Goal: Task Accomplishment & Management: Manage account settings

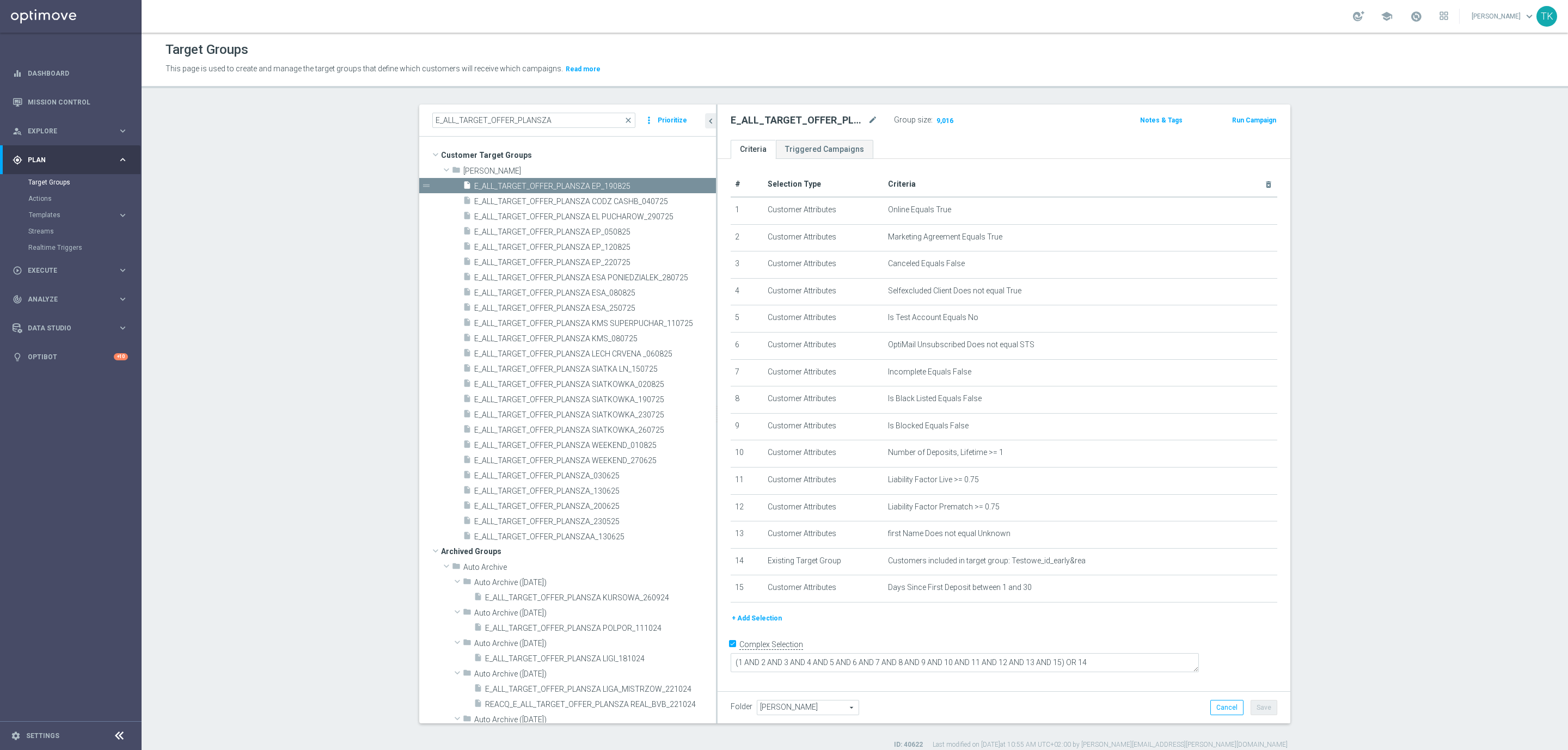
click at [467, 119] on input "E_ALL_TARGET_OFFER_PLANSZA" at bounding box center [533, 119] width 203 height 15
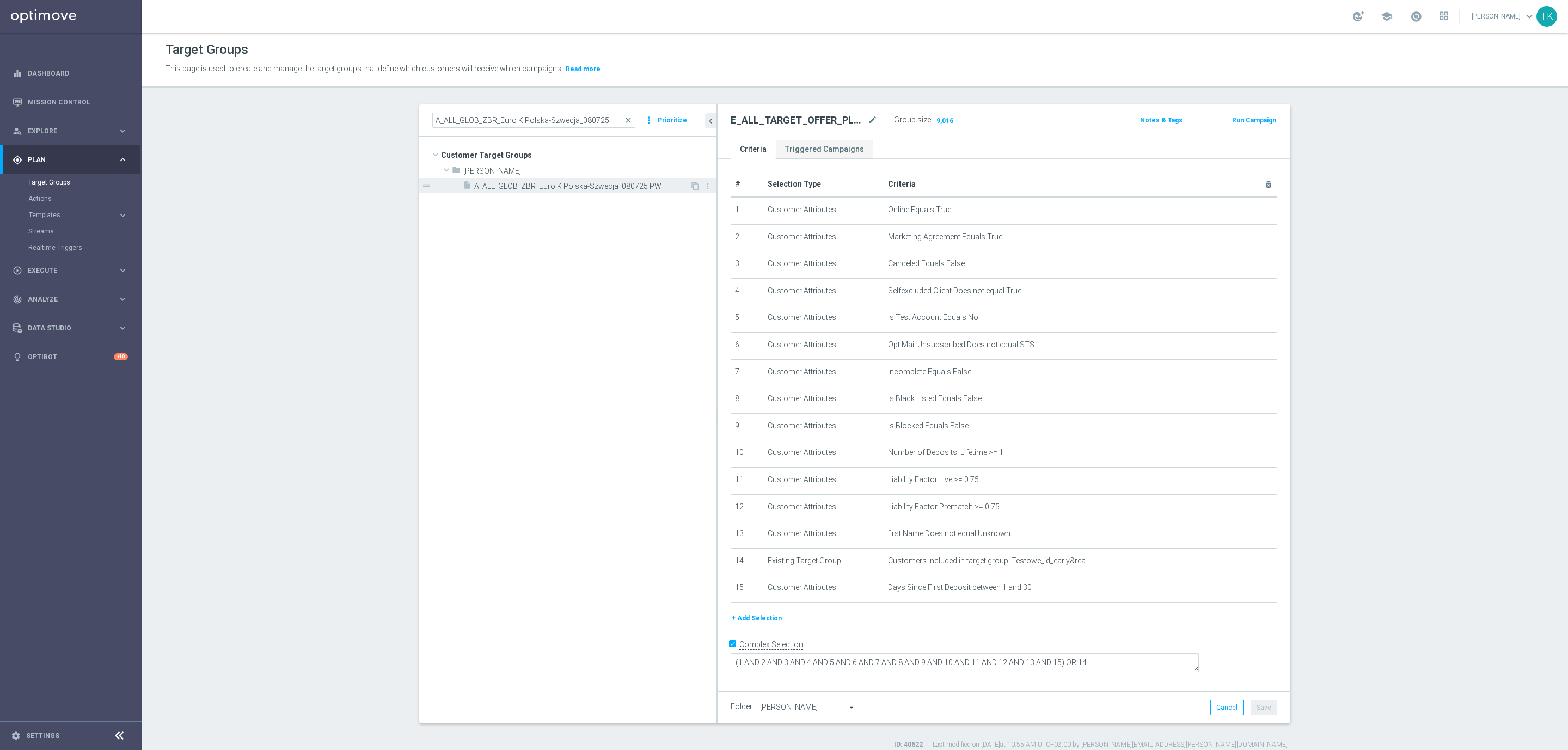
type input "A_ALL_GLOB_ZBR_Euro K Polska-Szwecja_080725"
click at [537, 188] on span "A_ALL_GLOB_ZBR_Euro K Polska-Szwecja_080725 PW" at bounding box center [582, 186] width 215 height 9
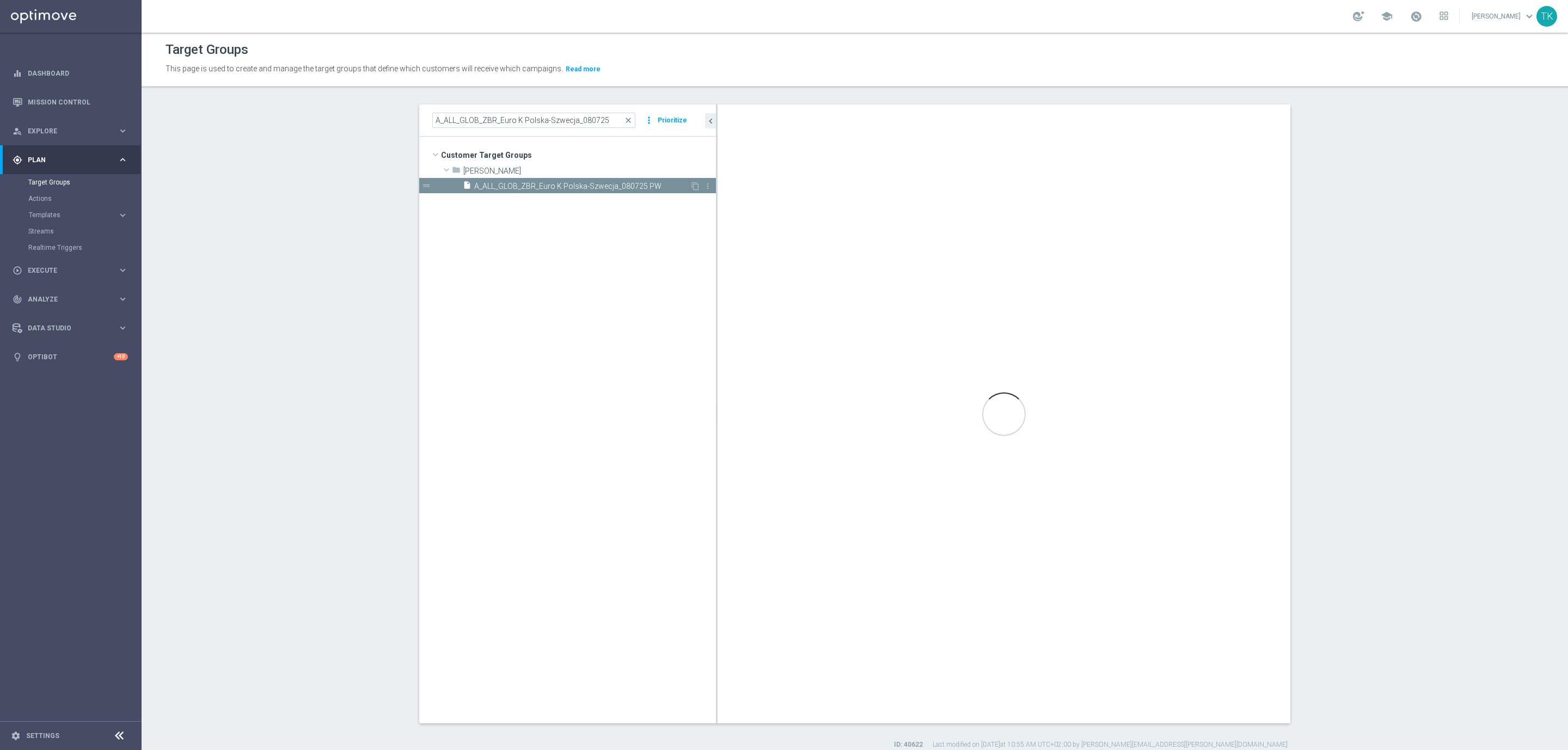
type textarea "1 and 2 and 3 and 4 and 5"
type input "Tomasz K."
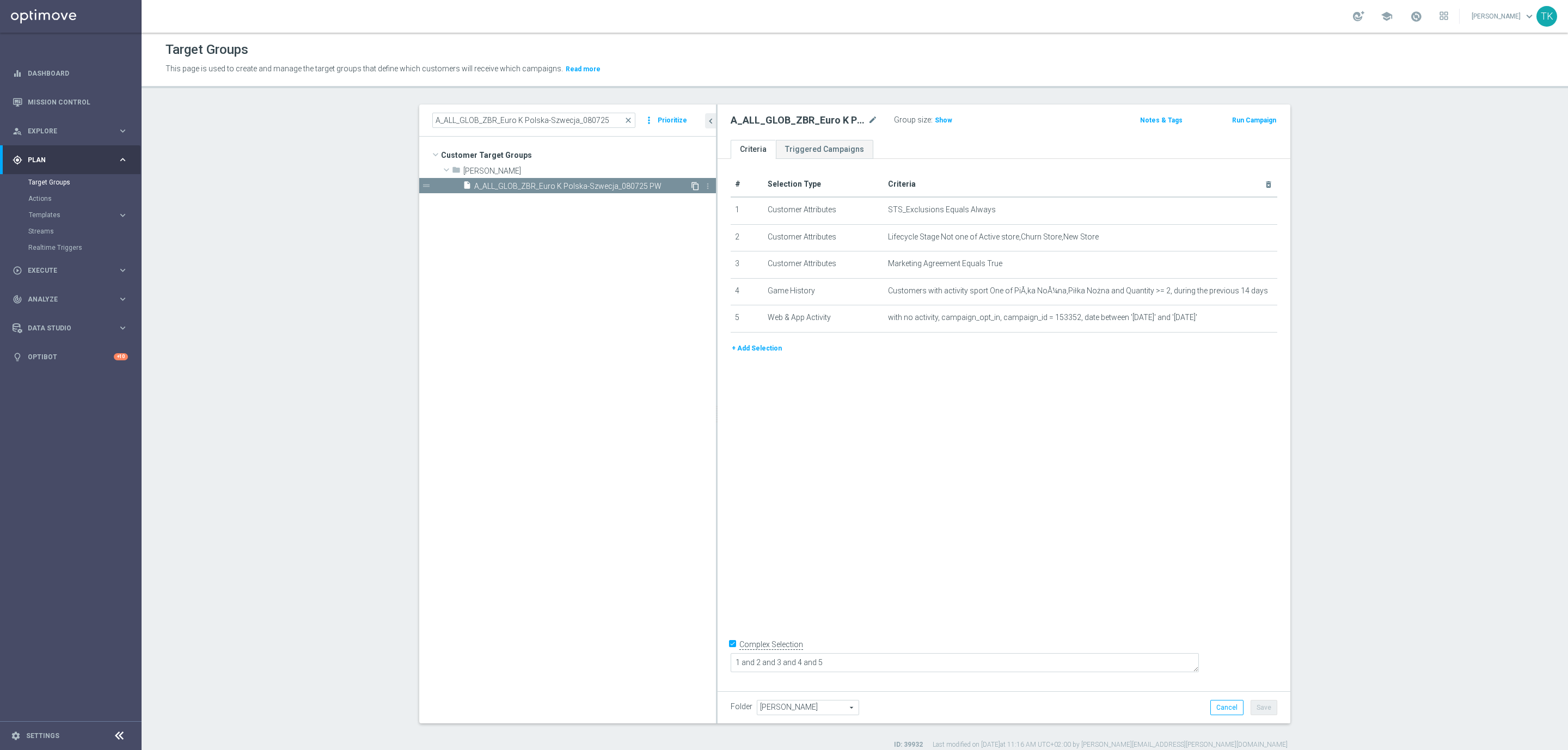
click at [691, 184] on icon "content_copy" at bounding box center [694, 185] width 9 height 9
click at [868, 116] on icon "mode_edit" at bounding box center [873, 120] width 9 height 13
type input "A_ALL_GLOB_ZBR_EL EUROPEJSKICH PUCHARÓW_BEZPIECZNY_50 PLN_190825"
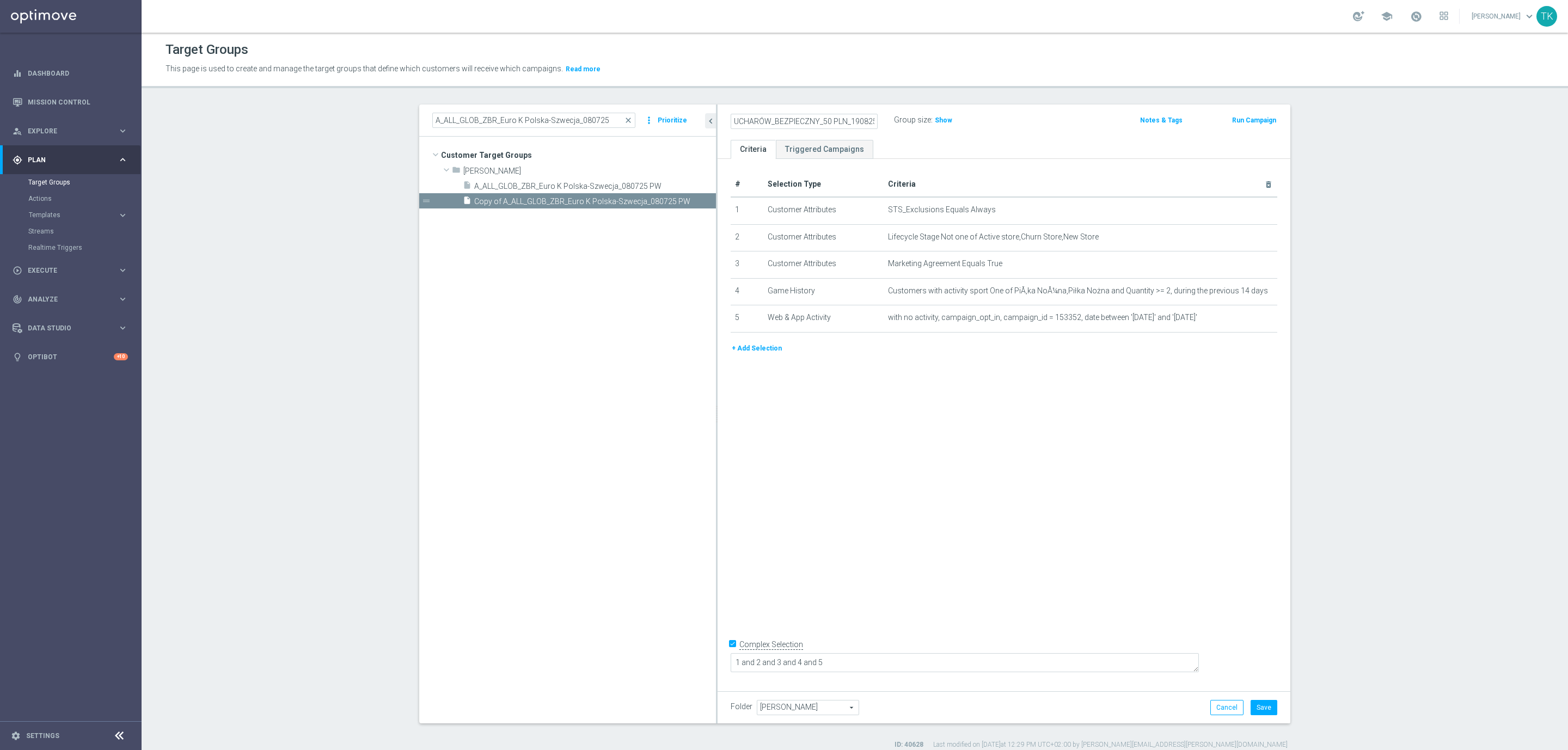
click at [968, 124] on div "Group size : Show" at bounding box center [948, 119] width 109 height 13
click at [868, 119] on icon "mode_edit" at bounding box center [873, 120] width 9 height 13
click at [844, 119] on input "A_ALL_GLOB_ZBR_EL EUROPEJSKICH PUCHARÓW_BEZPIECZNY_50 PLN_190825" at bounding box center [804, 121] width 147 height 15
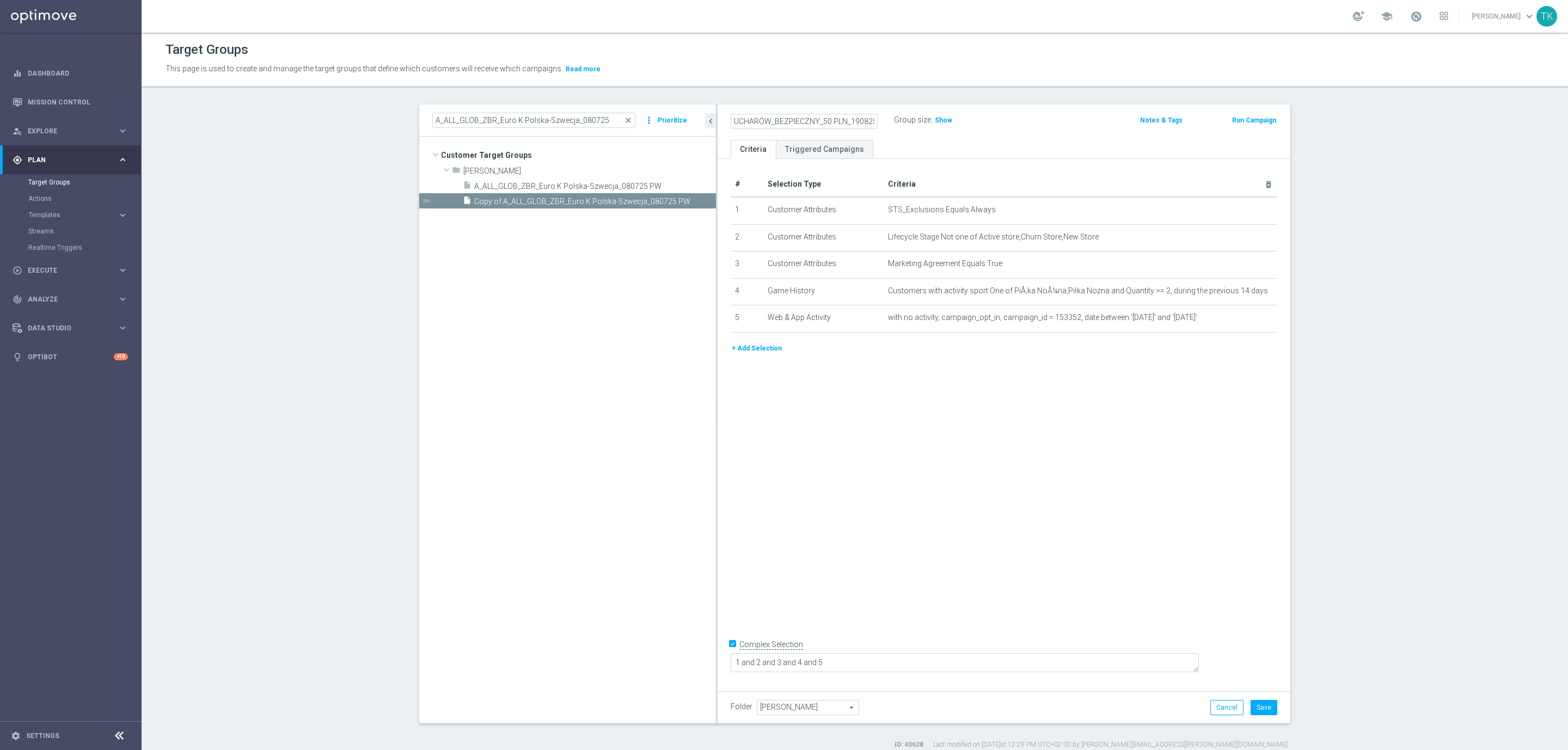
click at [866, 122] on input "A_ALL_GLOB_ZBR_EL EUROPEJSKICH PUCHARÓW_BEZPIECZNY_50 PLN_190825" at bounding box center [804, 121] width 147 height 15
type input "A_ALL_GLOB_ZBR_EL EUROPEJSKICH PUCHARÓW_BEZPIECZNY_50 PLN_190825 PW"
click at [979, 133] on div "A_ALL_GLOB_ZBR_EL EUROPEJSKICH PUCHARÓW_BEZPIECZNY_50 PLN_190825 PW Group size …" at bounding box center [1003, 122] width 573 height 35
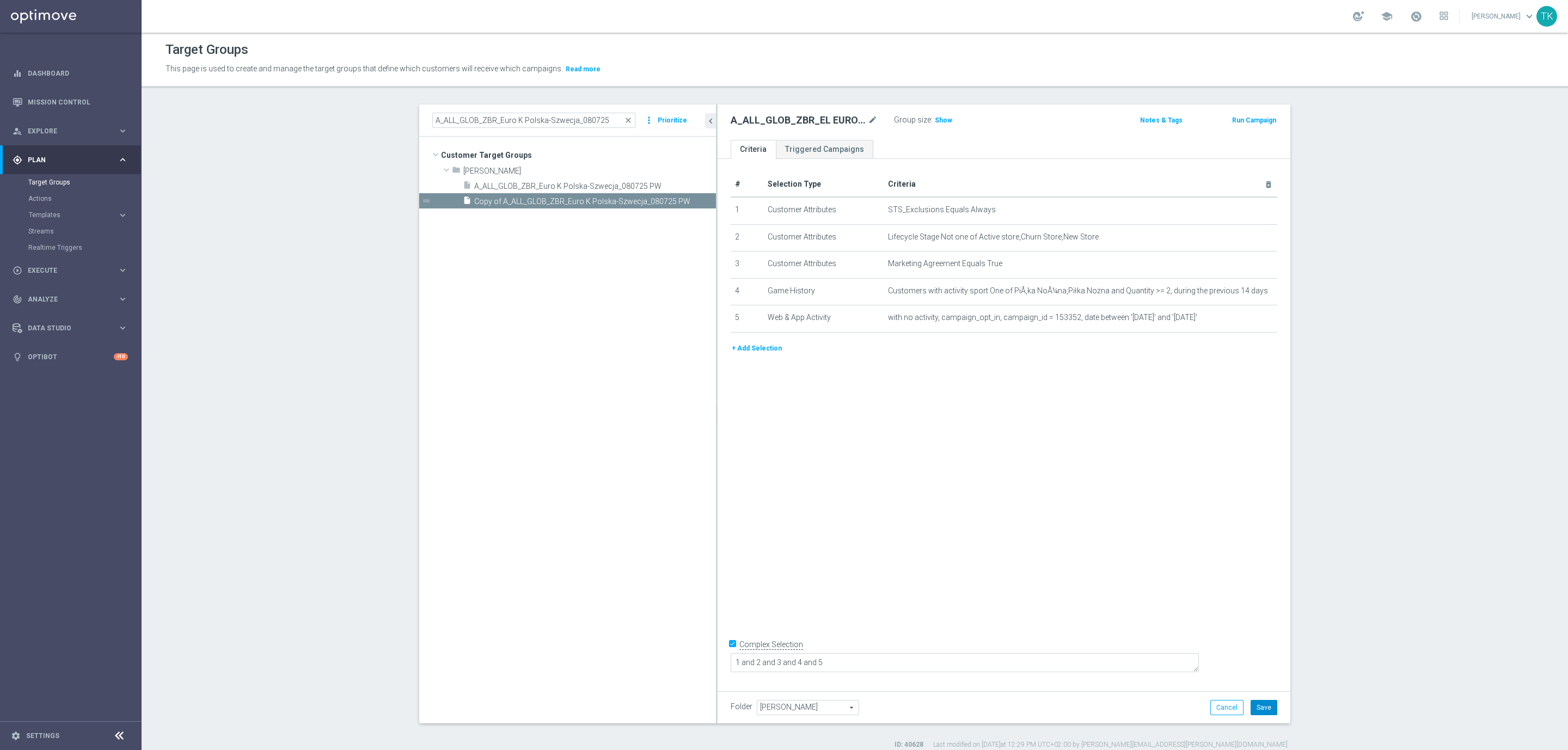
click at [1256, 708] on button "Save" at bounding box center [1264, 707] width 27 height 15
click at [1242, 293] on icon "mode_edit" at bounding box center [1246, 291] width 9 height 9
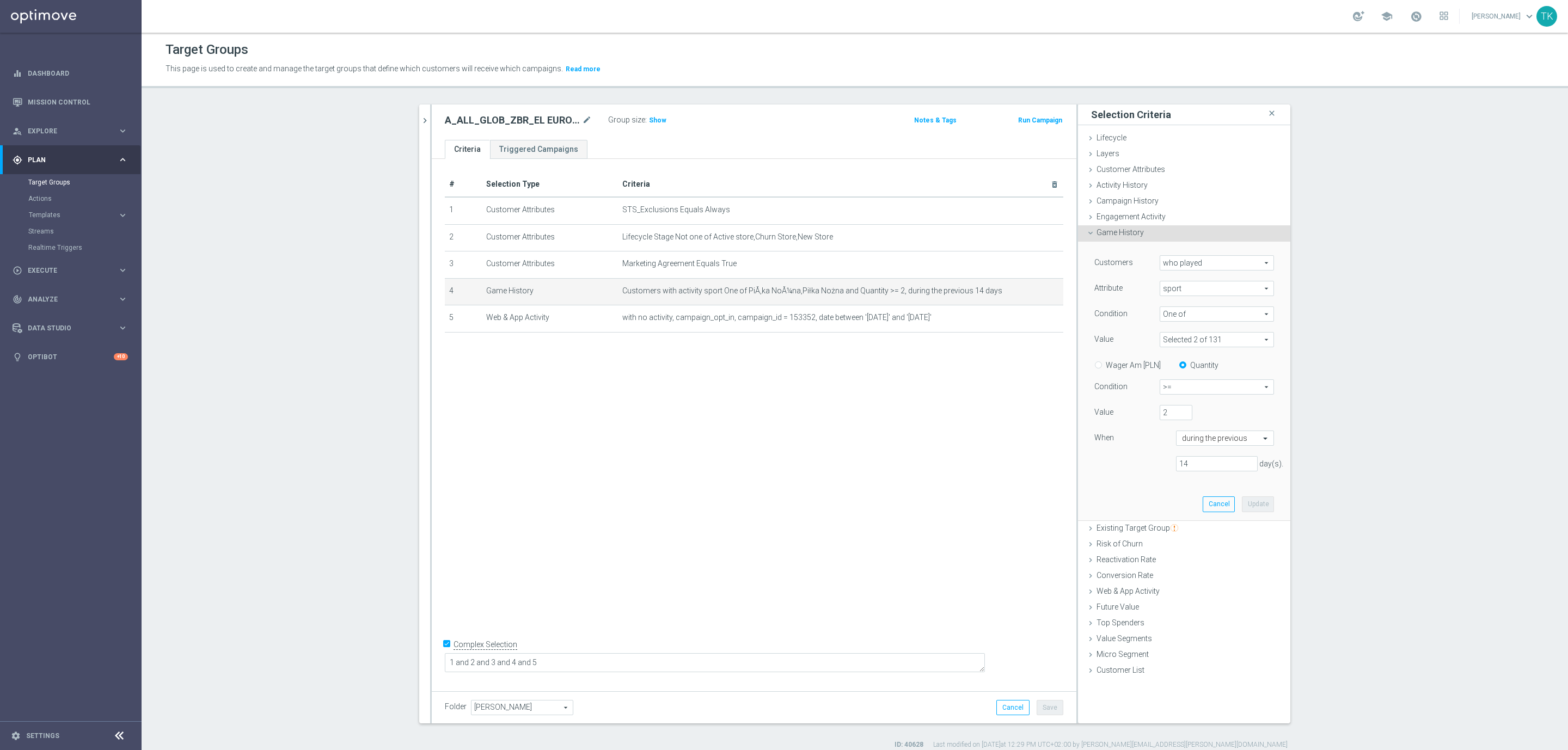
click at [1175, 336] on span at bounding box center [1217, 339] width 113 height 14
click at [1164, 363] on input "Show Selected" at bounding box center [1167, 363] width 7 height 7
checkbox input "true"
click at [1164, 363] on input "Show Selected" at bounding box center [1167, 363] width 7 height 7
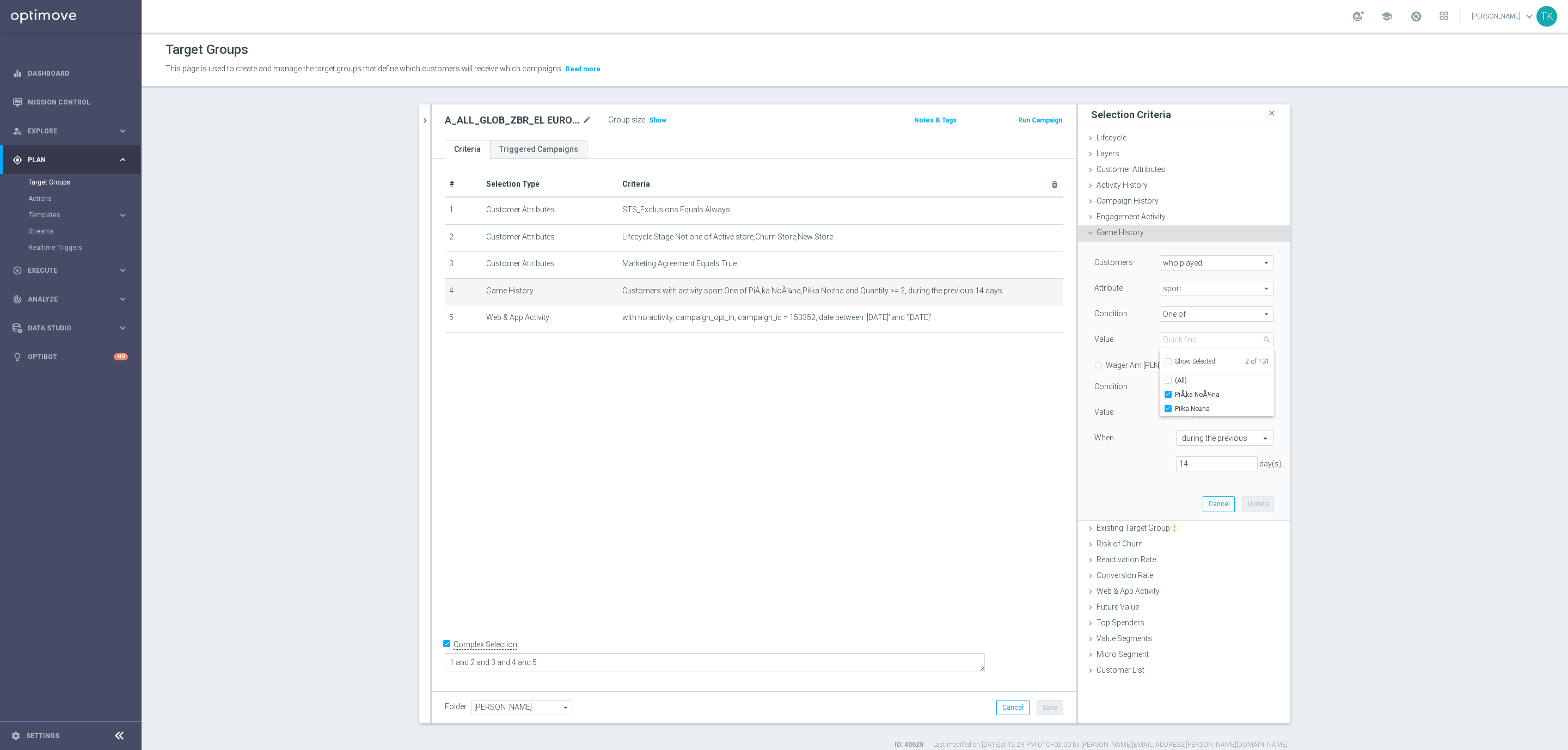
checkbox input "false"
click at [951, 380] on div "# Selection Type Criteria delete_forever 1 Customer Attributes STS_Exclusions E…" at bounding box center [754, 422] width 645 height 527
click at [803, 374] on div "# Selection Type Criteria delete_forever 1 Customer Attributes STS_Exclusions E…" at bounding box center [754, 422] width 645 height 527
click at [1024, 319] on icon "mode_edit" at bounding box center [1028, 317] width 9 height 9
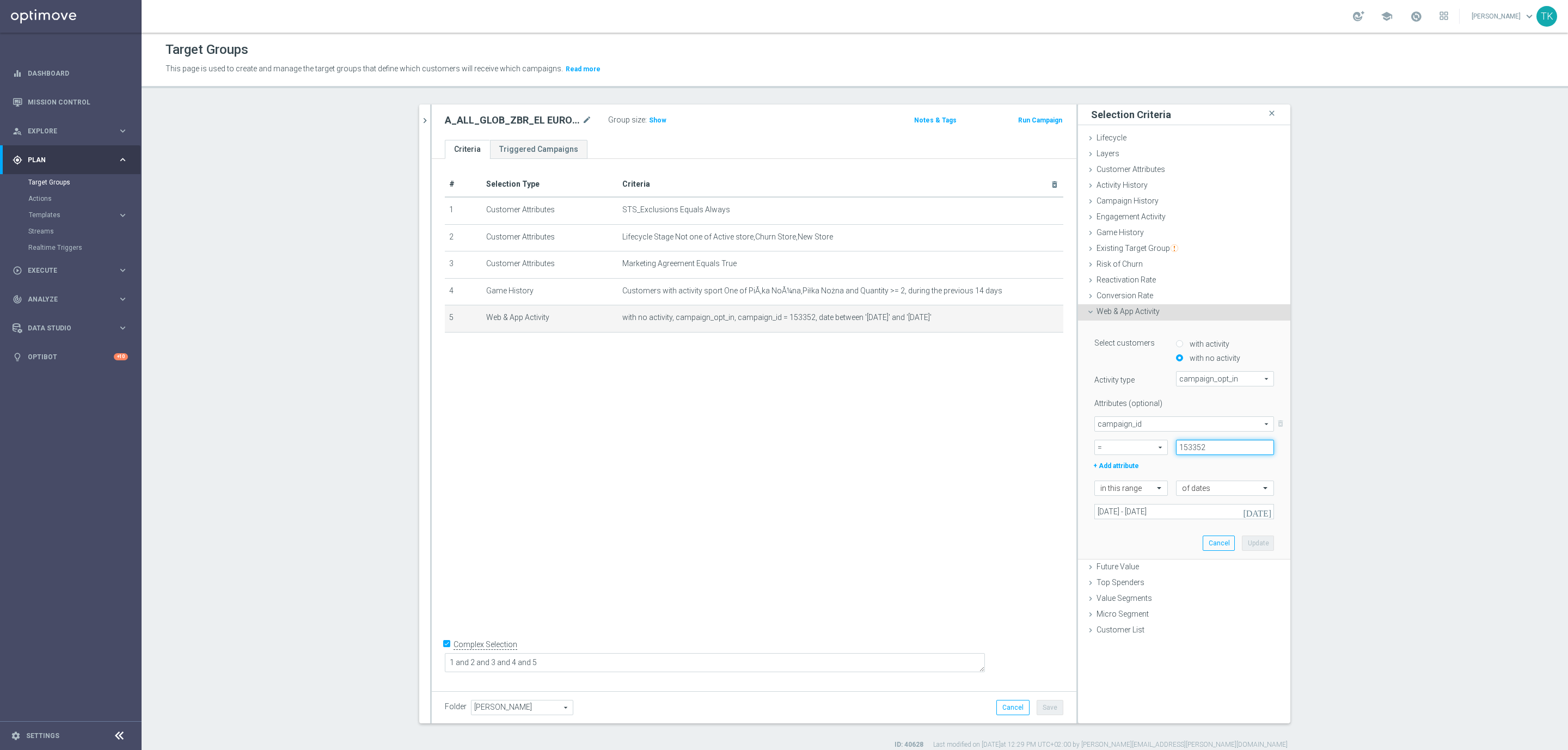
click at [1200, 441] on input "153352" at bounding box center [1225, 447] width 98 height 15
click at [1188, 446] on input "153352" at bounding box center [1225, 447] width 98 height 15
paste input "68894"
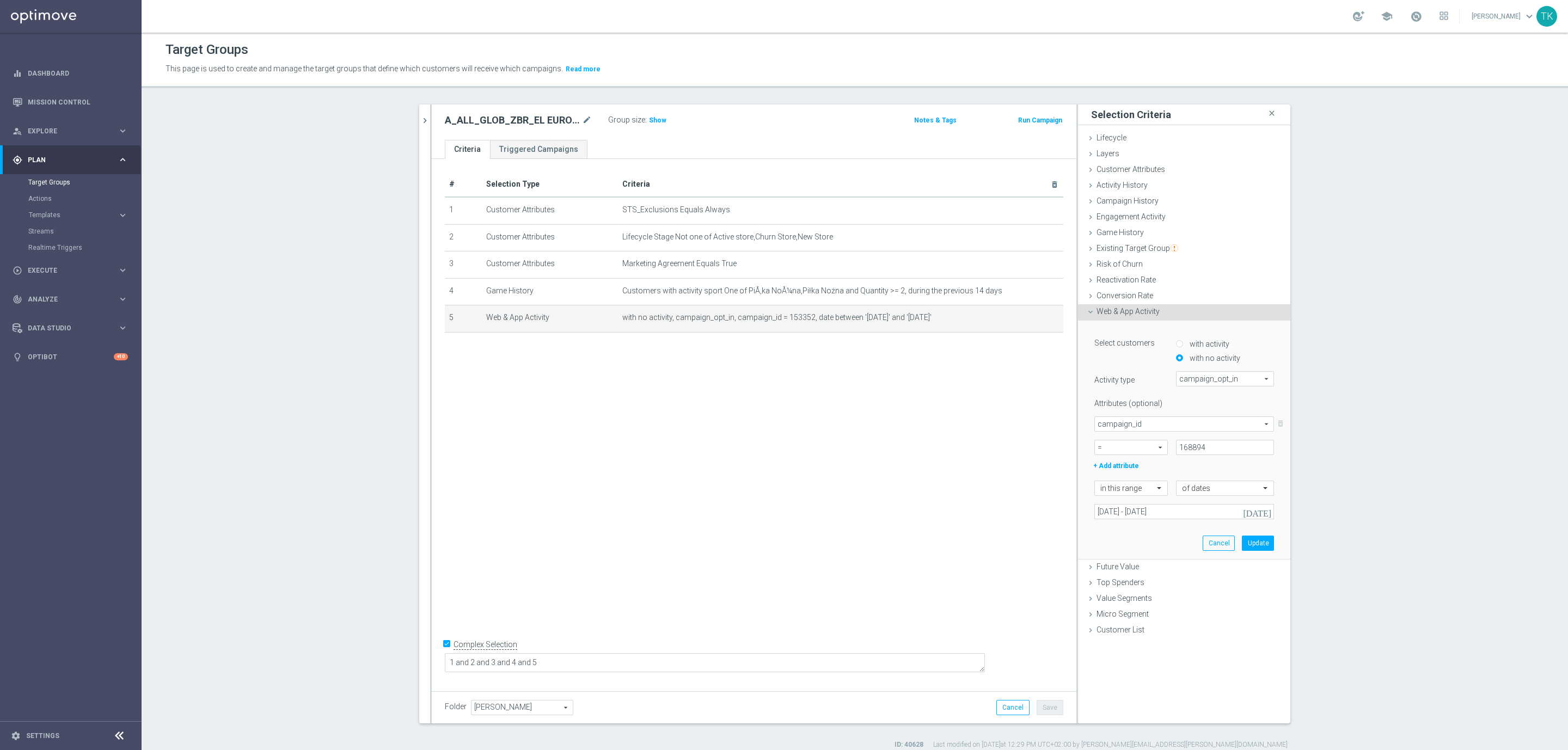
click at [1214, 469] on div "+ Add attribute" at bounding box center [1184, 465] width 196 height 14
click at [1207, 451] on input "168894" at bounding box center [1225, 447] width 98 height 15
paste input "168894"
type input "168894"
click at [1221, 469] on div "+ Add attribute" at bounding box center [1184, 465] width 196 height 14
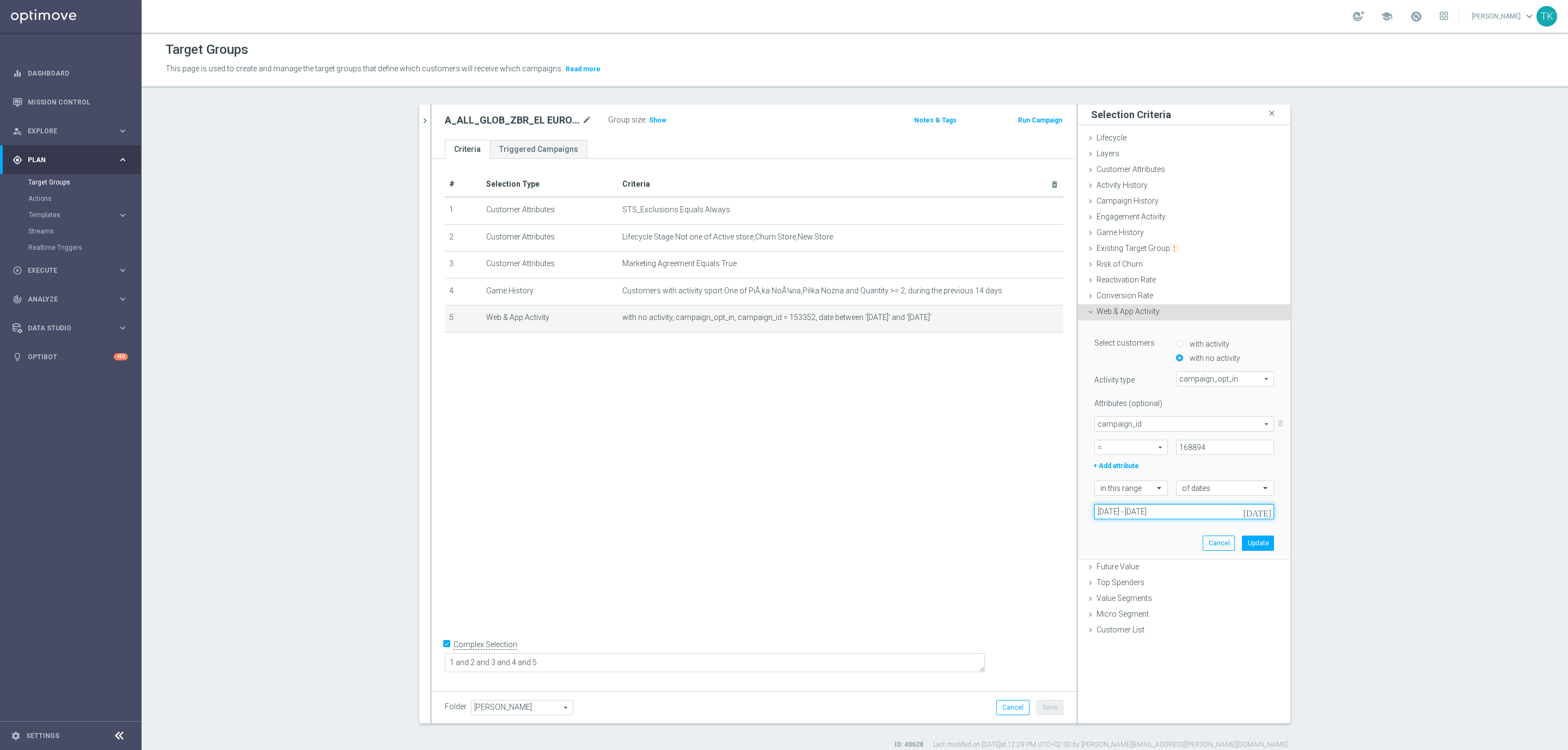
click at [1154, 508] on input "08 Jul 2025 - 08 Jul 2025" at bounding box center [1184, 511] width 180 height 15
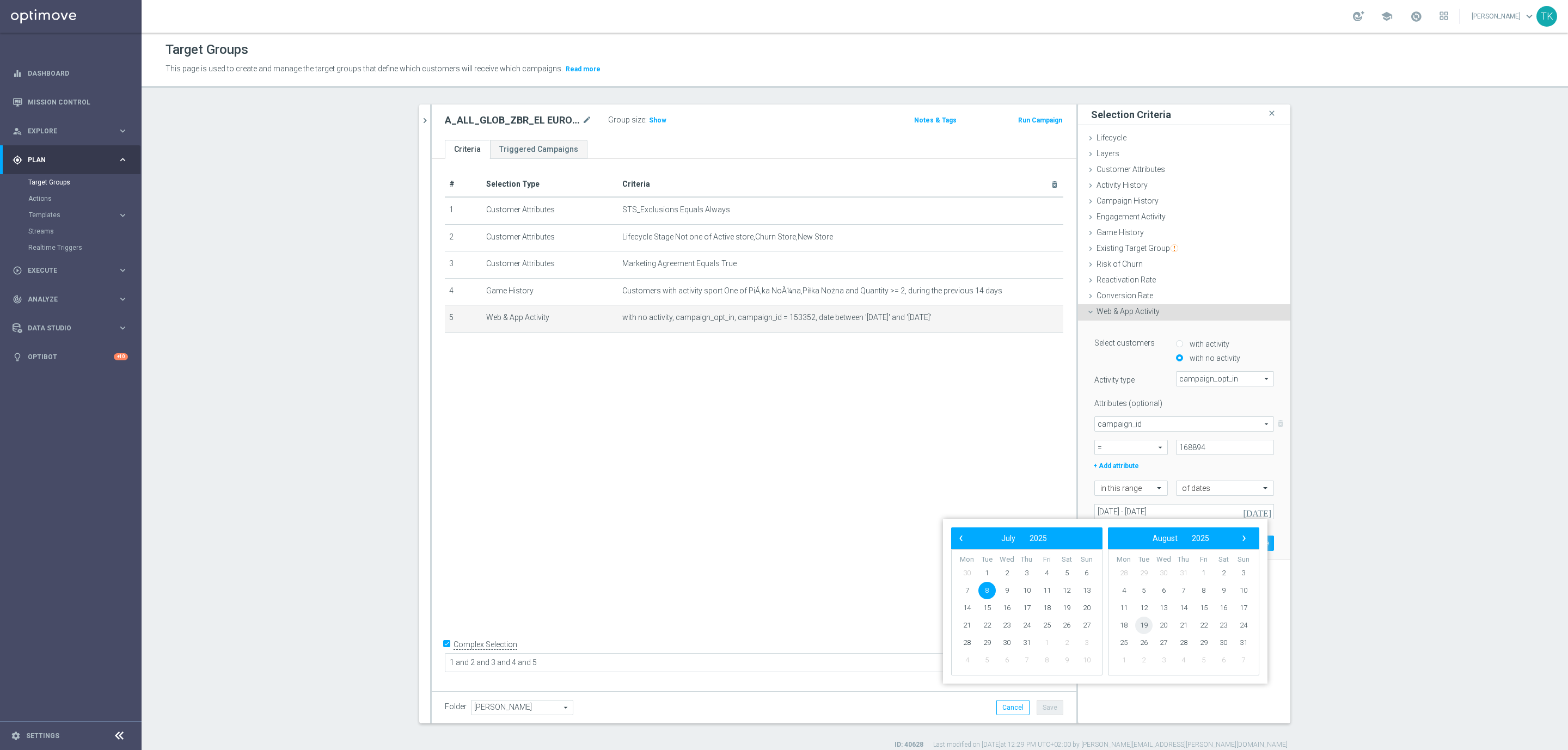
click at [1143, 624] on span "19" at bounding box center [1144, 625] width 17 height 17
click at [987, 622] on span "19" at bounding box center [987, 625] width 17 height 17
type input "[DATE] - [DATE]"
click at [1247, 541] on button "Update" at bounding box center [1258, 543] width 32 height 15
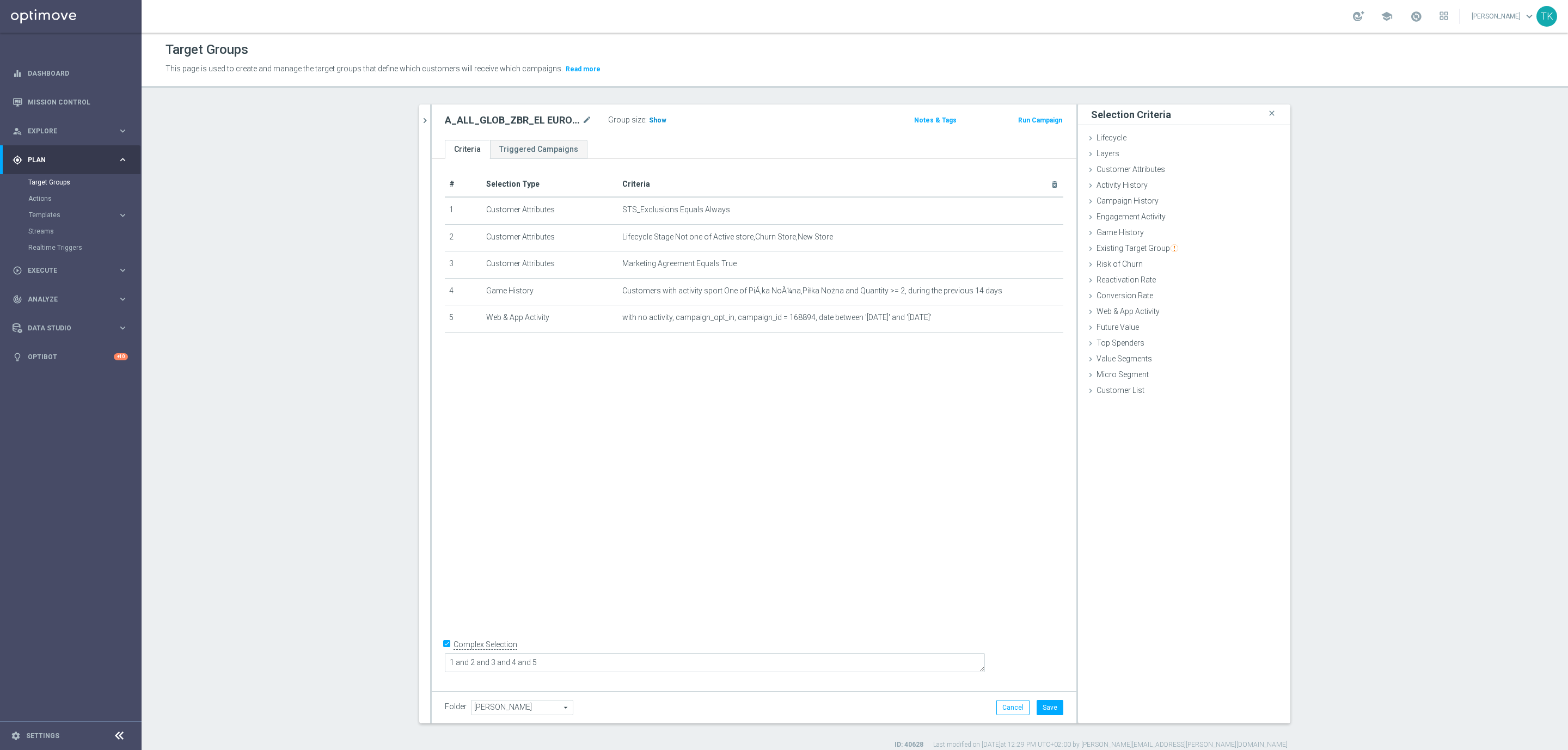
click at [649, 119] on span "Show" at bounding box center [658, 120] width 17 height 8
click at [1044, 706] on button "Save" at bounding box center [1050, 707] width 27 height 15
click at [583, 116] on icon "mode_edit" at bounding box center [587, 120] width 9 height 13
click at [500, 122] on input "A_ALL_GLOB_ZBR_EL EUROPEJSKICH PUCHARÓW_BEZPIECZNY_50 PLN_190825 PW" at bounding box center [518, 121] width 147 height 15
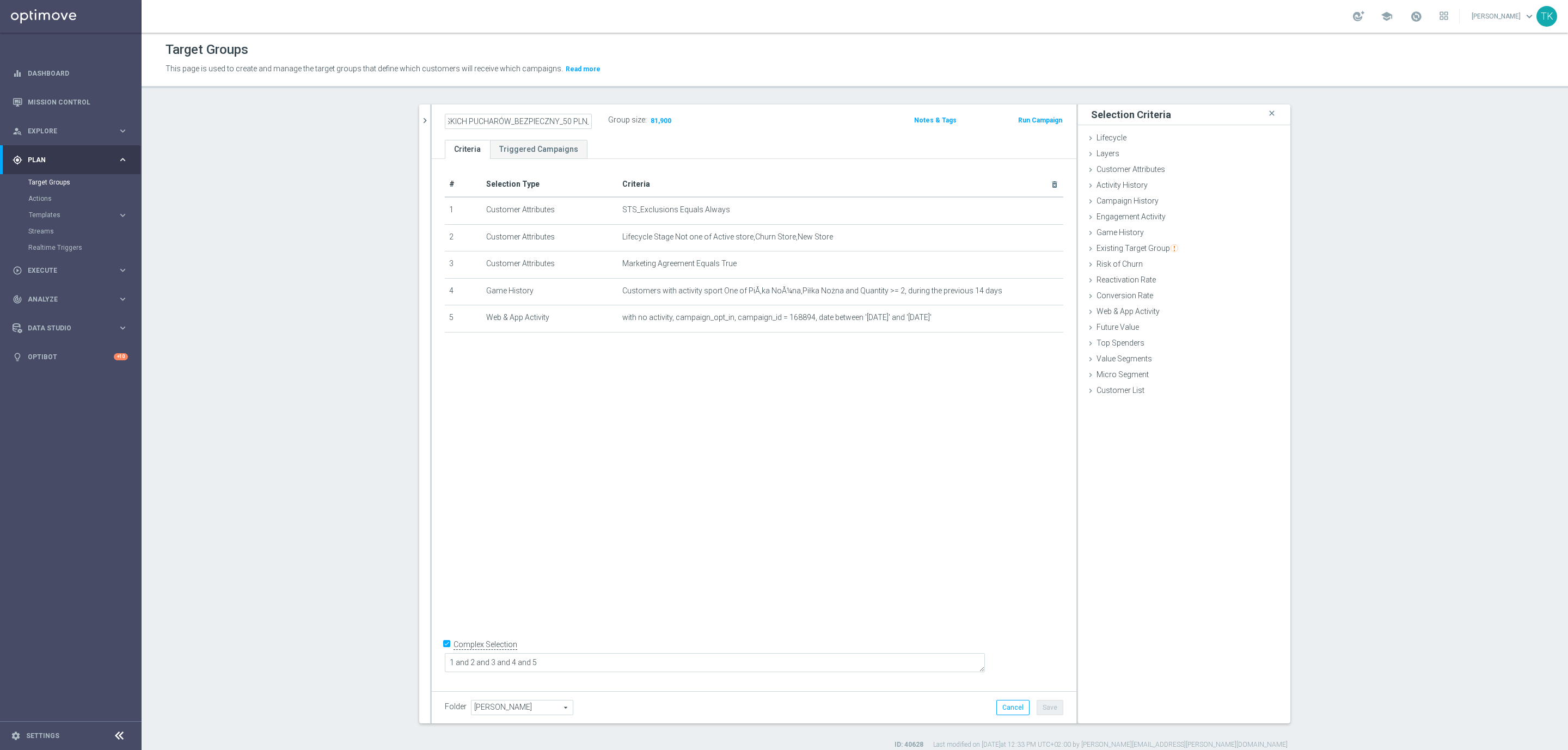
scroll to position [0, 0]
drag, startPoint x: 515, startPoint y: 123, endPoint x: 438, endPoint y: 131, distance: 77.4
click at [438, 131] on div "A_ALL_GLOB_ZBR_EL EUROPEJSKICH PUCHARÓW_BEZPIECZNY_50 PLN_190825 PW Group size …" at bounding box center [754, 122] width 645 height 35
click at [495, 123] on input "A_ALL_GLOB_ZBR_EL EUROPEJSKICH PUCHARÓW_BEZPIECZNY_50 PLN_190825 PW" at bounding box center [518, 121] width 147 height 15
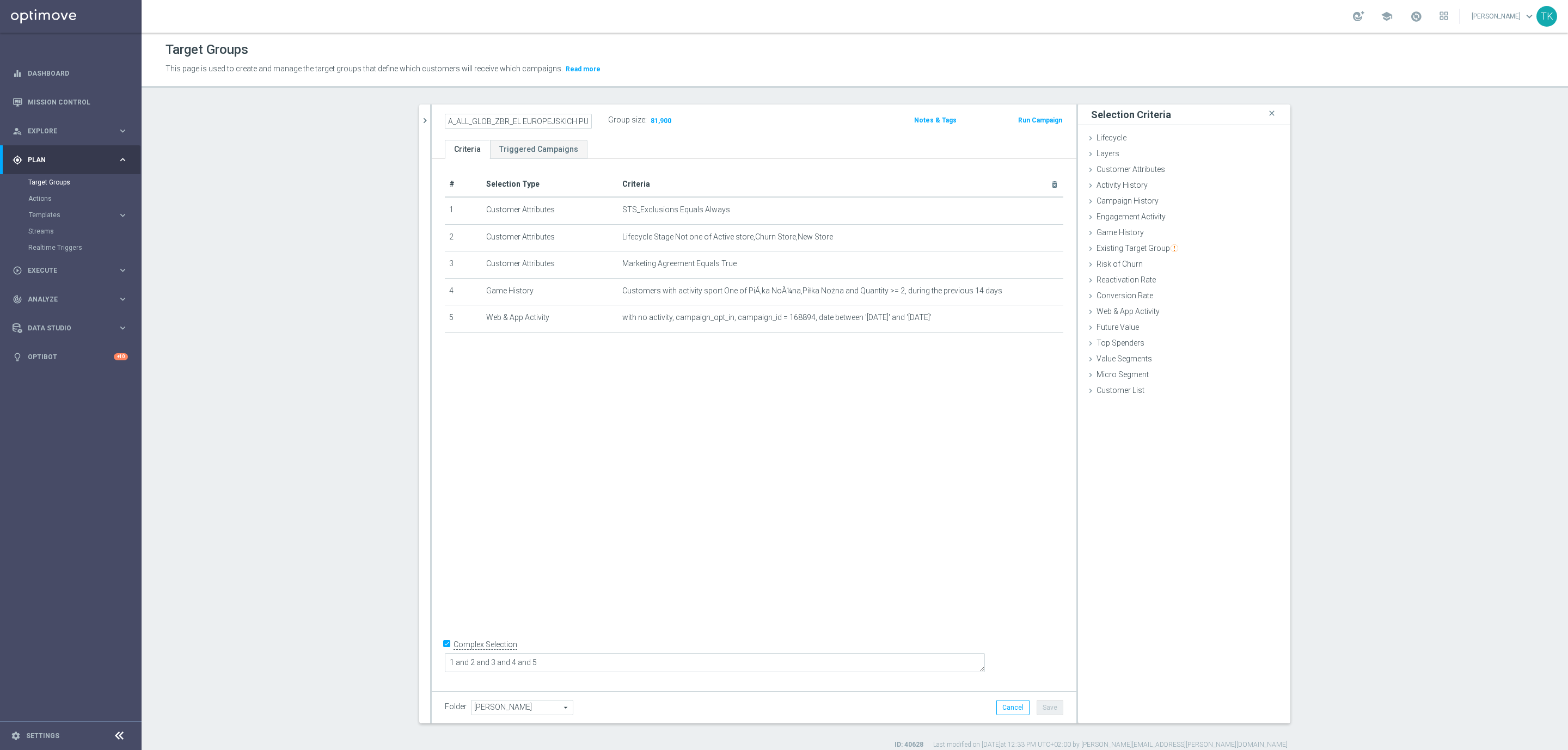
click at [495, 123] on input "A_ALL_GLOB_ZBR_EL EUROPEJSKICH PUCHARÓW_BEZPIECZNY_50 PLN_190825 PW" at bounding box center [518, 121] width 147 height 15
click at [1024, 320] on icon "mode_edit" at bounding box center [1028, 317] width 9 height 9
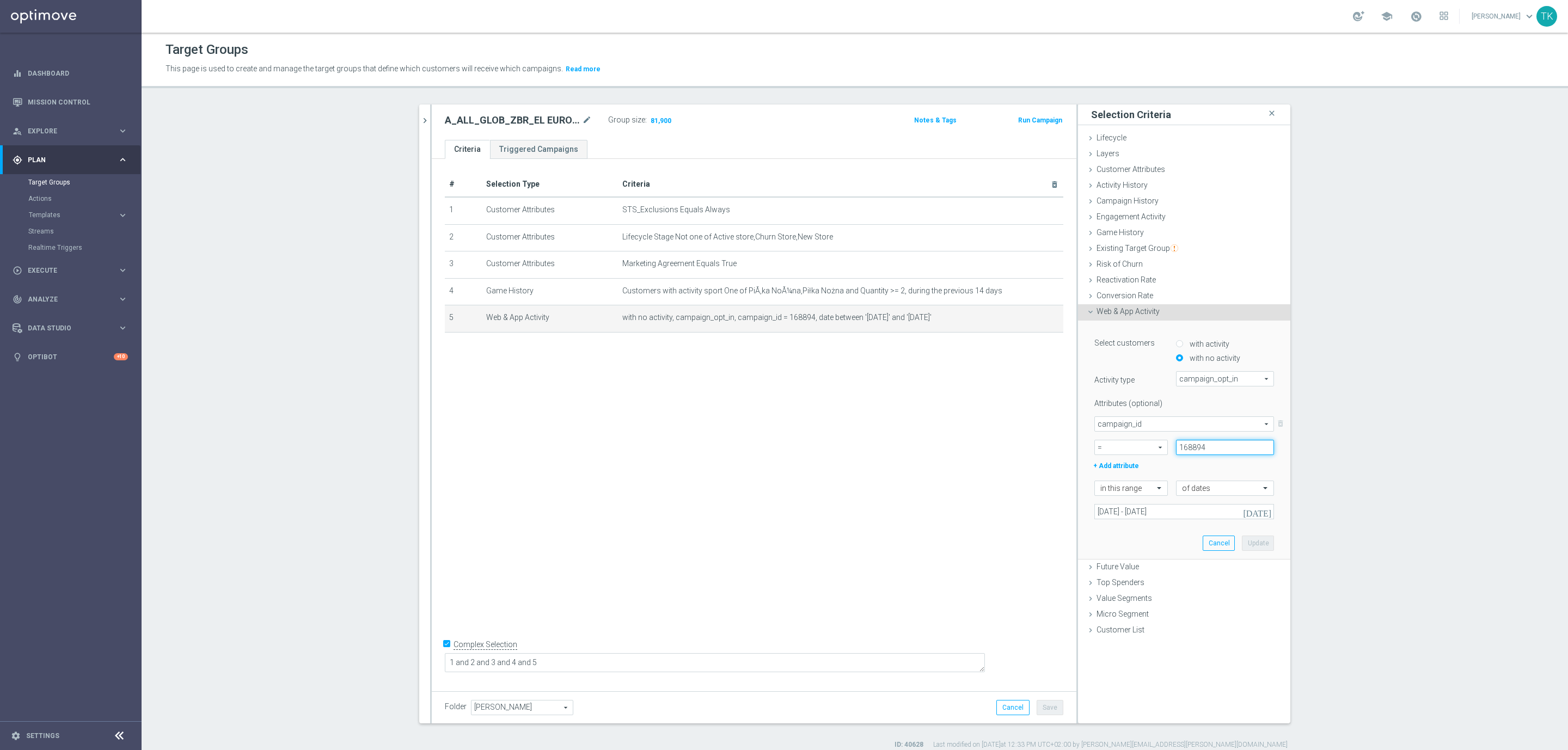
click at [1207, 449] on input "168894" at bounding box center [1225, 447] width 98 height 15
type input "168896"
click at [1251, 543] on button "Update" at bounding box center [1258, 543] width 32 height 15
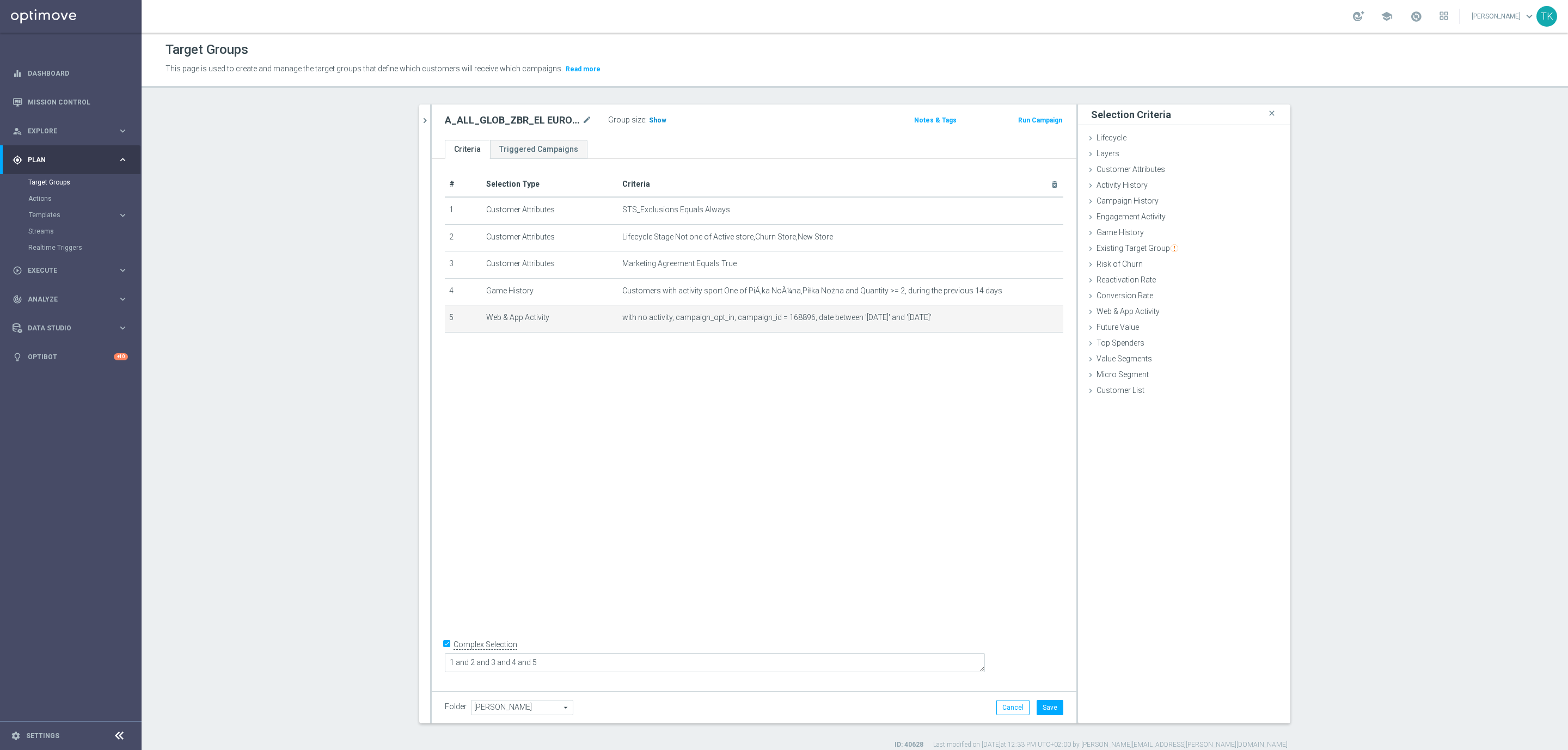
click at [649, 119] on span "Show" at bounding box center [658, 120] width 17 height 8
click at [1047, 707] on button "Save" at bounding box center [1050, 707] width 27 height 15
click at [582, 119] on icon "mode_edit" at bounding box center [587, 120] width 9 height 13
click at [661, 144] on ul "Criteria Triggered Campaigns" at bounding box center [754, 149] width 645 height 19
click at [582, 115] on icon "mode_edit" at bounding box center [587, 120] width 9 height 13
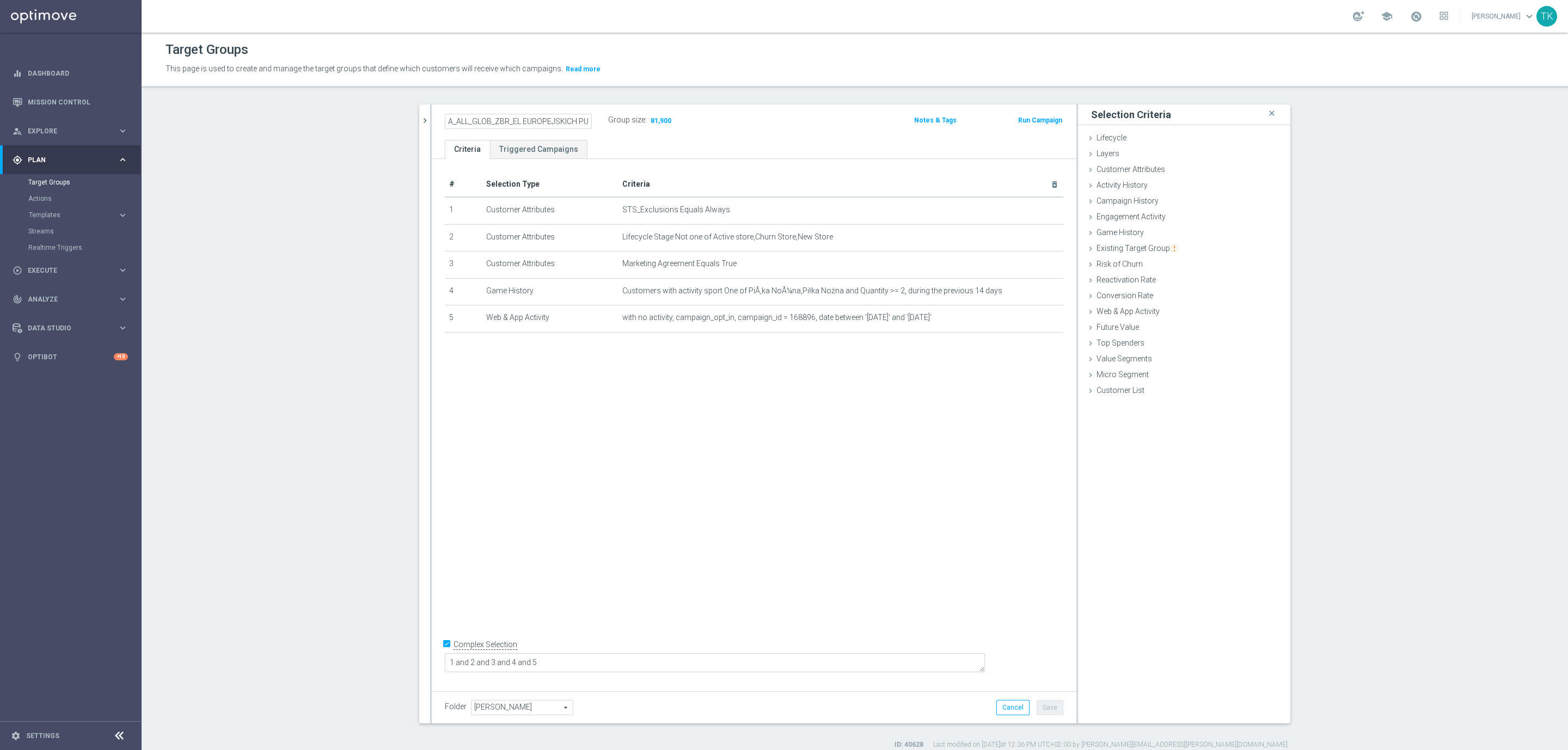
click at [624, 133] on div "A_ALL_GLOB_ZBR_EL EUROPEJSKICH PUCHARÓW_BEZPIECZNY_50 PLN_190825 PW Group size …" at bounding box center [754, 122] width 645 height 35
click at [419, 115] on icon "chevron_right" at bounding box center [424, 120] width 10 height 10
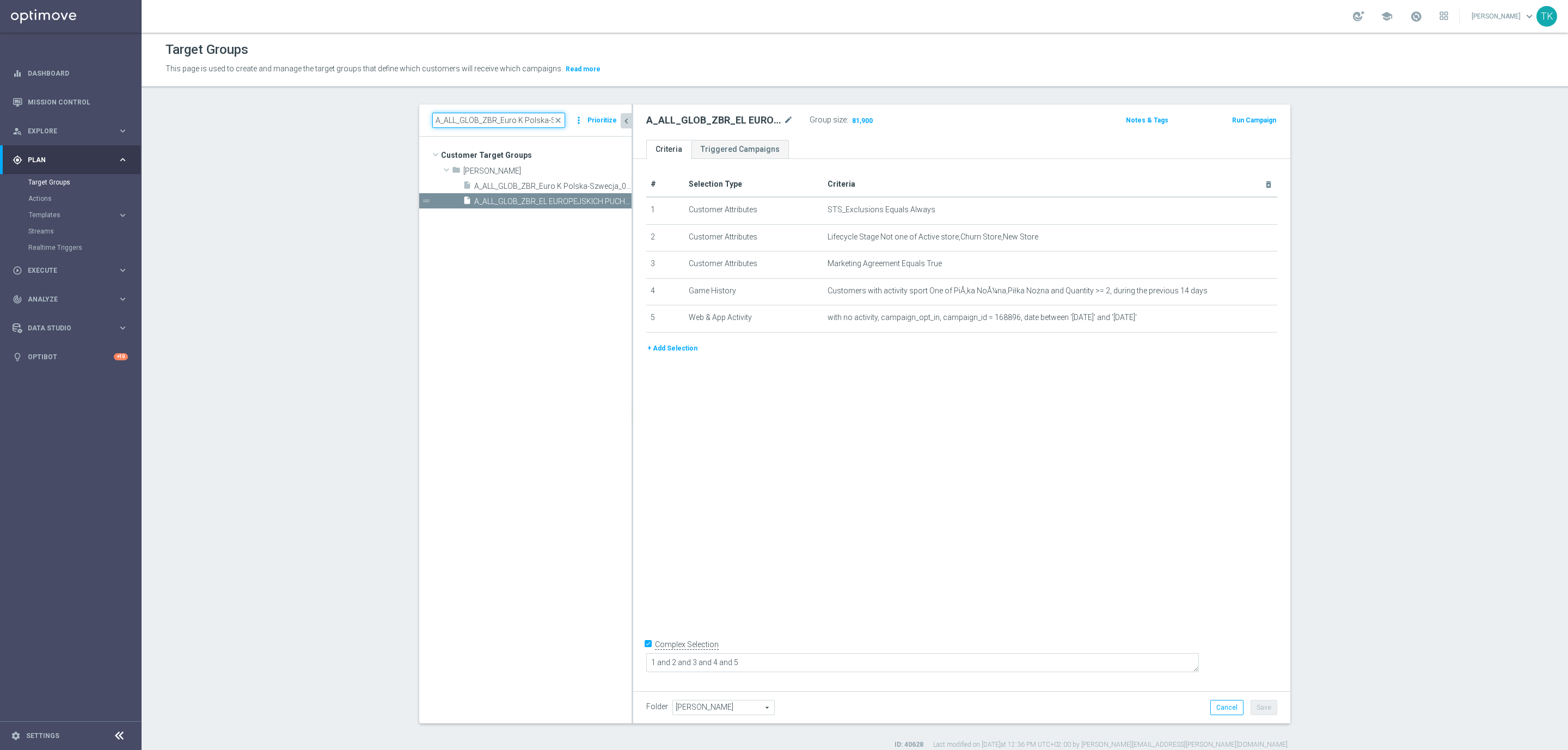
click at [483, 119] on input "A_ALL_GLOB_ZBR_Euro K Polska-Szwecja_080725" at bounding box center [498, 119] width 133 height 15
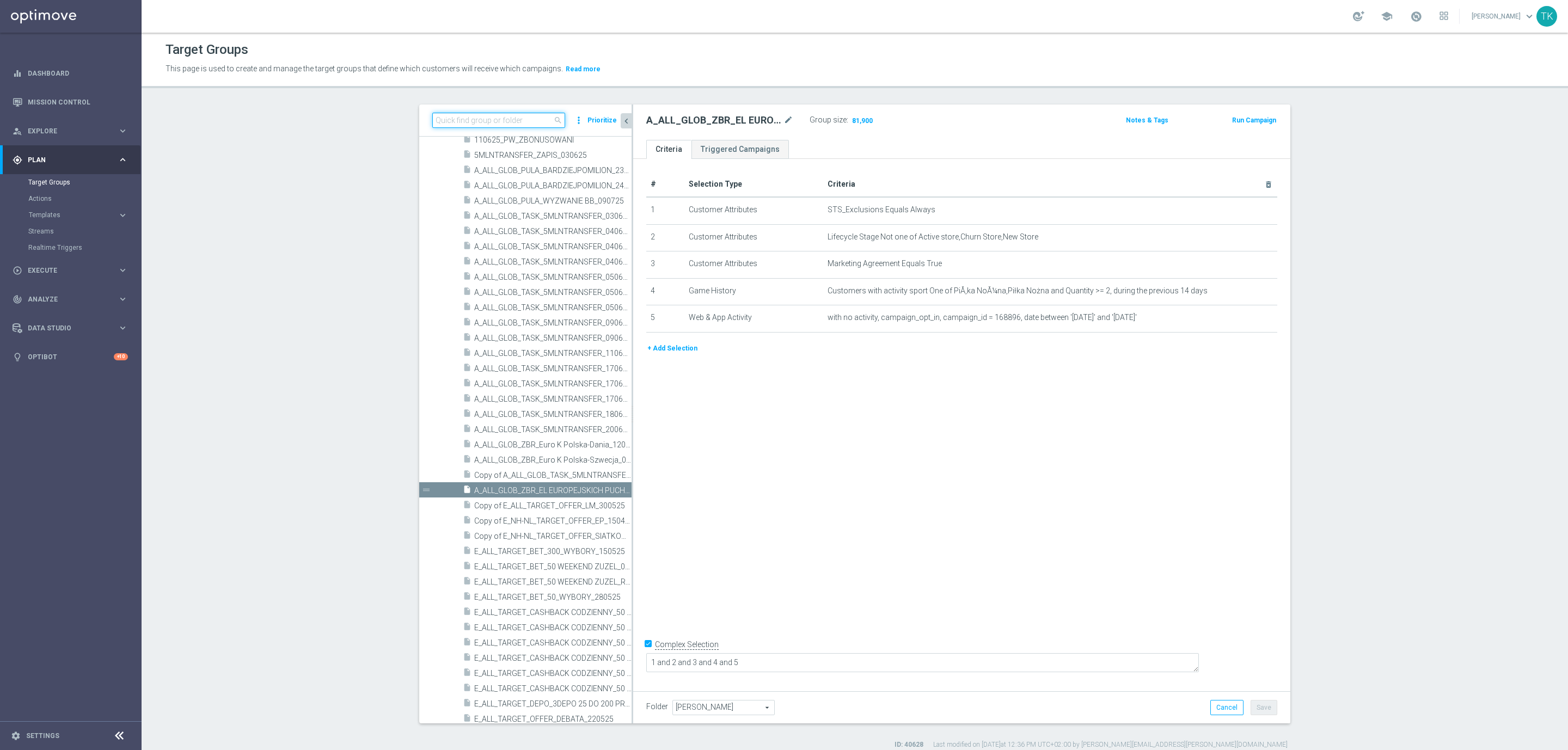
paste input "A_ALL_GLOB_ZBR_EL EUROPEJSKICH PUCHARÓW_BEZPIECZNY_50 PLN_190825 PW"
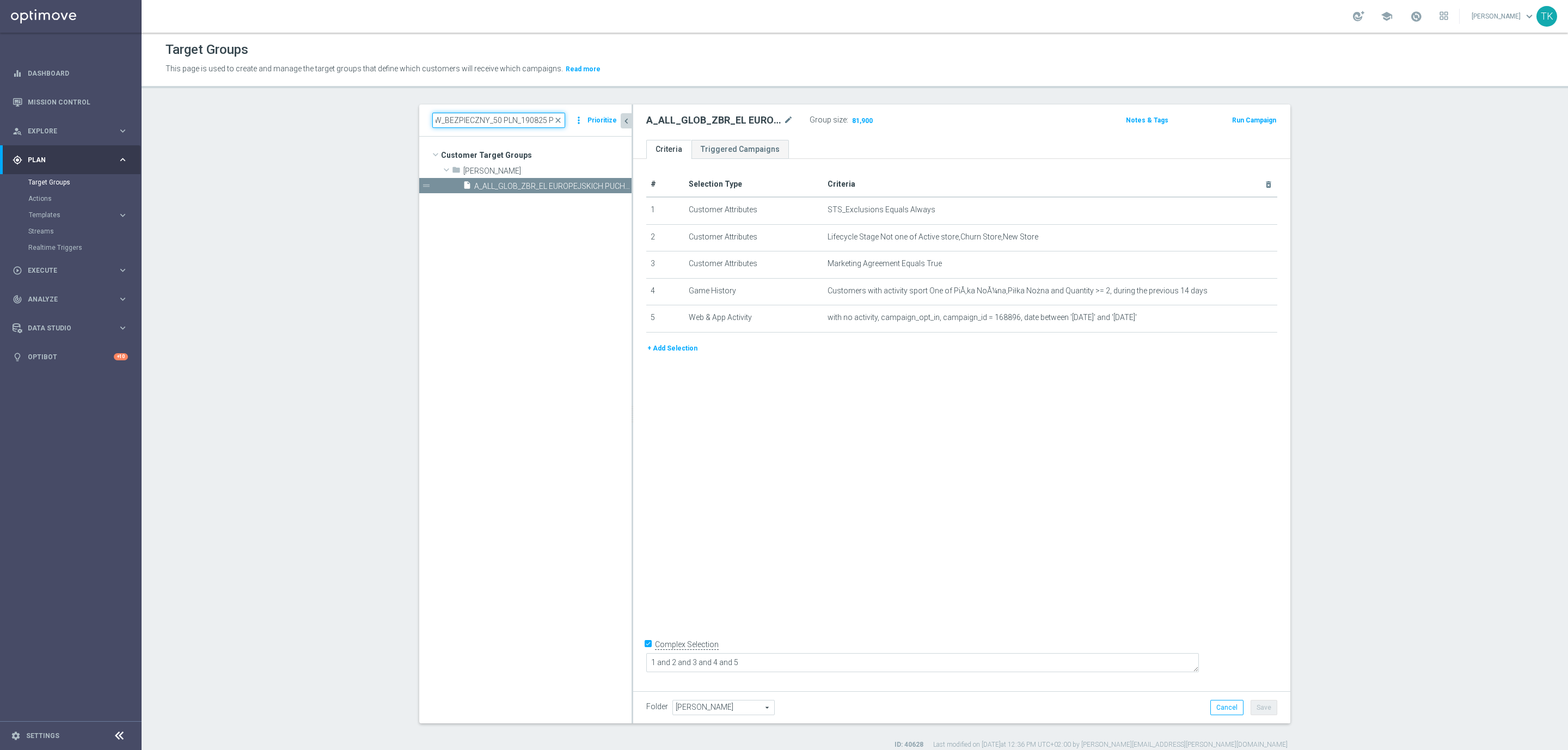
scroll to position [0, 0]
type input "A_ALL_GLOB_ZBR_EL EUROPEJSKICH PUCHARÓW_BEZPIECZNY_50 PLN_190825 PW"
click at [474, 125] on input "A_ALL_GLOB_ZBR_EL EUROPEJSKICH PUCHARÓW_BEZPIECZNY_50 PLN_190825 PW" at bounding box center [498, 119] width 133 height 15
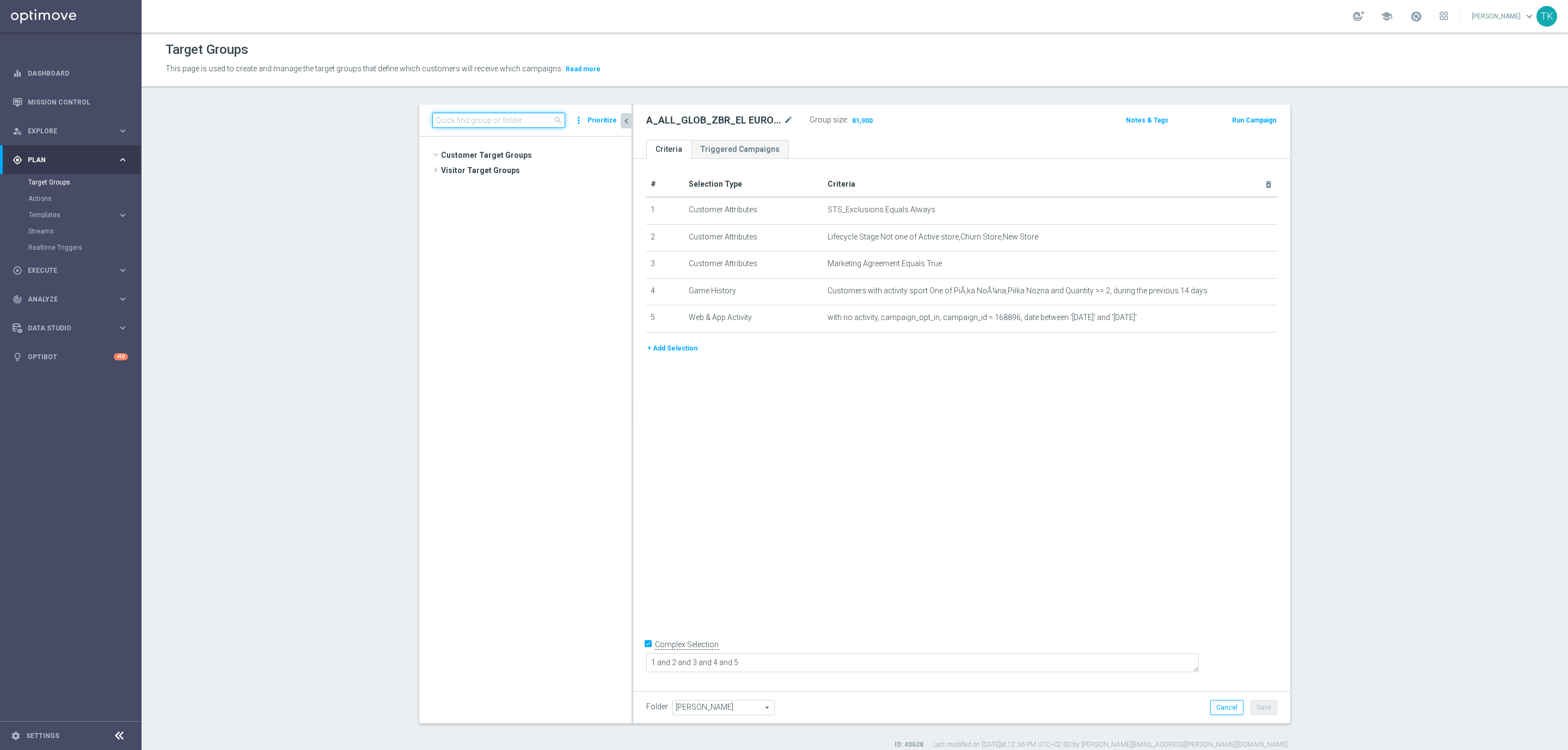
scroll to position [2084, 0]
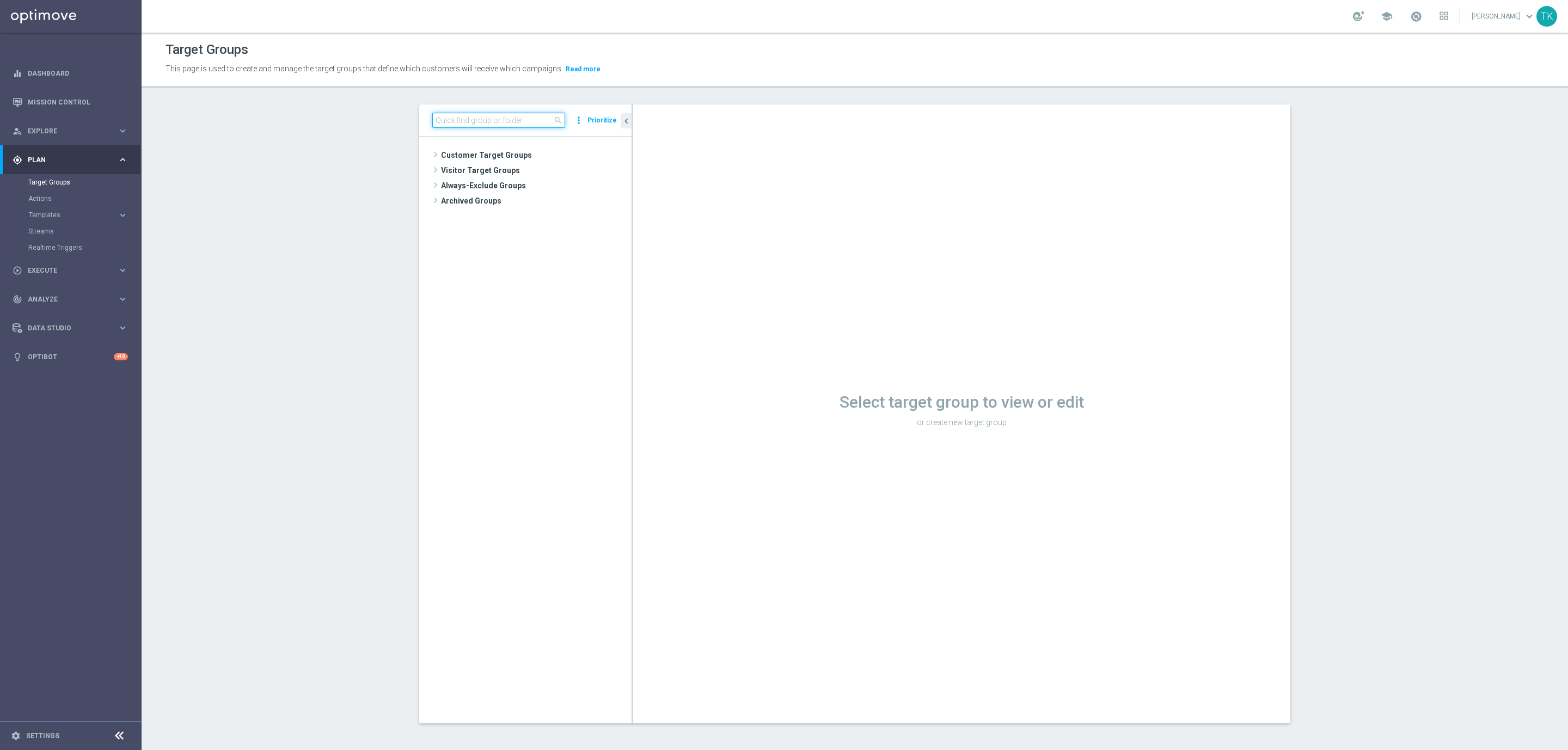
click at [474, 123] on input at bounding box center [498, 119] width 133 height 15
paste input "A_ALL_GLOB_ZBR_EL EUROPEJSKICH PUCHARÓW_BEZPIECZNY_50 PLN_190825 PW"
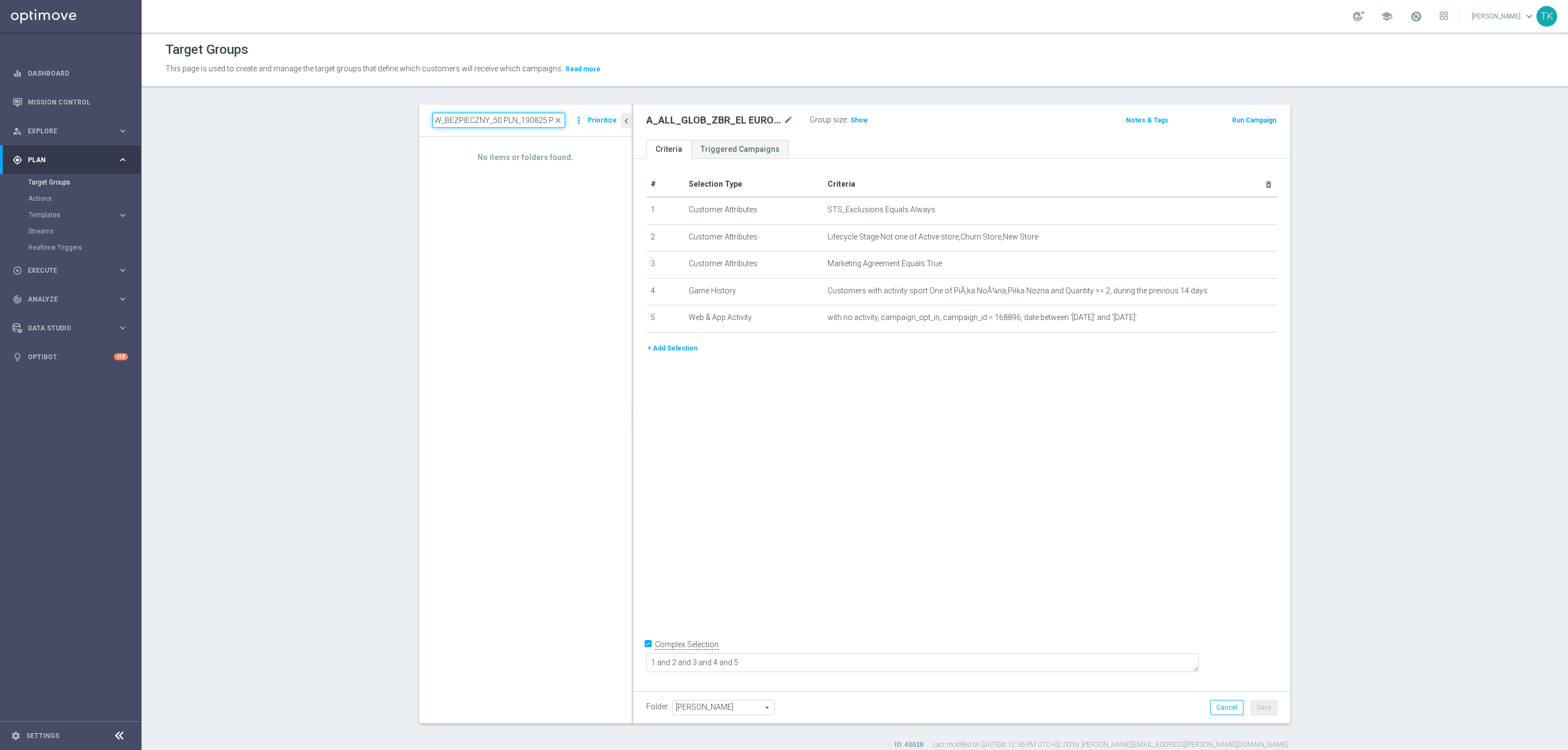
type input "A_ALL_GLOB_ZBR_EL EUROPEJSKICH PUCHARÓW_BEZPIECZNY_50 PLN_190825 PW"
click at [508, 245] on div "No items or folders found." at bounding box center [526, 430] width 212 height 586
click at [554, 123] on span "close" at bounding box center [558, 120] width 9 height 9
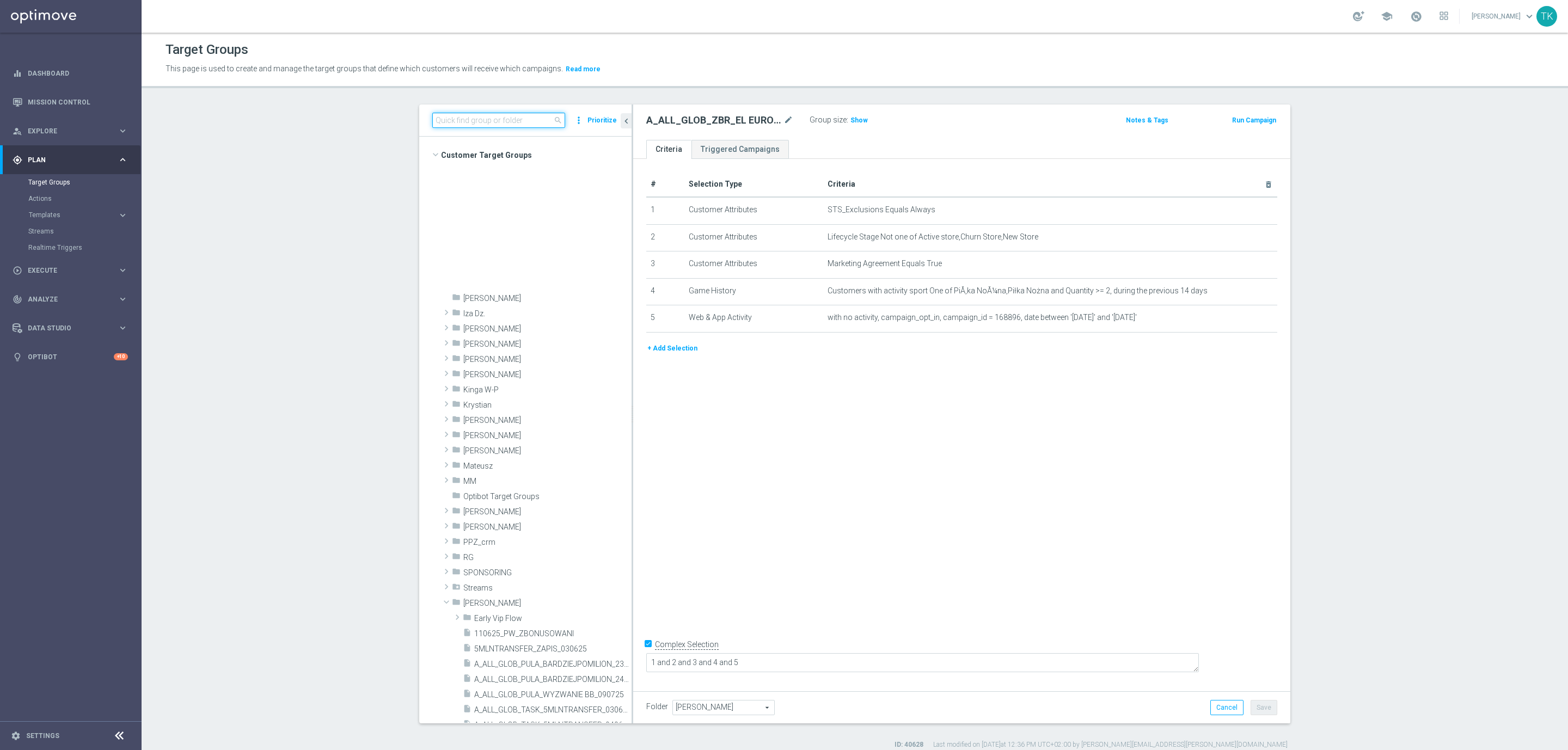
click at [520, 118] on input at bounding box center [498, 119] width 133 height 15
paste input "A_ALL_GLOB_ZBR_EL EUROPEJSKICH PUCHARÓW_BEZPIECZNY_50 PLN_190825 PW"
type input "A_ALL_GLOB_ZBR_EL EUROPEJSKICH PUCHARÓW_BEZPIECZNY_50 PLN_190825 PW"
click at [520, 118] on input "A_ALL_GLOB_ZBR_EL EUROPEJSKICH PUCHARÓW_BEZPIECZNY_50 PLN_190825 PW" at bounding box center [498, 119] width 133 height 15
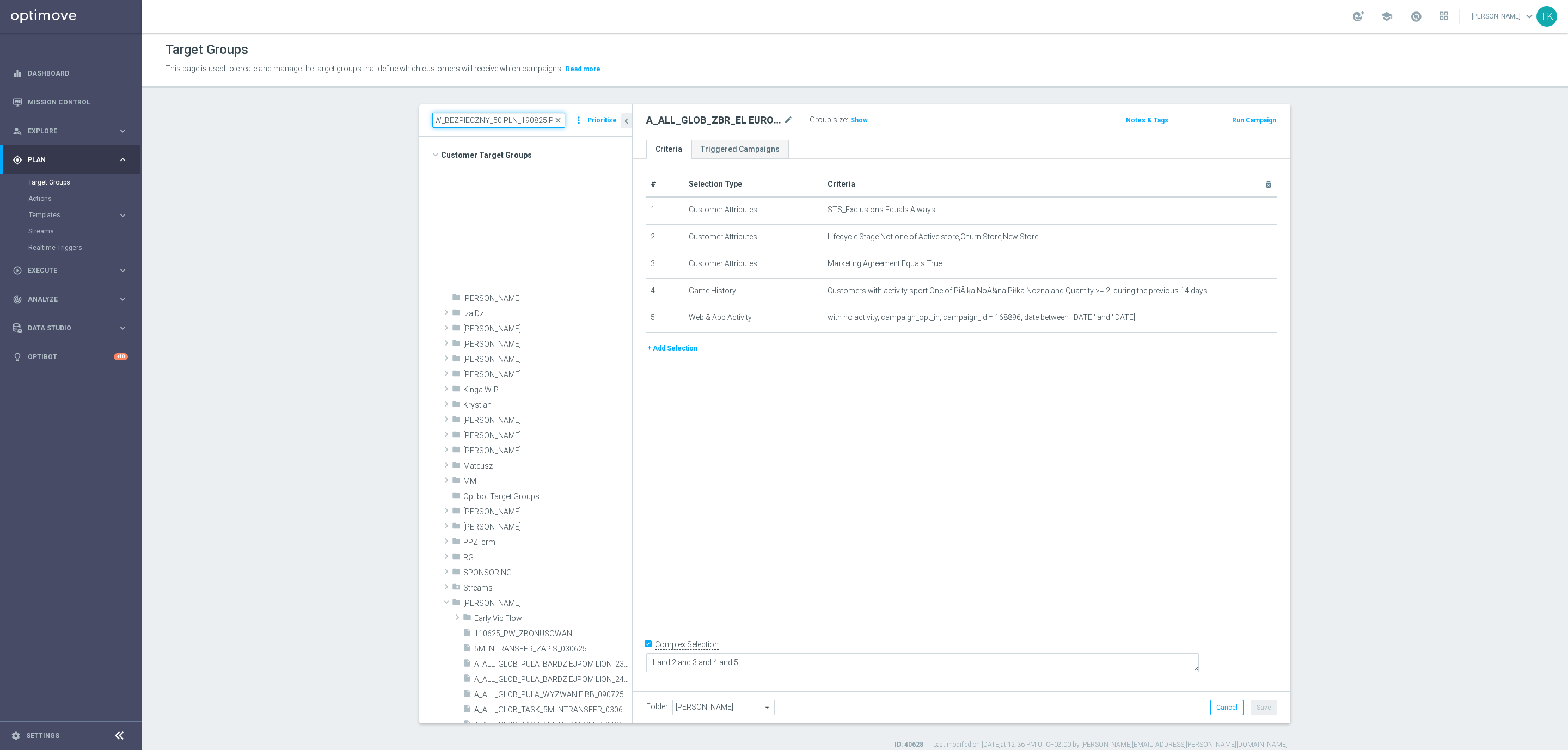
click at [520, 118] on input "A_ALL_GLOB_ZBR_EL EUROPEJSKICH PUCHARÓW_BEZPIECZNY_50 PLN_190825 PW" at bounding box center [498, 119] width 133 height 15
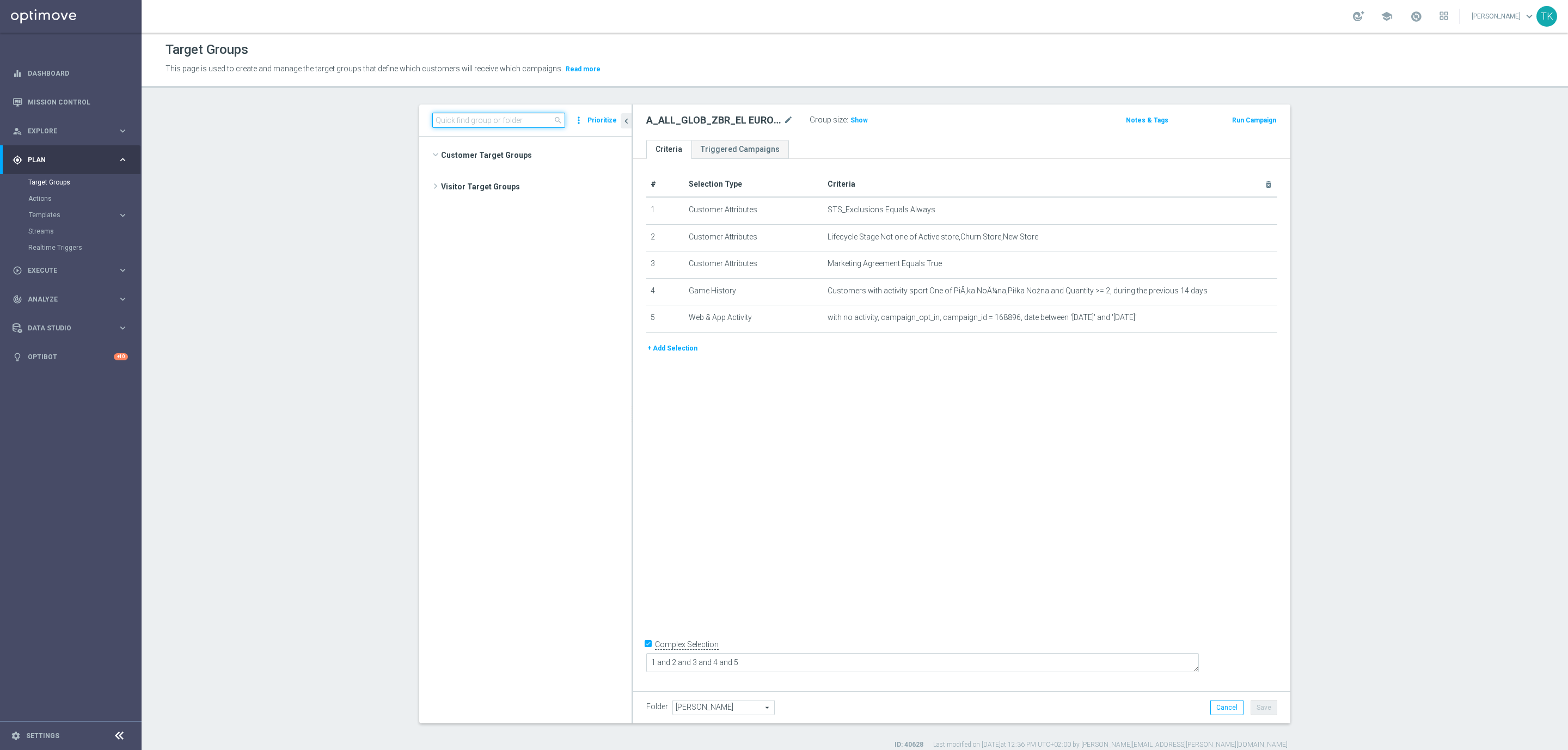
scroll to position [442, 0]
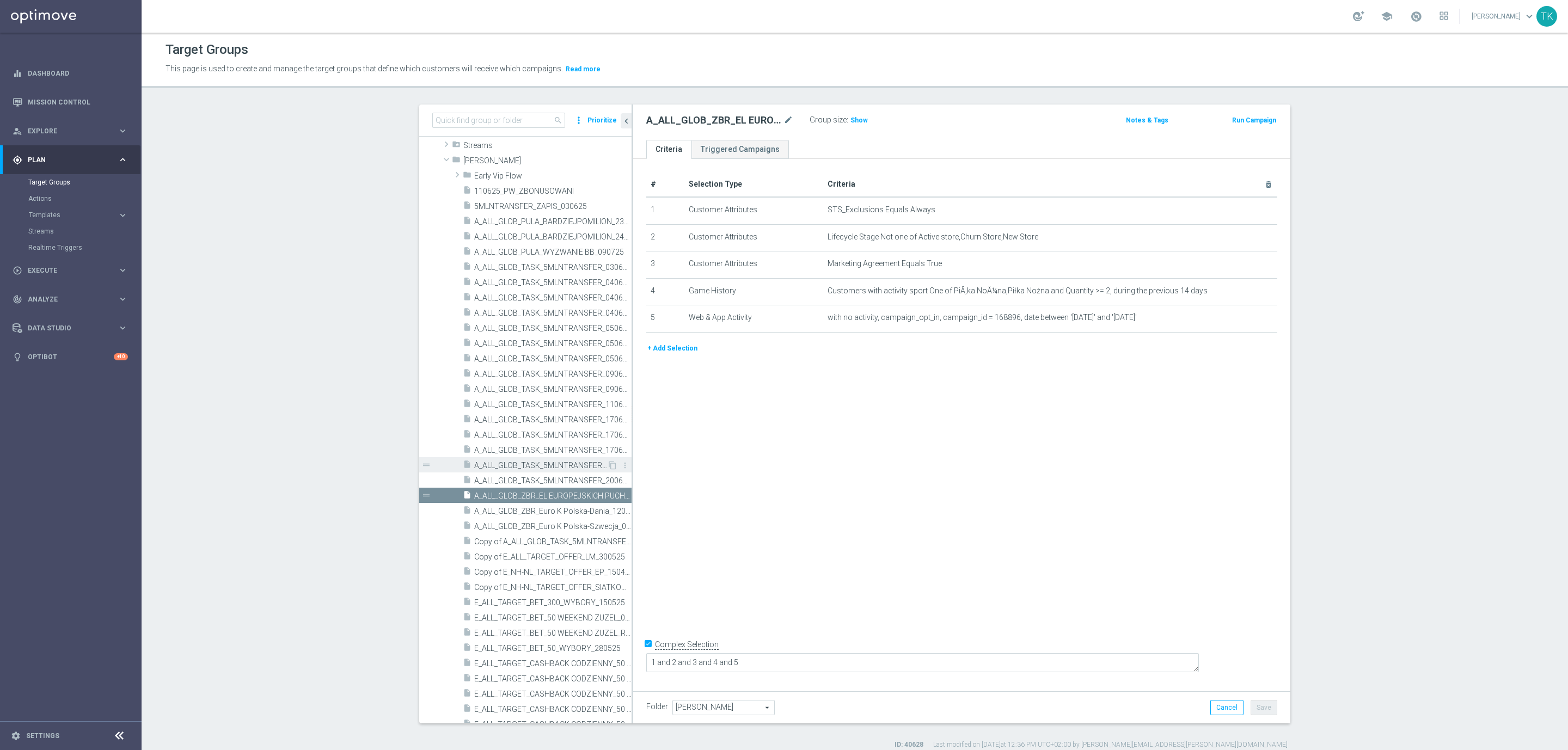
click at [531, 457] on div "insert_drive_file A_ALL_GLOB_TASK_5MLNTRANSFER_180625_EMAIL" at bounding box center [535, 464] width 145 height 15
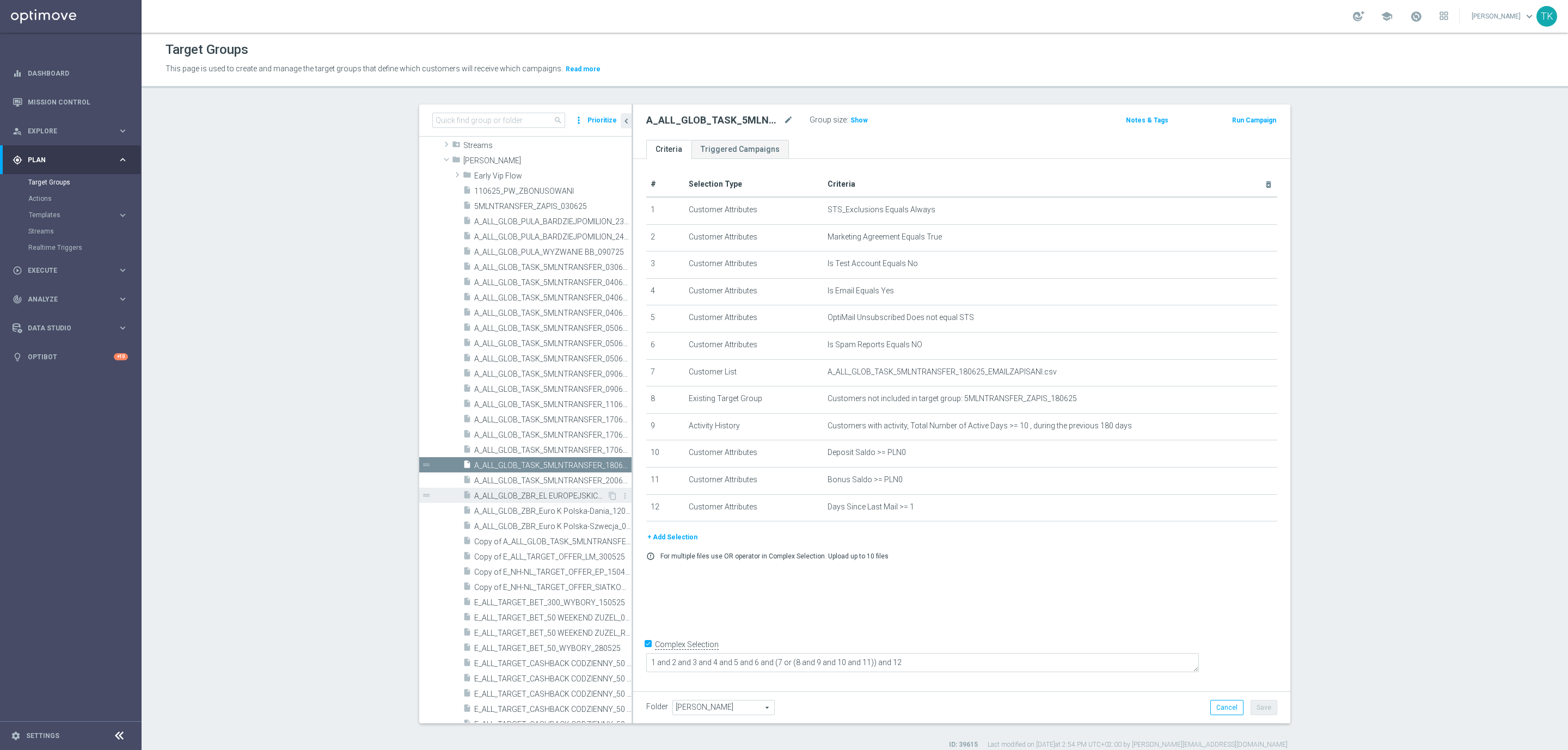
click at [531, 492] on span "A_ALL_GLOB_ZBR_EL EUROPEJSKICH PUCHARÓW_BEZPIECZNY_50 PLN_190825 PW" at bounding box center [540, 496] width 133 height 9
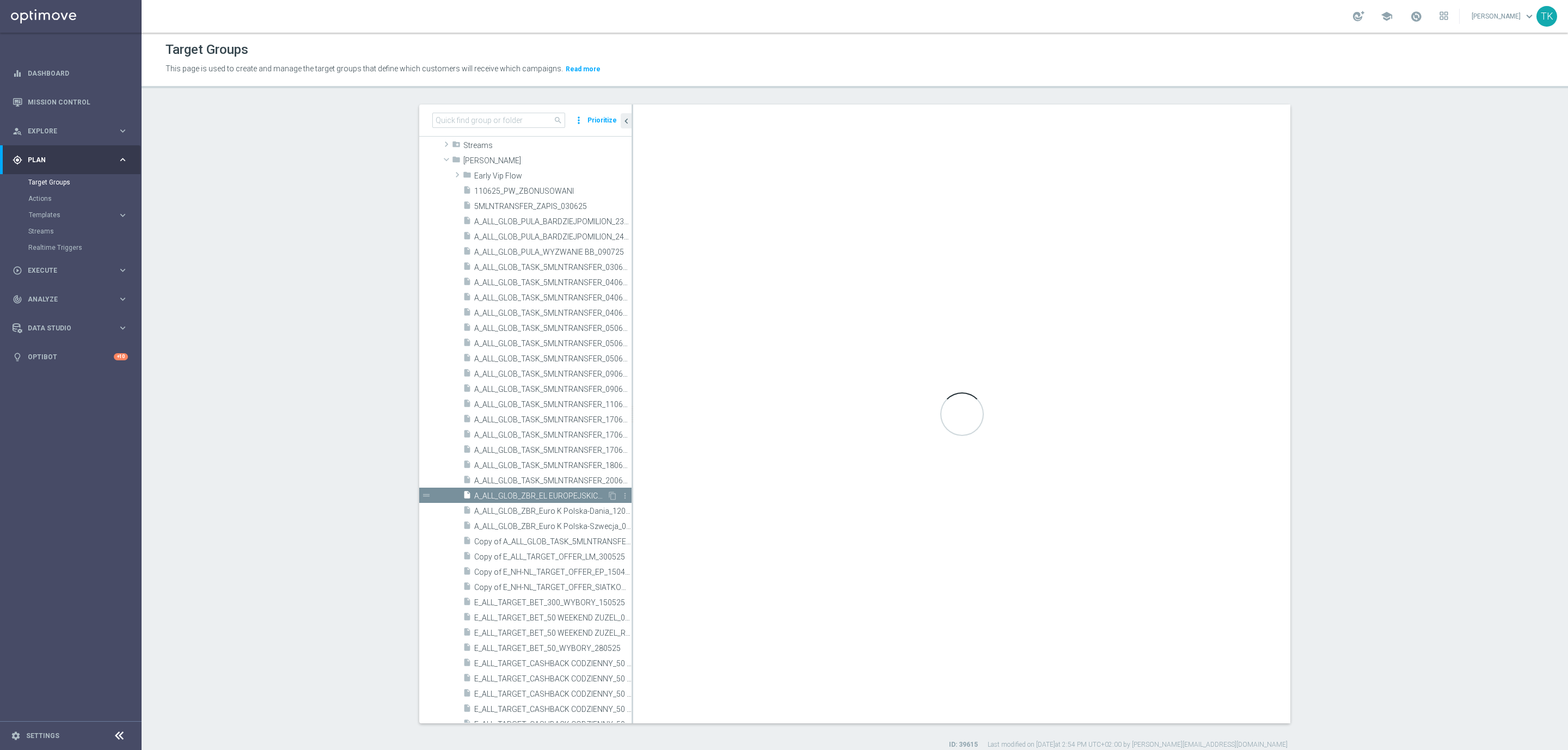
type textarea "1 and 2 and 3 and 4 and 5"
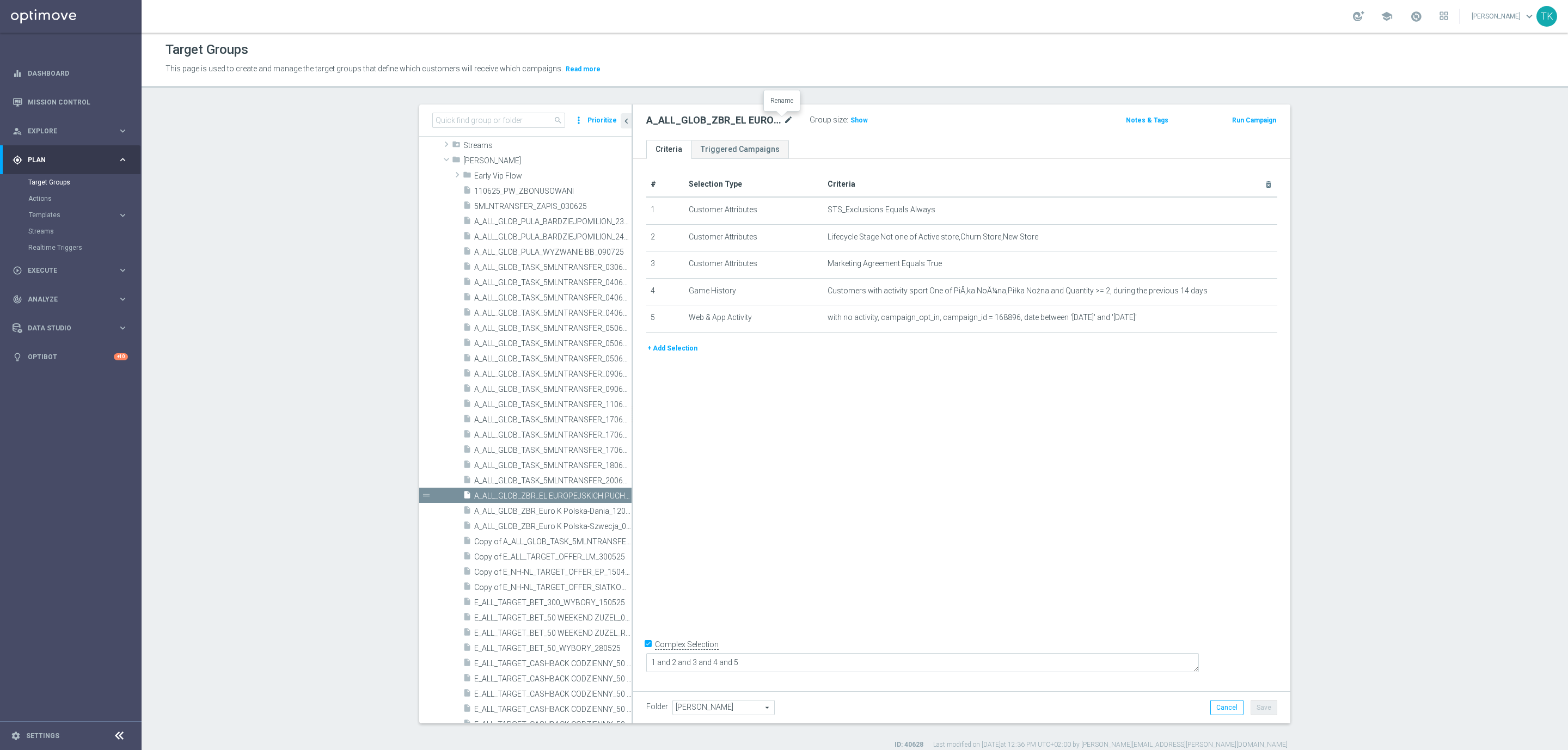
click at [783, 116] on icon "mode_edit" at bounding box center [788, 120] width 9 height 13
click at [720, 123] on input "A_ALL_GLOB_ZBR_EL EUROPEJSKICH PUCHARÓW_BEZPIECZNY_50 PLN_190825 PW" at bounding box center [720, 121] width 147 height 15
drag, startPoint x: 680, startPoint y: 122, endPoint x: 649, endPoint y: 130, distance: 32.0
click at [649, 130] on div "A_ALL_GLOB_ZBR_EL EUROPEJSKICH PUCHARÓW_BEZPIECZNY_50 PLN_190825 PW Group size …" at bounding box center [962, 122] width 657 height 35
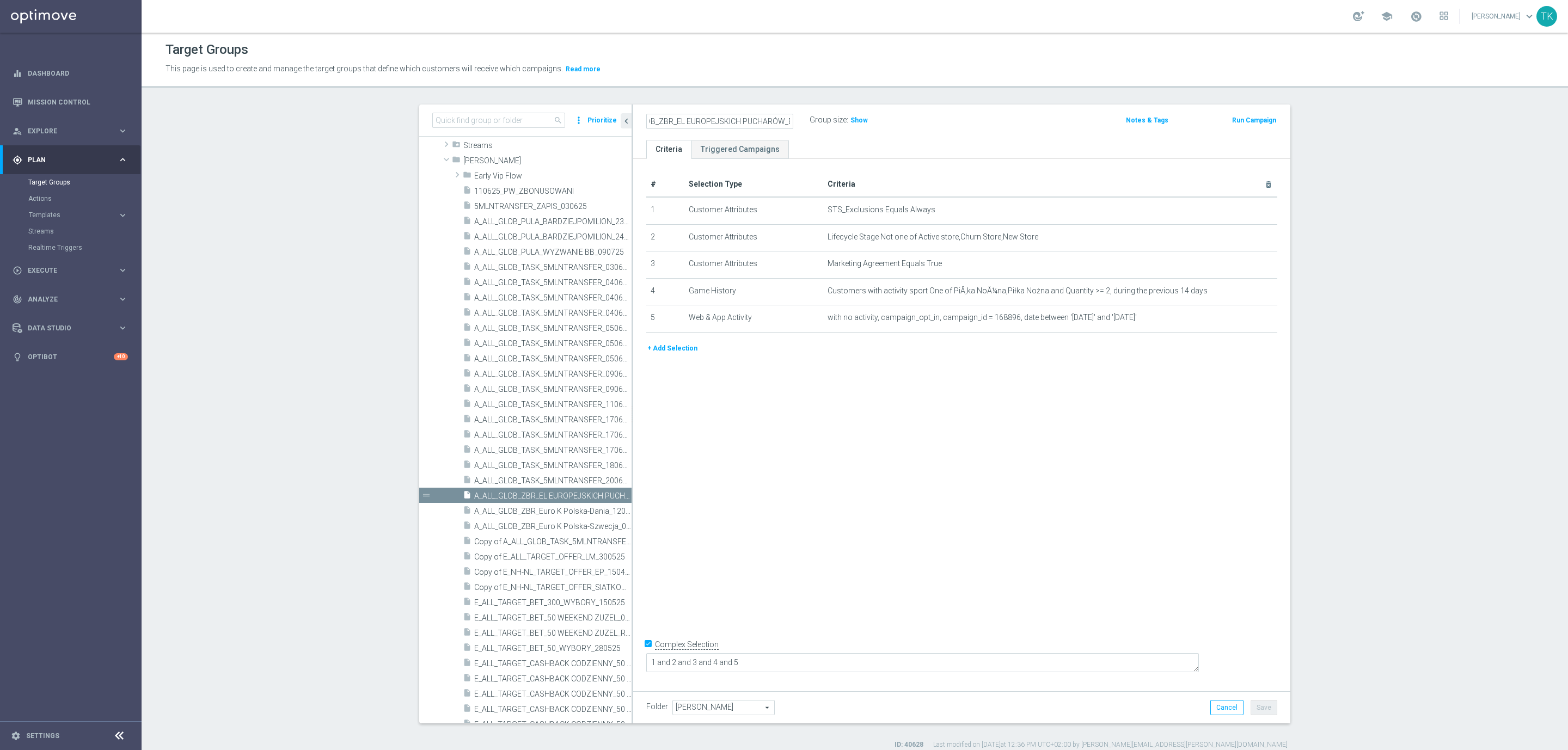
scroll to position [0, 5]
click at [755, 122] on input "A_ALL_GLOB_ZBR_EL EUROPEJSKICH PUCHARÓW_BEZPIECZNY_50 PLN_190825 PW" at bounding box center [720, 121] width 147 height 15
drag, startPoint x: 763, startPoint y: 118, endPoint x: 772, endPoint y: 121, distance: 9.5
click at [772, 121] on input "A_ALL_GLOB_ZBR_EL EUROPEJSKICH PUCHARÓW_BEZPIECZNY_50 PLN_190825 PW" at bounding box center [720, 121] width 147 height 15
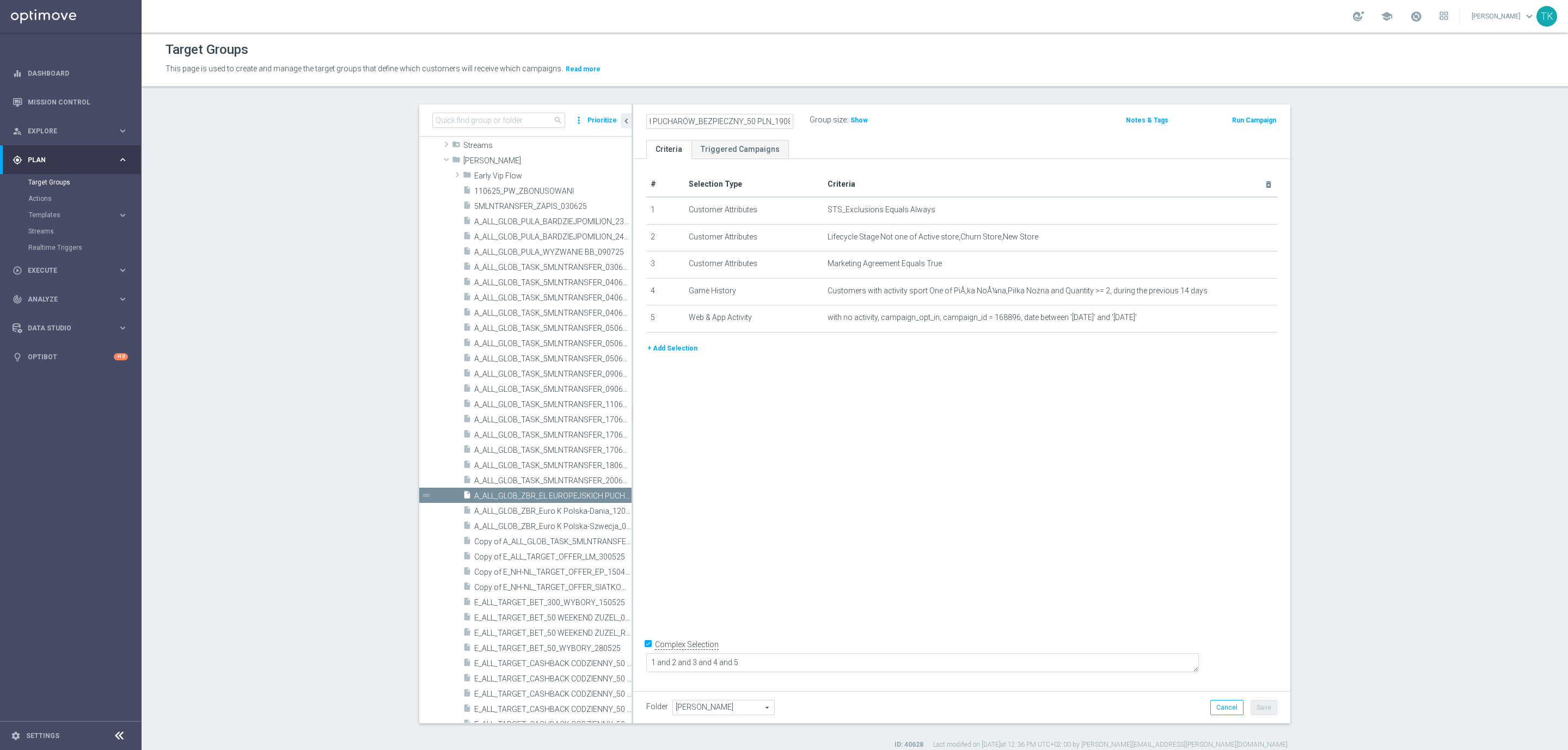
click at [680, 122] on input "A_ALL_GLOB_ZBR_EL EUROPEJSKICH PUCHARÓW_BEZPIECZNY_50 PLN_190825 PW" at bounding box center [720, 121] width 147 height 15
click at [783, 119] on icon "mode_edit" at bounding box center [788, 120] width 9 height 13
click at [755, 123] on input "A_ALL_GLOB_ZBR_EL EUROPEJSKICH PUCHARÓW_BEZPIECZNY_50 PLN_190825 PW" at bounding box center [720, 121] width 147 height 15
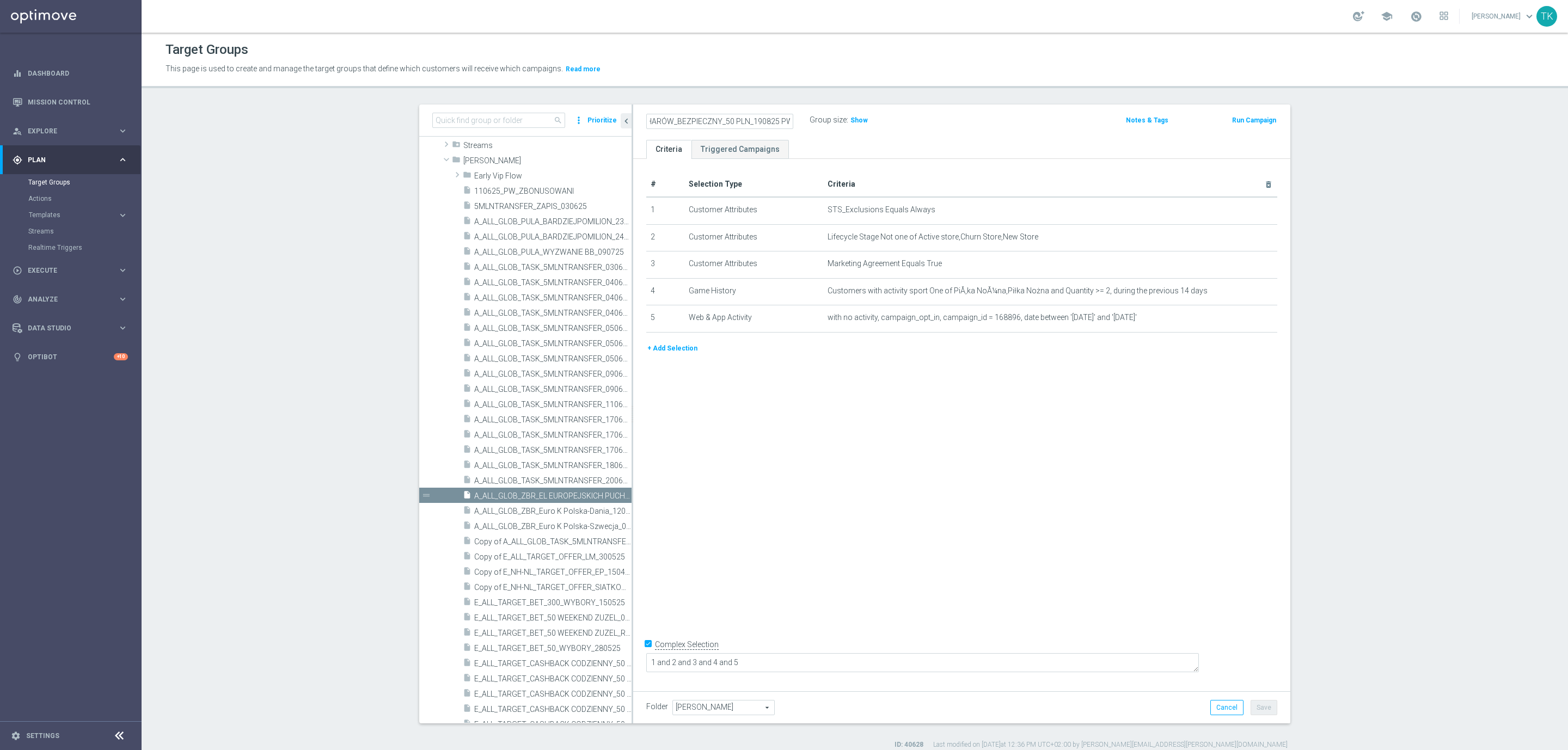
click at [660, 118] on input "A_ALL_GLOB_ZBR_EL EUROPEJSKICH PUCHARÓW_BEZPIECZNY_50 PLN_190825 PW" at bounding box center [720, 121] width 147 height 15
type input "A_ALL_GLOB_ZBR_EL EUROPEJSKICH PUCHAROW_BEZPIECZNY_50 PLN_190825 PW"
click at [1168, 588] on div "# Selection Type Criteria delete_forever 1 Customer Attributes STS_Exclusions E…" at bounding box center [962, 422] width 657 height 527
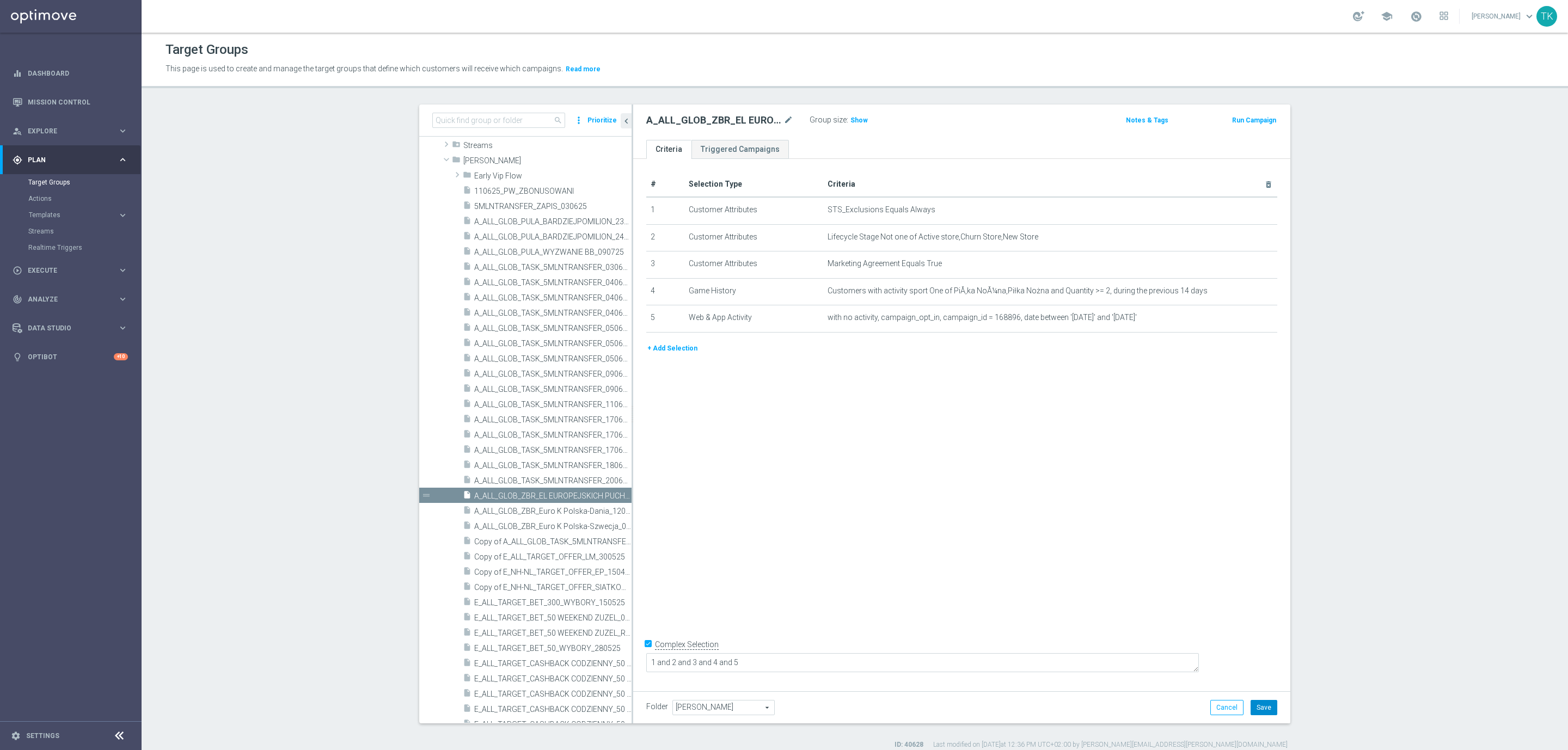
click at [1256, 709] on button "Save" at bounding box center [1264, 707] width 27 height 15
click at [86, 100] on link "Mission Control" at bounding box center [78, 102] width 101 height 29
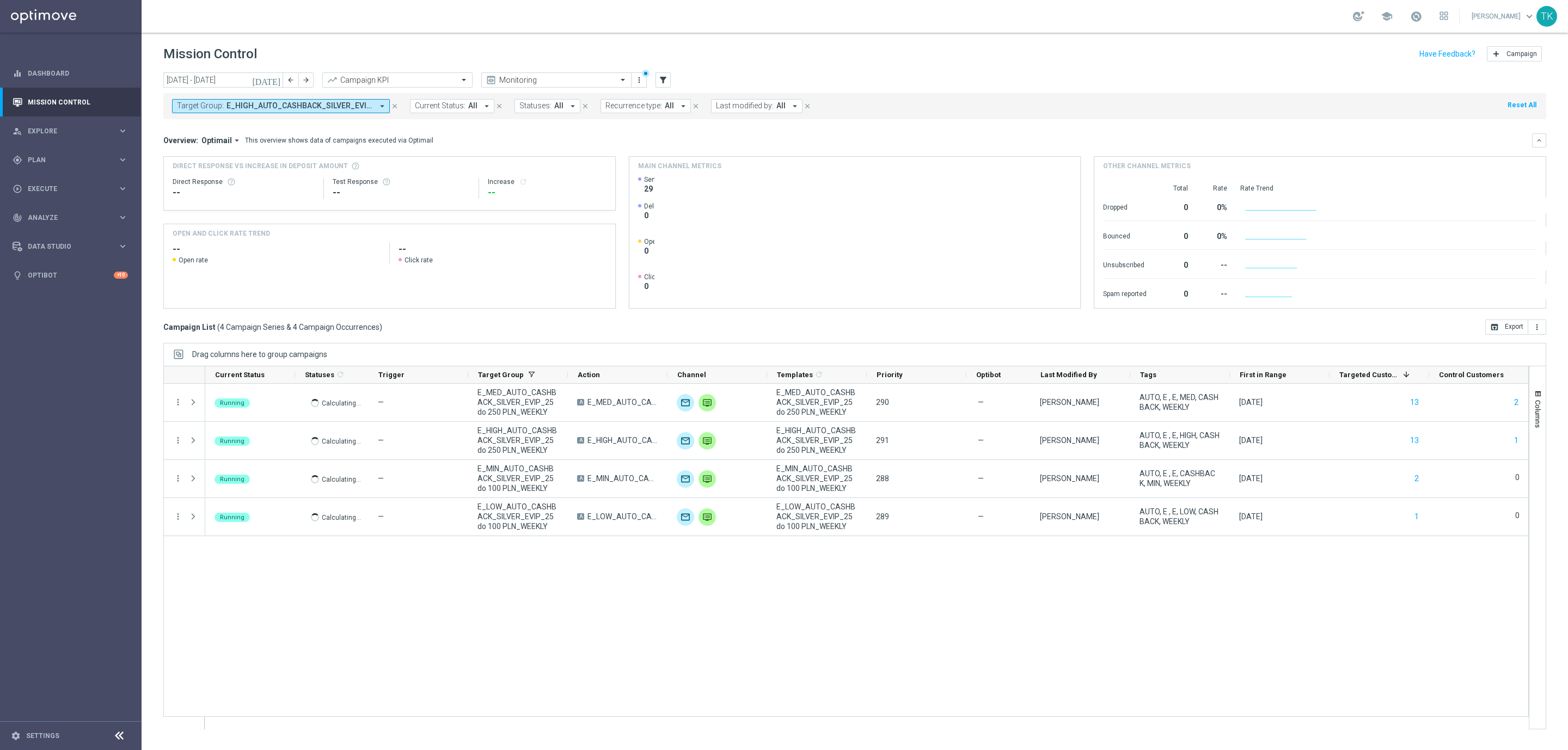
click at [343, 107] on span "E_HIGH_AUTO_CASHBACK_SILVER_EVIP_25 do 250 PLN_WEEKLY, E_LOW_AUTO_CASHBACK_SILV…" at bounding box center [299, 106] width 146 height 9
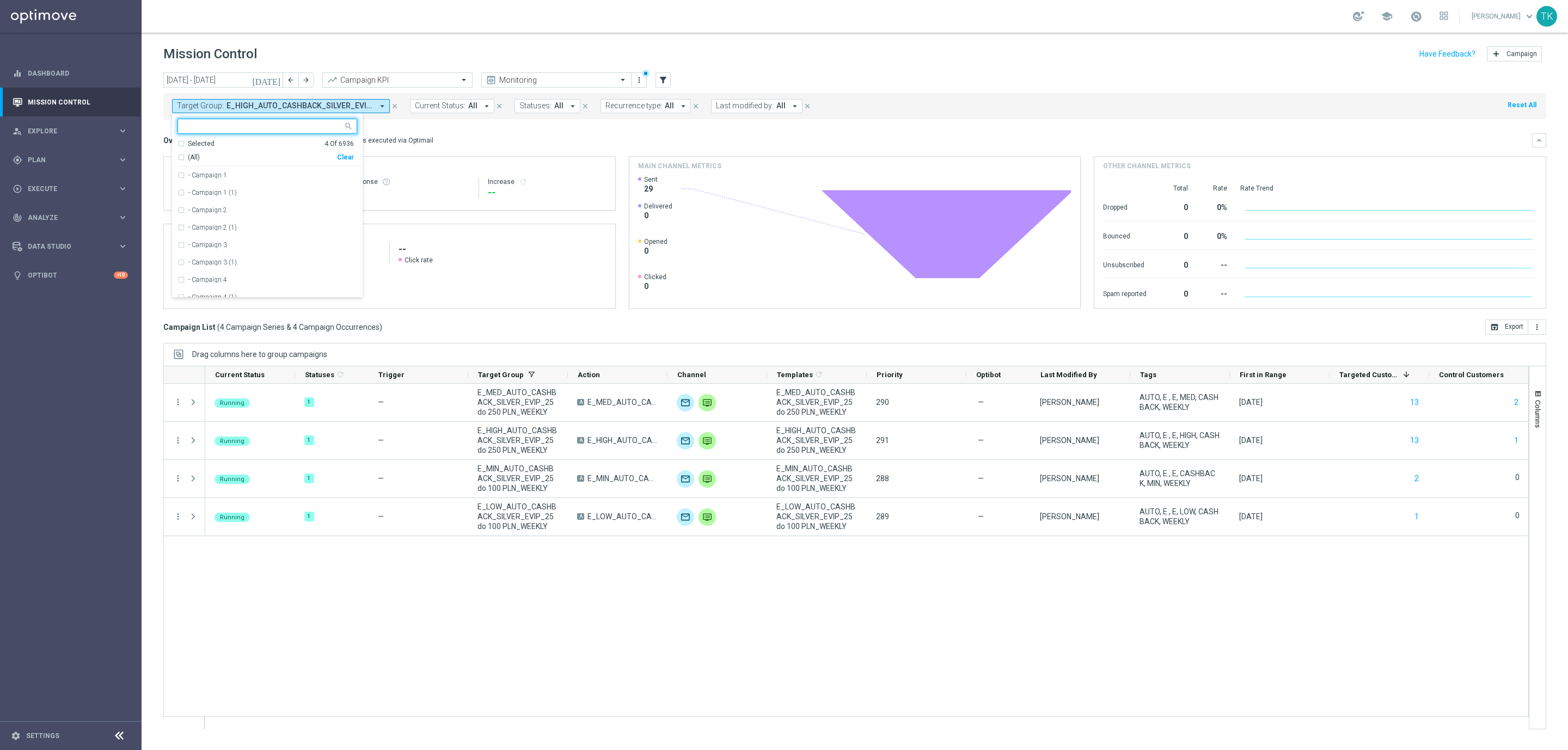
click at [0, 0] on div "Clear" at bounding box center [0, 0] width 0 height 0
click at [187, 75] on input "18 Aug 2025 - 24 Aug 2025" at bounding box center [223, 79] width 119 height 15
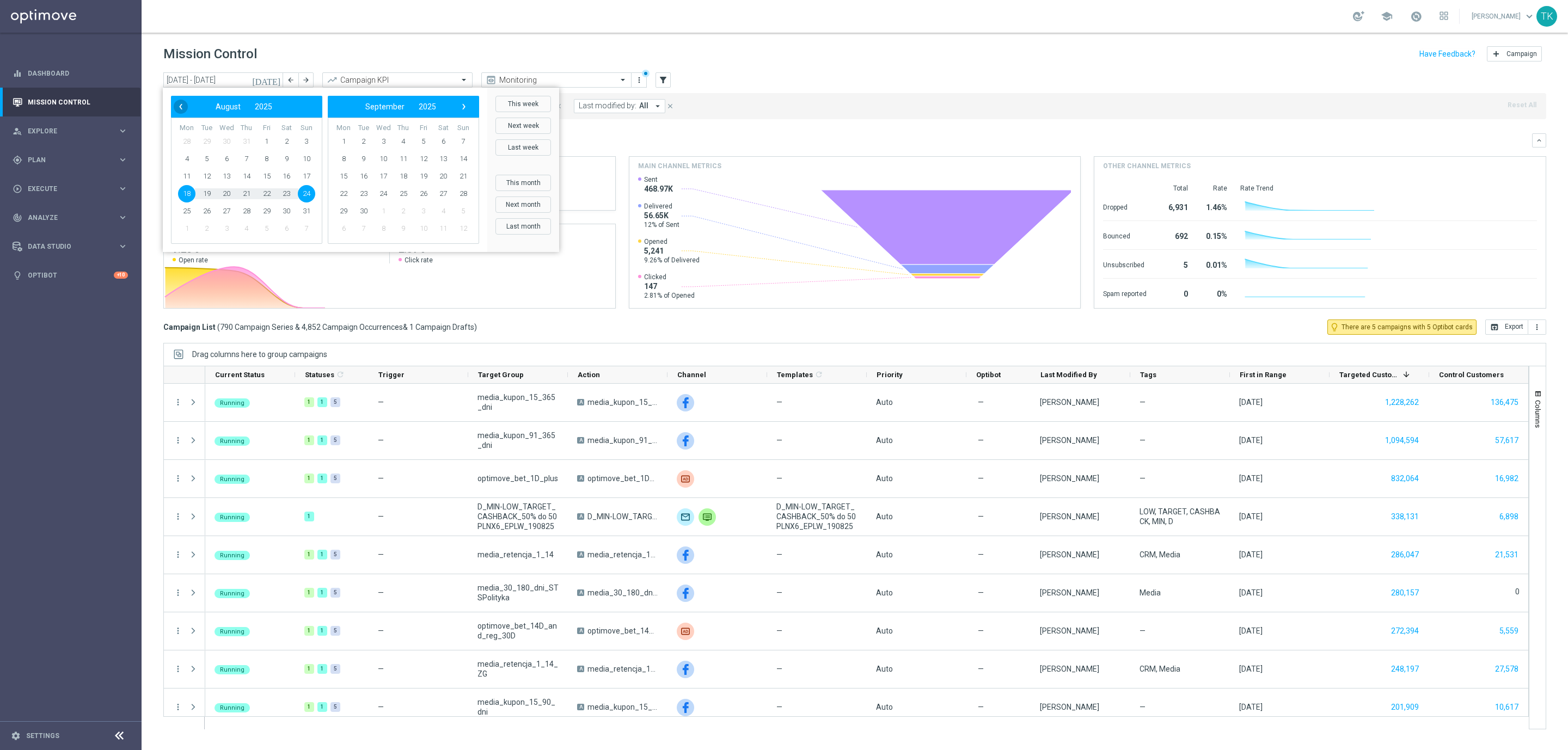
click at [174, 104] on span "‹" at bounding box center [181, 107] width 14 height 14
click at [211, 139] on span "1" at bounding box center [207, 141] width 17 height 17
click at [224, 154] on span "9" at bounding box center [226, 159] width 17 height 17
type input "01 Jul 2025 - 09 Jul 2025"
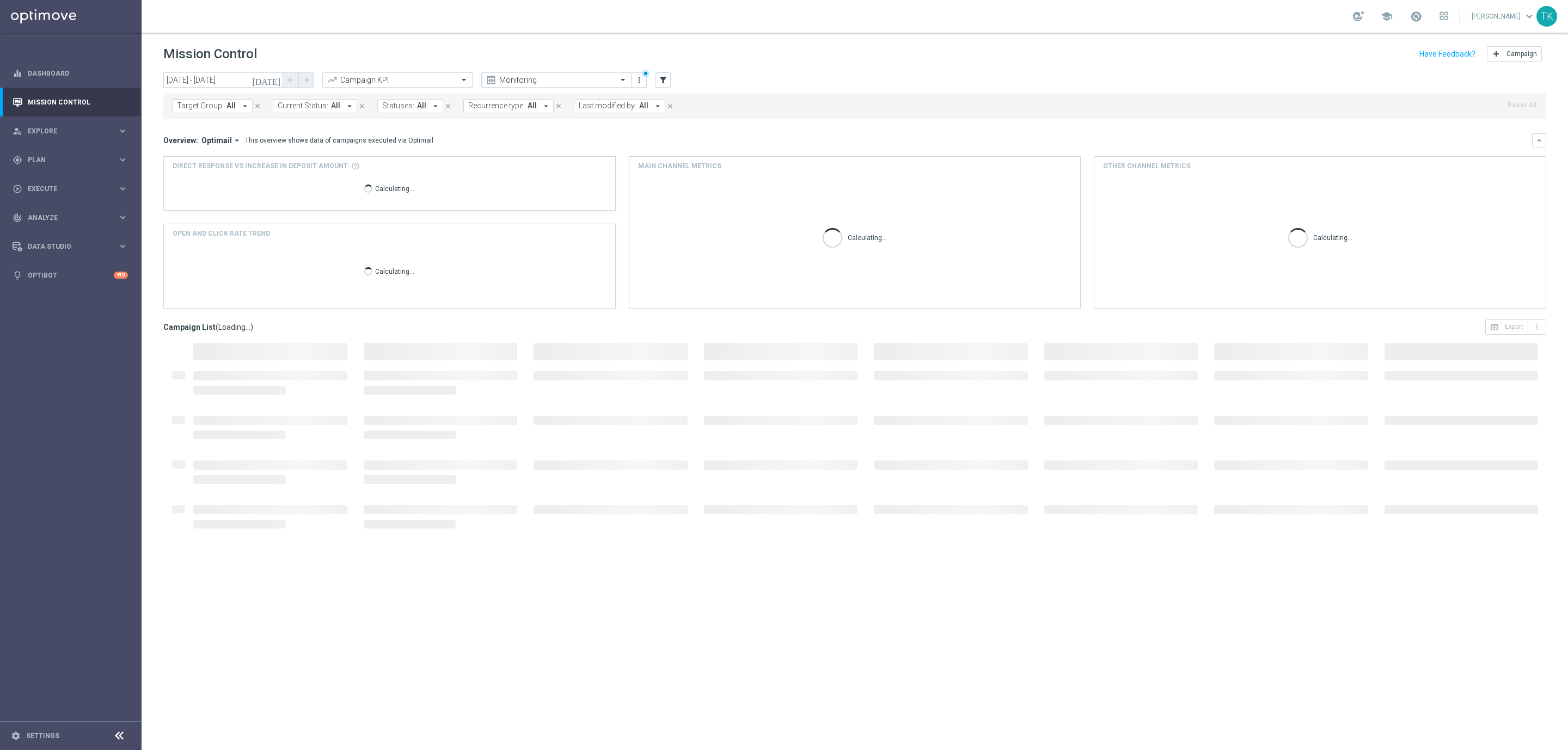
click at [214, 106] on span "Target Group:" at bounding box center [200, 106] width 47 height 9
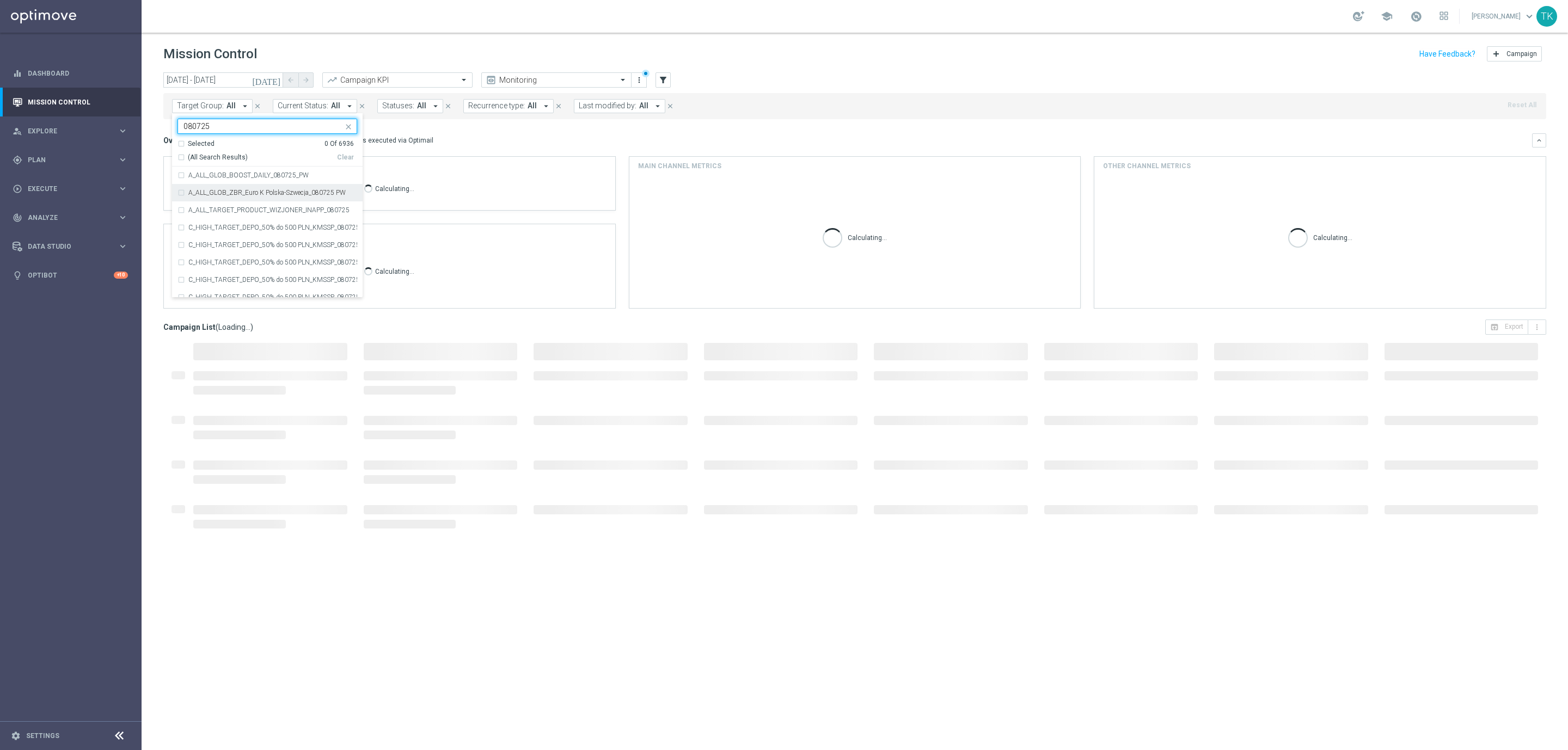
click at [239, 188] on div "A_ALL_GLOB_ZBR_Euro K Polska-Szwecja_080725 PW" at bounding box center [267, 192] width 180 height 17
type input "080725"
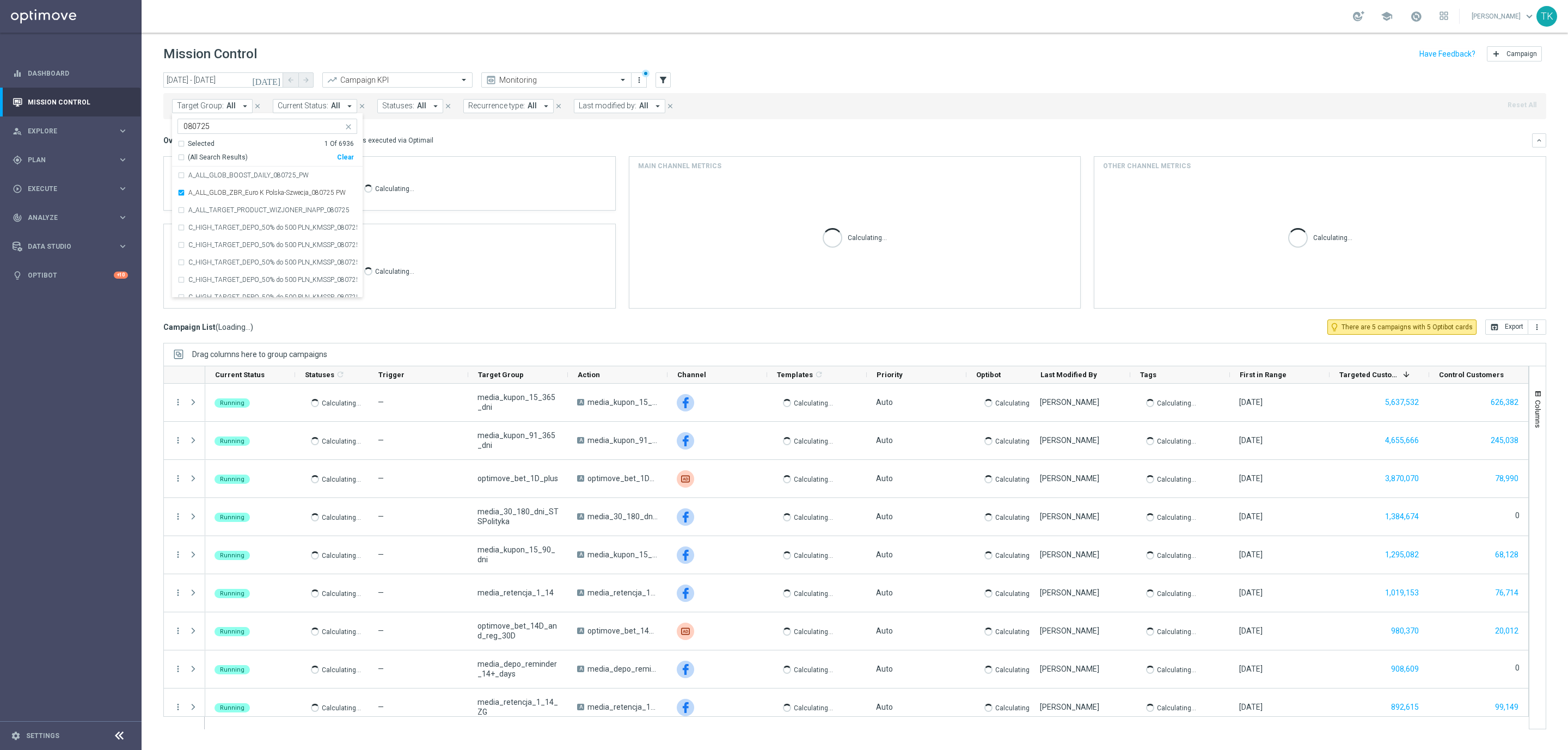
click at [152, 141] on div "today 01 Jul 2025 - 09 Jul 2025 arrow_back arrow_forward Campaign KPI trending_…" at bounding box center [855, 406] width 1427 height 668
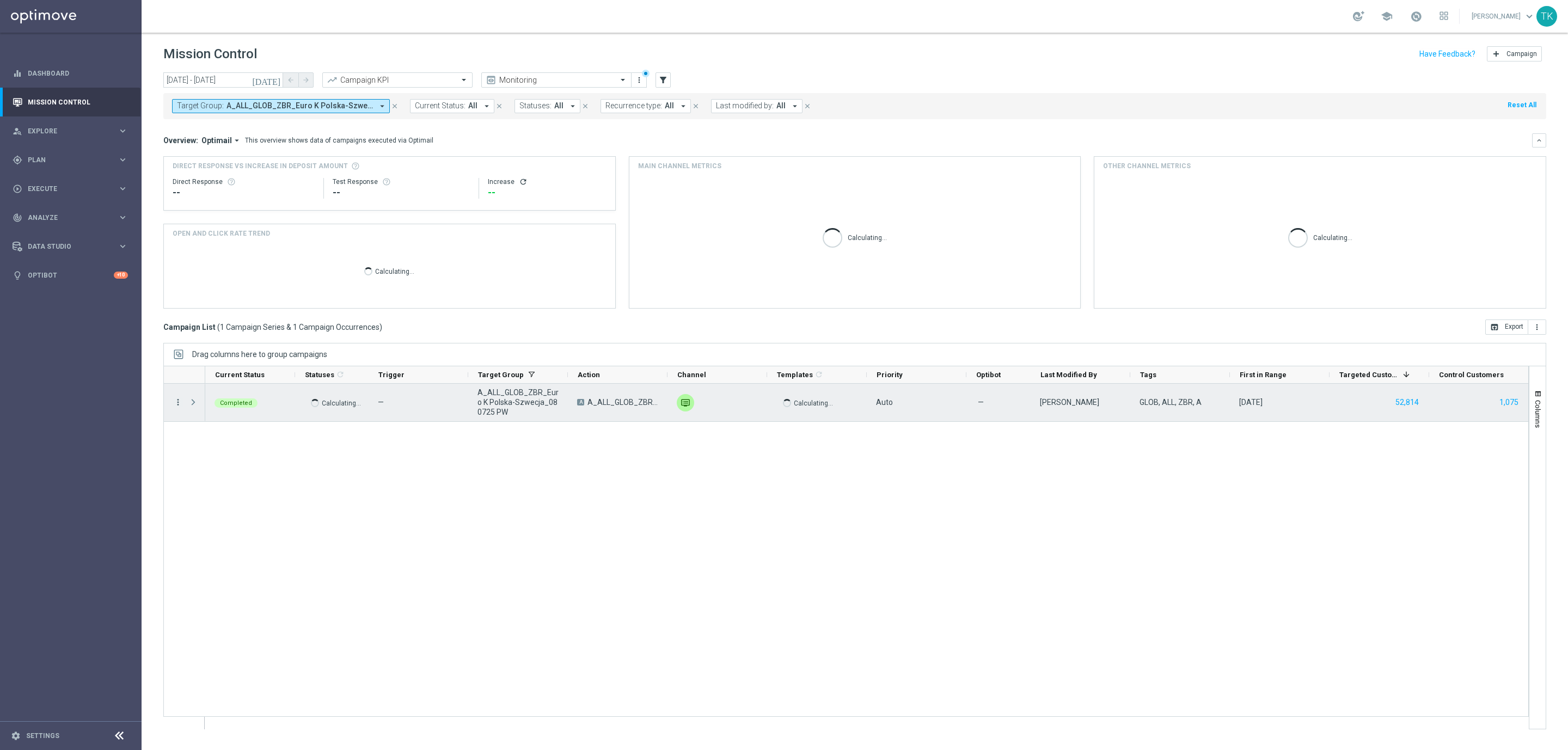
click at [180, 405] on icon "more_vert" at bounding box center [178, 402] width 9 height 9
click at [200, 413] on span "Campaign Details" at bounding box center [227, 410] width 55 height 8
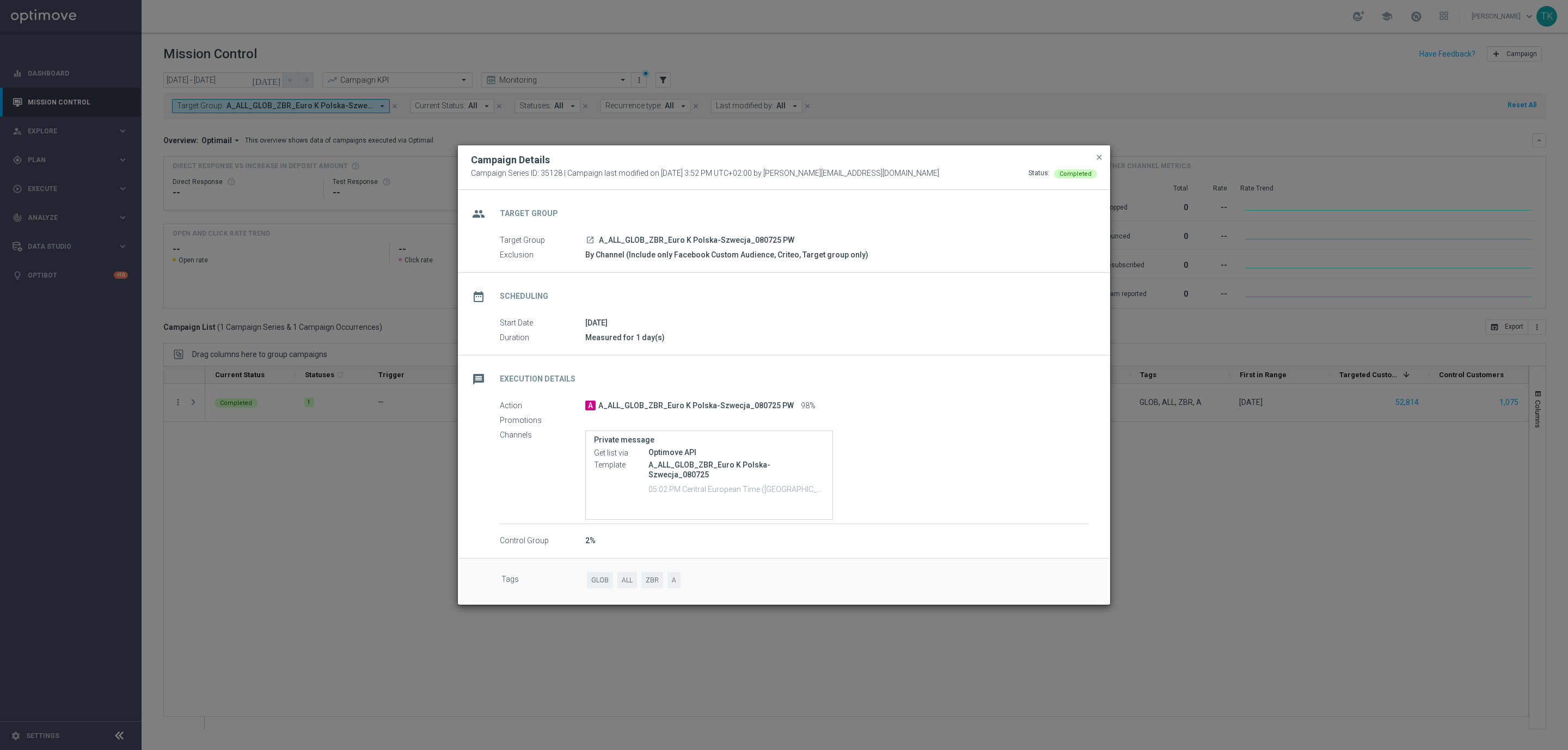
click at [954, 310] on div "date_range Scheduling" at bounding box center [784, 295] width 652 height 45
click at [1096, 155] on span "close" at bounding box center [1099, 157] width 9 height 9
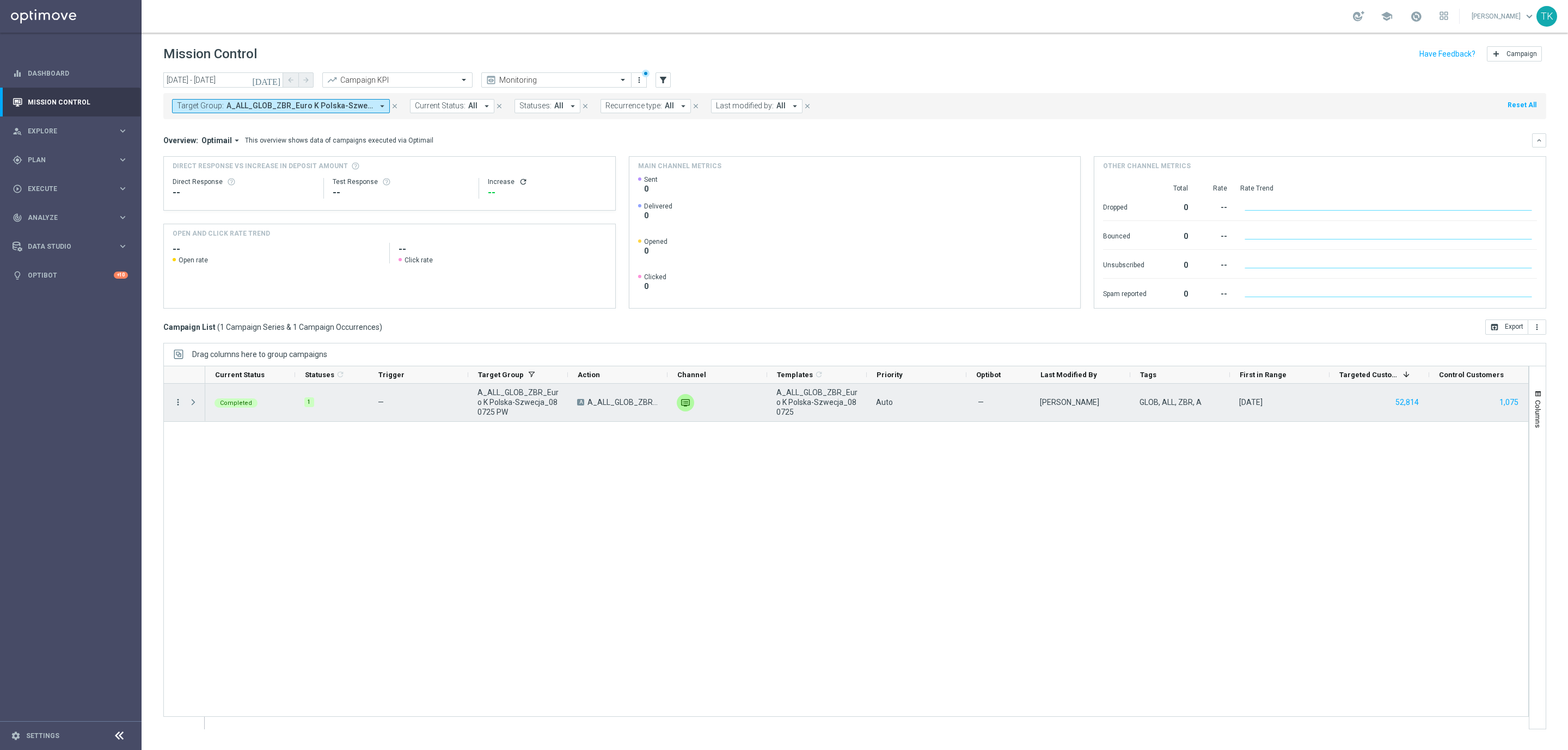
click at [180, 407] on icon "more_vert" at bounding box center [178, 402] width 9 height 9
click at [221, 421] on span "Campaign Metrics" at bounding box center [228, 425] width 57 height 8
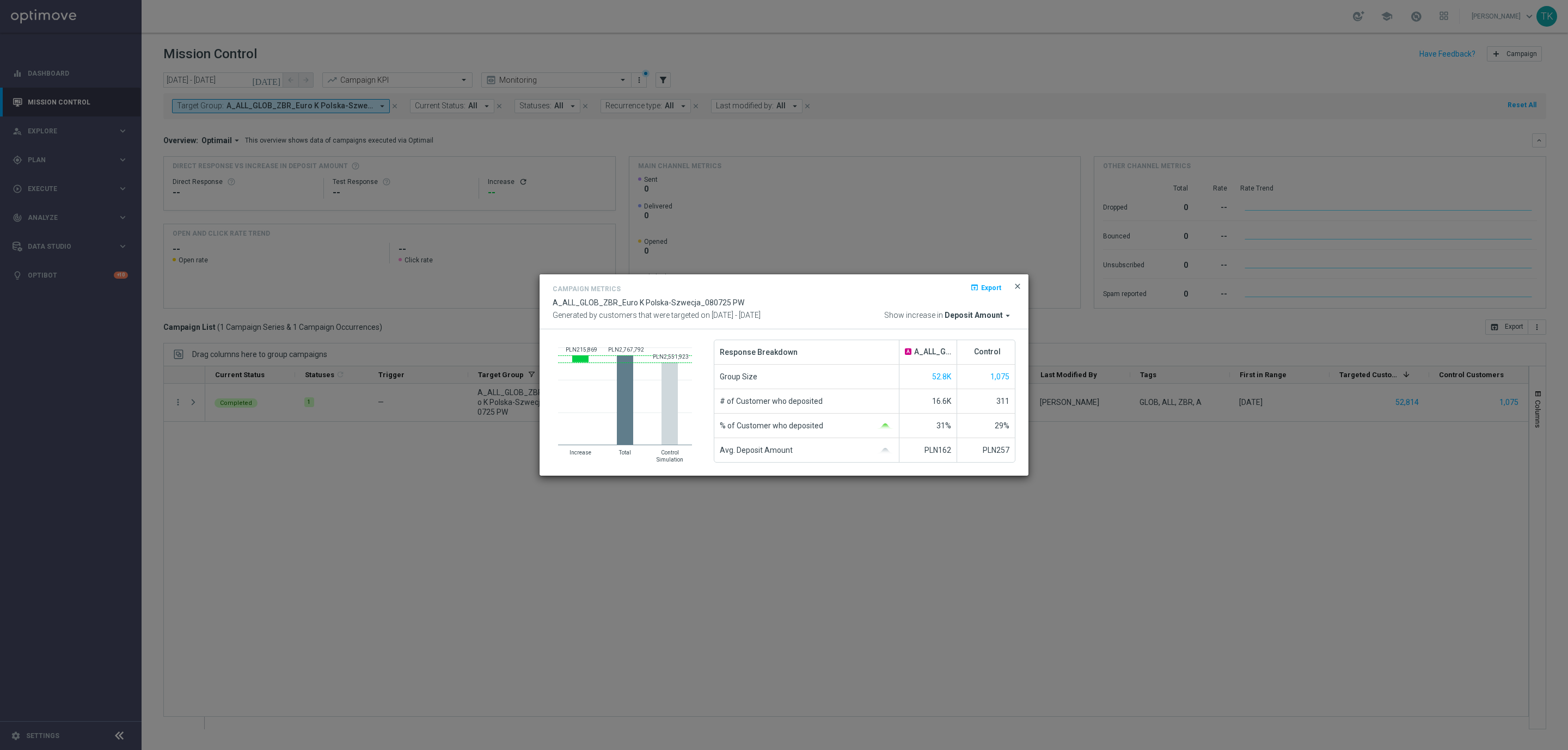
click at [1017, 288] on span "close" at bounding box center [1017, 286] width 9 height 9
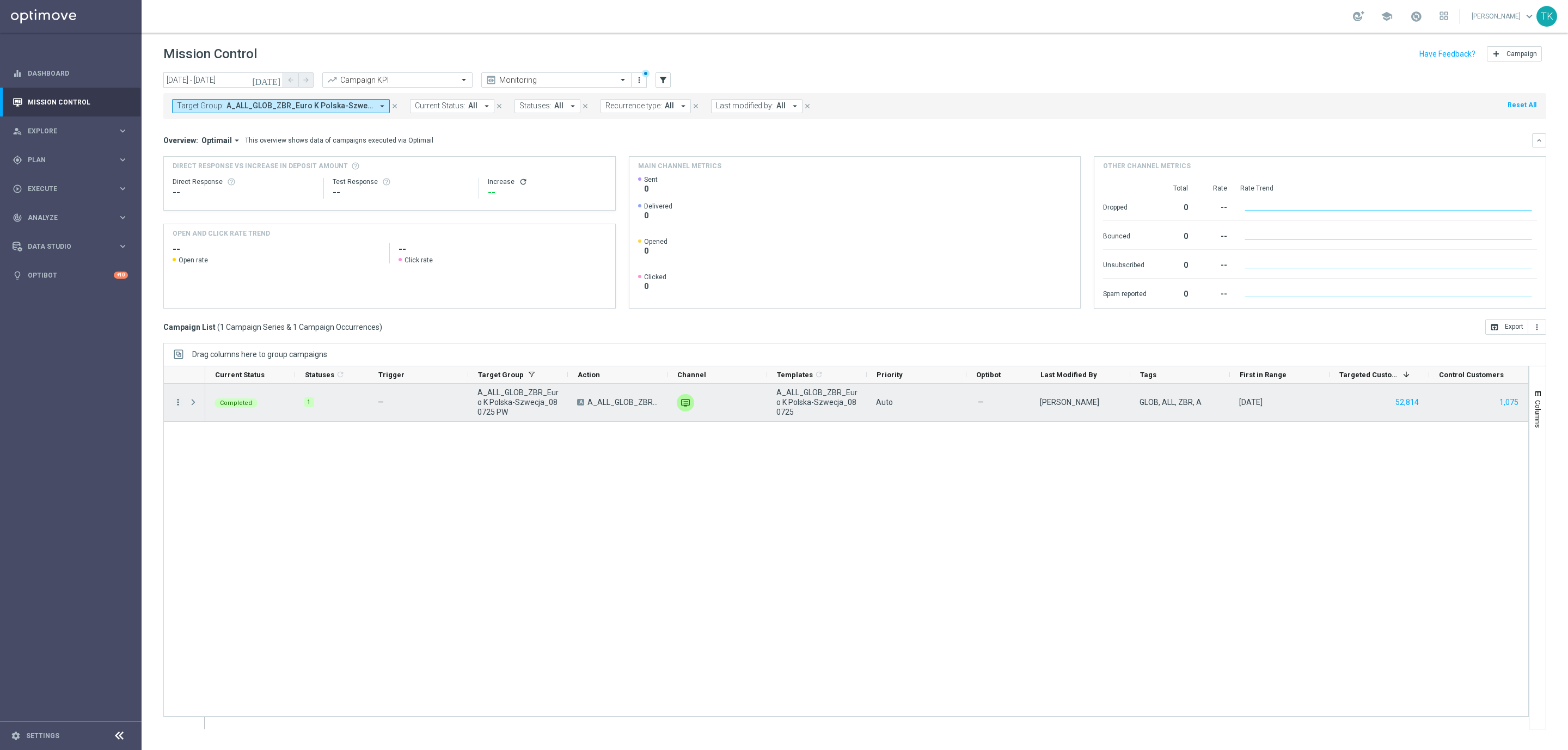
click at [180, 404] on icon "more_vert" at bounding box center [178, 402] width 9 height 9
click at [227, 407] on span "Campaign Details" at bounding box center [227, 410] width 55 height 8
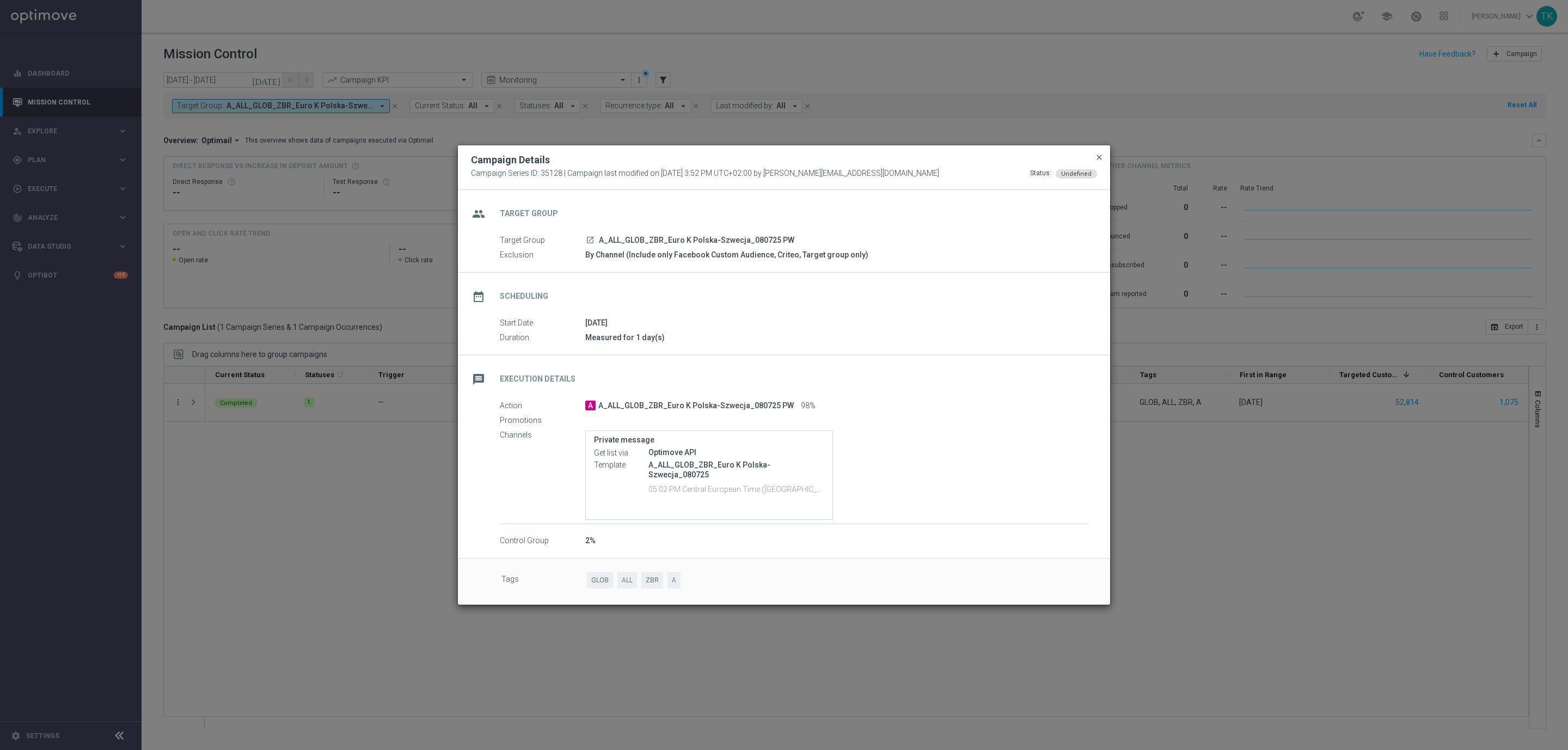
click at [1099, 159] on span "close" at bounding box center [1099, 157] width 9 height 9
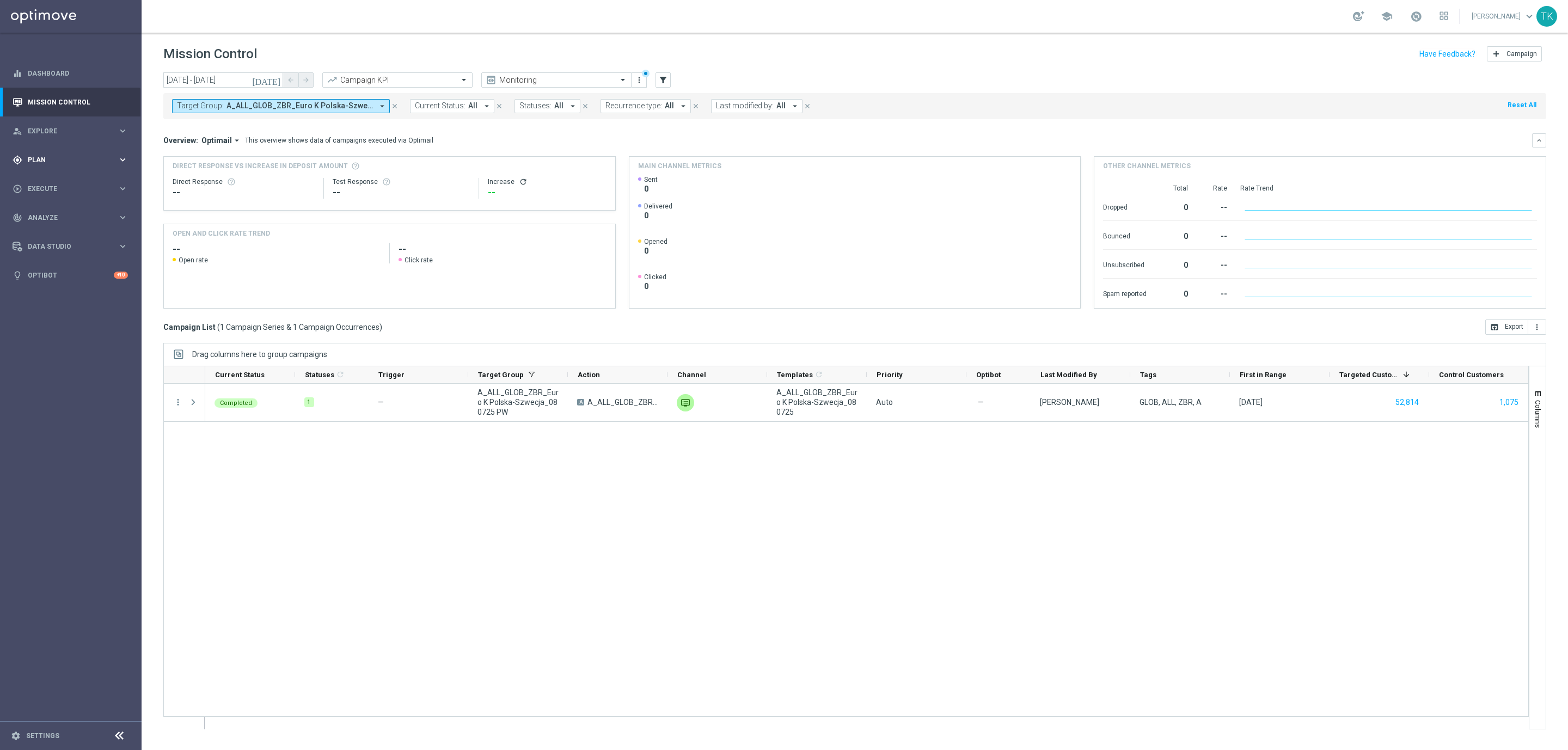
click at [42, 163] on div "gps_fixed Plan" at bounding box center [65, 160] width 105 height 9
click at [54, 184] on link "Target Groups" at bounding box center [71, 182] width 85 height 9
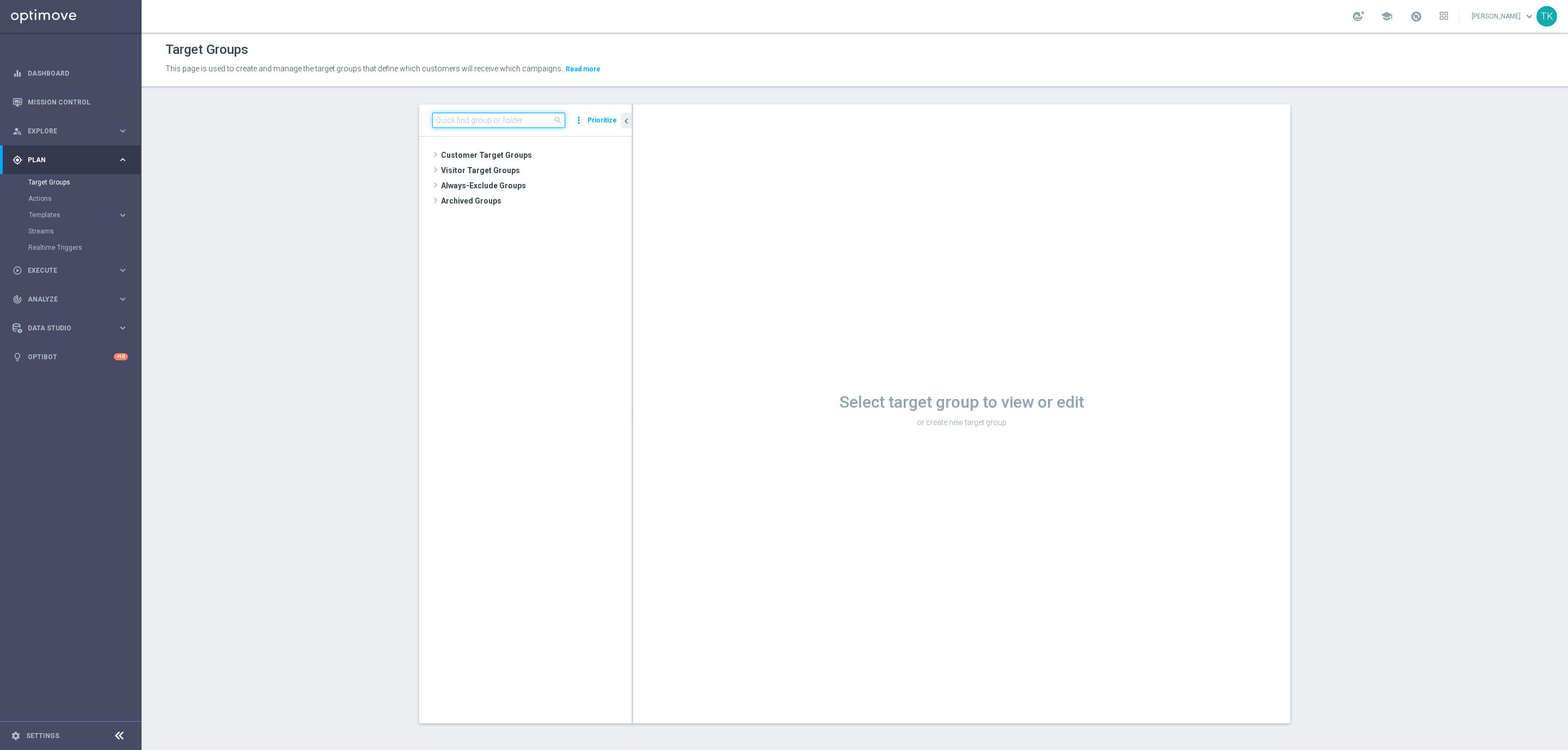
click at [449, 121] on input at bounding box center [498, 119] width 133 height 15
paste input "REACQ_ALL_TARGET_ZBR DO 200 PLN_180825"
type input "REACQ_ALL_TARGET_ZBR DO 200 PLN_180825"
click at [537, 180] on div "insert_drive_file REACQ_ALL_TARGET_ZBR DO 200 PLN_180825" at bounding box center [535, 185] width 145 height 15
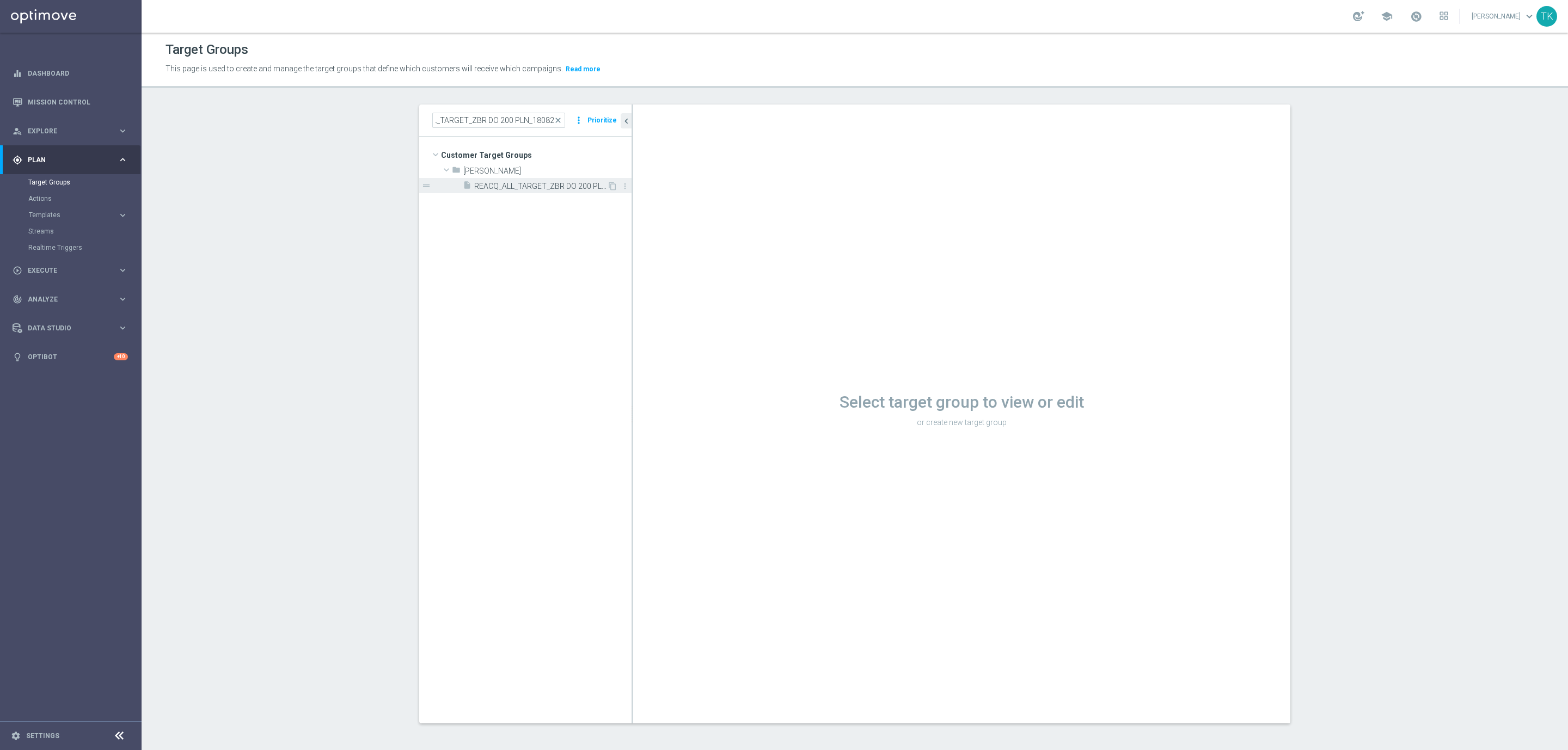
scroll to position [0, 0]
click at [529, 185] on span "REACQ_ALL_TARGET_ZBR DO 200 PLN_180825" at bounding box center [540, 186] width 133 height 9
click at [492, 124] on input "REACQ_ALL_TARGET_ZBR DO 200 PLN_180825" at bounding box center [498, 119] width 133 height 15
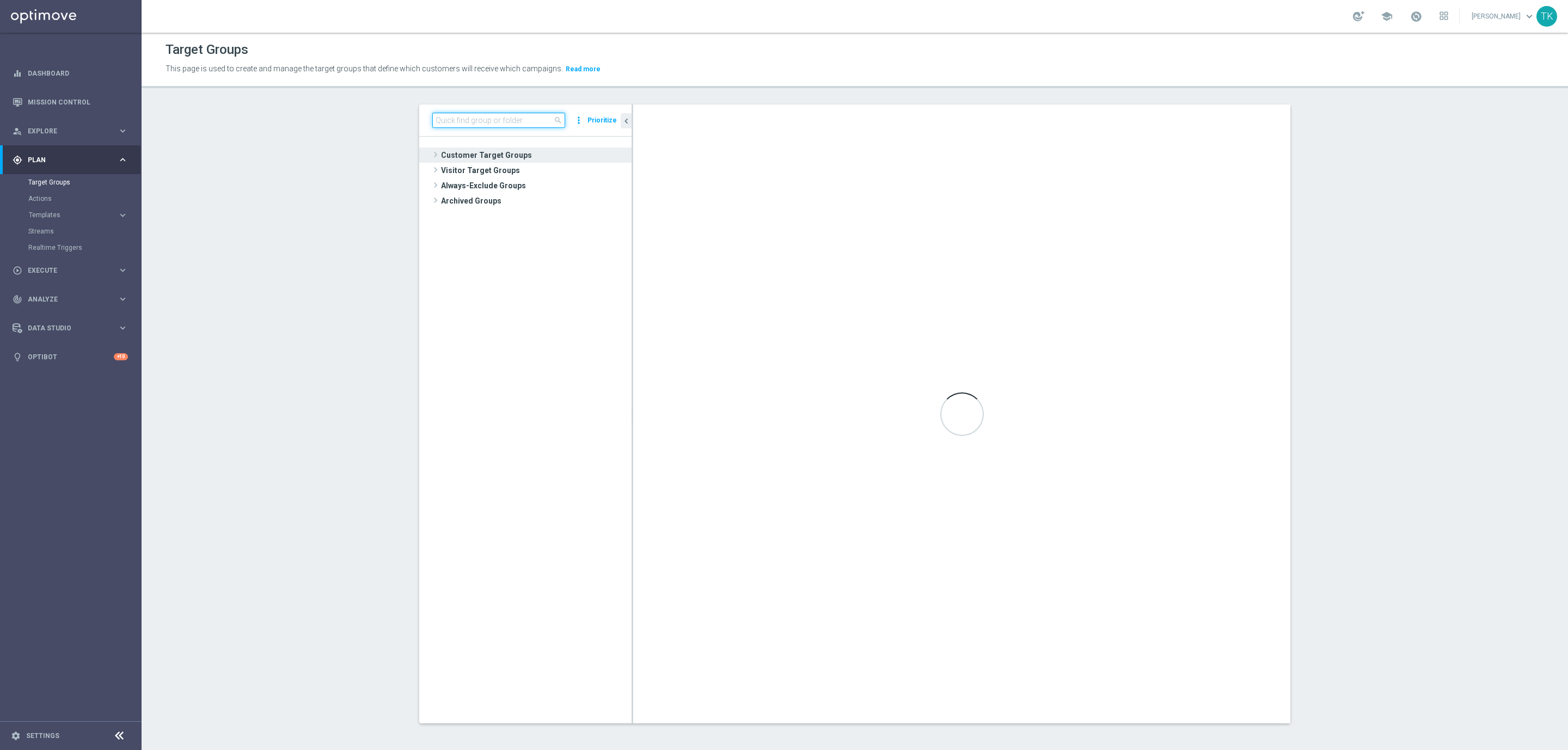
paste input "E_ALL_TARGET_OFFER PLANSZA I CASHBACK REM_010825"
type input "E_ALL_TARGET_OFFER PLANSZA I CASHBACK REM_010825"
click at [513, 180] on div "insert_drive_file E_ALL_TARGET_OFFER PLANSZA I CASHBACK REM_010825" at bounding box center [535, 185] width 145 height 15
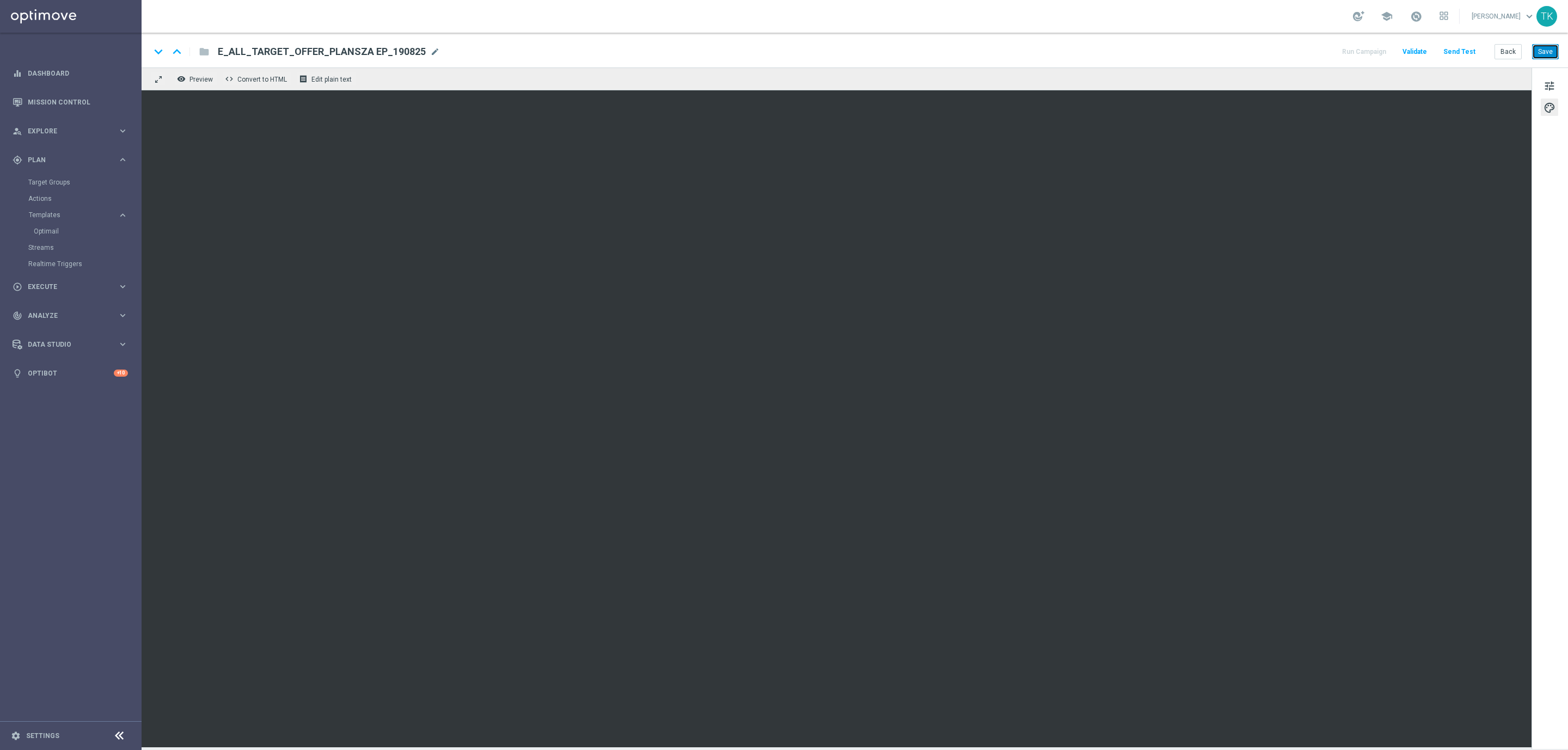
click at [1542, 50] on button "Save" at bounding box center [1545, 51] width 27 height 15
click at [1544, 46] on button "Save" at bounding box center [1545, 51] width 27 height 15
click at [38, 284] on span "Execute" at bounding box center [72, 287] width 90 height 6
click at [49, 208] on link "Campaign Builder" at bounding box center [71, 210] width 85 height 9
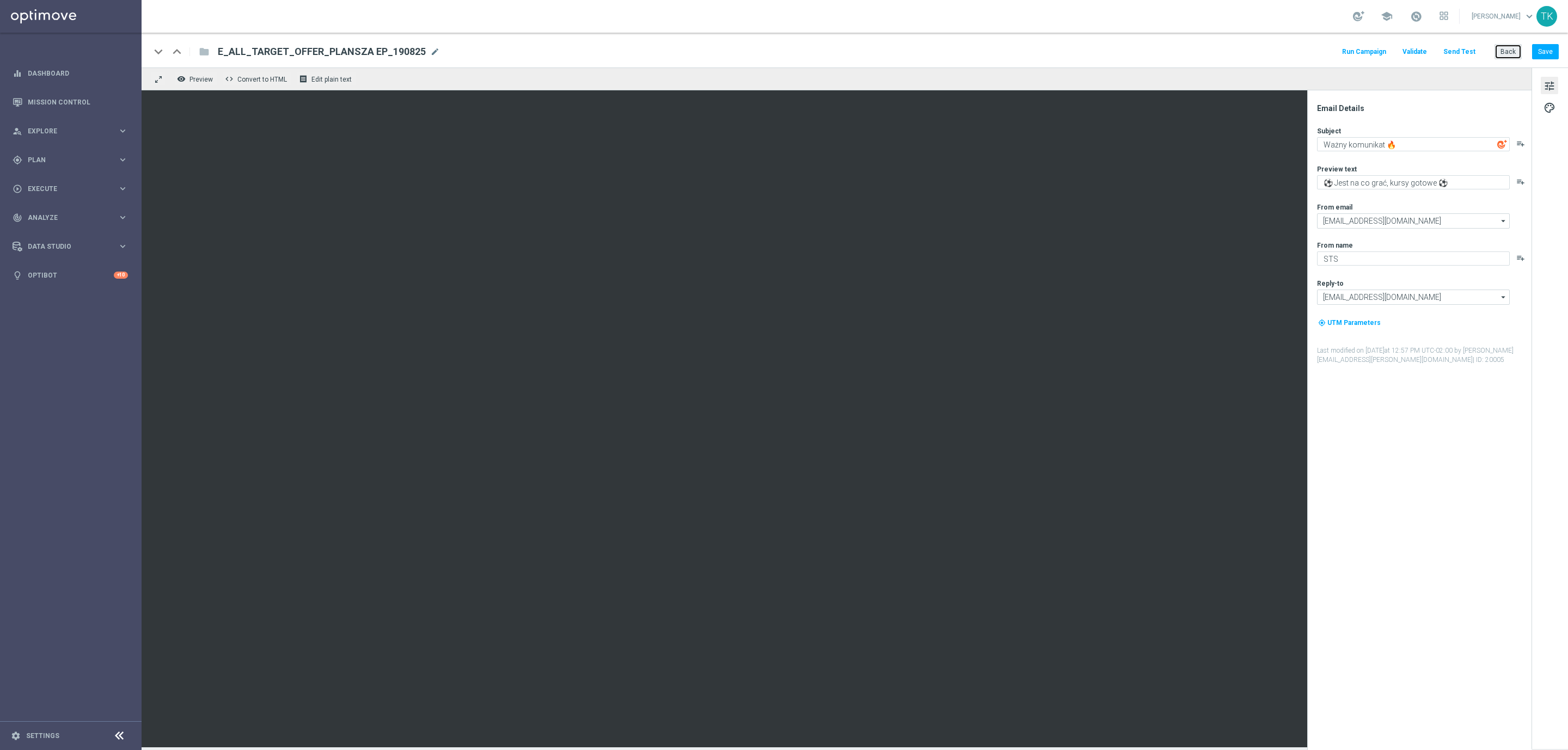
click at [1503, 57] on button "Back" at bounding box center [1508, 51] width 27 height 15
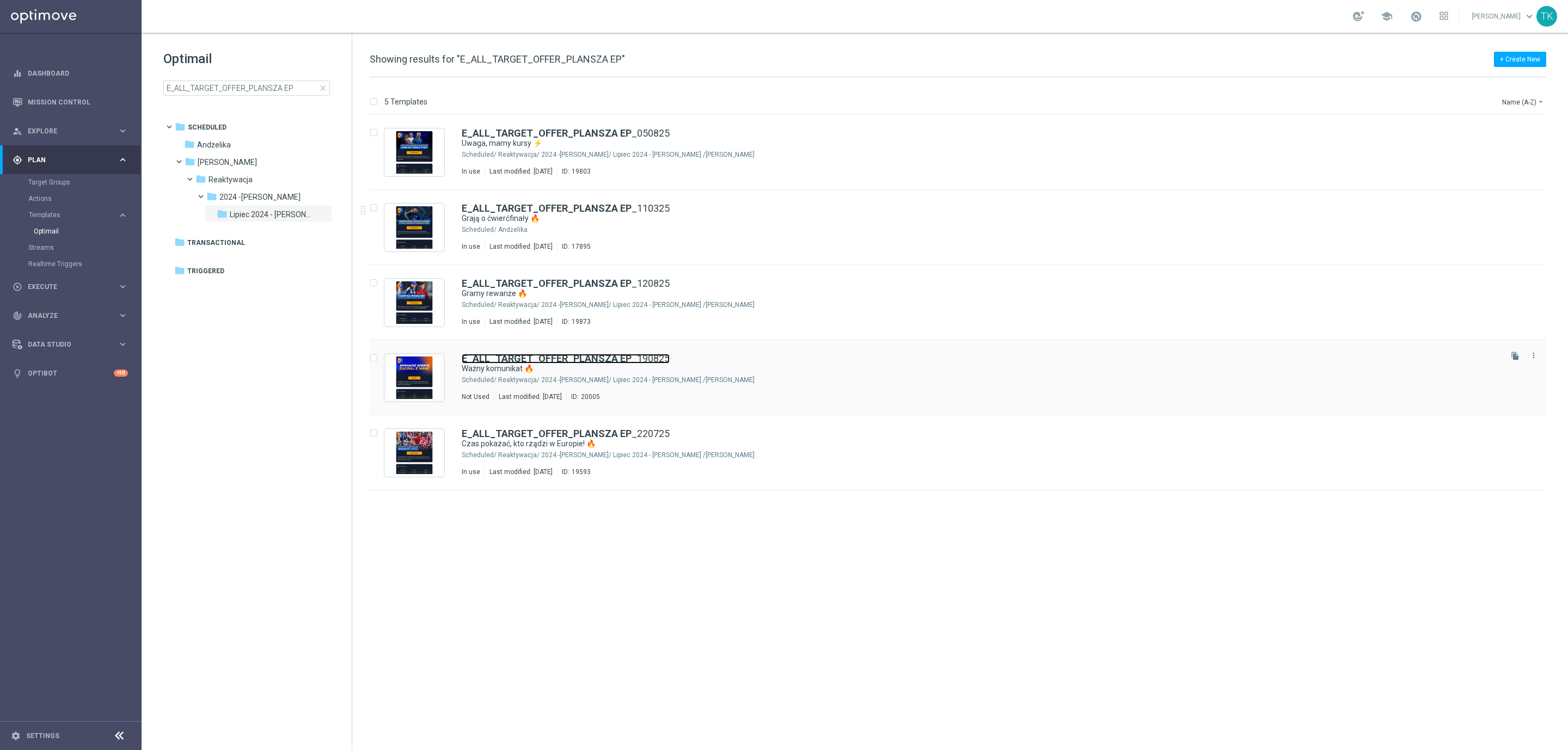
click at [654, 360] on link "E_ALL_TARGET_OFFER_PLANSZA EP _190825" at bounding box center [566, 358] width 208 height 9
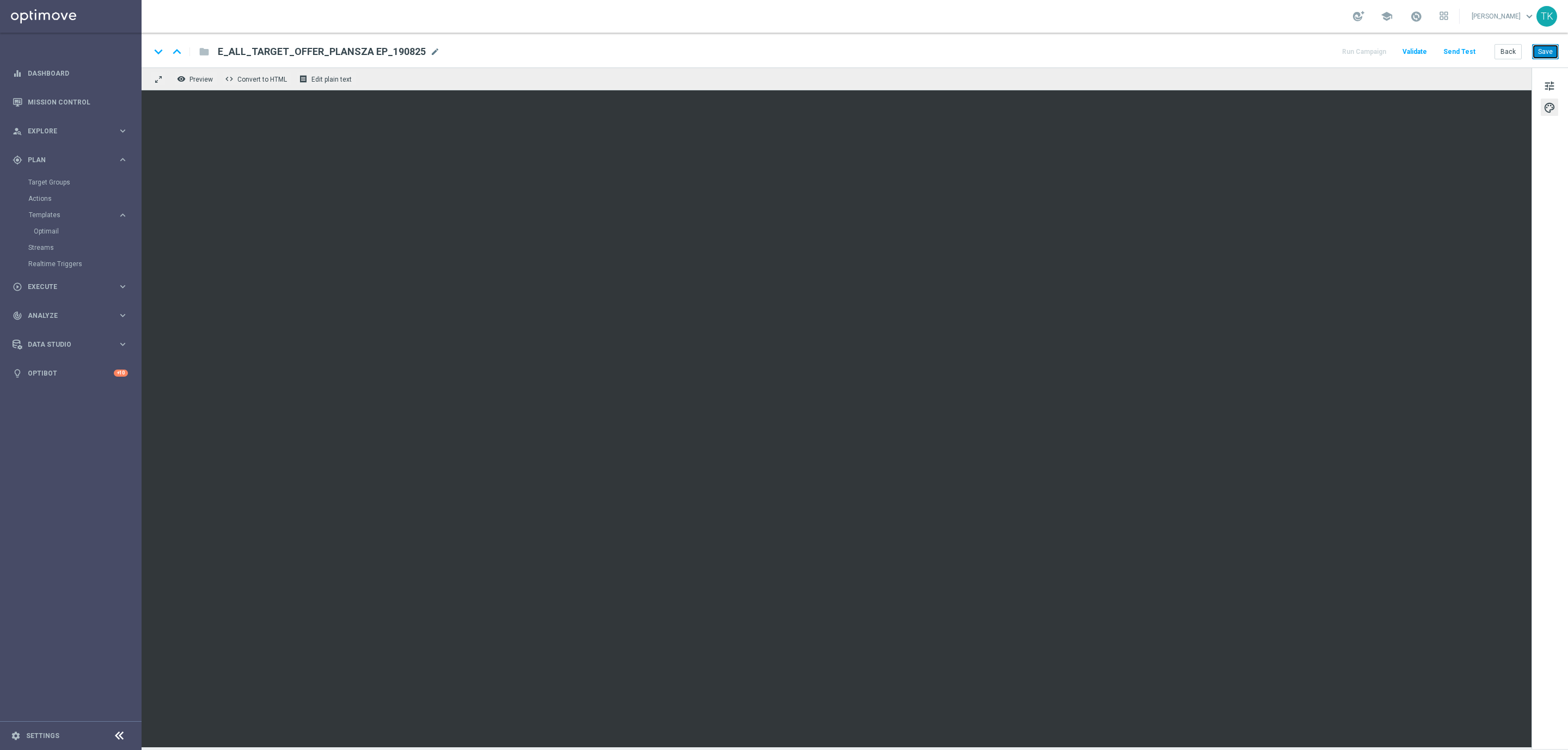
click at [1535, 54] on button "Save" at bounding box center [1545, 51] width 27 height 15
click at [1503, 54] on button "Back" at bounding box center [1508, 51] width 27 height 15
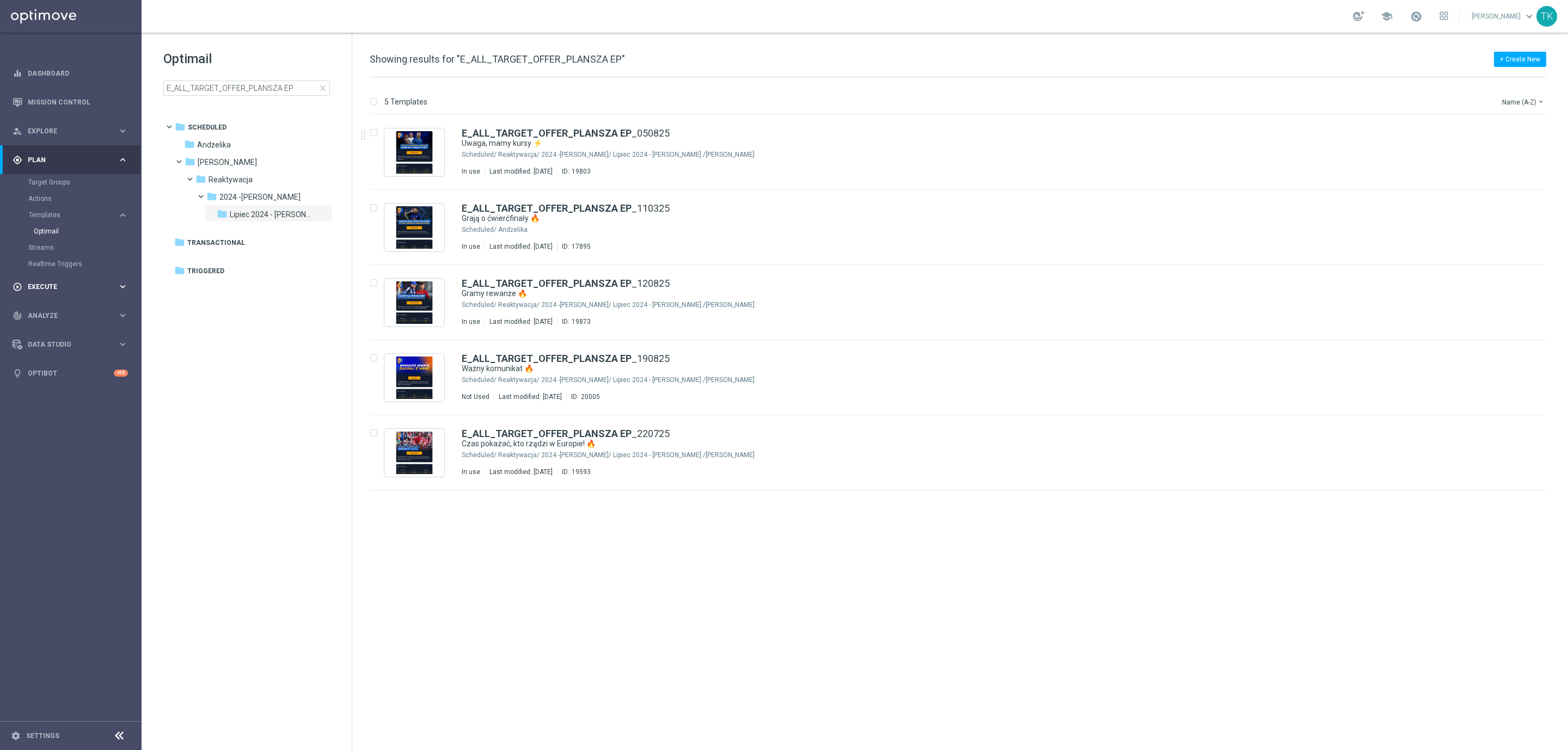
click at [36, 286] on span "Execute" at bounding box center [72, 287] width 90 height 6
click at [60, 207] on link "Campaign Builder" at bounding box center [71, 210] width 85 height 9
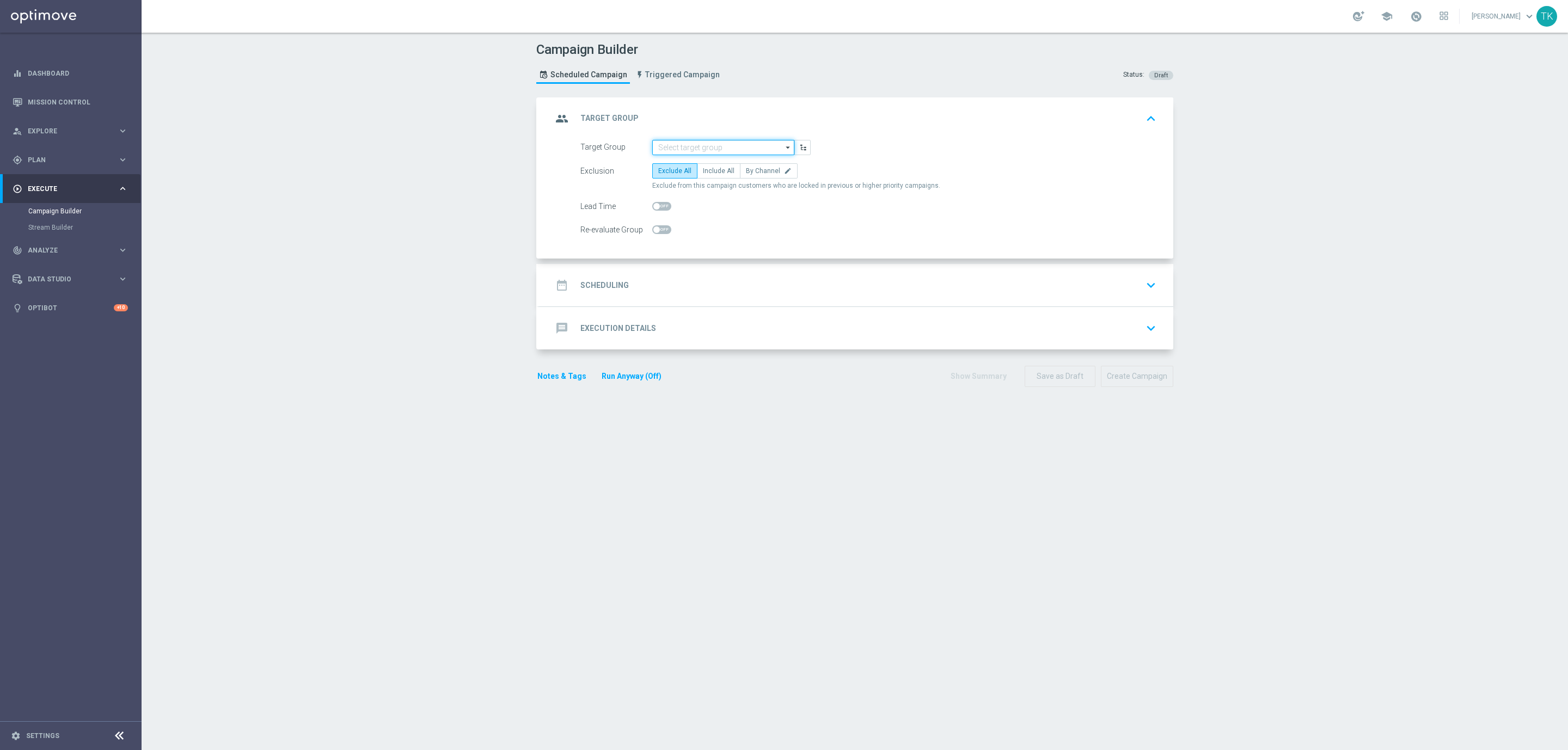
click at [664, 148] on input at bounding box center [723, 147] width 142 height 15
paste input "E_ALL_TARGET_OFFER_PLANSZA EP_190825"
click at [676, 163] on div "E_ALL_TARGET_OFFER_PLANSZA EP_190825" at bounding box center [732, 168] width 132 height 20
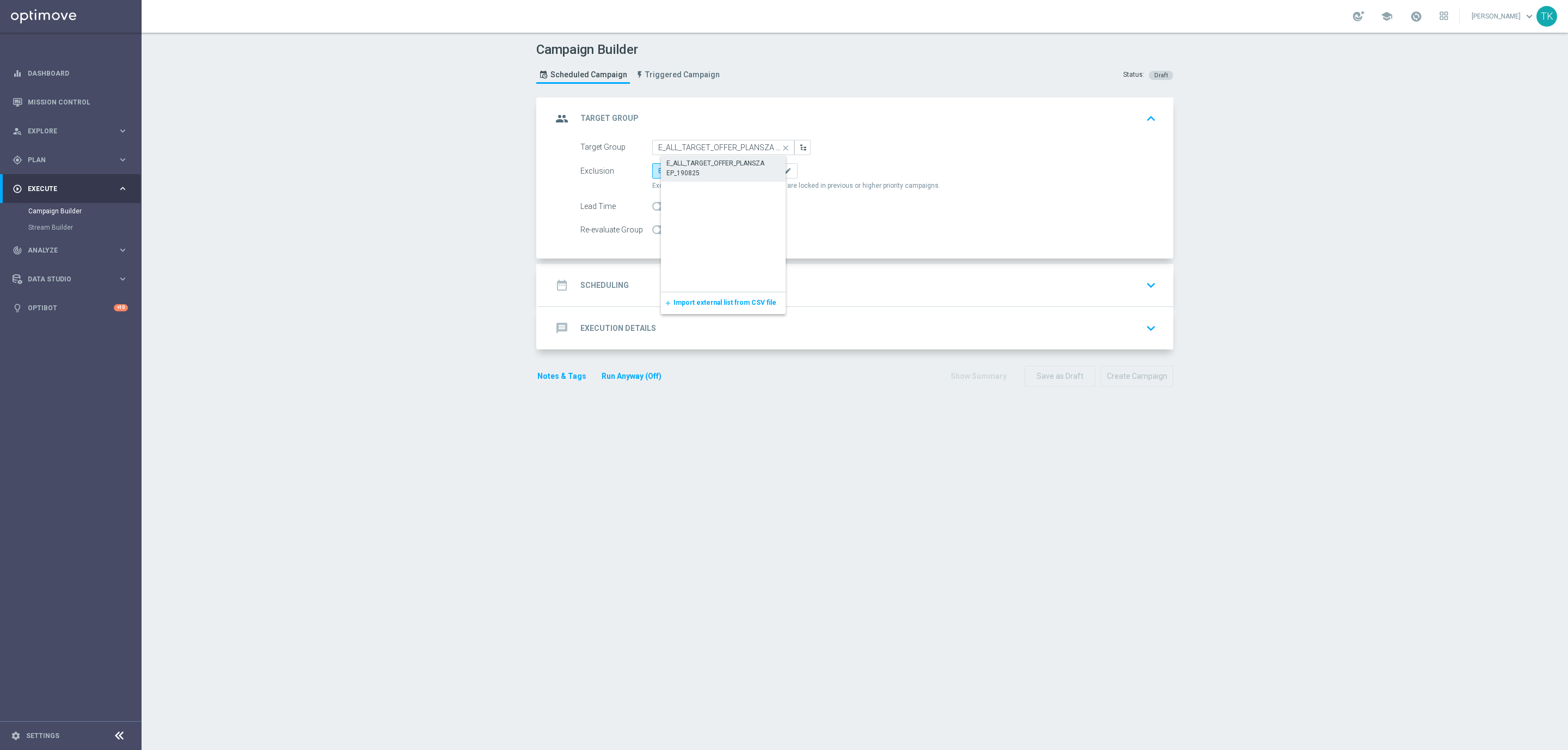
type input "E_ALL_TARGET_OFFER_PLANSZA EP_190825"
click at [753, 174] on span "By Channel" at bounding box center [763, 171] width 35 height 8
click at [753, 174] on input "By Channel edit" at bounding box center [749, 173] width 7 height 7
radio input "true"
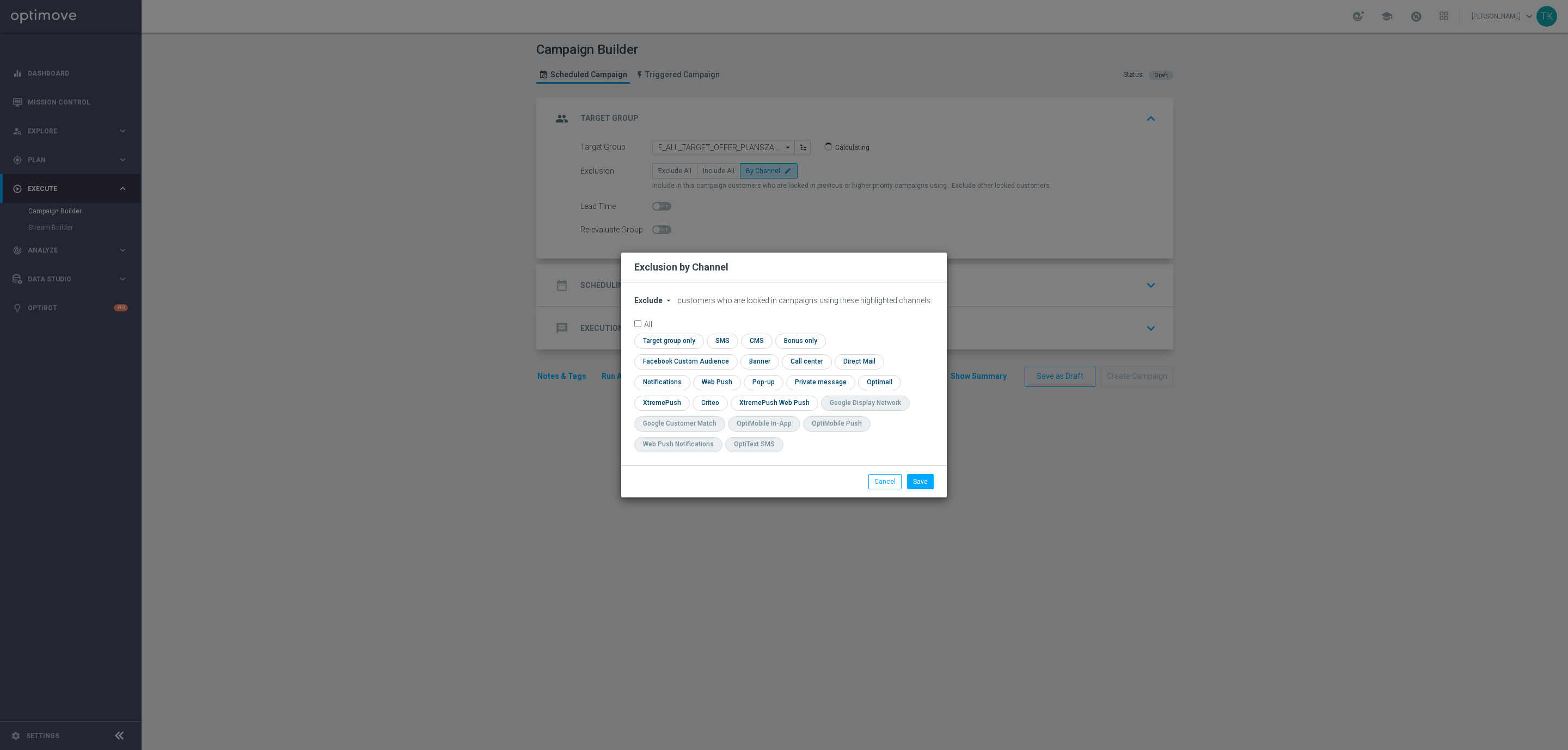
click at [652, 305] on span "Exclude" at bounding box center [648, 300] width 28 height 9
click at [0, 0] on span "Include" at bounding box center [0, 0] width 0 height 0
click at [733, 354] on input "checkbox" at bounding box center [683, 361] width 98 height 15
checkbox input "true"
click at [713, 398] on input "checkbox" at bounding box center [709, 403] width 34 height 15
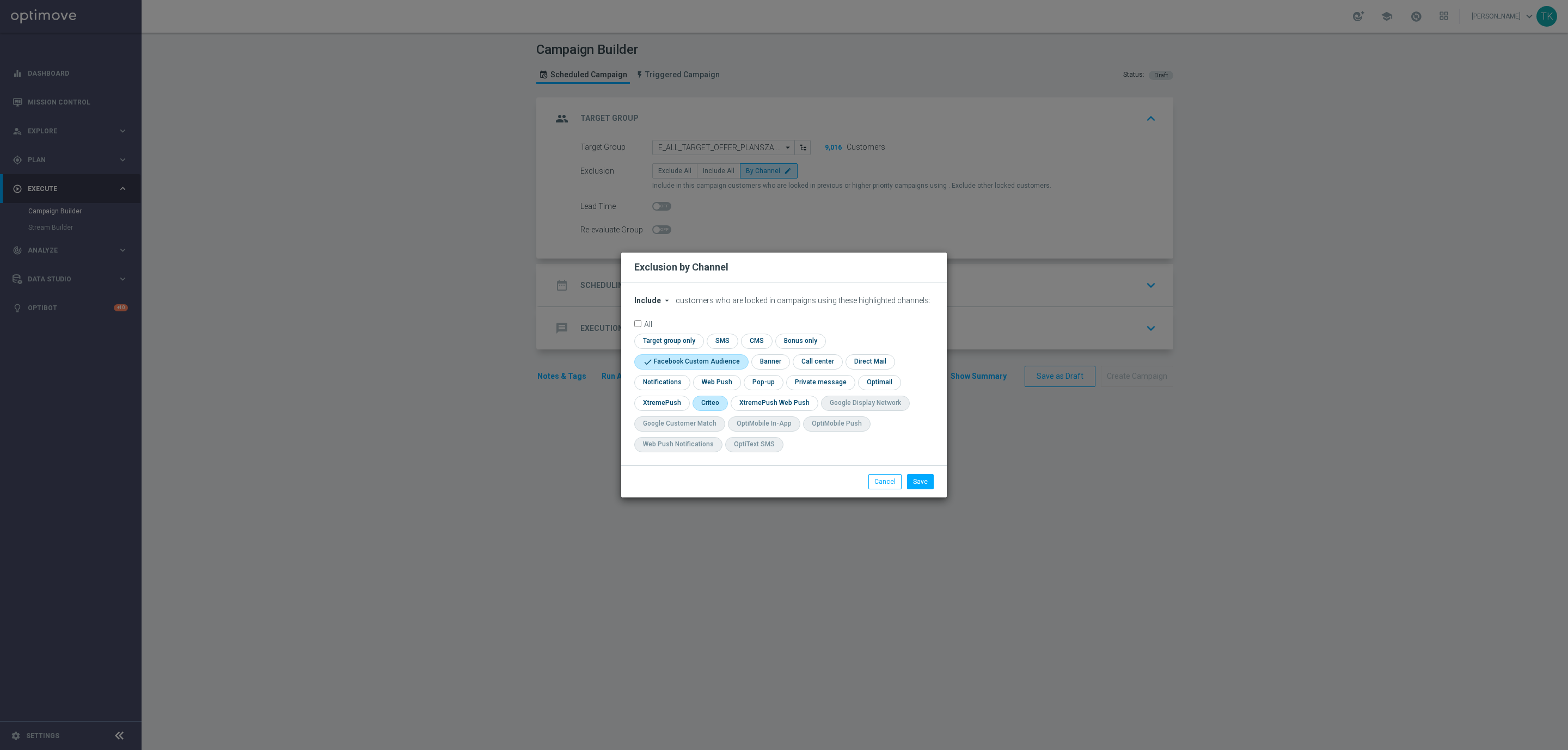
checkbox input "true"
click at [770, 380] on input "checkbox" at bounding box center [763, 382] width 38 height 15
checkbox input "true"
click at [918, 474] on button "Save" at bounding box center [921, 481] width 27 height 15
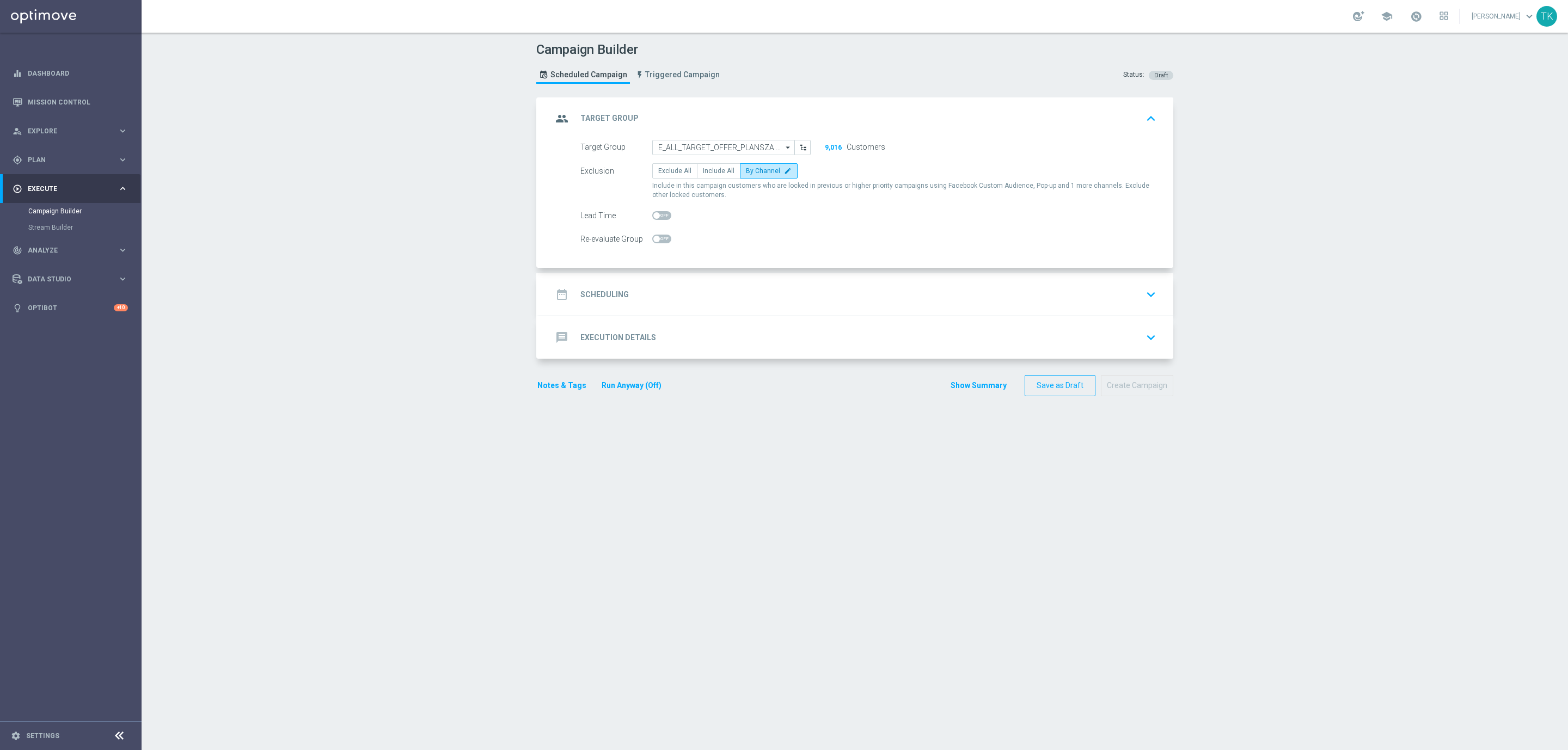
click at [683, 294] on div "date_range Scheduling keyboard_arrow_down" at bounding box center [856, 295] width 608 height 20
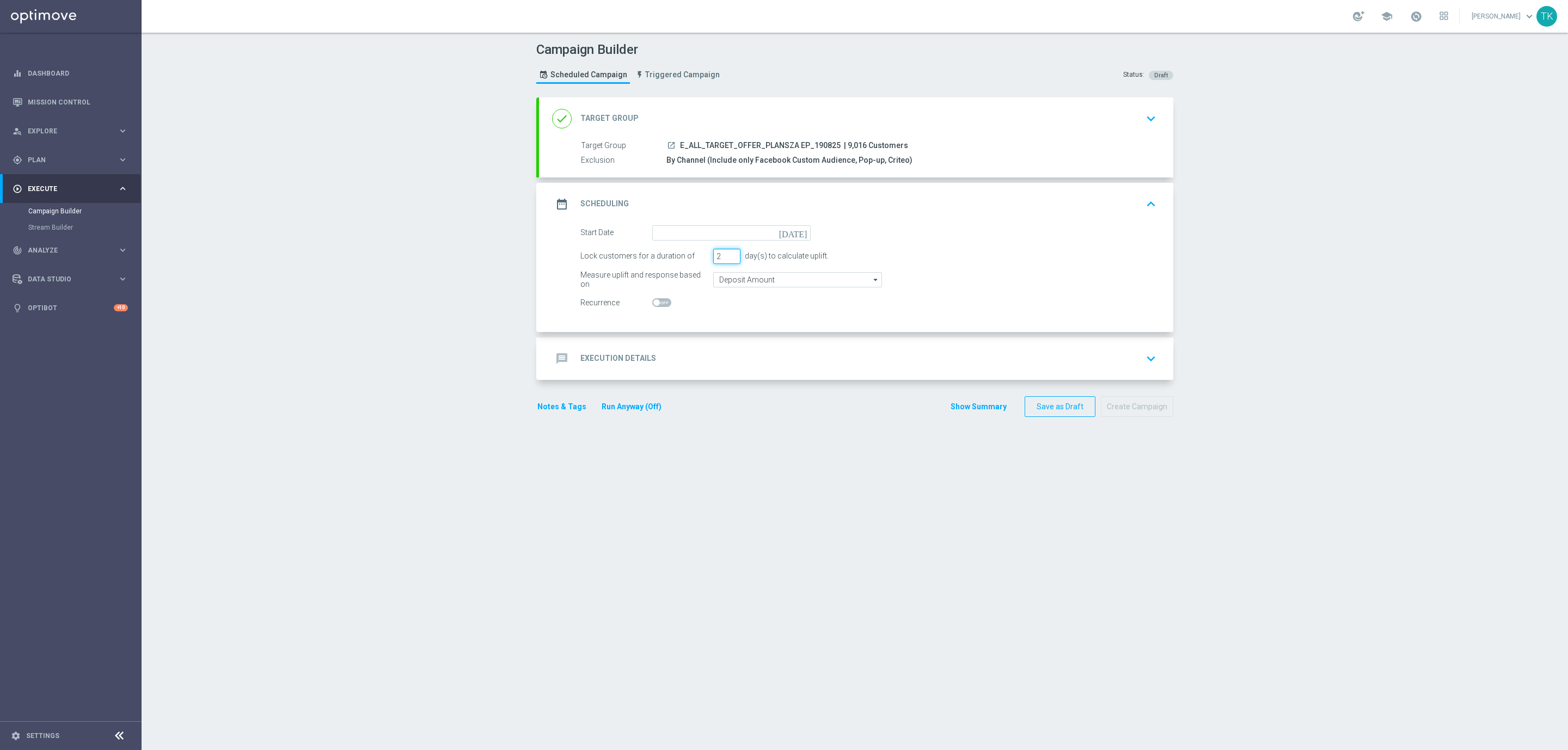
click at [726, 258] on input "2" at bounding box center [727, 256] width 27 height 15
type input "1"
click at [726, 258] on input "1" at bounding box center [727, 256] width 27 height 15
click at [678, 230] on input at bounding box center [731, 232] width 159 height 15
click at [693, 349] on span "19" at bounding box center [696, 346] width 17 height 17
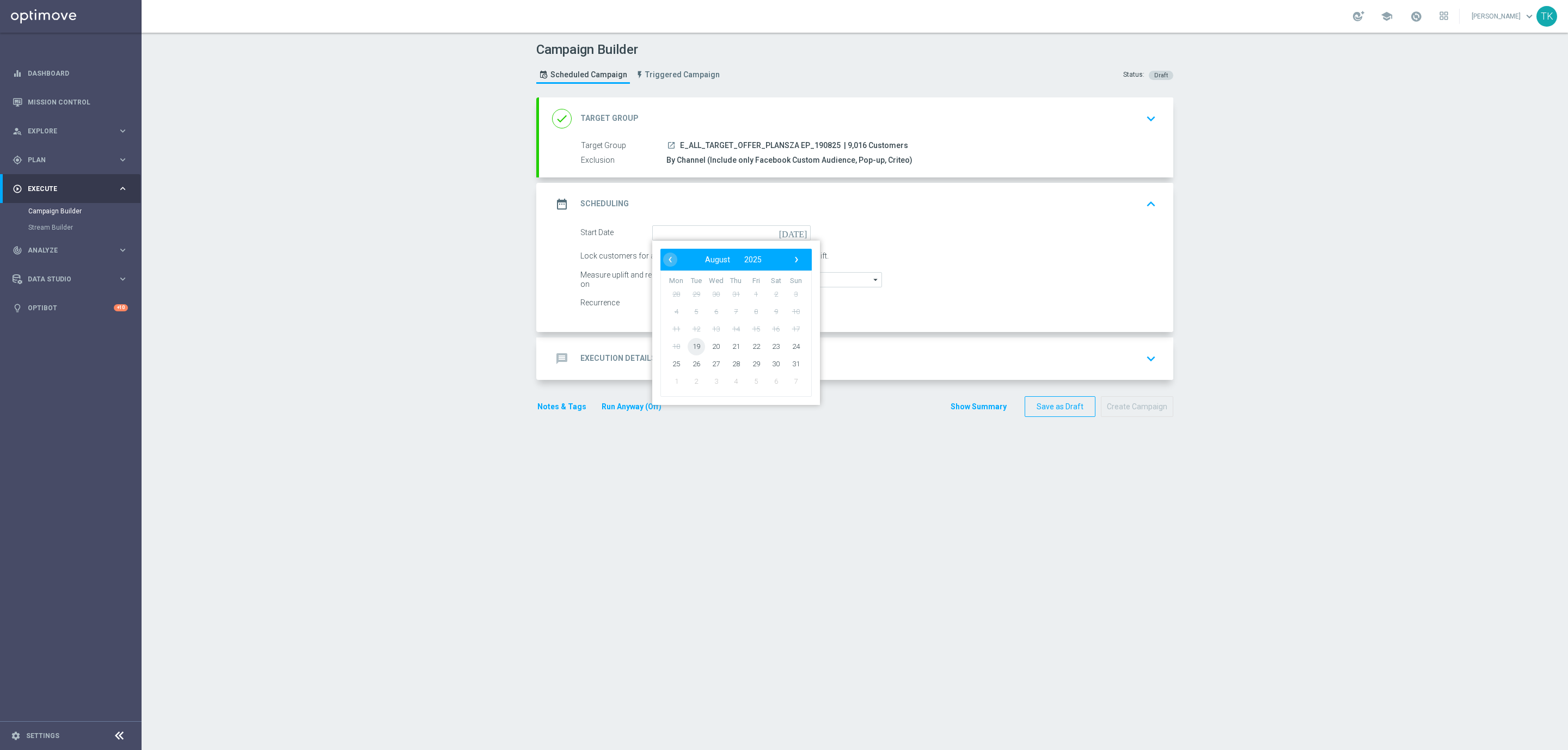
type input "[DATE]"
click at [660, 349] on div "message Execution Details keyboard_arrow_down" at bounding box center [856, 359] width 608 height 20
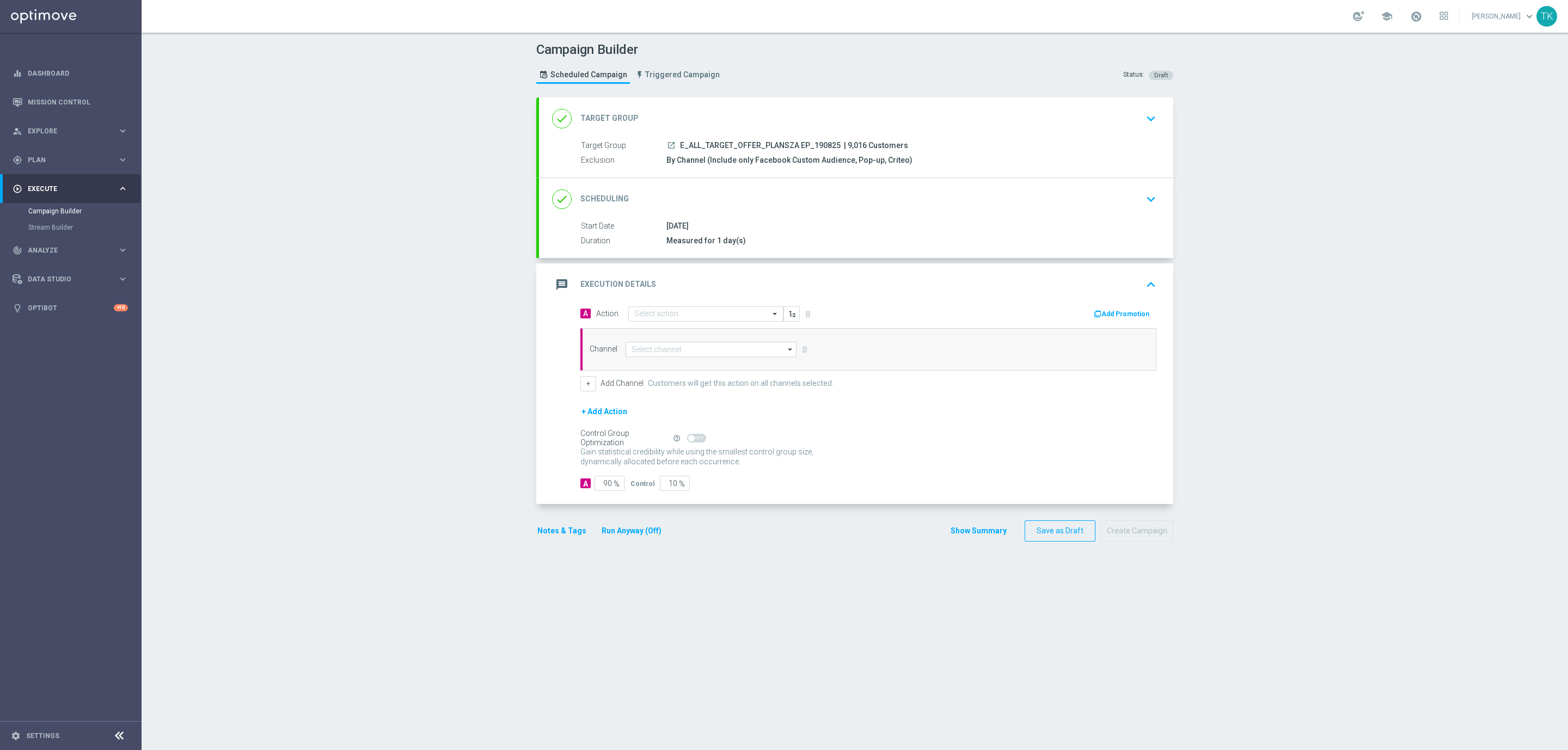
click at [723, 142] on span "E_ALL_TARGET_OFFER_PLANSZA EP_190825" at bounding box center [760, 145] width 160 height 9
copy div "E_ALL_TARGET_OFFER_PLANSZA EP_190825"
click at [650, 318] on input "text" at bounding box center [694, 314] width 122 height 9
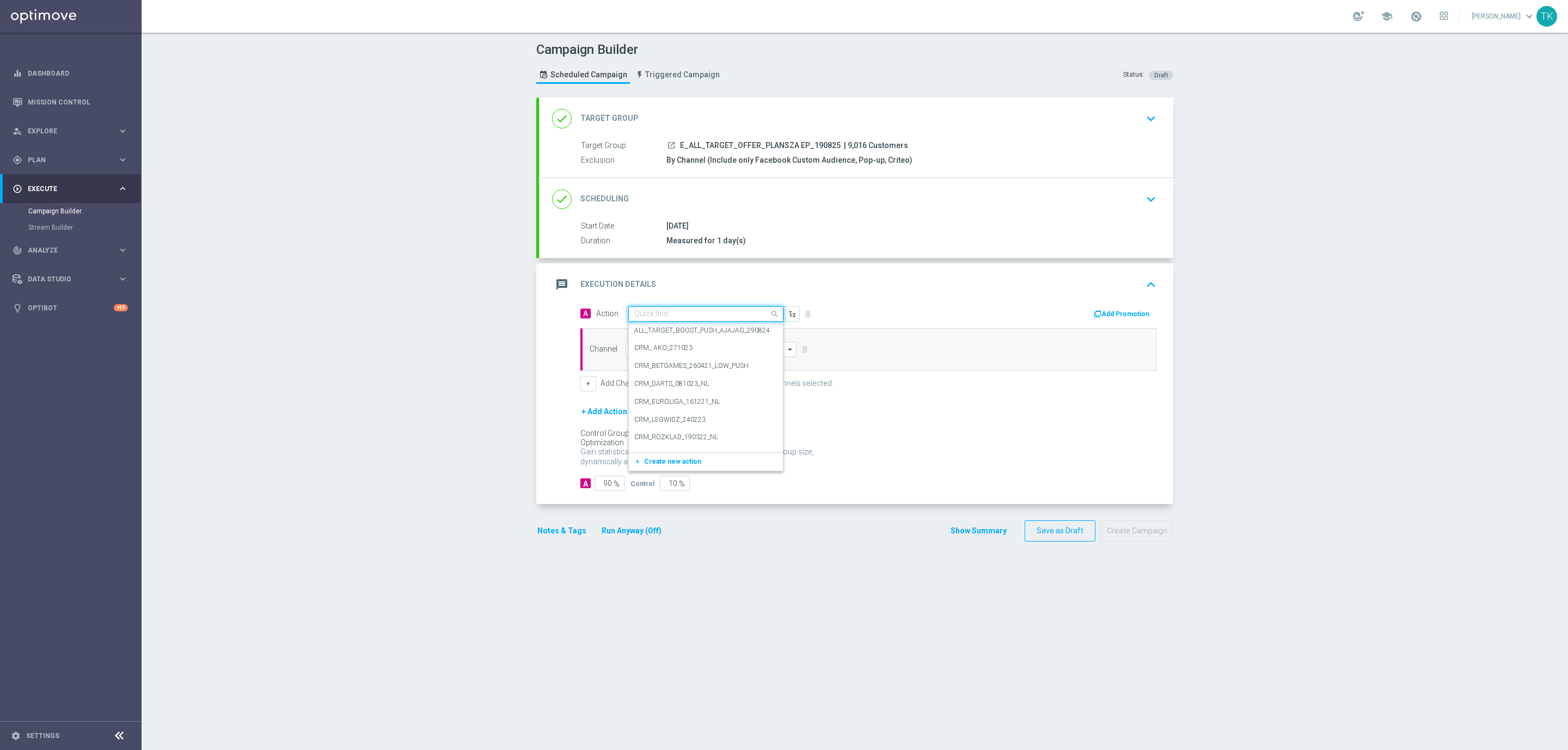
paste input "E_ALL_TARGET_OFFER_PLANSZA EP_190825"
type input "E_ALL_TARGET_OFFER_PLANSZA EP_190825"
click at [652, 349] on span "Create new action" at bounding box center [672, 348] width 57 height 8
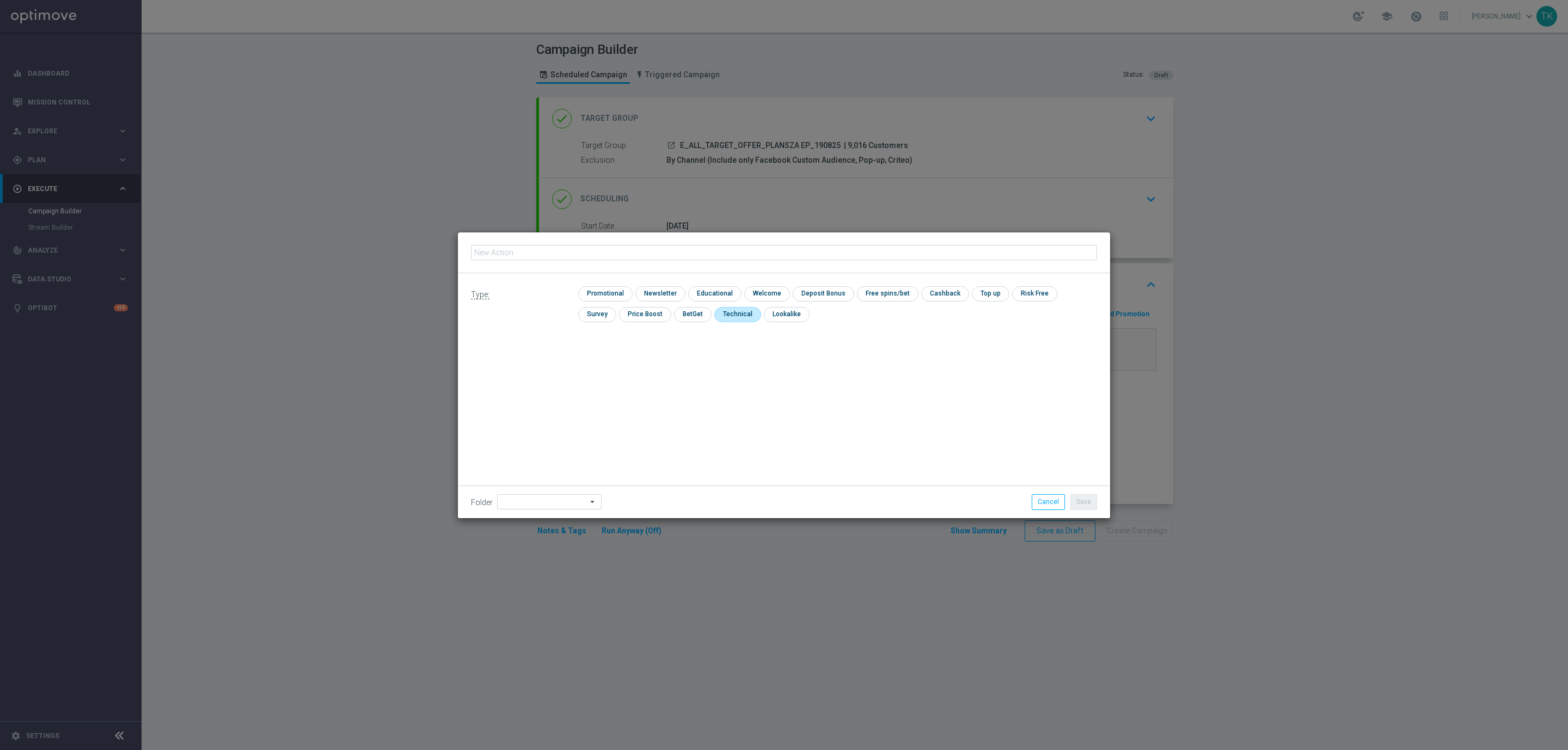
click at [714, 315] on input "checkbox" at bounding box center [736, 314] width 45 height 15
checkbox input "true"
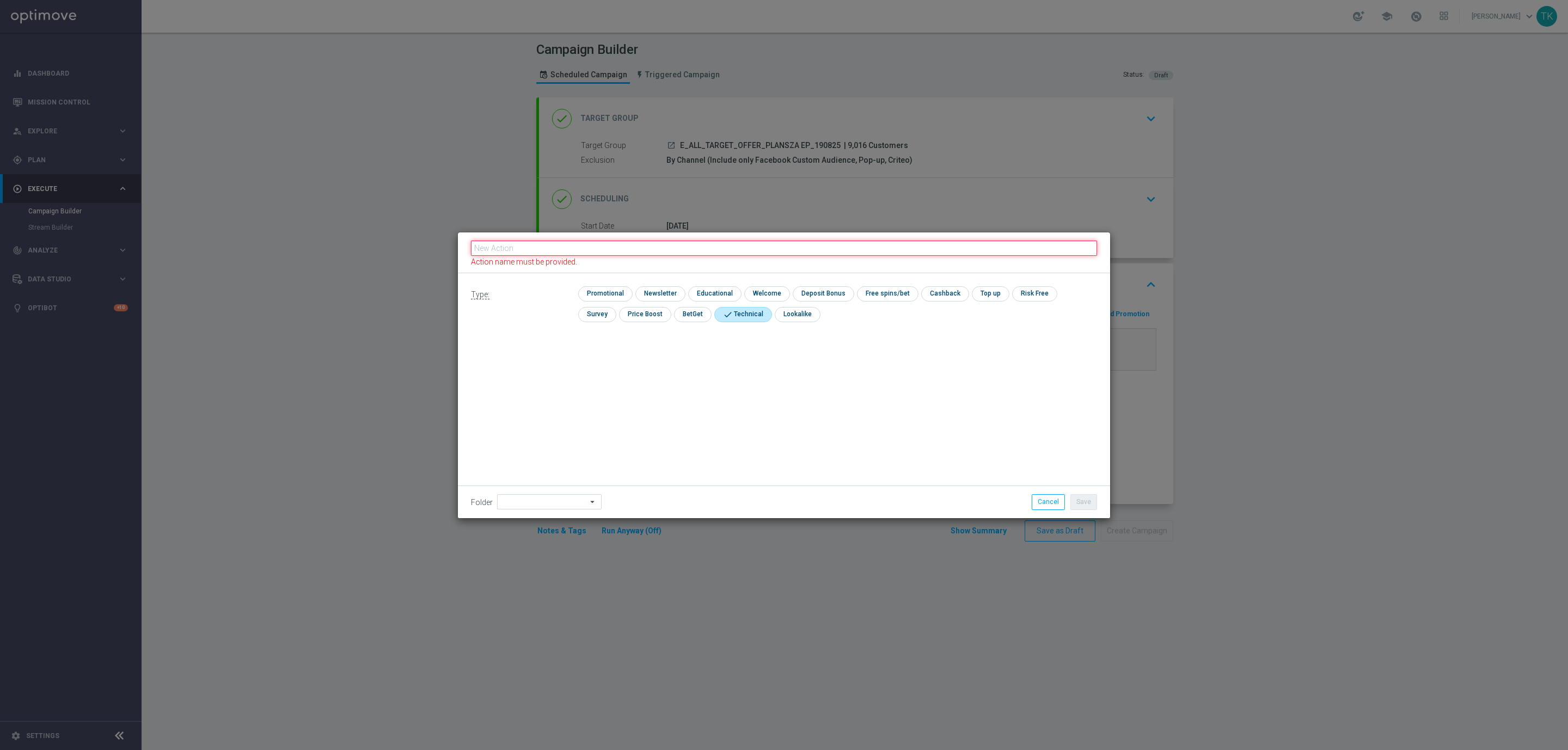
click at [515, 250] on input "text" at bounding box center [783, 247] width 626 height 15
paste input "E_ALL_TARGET_OFFER_PLANSZA EP_190825"
type input "E_ALL_TARGET_OFFER_PLANSZA EP_190825"
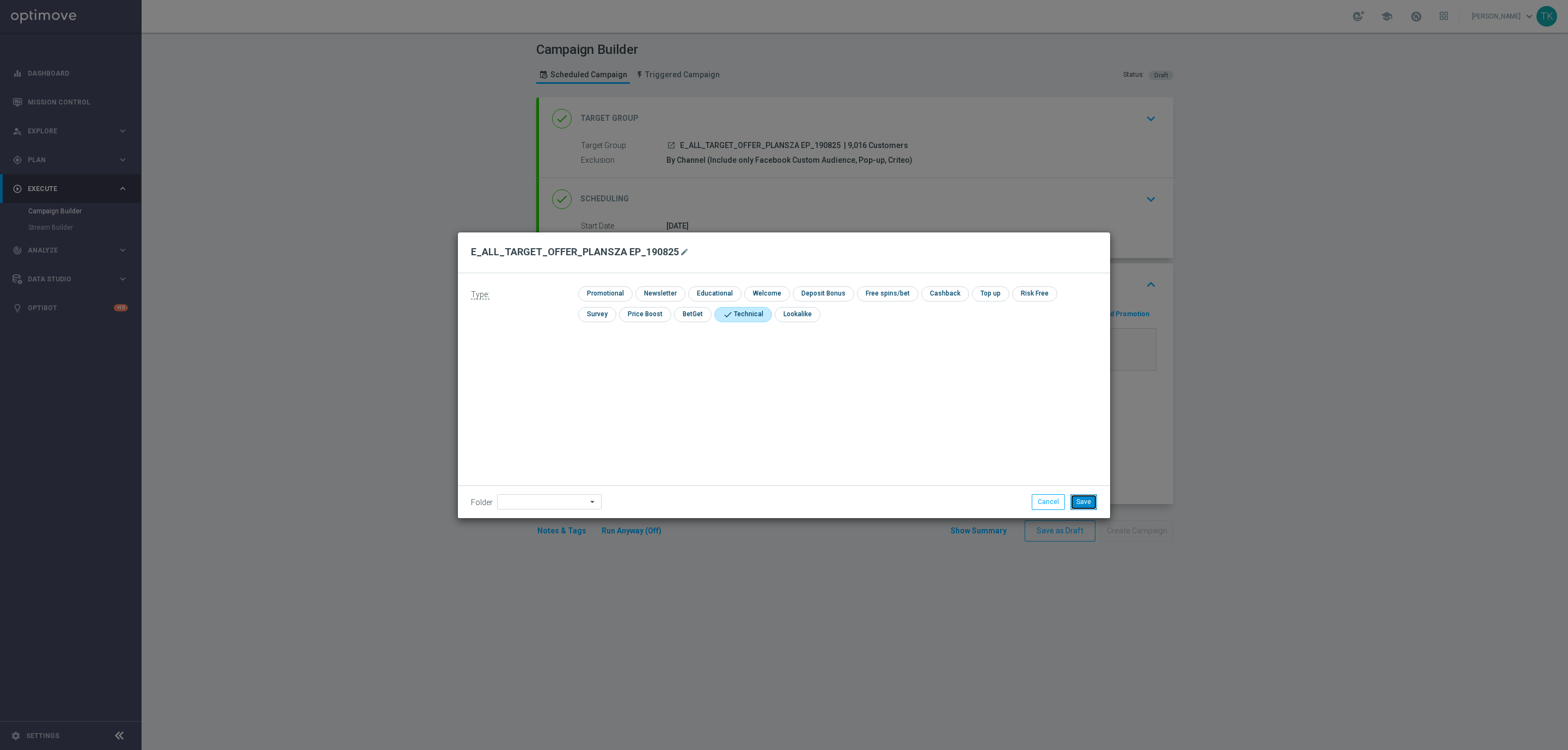
click at [1086, 503] on button "Save" at bounding box center [1084, 501] width 27 height 15
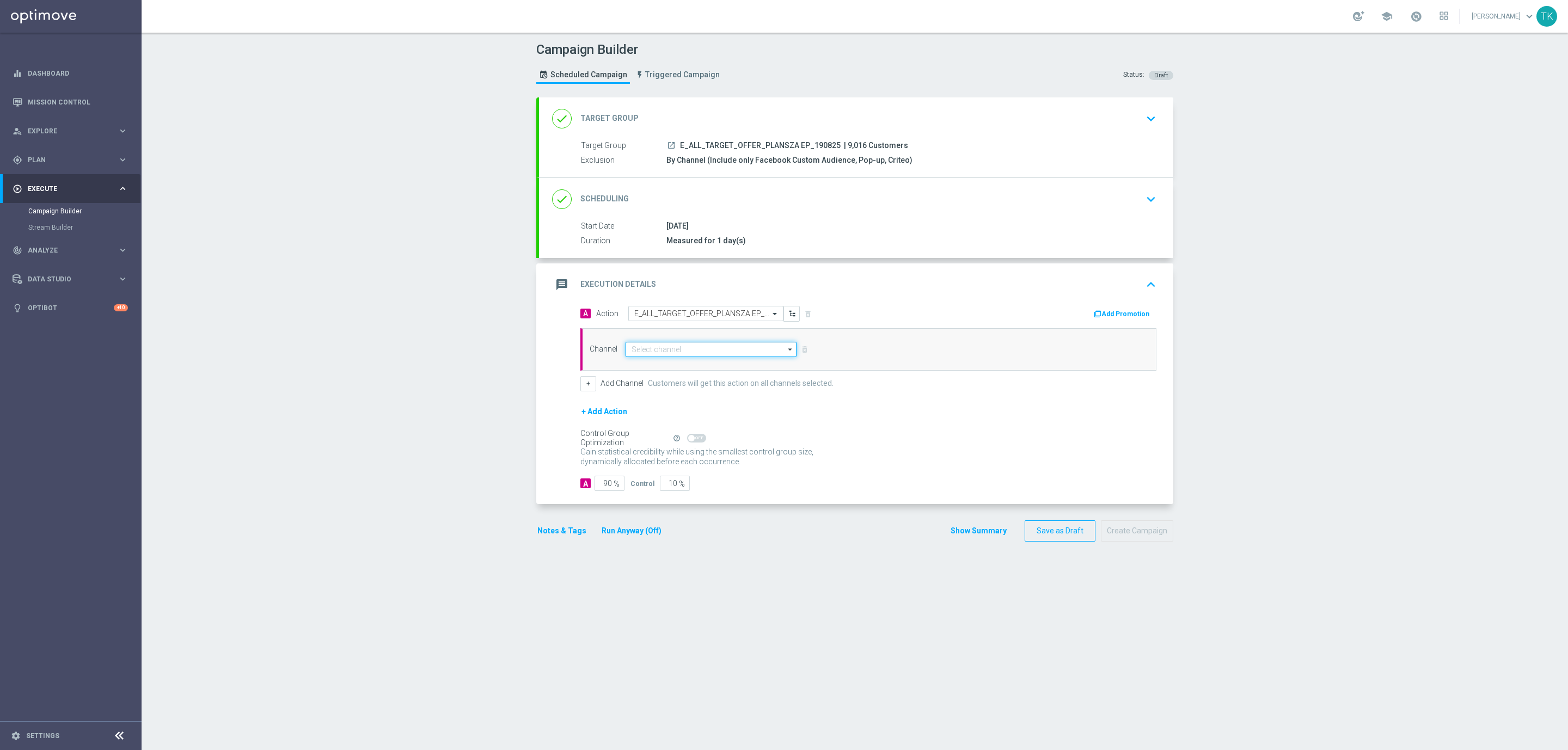
click at [647, 346] on input at bounding box center [711, 349] width 171 height 15
click at [655, 364] on div "Optimail" at bounding box center [652, 365] width 25 height 9
type input "Optimail"
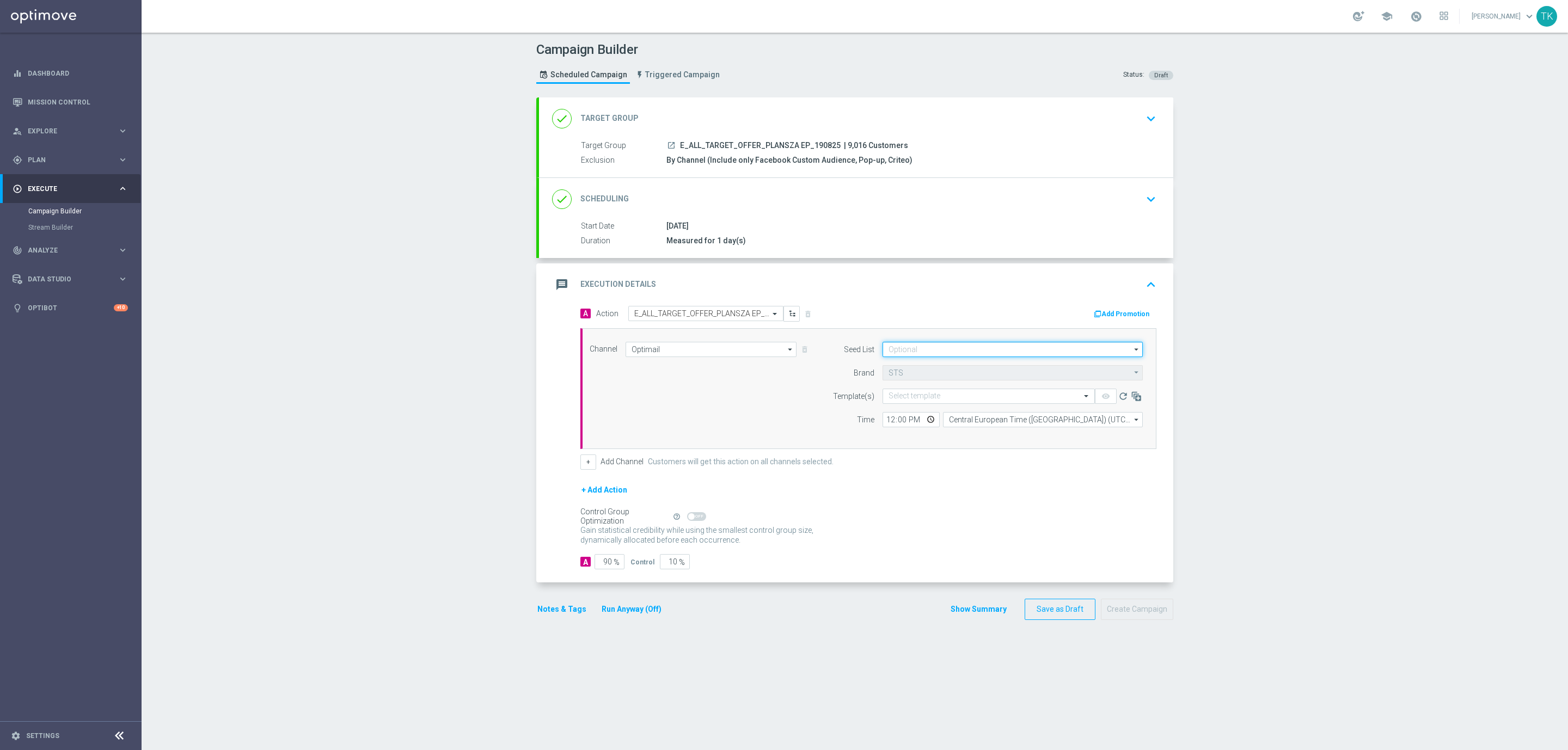
click at [882, 352] on input at bounding box center [1012, 349] width 260 height 15
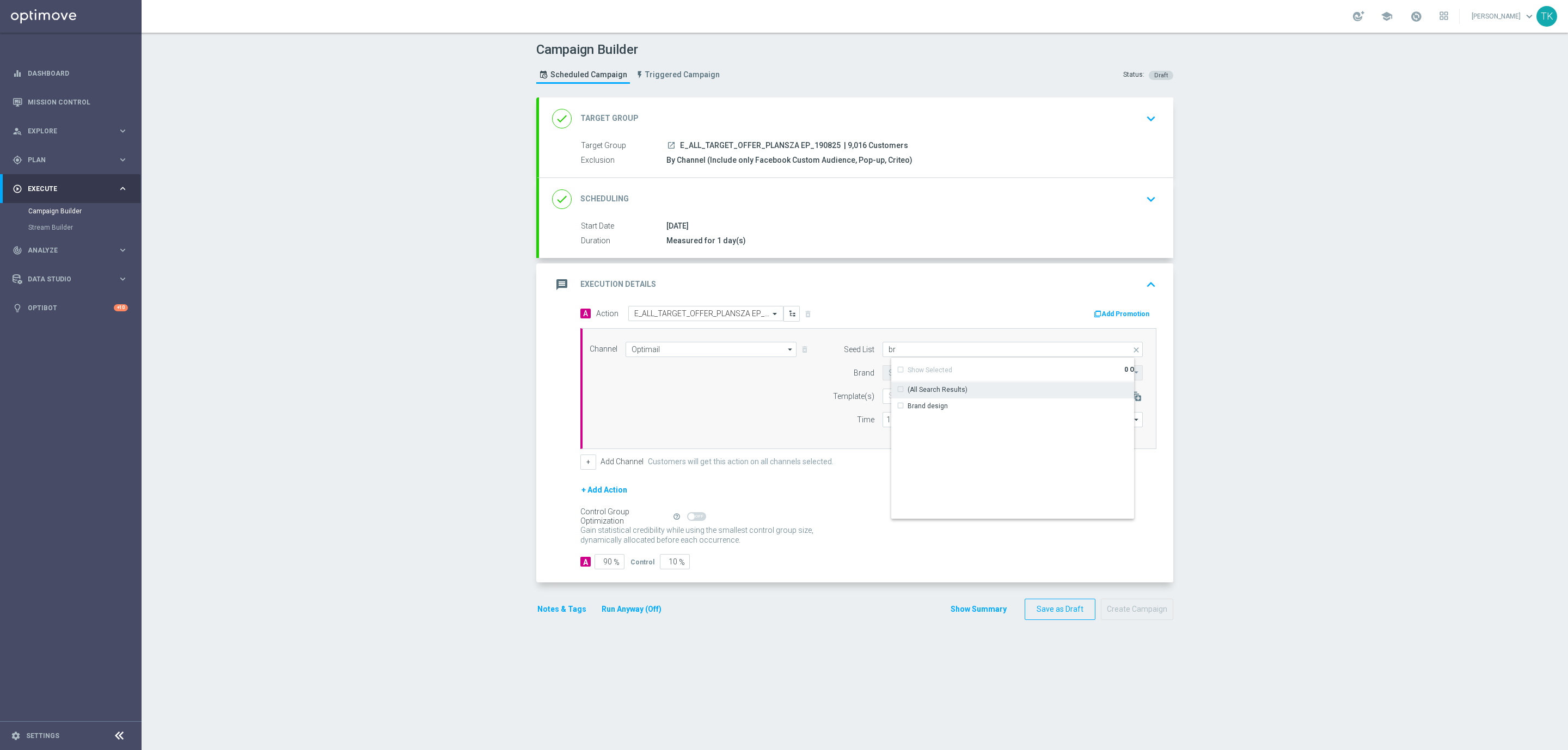
click at [926, 397] on div "(All Search Results)" at bounding box center [1021, 390] width 261 height 15
click at [925, 391] on div "(All Search Results)" at bounding box center [938, 390] width 60 height 9
click at [925, 408] on div "Brand design" at bounding box center [928, 406] width 40 height 9
click at [896, 349] on input "br" at bounding box center [1012, 349] width 260 height 15
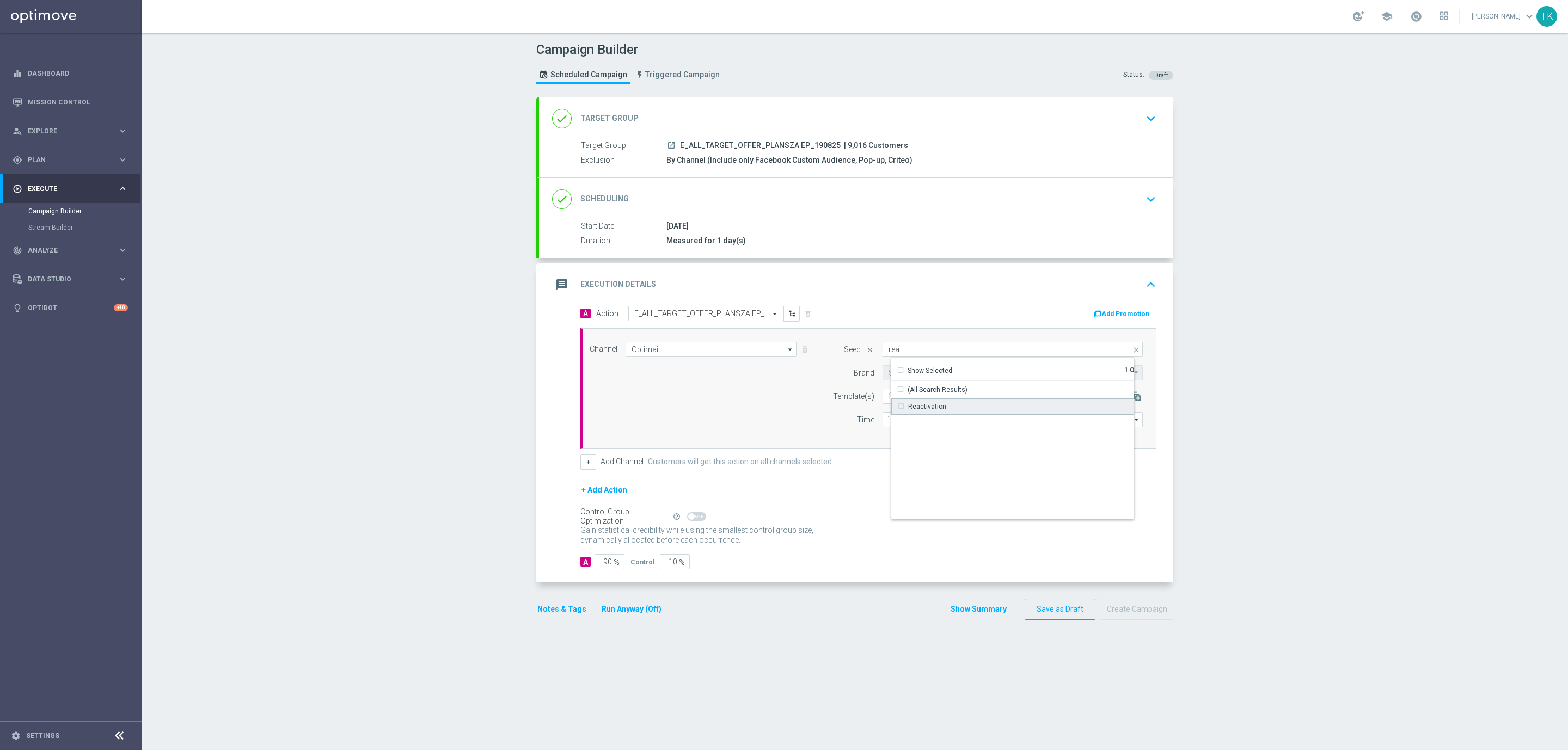
click at [916, 405] on div "Reactivation" at bounding box center [927, 406] width 38 height 9
click at [752, 407] on div "Channel Optimail Optimail arrow_drop_down Drag here to set row groups Drag here…" at bounding box center [866, 388] width 570 height 93
type input "Selected 2 of 17"
click at [742, 140] on div "launch E_ALL_TARGET_OFFER_PLANSZA EP_190825 | 9,016 Customers" at bounding box center [909, 145] width 485 height 11
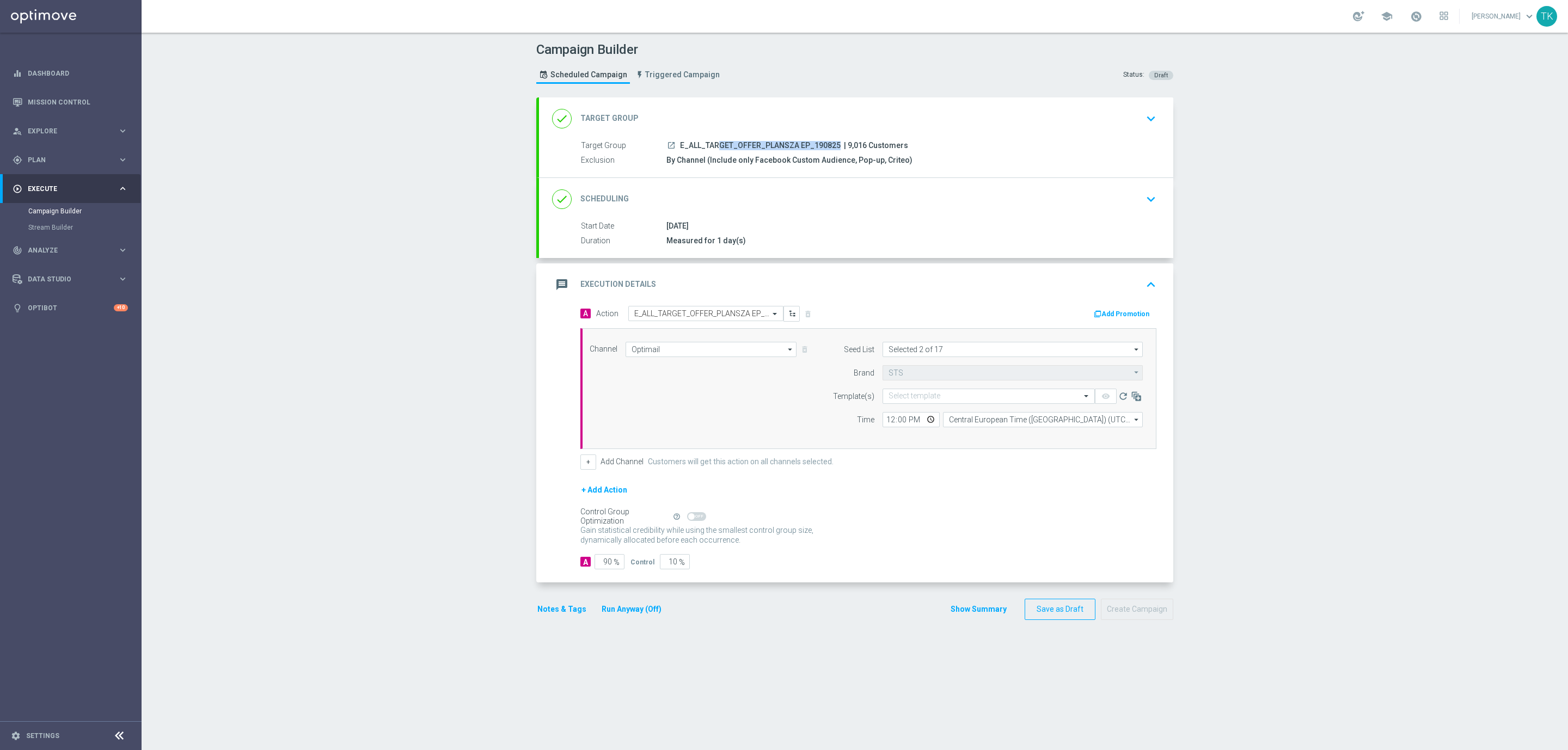
click at [742, 140] on div "launch E_ALL_TARGET_OFFER_PLANSZA EP_190825 | 9,016 Customers" at bounding box center [909, 145] width 485 height 11
copy div "E_ALL_TARGET_OFFER_PLANSZA EP_190825"
click at [899, 401] on input "text" at bounding box center [977, 397] width 178 height 9
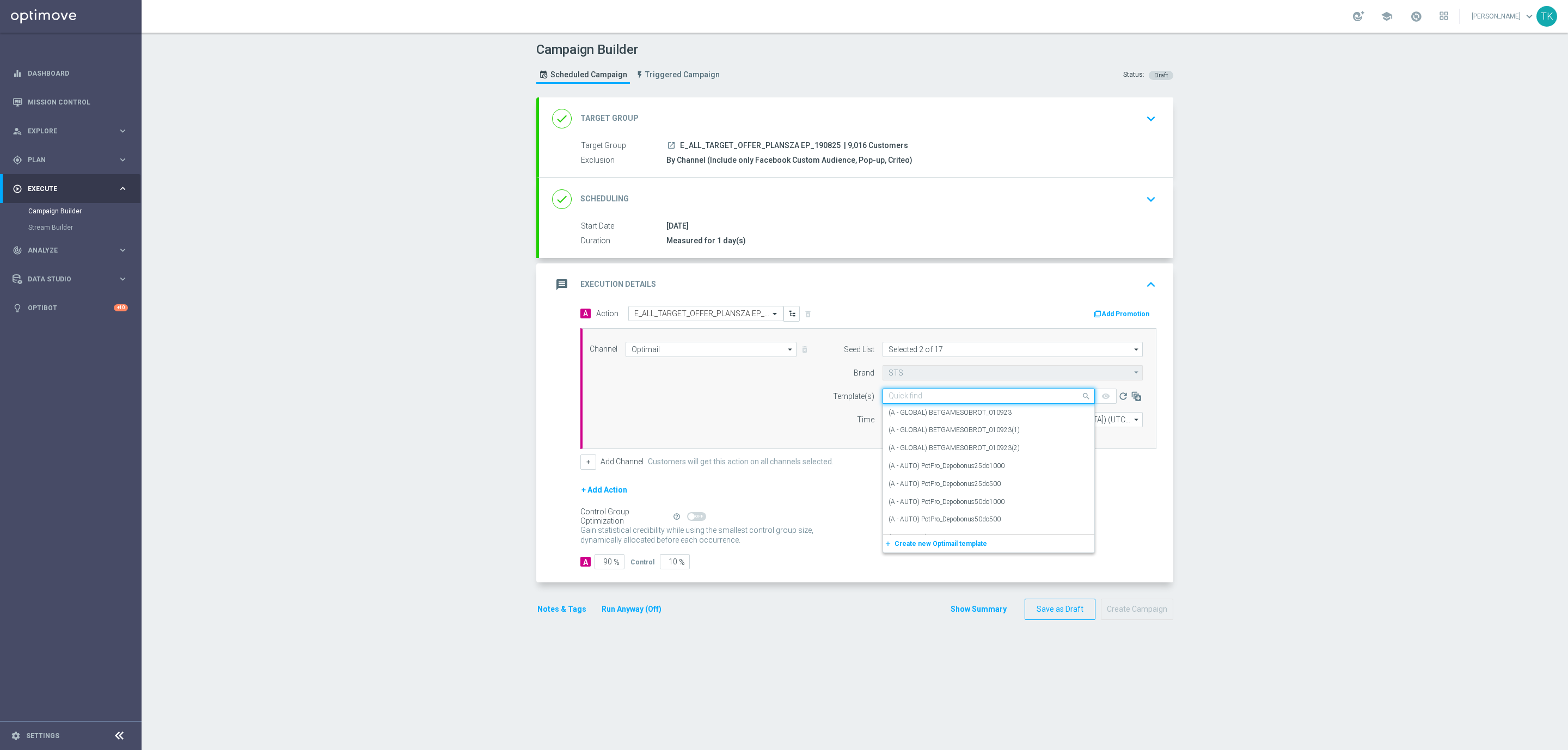
paste input "E_ALL_TARGET_OFFER_PLANSZA EP_190825"
click at [903, 419] on div "E_ALL_TARGET_OFFER_PLANSZA EP_190825" at bounding box center [988, 412] width 200 height 18
type input "E_ALL_TARGET_OFFER_PLANSZA EP_190825"
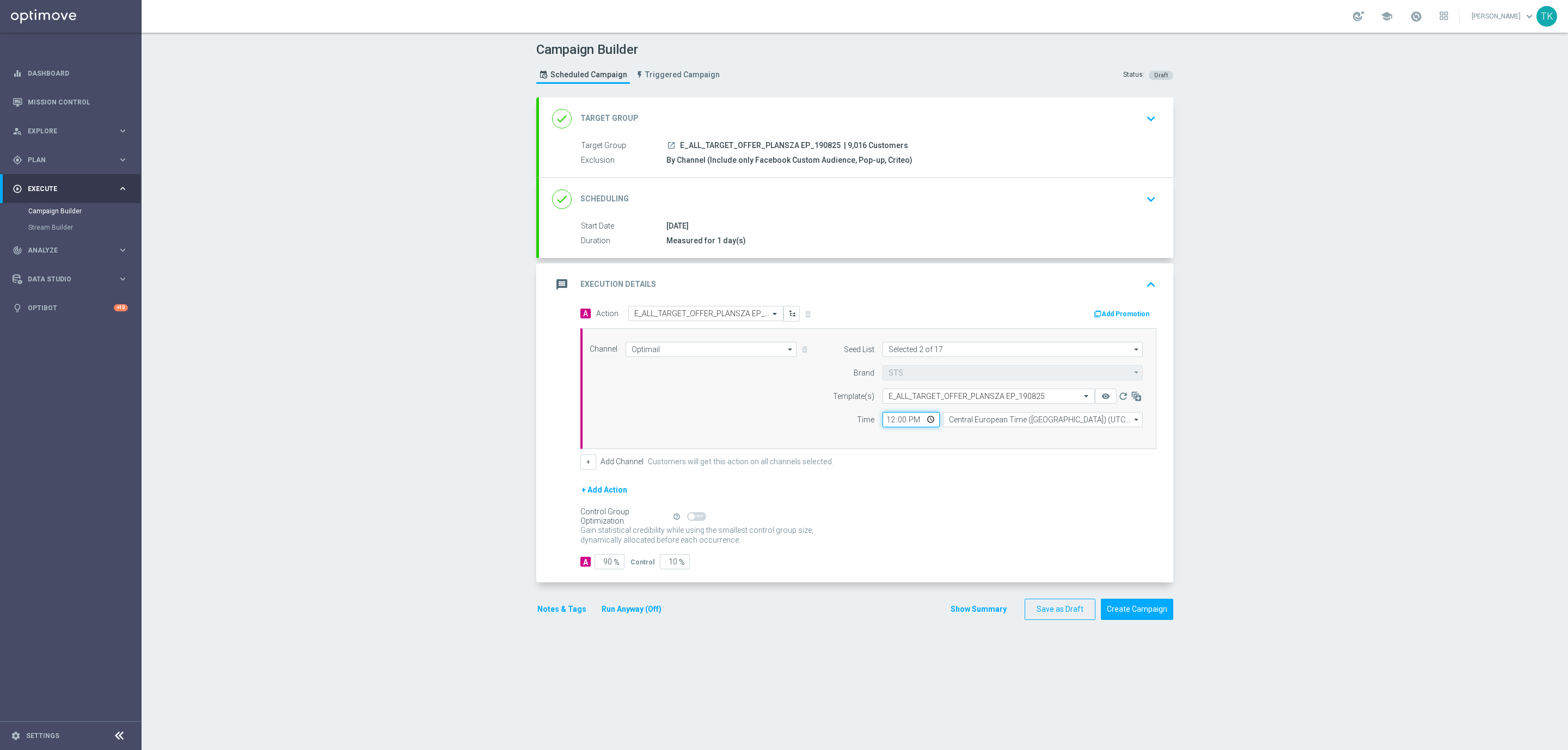
click at [882, 419] on input "12:00" at bounding box center [910, 419] width 57 height 15
type input "16:02"
click at [956, 426] on input "Central European Time ([GEOGRAPHIC_DATA]) (UTC +02:00)" at bounding box center [1042, 419] width 200 height 15
click at [964, 435] on div "Central European Time ([GEOGRAPHIC_DATA]) (UTC +02:00)" at bounding box center [1046, 435] width 178 height 9
type input "Central European Time ([GEOGRAPHIC_DATA]) (UTC +02:00)"
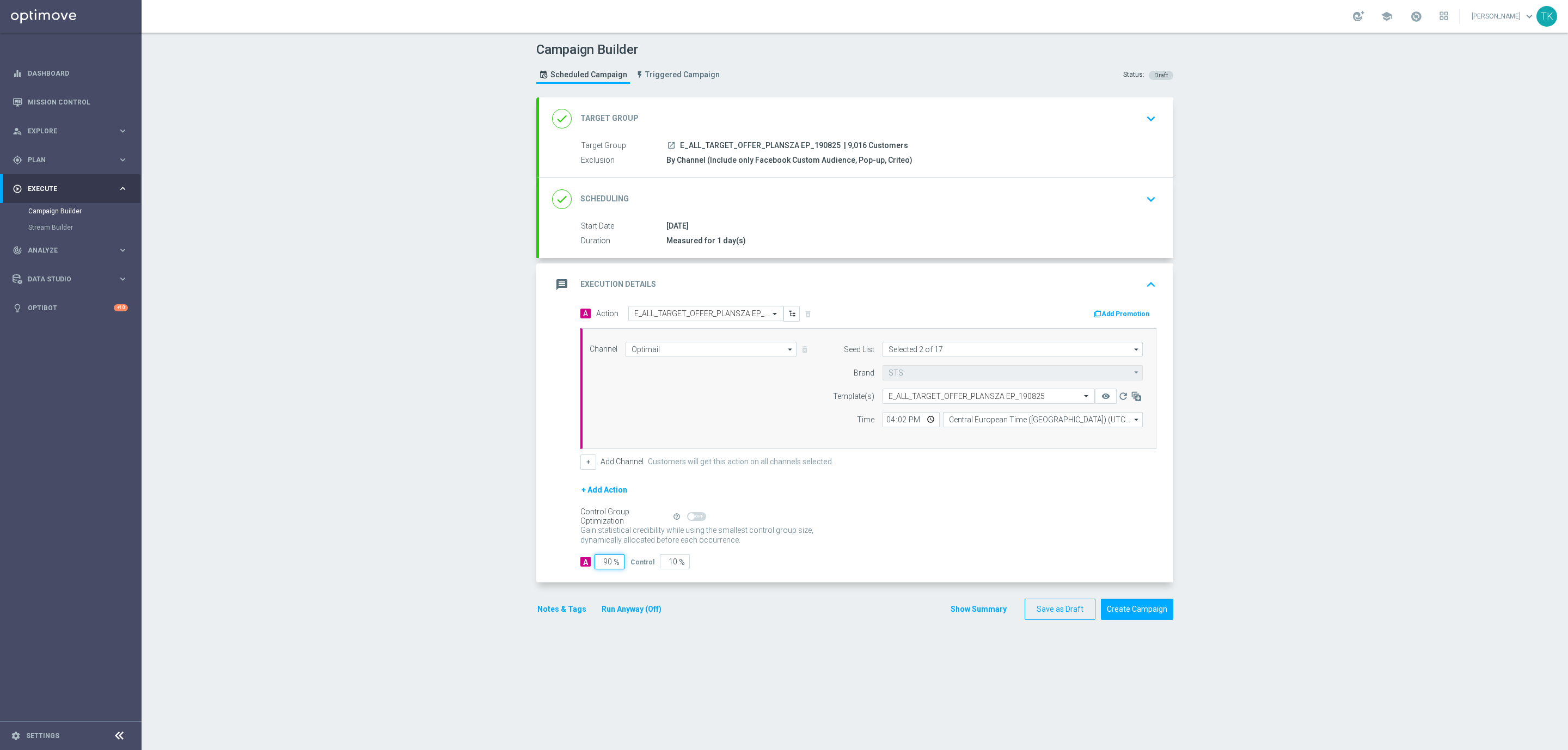
click at [599, 565] on input "90" at bounding box center [610, 562] width 30 height 15
click at [719, 576] on div "A Action Select action E_ALL_TARGET_OFFER_PLANSZA EP_190825 delete_forever Add …" at bounding box center [855, 444] width 634 height 277
click at [542, 614] on button "Notes & Tags" at bounding box center [562, 609] width 51 height 13
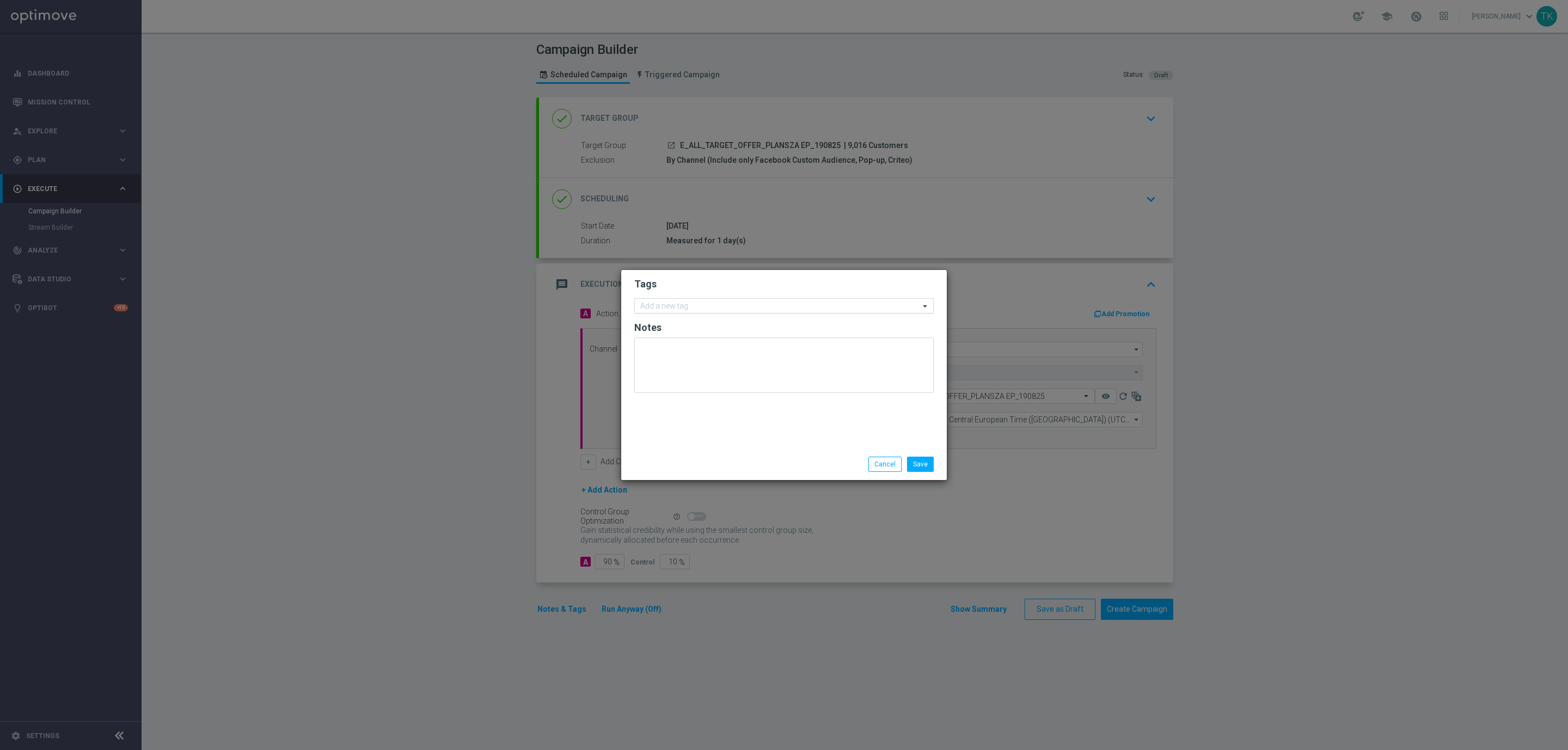
click at [678, 307] on input "text" at bounding box center [780, 307] width 280 height 9
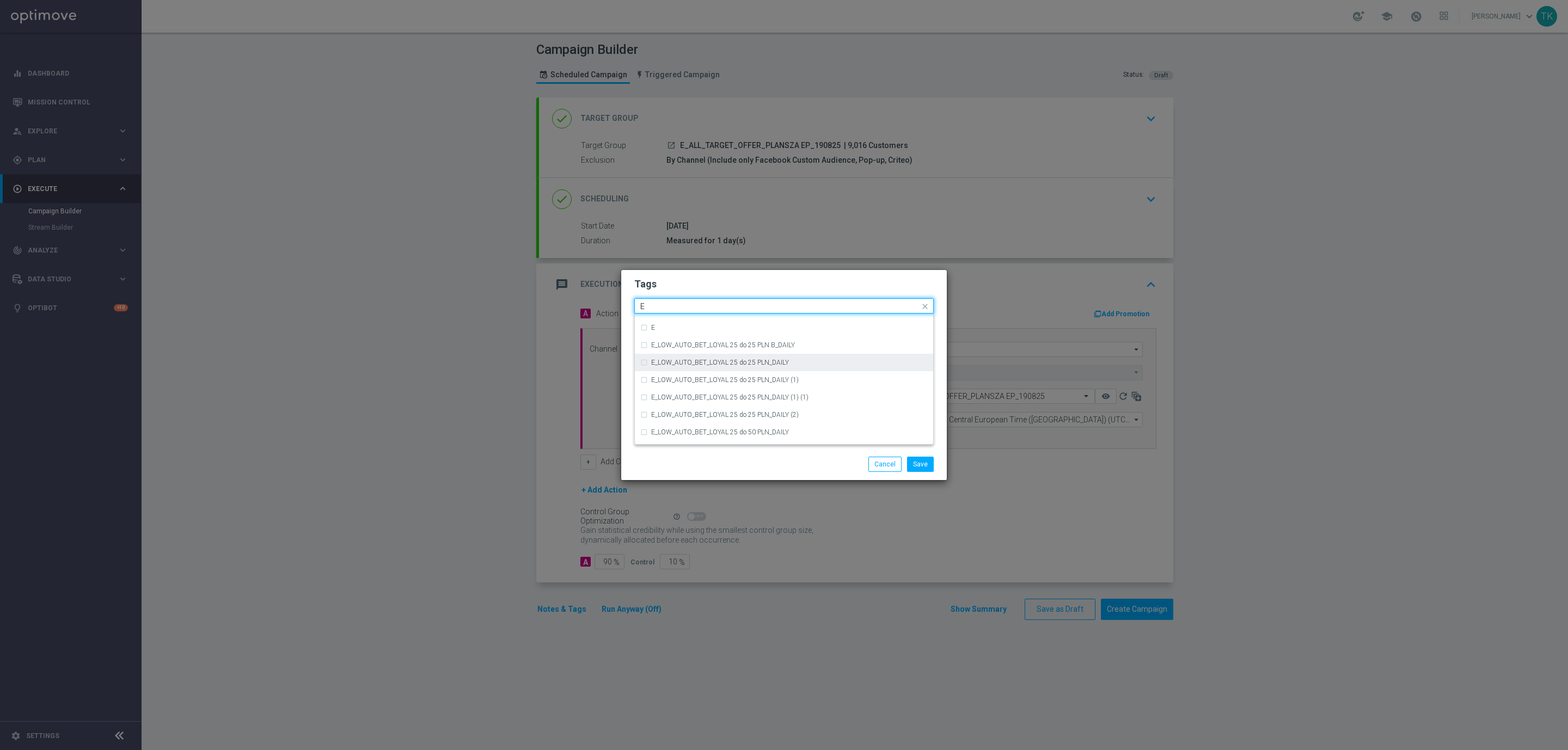
scroll to position [1551, 0]
click at [672, 338] on div "E" at bounding box center [789, 338] width 277 height 6
click at [663, 308] on input "E" at bounding box center [780, 307] width 280 height 9
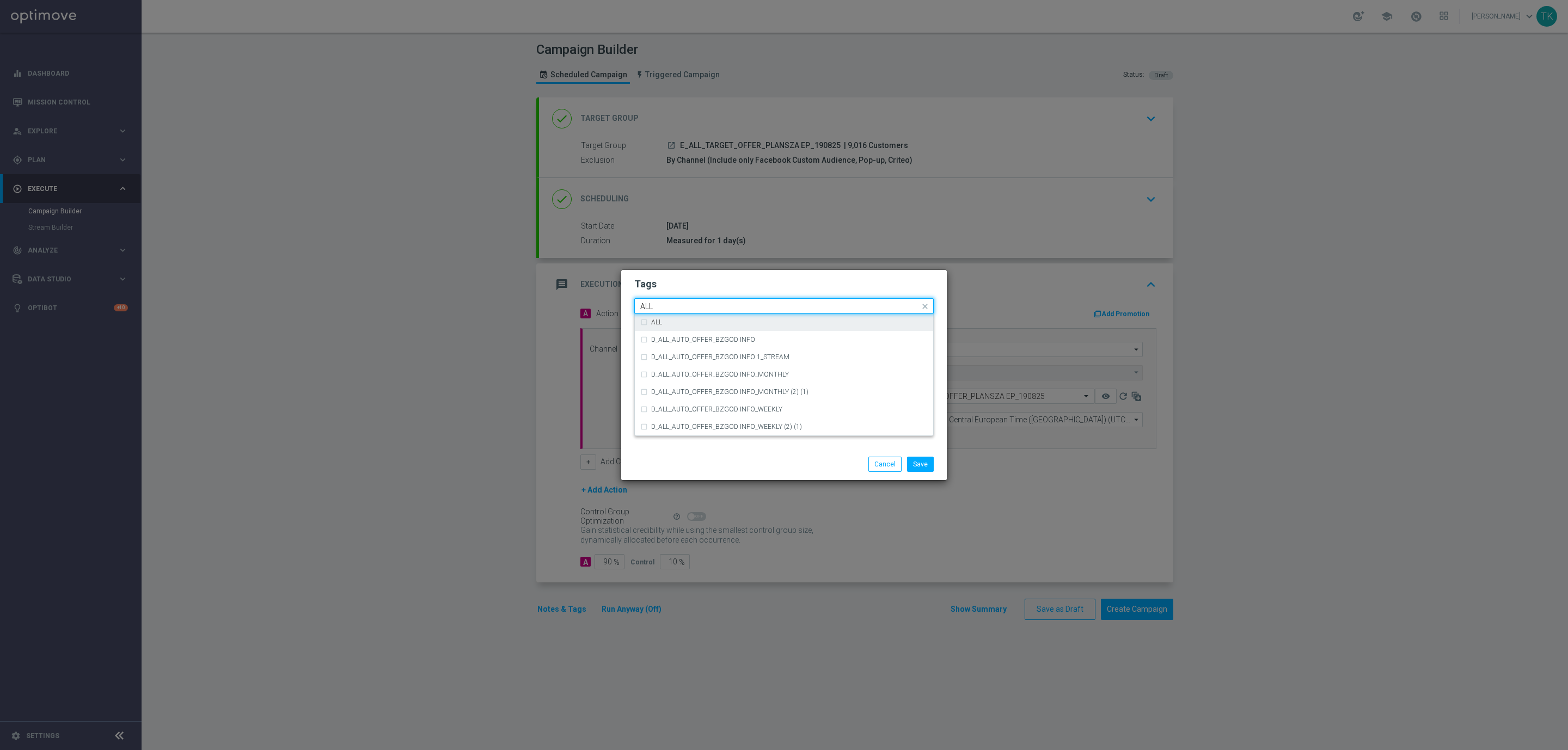
click at [657, 316] on div "ALL" at bounding box center [784, 322] width 288 height 17
click at [657, 308] on input "ALL" at bounding box center [780, 307] width 280 height 9
click at [668, 366] on div "TARGET" at bounding box center [784, 375] width 288 height 17
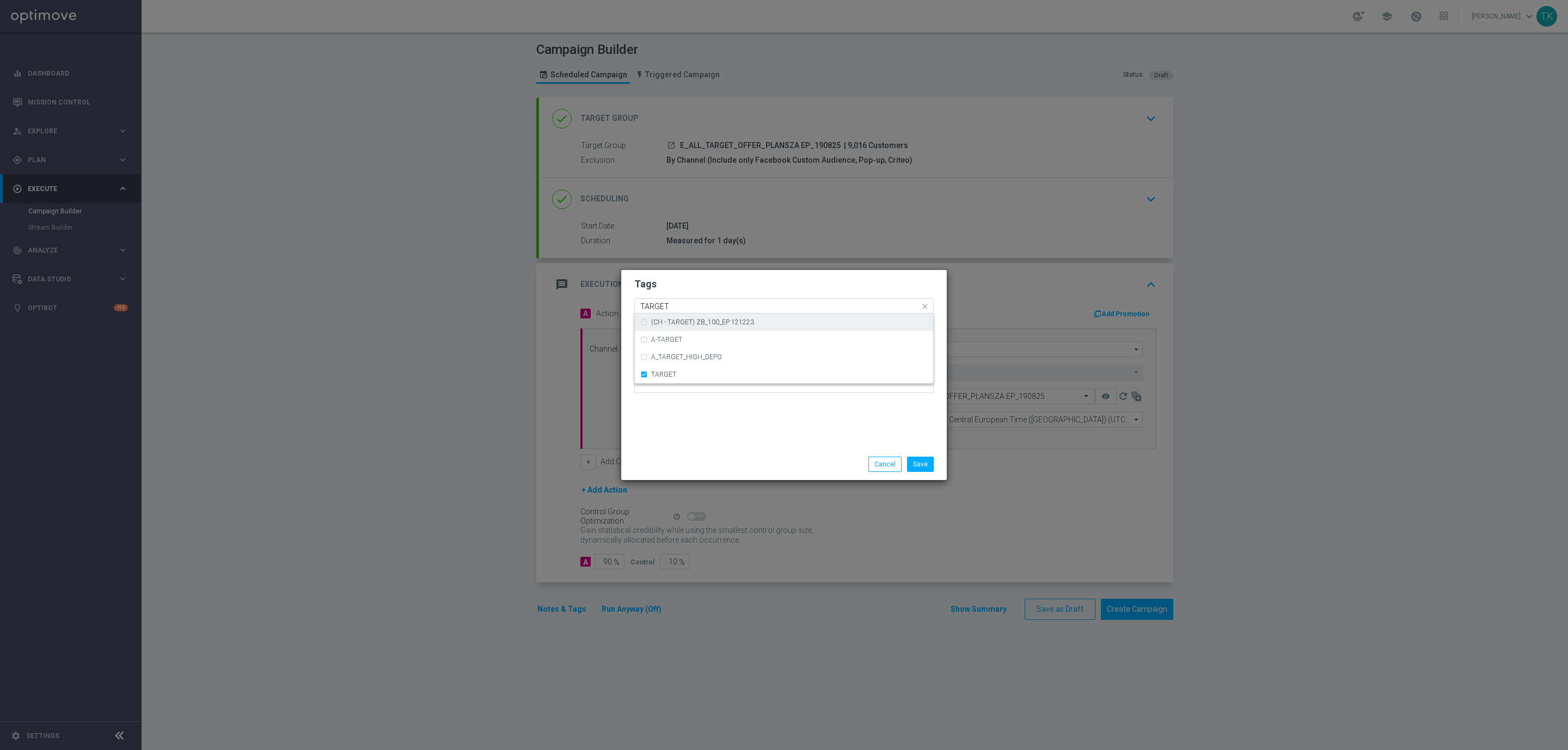
click at [650, 309] on input "TARGET" at bounding box center [780, 307] width 280 height 9
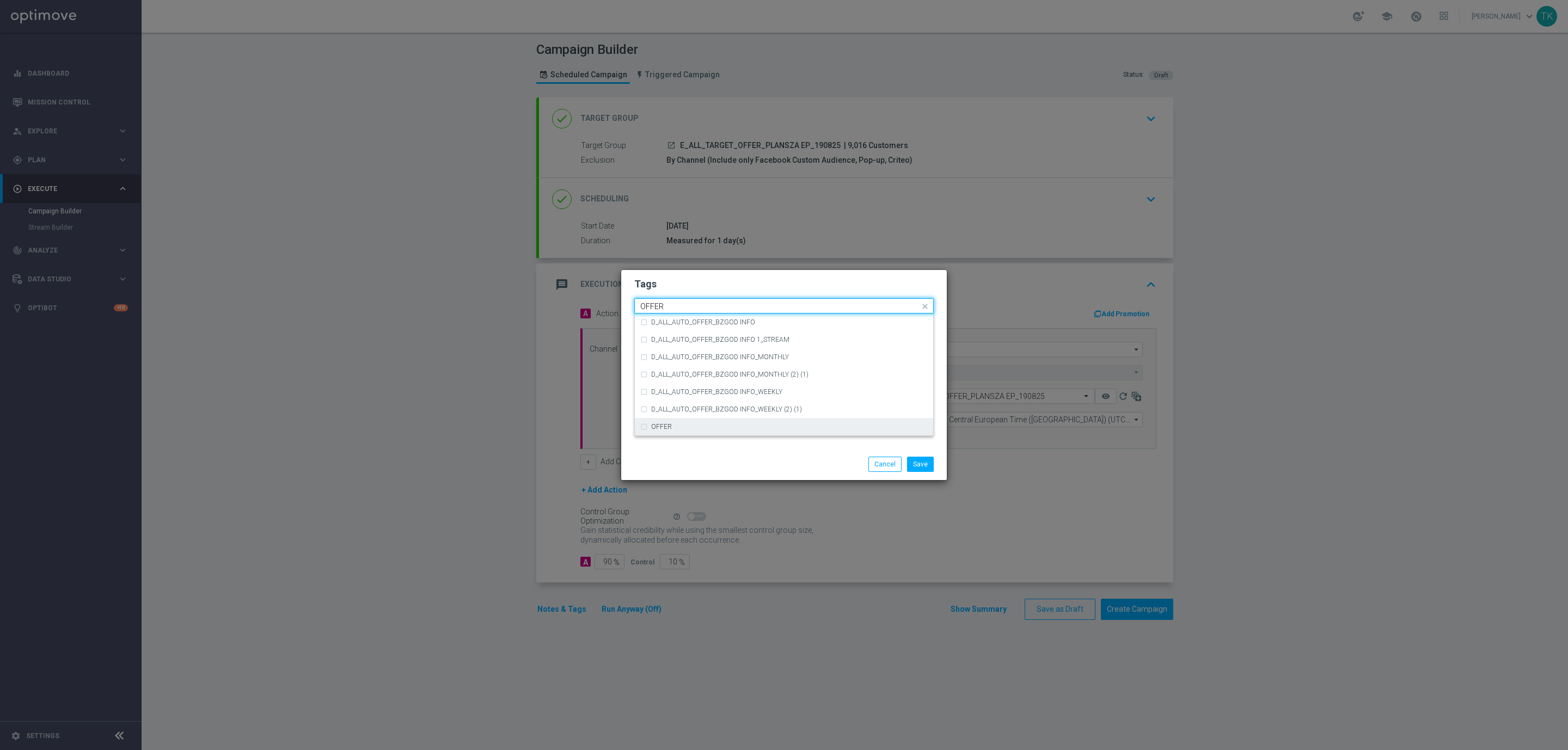
click at [675, 422] on div "OFFER" at bounding box center [784, 426] width 288 height 17
type input "OFFER"
click at [661, 302] on input "OFFER" at bounding box center [780, 307] width 280 height 9
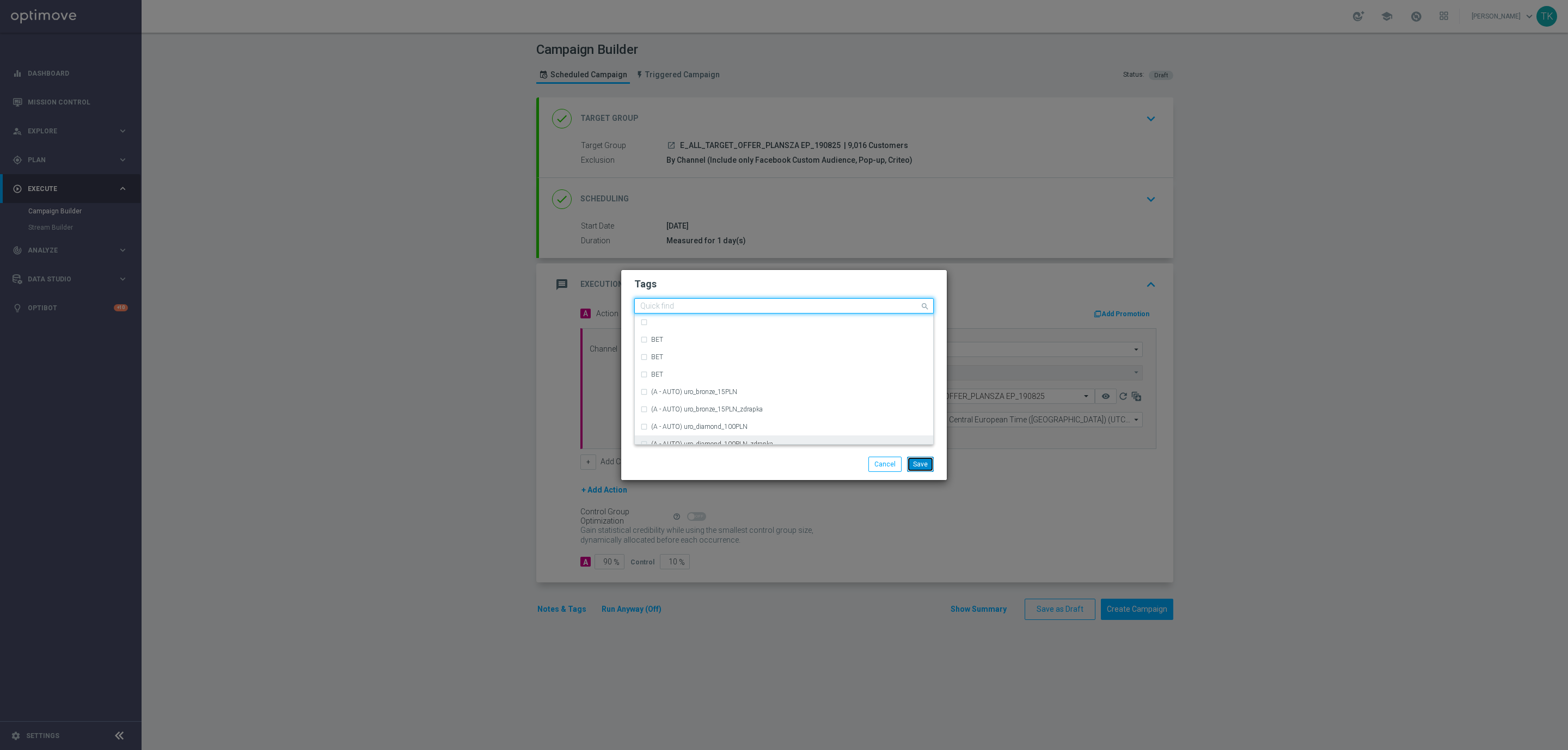
click at [928, 462] on button "Save" at bounding box center [921, 463] width 27 height 15
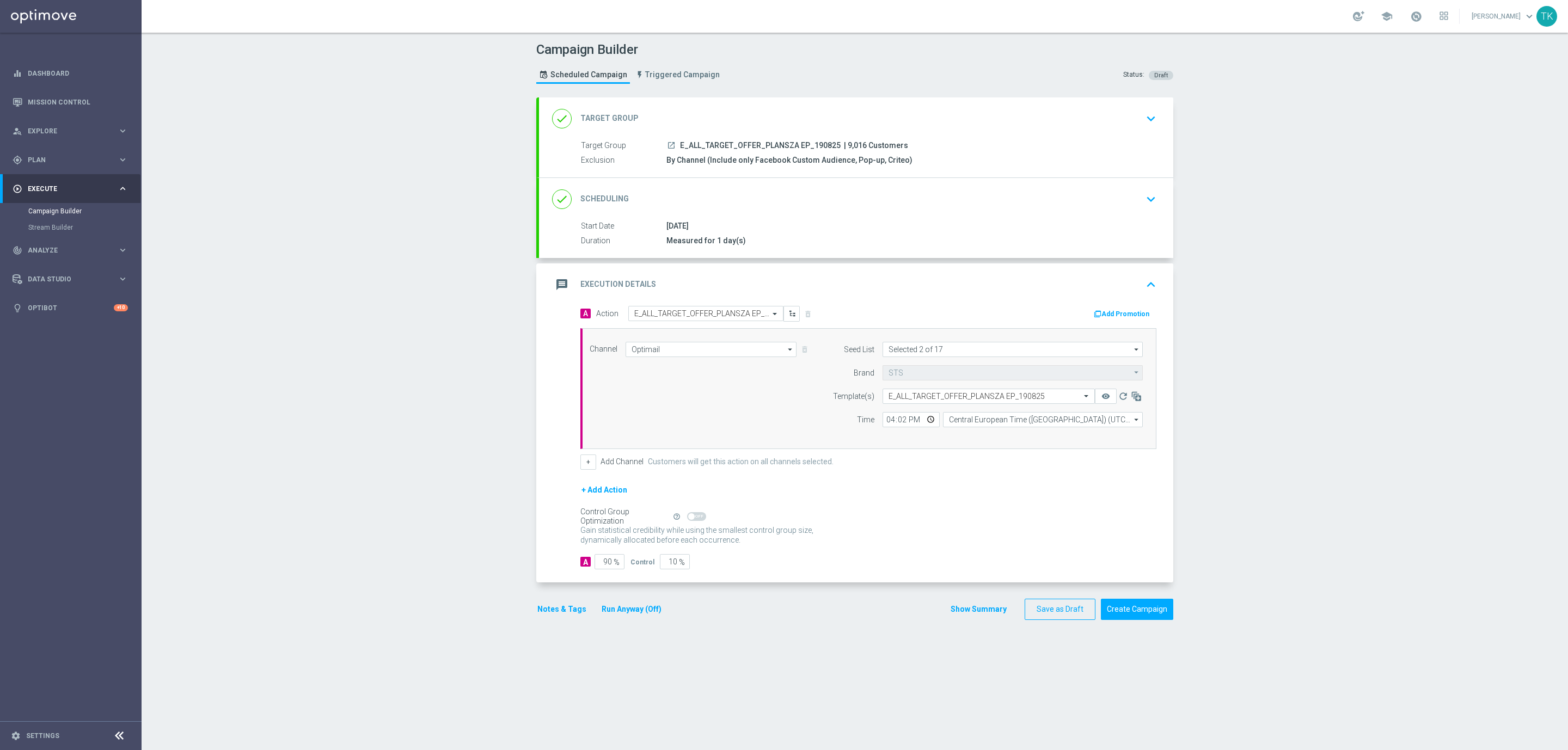
click at [557, 611] on button "Notes & Tags" at bounding box center [562, 609] width 51 height 13
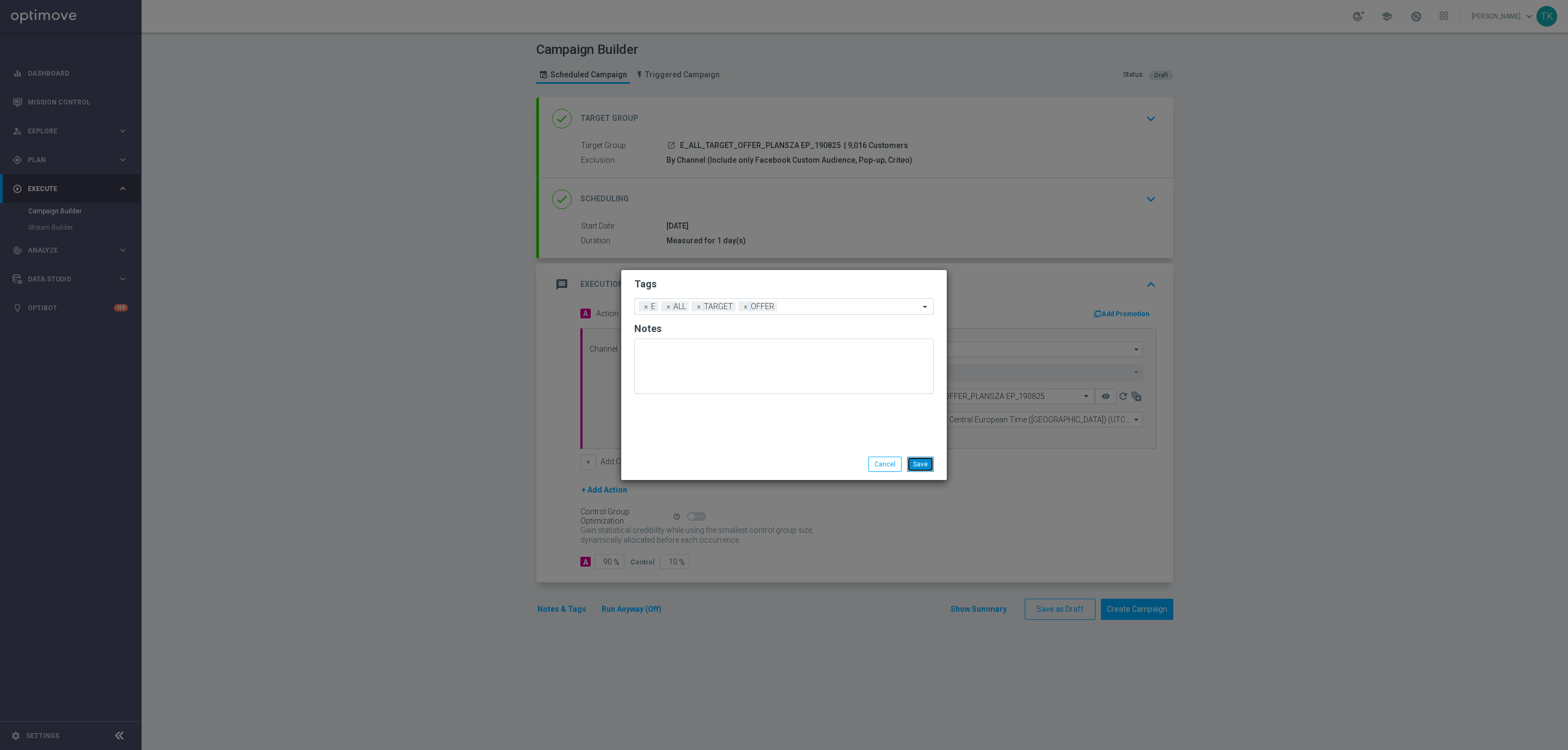
click at [921, 462] on button "Save" at bounding box center [921, 463] width 27 height 15
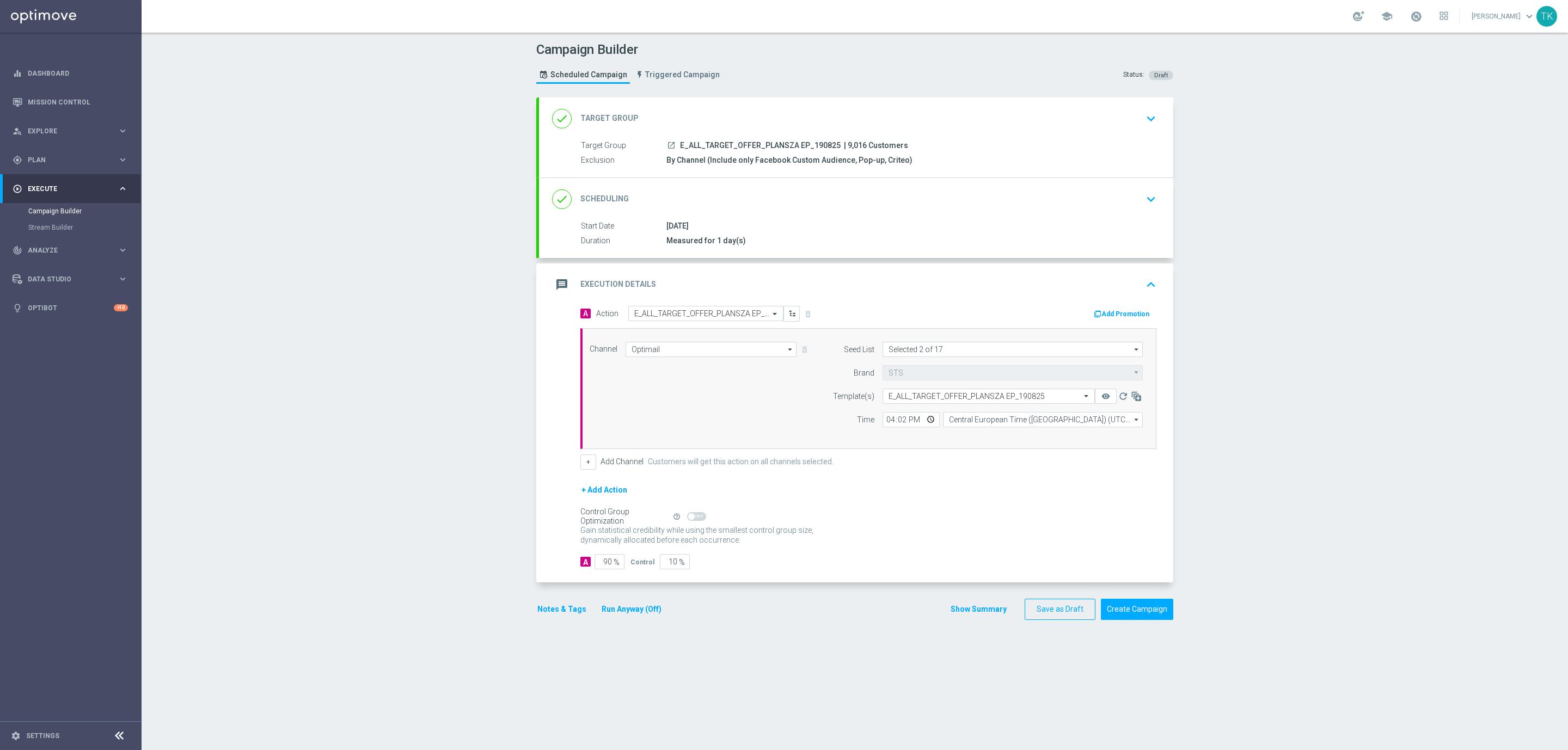
click at [984, 614] on button "Show Summary" at bounding box center [978, 609] width 57 height 13
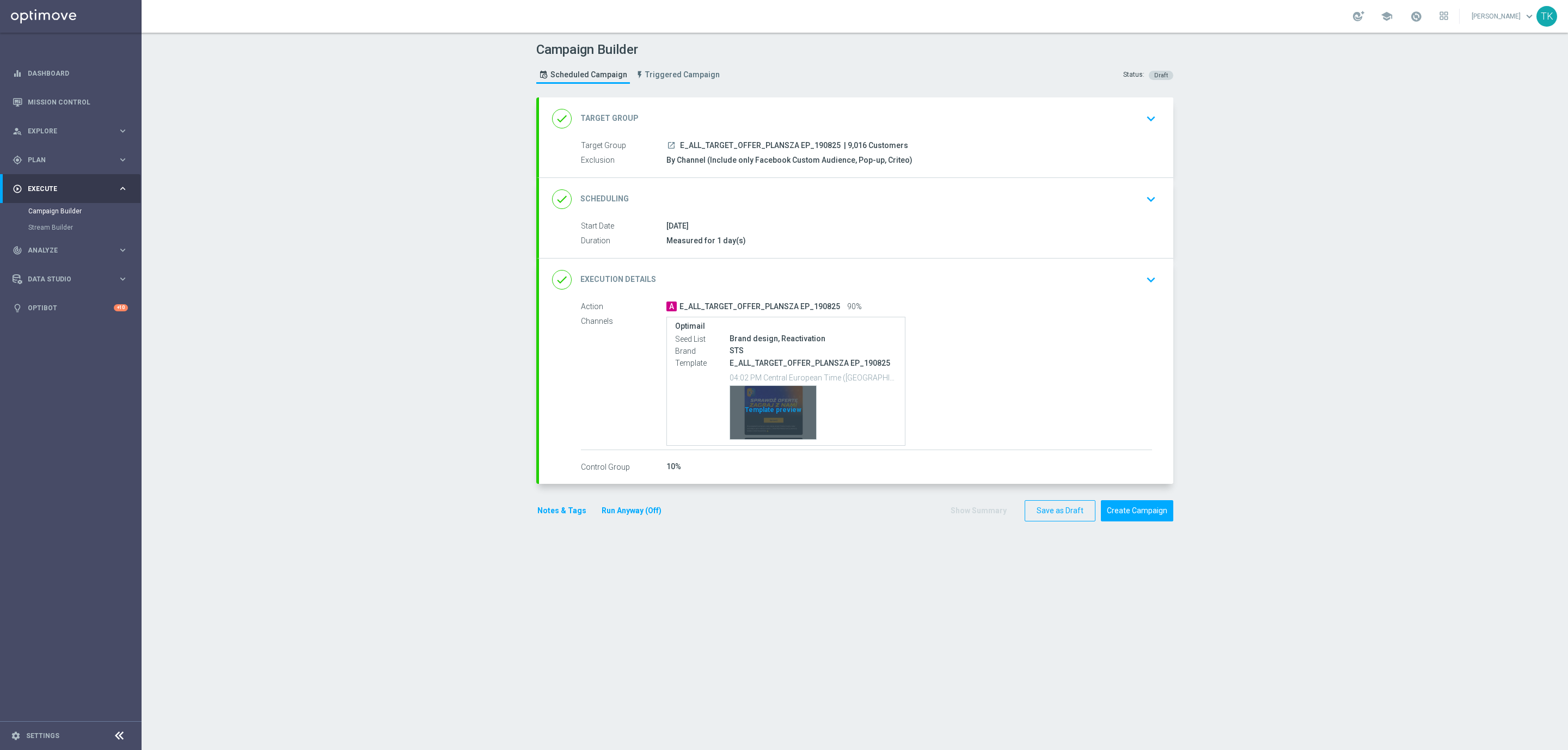
click at [770, 398] on div "Template preview" at bounding box center [772, 412] width 86 height 53
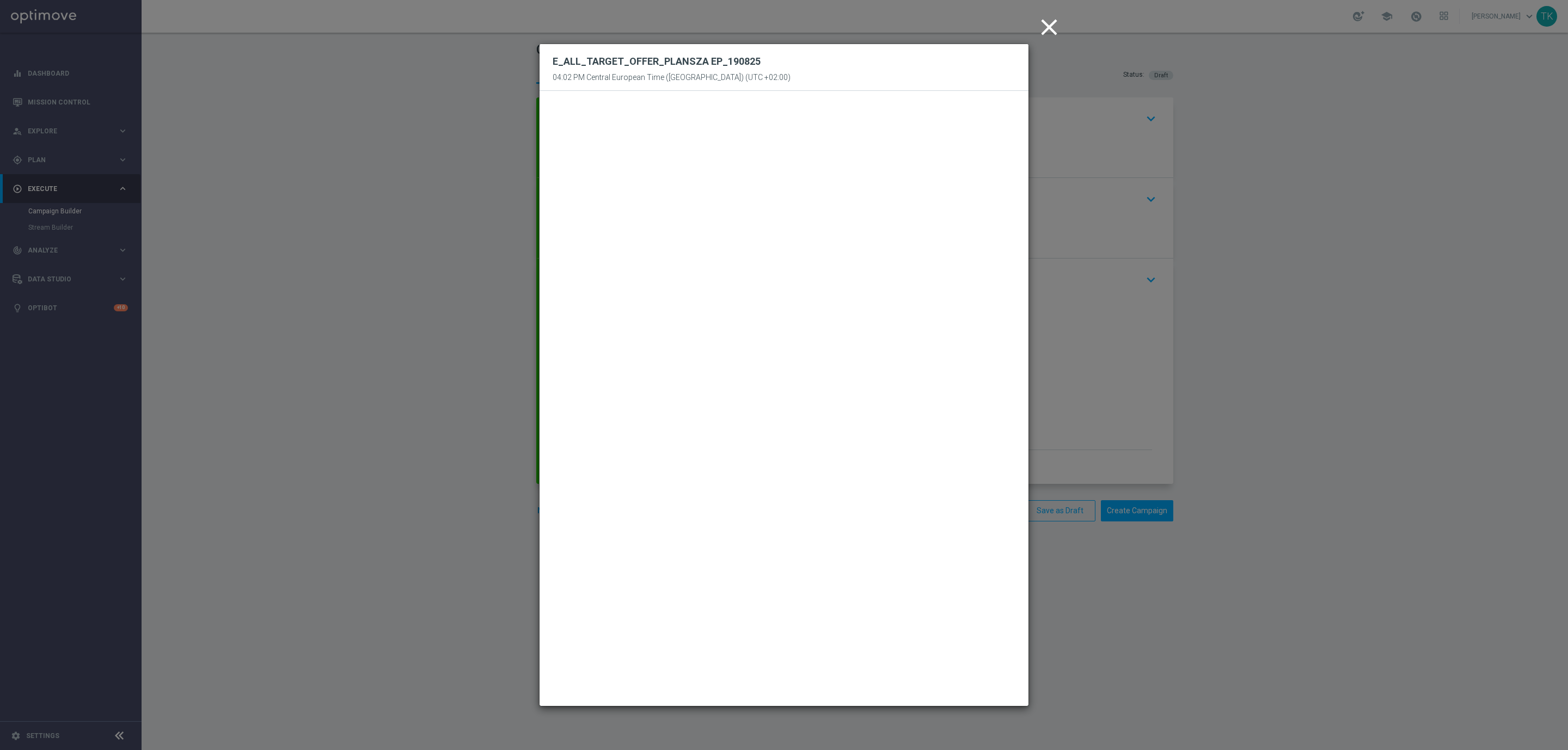
click at [1053, 23] on icon "close" at bounding box center [1049, 27] width 27 height 27
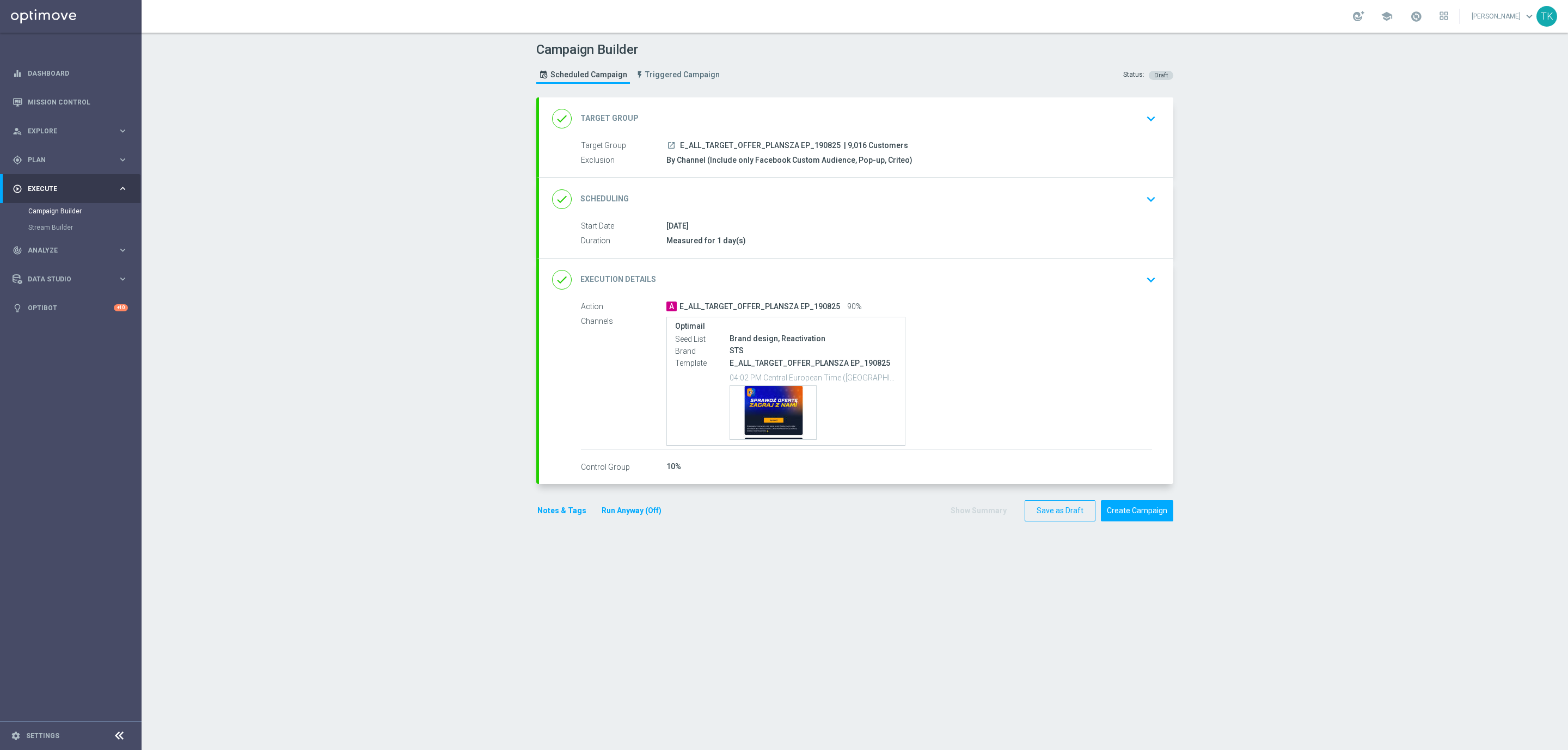
click at [558, 518] on button "Notes & Tags" at bounding box center [562, 510] width 51 height 13
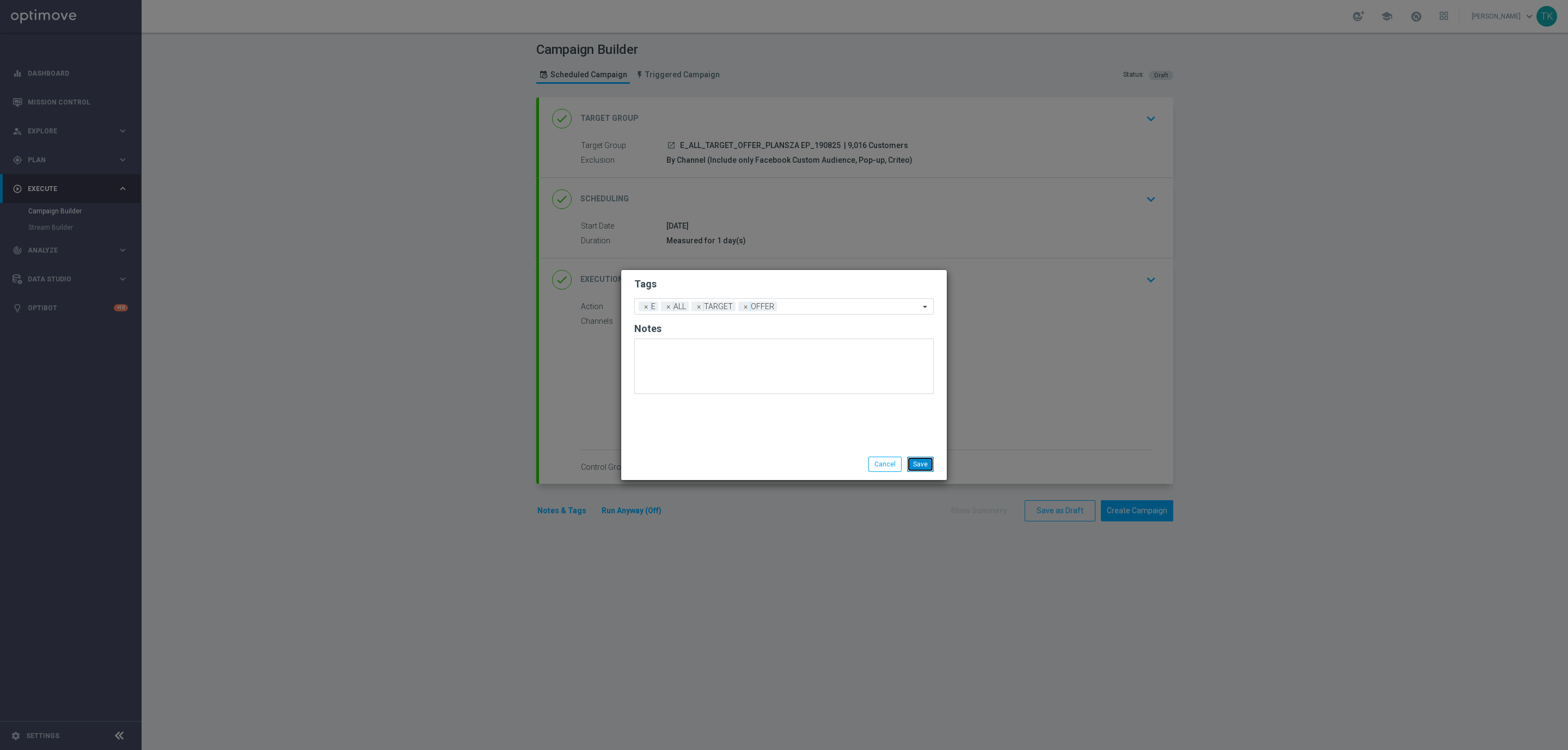
click at [918, 459] on button "Save" at bounding box center [921, 463] width 27 height 15
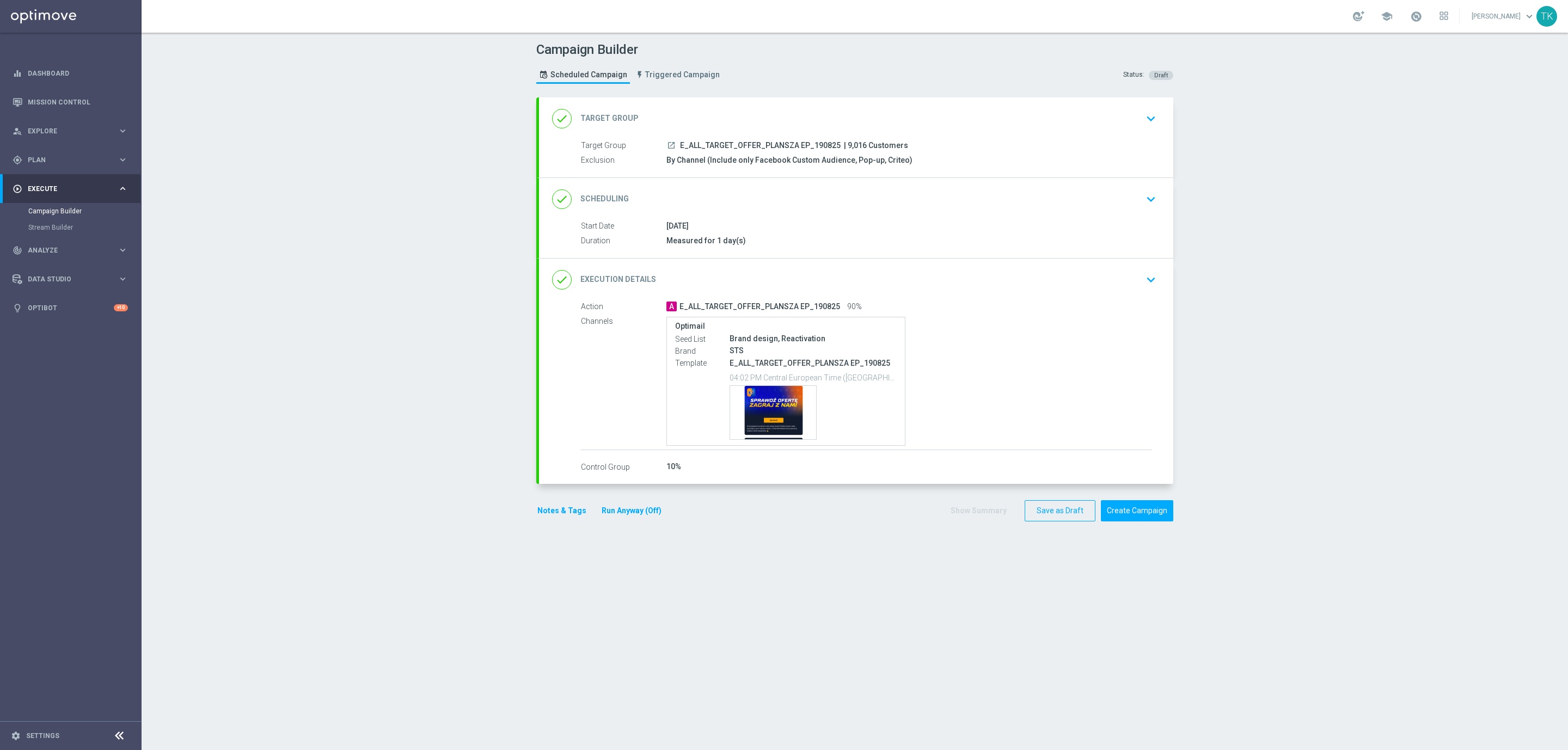
click at [769, 141] on span "E_ALL_TARGET_OFFER_PLANSZA EP_190825" at bounding box center [760, 145] width 160 height 9
copy div "E_ALL_TARGET_OFFER_PLANSZA EP_190825"
click at [781, 82] on div "Campaign Builder Scheduled Campaign Triggered Campaign Status: Draft" at bounding box center [855, 64] width 654 height 50
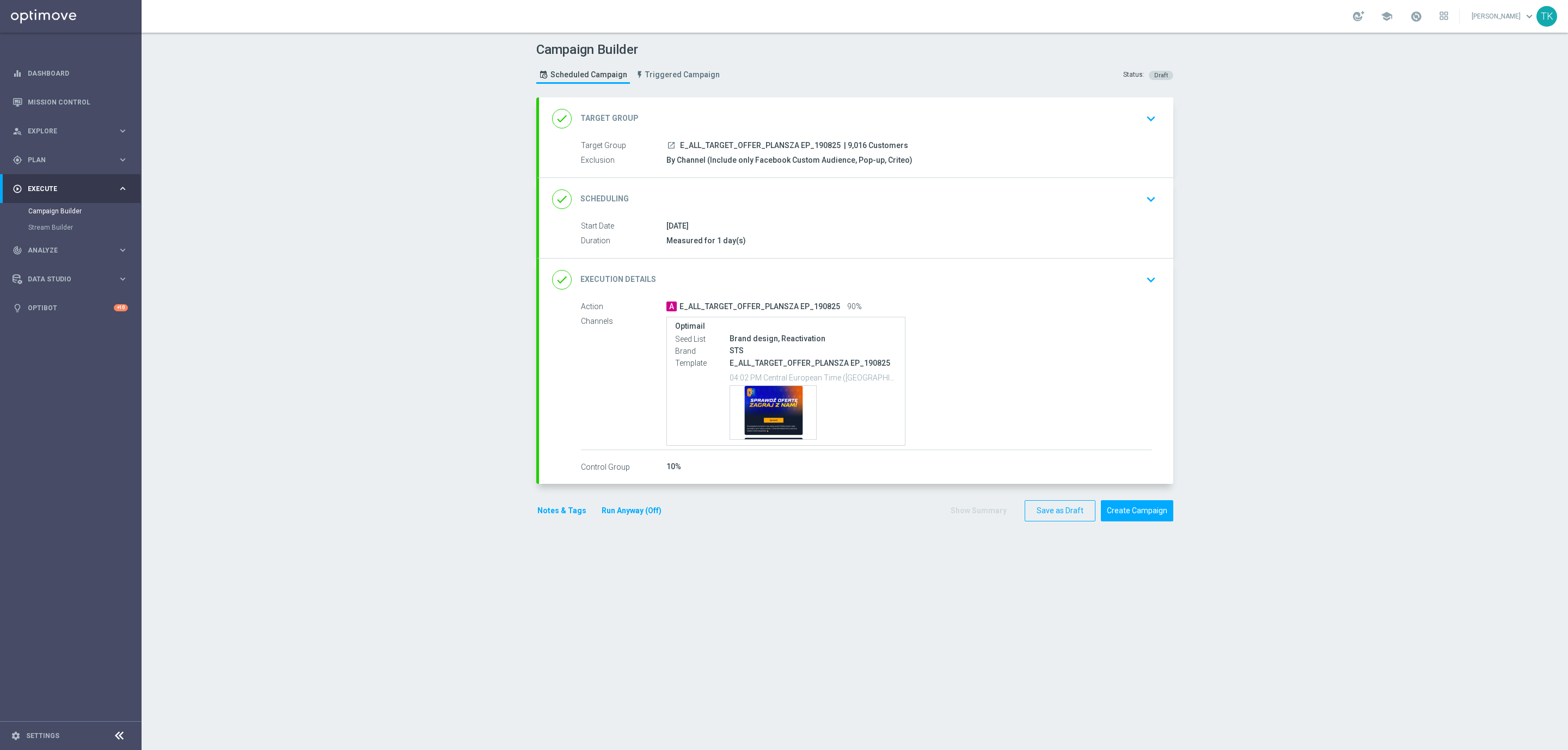
click at [928, 188] on div "done Scheduling keyboard_arrow_down" at bounding box center [855, 199] width 634 height 42
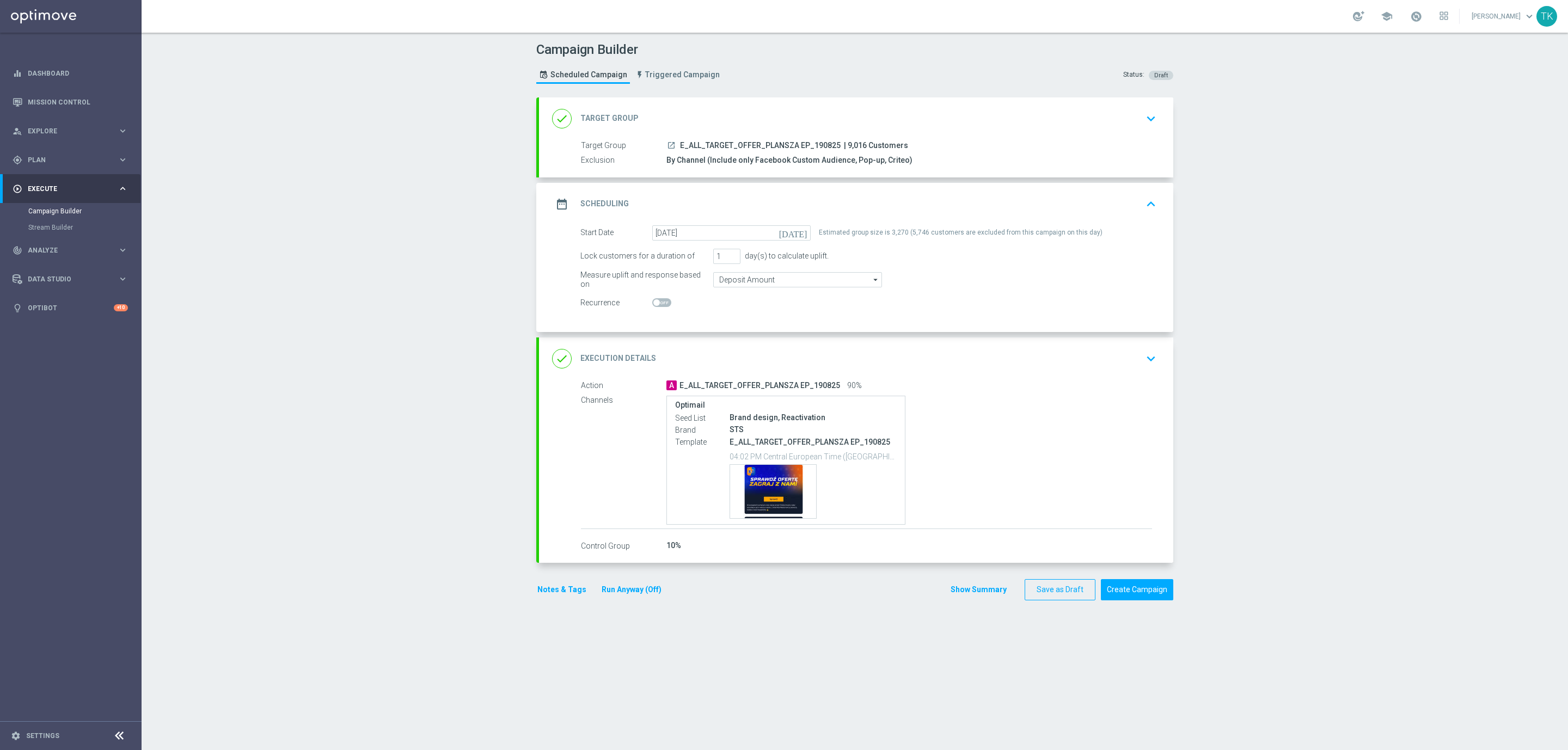
click at [923, 207] on div "date_range Scheduling keyboard_arrow_up" at bounding box center [856, 204] width 608 height 20
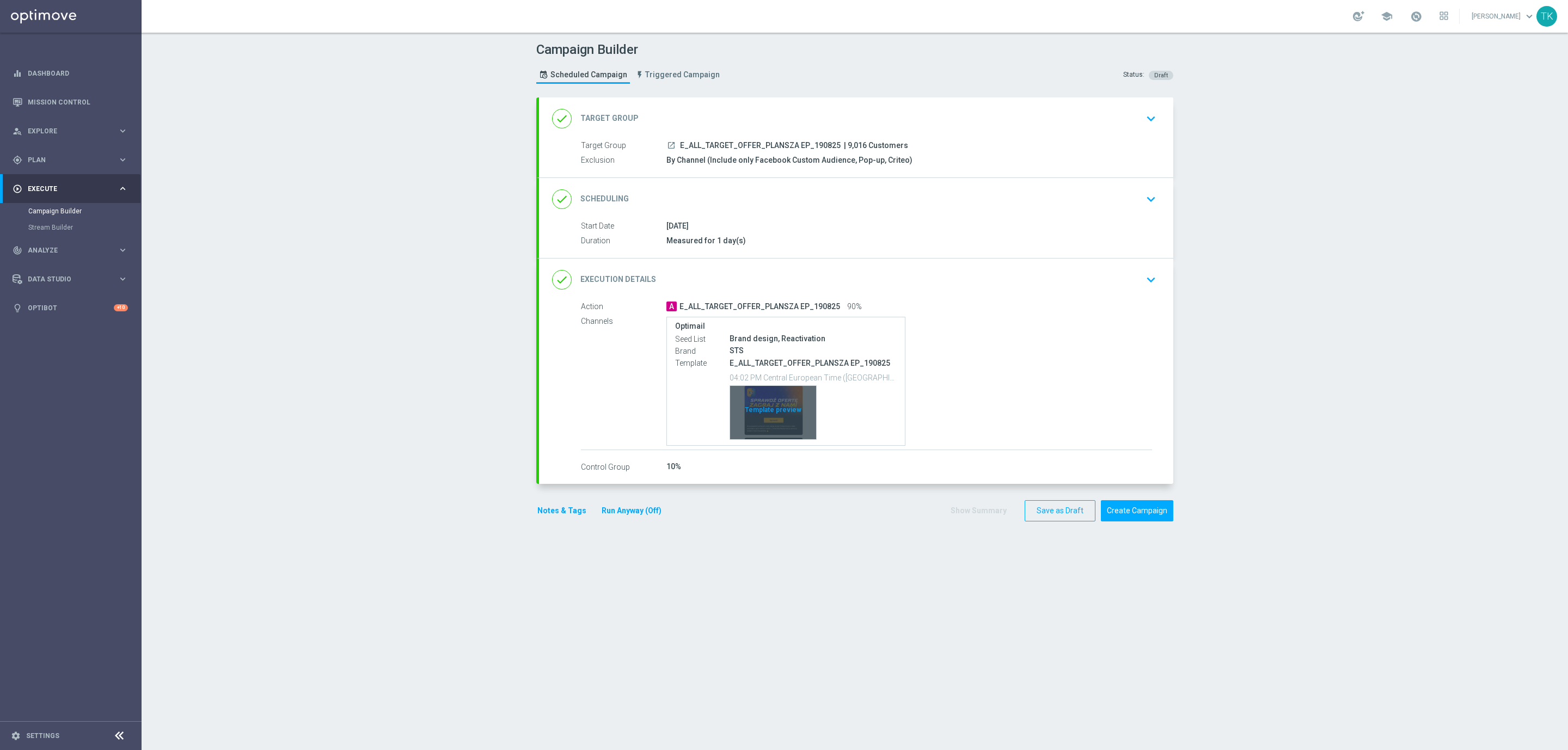
click at [789, 391] on div "Template preview" at bounding box center [772, 412] width 86 height 53
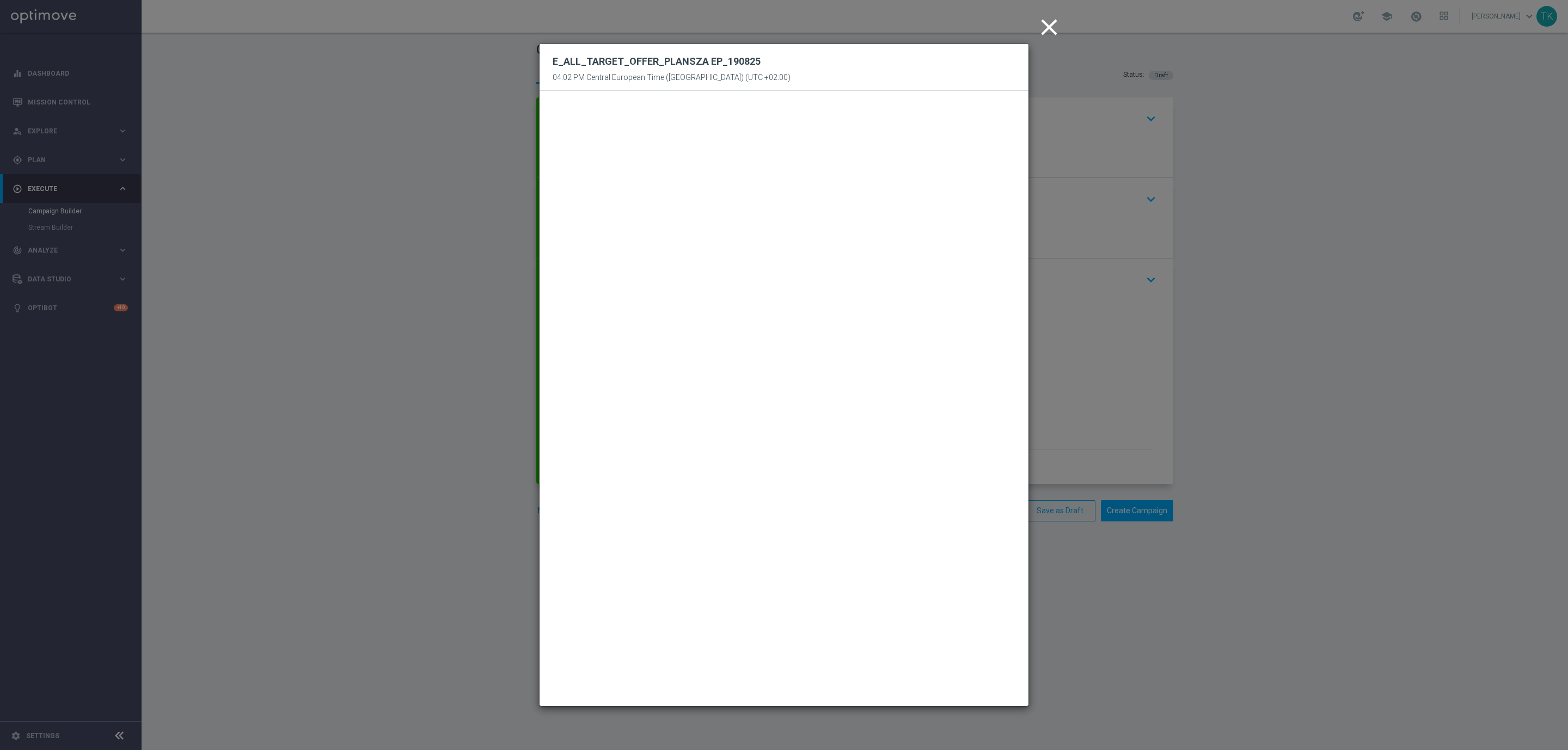
click at [1046, 29] on icon "close" at bounding box center [1049, 27] width 27 height 27
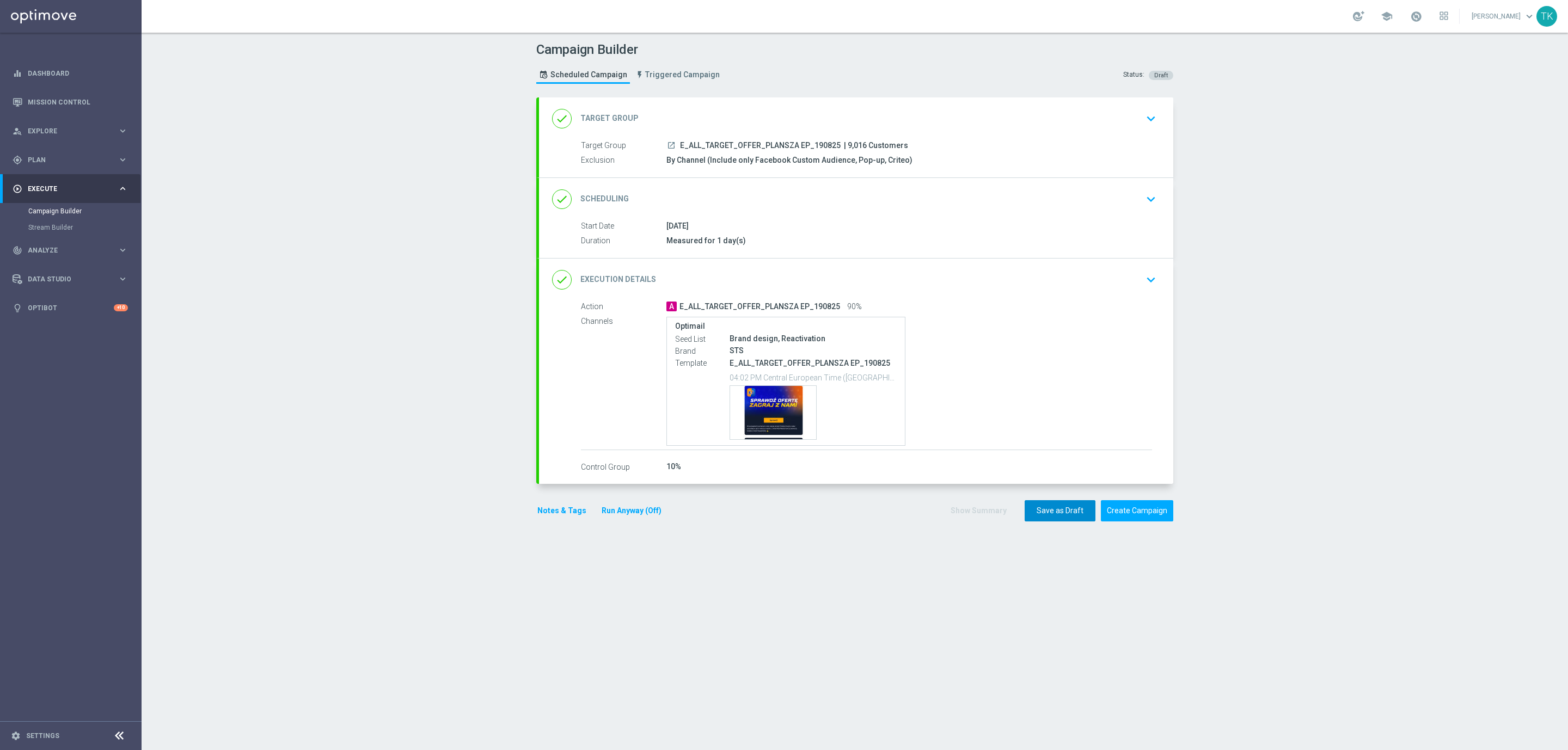
click at [1032, 511] on button "Save as Draft" at bounding box center [1060, 510] width 71 height 21
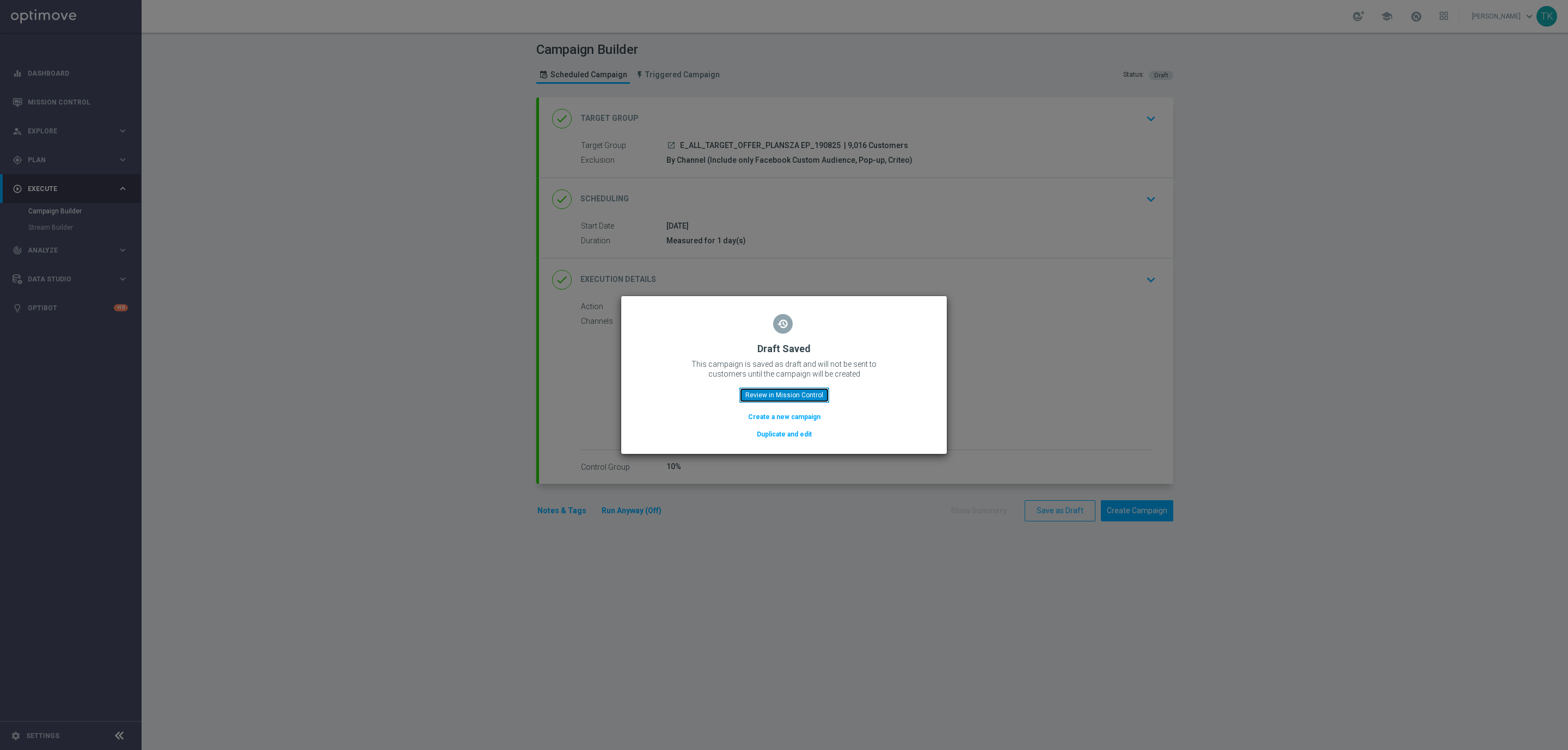
click at [774, 397] on button "Review in Mission Control" at bounding box center [784, 394] width 90 height 15
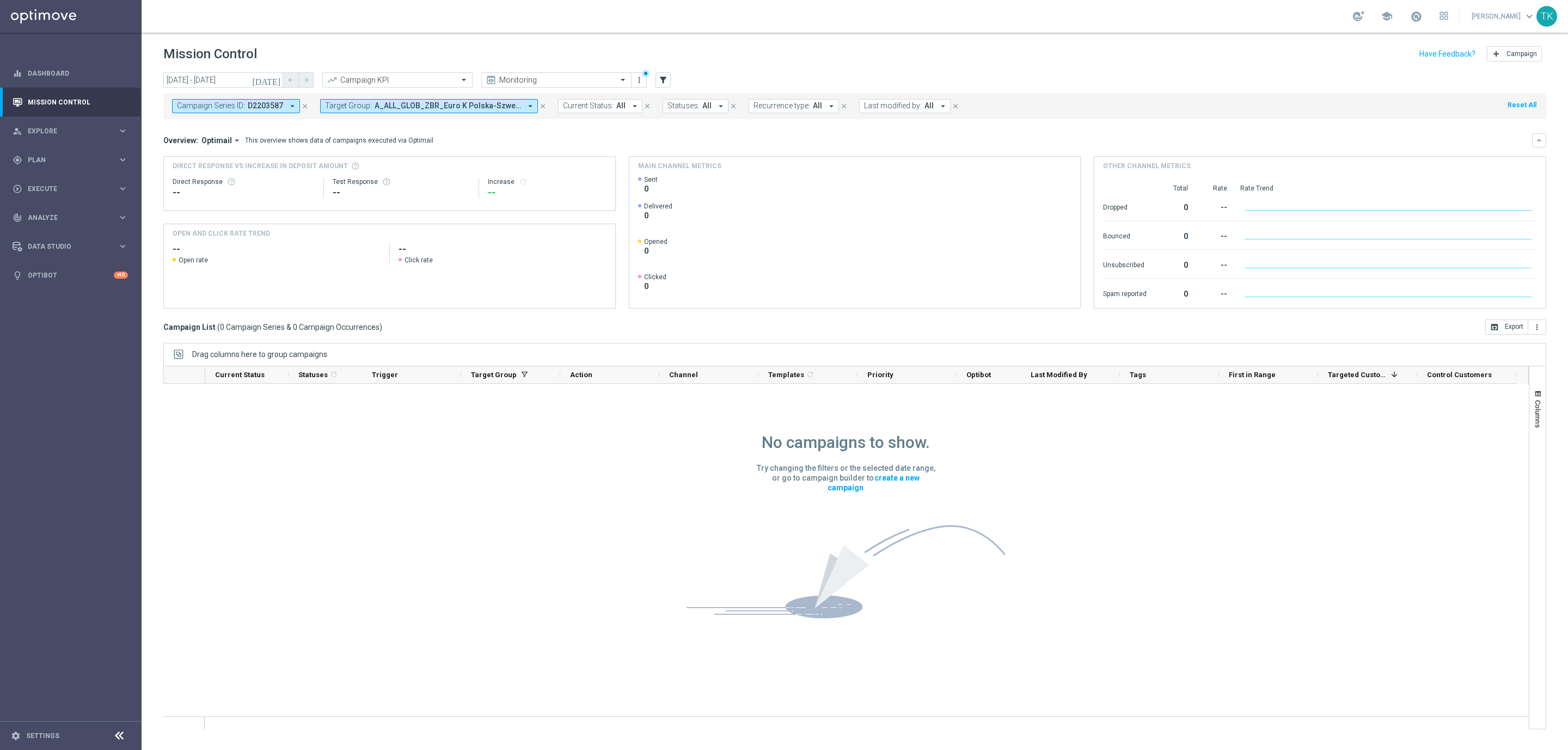
click at [307, 106] on icon "close" at bounding box center [305, 106] width 8 height 8
click at [318, 109] on span "A_ALL_GLOB_ZBR_Euro K Polska-Szwecja_080725 PW" at bounding box center [299, 106] width 146 height 9
click at [0, 0] on div "Clear" at bounding box center [0, 0] width 0 height 0
click at [48, 155] on div "gps_fixed Plan" at bounding box center [65, 160] width 105 height 9
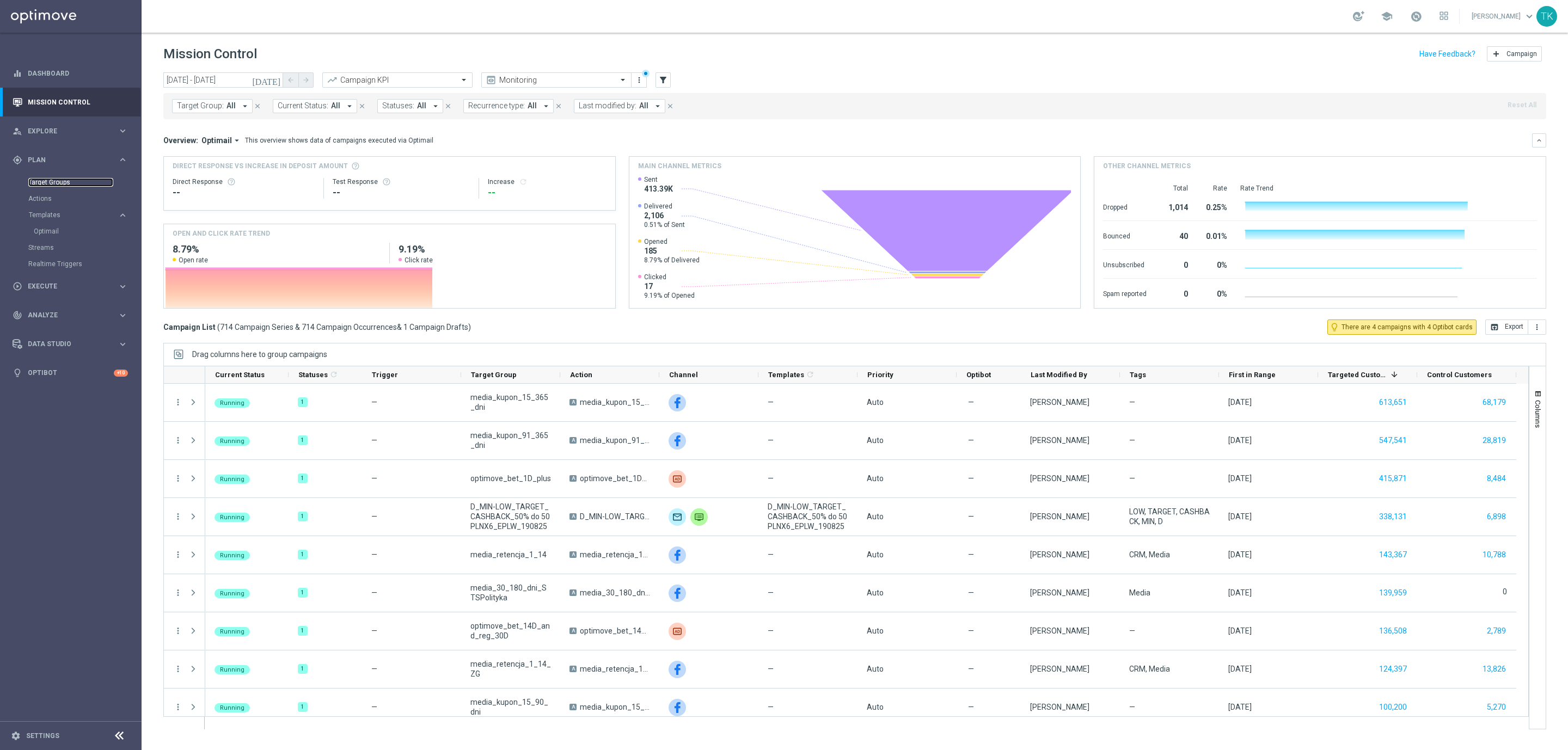
click at [40, 180] on link "Target Groups" at bounding box center [71, 182] width 85 height 9
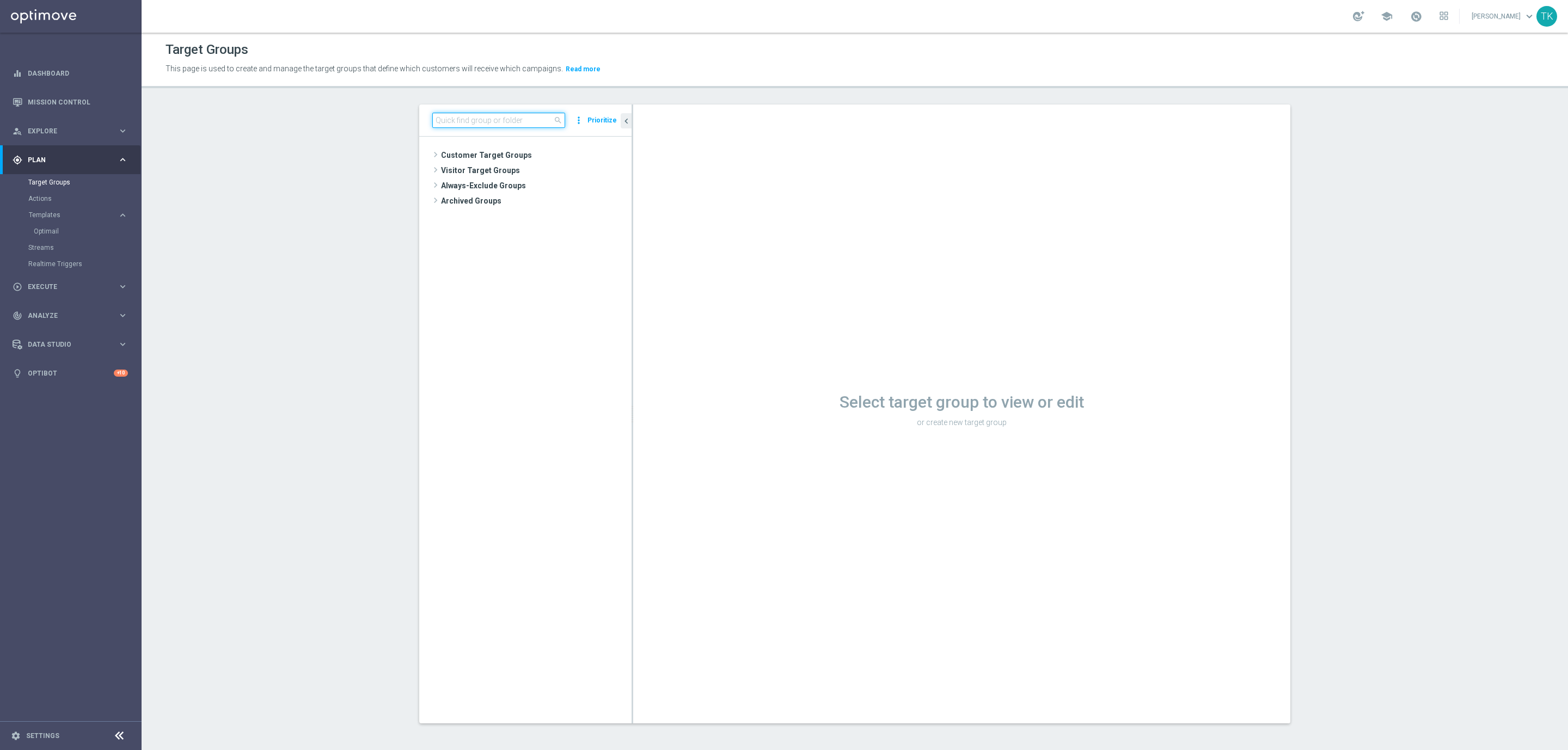
click at [469, 116] on input at bounding box center [498, 119] width 133 height 15
paste input "REACQ_ALL_TARGET_OFFER"
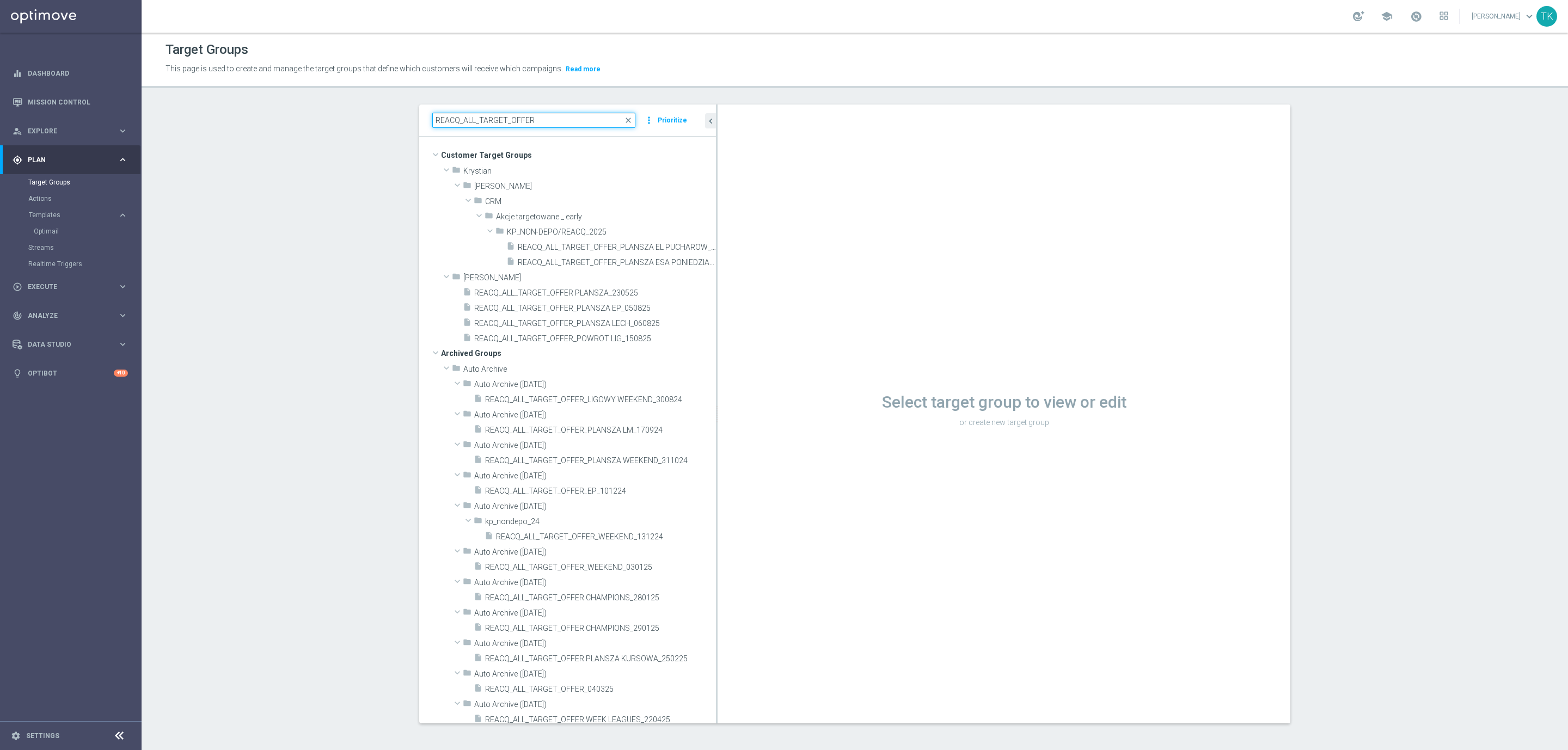
drag, startPoint x: 625, startPoint y: 178, endPoint x: 746, endPoint y: 184, distance: 121.1
click at [746, 184] on as-split "REACQ_ALL_TARGET_OFFER close more_vert Prioritize Customer Target Groups librar…" at bounding box center [855, 414] width 871 height 619
type input "REACQ_ALL_TARGET_OFFER"
click at [39, 232] on link "Optimail" at bounding box center [73, 231] width 79 height 9
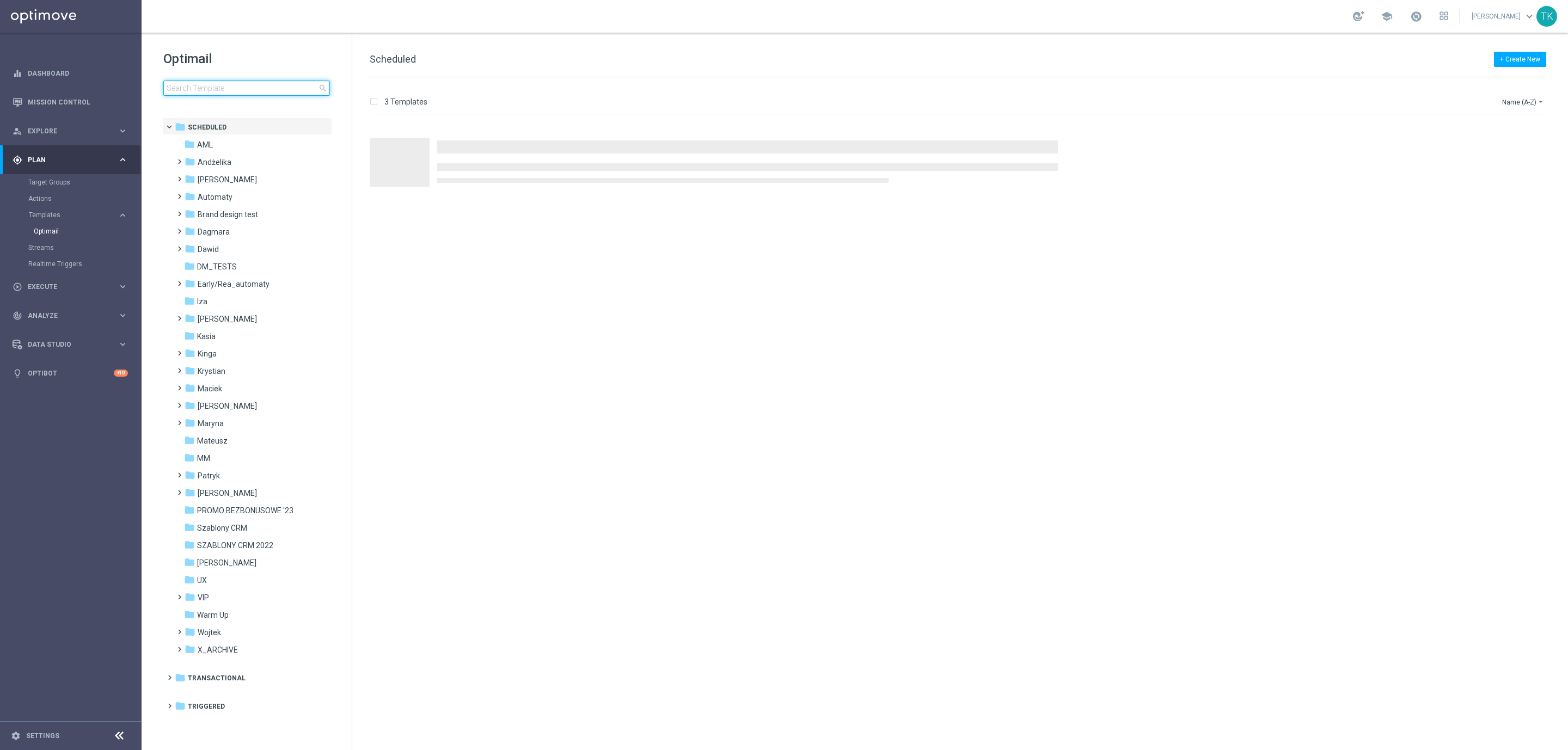
click at [196, 85] on input at bounding box center [247, 88] width 167 height 15
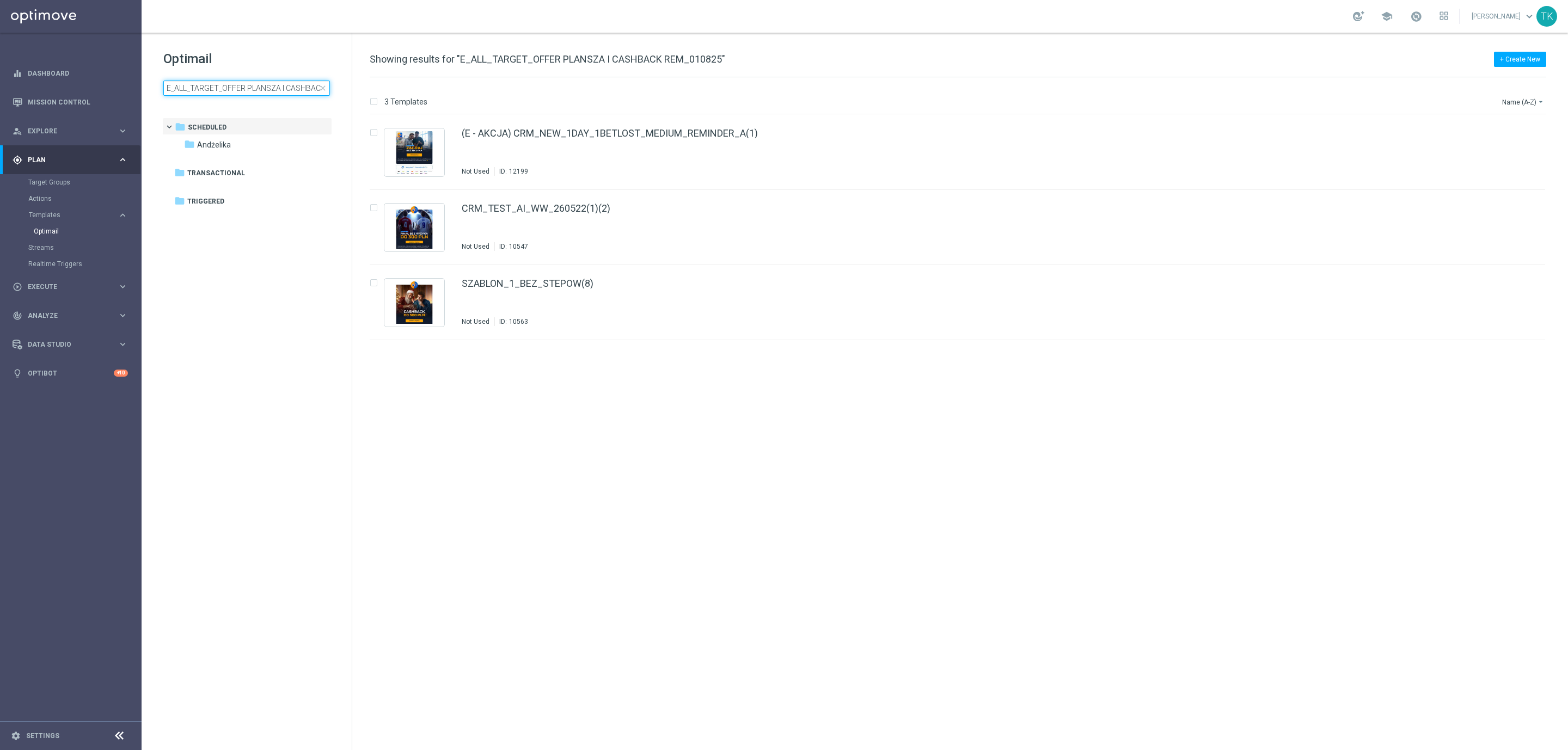
scroll to position [0, 49]
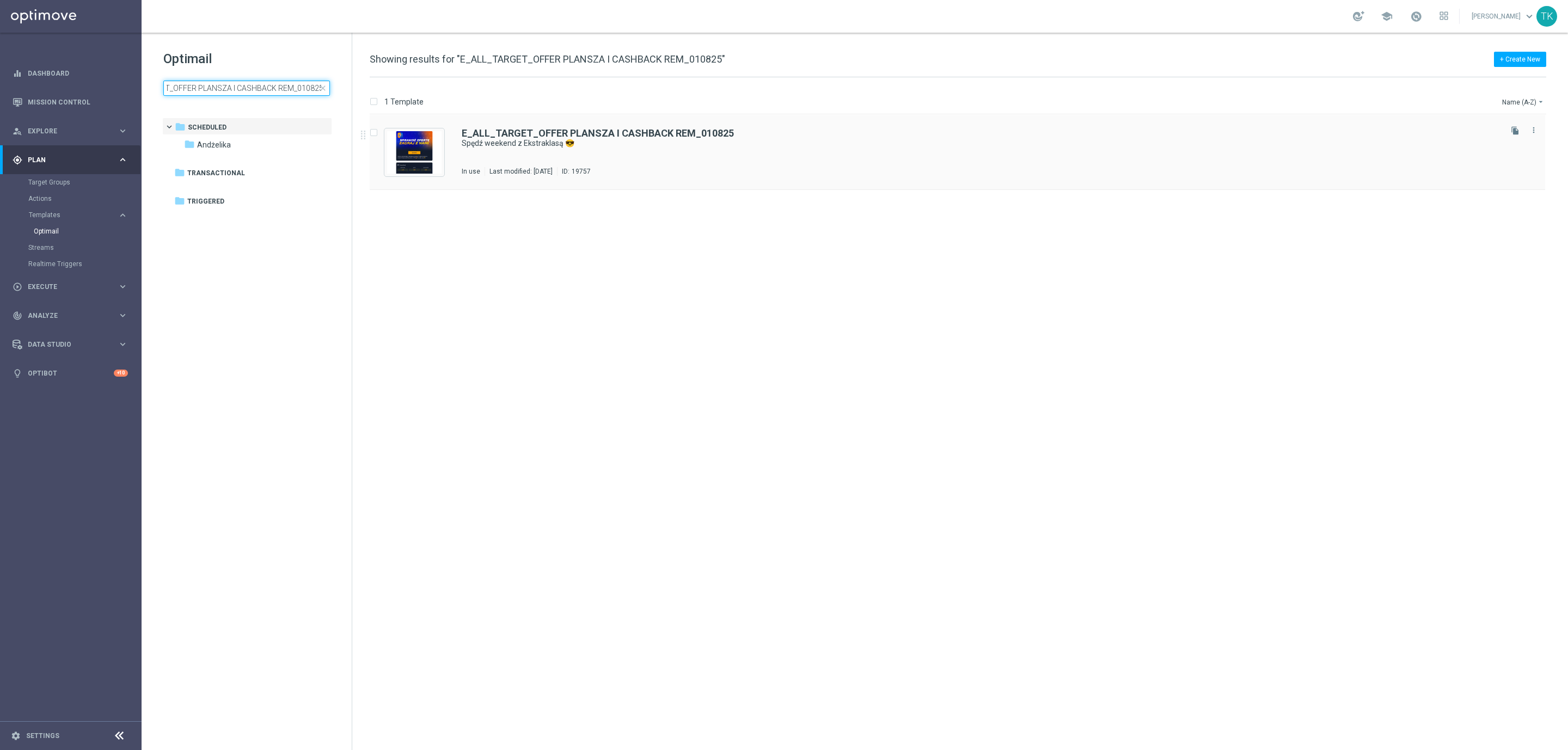
type input "E_ALL_TARGET_OFFER PLANSZA I CASHBACK REM_010825"
click at [662, 151] on div "E_ALL_TARGET_OFFER PLANSZA I CASHBACK REM_010825 Spędź weekend z Ekstraklasą 😎 …" at bounding box center [980, 152] width 1038 height 47
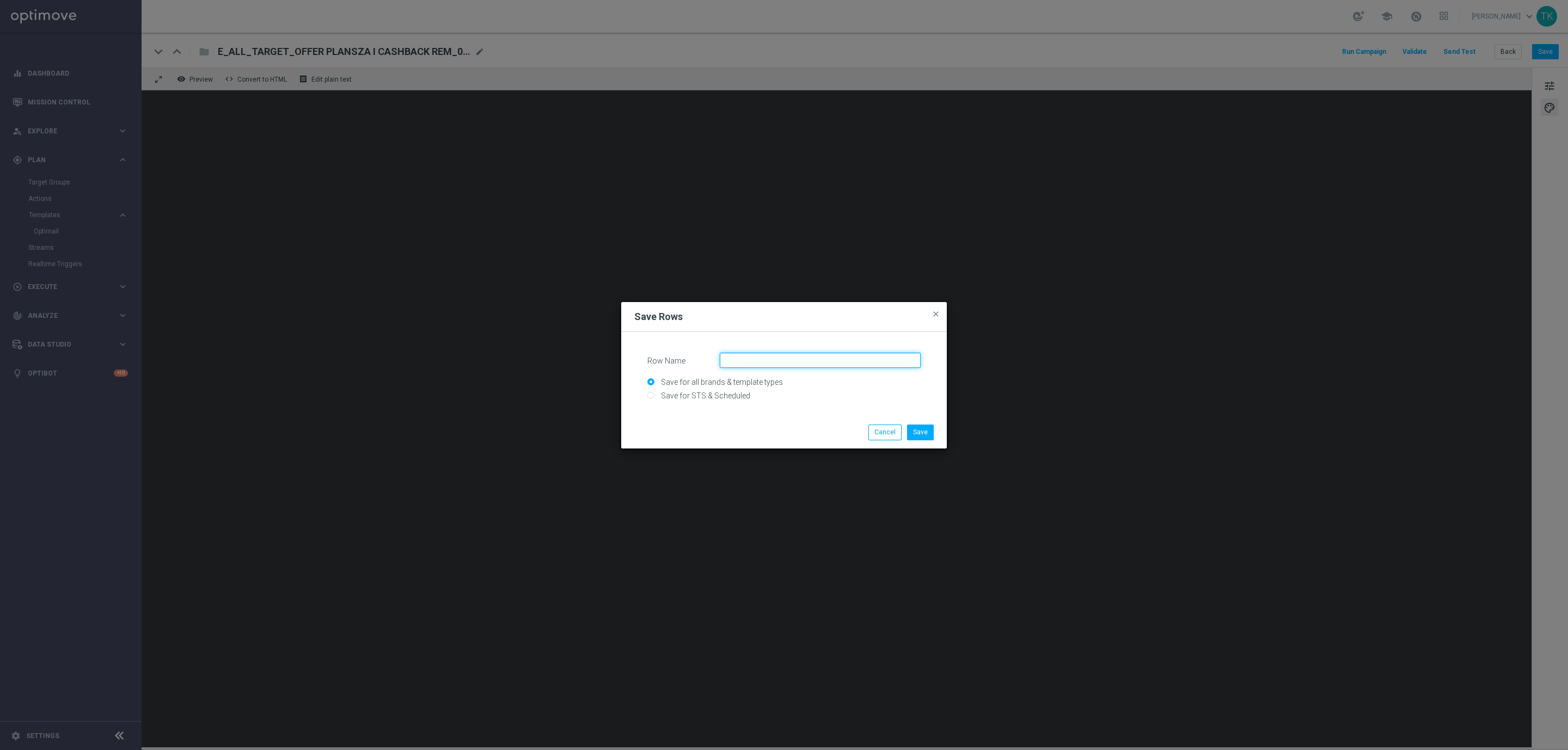
click at [738, 361] on input "Row Name" at bounding box center [820, 360] width 201 height 15
type input "cashback_rem"
click at [925, 430] on button "Save" at bounding box center [921, 432] width 27 height 15
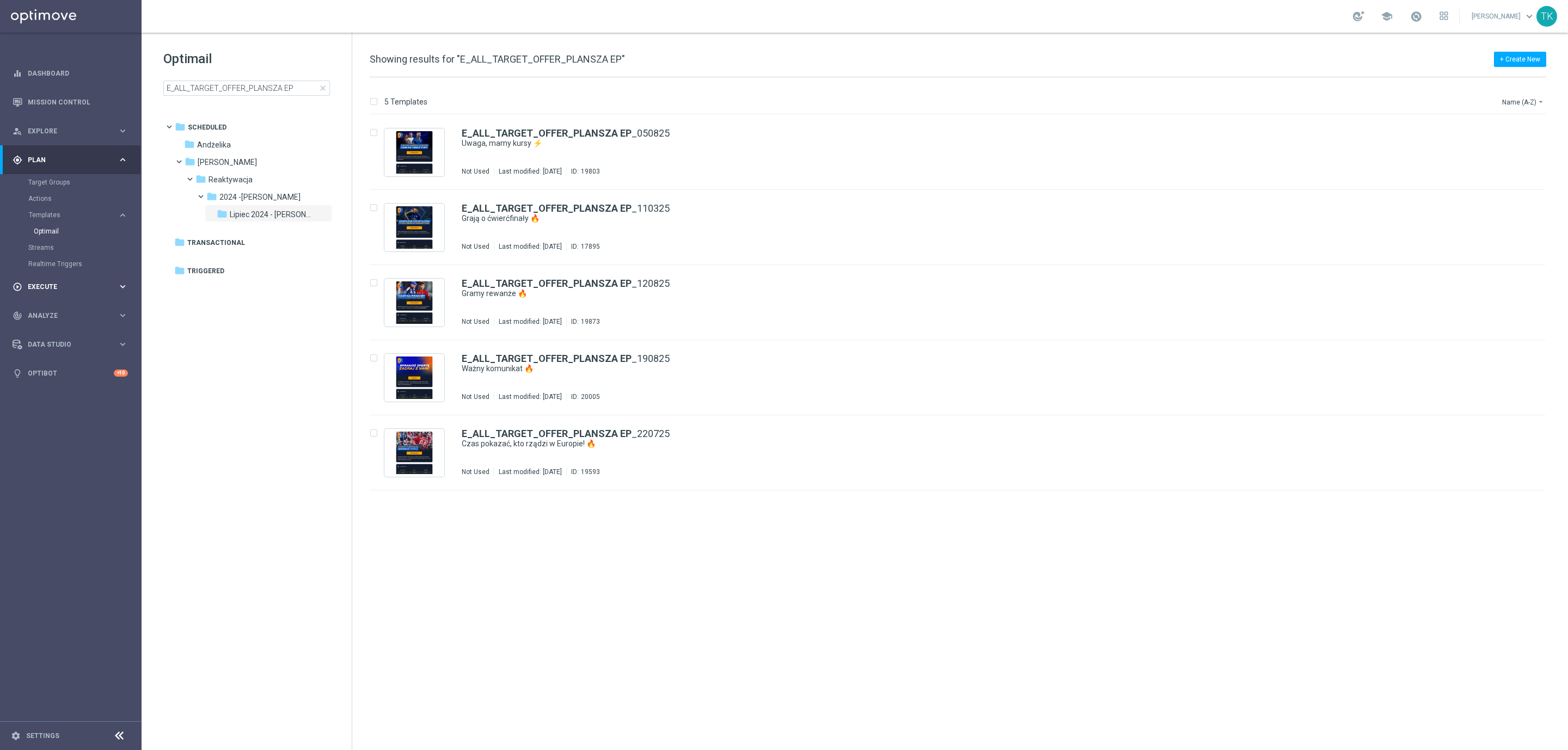
click at [46, 284] on span "Execute" at bounding box center [72, 287] width 90 height 6
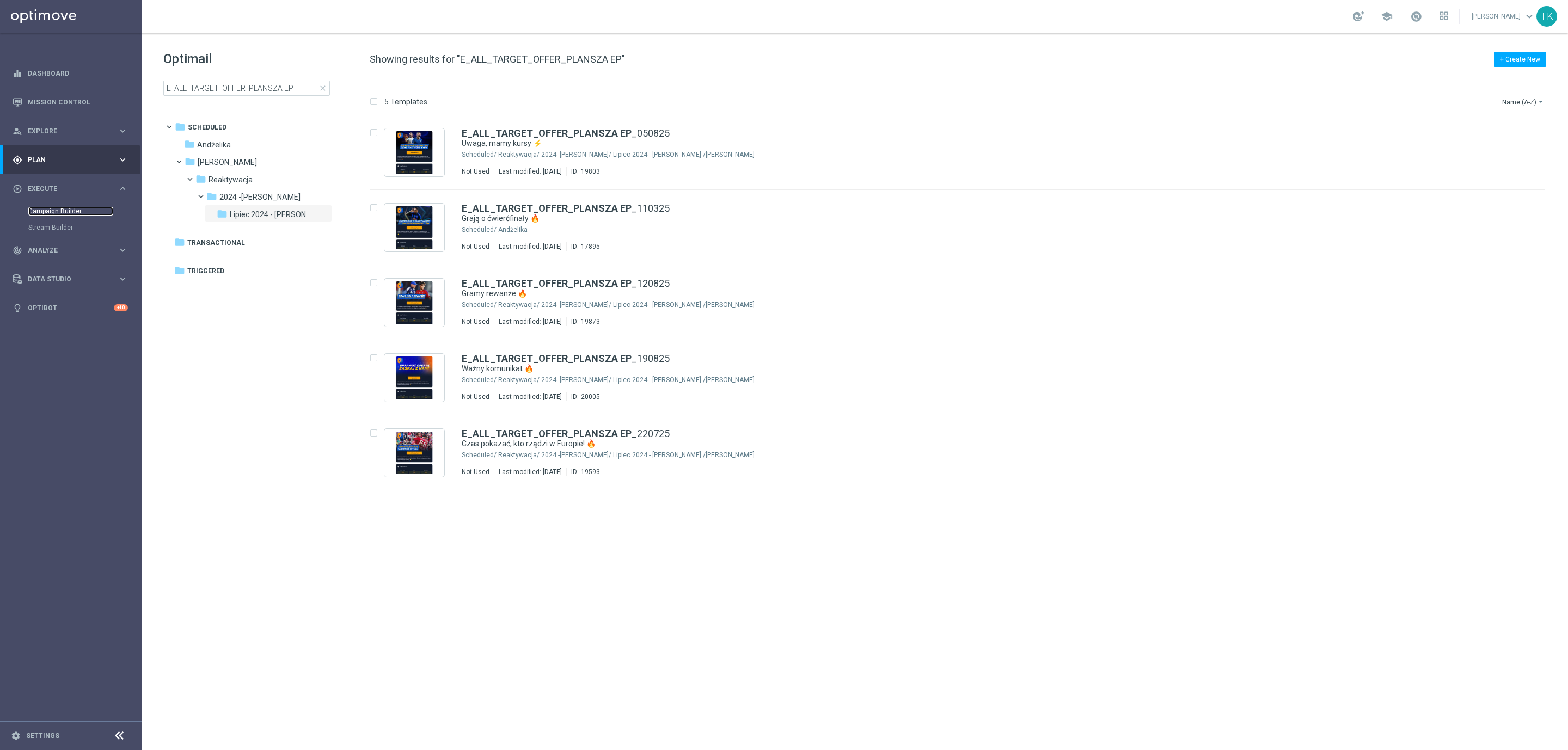
click at [54, 210] on link "Campaign Builder" at bounding box center [71, 210] width 85 height 9
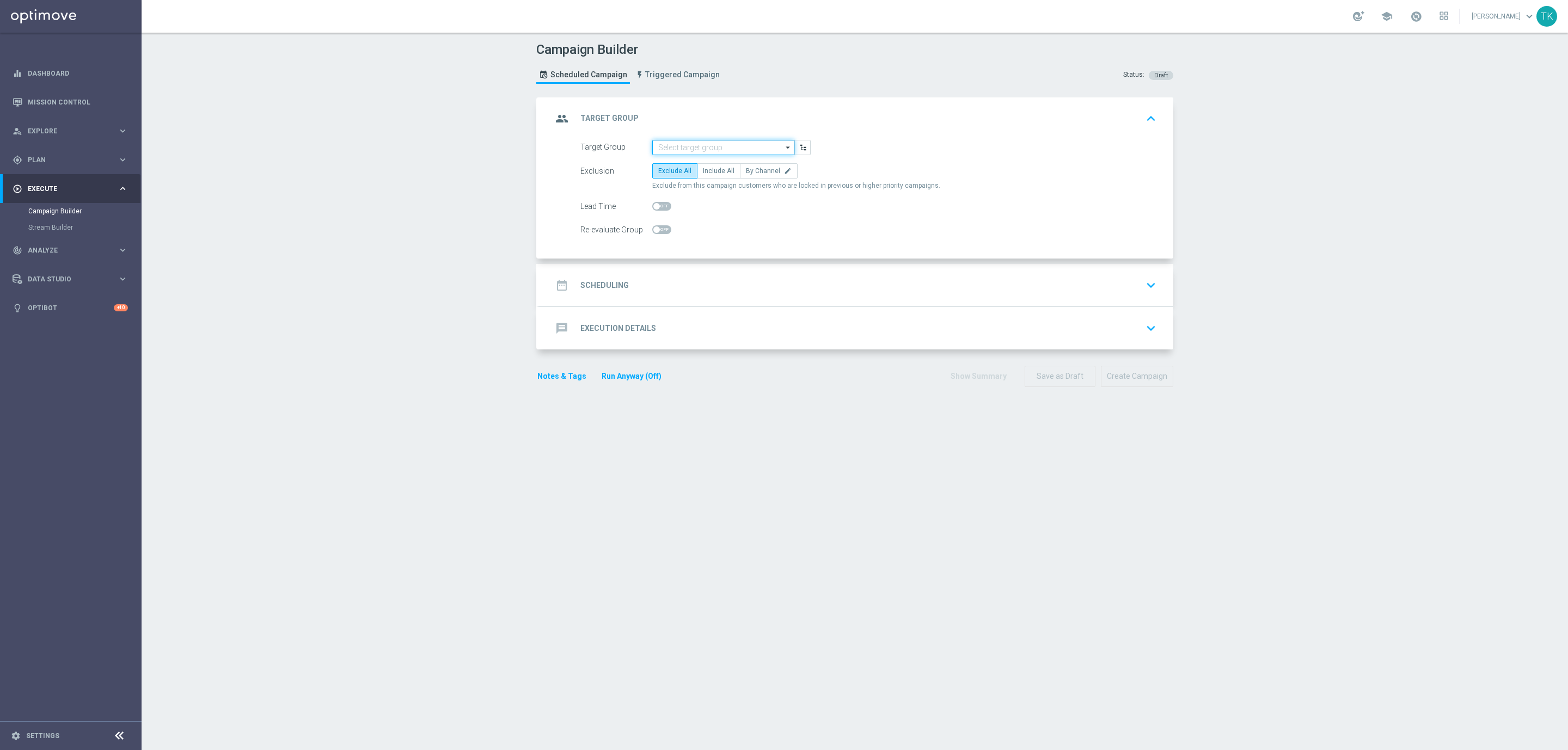
click at [664, 150] on input at bounding box center [723, 147] width 142 height 15
paste input "A_ALL_GLOB_ZBR_EL EUROPEJSKICH PUCHAROW_BEZPIECZNY_50 PLN_190825 PW"
click at [680, 165] on div "A_ALL_GLOB_ZBR_EL EUROPEJSKICH PUCHAROW_BEZPIECZNY_50 PLN_190825 PW" at bounding box center [732, 173] width 130 height 29
type input "A_ALL_GLOB_ZBR_EL EUROPEJSKICH PUCHAROW_BEZPIECZNY_50 PLN_190825 PW"
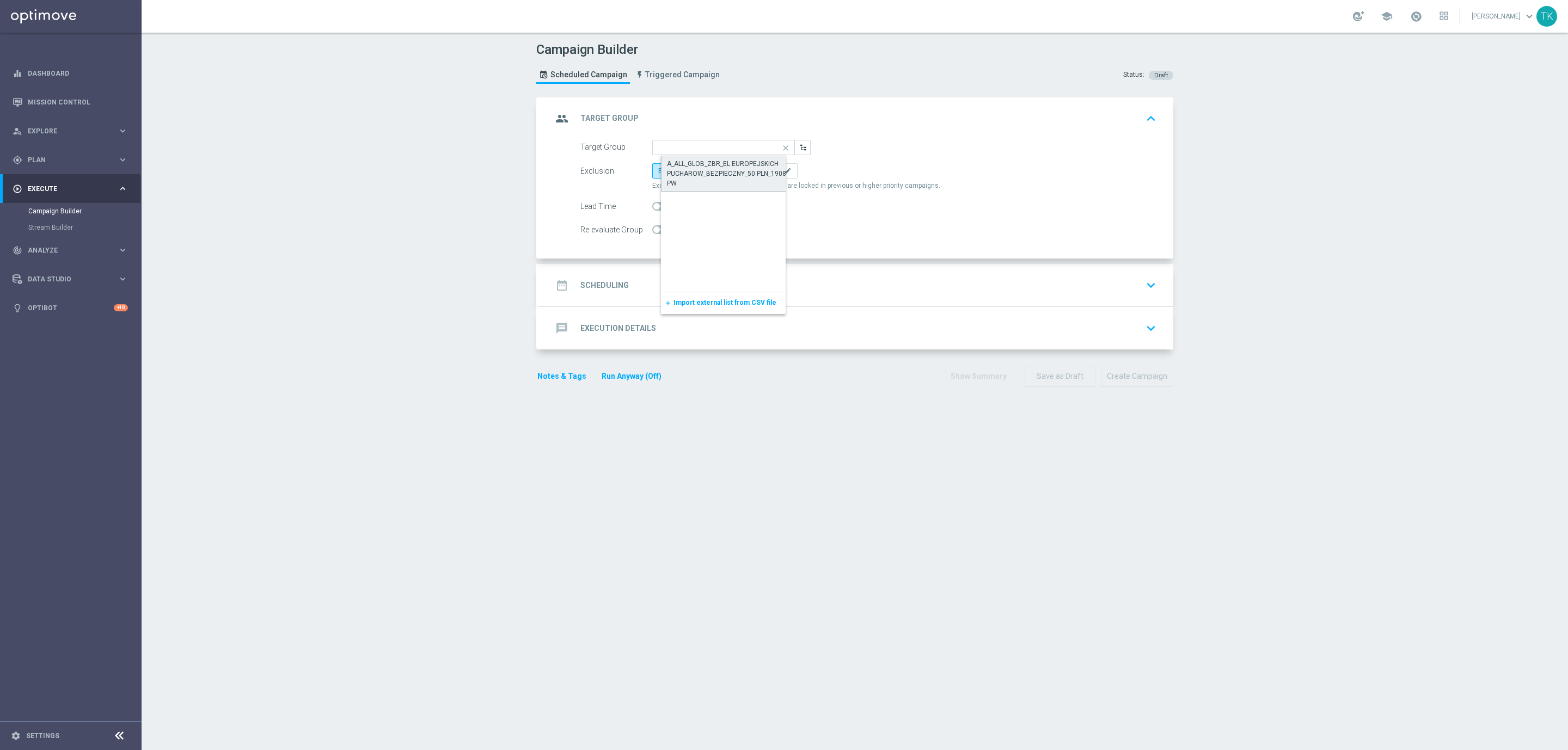
scroll to position [0, 0]
click at [784, 172] on icon "edit" at bounding box center [788, 171] width 8 height 8
click at [753, 172] on input "By Channel edit" at bounding box center [749, 173] width 7 height 7
radio input "true"
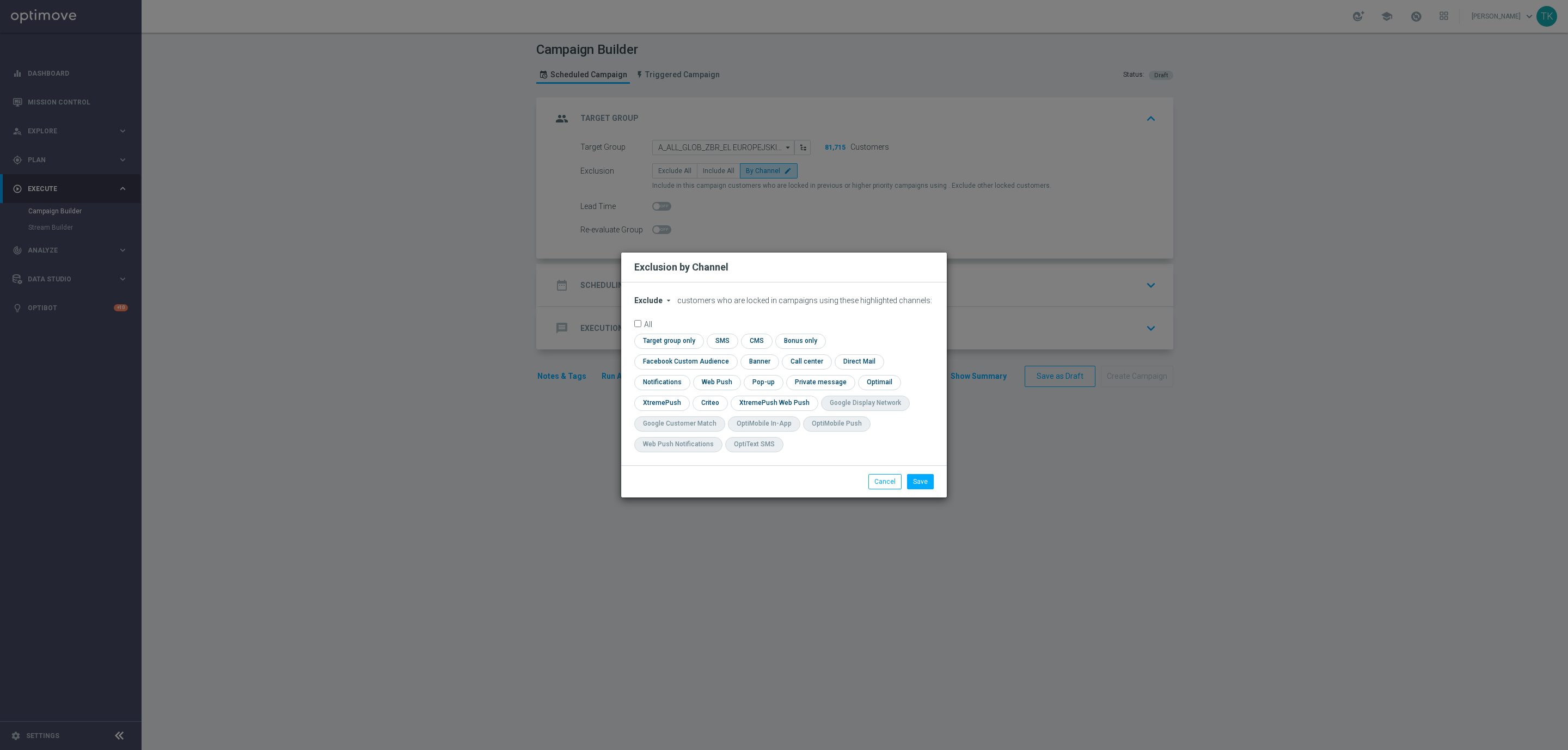
click at [645, 305] on span "Exclude" at bounding box center [648, 300] width 28 height 9
click at [657, 329] on div "Include" at bounding box center [654, 325] width 40 height 13
click at [733, 354] on input "checkbox" at bounding box center [683, 361] width 98 height 15
checkbox input "true"
click at [709, 396] on input "checkbox" at bounding box center [709, 403] width 34 height 15
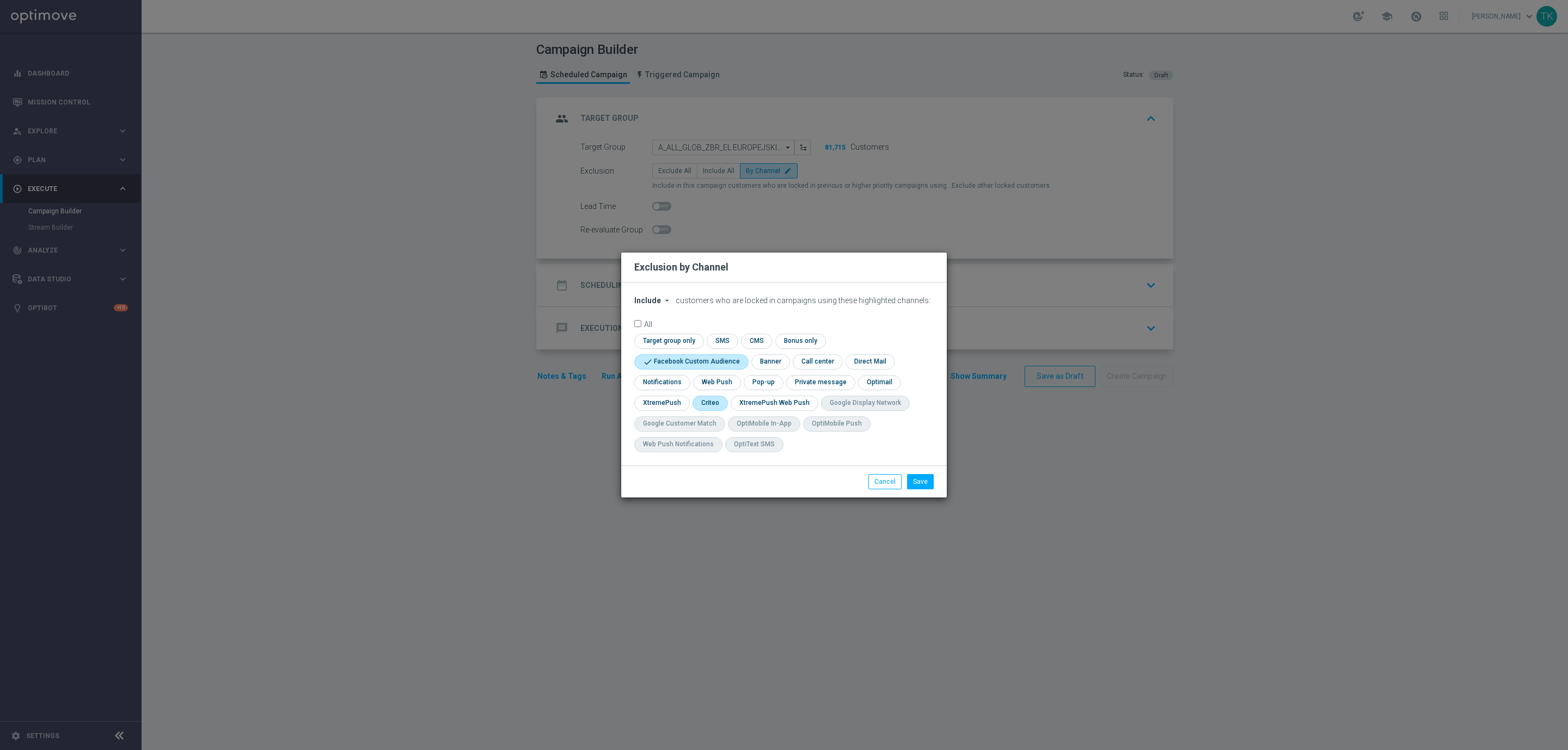
checkbox input "true"
click at [676, 336] on input "checkbox" at bounding box center [667, 341] width 67 height 15
checkbox input "true"
click at [920, 483] on button "Save" at bounding box center [921, 481] width 27 height 15
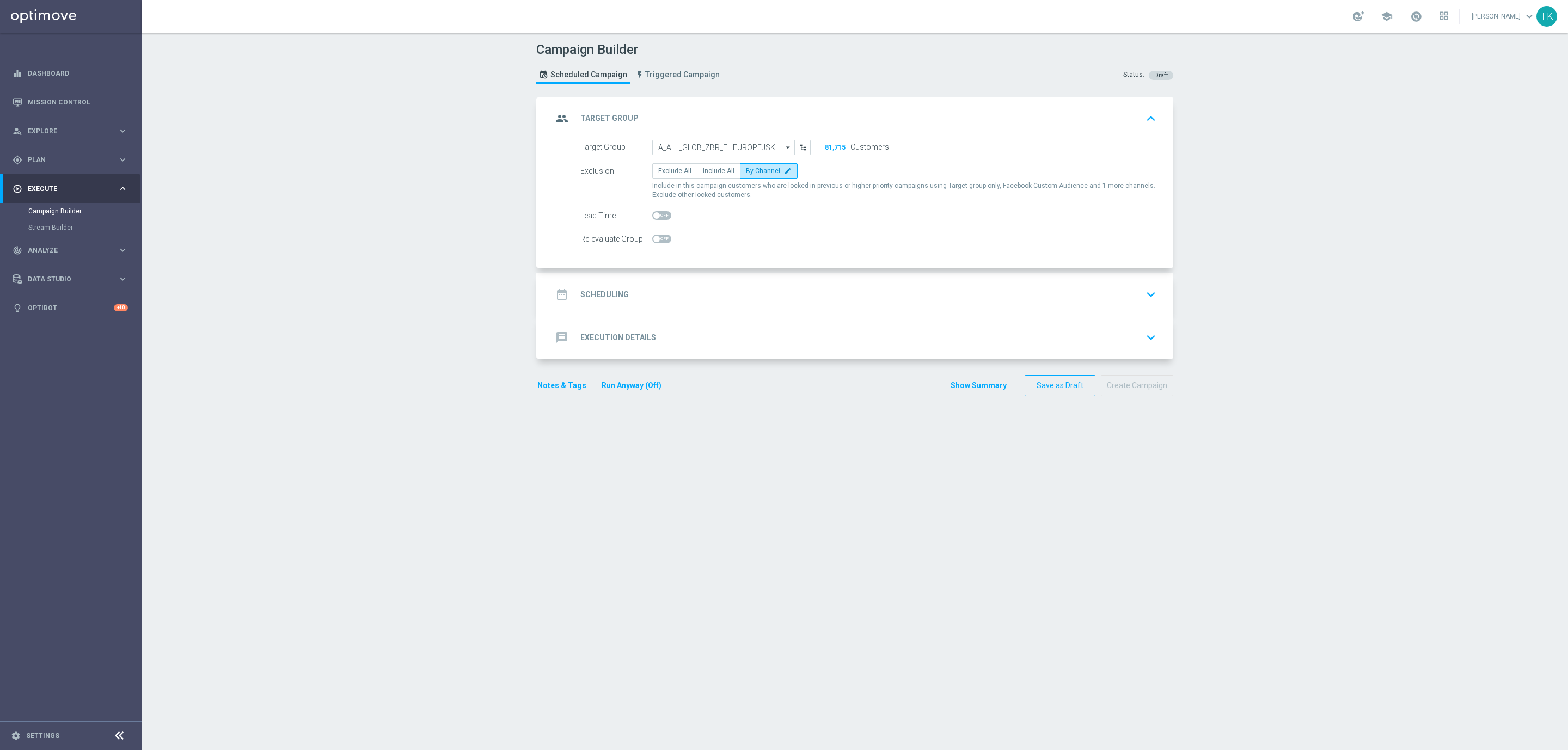
click at [685, 288] on div "date_range Scheduling keyboard_arrow_down" at bounding box center [856, 295] width 608 height 20
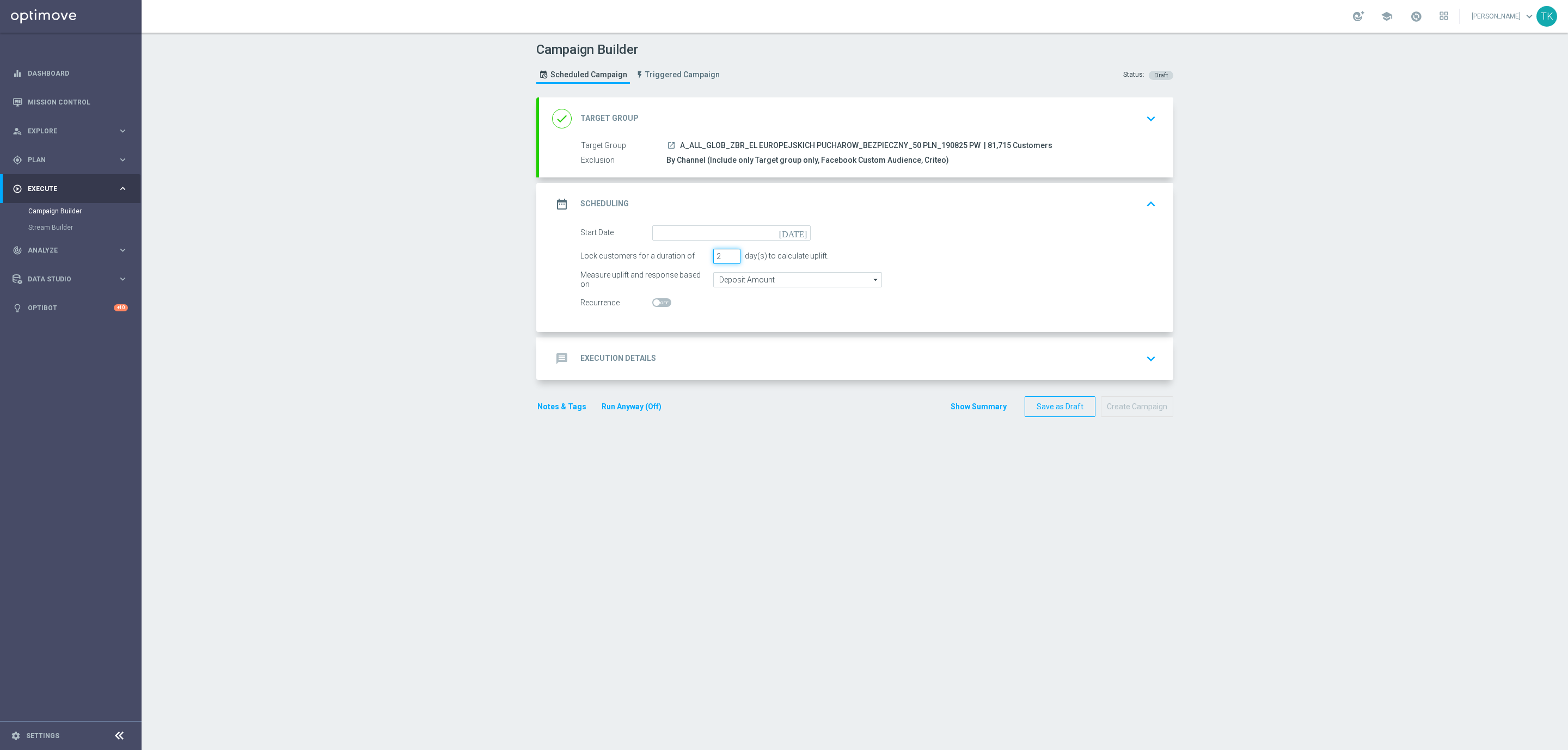
click at [723, 258] on input "2" at bounding box center [727, 256] width 27 height 15
type input "1"
click at [723, 258] on input "1" at bounding box center [727, 256] width 27 height 15
click at [673, 227] on input at bounding box center [731, 232] width 159 height 15
click at [691, 343] on span "19" at bounding box center [696, 346] width 17 height 17
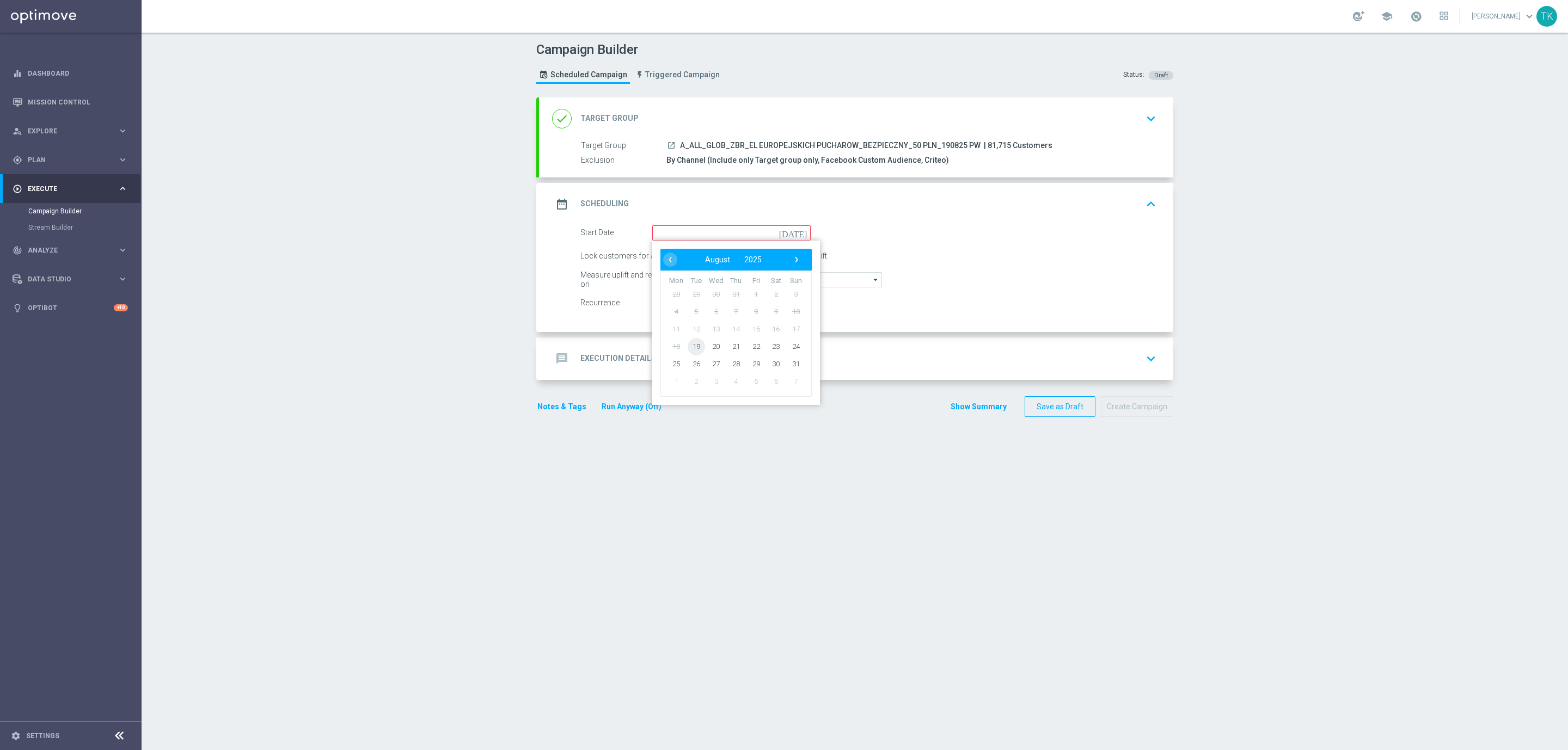
type input "[DATE]"
click at [678, 357] on div "message Execution Details keyboard_arrow_down" at bounding box center [856, 359] width 608 height 20
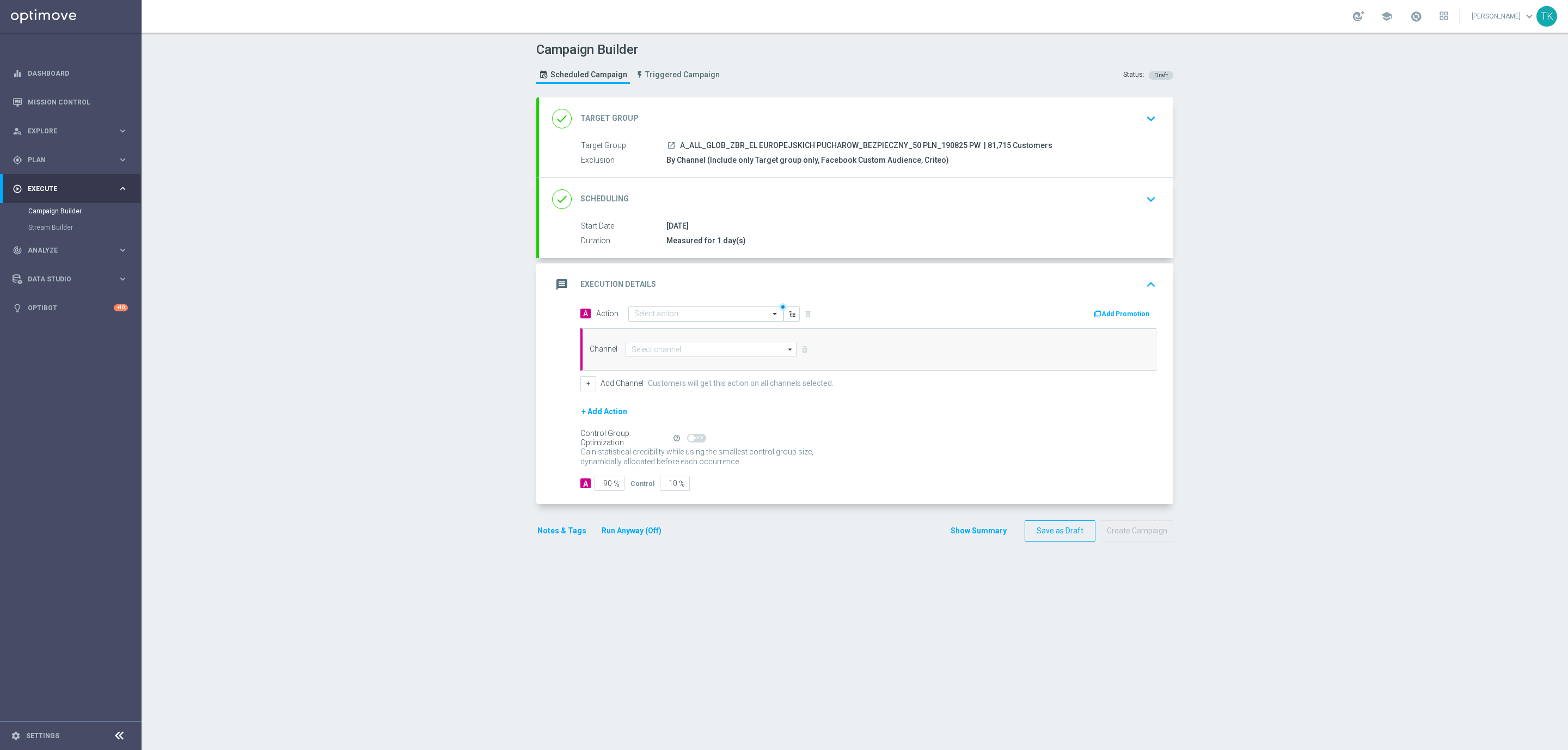
click at [734, 145] on span "A_ALL_GLOB_ZBR_EL EUROPEJSKICH PUCHAROW_BEZPIECZNY_50 PLN_190825 PW" at bounding box center [830, 145] width 301 height 9
copy div "A_ALL_GLOB_ZBR_EL EUROPEJSKICH PUCHAROW_BEZPIECZNY_50 PLN_190825 PW"
click at [649, 315] on input "text" at bounding box center [694, 314] width 122 height 9
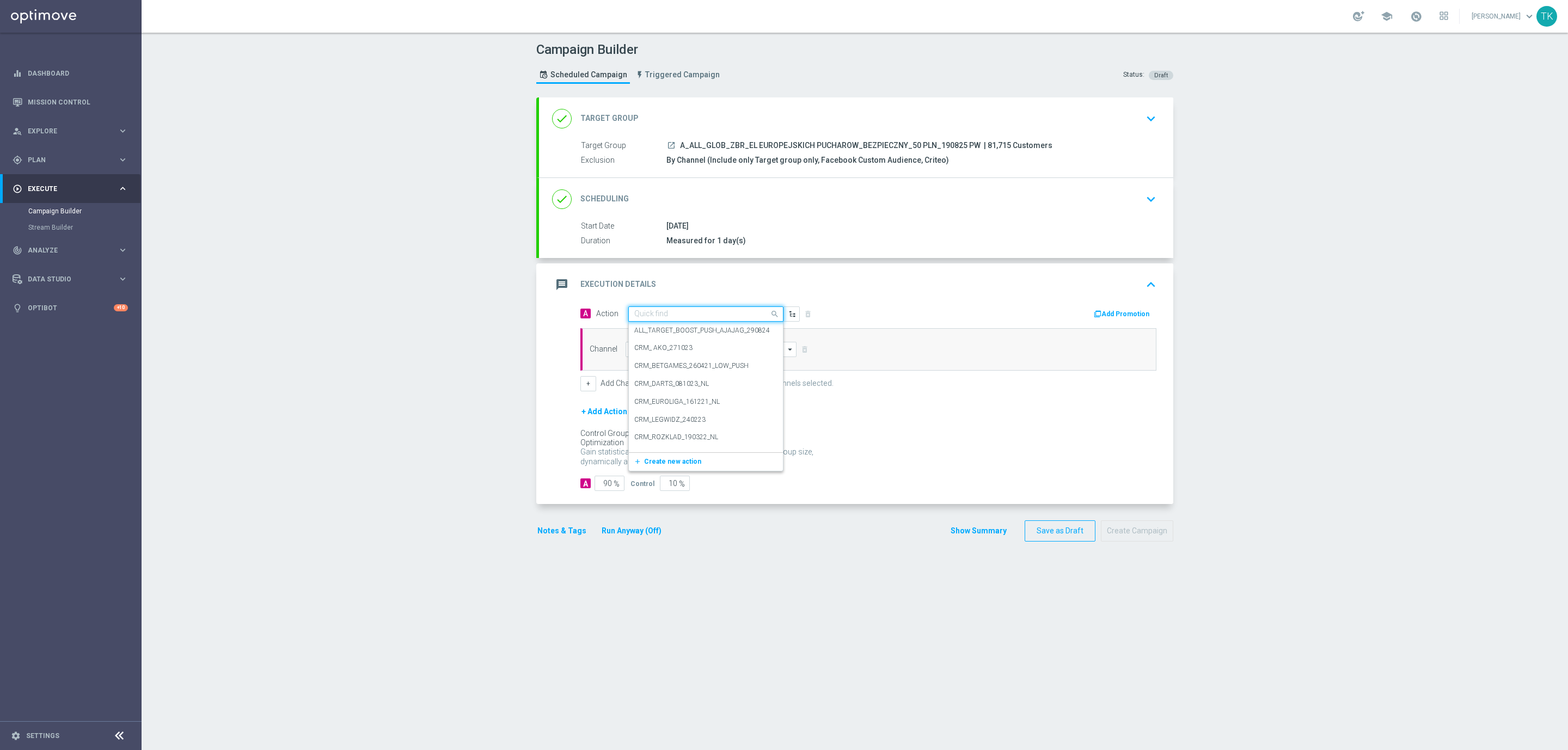
paste input "A_ALL_GLOB_ZBR_EL EUROPEJSKICH PUCHAROW_BEZPIECZNY_50 PLN_190825 PW"
type input "A_ALL_GLOB_ZBR_EL EUROPEJSKICH PUCHAROW_BEZPIECZNY_50 PLN_190825 PW"
click at [650, 349] on span "Create new action" at bounding box center [672, 348] width 57 height 8
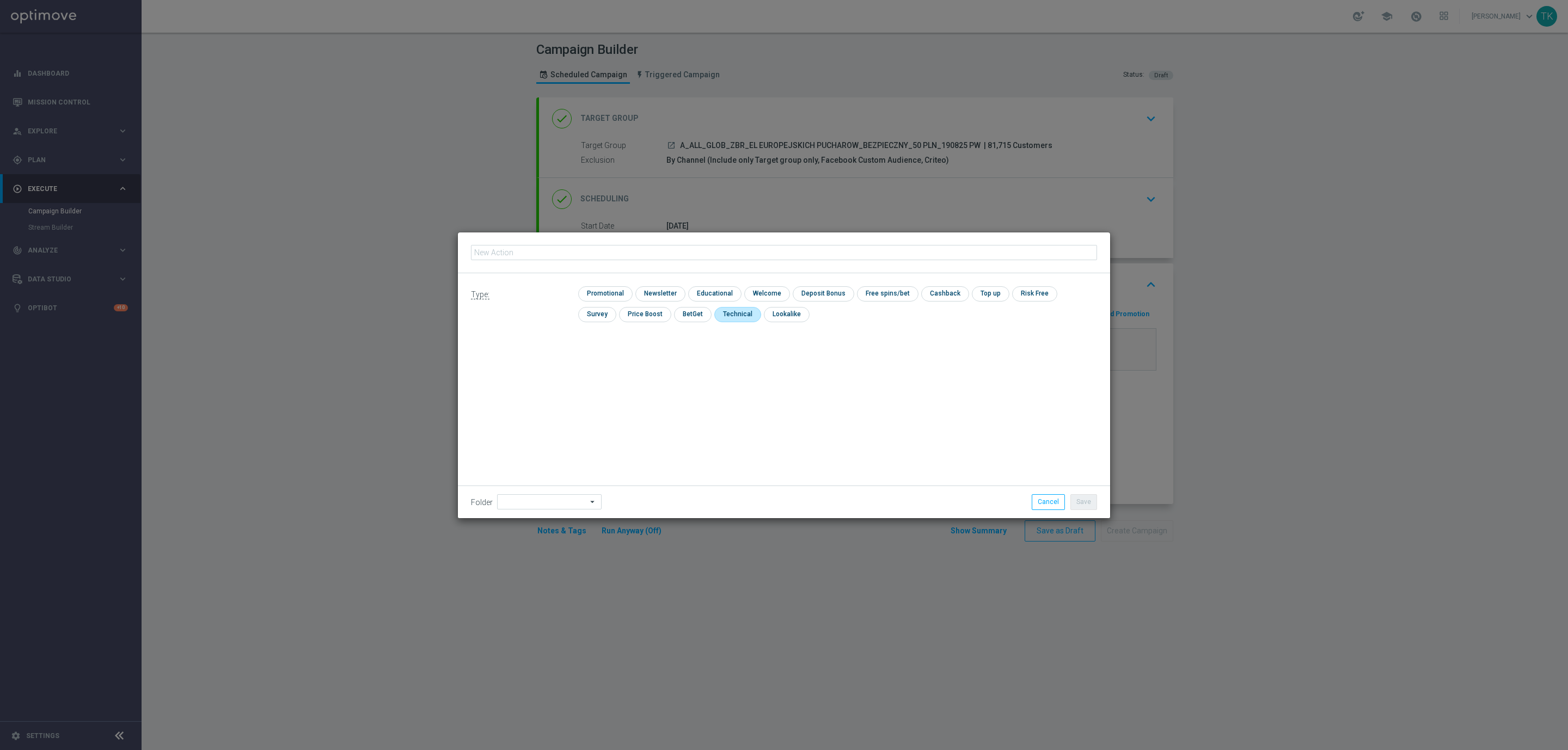
click at [714, 314] on input "checkbox" at bounding box center [736, 314] width 45 height 15
checkbox input "true"
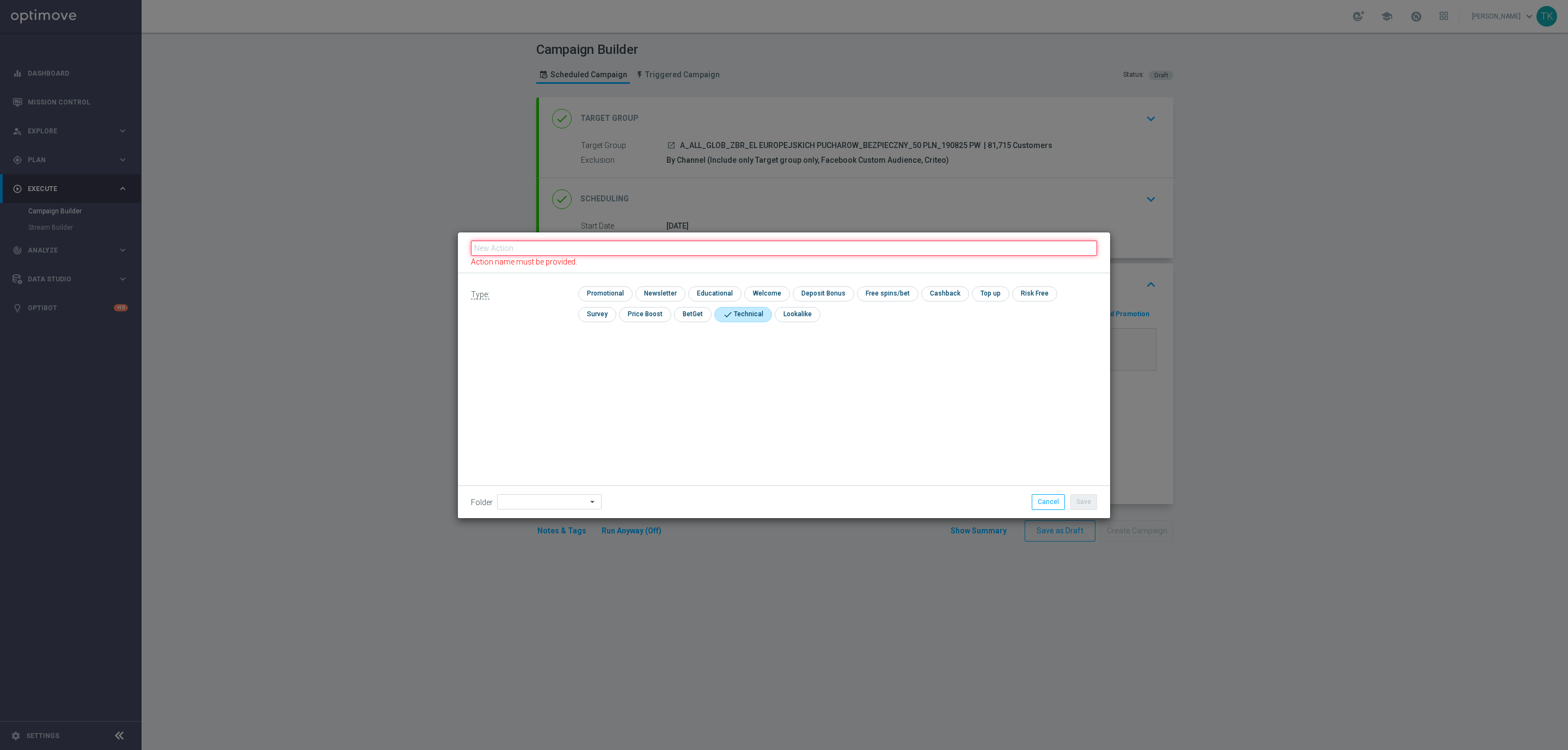
click at [525, 245] on input "text" at bounding box center [783, 247] width 626 height 15
paste input "A_ALL_GLOB_ZBR_EL EUROPEJSKICH PUCHAROW_BEZPIECZNY_50 PLN_190825 PW"
type input "A_ALL_GLOB_ZBR_EL EUROPEJSKICH PUCHAROW_BEZPIECZNY_50 PLN_190825 PW"
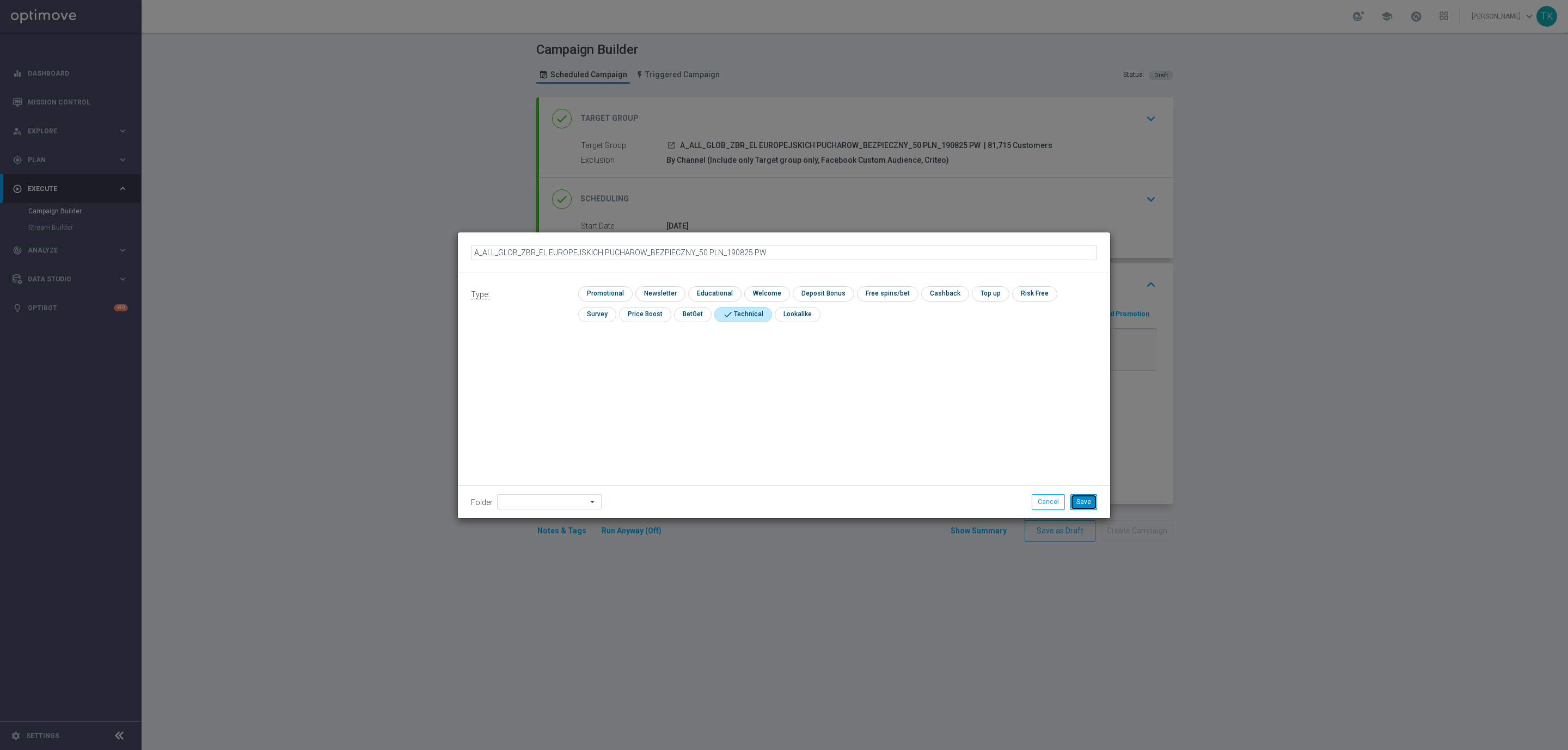
click at [1085, 498] on button "Save" at bounding box center [1084, 501] width 27 height 15
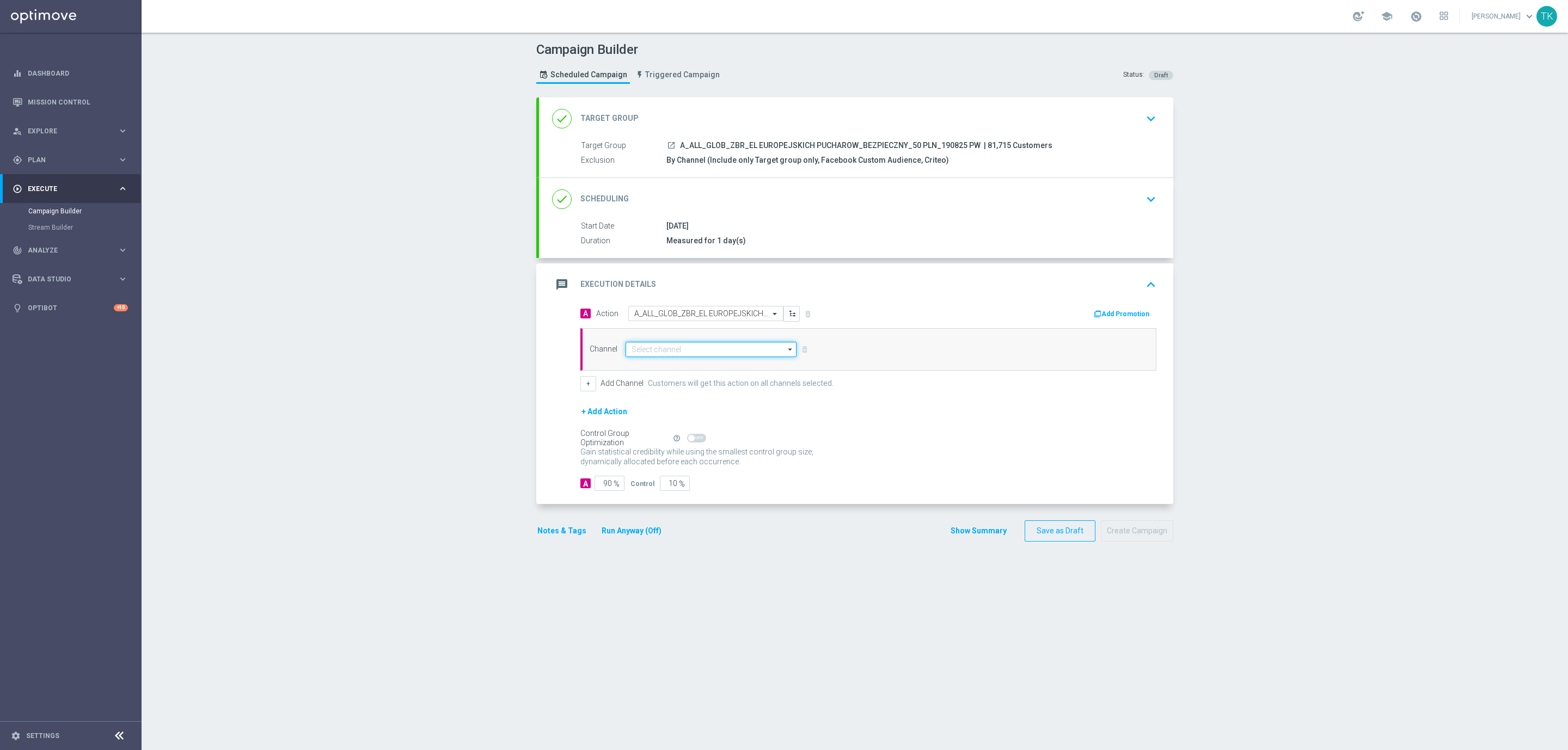
click at [654, 349] on input at bounding box center [711, 349] width 171 height 15
click at [654, 360] on div "Private message" at bounding box center [720, 365] width 171 height 16
type input "Private message"
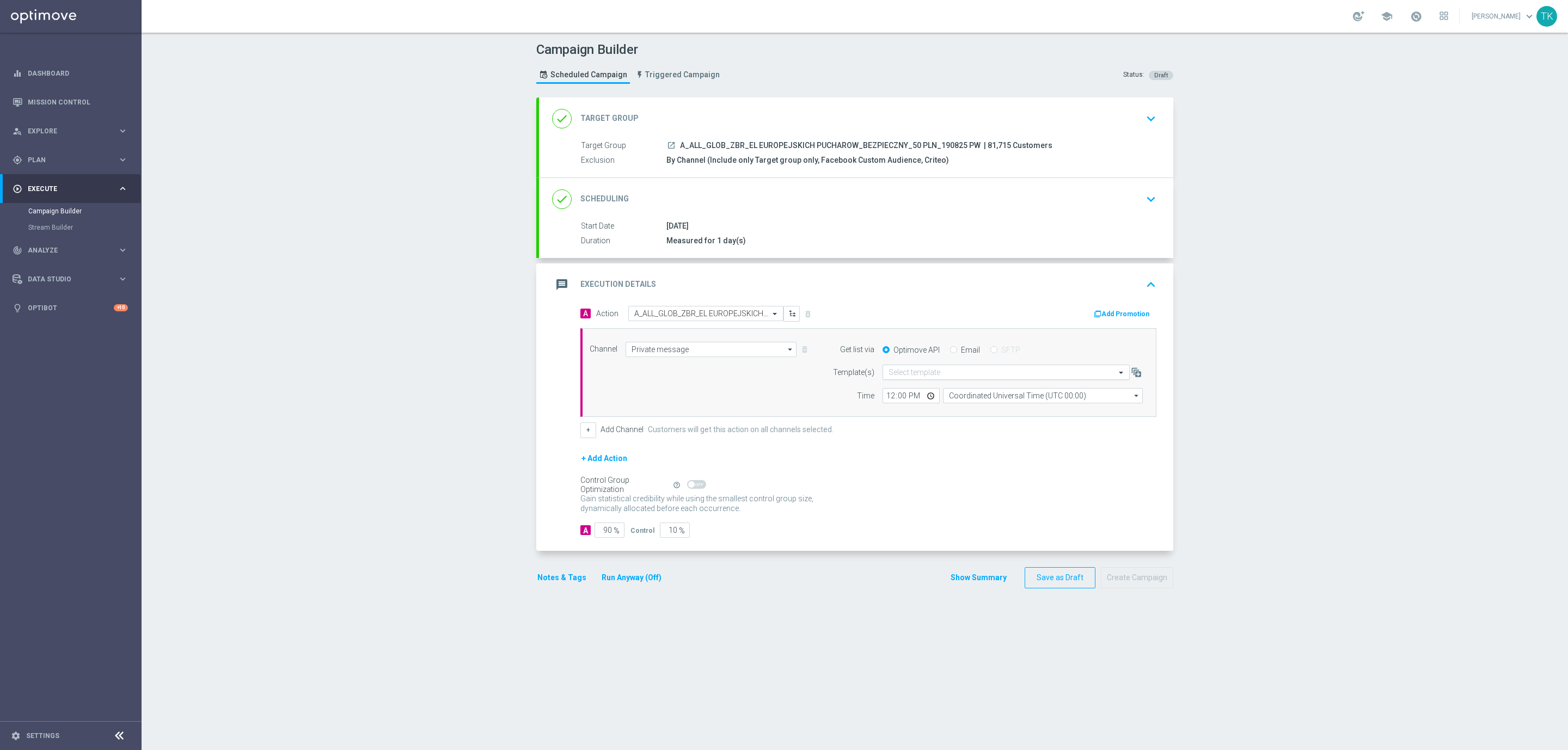
click at [888, 373] on input "text" at bounding box center [995, 372] width 214 height 9
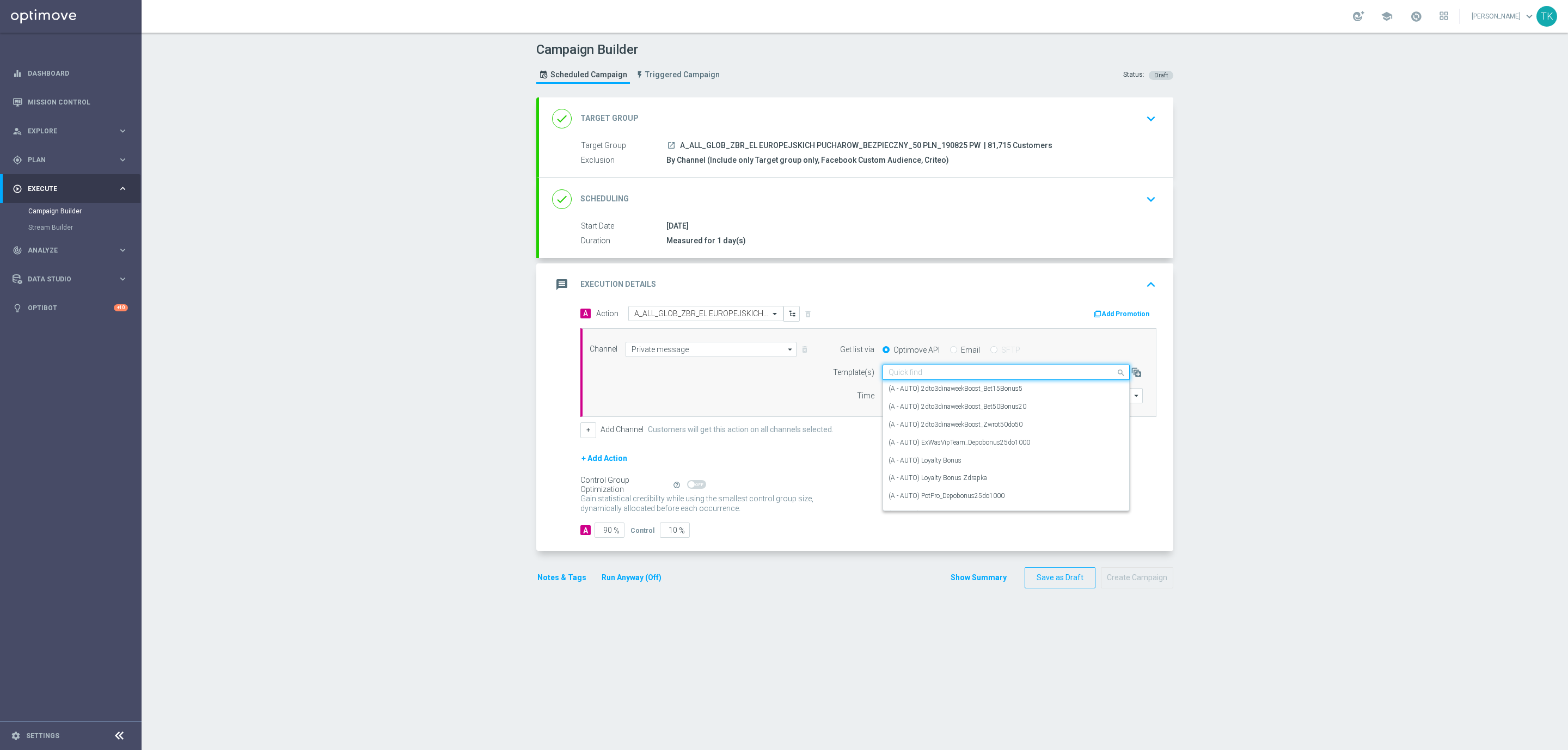
paste input "A_ALL_GLOB_ZBR_EL EUROPEJSKICH PUCHAROW_BEZPIECZNY_50 PLN_190825 PW"
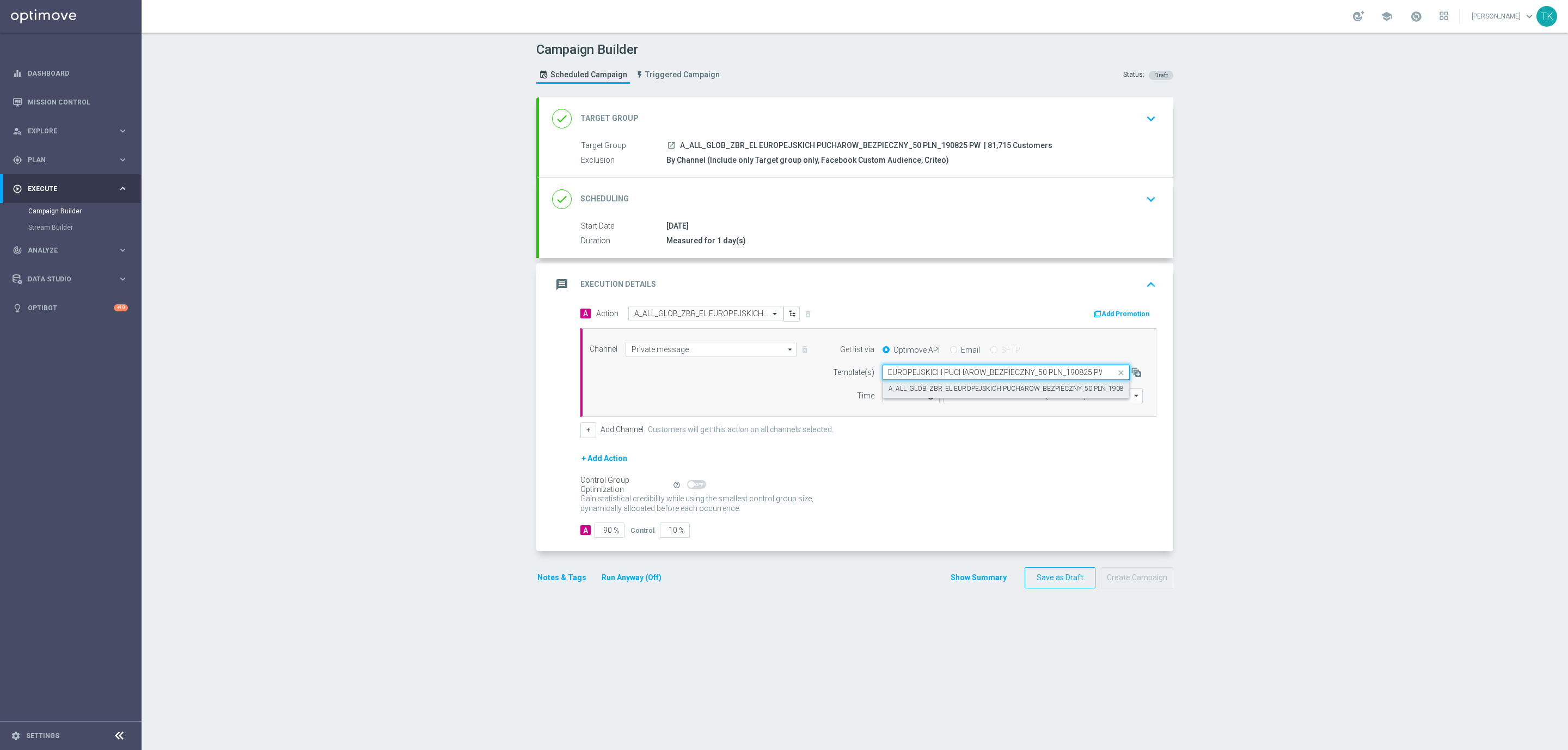
click at [893, 384] on div "A_ALL_GLOB_ZBR_EL EUROPEJSKICH PUCHAROW_BEZPIECZNY_50 PLN_190825 PW" at bounding box center [1006, 389] width 235 height 18
type input "A_ALL_GLOB_ZBR_EL EUROPEJSKICH PUCHAROW_BEZPIECZNY_50 PLN_190825 PW"
click at [884, 394] on input "12:00" at bounding box center [910, 395] width 57 height 15
type input "17:02"
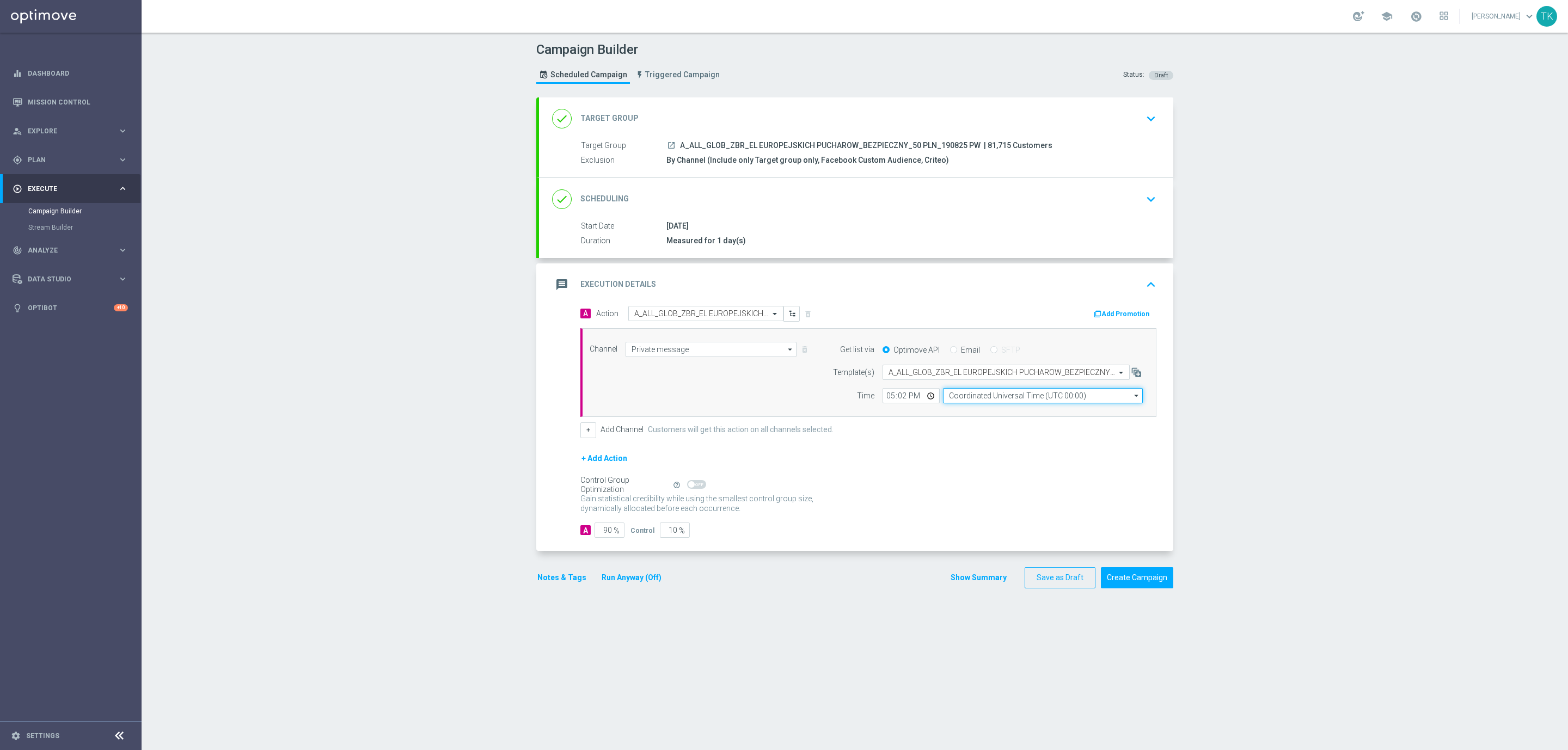
click at [958, 404] on input "Coordinated Universal Time (UTC 00:00)" at bounding box center [1042, 395] width 200 height 15
click at [969, 412] on div "Central European Time ([GEOGRAPHIC_DATA]) (UTC +02:00)" at bounding box center [1046, 412] width 178 height 9
type input "Central European Time ([GEOGRAPHIC_DATA]) (UTC +02:00)"
click at [977, 402] on input "Central European Time ([GEOGRAPHIC_DATA]) (UTC +02:00)" at bounding box center [1042, 395] width 200 height 15
click at [980, 412] on div "Central European Time ([GEOGRAPHIC_DATA]) (UTC +02:00)" at bounding box center [1046, 412] width 178 height 9
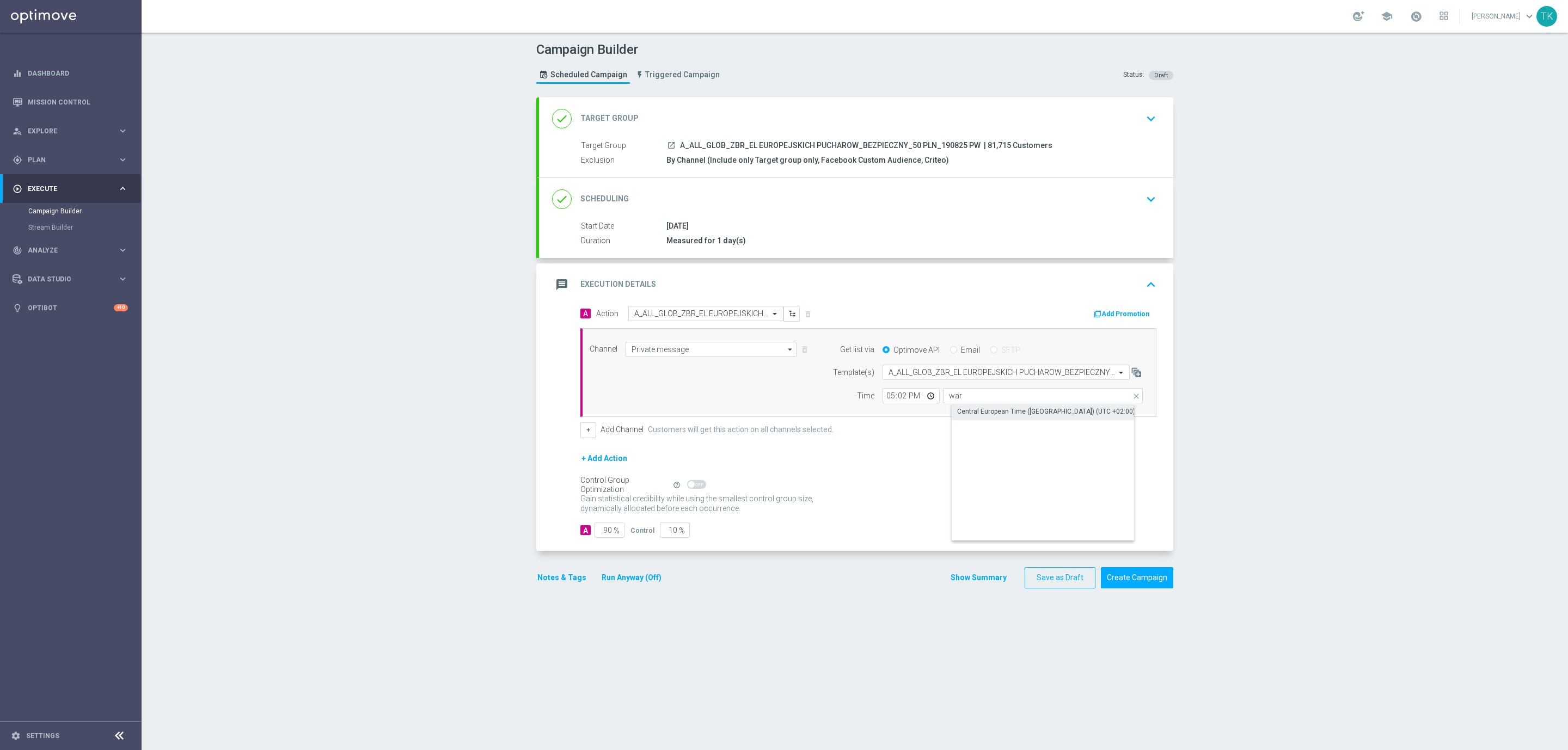
type input "Central European Time ([GEOGRAPHIC_DATA]) (UTC +02:00)"
click at [599, 537] on input "90" at bounding box center [610, 529] width 30 height 15
type input "9"
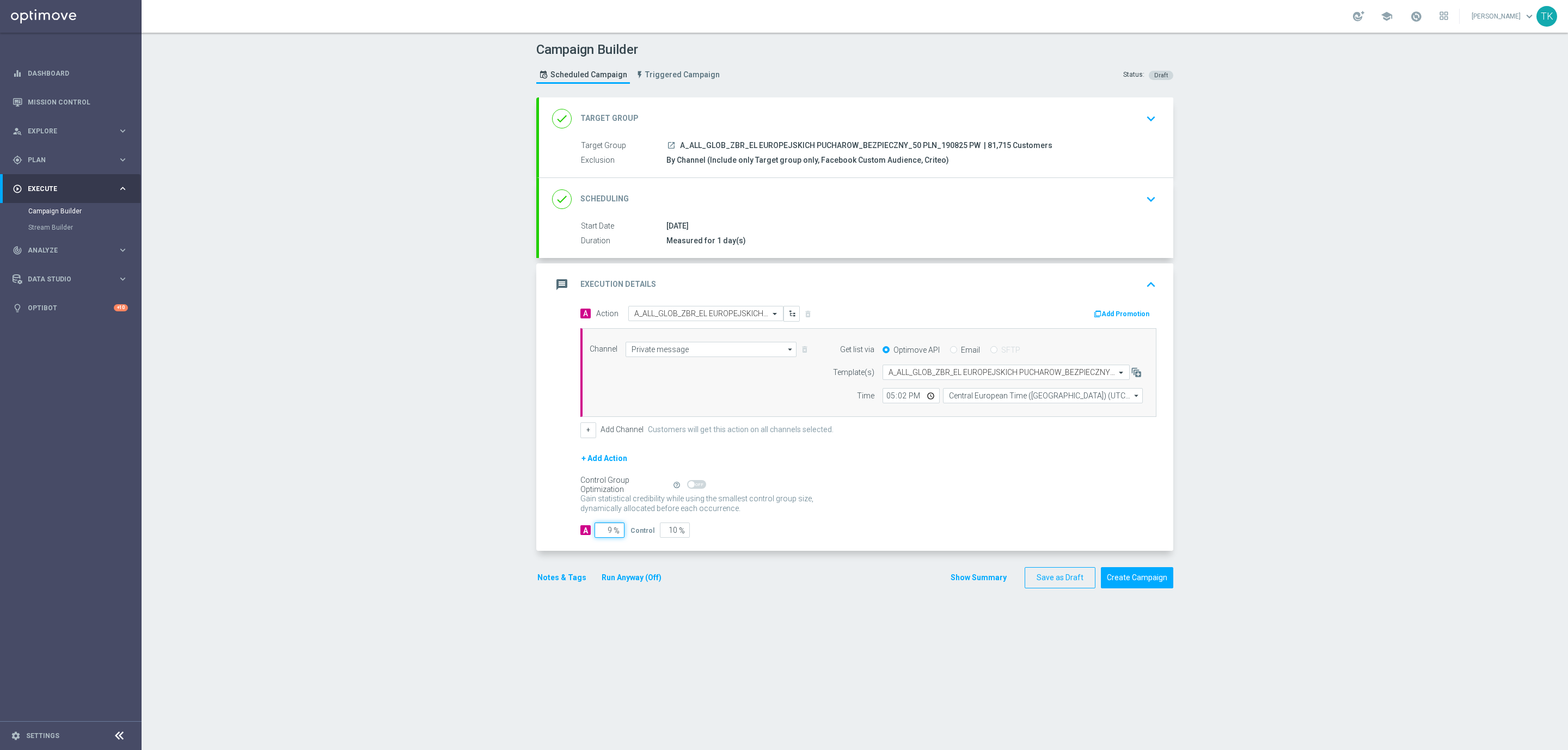
type input "91"
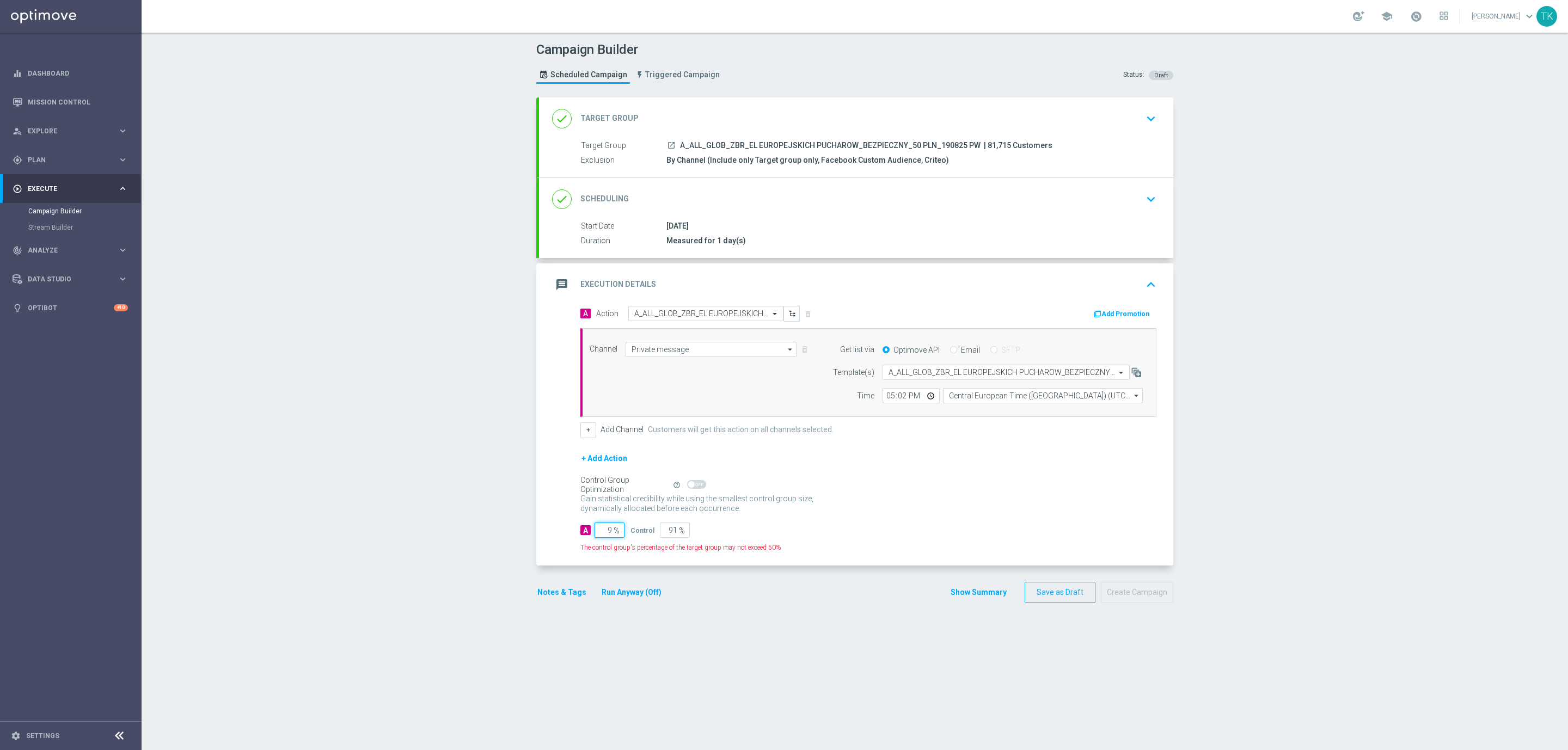
type input "98"
type input "2"
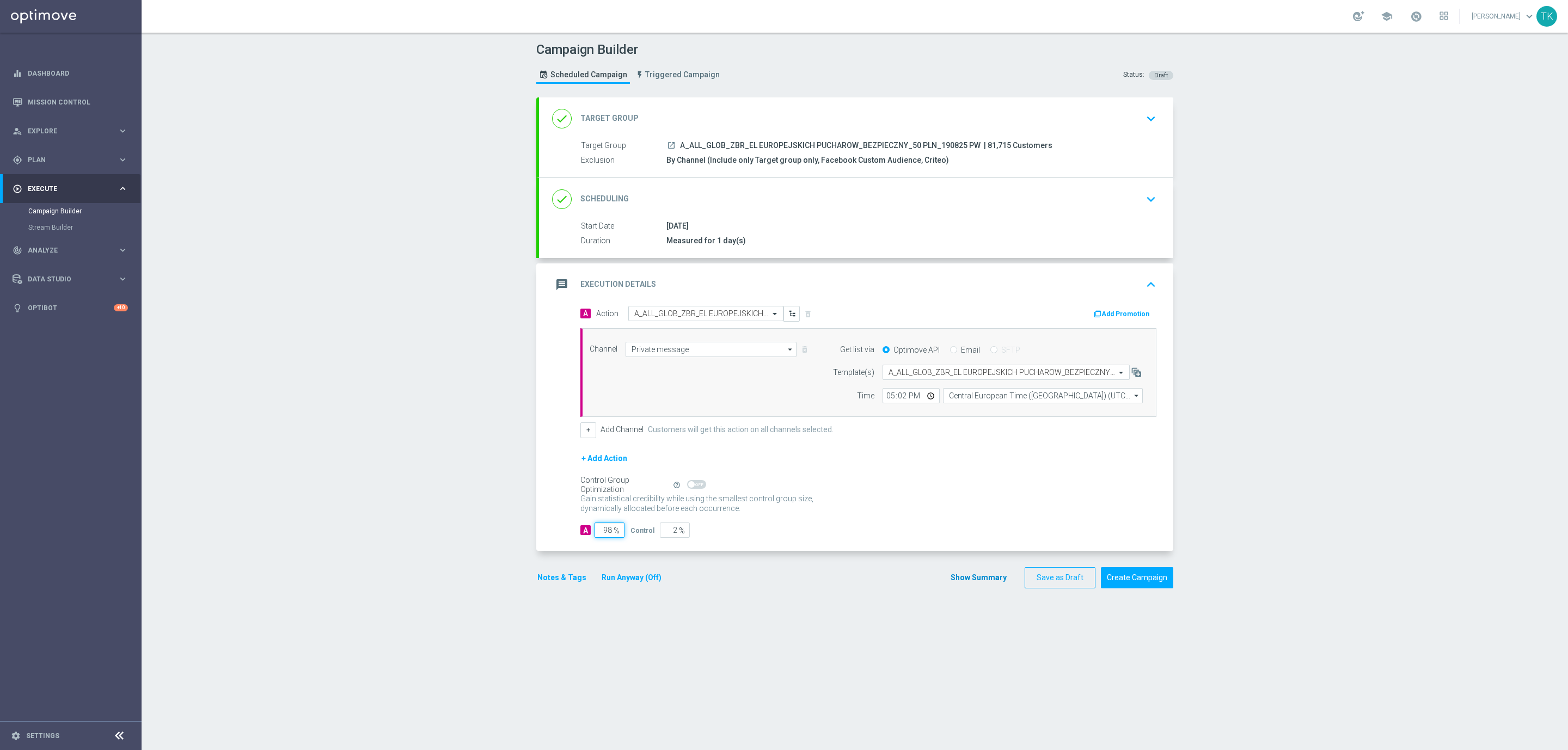
type input "98"
click at [973, 584] on button "Show Summary" at bounding box center [978, 578] width 57 height 13
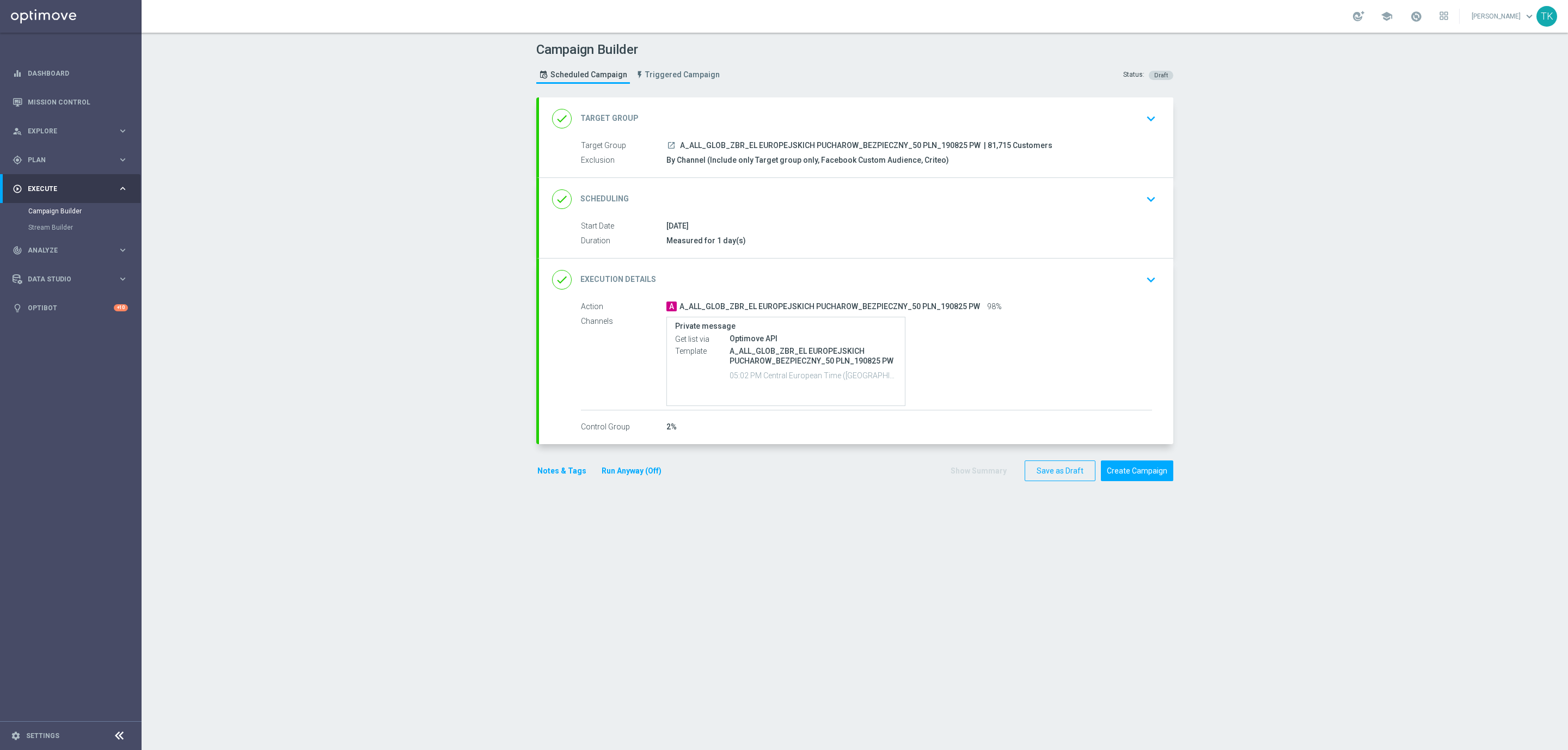
click at [779, 145] on span "A_ALL_GLOB_ZBR_EL EUROPEJSKICH PUCHAROW_BEZPIECZNY_50 PLN_190825 PW" at bounding box center [830, 145] width 301 height 9
copy div "A_ALL_GLOB_ZBR_EL EUROPEJSKICH PUCHAROW_BEZPIECZNY_50 PLN_190825 PW"
click at [782, 75] on div "Campaign Builder Scheduled Campaign Triggered Campaign Status: Draft" at bounding box center [855, 64] width 654 height 50
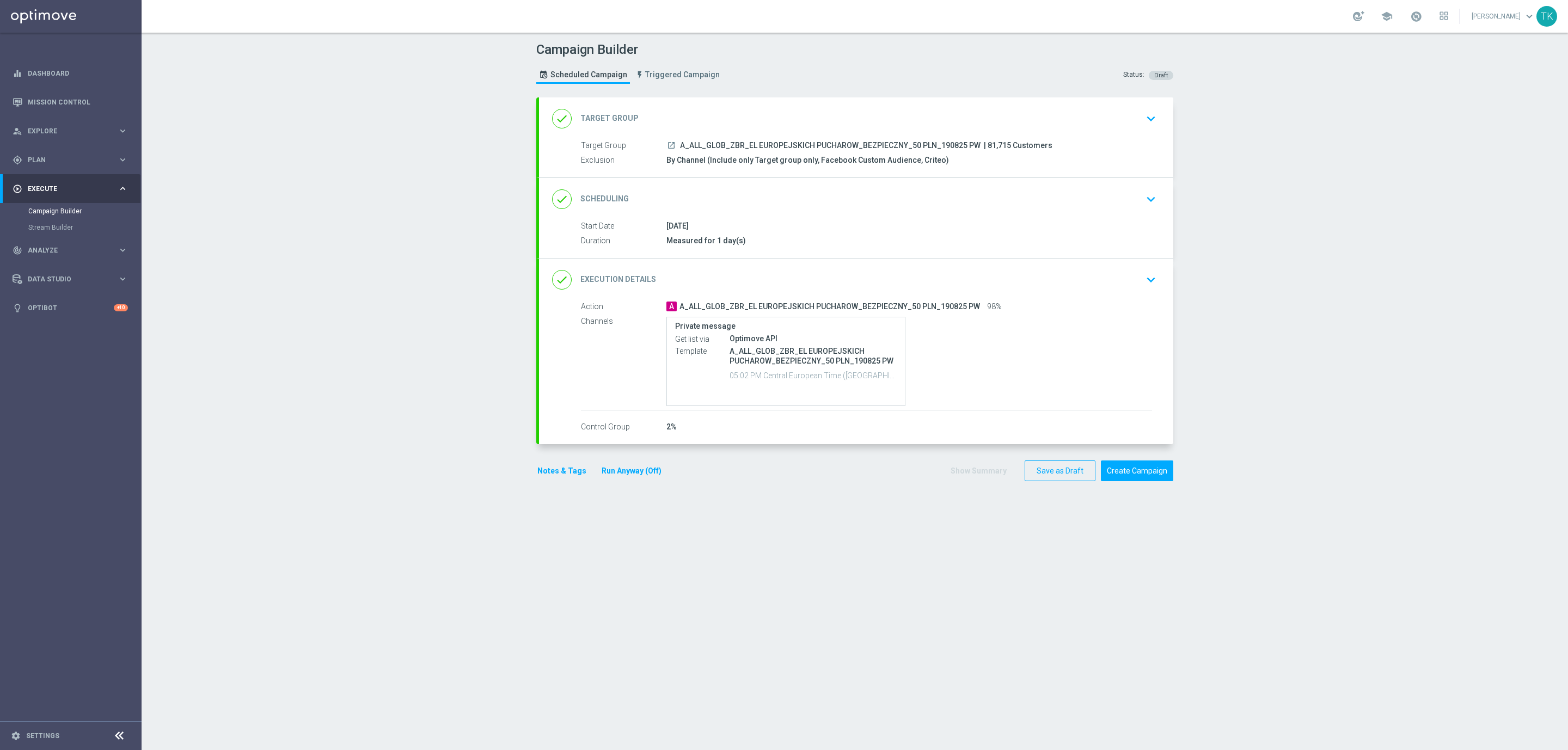
click at [558, 473] on button "Notes & Tags" at bounding box center [562, 470] width 51 height 13
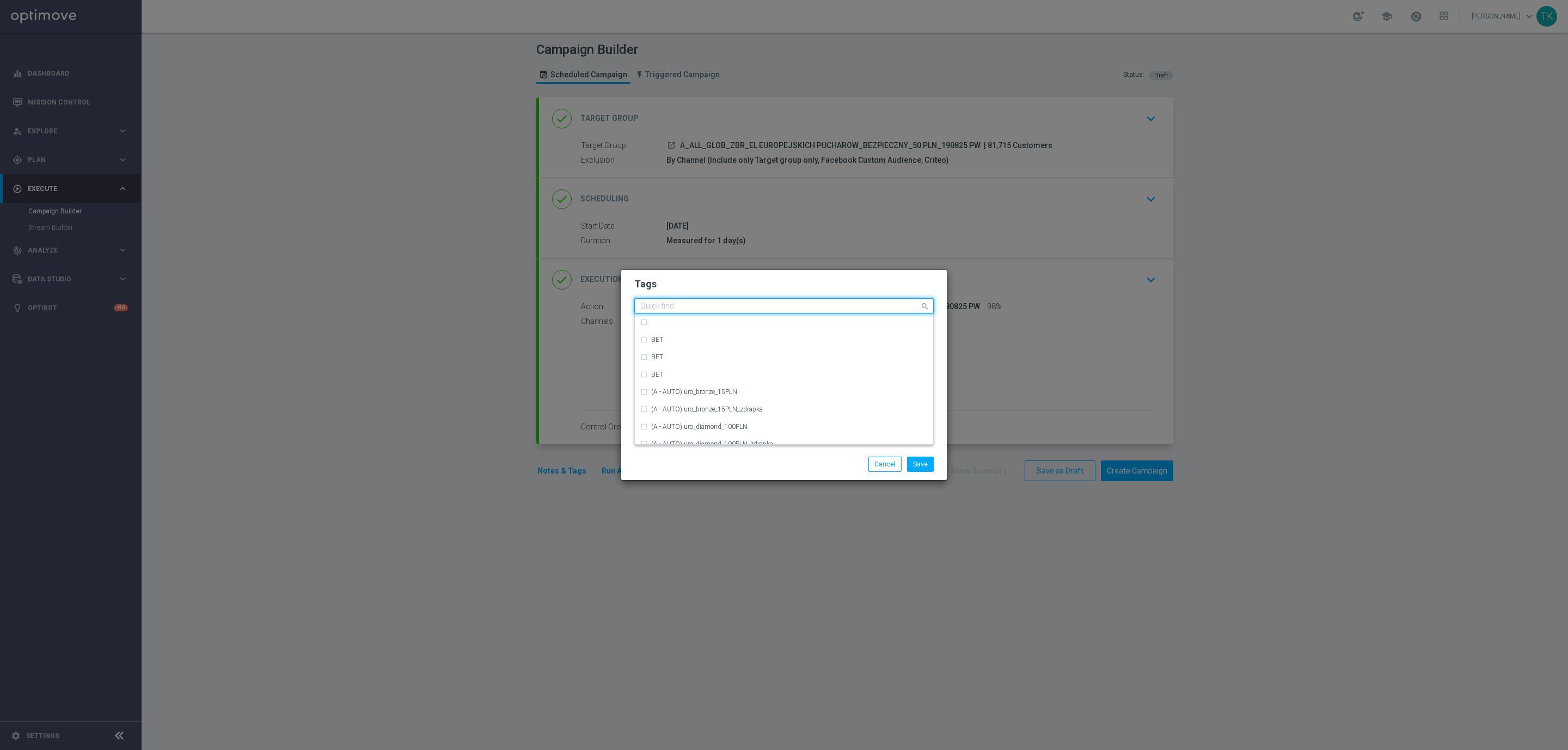
click at [676, 305] on input "text" at bounding box center [780, 307] width 280 height 9
click at [676, 353] on div "A" at bounding box center [789, 357] width 277 height 6
click at [650, 311] on div "A" at bounding box center [779, 308] width 281 height 11
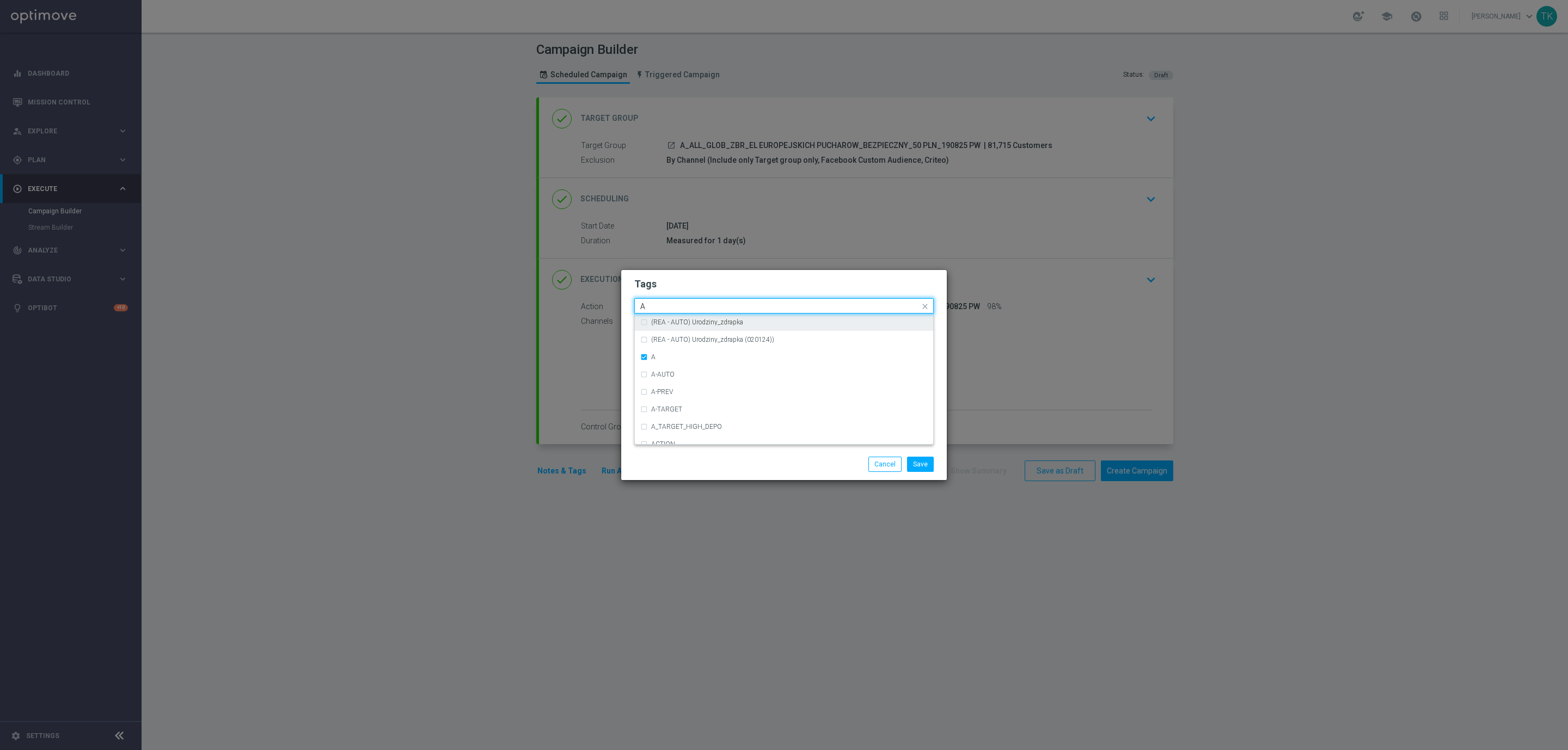
click at [649, 304] on input "A" at bounding box center [780, 307] width 280 height 9
click at [659, 319] on label "ALL" at bounding box center [657, 322] width 11 height 6
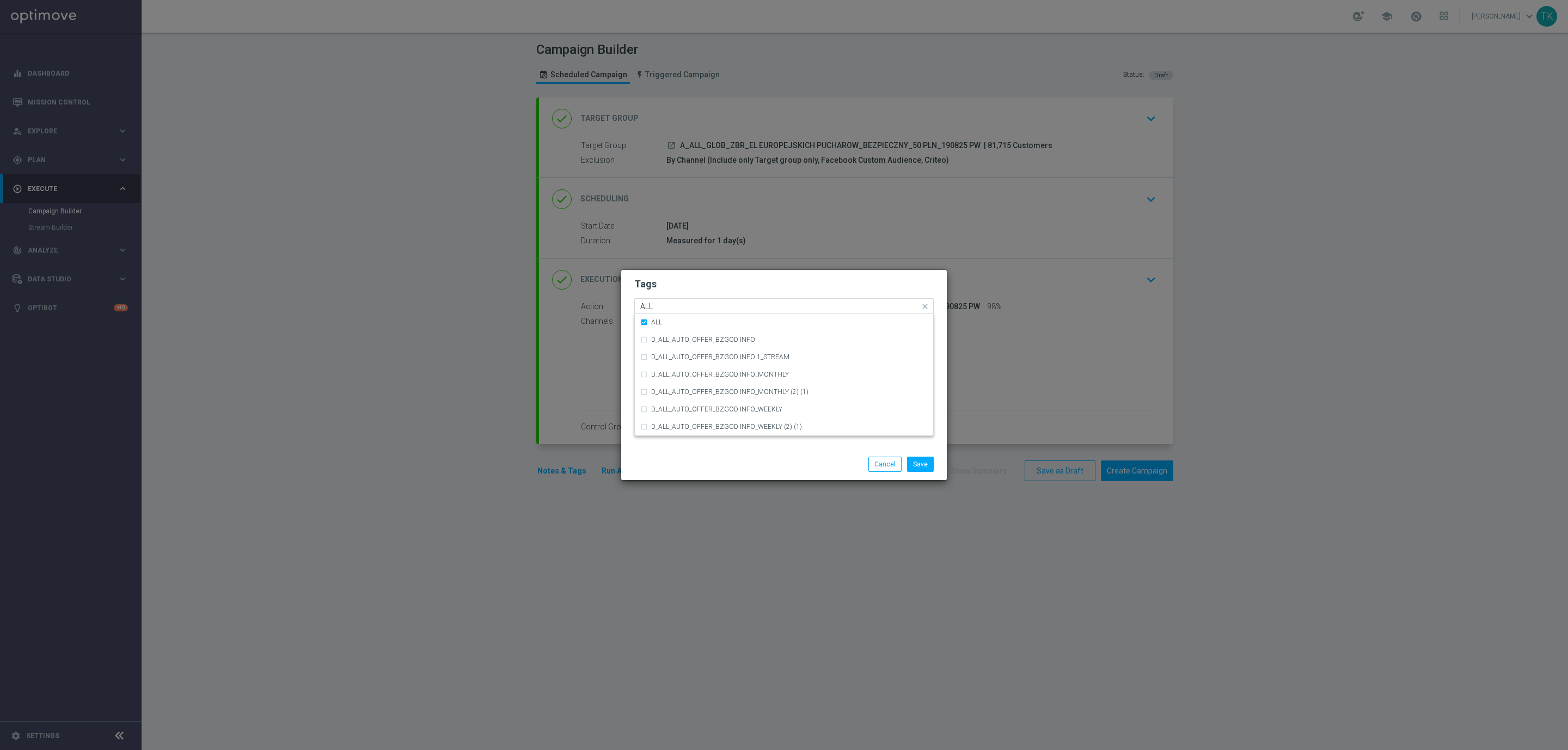
click at [661, 309] on input "ALL" at bounding box center [780, 307] width 280 height 9
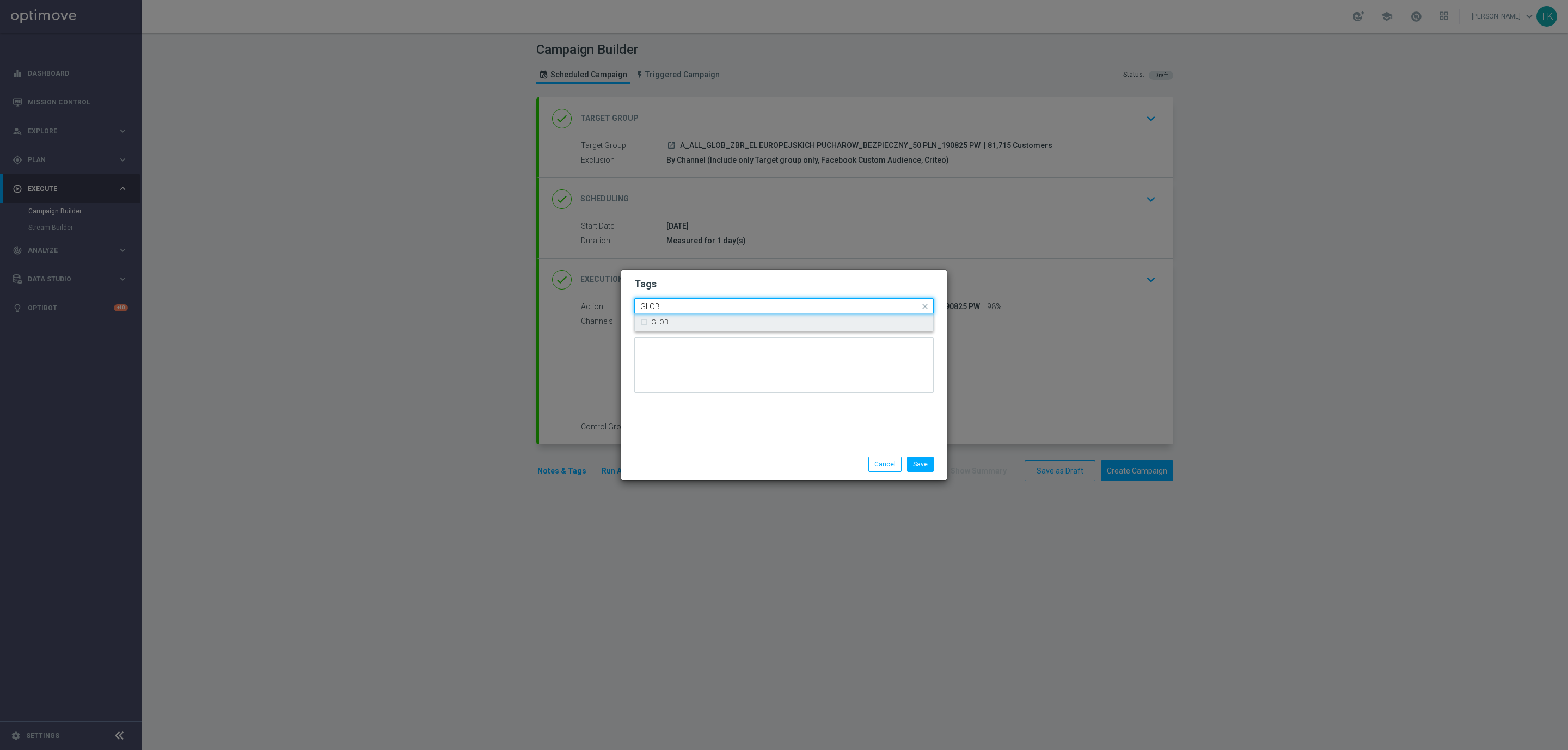
click at [661, 324] on label "GLOB" at bounding box center [660, 322] width 17 height 6
click at [662, 307] on input "GLOB" at bounding box center [780, 307] width 280 height 9
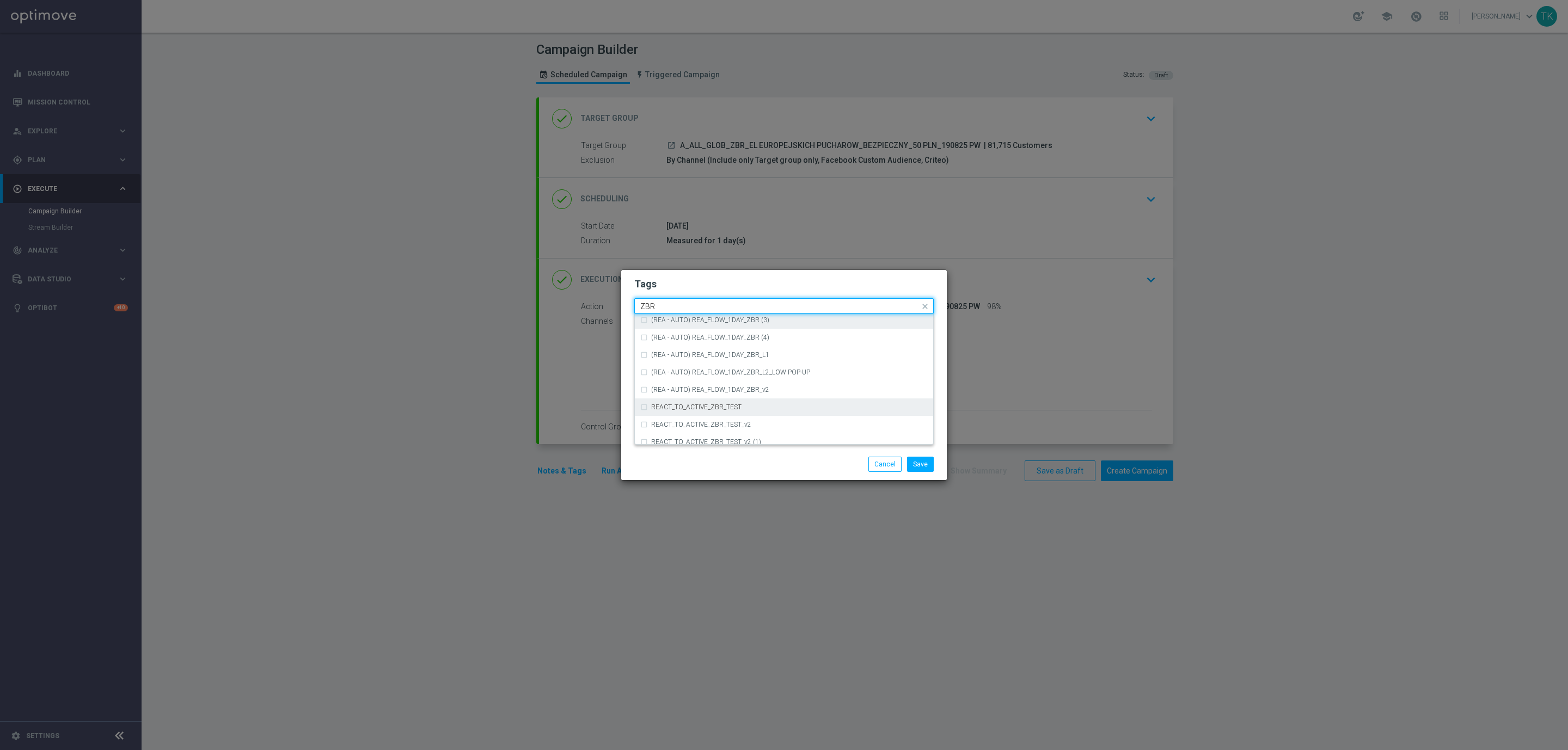
scroll to position [112, 0]
click at [673, 400] on div "ZBR" at bounding box center [789, 401] width 277 height 6
type input "ZBR"
click at [654, 304] on input "ZBR" at bounding box center [780, 307] width 280 height 9
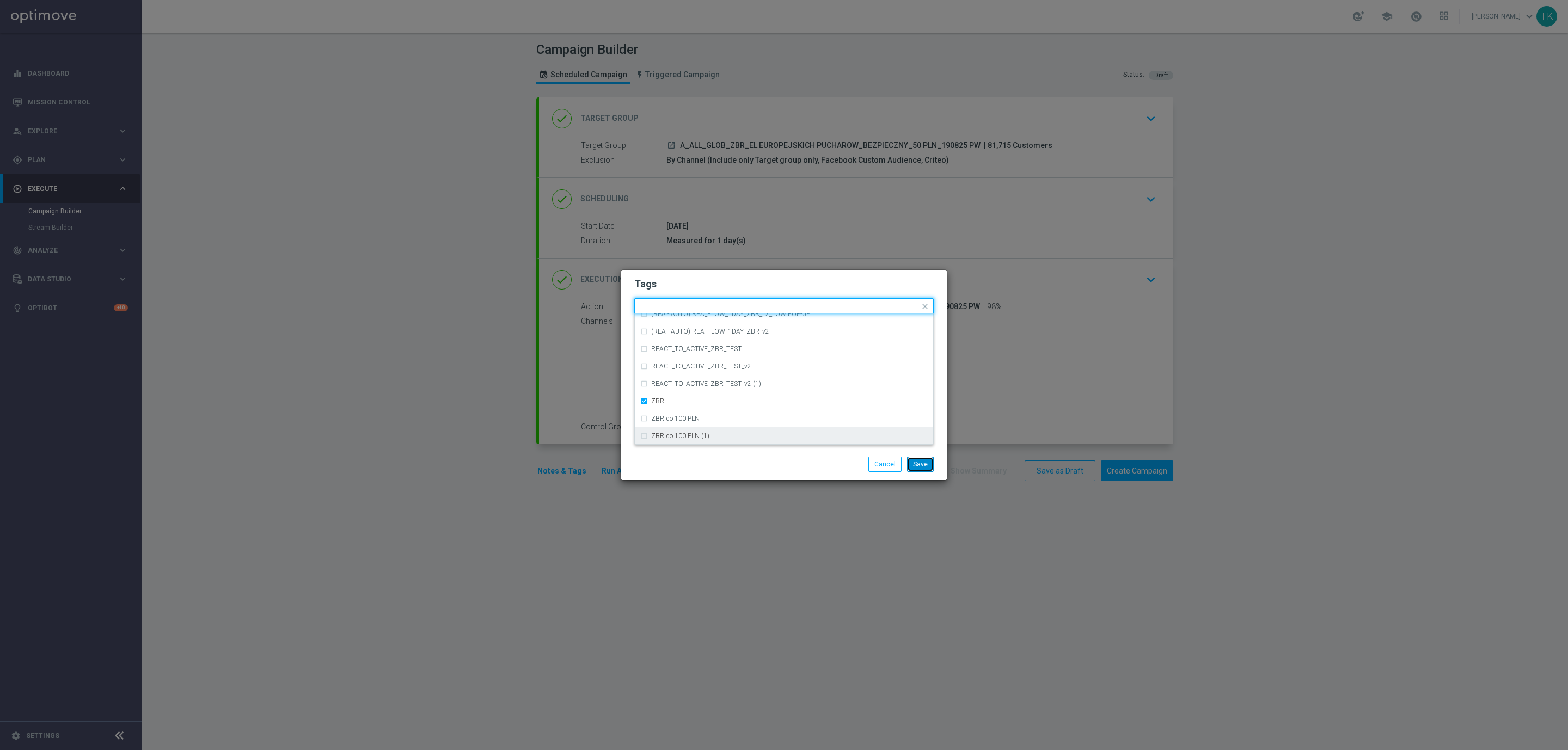
click at [920, 466] on button "Save" at bounding box center [921, 463] width 27 height 15
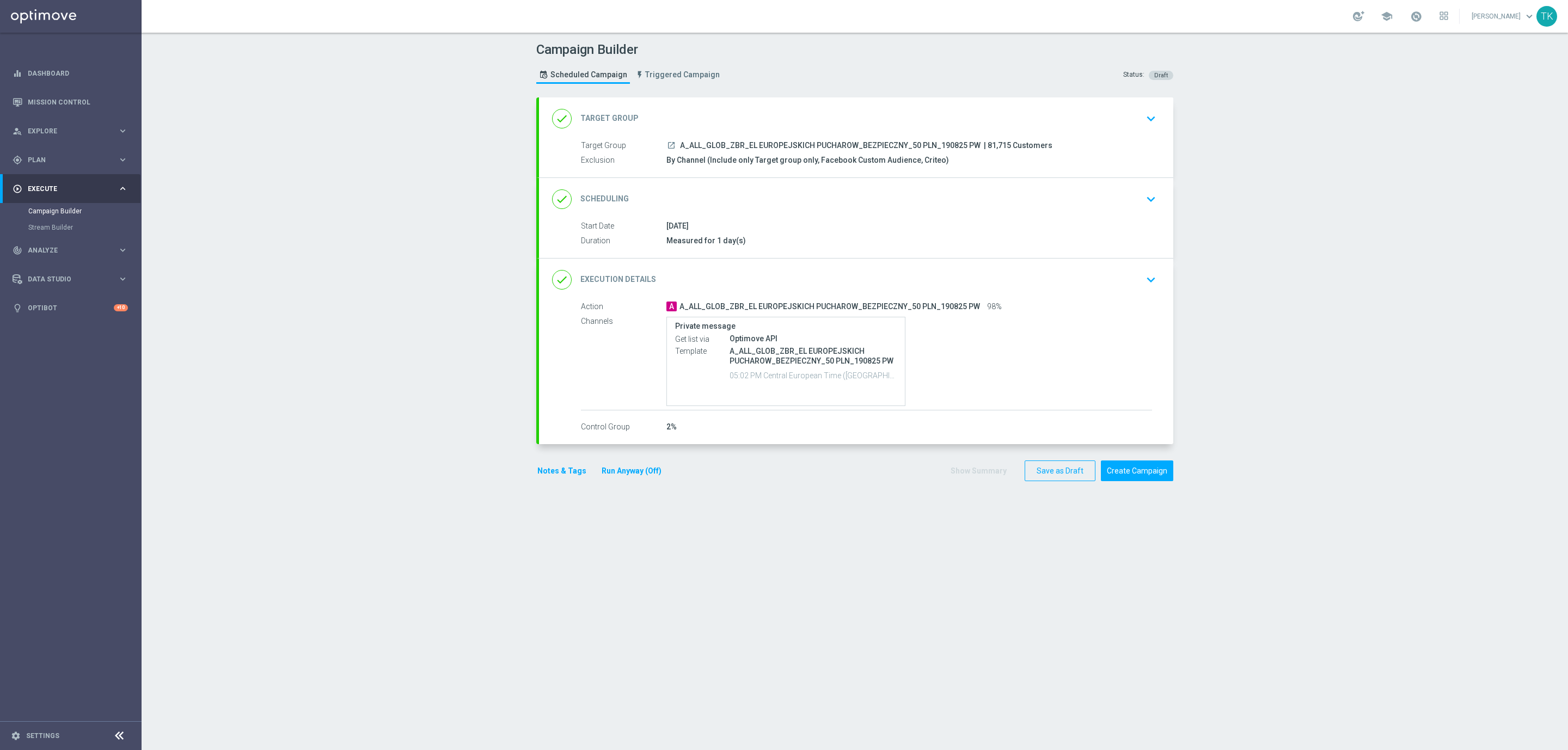
click at [546, 469] on button "Notes & Tags" at bounding box center [562, 470] width 51 height 13
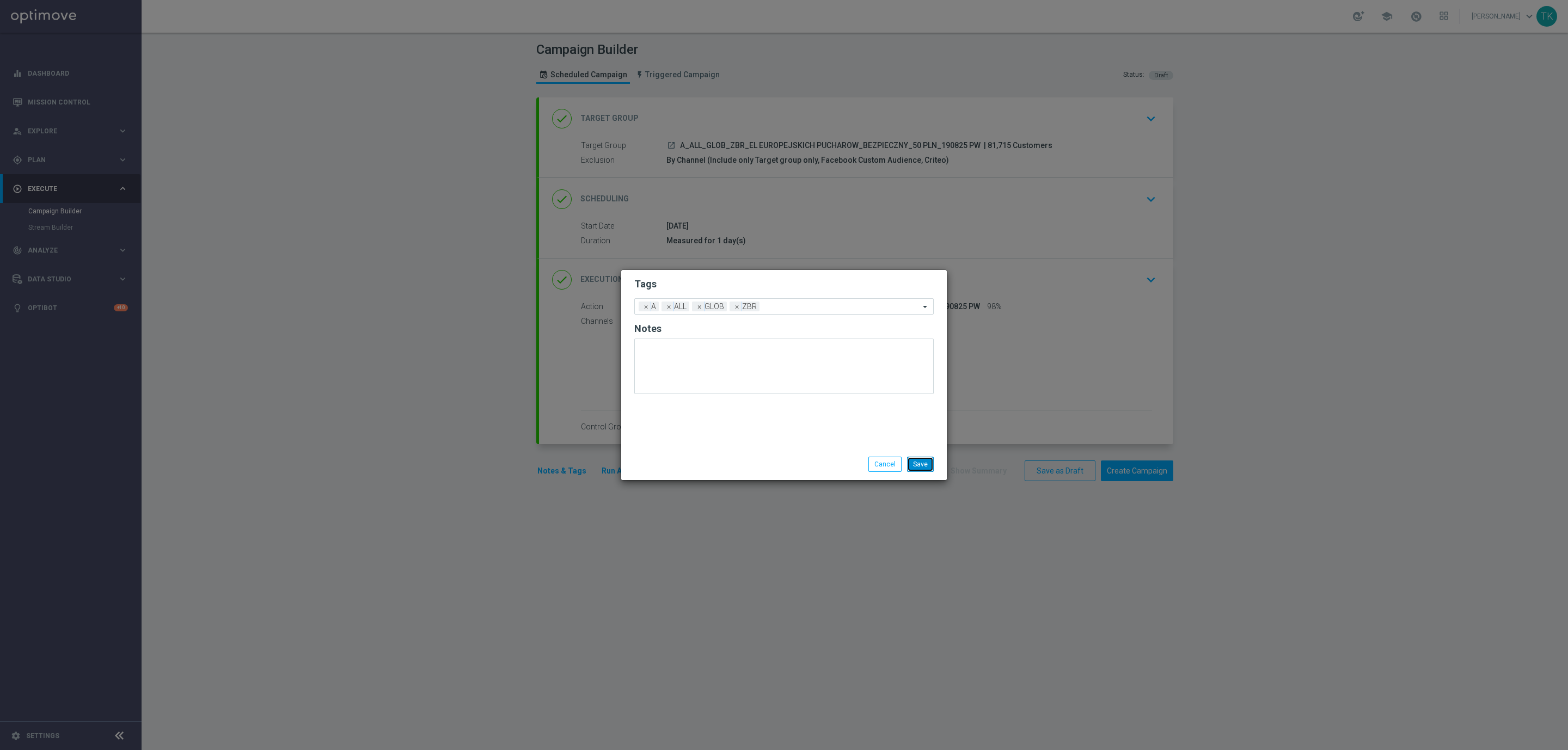
click at [915, 466] on button "Save" at bounding box center [921, 463] width 27 height 15
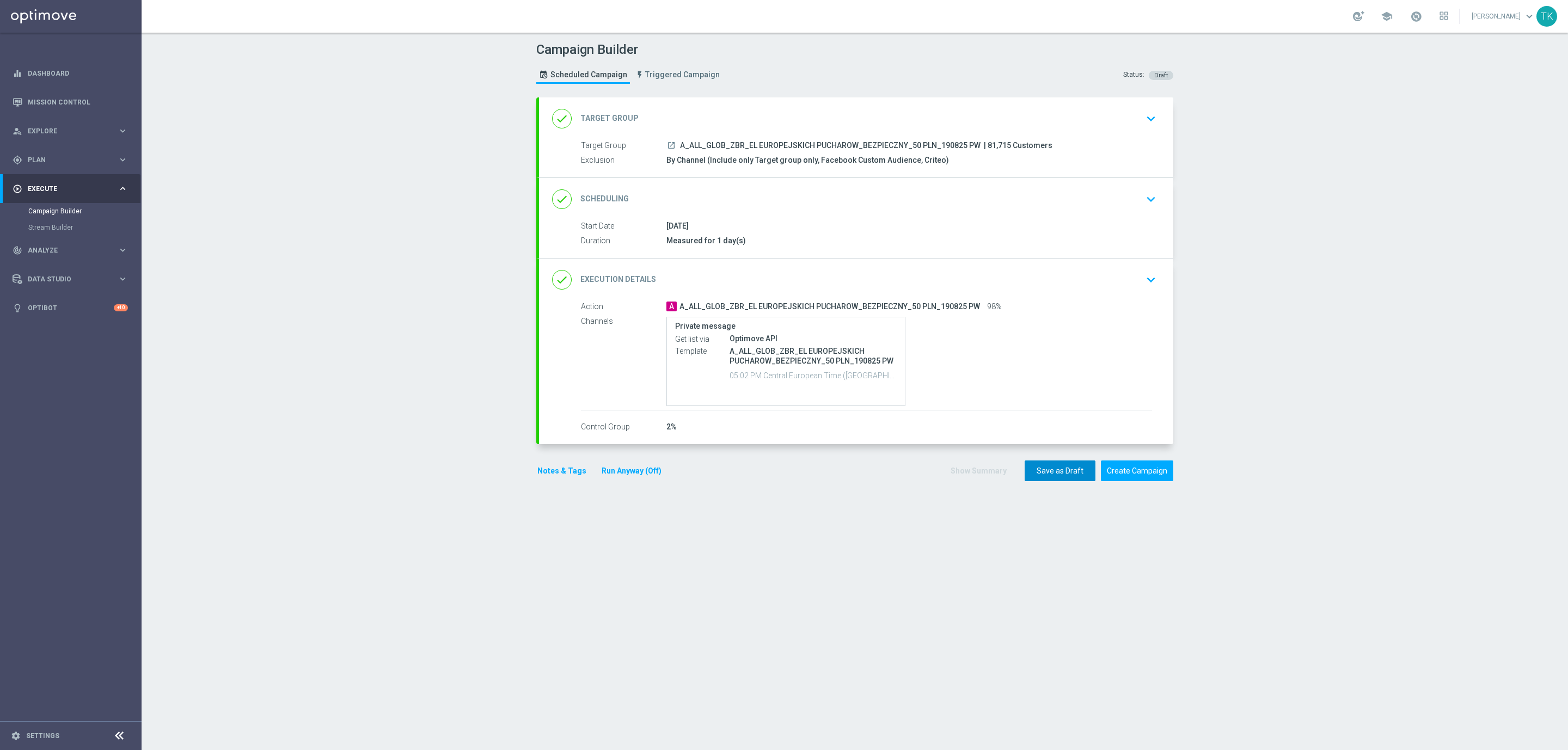
click at [1035, 469] on button "Save as Draft" at bounding box center [1060, 470] width 71 height 21
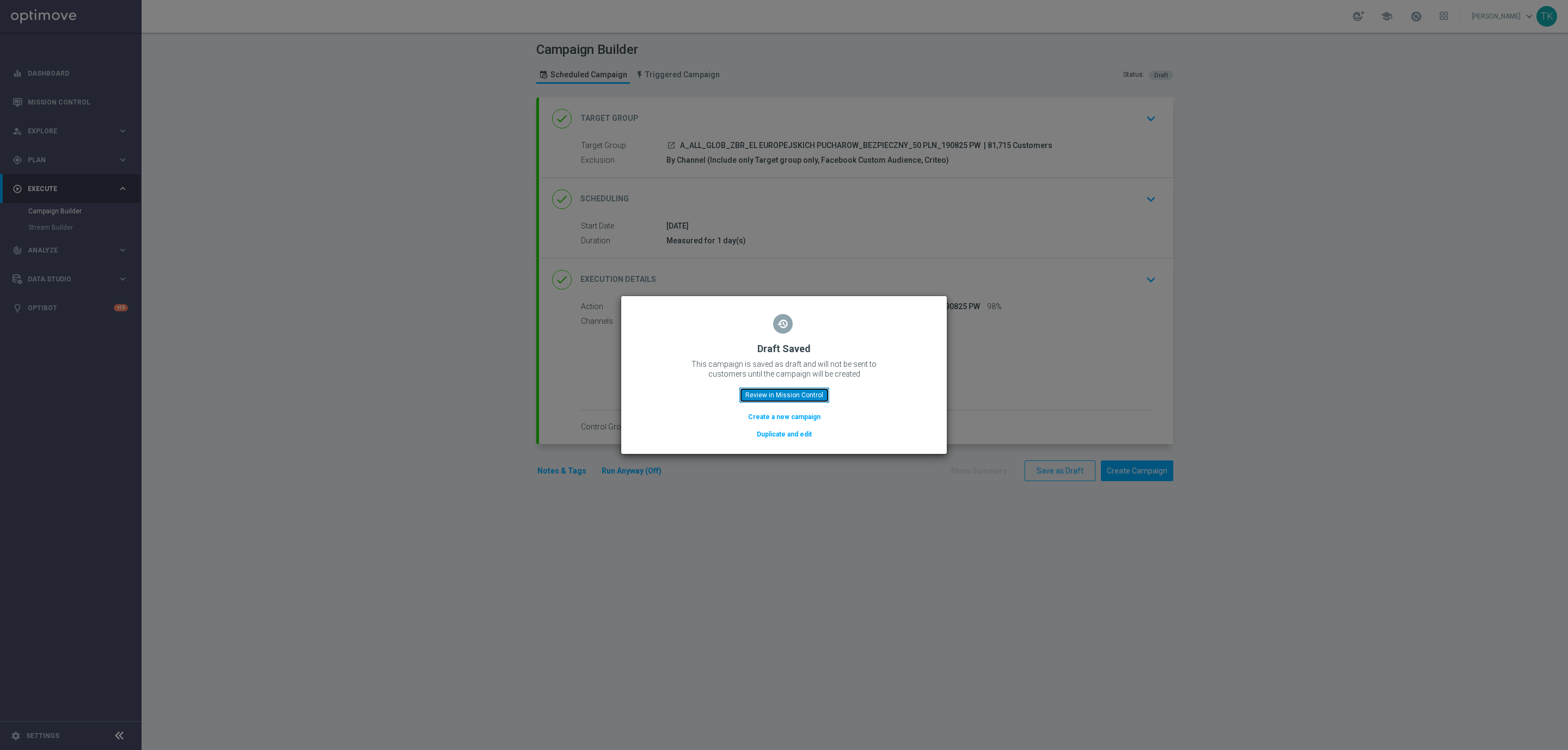
click at [768, 396] on button "Review in Mission Control" at bounding box center [784, 394] width 90 height 15
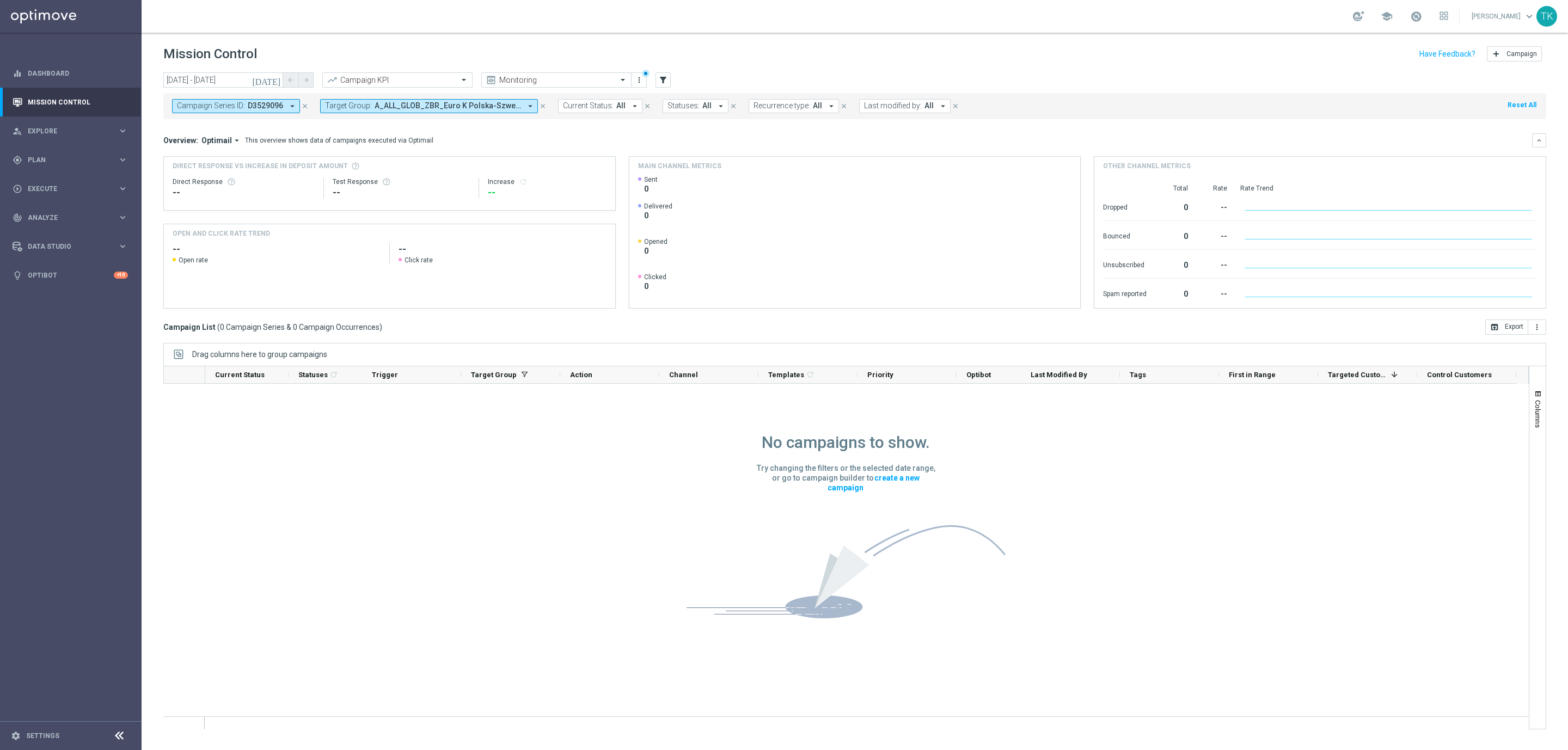
click at [306, 105] on icon "close" at bounding box center [305, 106] width 8 height 8
click at [329, 104] on span "A_ALL_GLOB_ZBR_Euro K Polska-Szwecja_080725 PW" at bounding box center [299, 106] width 146 height 9
click at [0, 0] on div "Clear" at bounding box center [0, 0] width 0 height 0
click at [36, 185] on span "Execute" at bounding box center [72, 188] width 90 height 6
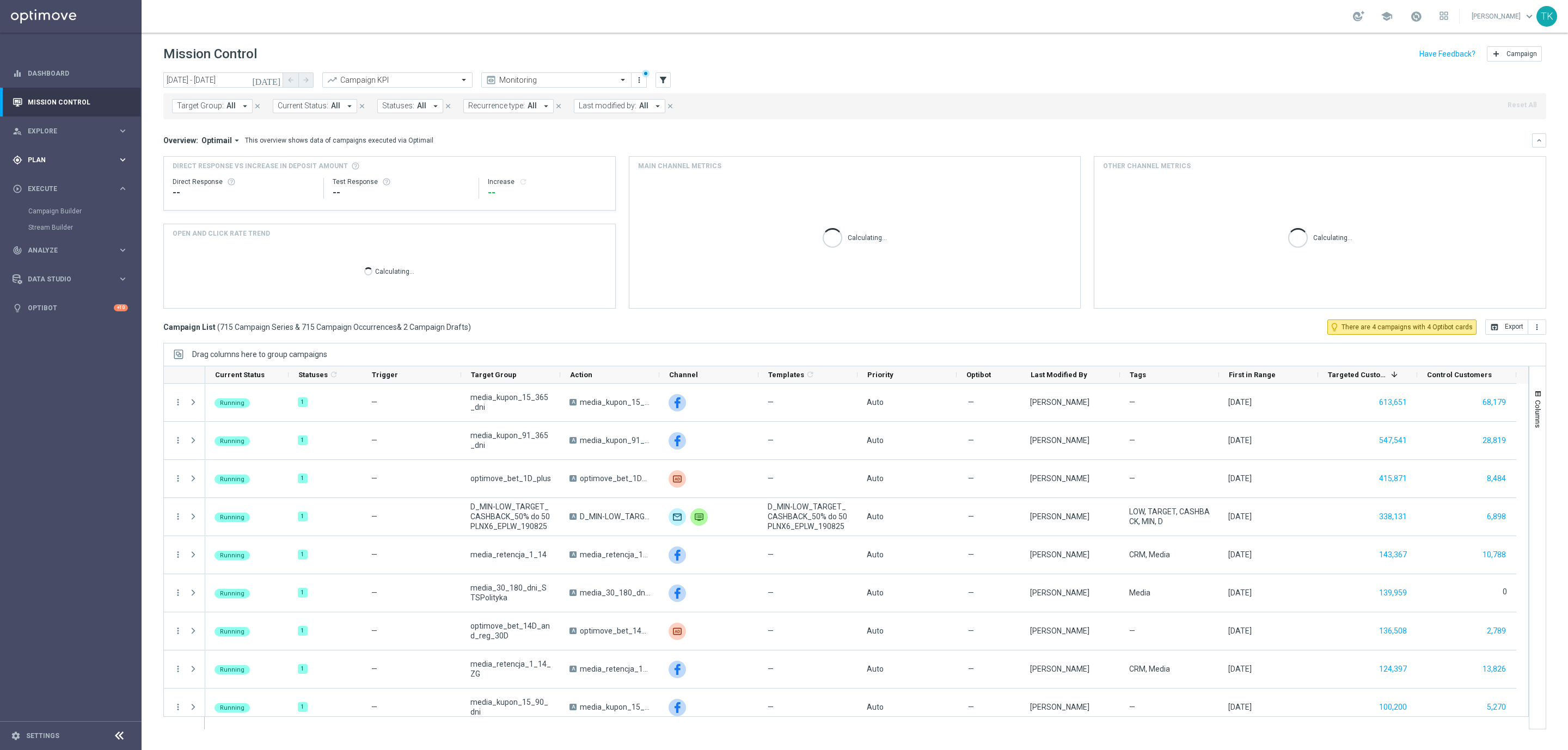
click at [36, 160] on span "Plan" at bounding box center [72, 160] width 90 height 6
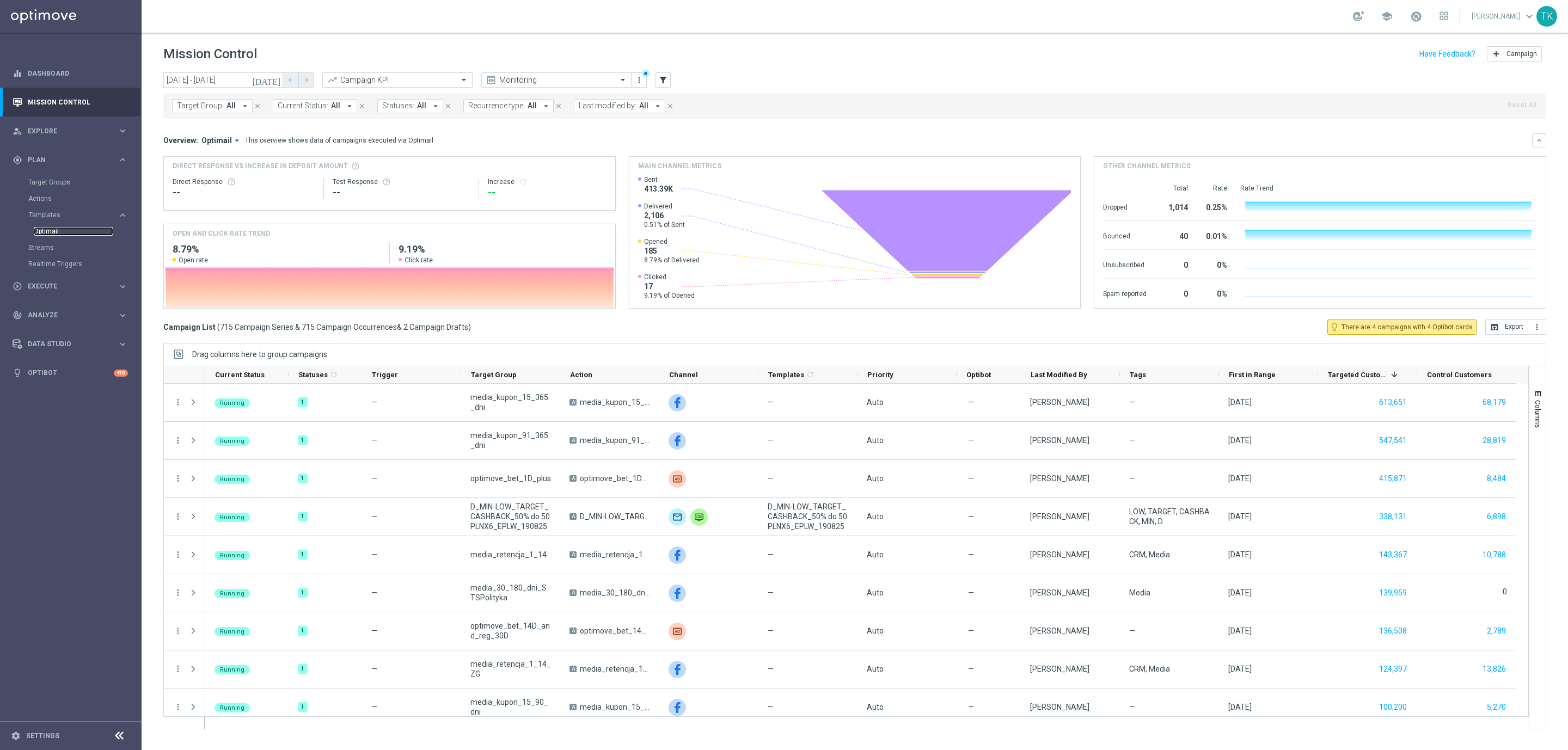
click at [42, 229] on link "Optimail" at bounding box center [73, 231] width 79 height 9
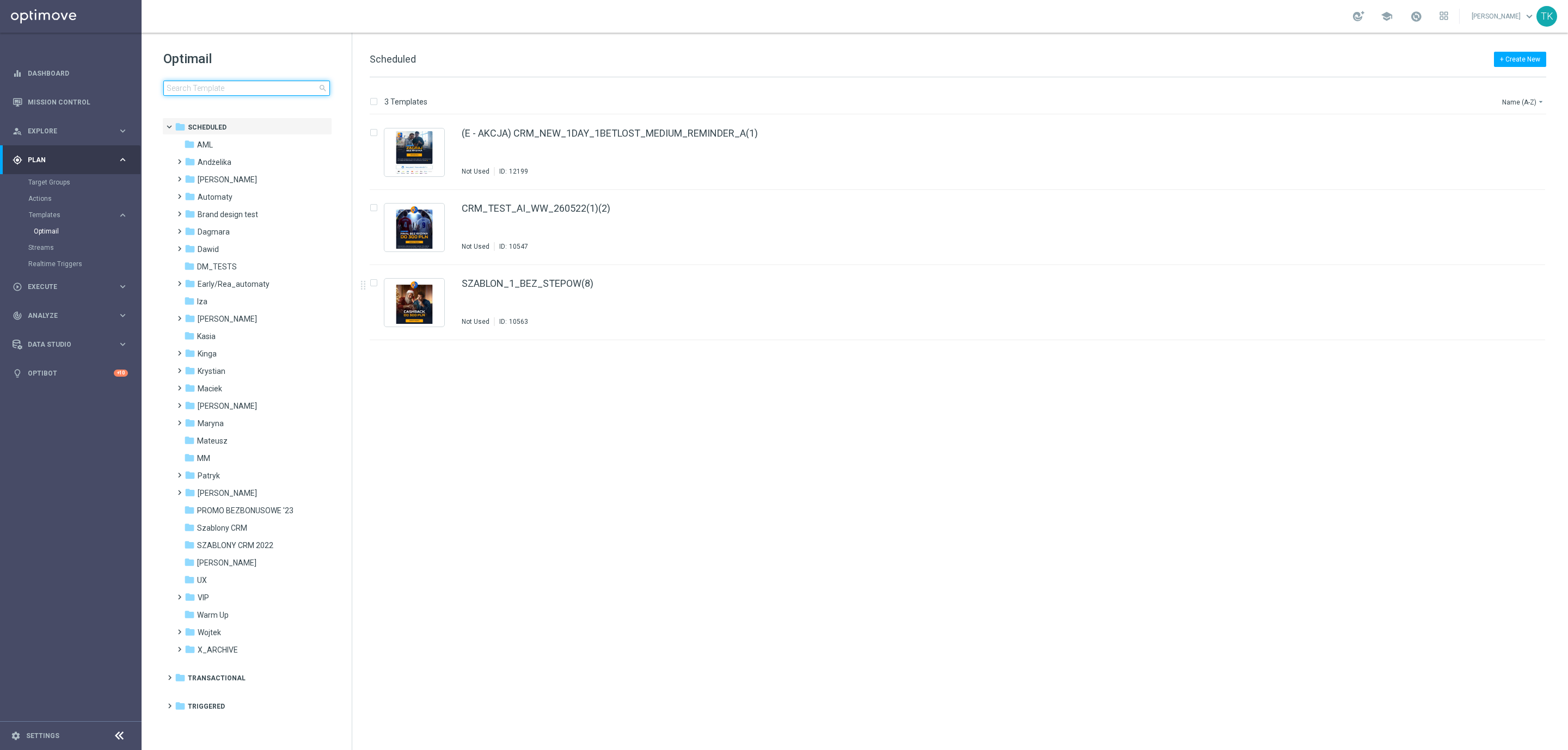
click at [201, 82] on input at bounding box center [247, 88] width 167 height 15
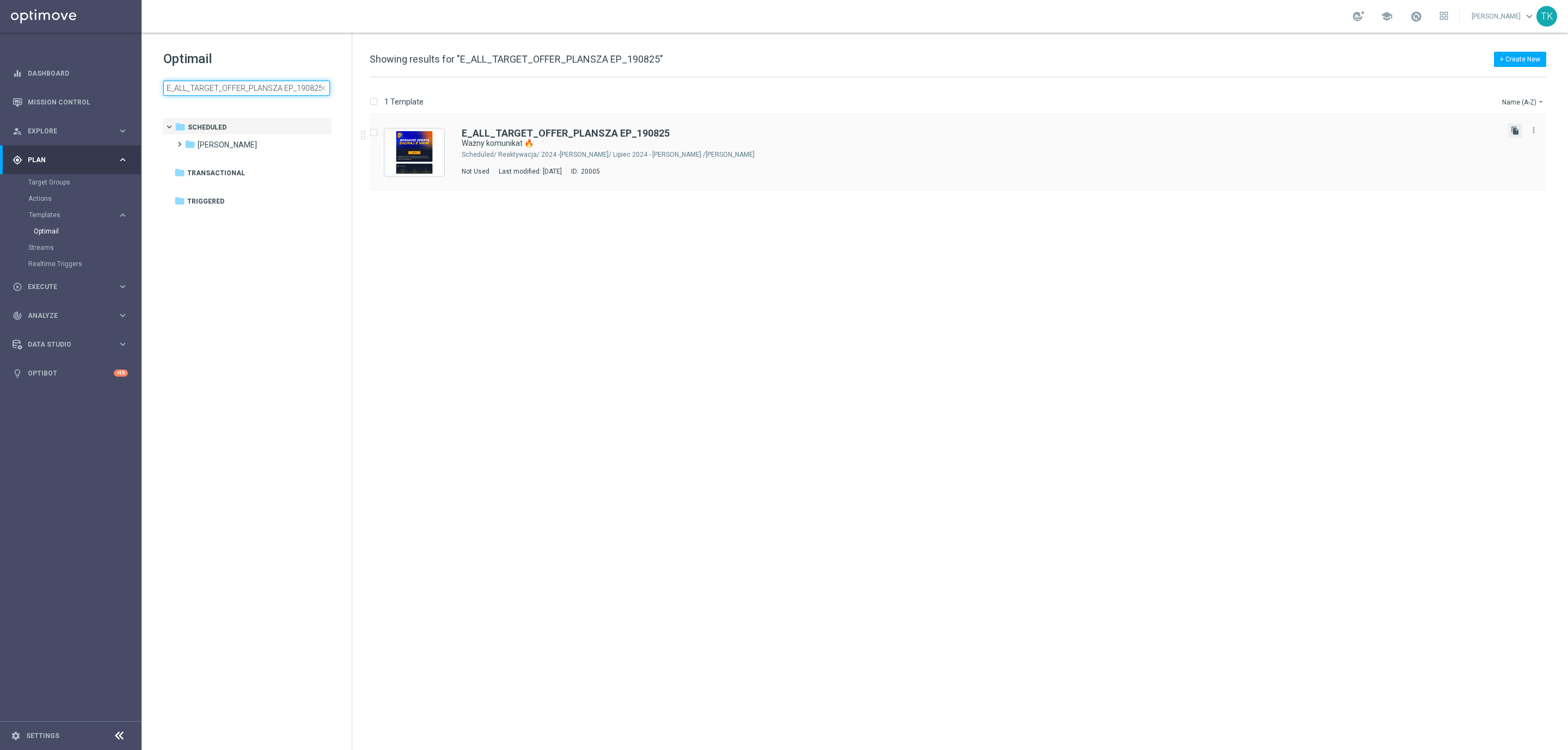
type input "E_ALL_TARGET_OFFER_PLANSZA EP_190825"
click at [1515, 131] on icon "file_copy" at bounding box center [1515, 130] width 9 height 9
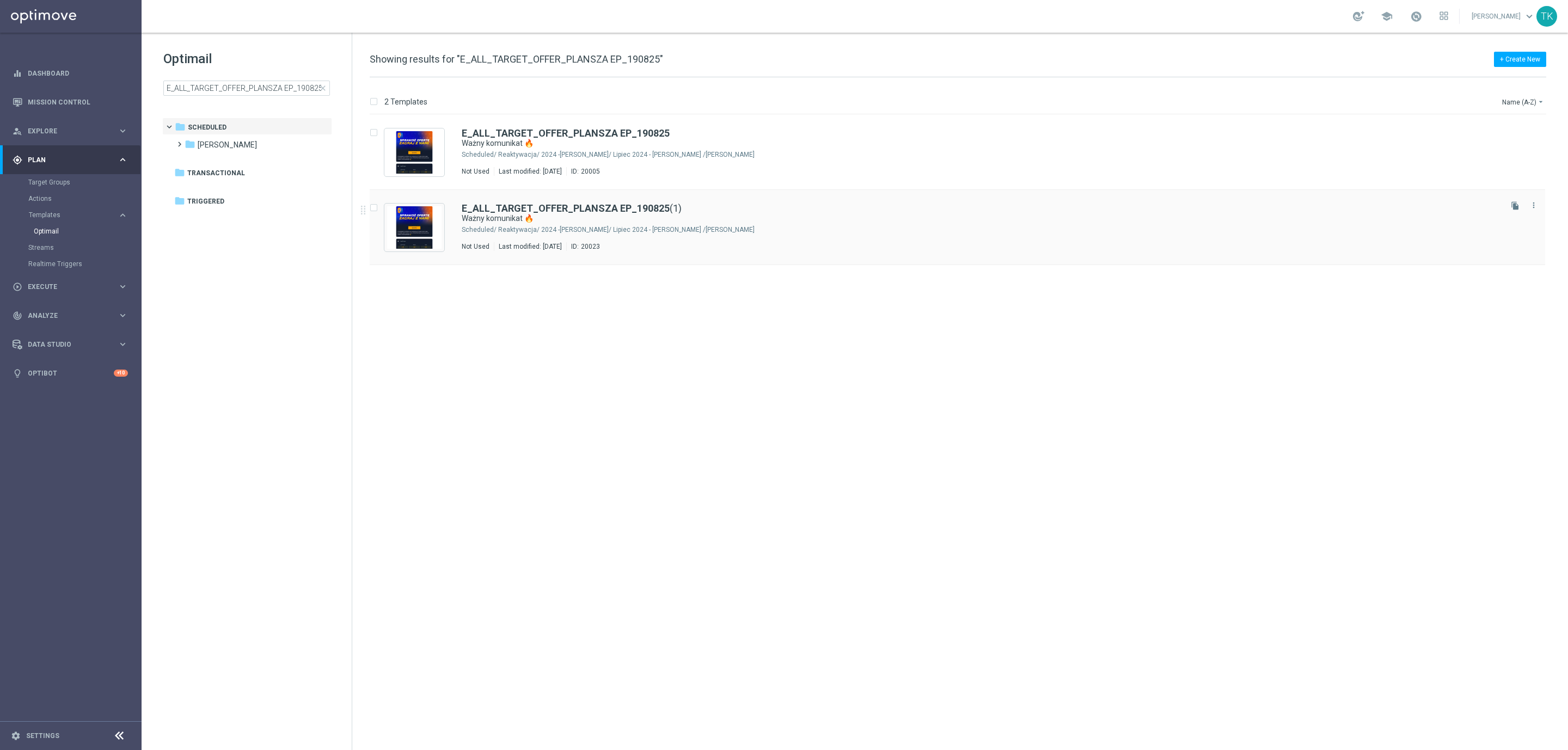
click at [655, 229] on div "Antoni L./ Reaktywacja/ 2024 -Antoni/ Lipiec 2024 - Antoni" at bounding box center [998, 229] width 1001 height 9
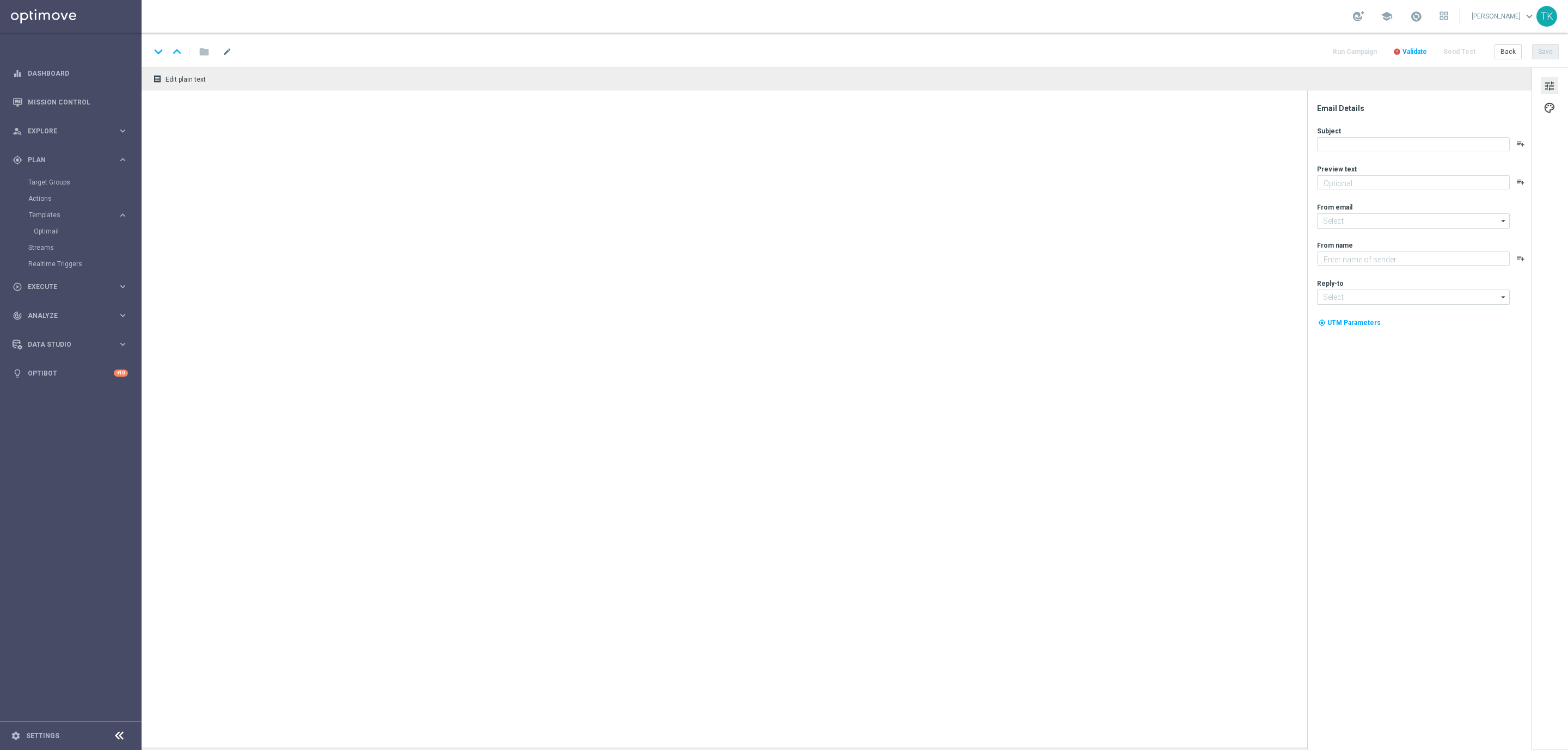
type input "E_ALL_TARGET_OFFER_PLANSZA EP_190825(1)"
type textarea "⚽ Jest na co grać, kursy gotowe ⚽"
type input "oferta@sts.pl"
type textarea "STS"
type input "kontakt@sts.pl"
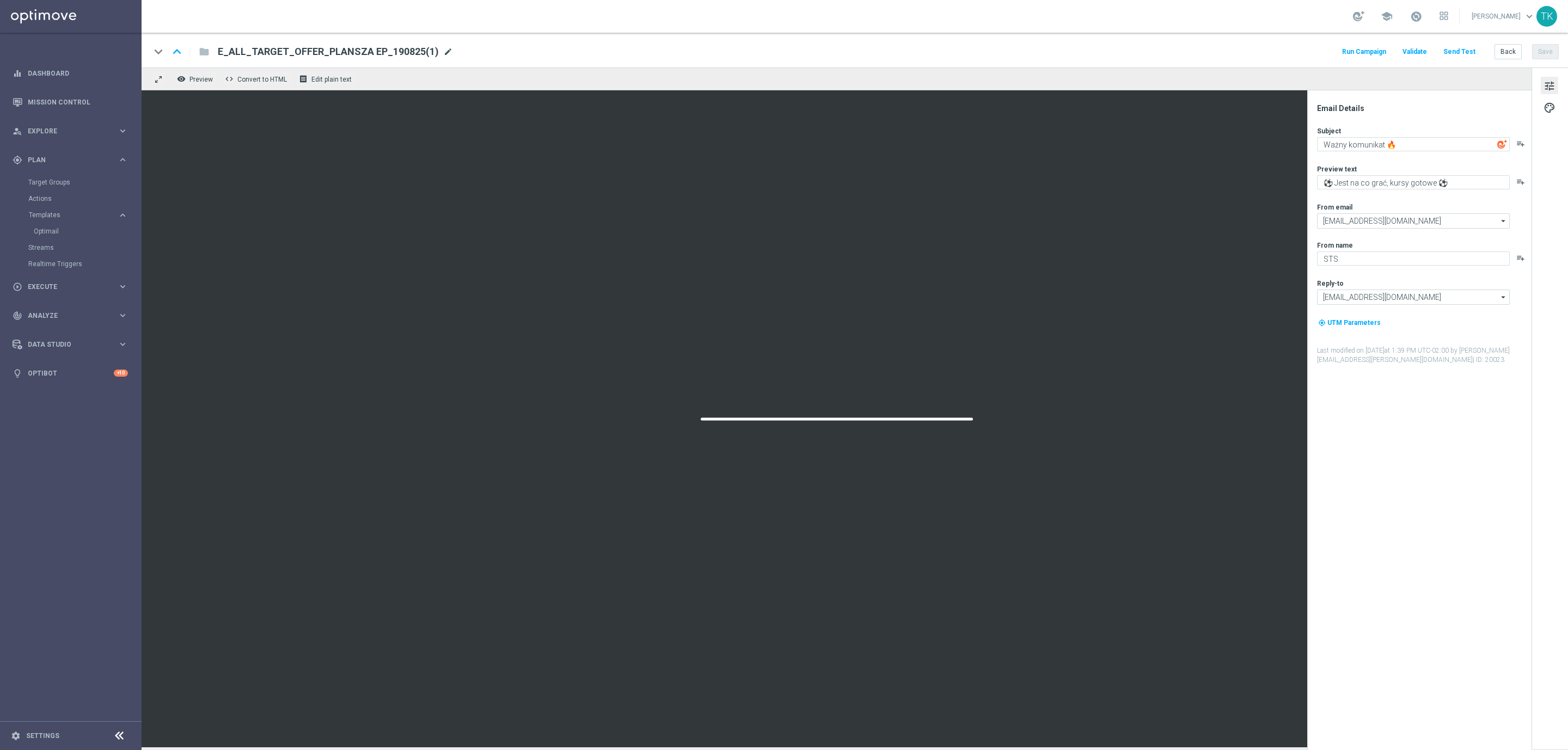
click at [445, 48] on span "mode_edit" at bounding box center [448, 52] width 9 height 9
click at [361, 53] on input "E_ALL_TARGET_OFFER_PLANSZA EP_190825(1)" at bounding box center [353, 52] width 270 height 14
paste input "REACQ_ALL_TARGET_OFFER_PLANSZA EP_190825"
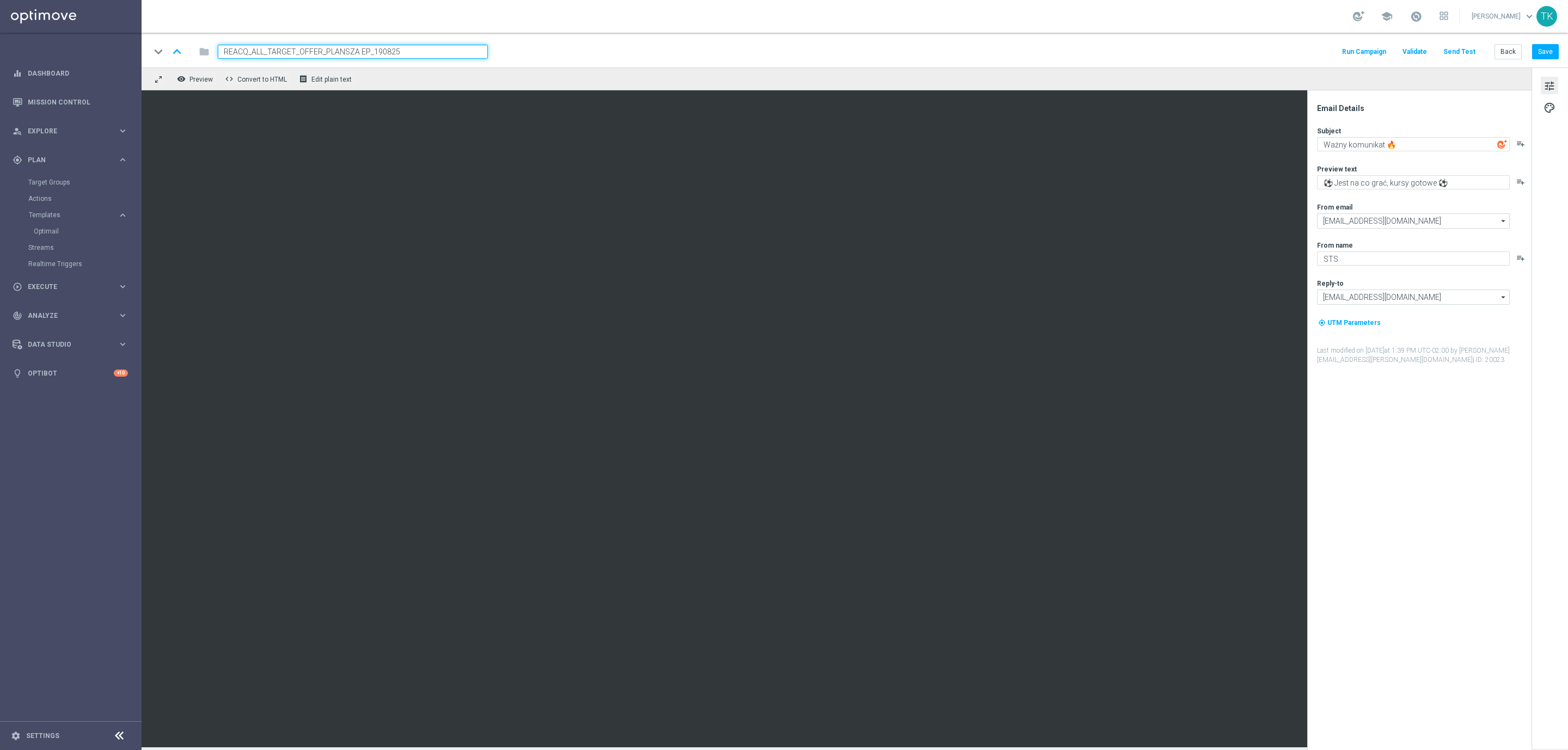
click at [548, 53] on div "keyboard_arrow_down keyboard_arrow_up folder REACQ_ALL_TARGET_OFFER_PLANSZA EP_…" at bounding box center [854, 52] width 1409 height 14
click at [1554, 54] on button "Save" at bounding box center [1545, 51] width 27 height 15
click at [566, 38] on div "keyboard_arrow_down keyboard_arrow_up folder REACQ_ALL_TARGET_OFFER_PLANSZA EP_…" at bounding box center [855, 50] width 1427 height 35
click at [1555, 51] on button "Save" at bounding box center [1545, 51] width 27 height 15
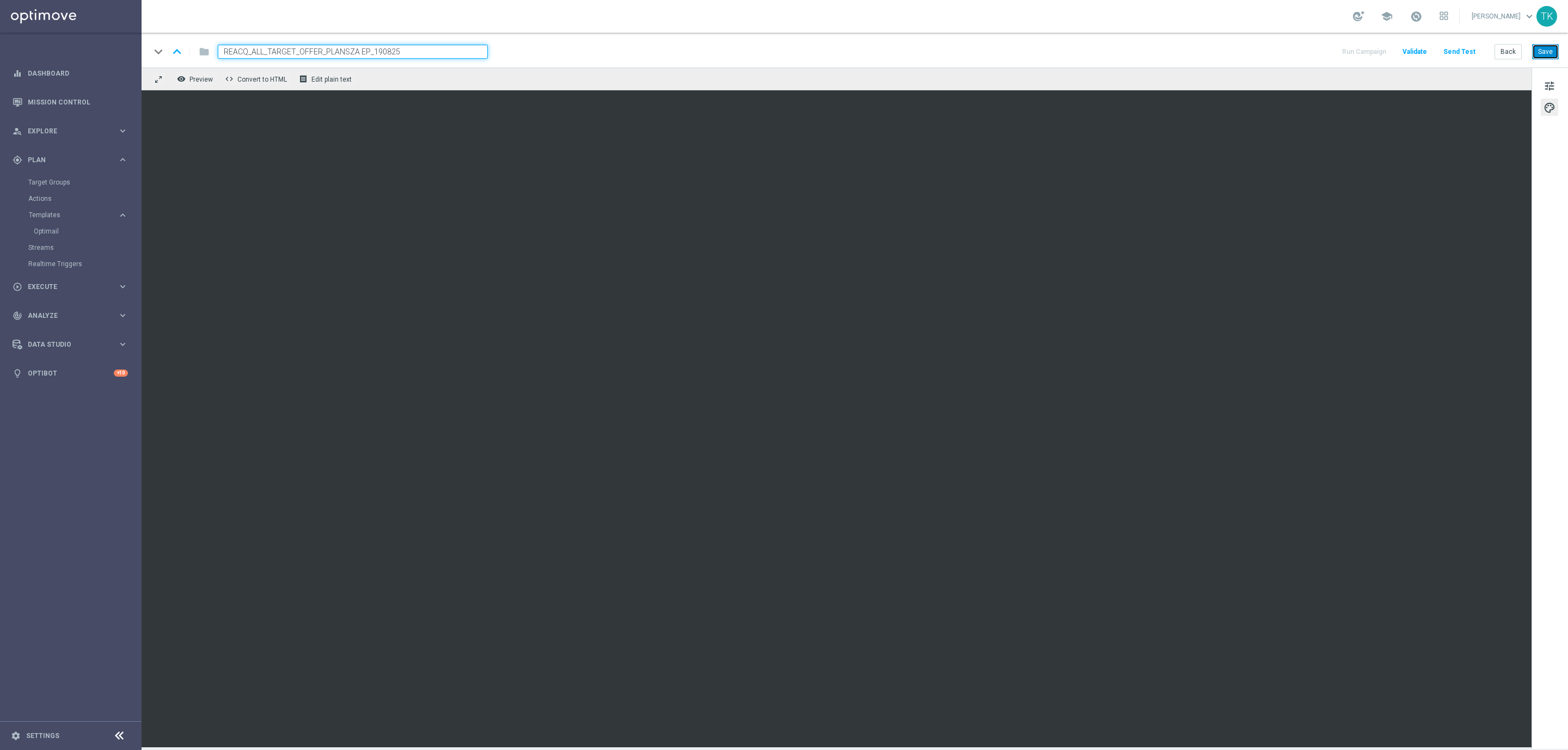
click at [1546, 44] on button "Save" at bounding box center [1545, 51] width 27 height 15
click at [368, 53] on input "REACQ_ALL_TARGET_OFFER_PLANSZA EP_190825" at bounding box center [353, 52] width 270 height 14
click at [371, 53] on input "REACQ_ALL_TARGET_OFFER_PLANSZA EP_190825" at bounding box center [353, 52] width 270 height 14
type input "REACQ_ALL_TARGET_OFFER_PLANSZA EP_ZBR_REM_190825"
click at [533, 59] on div "keyboard_arrow_down keyboard_arrow_up folder REACQ_ALL_TARGET_OFFER_PLANSZA EP_…" at bounding box center [855, 50] width 1427 height 35
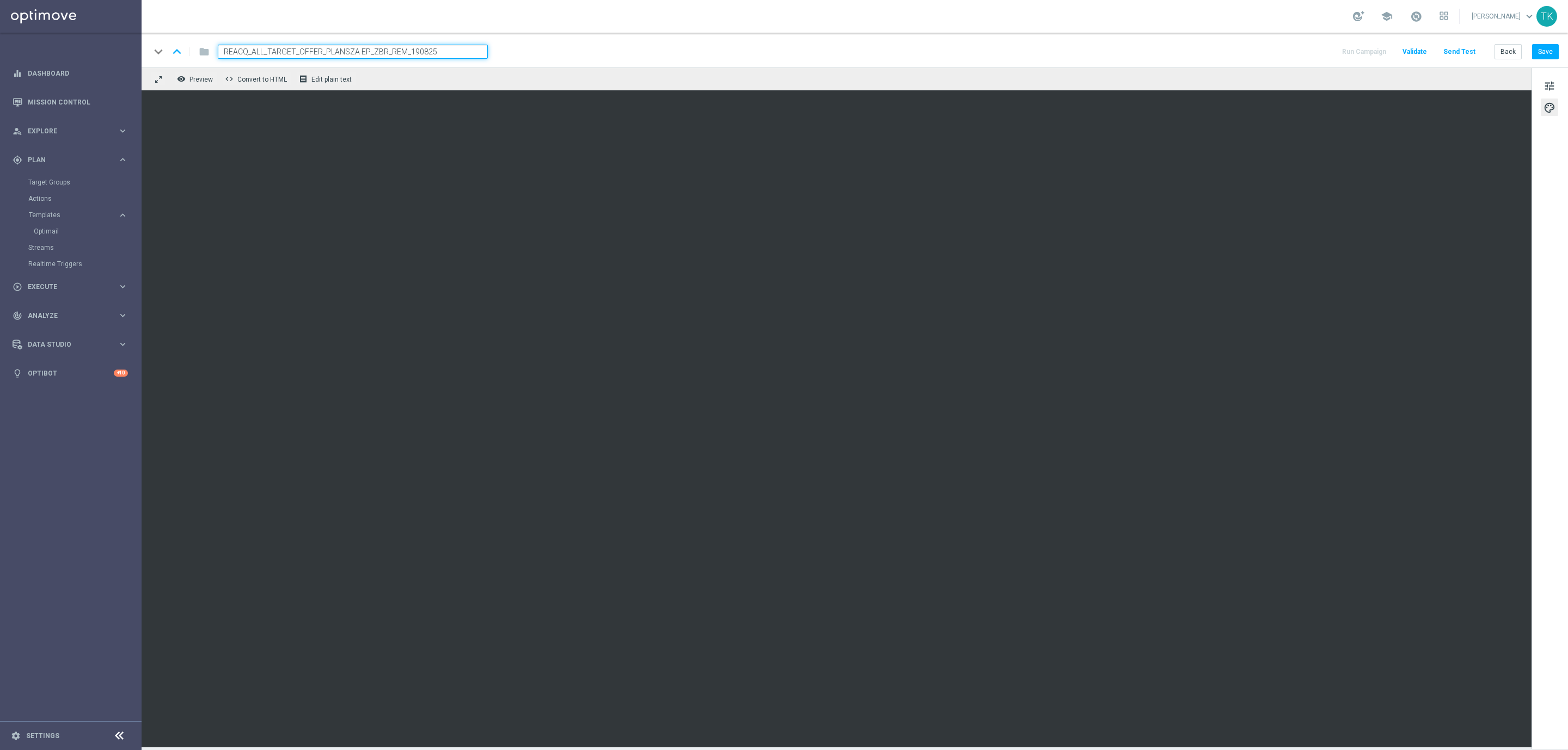
click at [538, 46] on div "keyboard_arrow_down keyboard_arrow_up folder REACQ_ALL_TARGET_OFFER_PLANSZA EP_…" at bounding box center [854, 52] width 1409 height 14
click at [1541, 53] on button "Save" at bounding box center [1545, 51] width 27 height 15
click at [284, 49] on input "REACQ_ALL_TARGET_OFFER_PLANSZA EP_ZBR_REM_190825" at bounding box center [353, 52] width 270 height 14
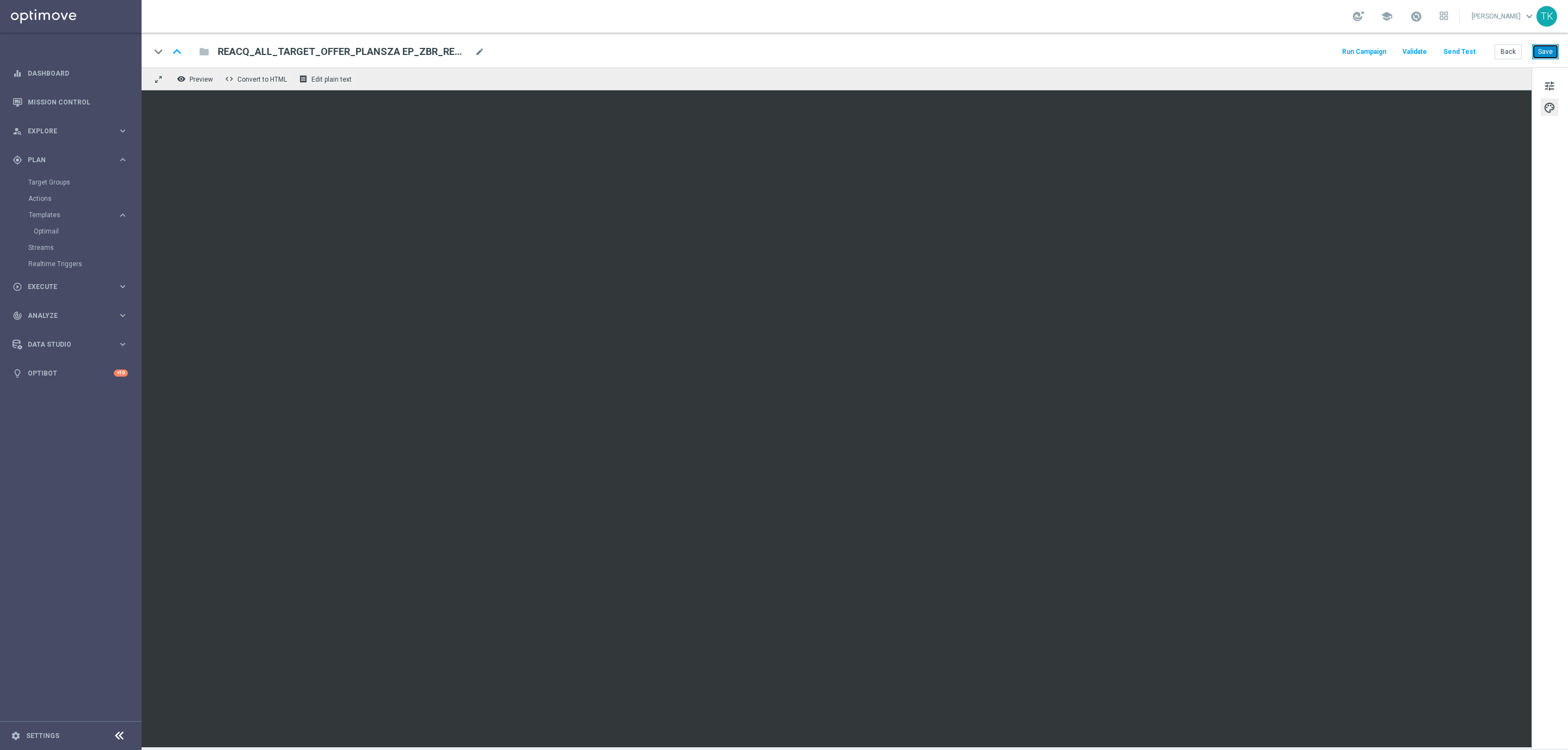
click at [1547, 46] on button "Save" at bounding box center [1545, 51] width 27 height 15
click at [480, 47] on span "mode_edit" at bounding box center [479, 52] width 9 height 9
click at [518, 46] on div "keyboard_arrow_down keyboard_arrow_up folder REACQ_ALL_TARGET_OFFER_PLANSZA EP_…" at bounding box center [854, 52] width 1409 height 14
click at [1548, 53] on button "Save" at bounding box center [1545, 51] width 27 height 15
click at [1466, 51] on button "Send Test" at bounding box center [1459, 52] width 35 height 15
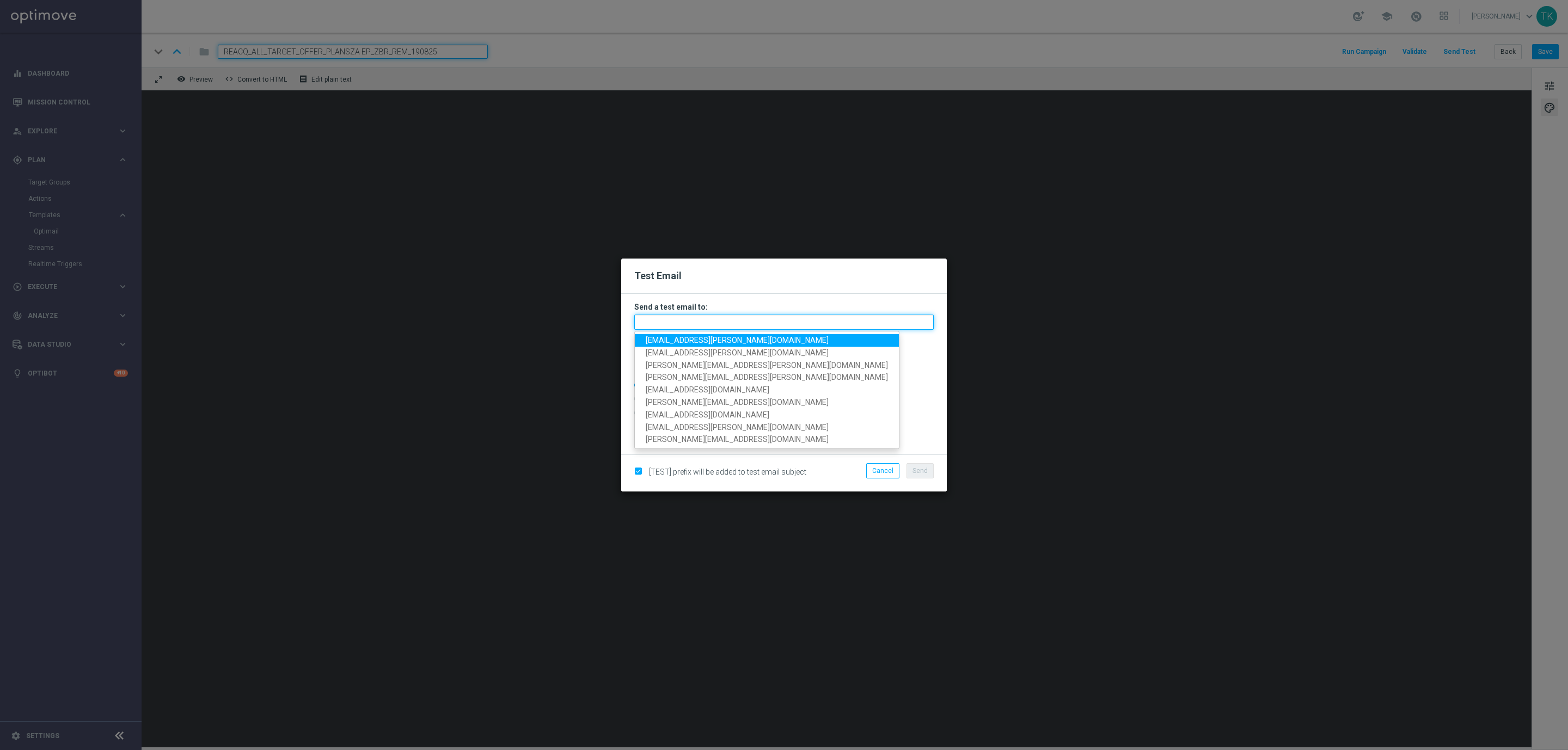
click at [658, 327] on input "text" at bounding box center [783, 322] width 299 height 15
click at [665, 337] on span "krystian.potoczny@sts.pl" at bounding box center [737, 340] width 183 height 9
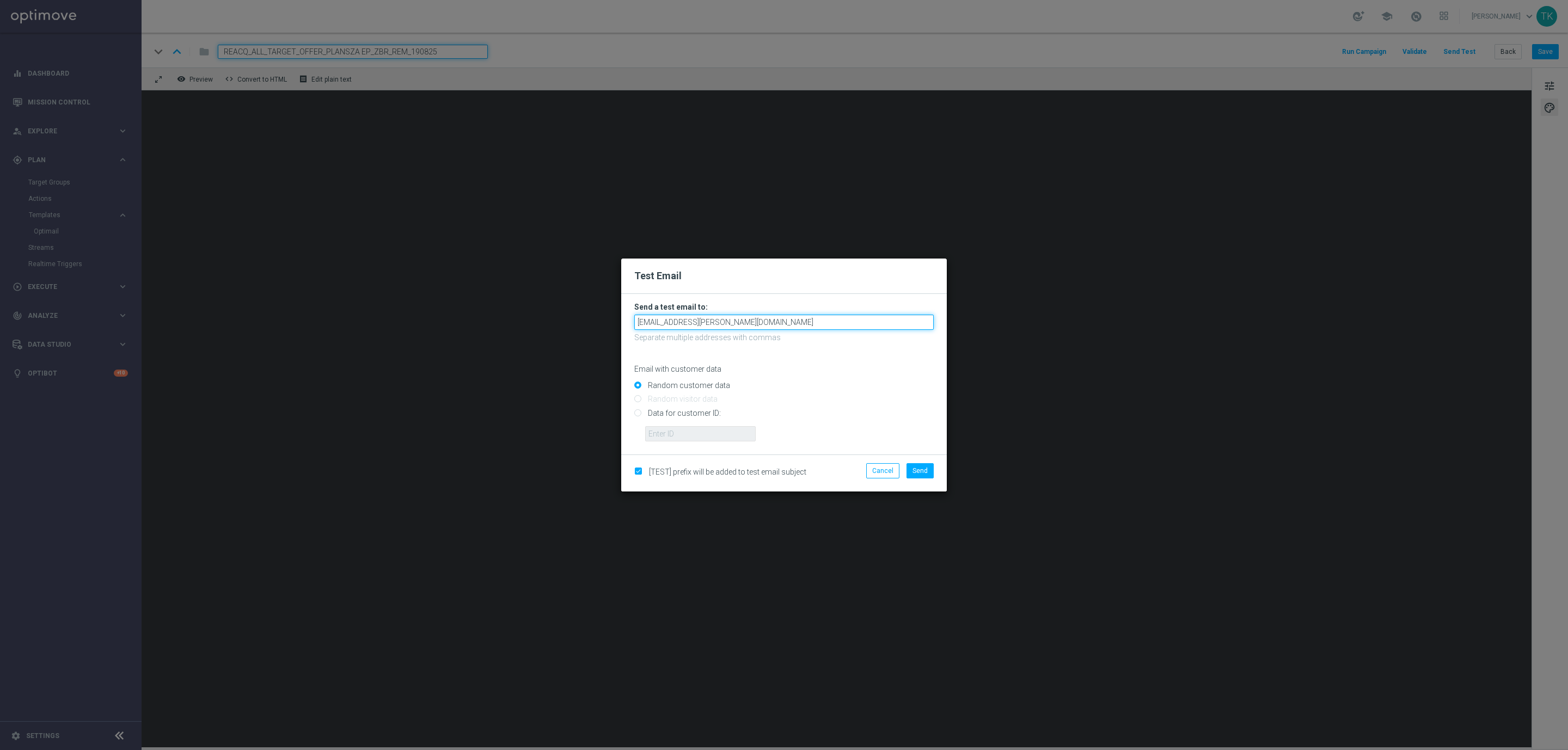
click at [734, 320] on input "krystian.potoczny@sts.pl" at bounding box center [783, 322] width 299 height 15
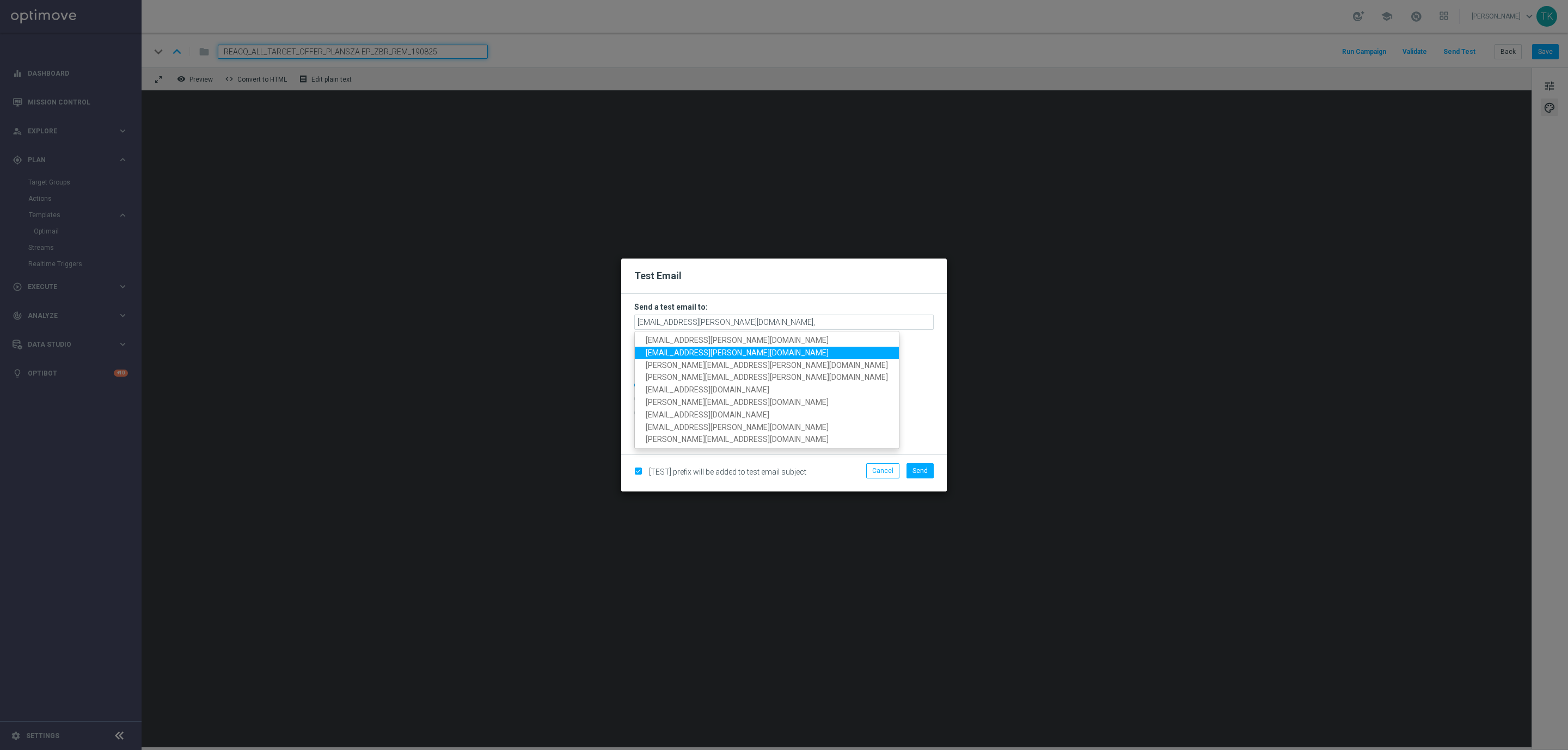
click at [717, 349] on span "andzelika.binek@sts.pl" at bounding box center [737, 353] width 183 height 9
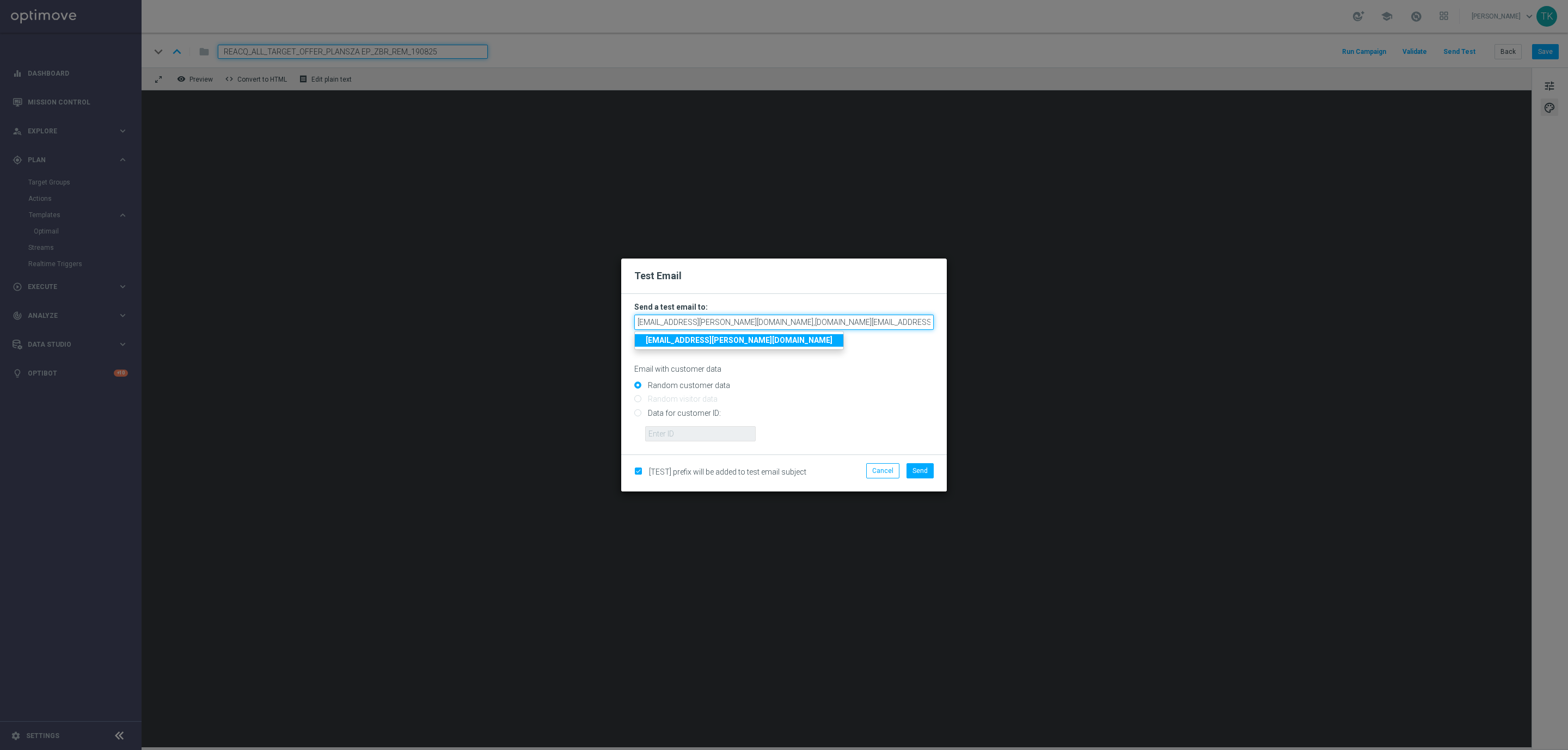
click at [822, 322] on input "krystian.potoczny@sts.pl,andzelika.binek@sts.pl," at bounding box center [783, 322] width 299 height 15
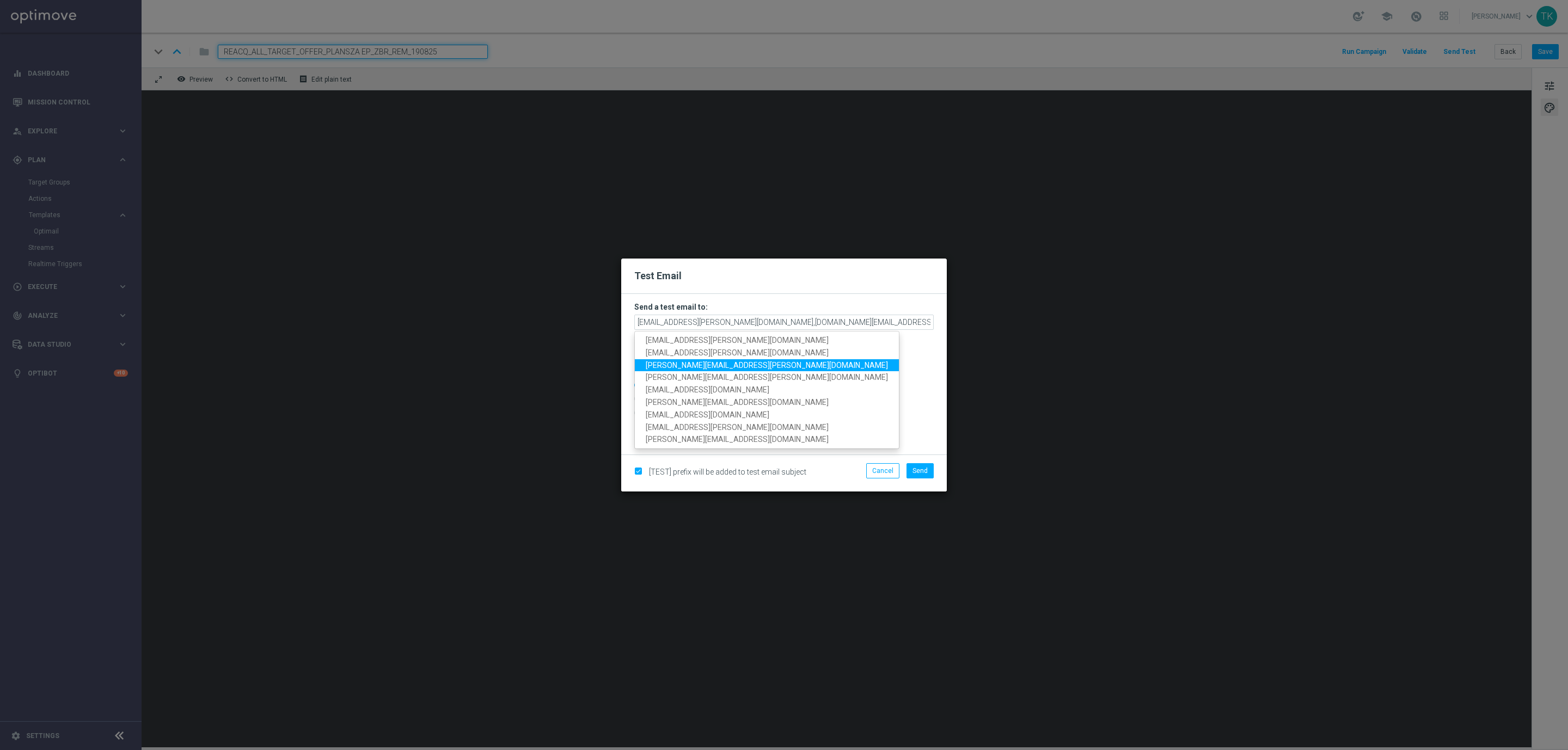
click at [708, 364] on span "tomasz.kowalczyk@sts.pl" at bounding box center [767, 364] width 242 height 9
type input "krystian.potoczny@sts.pl,andzelika.binek@sts.pl,tomasz.kowalczyk@sts.pl"
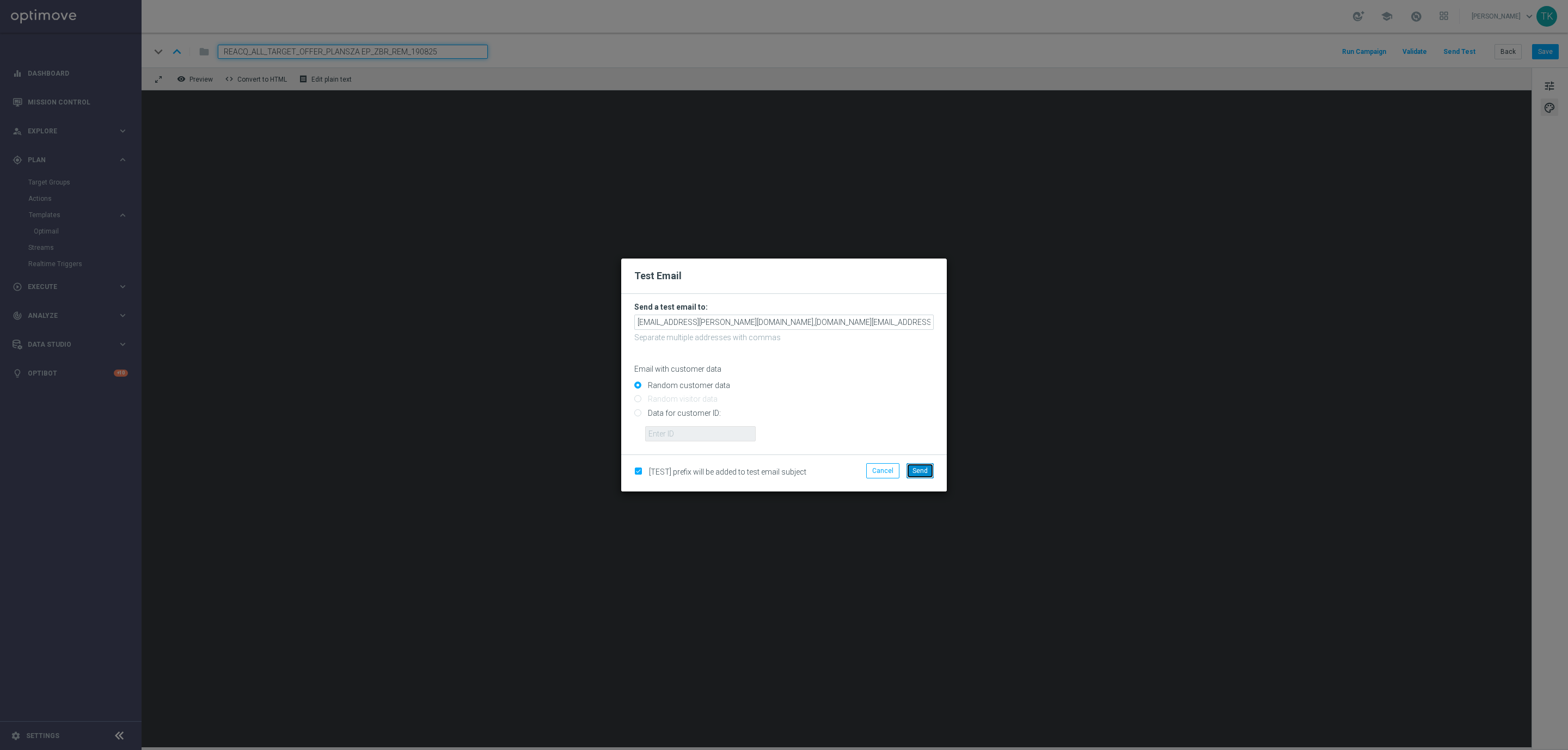
click at [921, 470] on span "Send" at bounding box center [920, 471] width 15 height 8
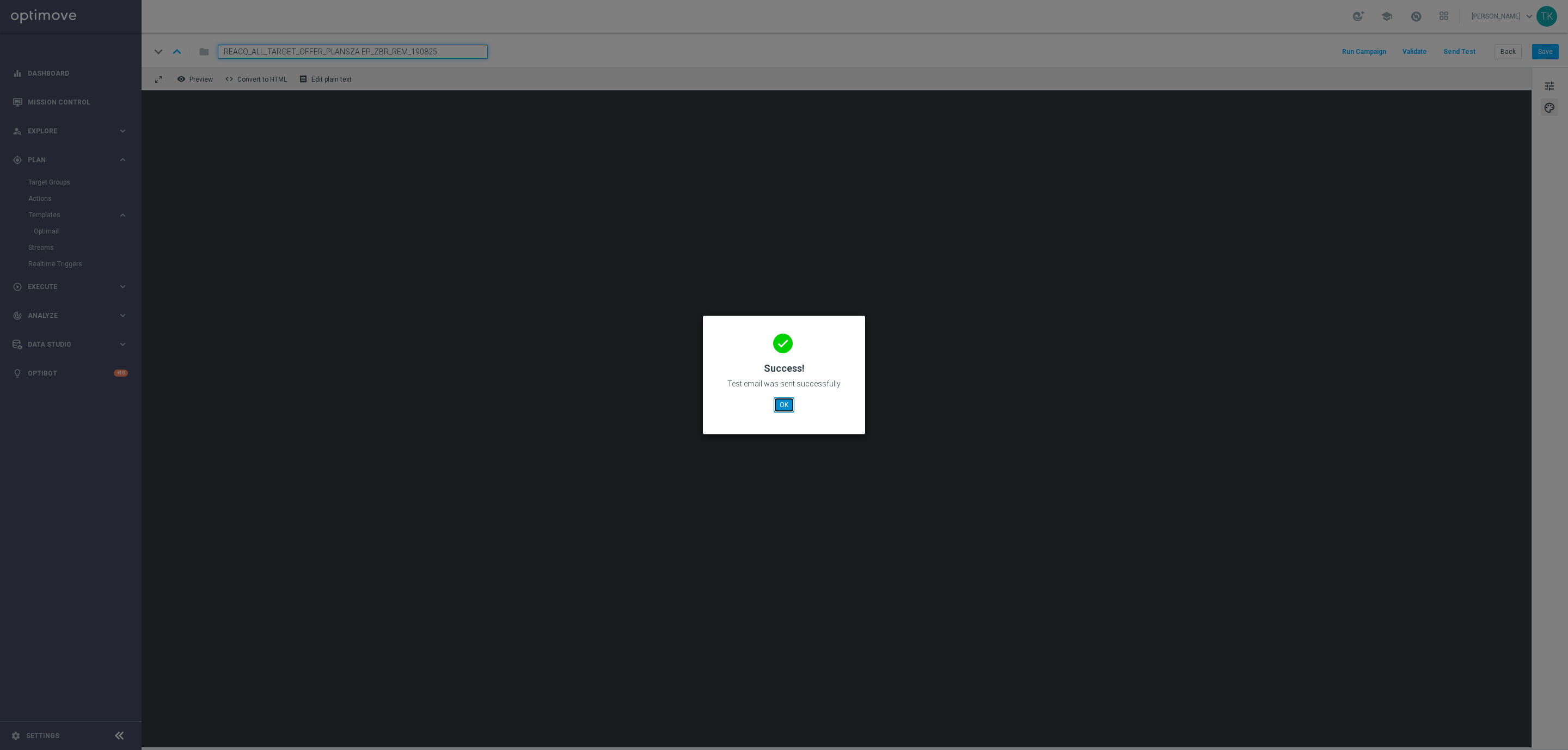
click at [789, 404] on button "OK" at bounding box center [784, 404] width 20 height 15
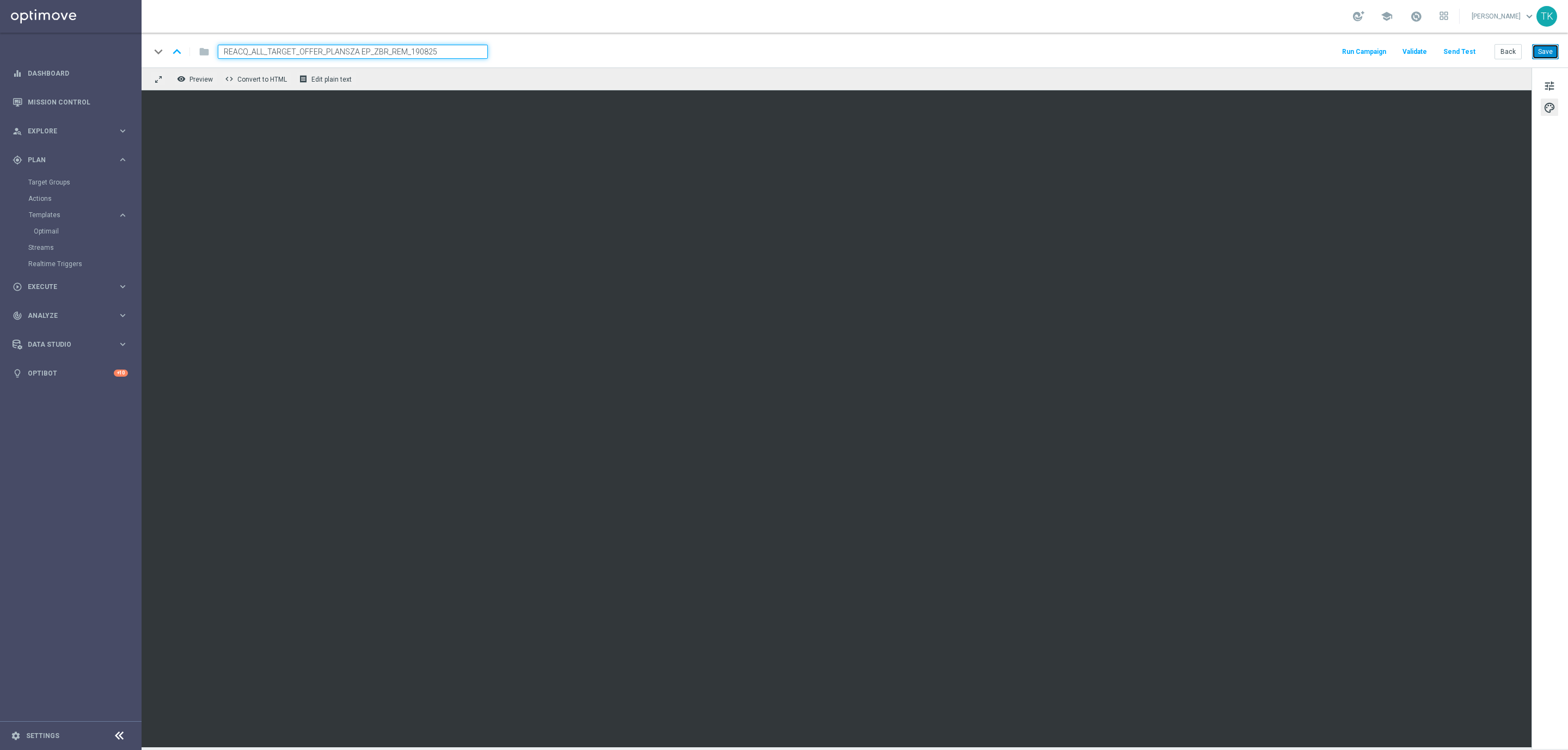
click at [1546, 49] on button "Save" at bounding box center [1545, 51] width 27 height 15
click at [1545, 53] on button "Save" at bounding box center [1545, 51] width 27 height 15
click at [422, 54] on input "REACQ_ALL_TARGET_OFFER_PLANSZA EP_ZBR_REM_190825" at bounding box center [353, 52] width 270 height 14
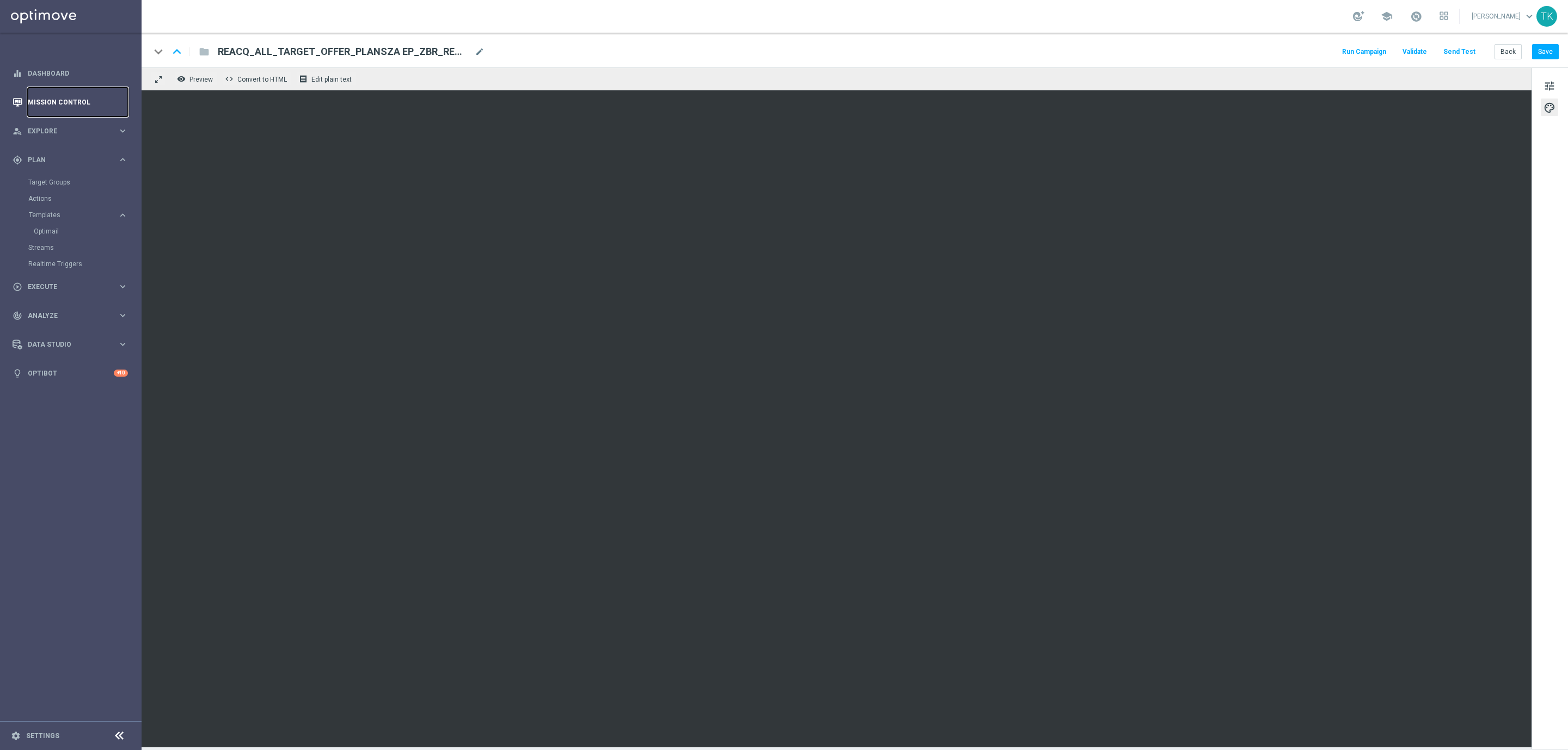
click at [54, 93] on link "Mission Control" at bounding box center [78, 102] width 101 height 29
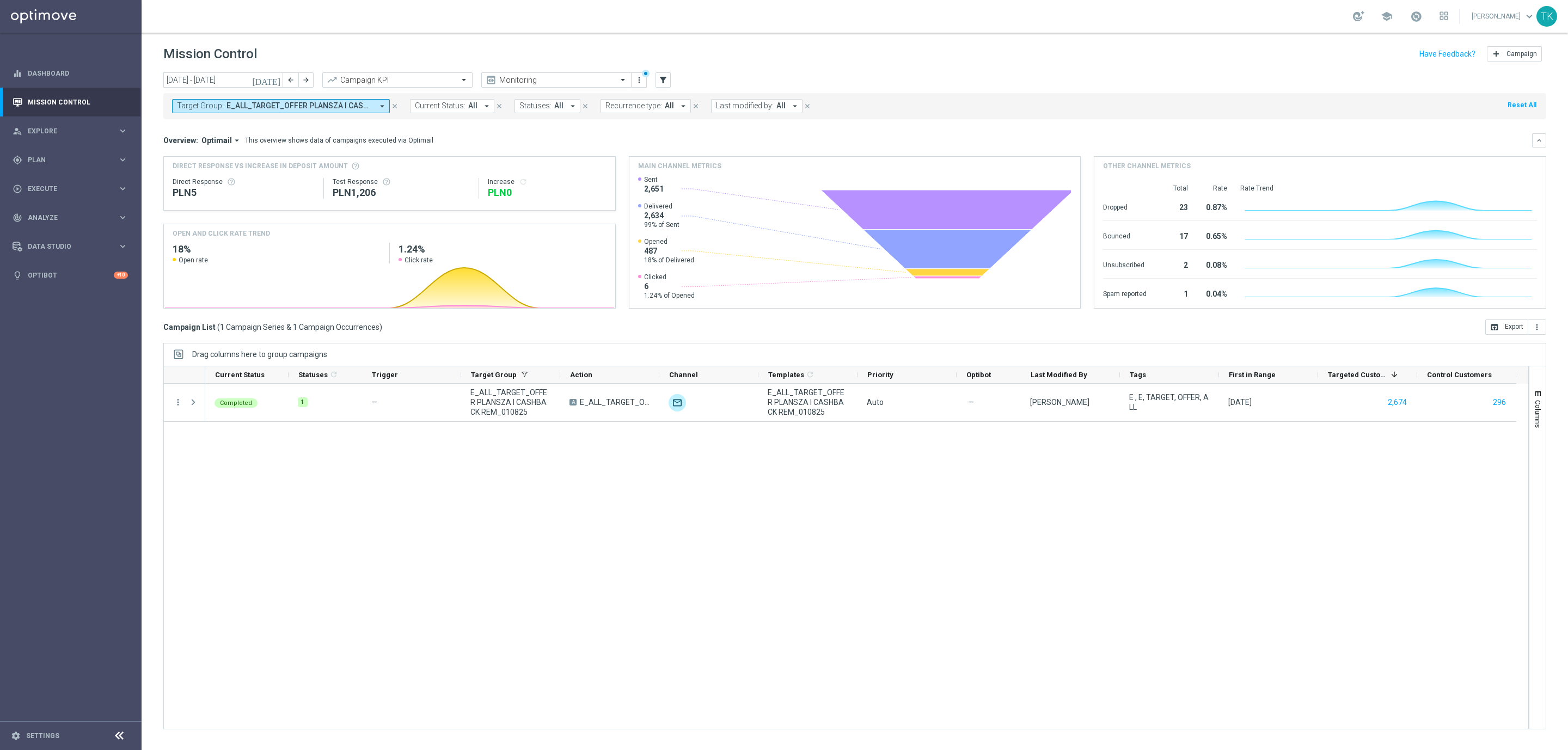
click at [292, 104] on span "E_ALL_TARGET_OFFER PLANSZA I CASHBACK REM_010825" at bounding box center [299, 106] width 146 height 9
click at [0, 0] on div "Clear" at bounding box center [0, 0] width 0 height 0
click at [201, 121] on div at bounding box center [261, 126] width 165 height 13
paste input "E_ALL_TARGET_OFFER_PLANSZA EP_190825"
click at [203, 184] on div "E_ALL_TARGET_OFFER_PLANSZA EP_190825" at bounding box center [267, 175] width 180 height 17
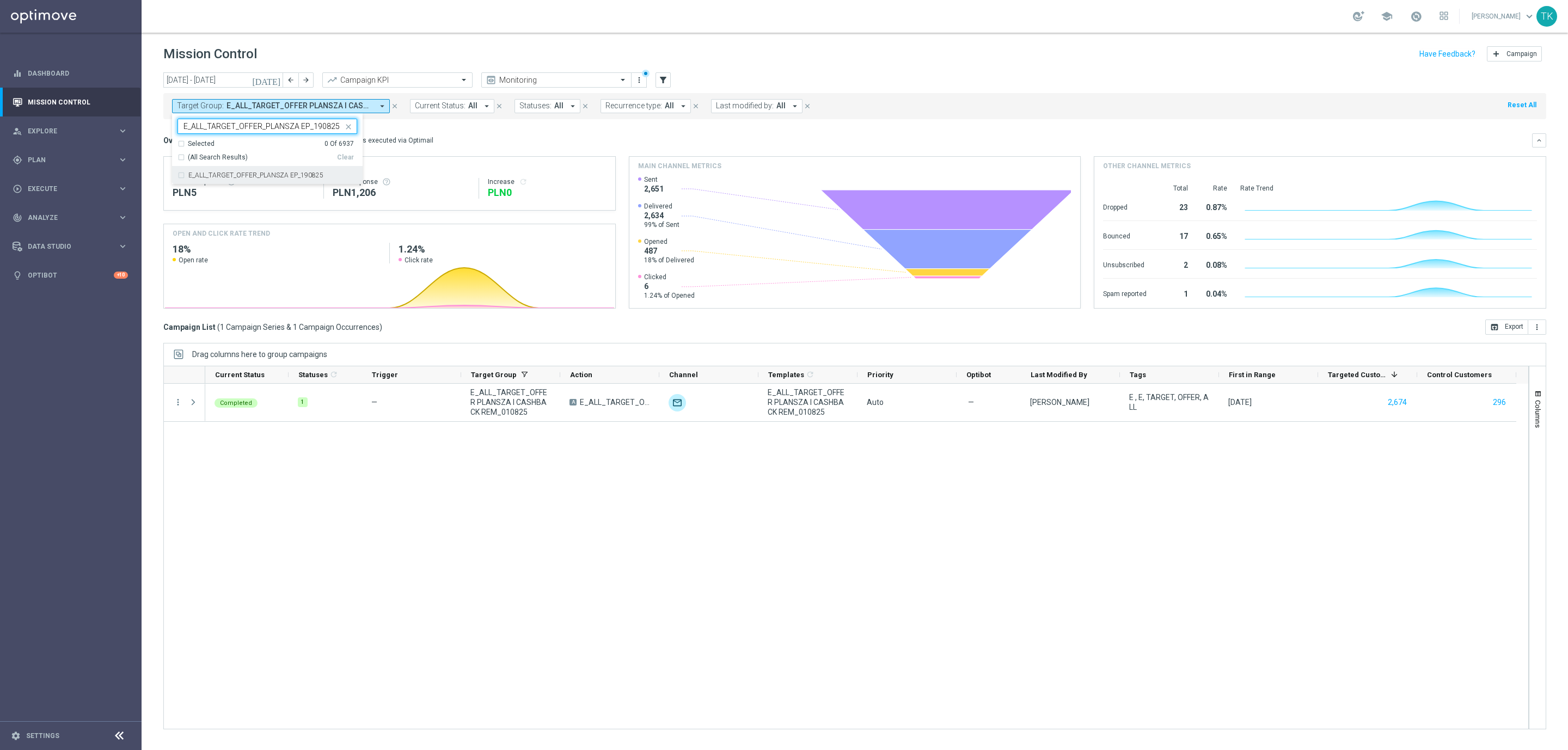
type input "E_ALL_TARGET_OFFER_PLANSZA EP_190825"
click at [150, 136] on div "today 28 Jul 2025 - 03 Aug 2025 arrow_back arrow_forward Campaign KPI trending_…" at bounding box center [855, 406] width 1427 height 668
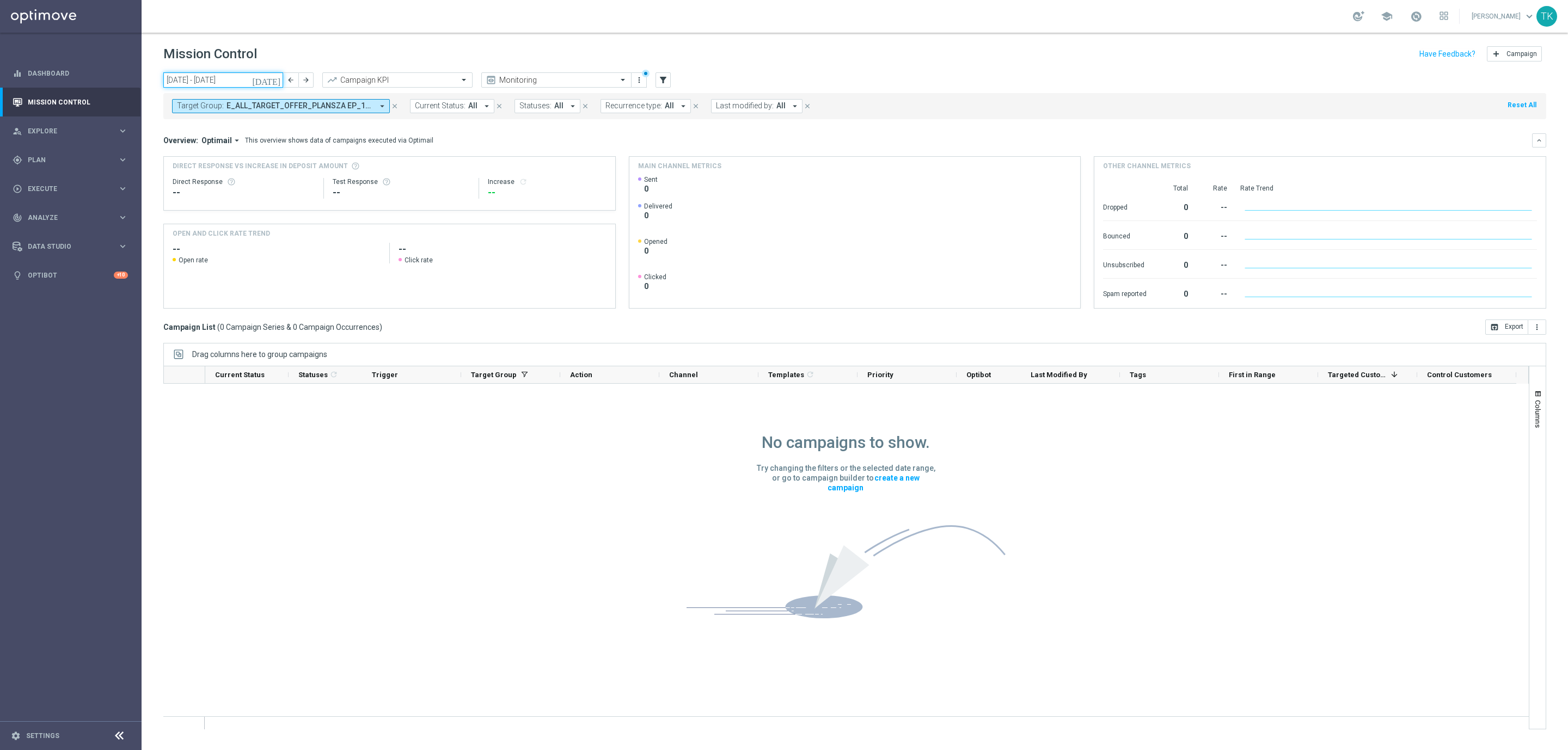
click at [233, 79] on input "28 Jul 2025 - 03 Aug 2025" at bounding box center [223, 79] width 119 height 15
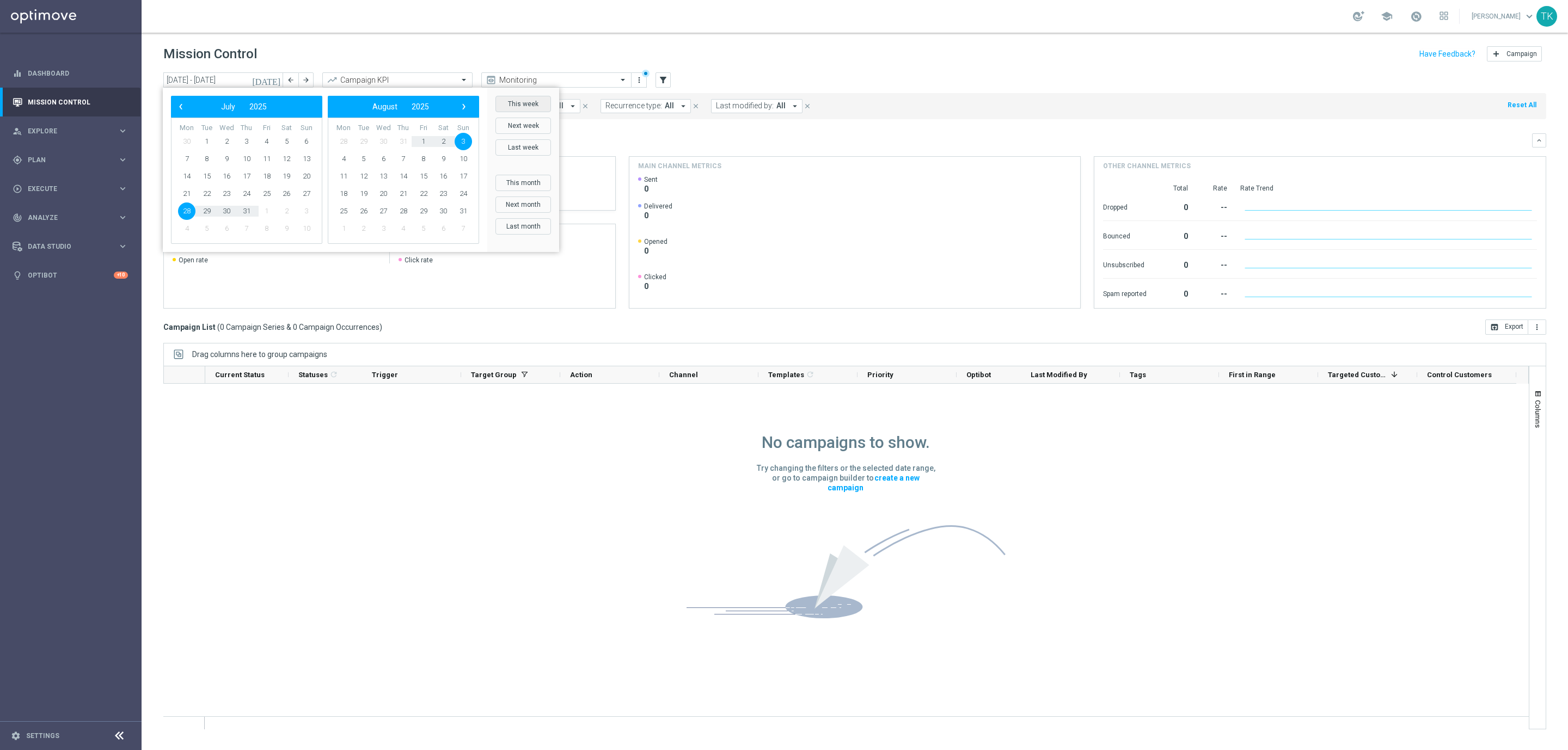
click at [525, 101] on button "This week" at bounding box center [523, 104] width 56 height 16
type input "18 Aug 2025 - 24 Aug 2025"
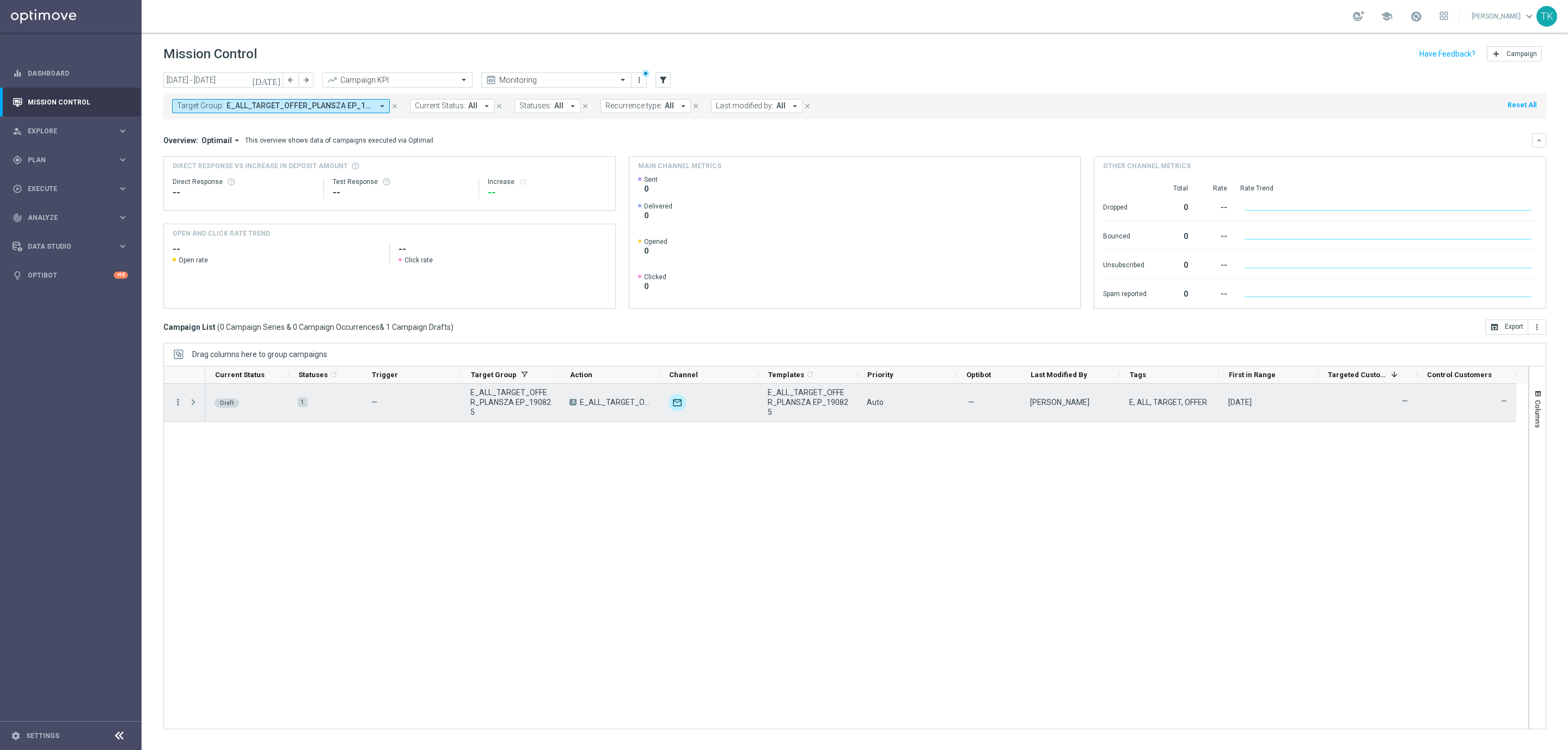
click at [178, 397] on icon "more_vert" at bounding box center [178, 402] width 9 height 9
click at [219, 443] on div "Edit" at bounding box center [250, 445] width 101 height 8
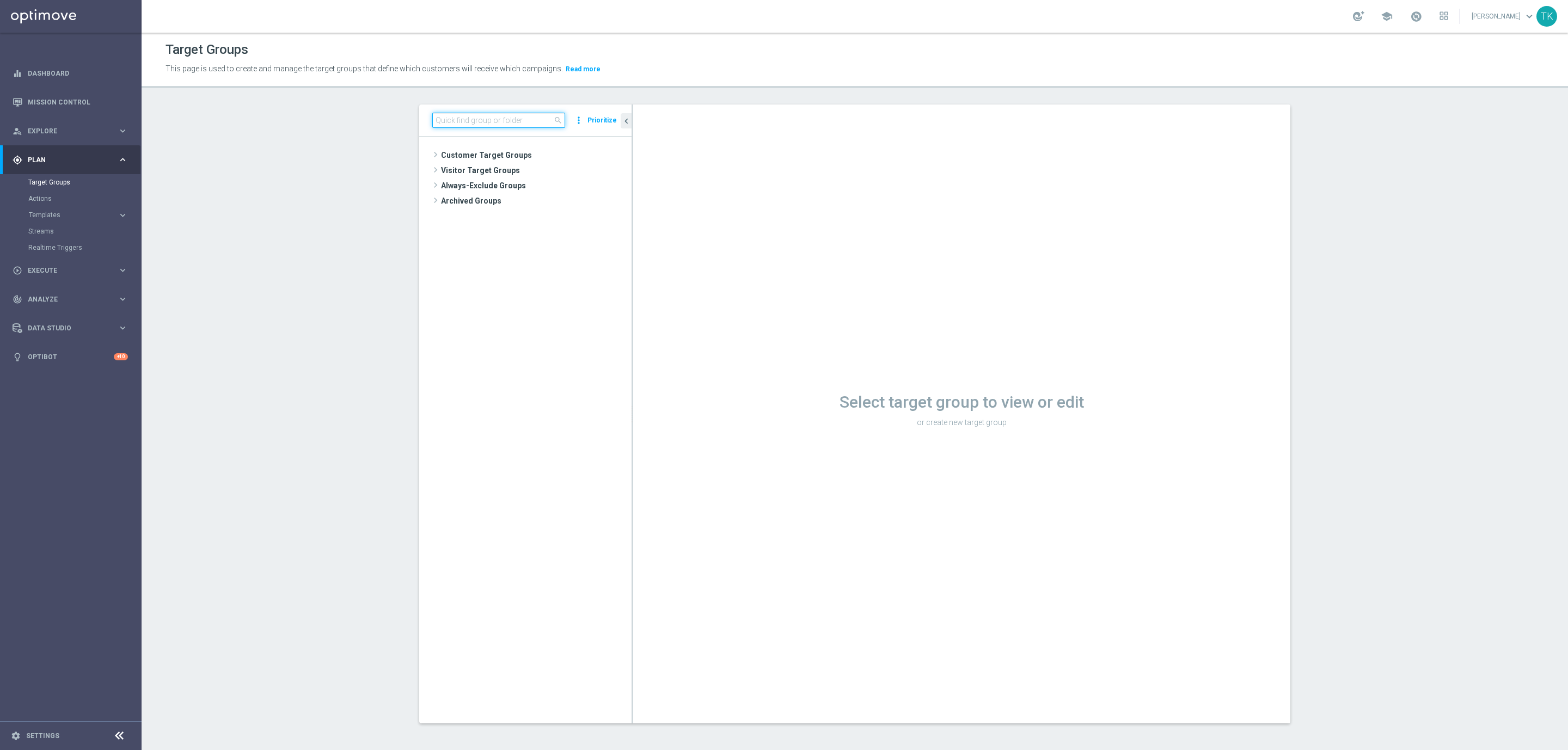
click at [454, 123] on input at bounding box center [498, 119] width 133 height 15
paste input "E_ALL_TARGET_OFFER PLANSZA I CASHBACK REM_010825"
type input "E_ALL_TARGET_OFFER PLANSZA I CASHBACK REM_010825"
click at [516, 188] on span "E_ALL_TARGET_OFFER PLANSZA I CASHBACK REM_010825" at bounding box center [540, 186] width 133 height 9
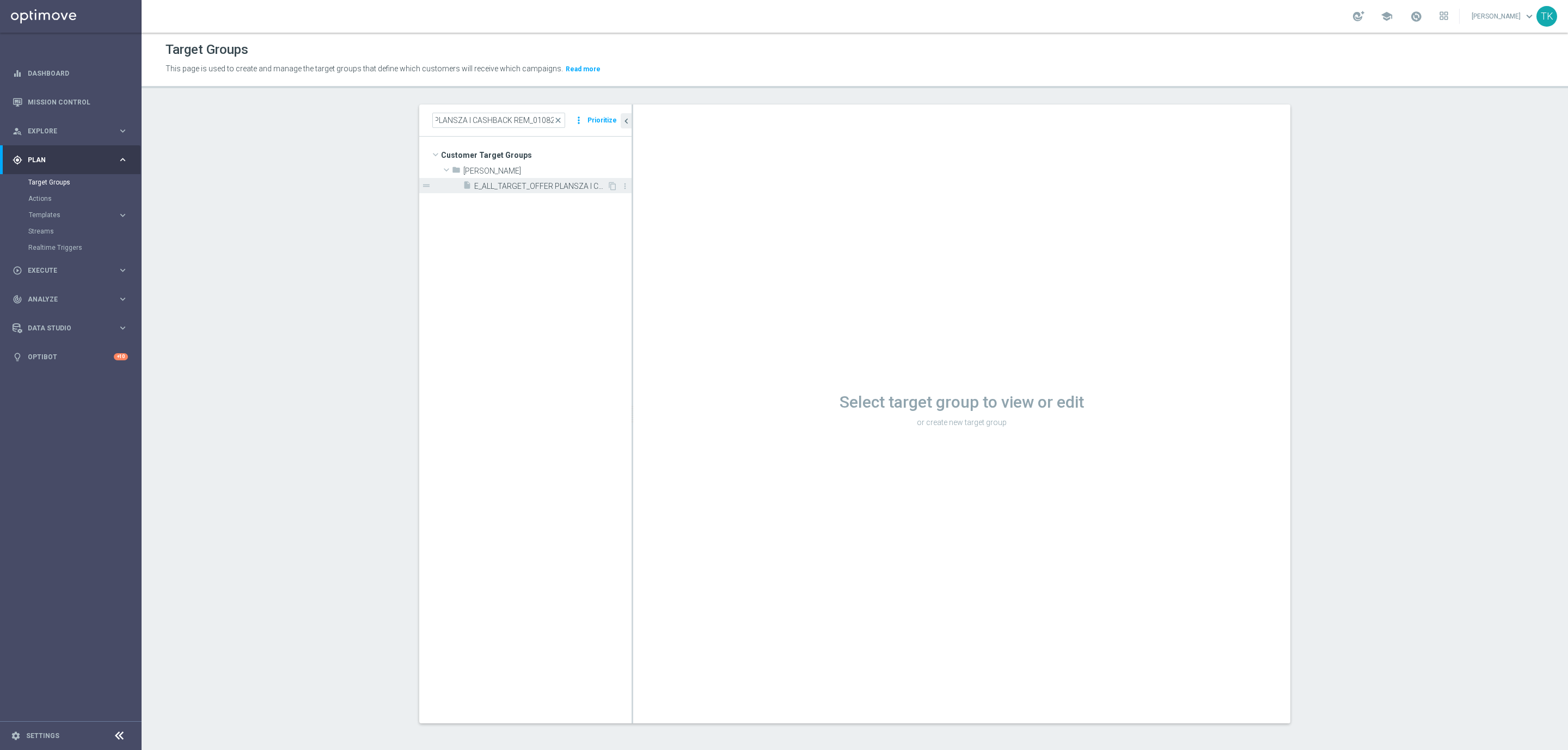
scroll to position [0, 0]
click at [490, 122] on input "E_ALL_TARGET_OFFER PLANSZA I CASHBACK REM_010825" at bounding box center [498, 119] width 133 height 15
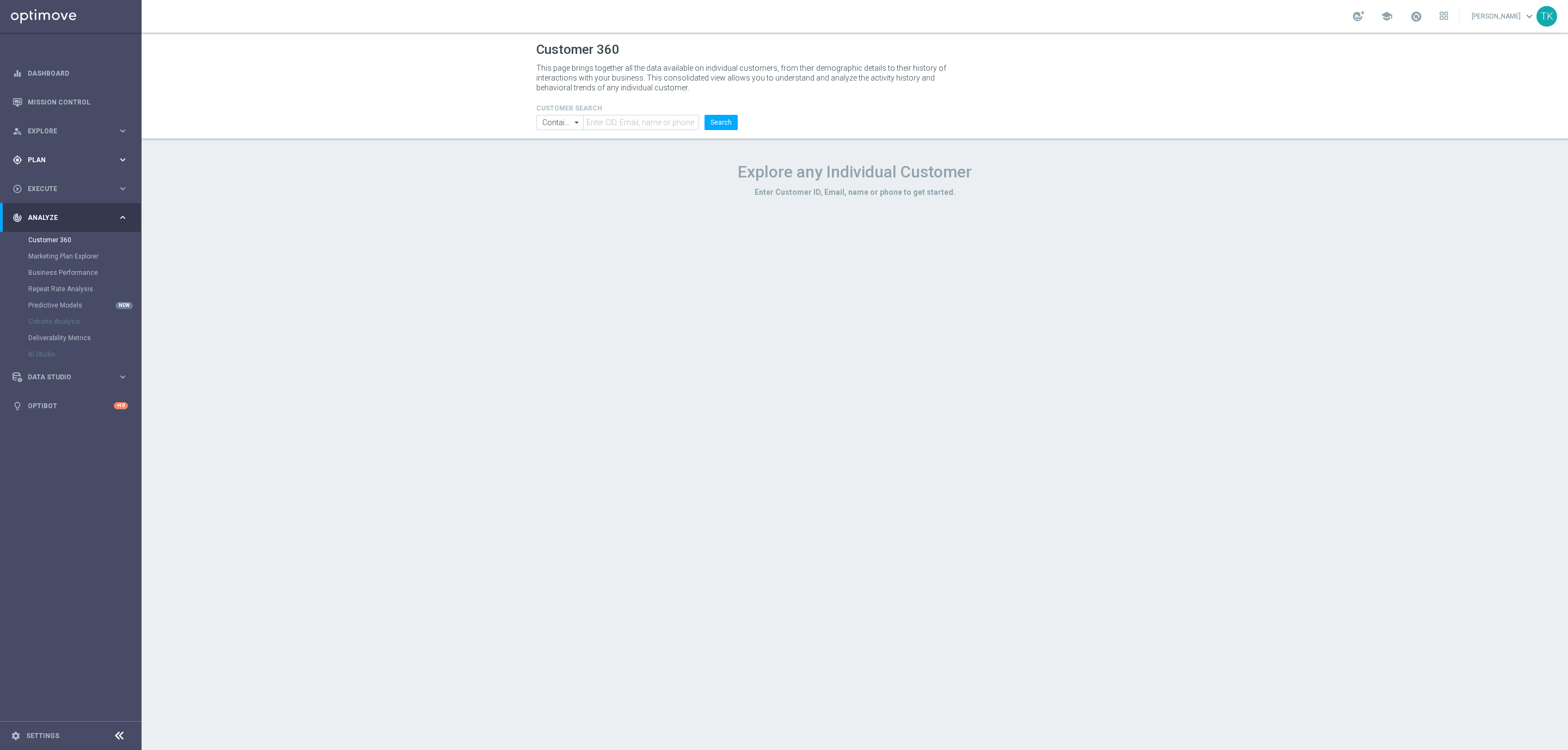
click at [38, 159] on span "Plan" at bounding box center [72, 160] width 90 height 6
click at [41, 180] on link "Target Groups" at bounding box center [71, 182] width 85 height 9
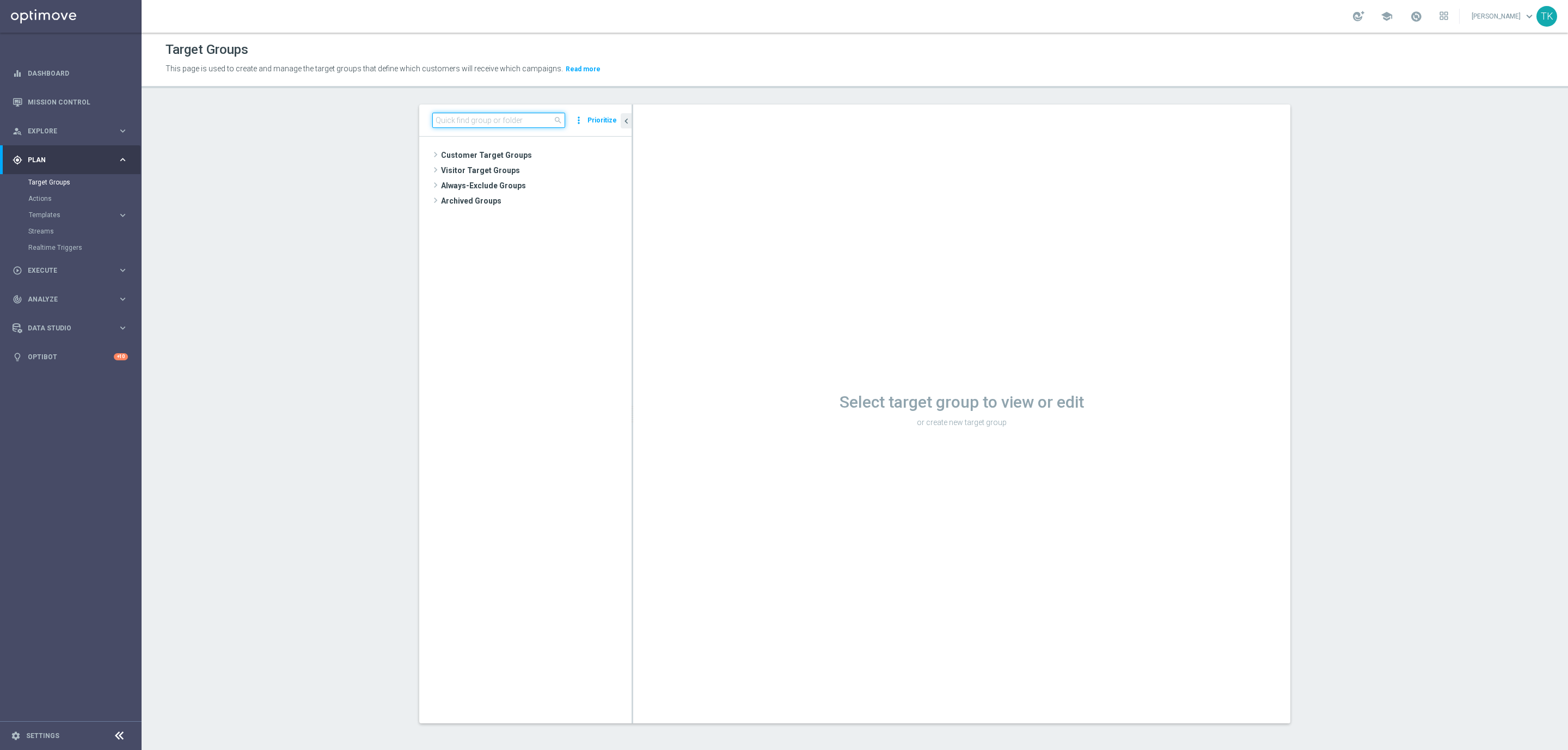
click at [476, 118] on input at bounding box center [498, 119] width 133 height 15
paste input "E_ALL_TARGET_OFFER PLANSZA I CASHBACK REM_010825"
type input "E_ALL_TARGET_OFFER PLANSZA I CASHBACK REM_010825"
click at [522, 187] on span "E_ALL_TARGET_OFFER PLANSZA I CASHBACK REM_010825" at bounding box center [540, 186] width 133 height 9
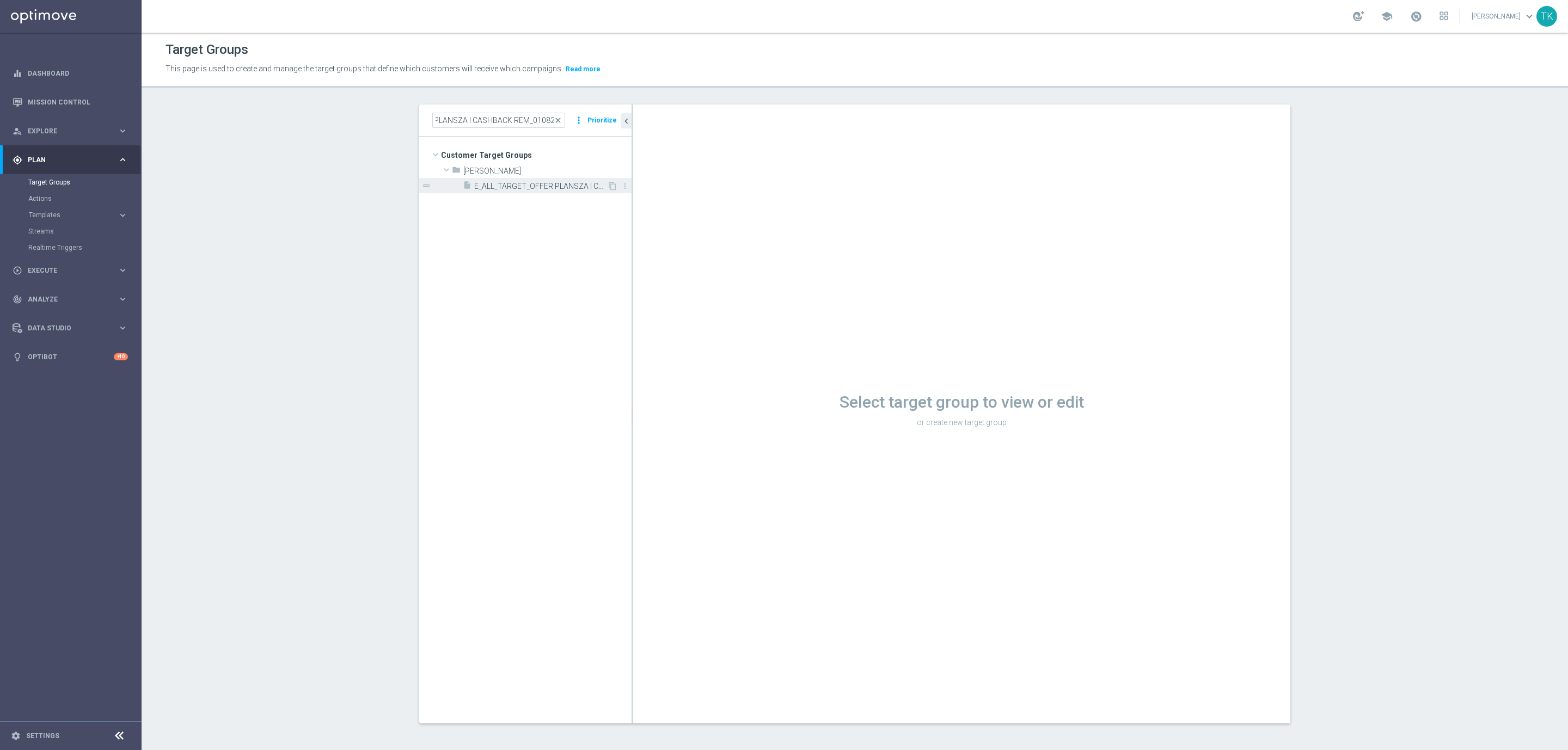
scroll to position [0, 0]
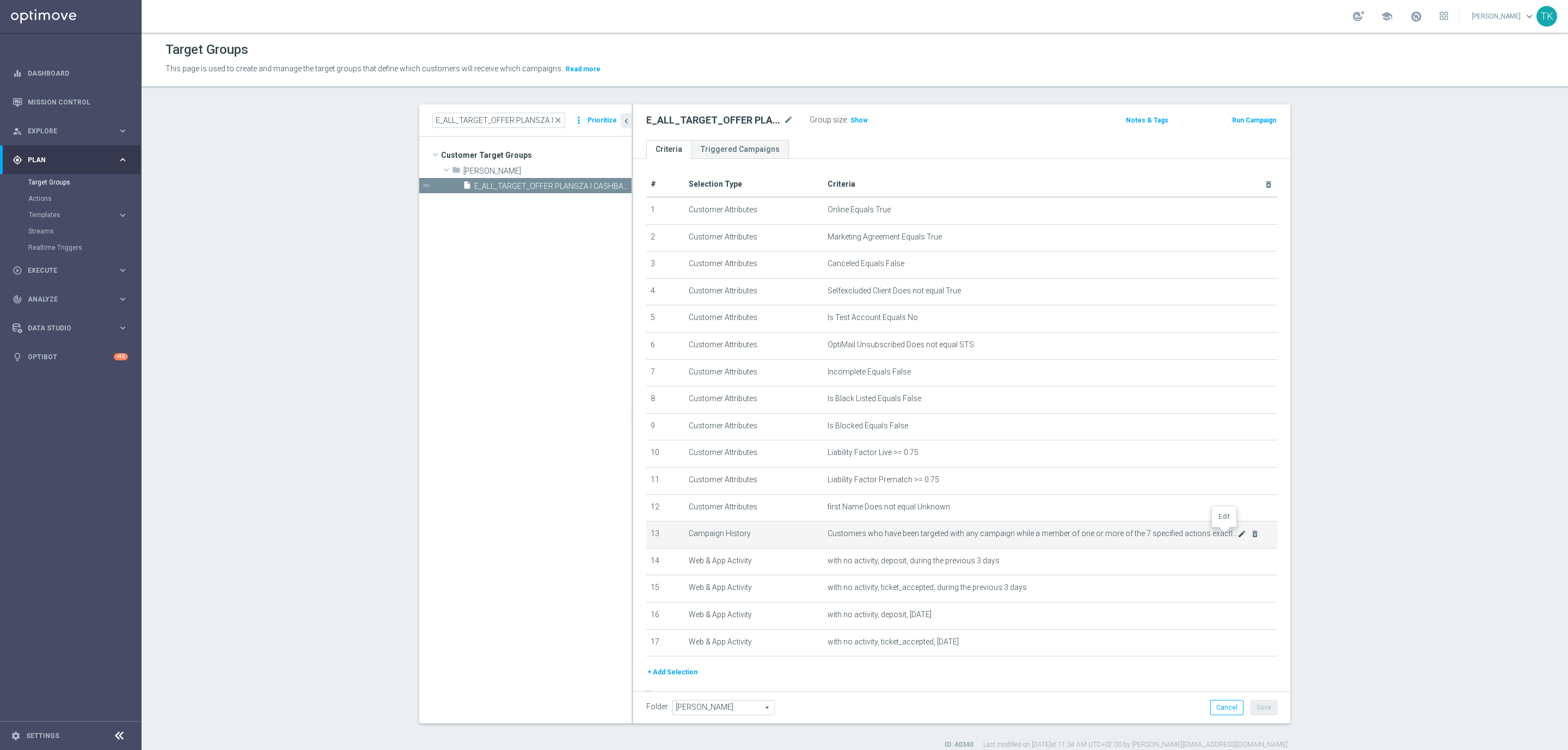
click at [1237, 531] on icon "mode_edit" at bounding box center [1241, 533] width 9 height 9
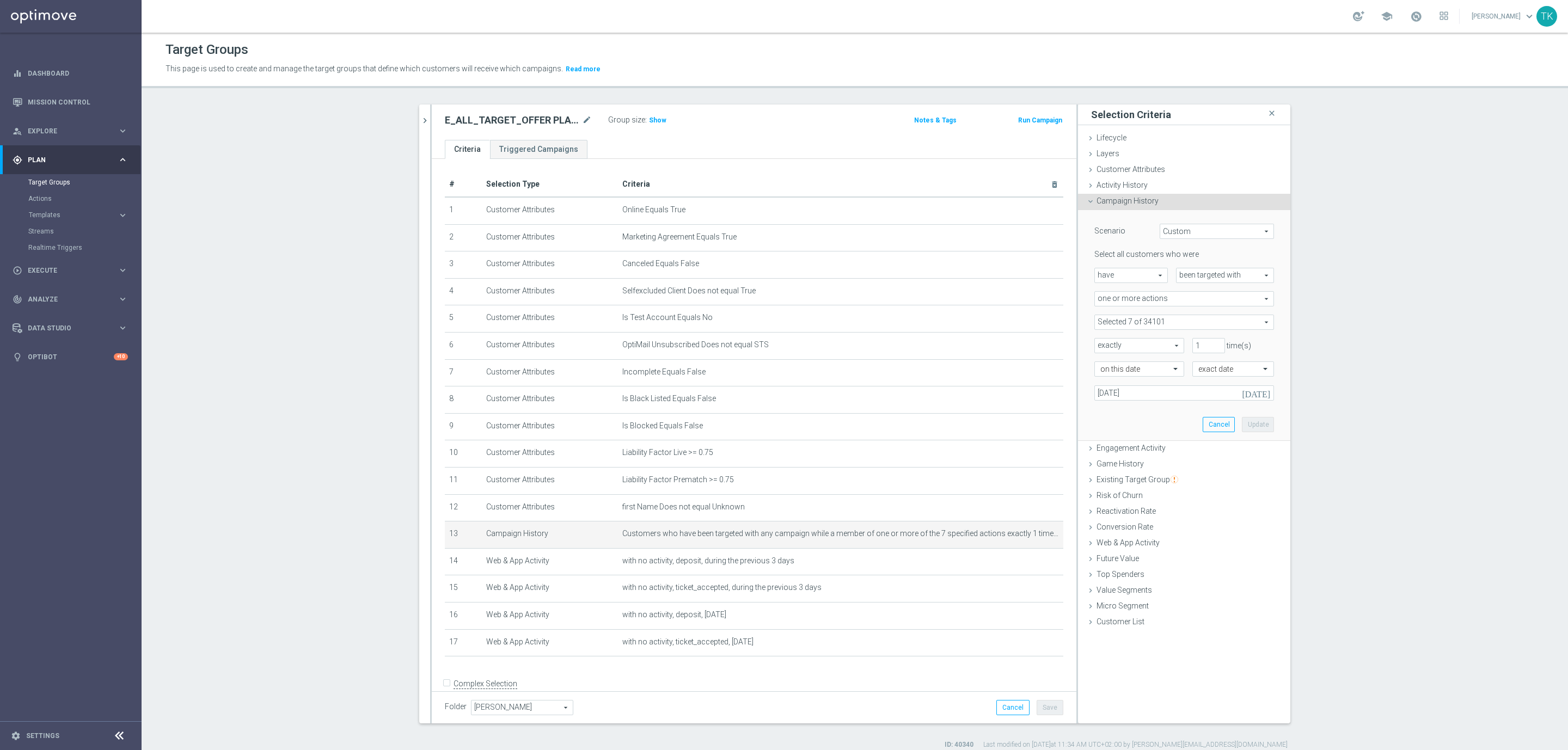
click at [1111, 320] on span at bounding box center [1184, 322] width 178 height 14
click at [1099, 338] on div "Show Selected" at bounding box center [1124, 342] width 51 height 13
click at [1099, 345] on input "Show Selected" at bounding box center [1102, 346] width 7 height 7
checkbox input "true"
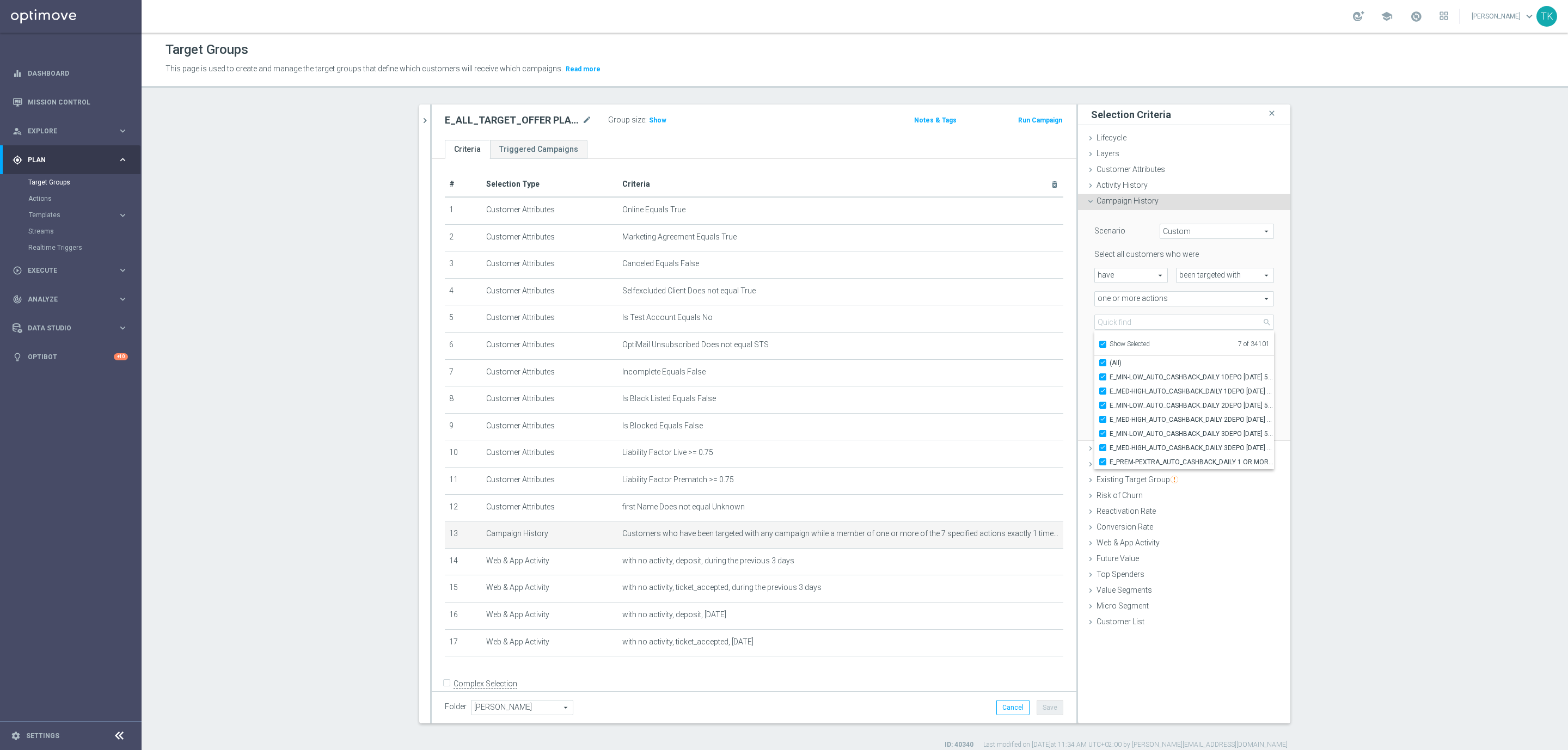
click at [1233, 252] on div "Select all customers who were" at bounding box center [1184, 254] width 196 height 9
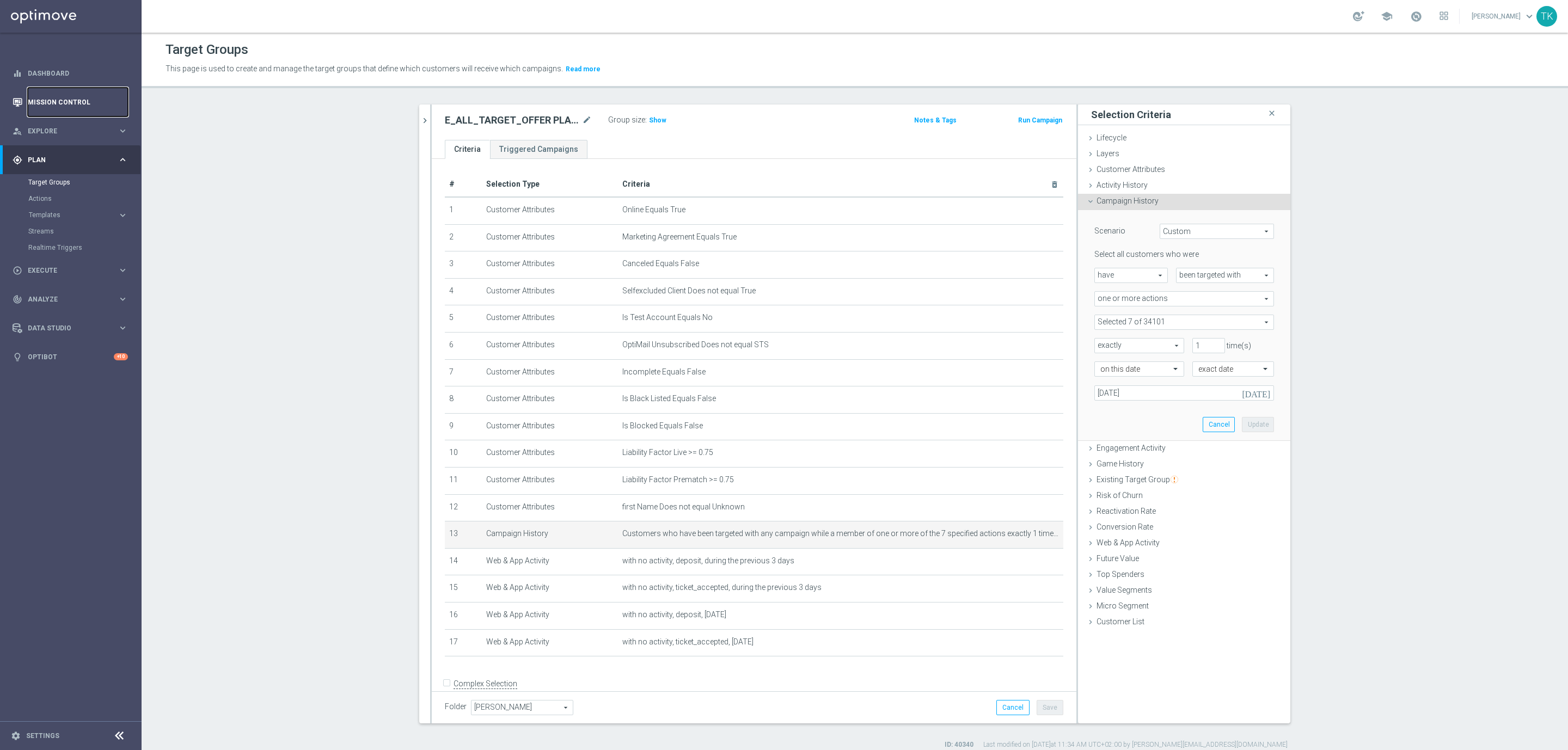
click at [77, 101] on link "Mission Control" at bounding box center [78, 102] width 101 height 29
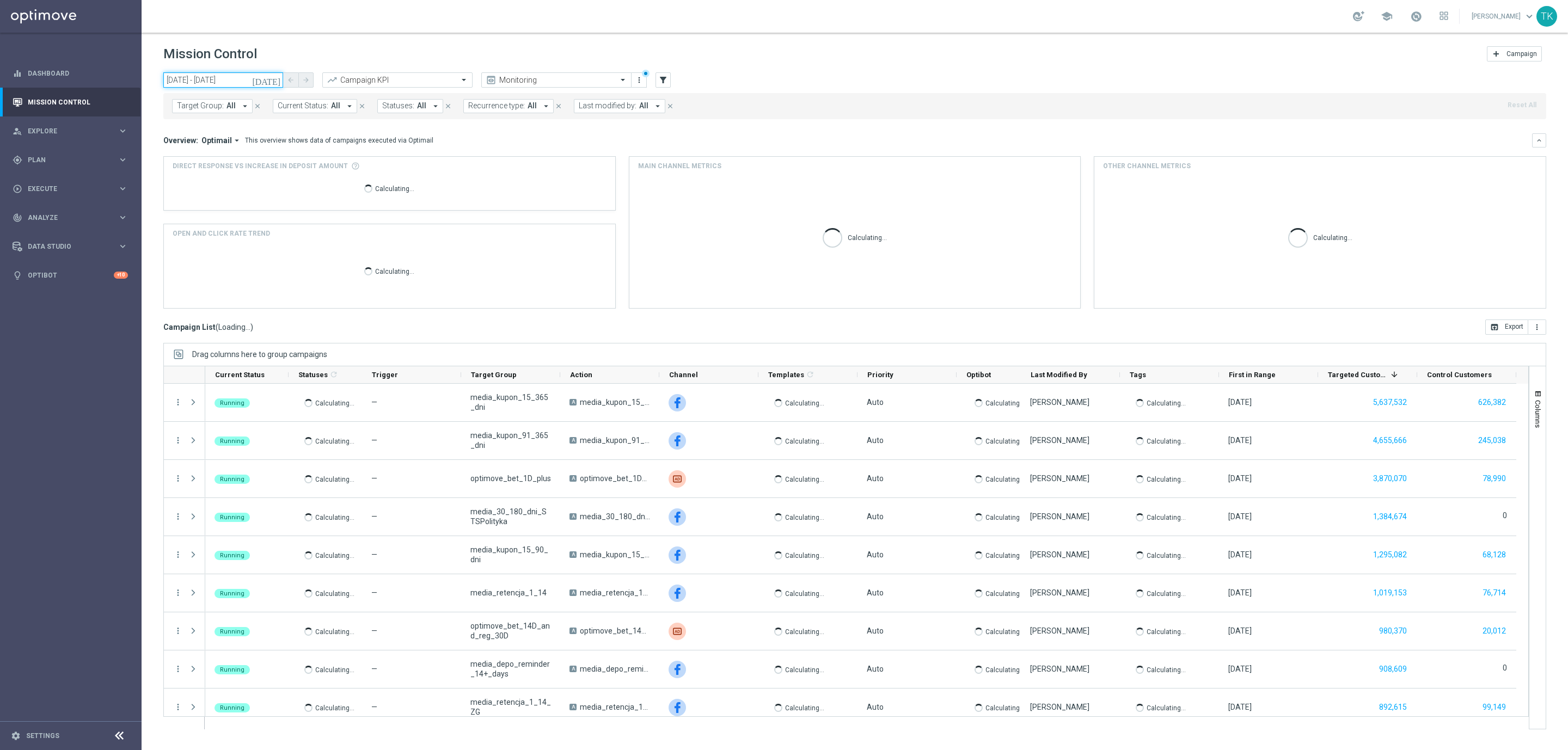
click at [244, 77] on input "01 Jul 2025 - 09 Jul 2025" at bounding box center [223, 79] width 119 height 15
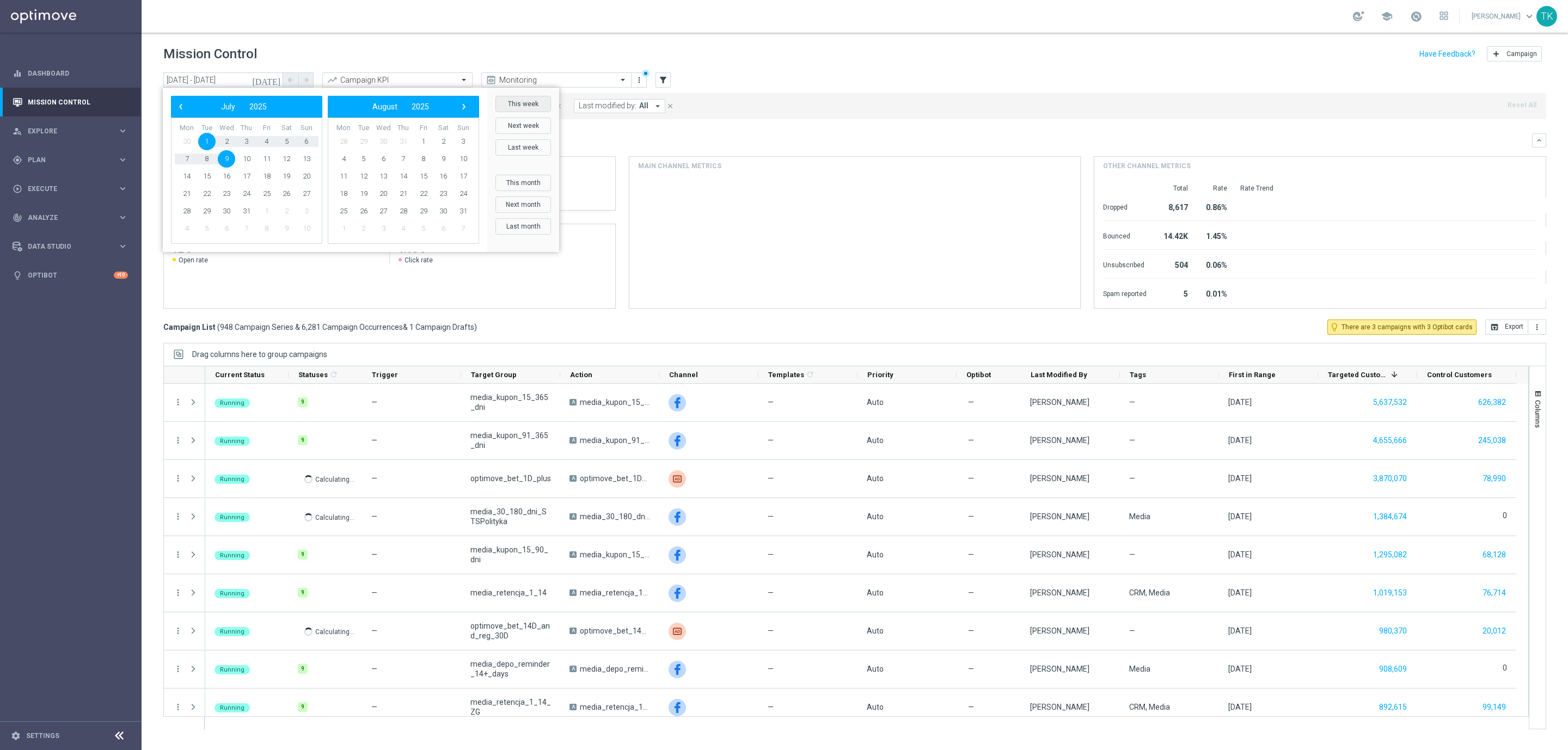
click at [518, 104] on button "This week" at bounding box center [523, 104] width 56 height 16
type input "18 Aug 2025 - 24 Aug 2025"
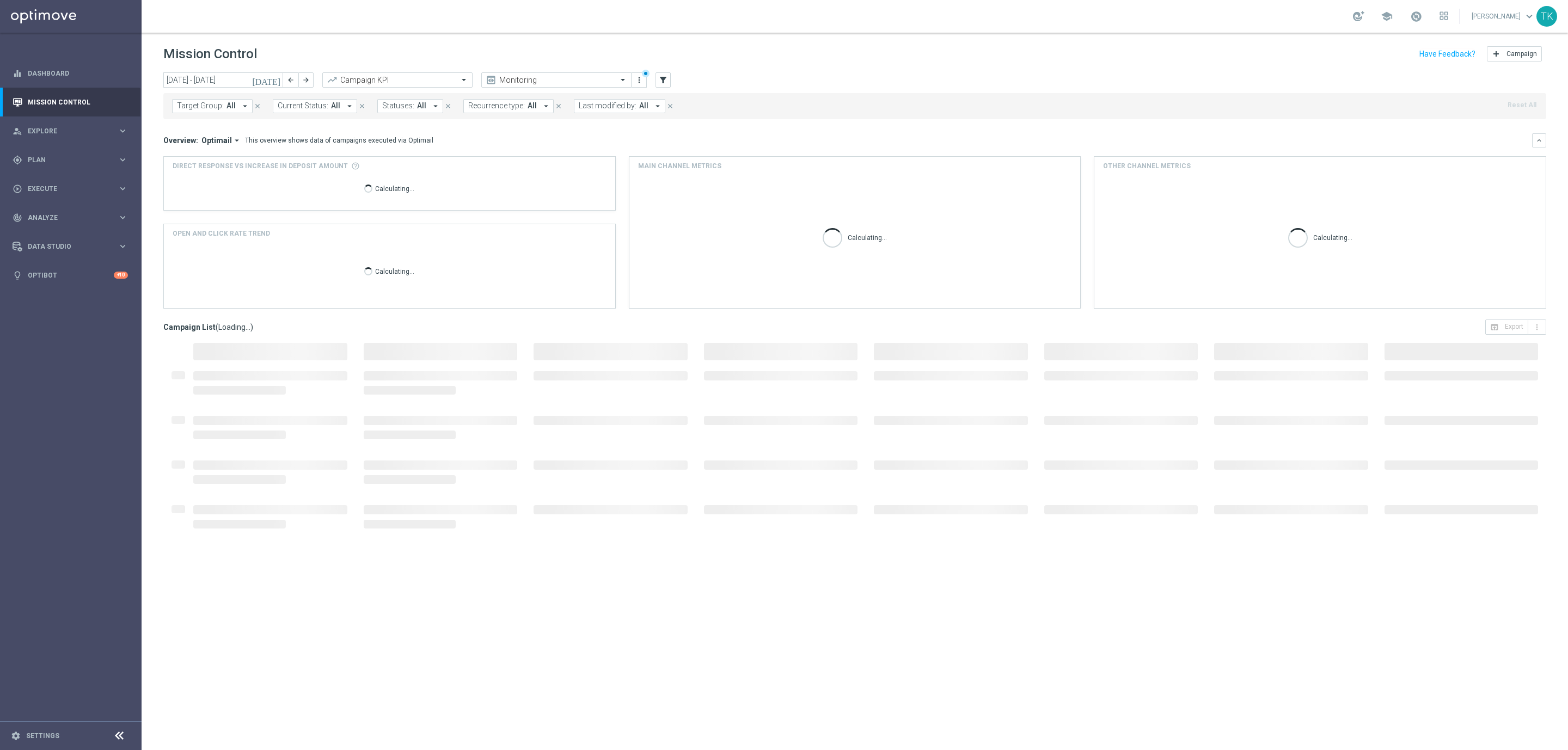
click at [195, 106] on span "Target Group:" at bounding box center [200, 106] width 47 height 9
click at [193, 128] on input "text" at bounding box center [263, 126] width 159 height 9
click at [219, 173] on label "E_ALL_TARGET_OFFER PLANSZA I CASHBACK REM_010825" at bounding box center [273, 175] width 169 height 6
type input "E_ALL_TARGET_OFFER PLANSZA I CASHBACK REM_010825"
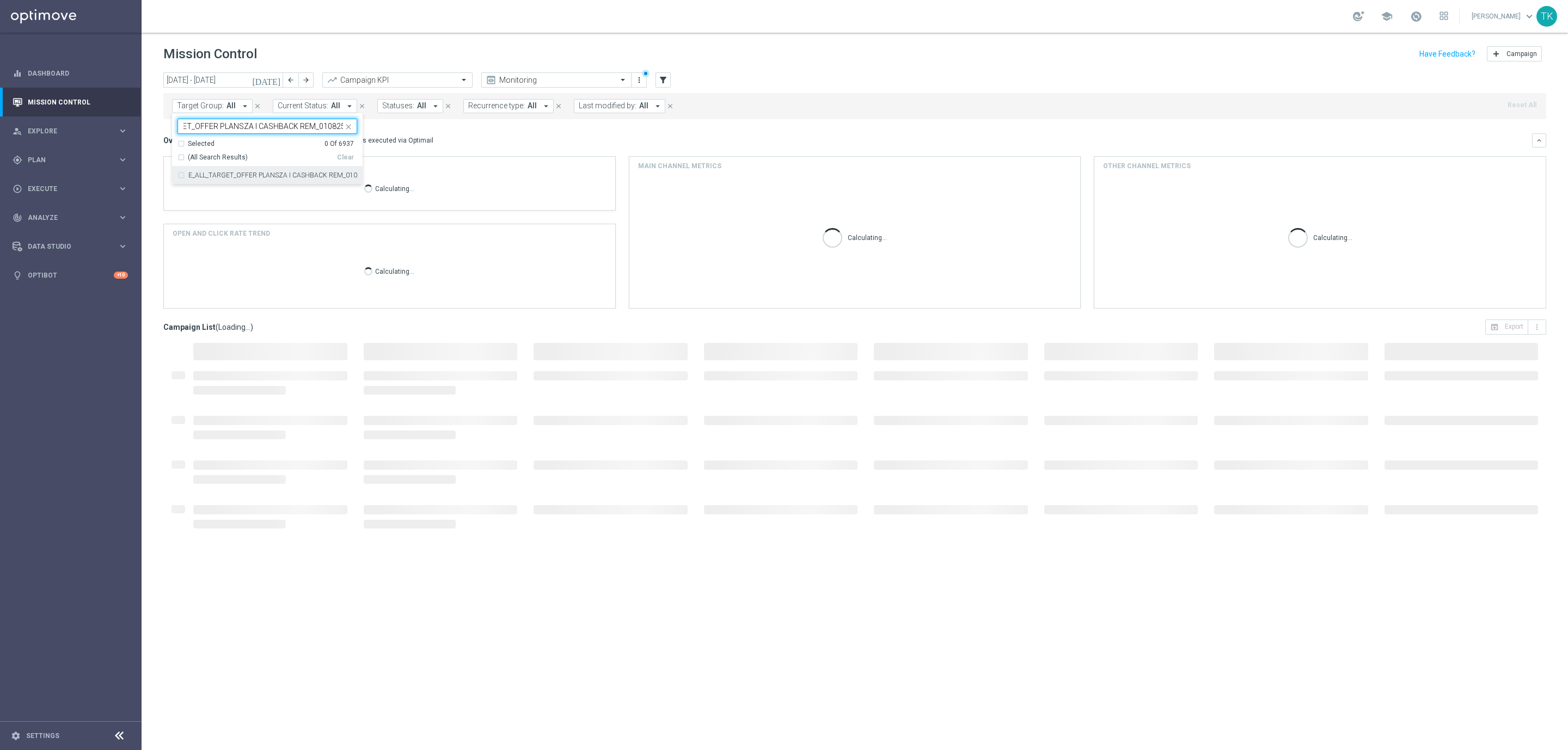
scroll to position [0, 0]
click at [159, 134] on div "today 18 Aug 2025 - 24 Aug 2025 arrow_back arrow_forward Campaign KPI trending_…" at bounding box center [855, 406] width 1427 height 668
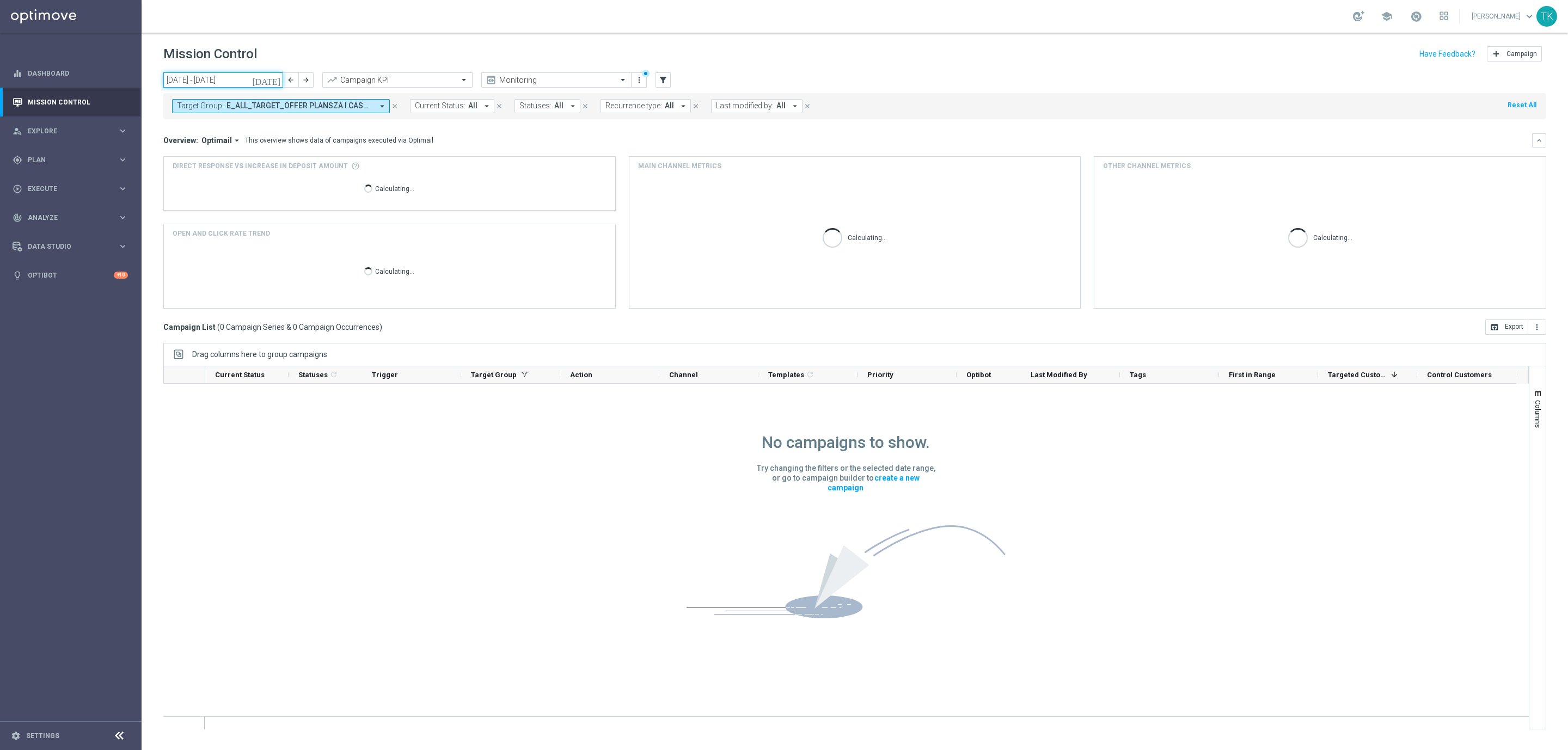
click at [236, 79] on input "18 Aug 2025 - 24 Aug 2025" at bounding box center [223, 79] width 119 height 15
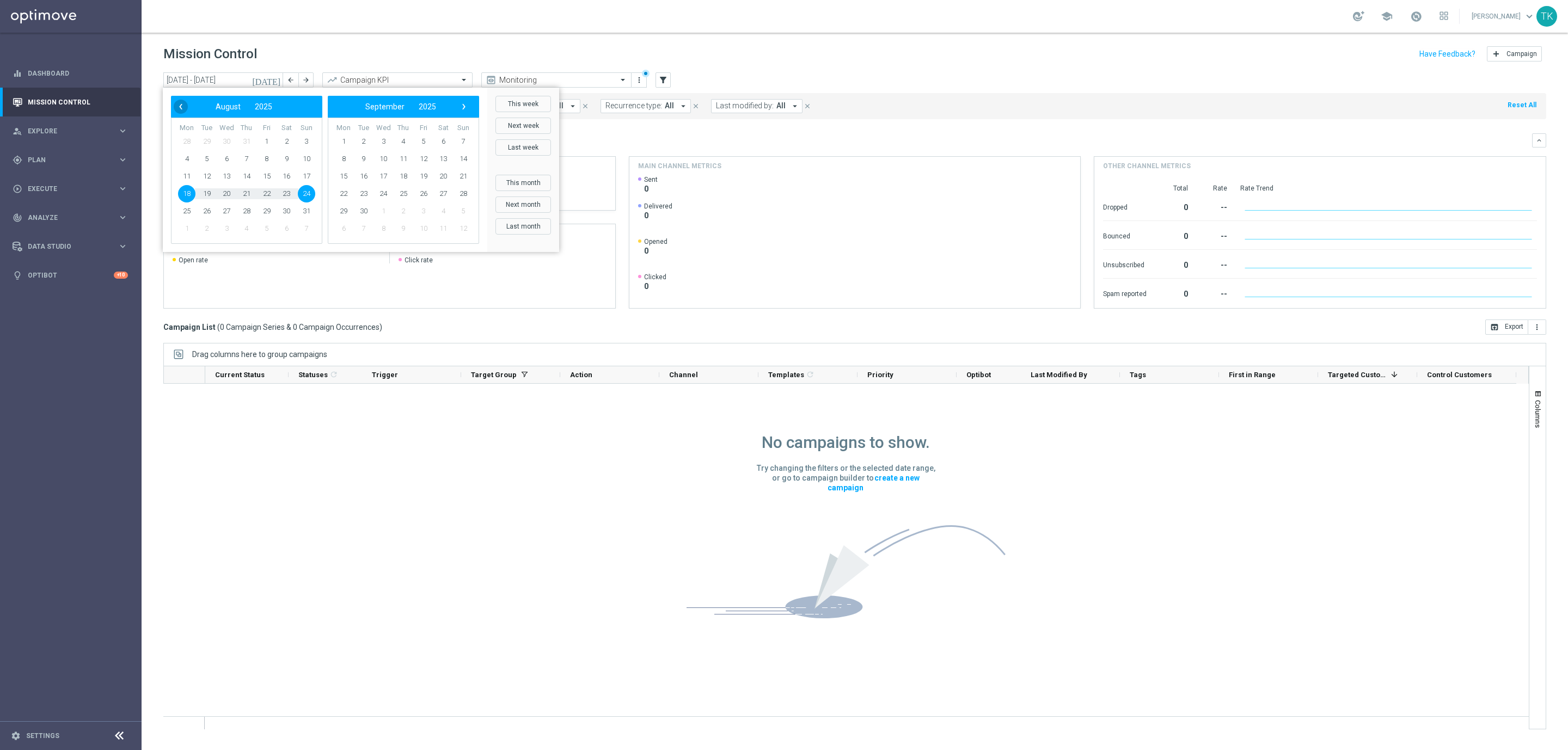
click at [180, 106] on span "‹" at bounding box center [181, 107] width 14 height 14
click at [524, 98] on button "This week" at bounding box center [523, 104] width 56 height 16
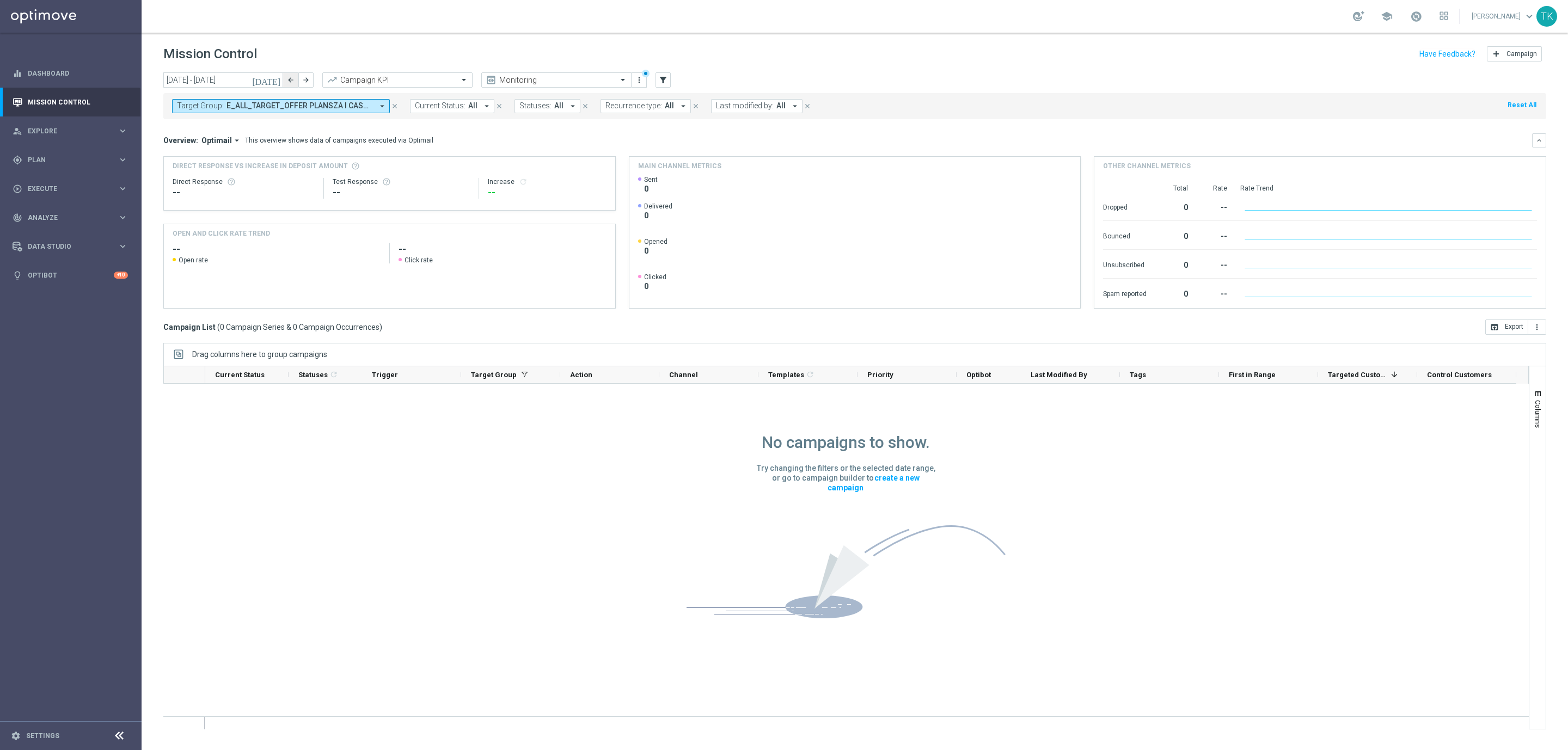
click at [284, 80] on button "arrow_back" at bounding box center [290, 79] width 15 height 15
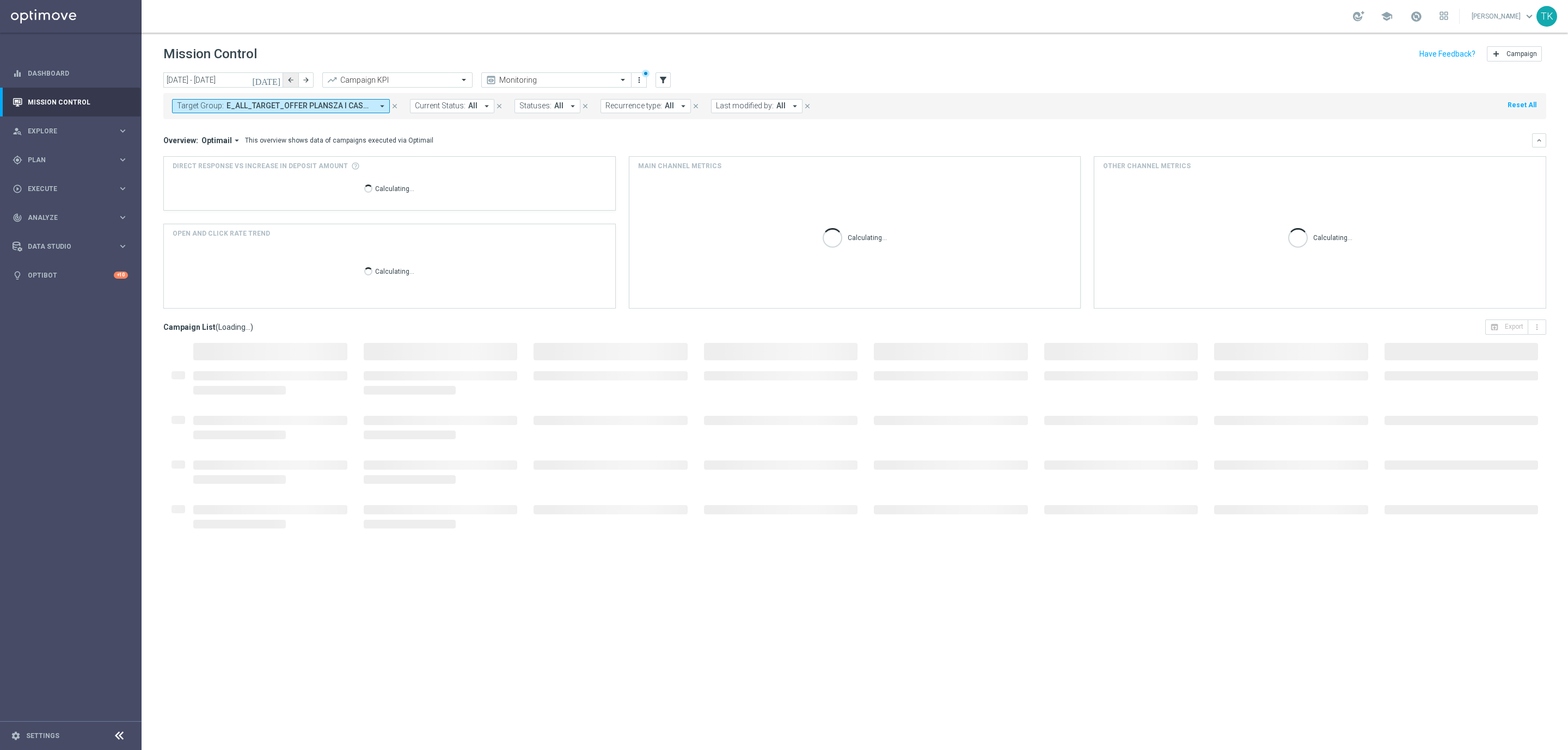
click at [286, 79] on button "arrow_back" at bounding box center [290, 79] width 15 height 15
type input "28 Jul 2025 - 03 Aug 2025"
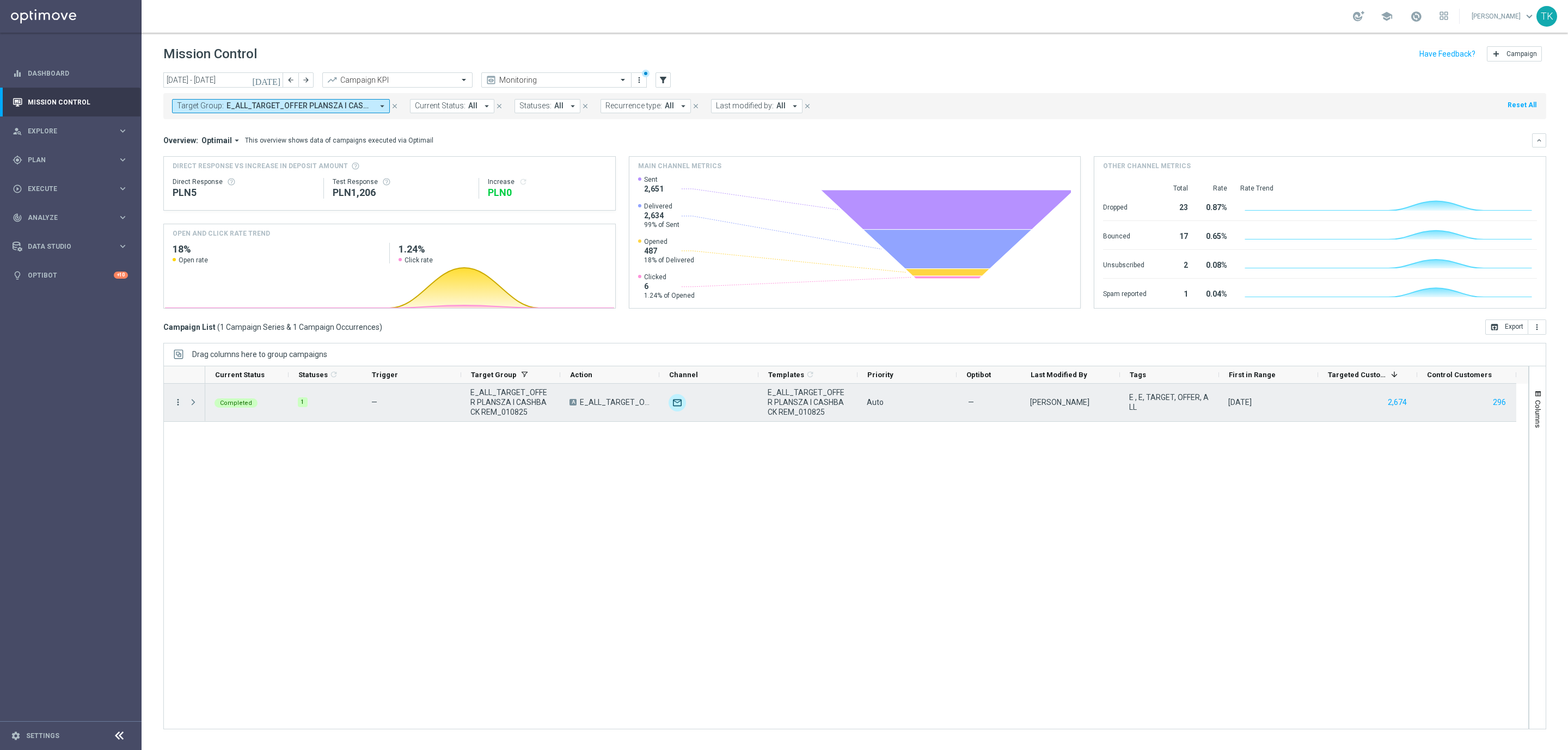
click at [177, 401] on icon "more_vert" at bounding box center [178, 402] width 9 height 9
click at [211, 406] on span "Campaign Details" at bounding box center [227, 410] width 55 height 8
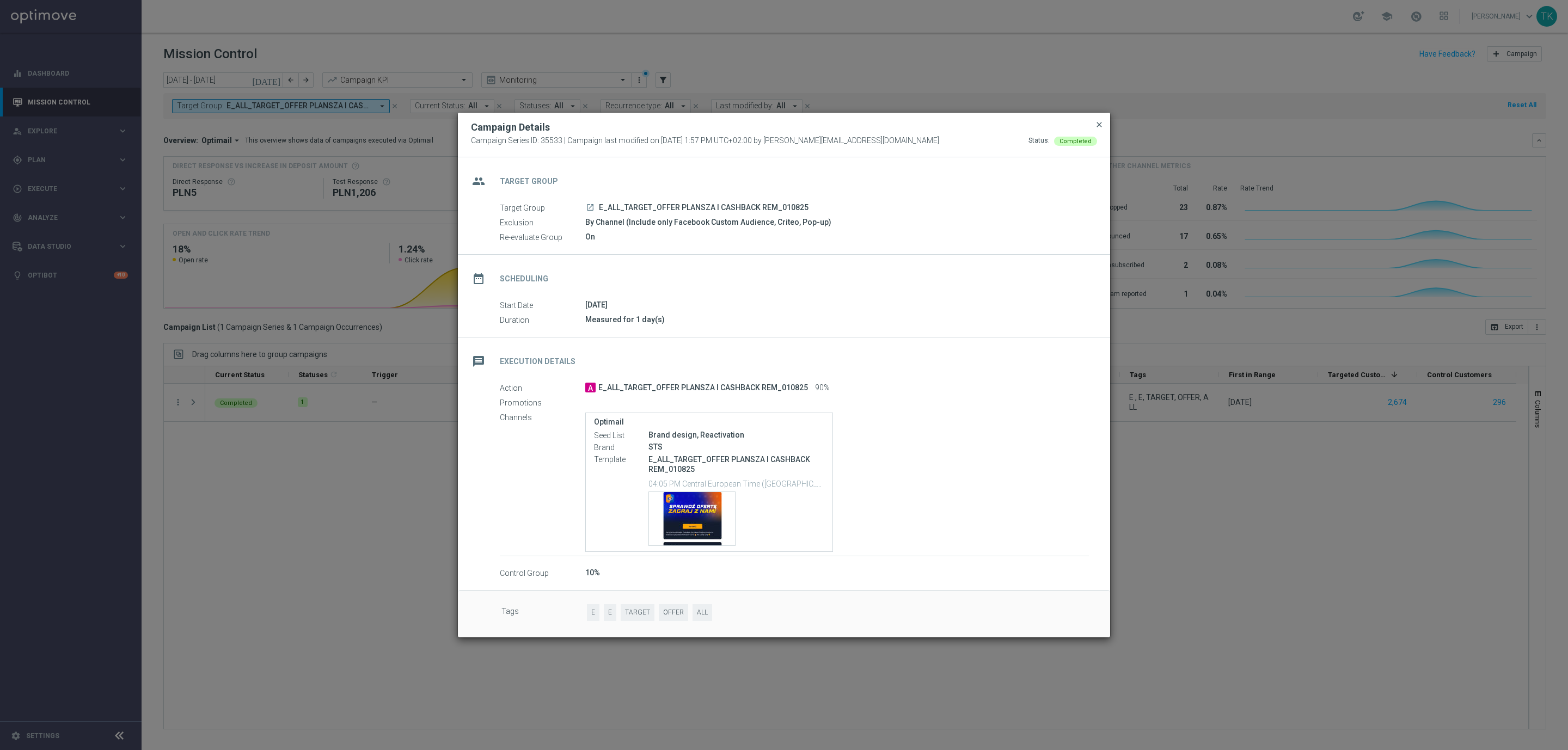
click at [1097, 122] on span "close" at bounding box center [1099, 124] width 9 height 9
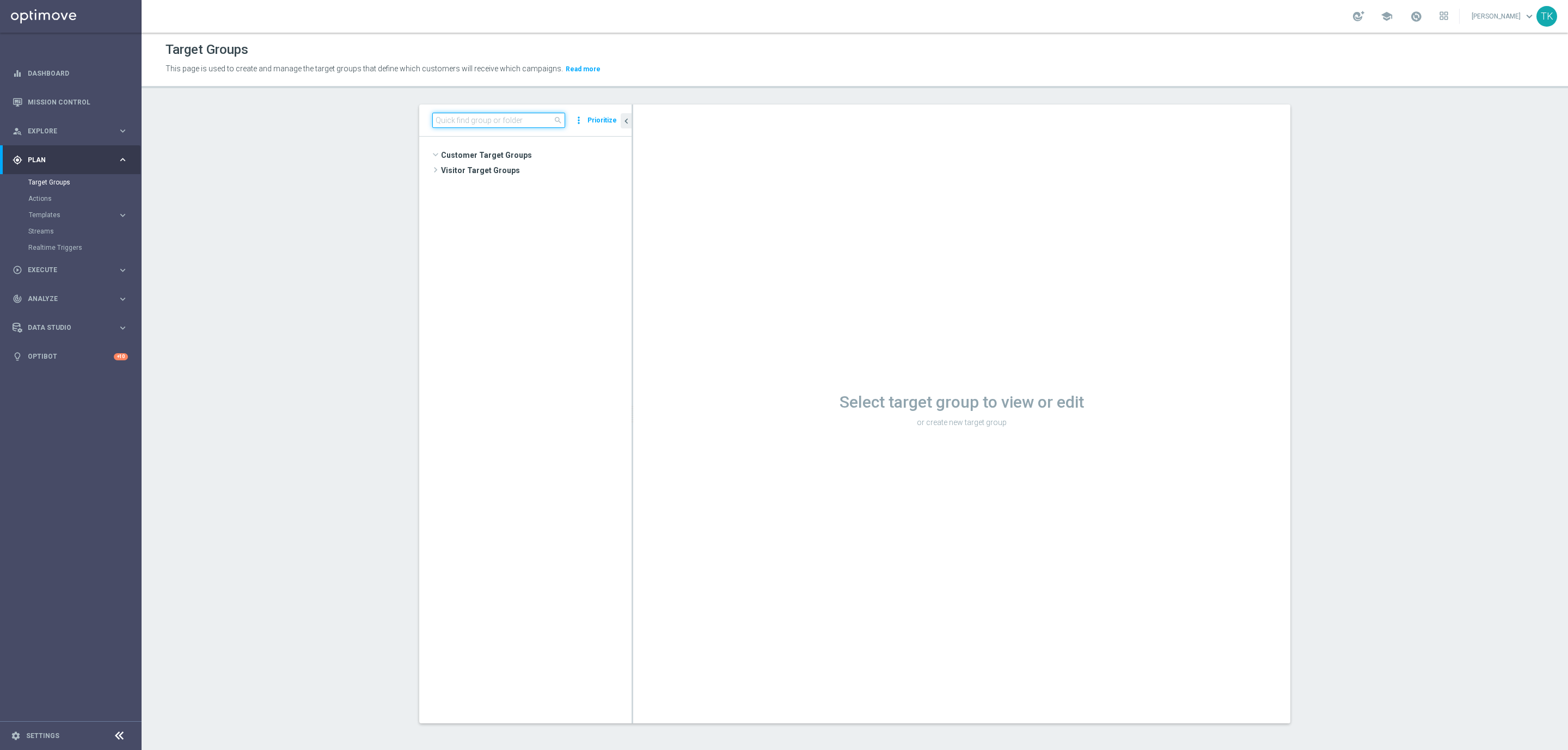
click at [478, 118] on input at bounding box center [498, 119] width 133 height 15
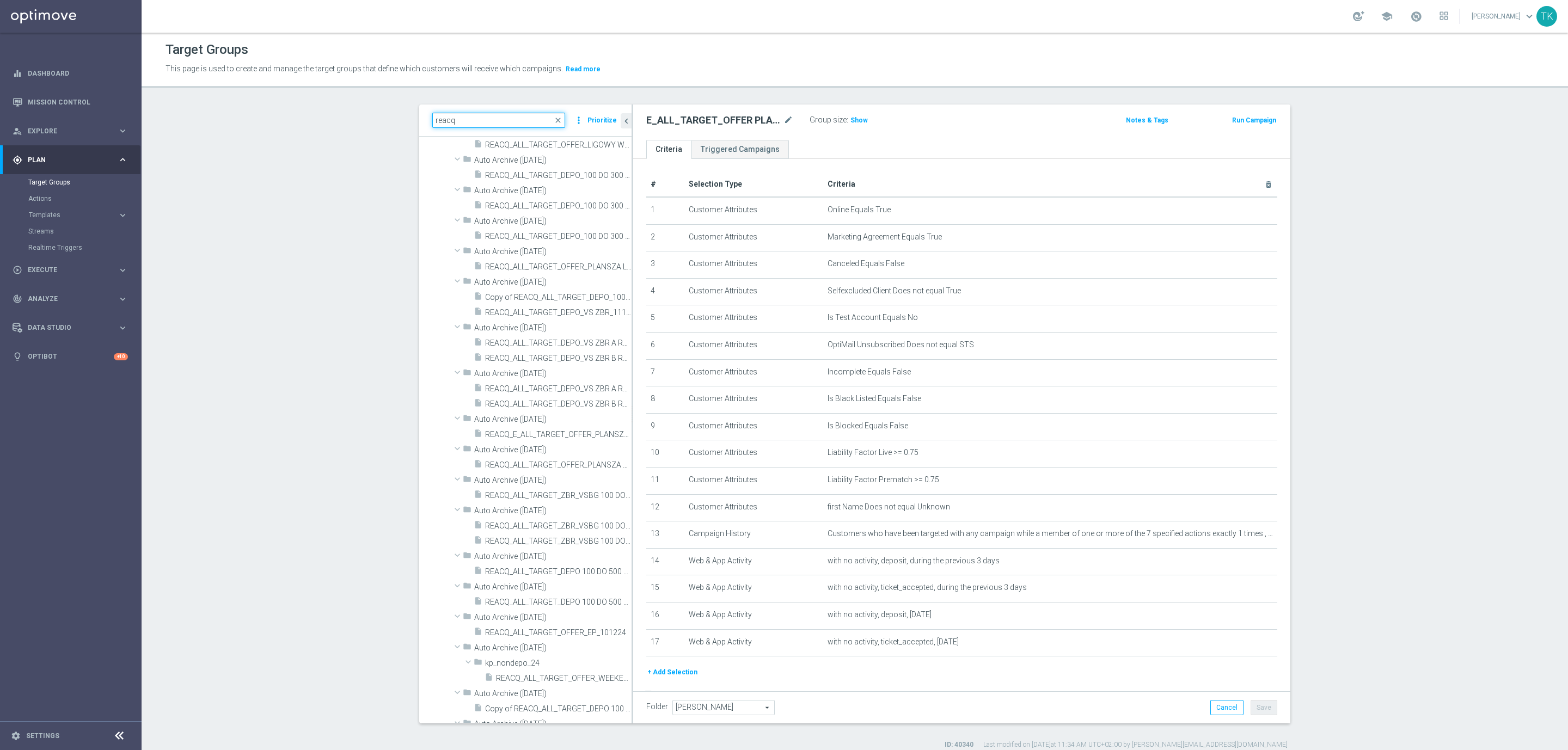
type input "reacq"
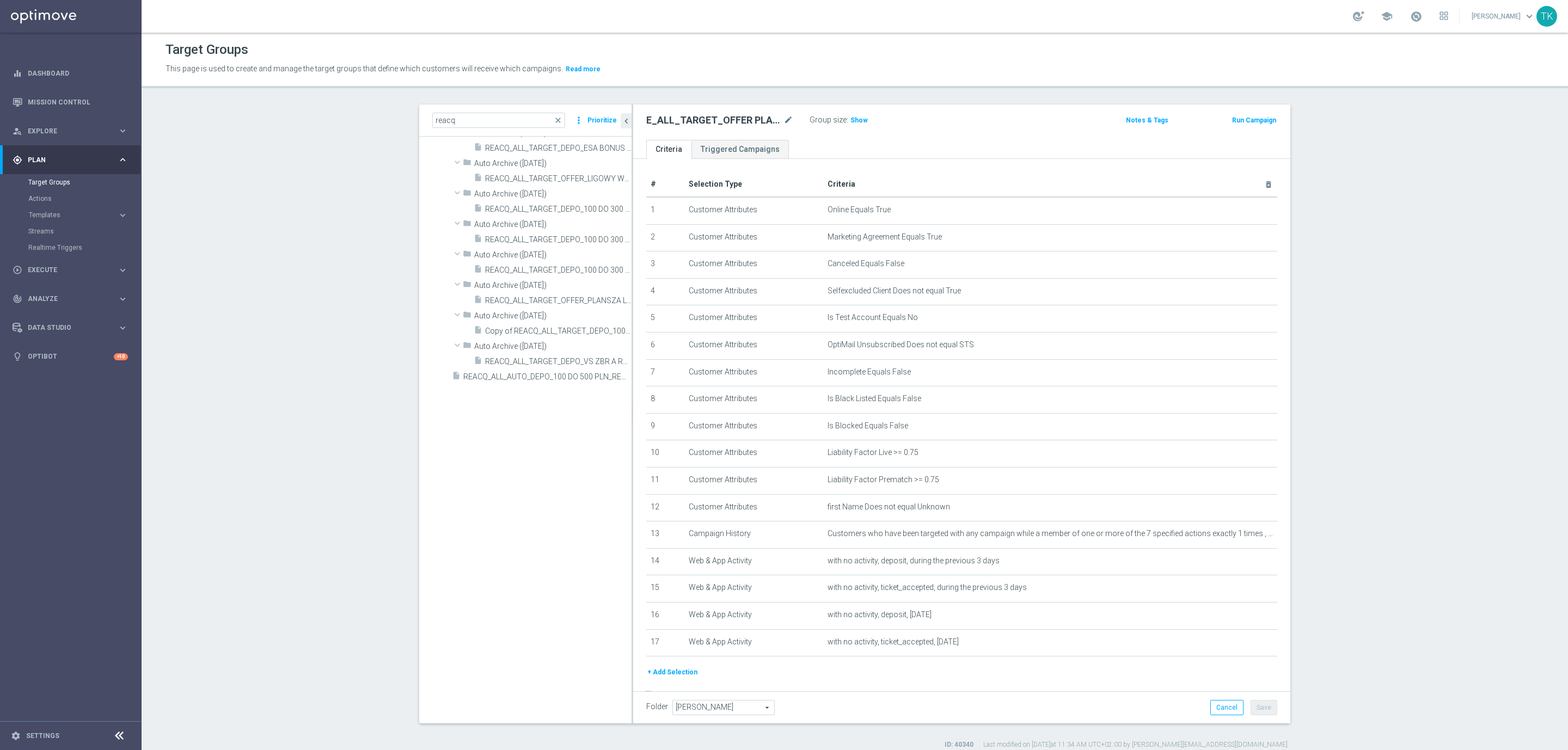
scroll to position [0, 0]
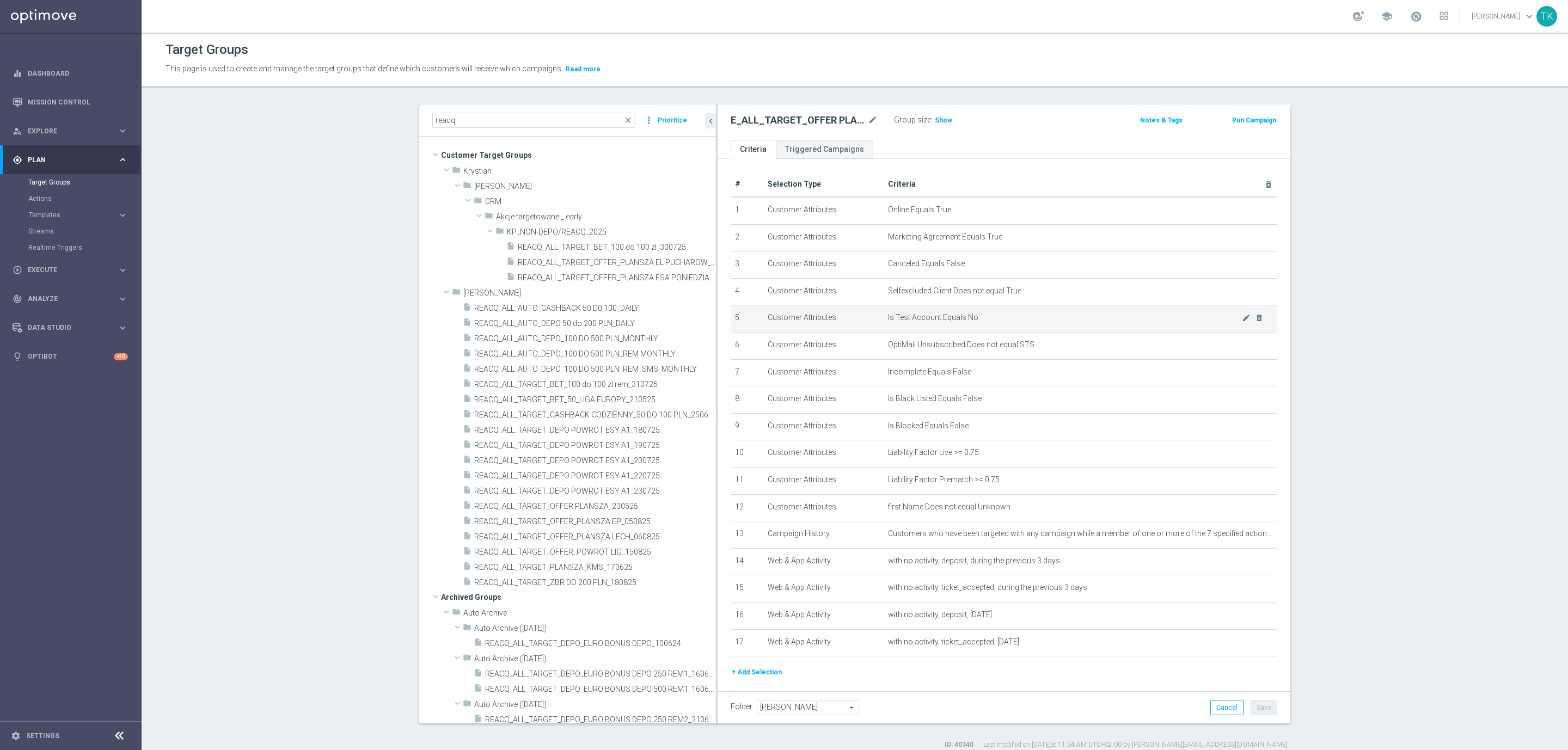
drag, startPoint x: 628, startPoint y: 348, endPoint x: 781, endPoint y: 320, distance: 155.5
click at [781, 320] on as-split "reacq close more_vert Prioritize Customer Target Groups library_add create_new_…" at bounding box center [855, 414] width 871 height 619
click at [620, 382] on span "REACQ_ALL_TARGET_BET_100 do 100 zl rem_310725" at bounding box center [582, 385] width 215 height 9
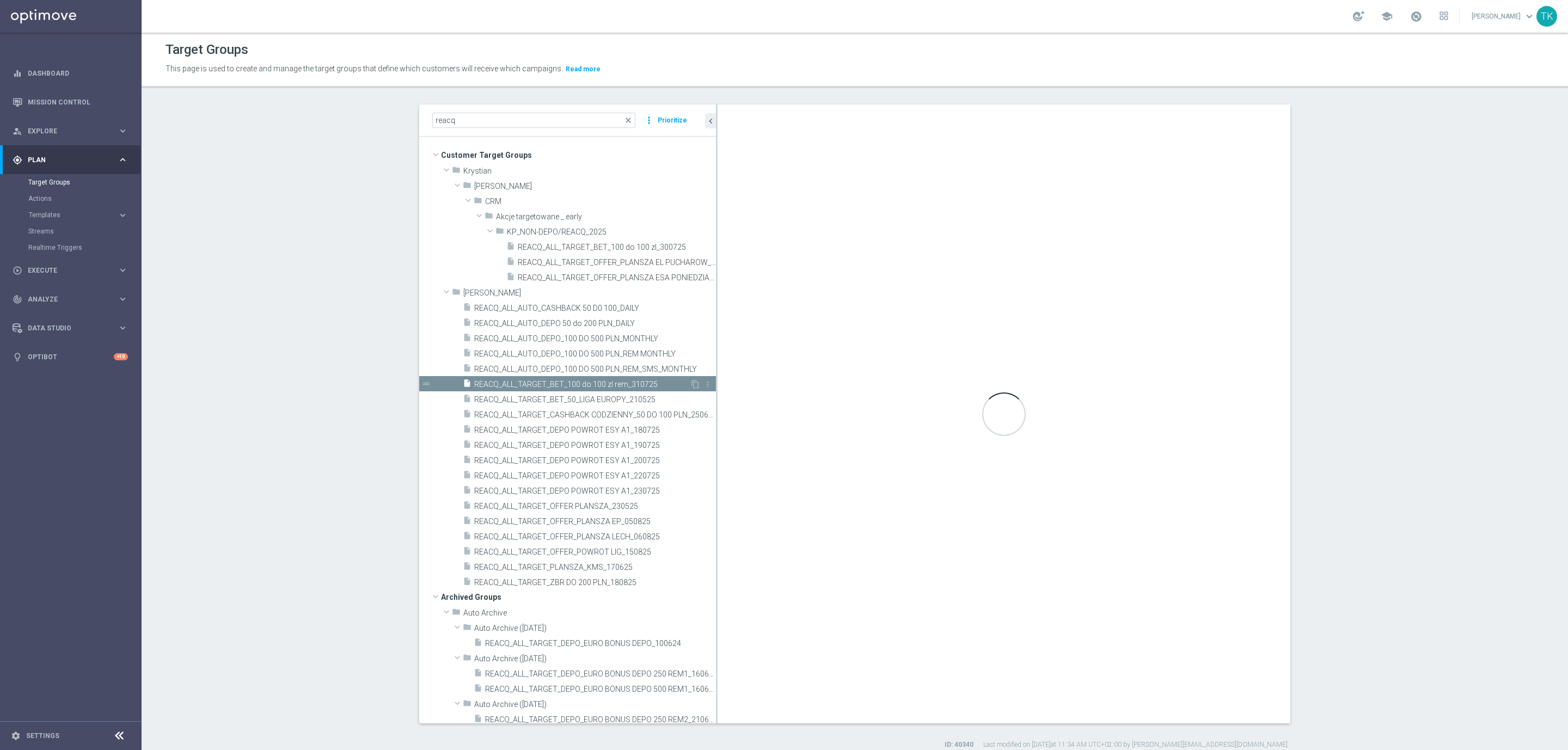
checkbox input "true"
type input "[PERSON_NAME]"
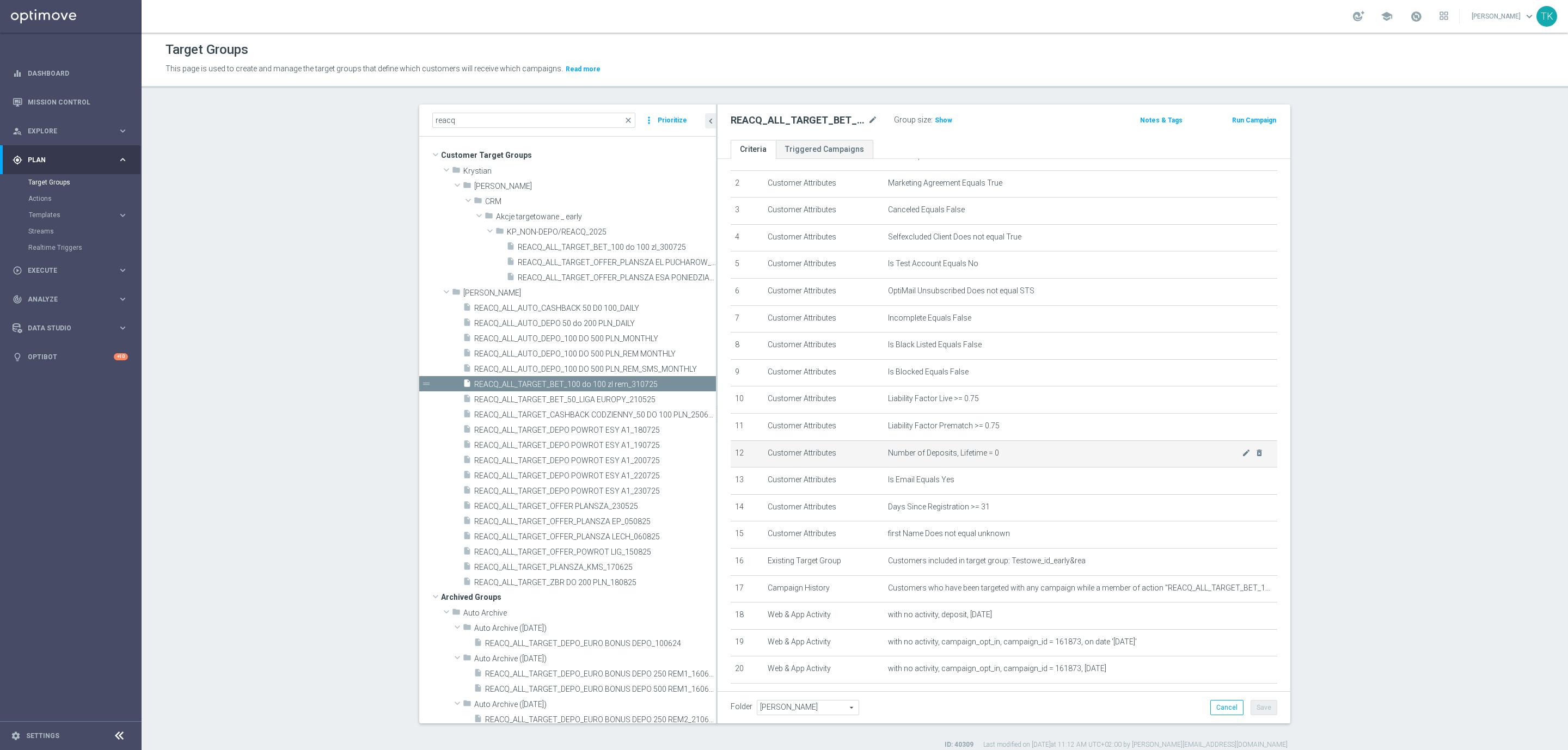
scroll to position [110, 0]
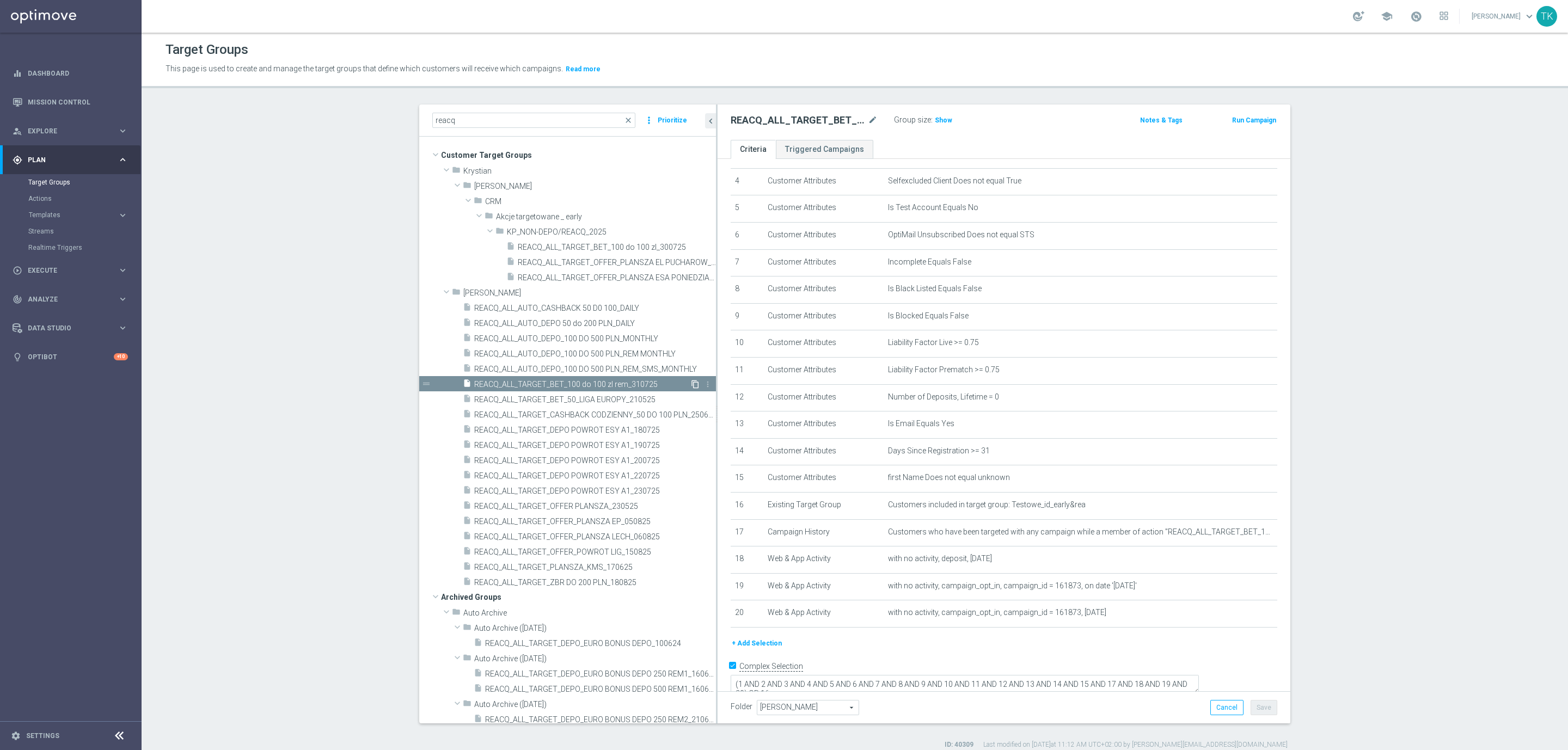
click at [691, 382] on icon "content_copy" at bounding box center [694, 384] width 9 height 9
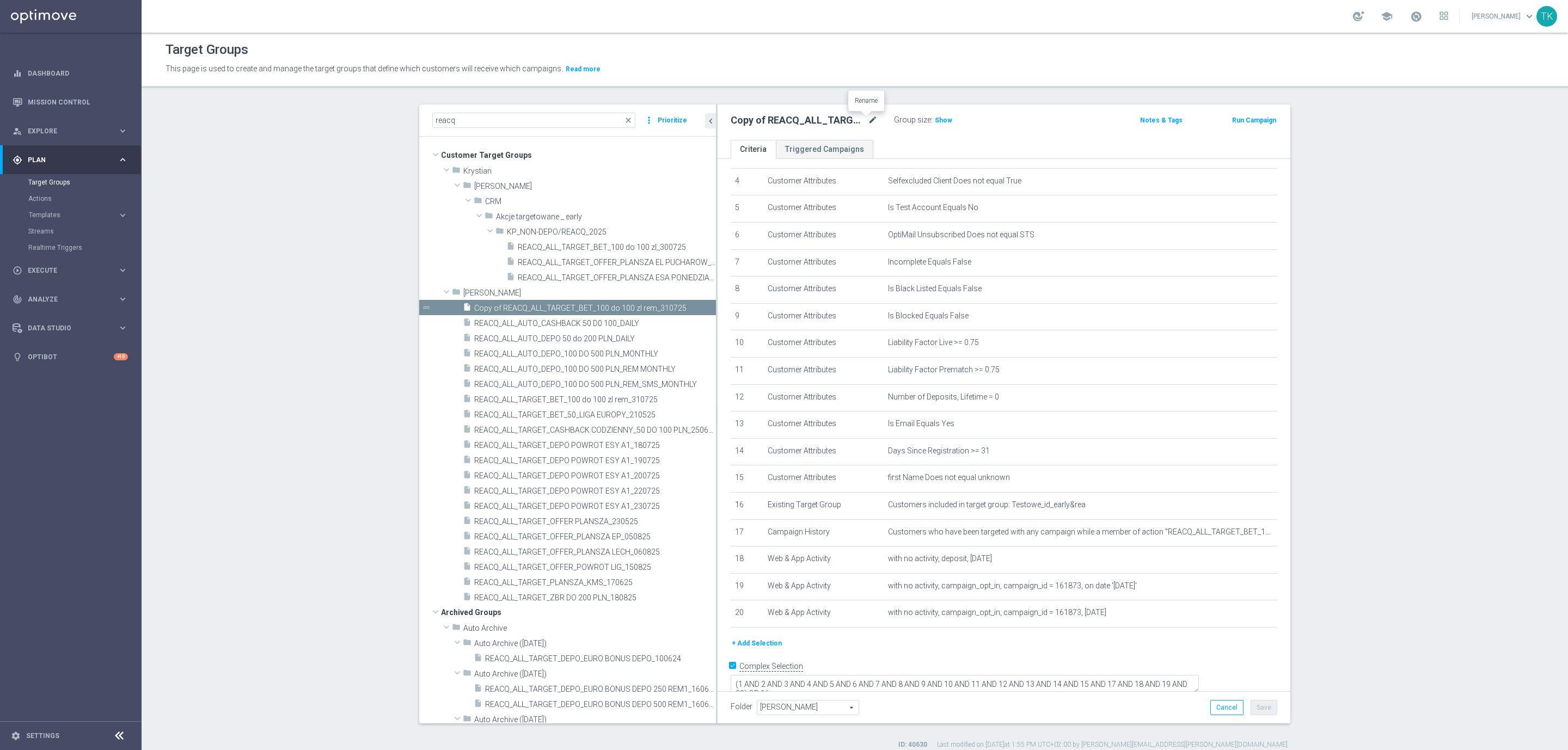
click at [868, 119] on icon "mode_edit" at bounding box center [873, 120] width 9 height 13
click at [808, 121] on input "Copy of REACQ_ALL_TARGET_BET_100 do 100 zl rem_310725" at bounding box center [804, 121] width 147 height 15
drag, startPoint x: 794, startPoint y: 121, endPoint x: 732, endPoint y: 129, distance: 62.5
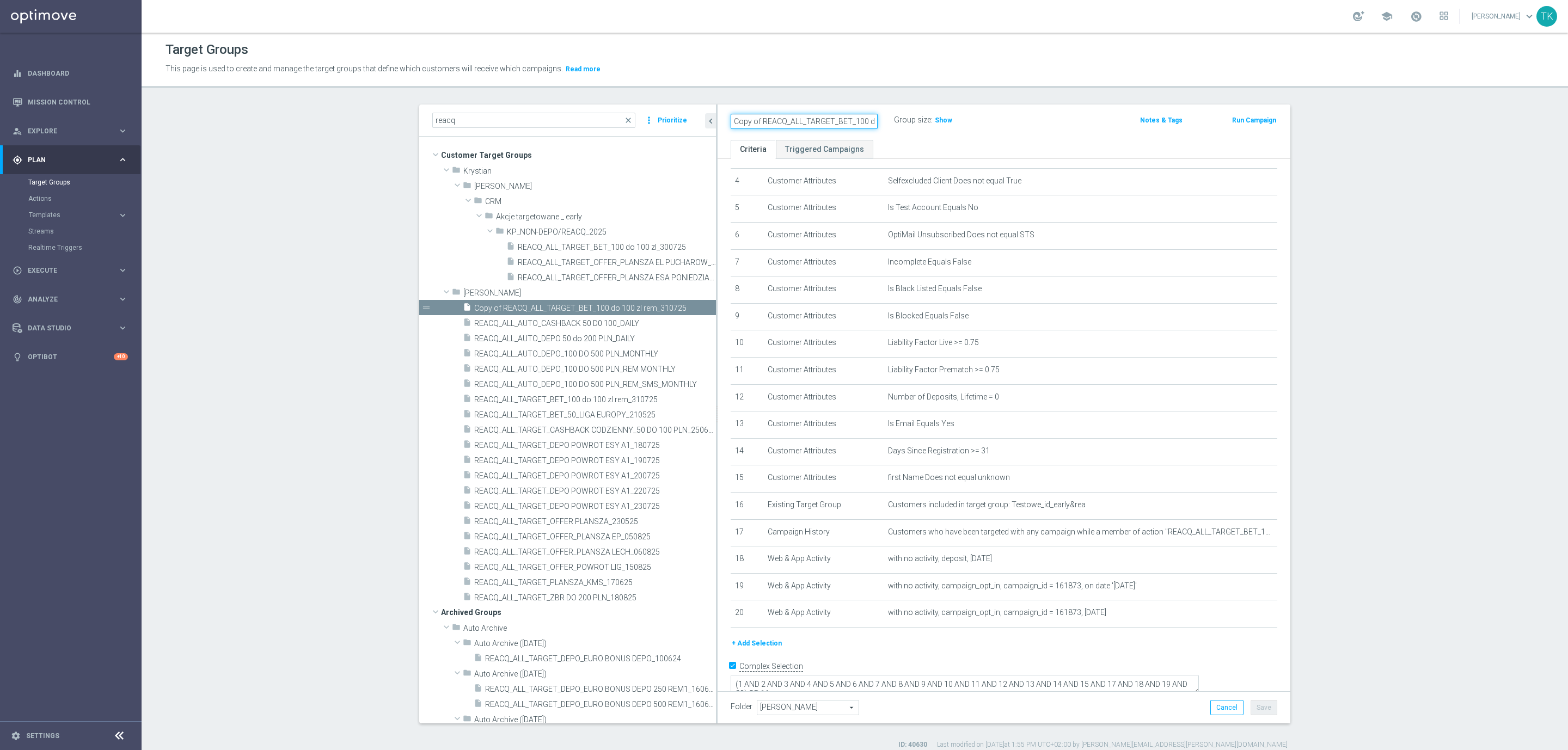
click at [732, 129] on input "Copy of REACQ_ALL_TARGET_BET_100 do 100 zl rem_310725" at bounding box center [804, 121] width 147 height 15
click at [868, 118] on icon "mode_edit" at bounding box center [873, 120] width 9 height 13
type input "REACQ_ALL_TARGET_OFFER_PLANSZA EP_ZBR_REM_190825"
click at [998, 133] on div "REACQ_ALL_TARGET_OFFER_PLANSZA EP_ZBR_REM_190825 Group size : Show Notes & Tags…" at bounding box center [1003, 122] width 573 height 35
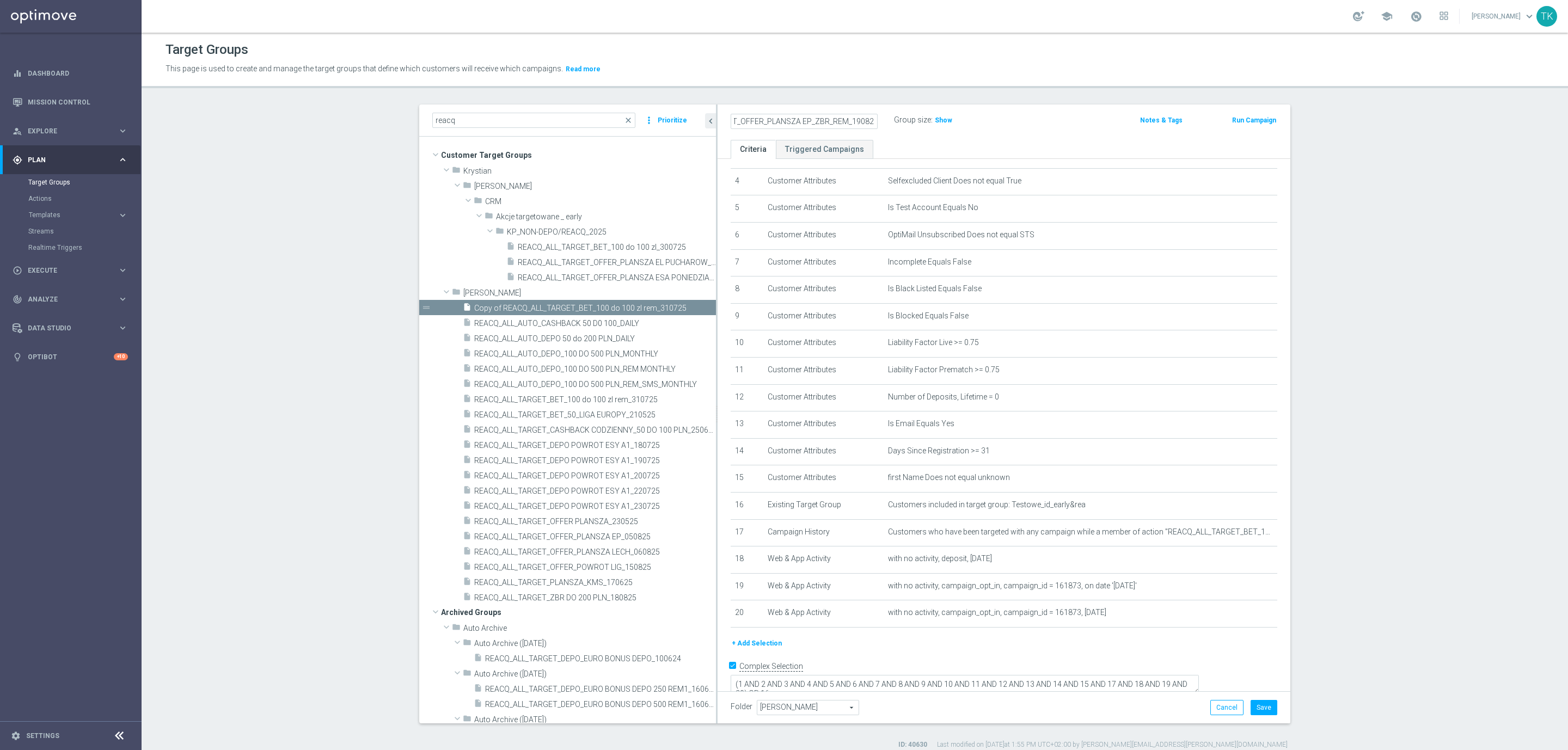
scroll to position [0, 0]
click at [1242, 534] on icon "mode_edit" at bounding box center [1246, 532] width 9 height 9
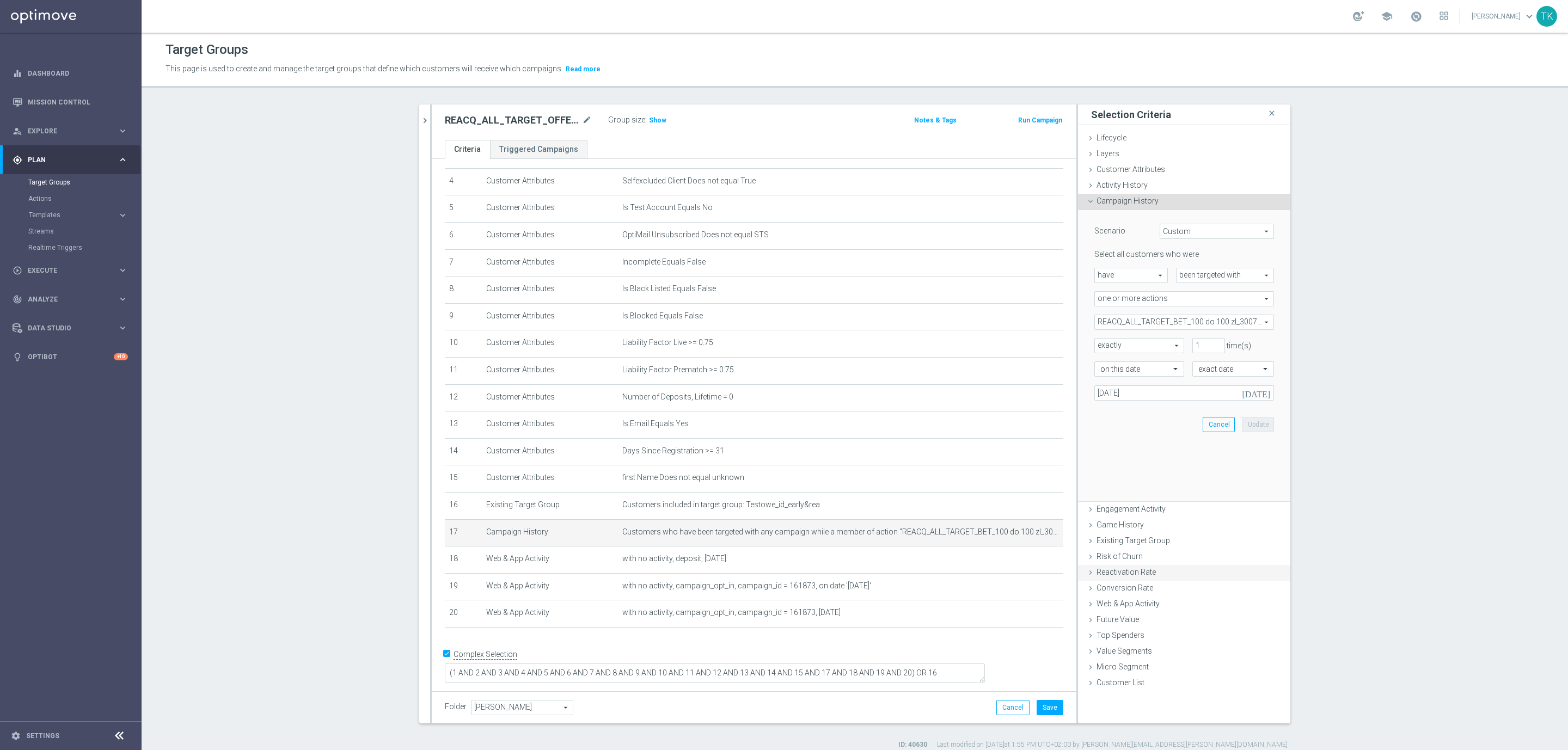
scroll to position [98, 0]
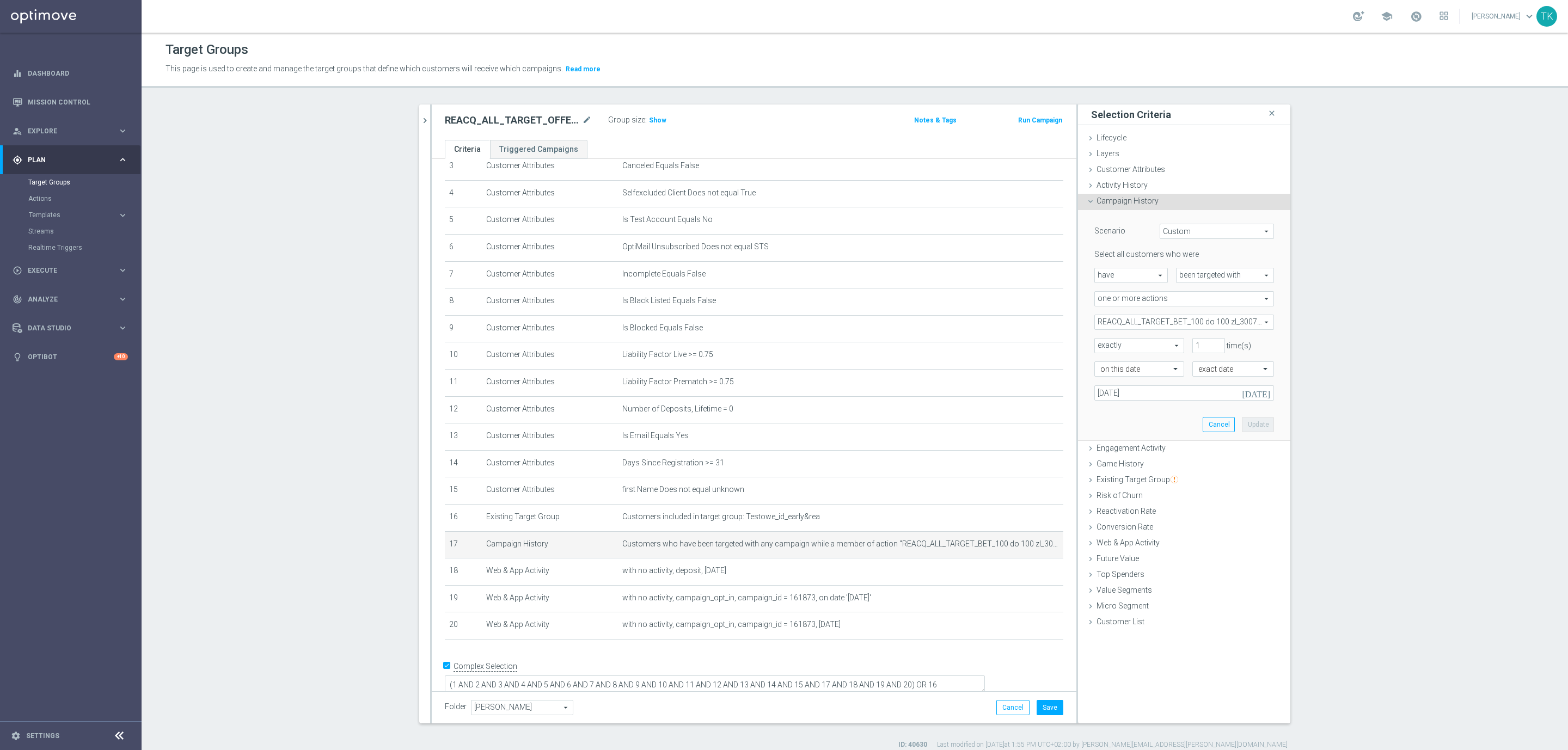
click at [1126, 325] on span "REACQ_ALL_TARGET_BET_100 do 100 zl_300725" at bounding box center [1184, 322] width 178 height 14
click at [1099, 346] on input "Show Selected" at bounding box center [1102, 346] width 7 height 7
checkbox input "true"
click at [1102, 376] on input "REACQ_ALL_TARGET_BET_100 do 100 zl_300725" at bounding box center [1105, 376] width 7 height 7
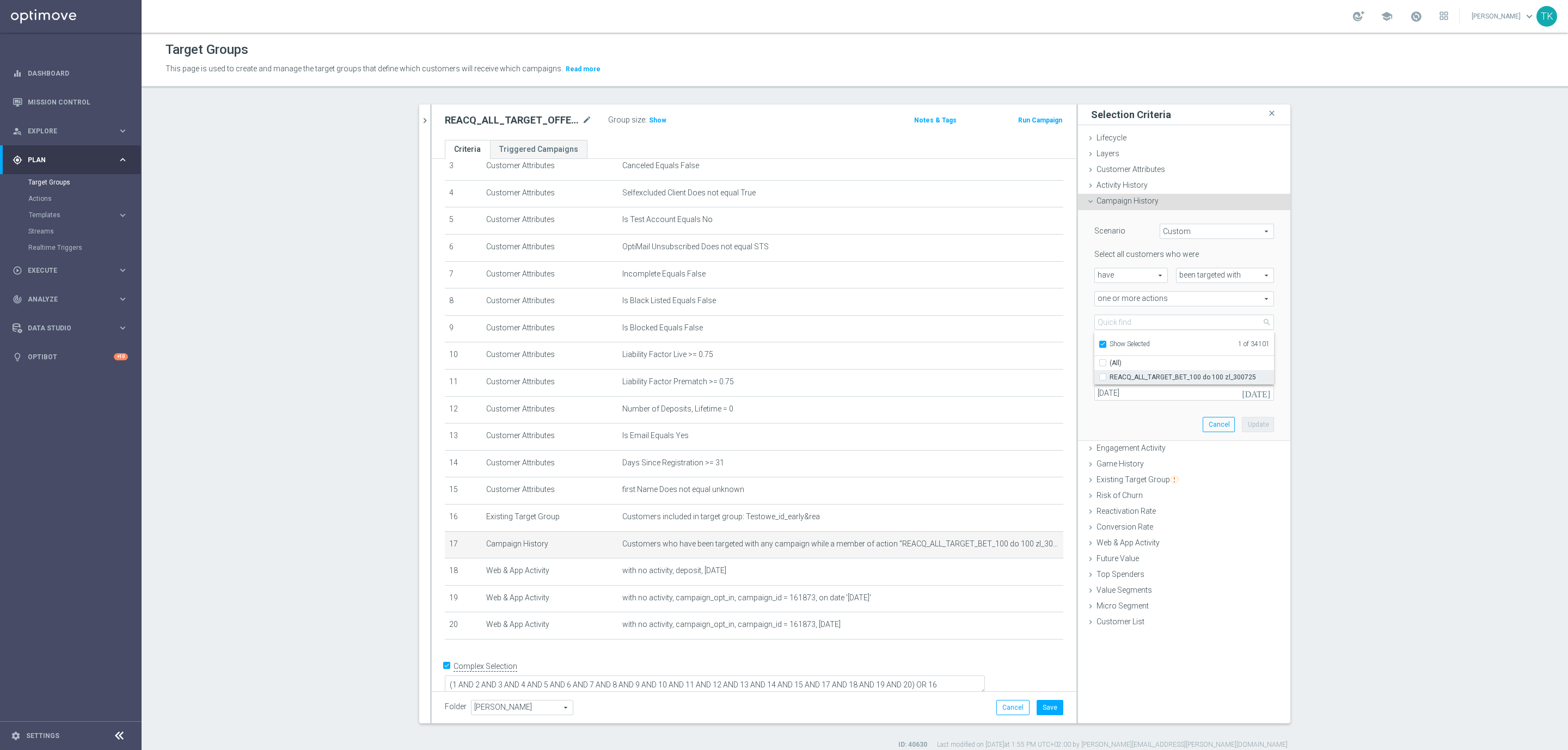
checkbox input "false"
type input "Select Action"
checkbox input "false"
click at [1099, 346] on input "Show Selected" at bounding box center [1102, 346] width 7 height 7
checkbox input "false"
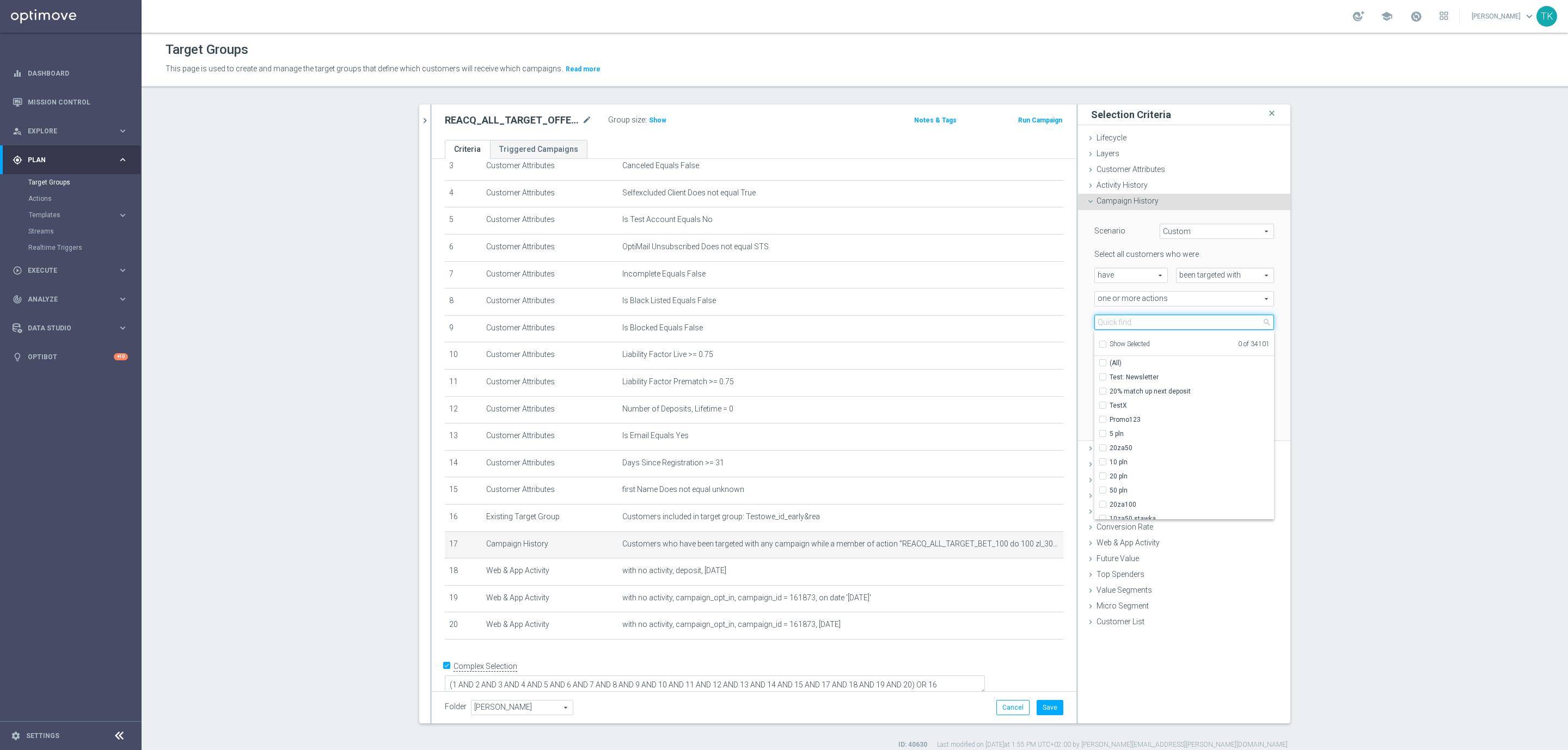
click at [1119, 318] on input "search" at bounding box center [1184, 322] width 180 height 15
paste input "REACQ_ALL_TARGET_ZBR DO 200 PLN_180825"
type input "REACQ_ALL_TARGET_ZBR DO 200 PLN_180825"
click at [1139, 376] on span "REACQ_ALL_TARGET_ZBR DO 200 PLN_180825" at bounding box center [1191, 377] width 164 height 9
click at [1109, 376] on input "REACQ_ALL_TARGET_ZBR DO 200 PLN_180825" at bounding box center [1105, 376] width 7 height 7
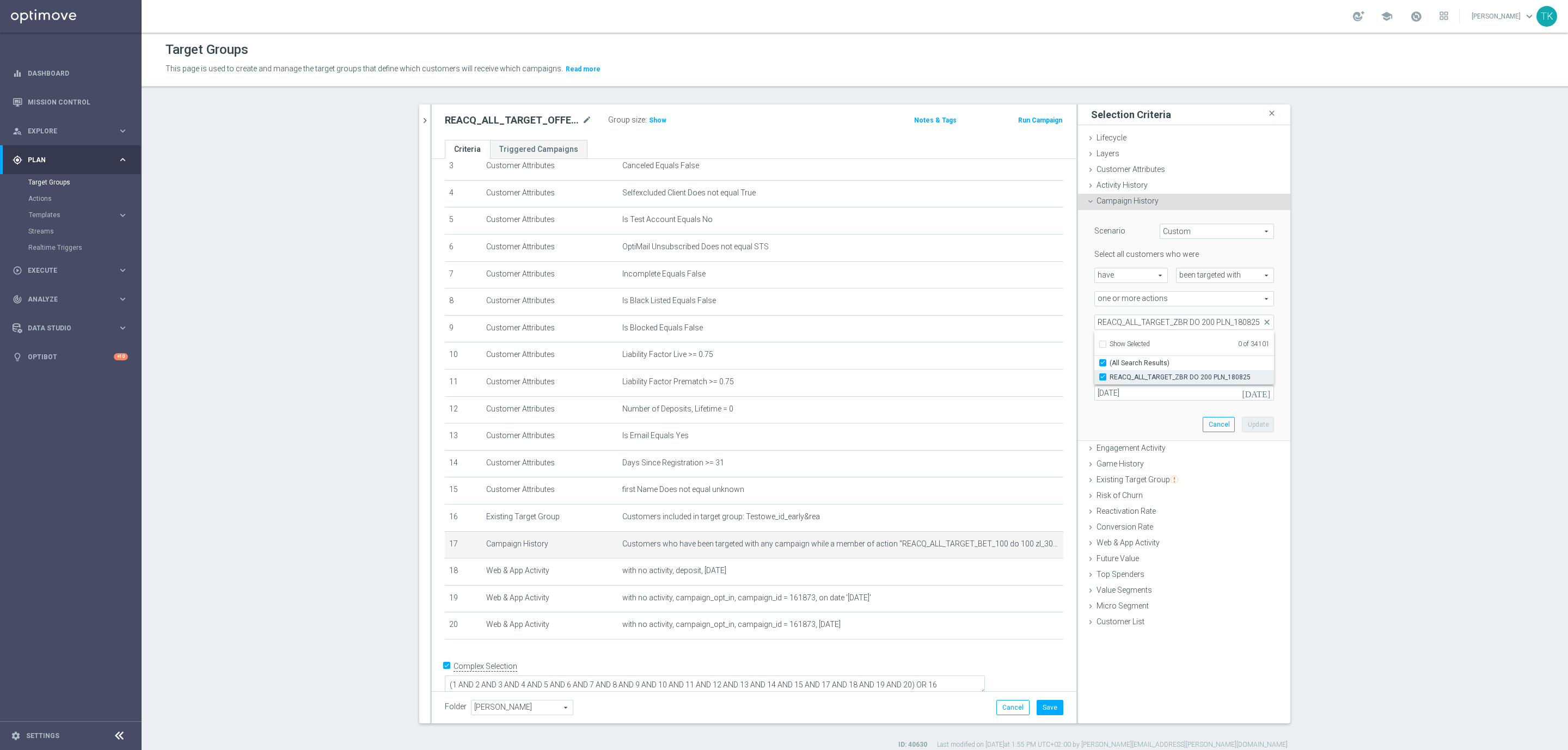
checkbox input "true"
type input "REACQ_ALL_TARGET_ZBR DO 200 PLN_180825"
checkbox input "true"
click at [1078, 331] on div "Scenario Custom Custom arrow_drop_down search Select all customers who were hav…" at bounding box center [1184, 326] width 212 height 232
click at [1115, 393] on input "30 Jul 2025" at bounding box center [1184, 393] width 180 height 15
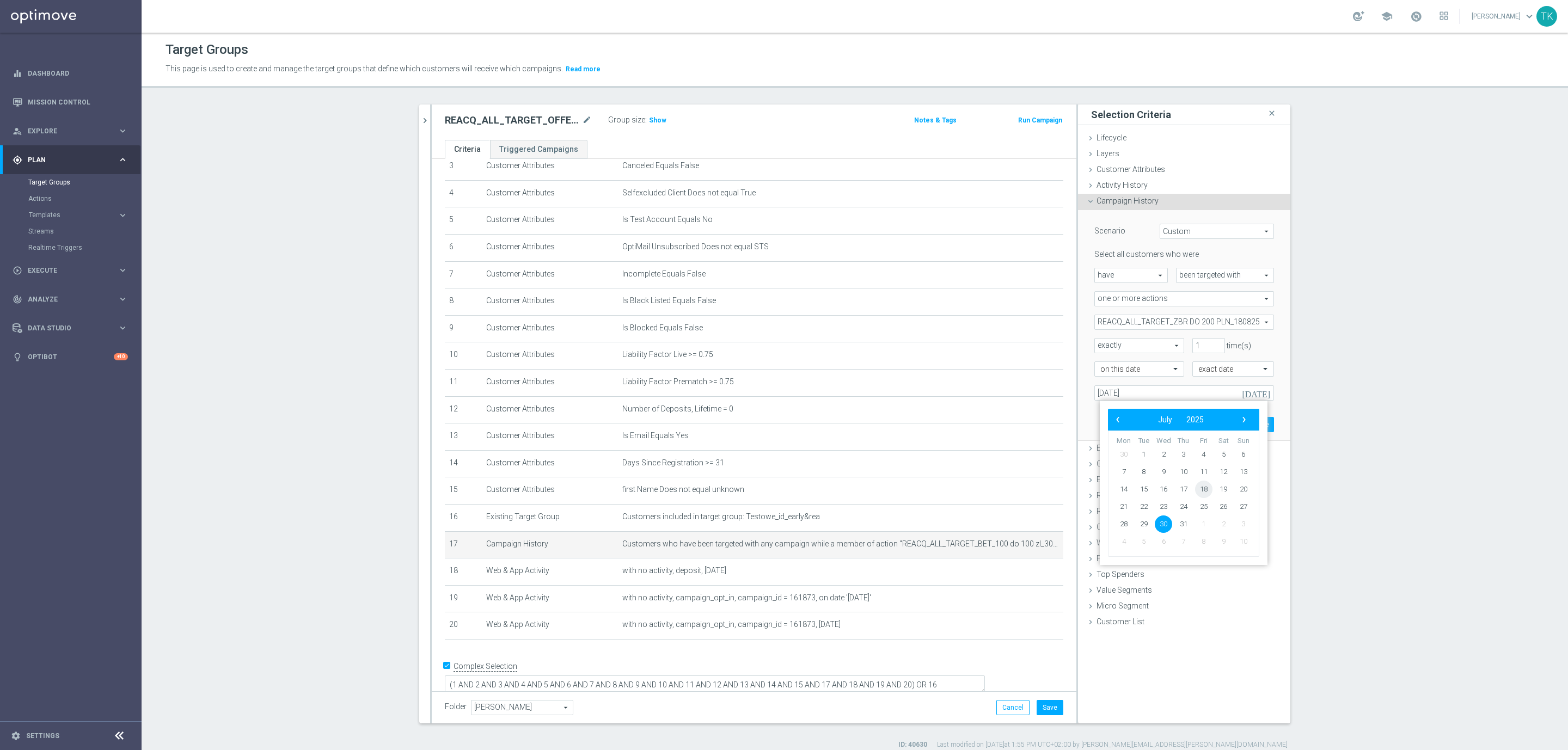
click at [1202, 487] on span "18" at bounding box center [1203, 489] width 17 height 17
type input "18 Jul 2025"
click at [1251, 423] on button "Update" at bounding box center [1258, 424] width 32 height 15
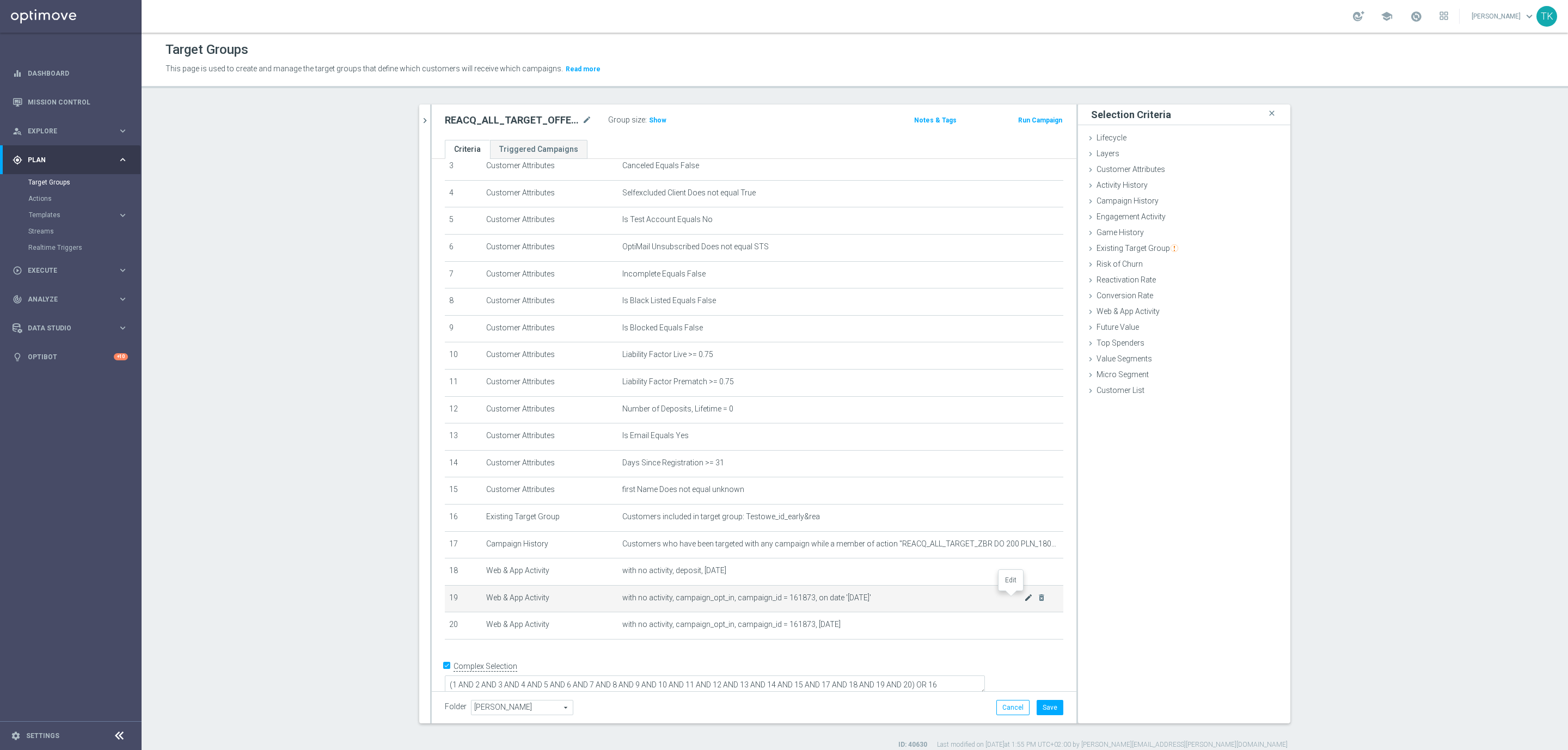
click at [1024, 593] on icon "mode_edit" at bounding box center [1028, 597] width 9 height 9
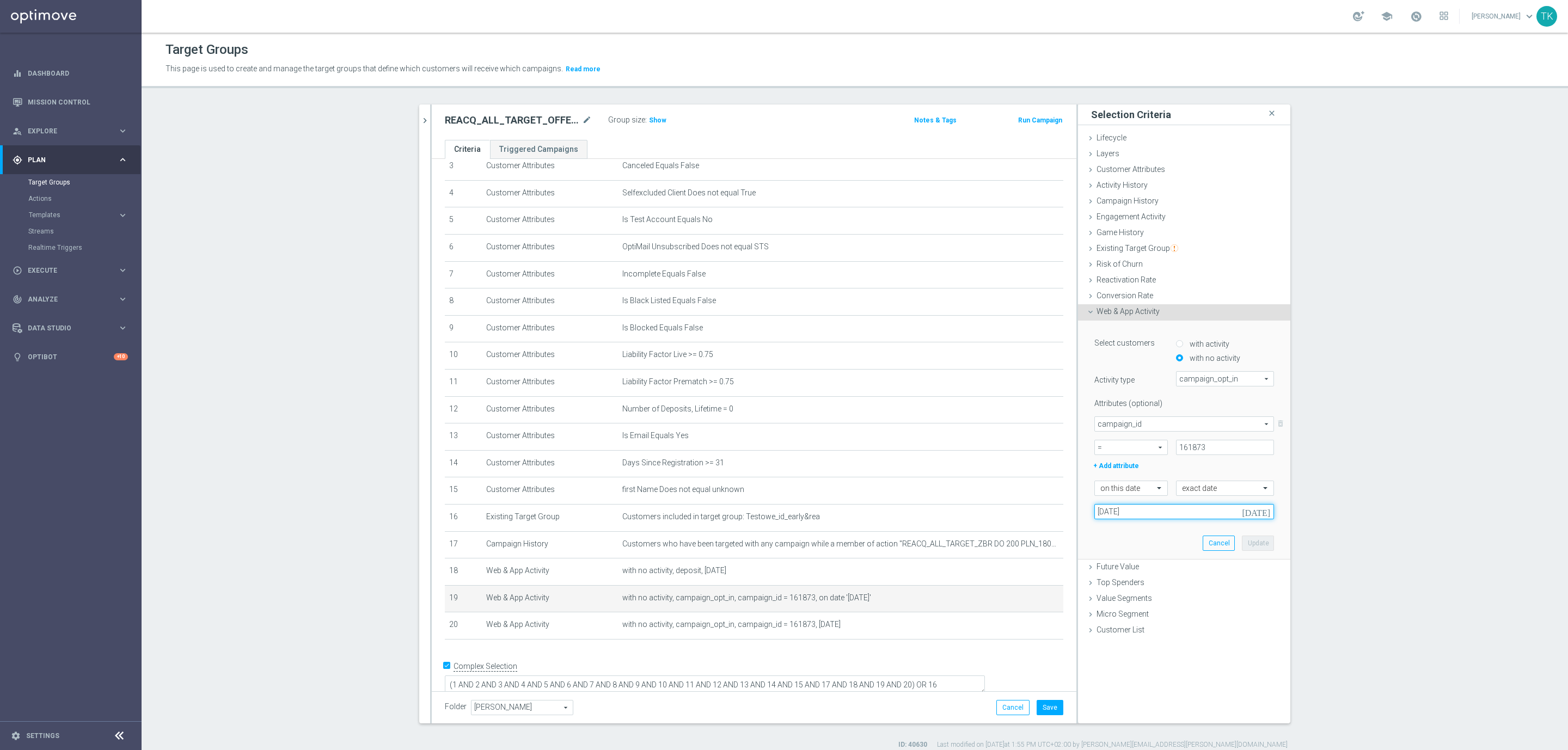
click at [1114, 515] on input "30 Jul 2025" at bounding box center [1184, 511] width 180 height 15
click at [1240, 536] on span "›" at bounding box center [1244, 538] width 14 height 14
click at [1123, 620] on span "18" at bounding box center [1123, 625] width 17 height 17
type input "18 Aug 2025"
click at [1189, 435] on div "campaign_id campaign_id arrow_drop_down search delete_forever = = arrow_drop_do…" at bounding box center [1184, 435] width 180 height 38
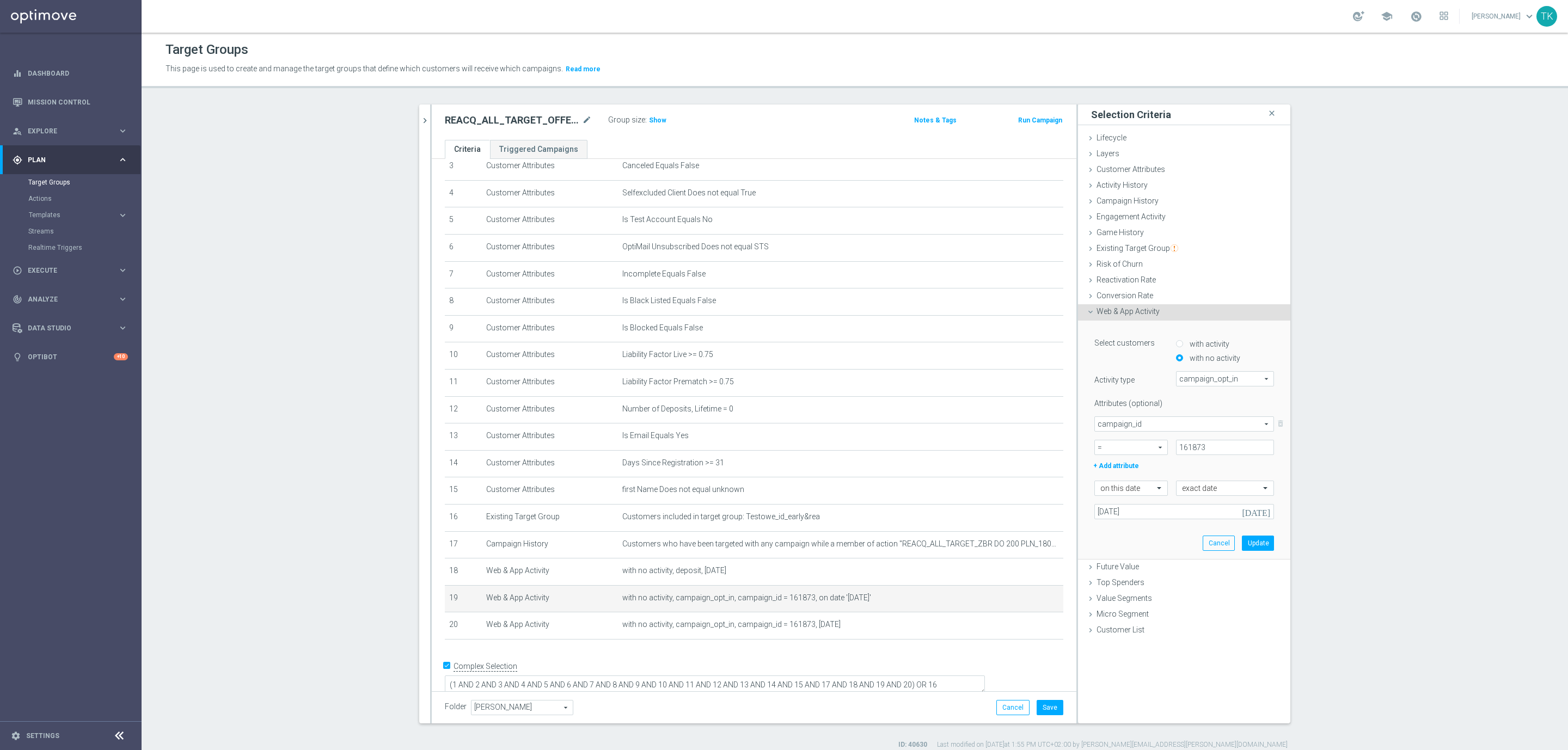
click at [1189, 435] on div "campaign_id campaign_id arrow_drop_down search delete_forever = = arrow_drop_do…" at bounding box center [1184, 435] width 180 height 38
click at [1181, 452] on input "161873" at bounding box center [1225, 447] width 98 height 15
paste input "8910"
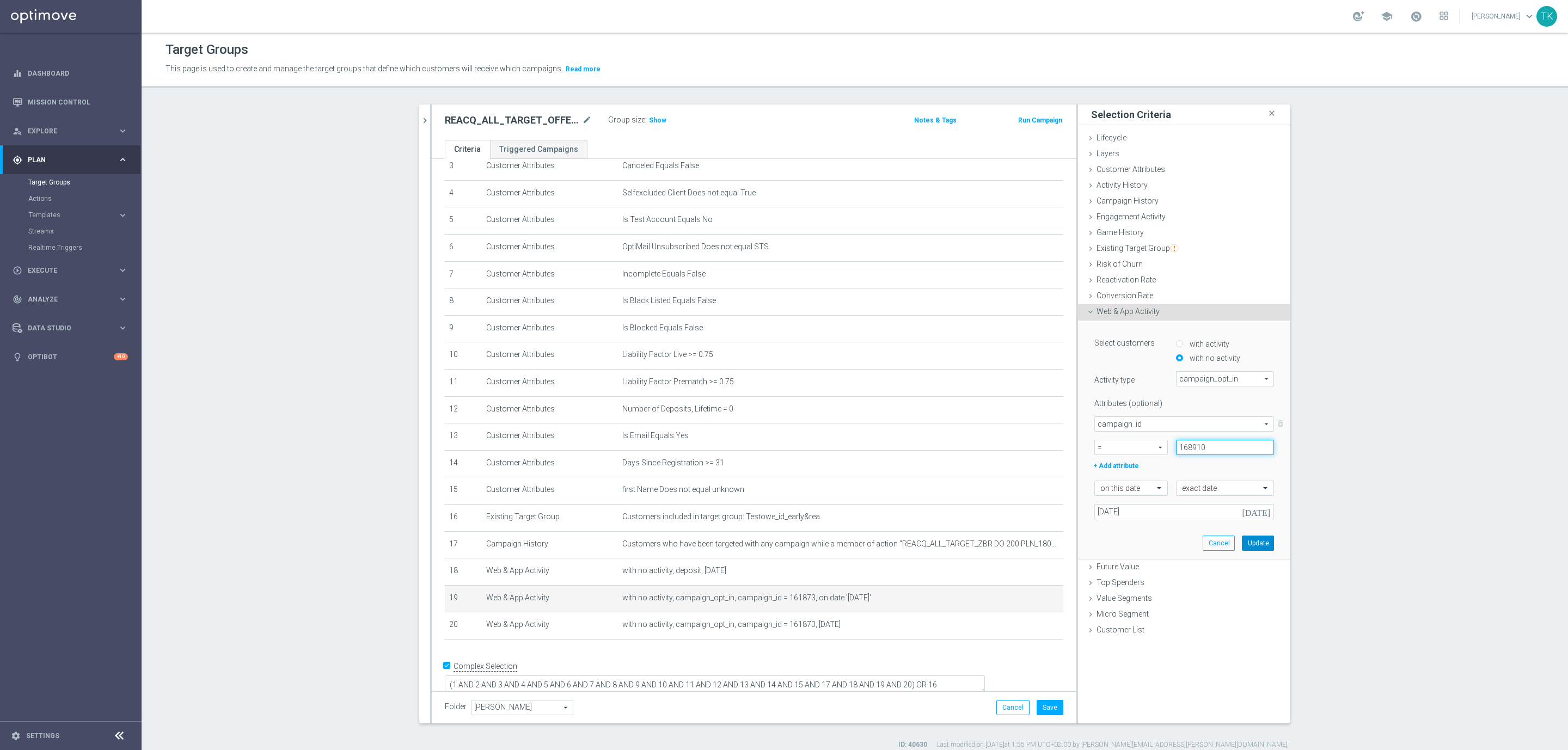
type input "168910"
click at [1251, 545] on button "Update" at bounding box center [1258, 543] width 32 height 15
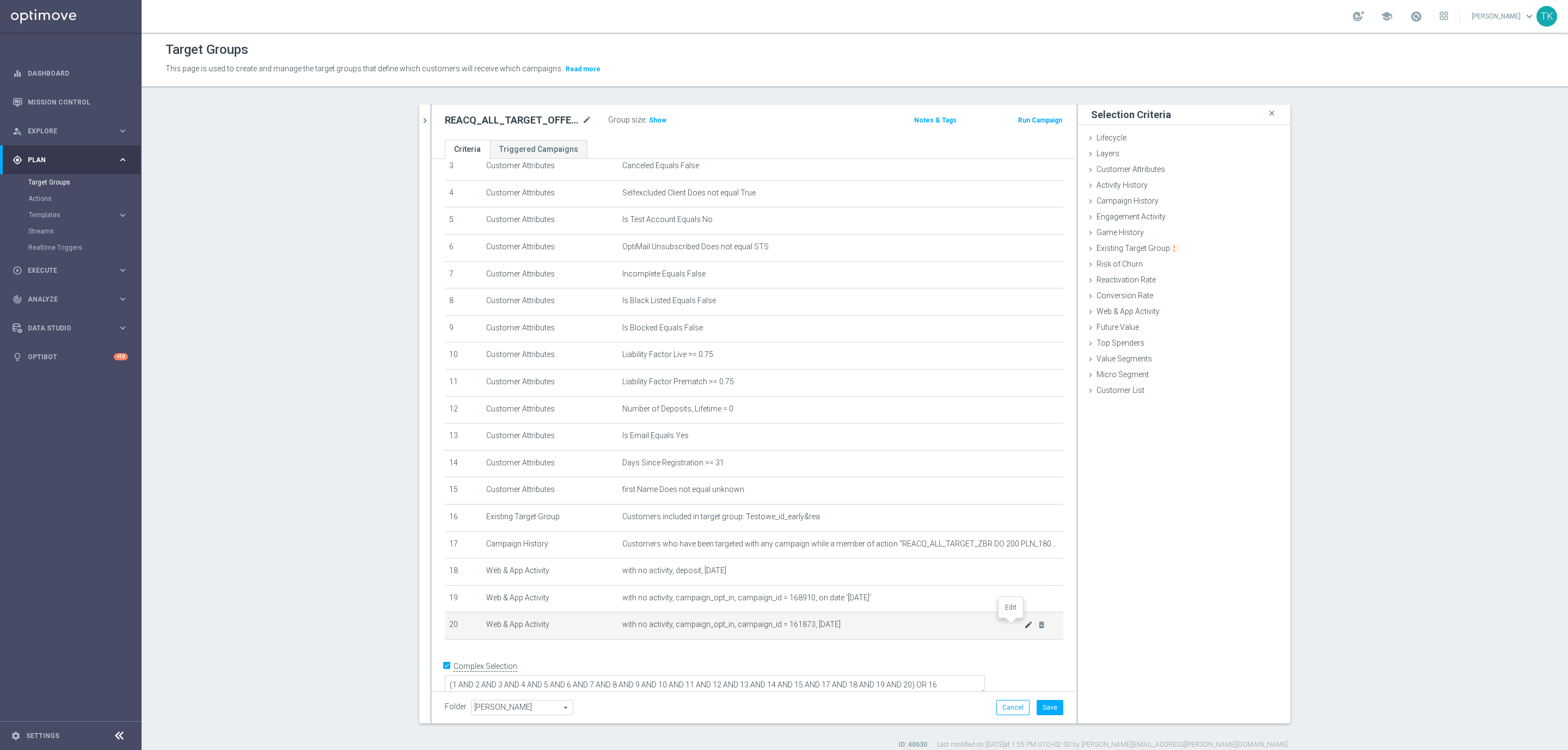
click at [1024, 626] on icon "mode_edit" at bounding box center [1028, 624] width 9 height 9
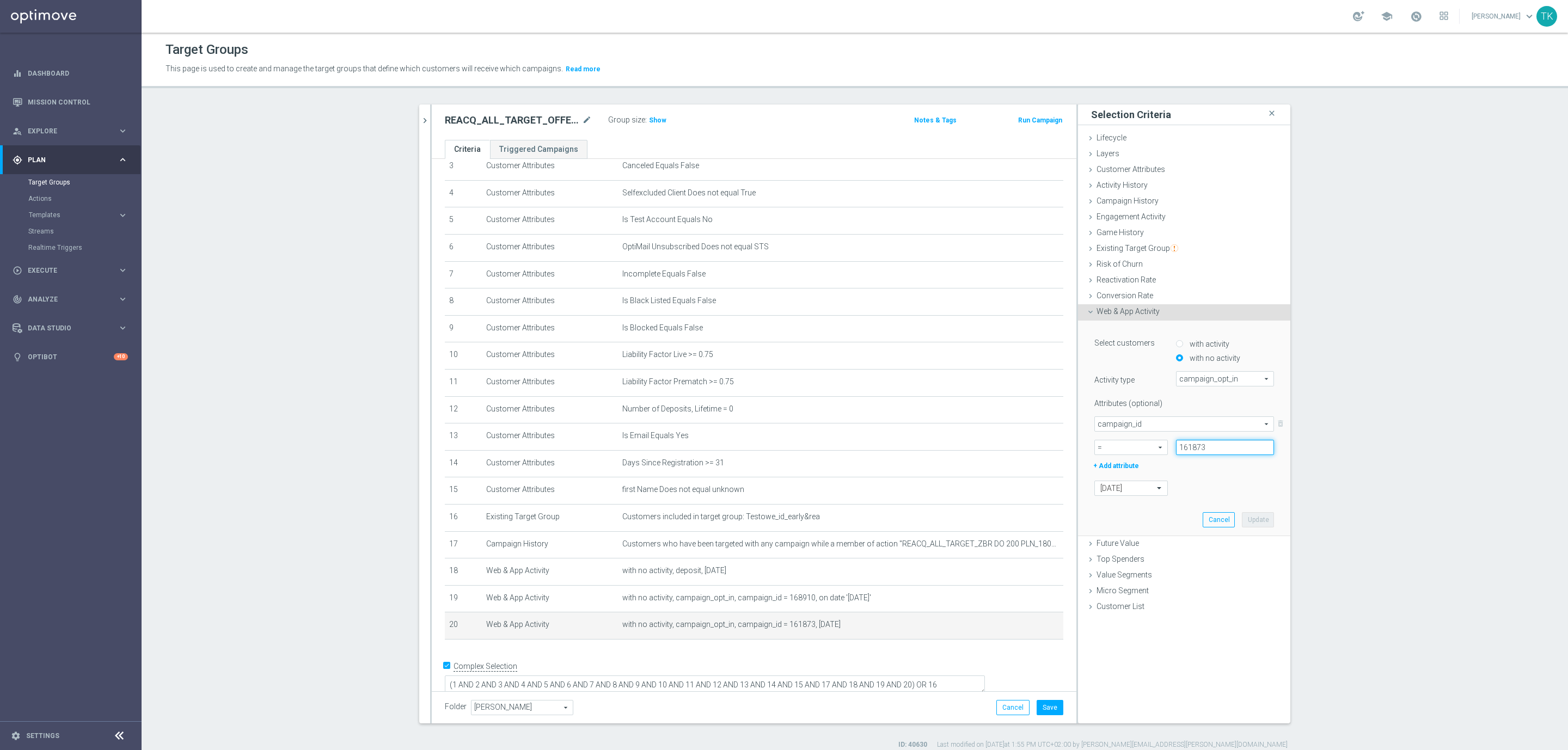
click at [1192, 446] on input "161873" at bounding box center [1225, 447] width 98 height 15
paste input "8910"
type input "168910"
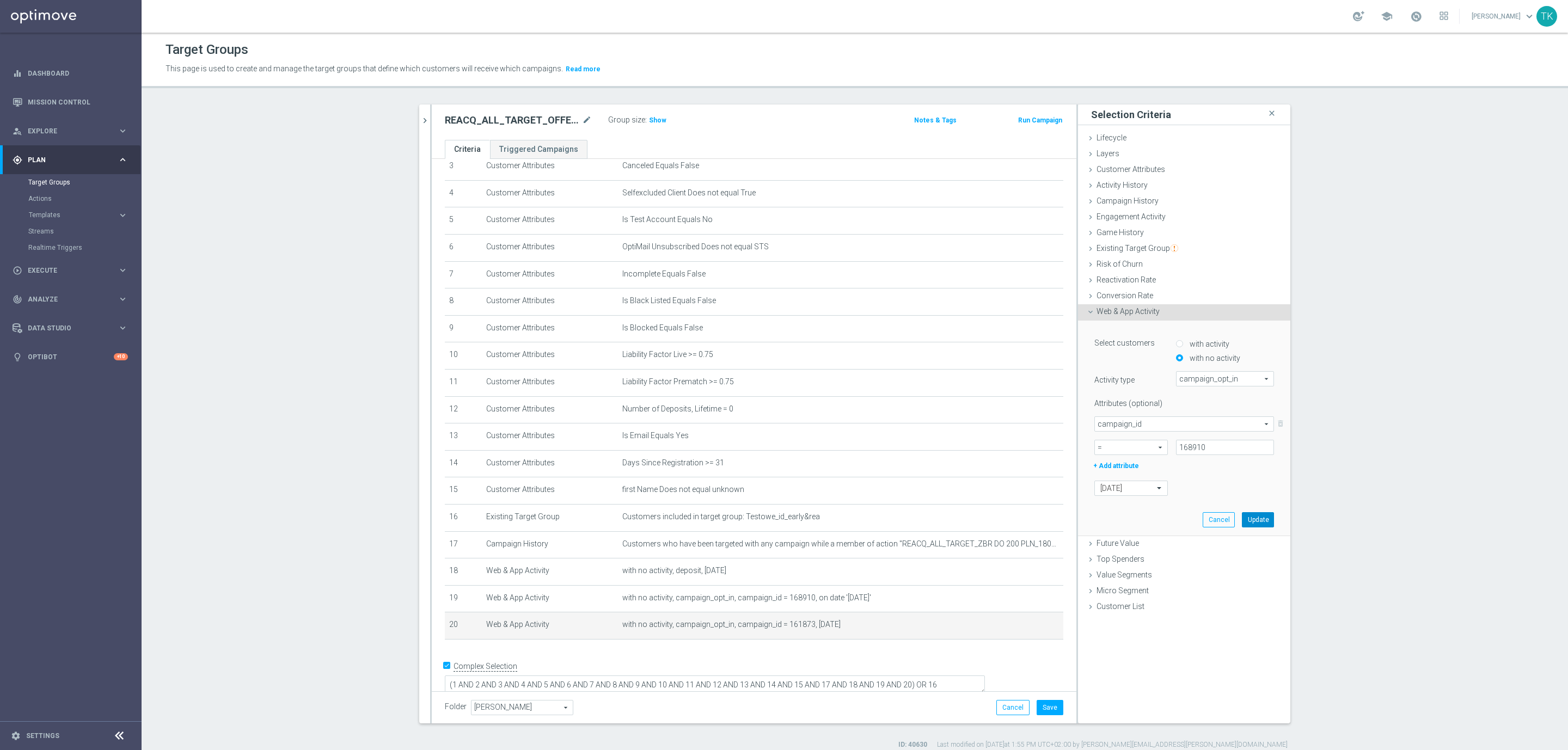
click at [1253, 518] on button "Update" at bounding box center [1258, 519] width 32 height 15
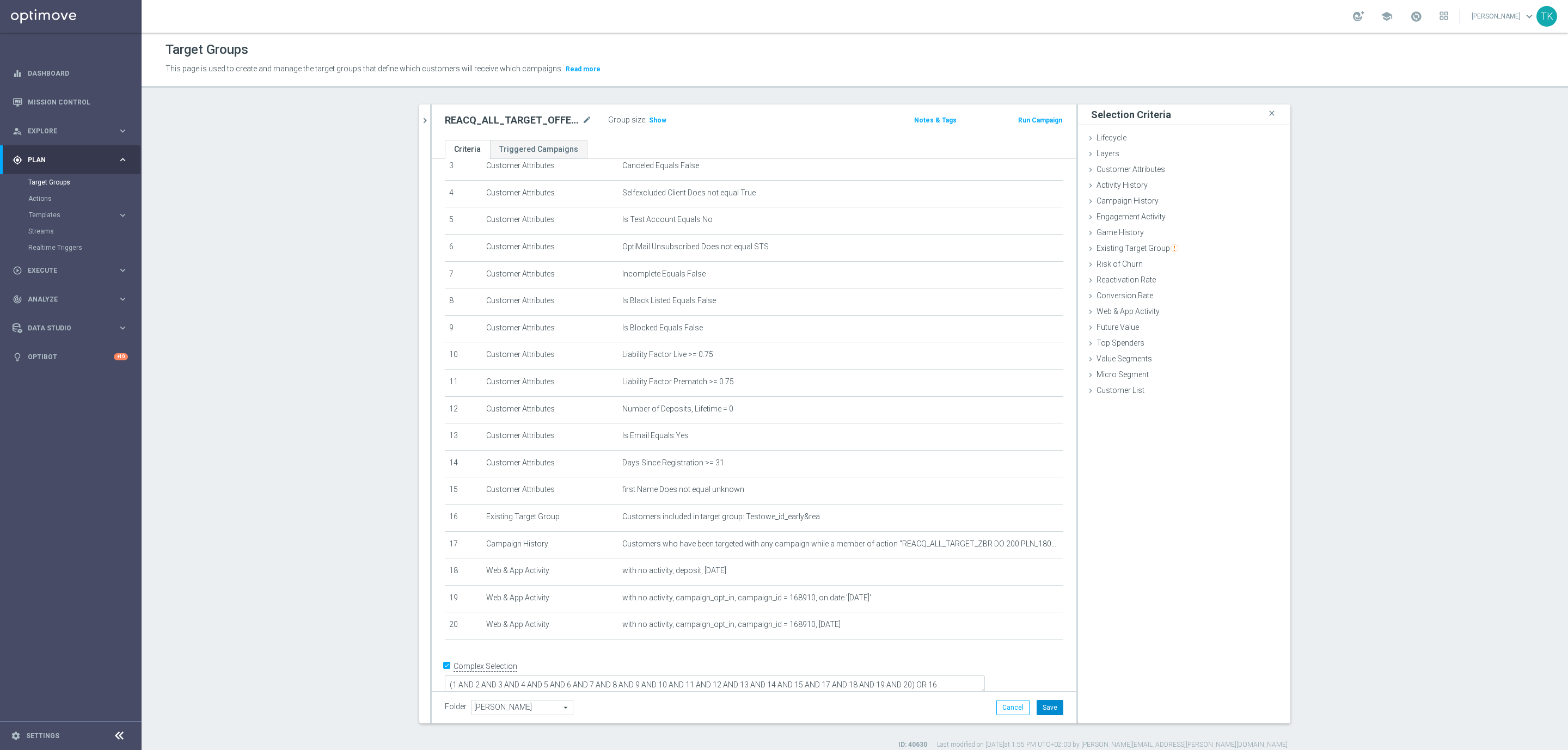
click at [1046, 704] on button "Save" at bounding box center [1050, 707] width 27 height 15
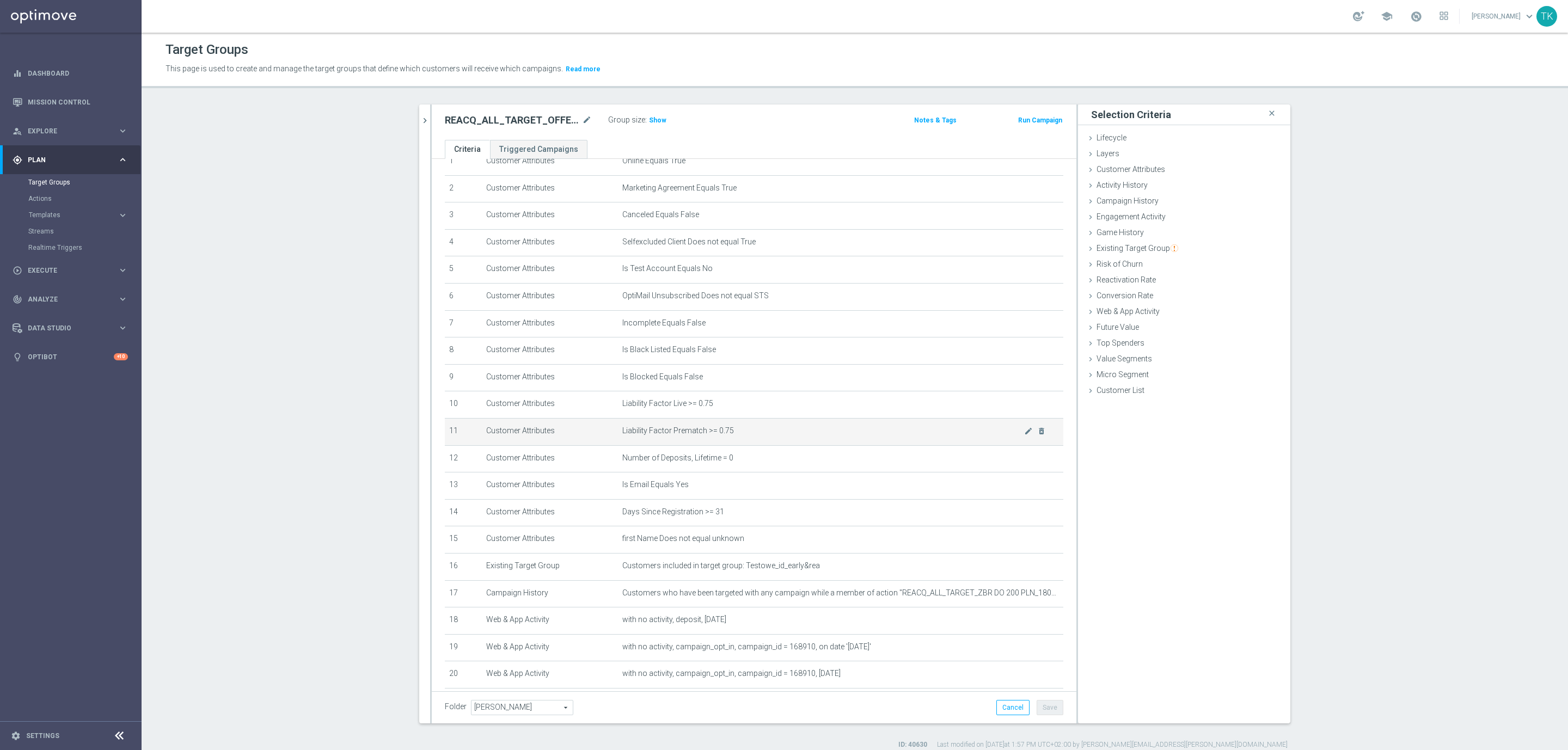
scroll to position [0, 0]
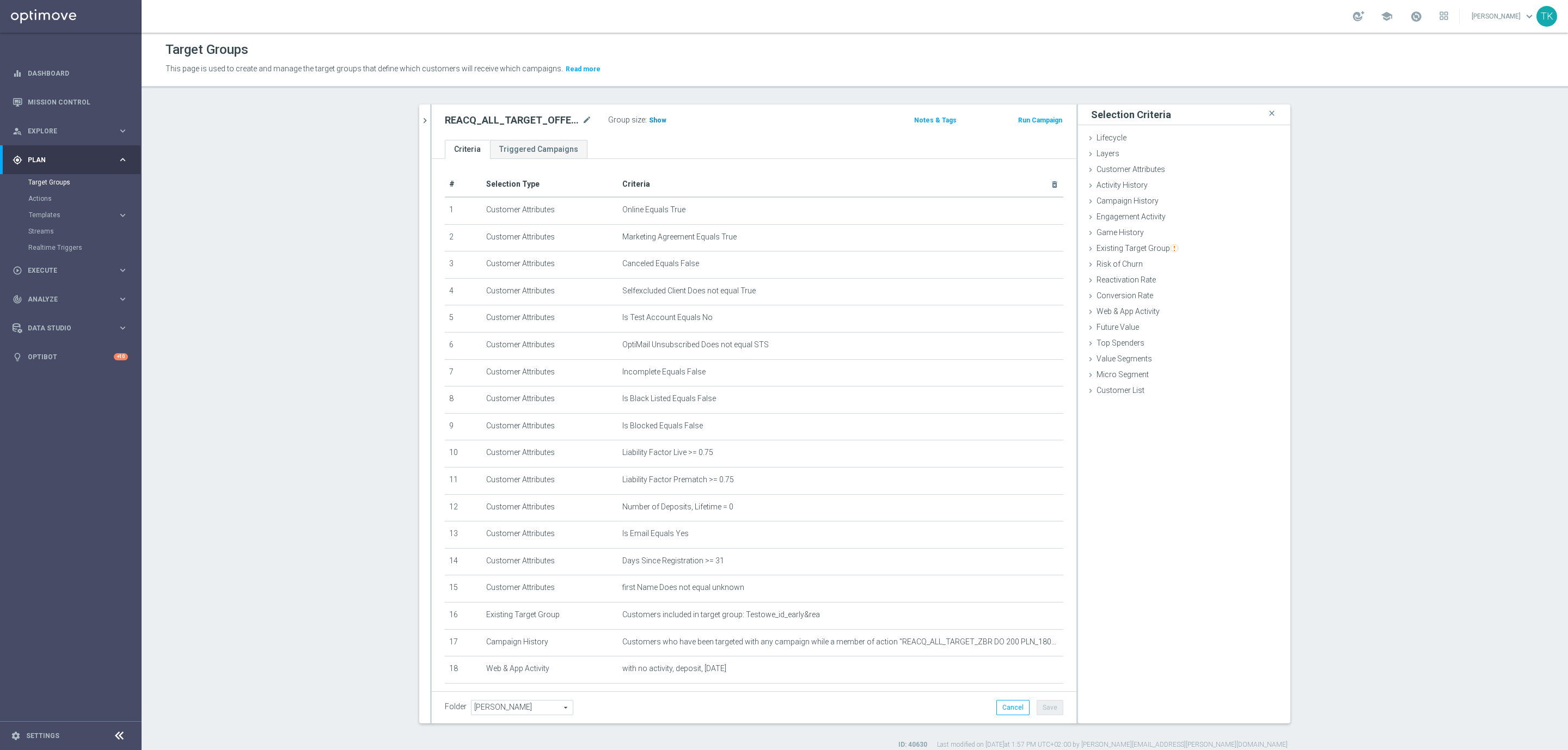
click at [649, 118] on span "Show" at bounding box center [658, 120] width 17 height 8
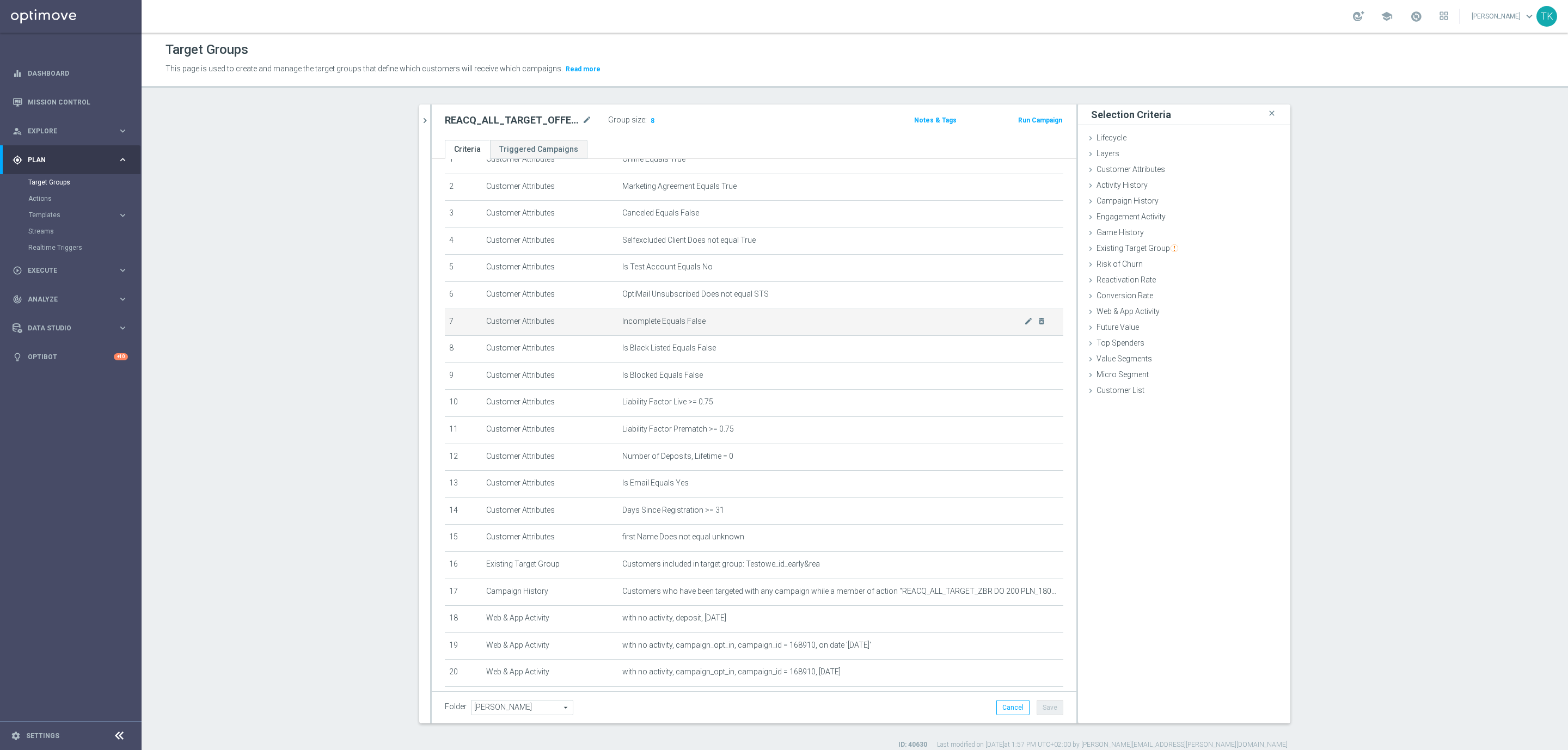
scroll to position [98, 0]
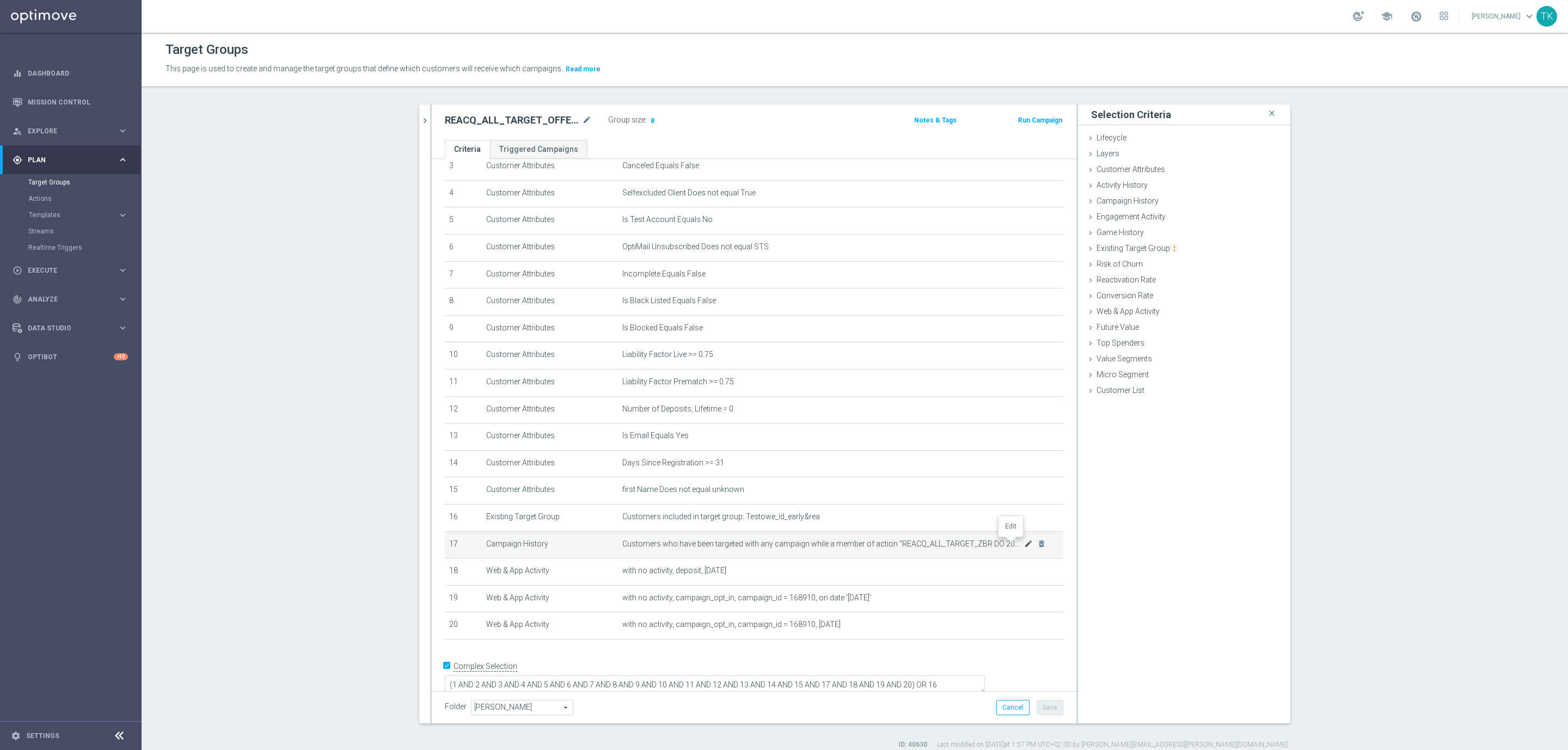
click at [1024, 544] on icon "mode_edit" at bounding box center [1028, 543] width 9 height 9
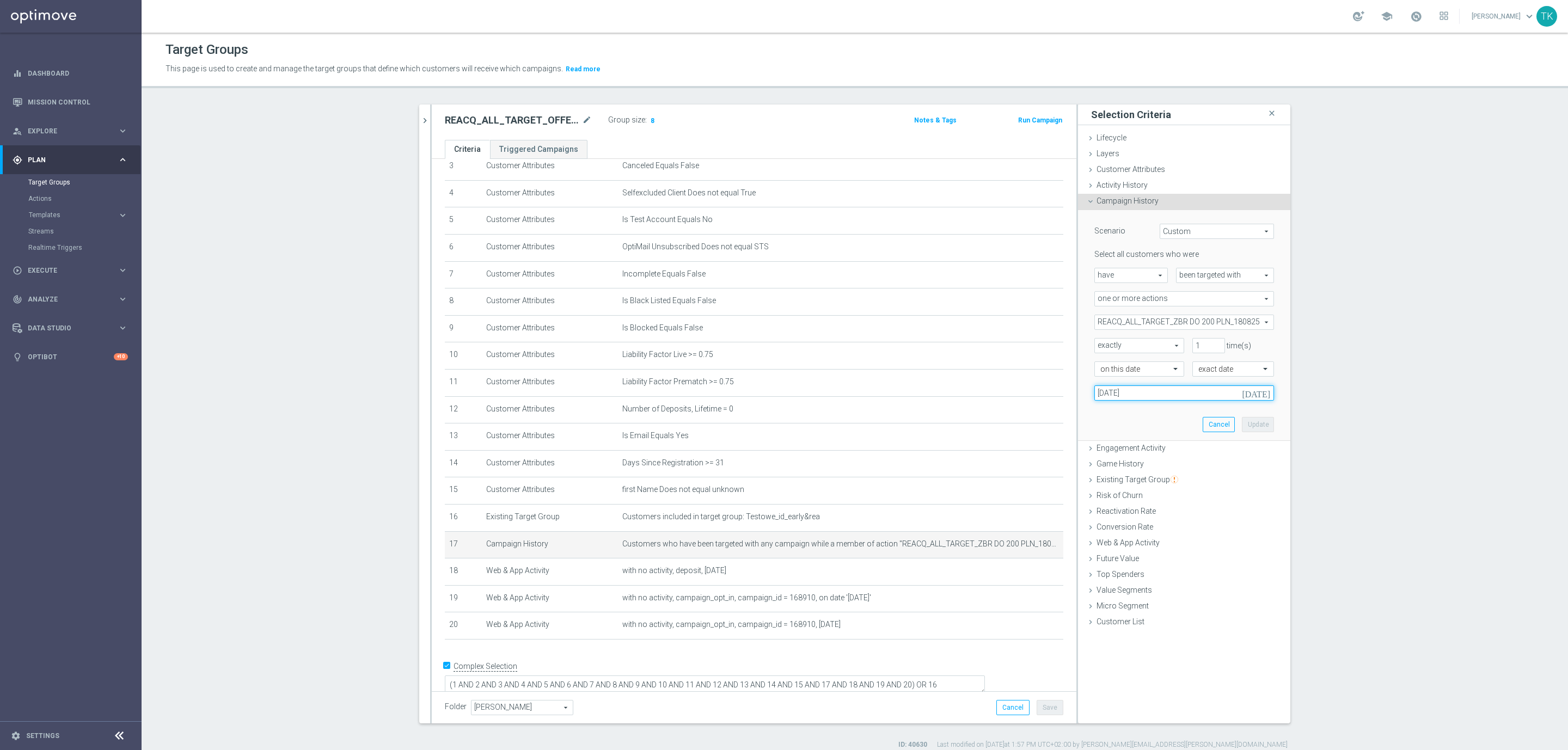
click at [1120, 393] on input "18 Jul 2025" at bounding box center [1184, 393] width 180 height 15
click at [1241, 420] on span "›" at bounding box center [1244, 419] width 14 height 14
click at [1124, 503] on span "18" at bounding box center [1123, 507] width 17 height 17
type input "18 Aug 2025"
click at [1247, 419] on button "Update" at bounding box center [1258, 424] width 32 height 15
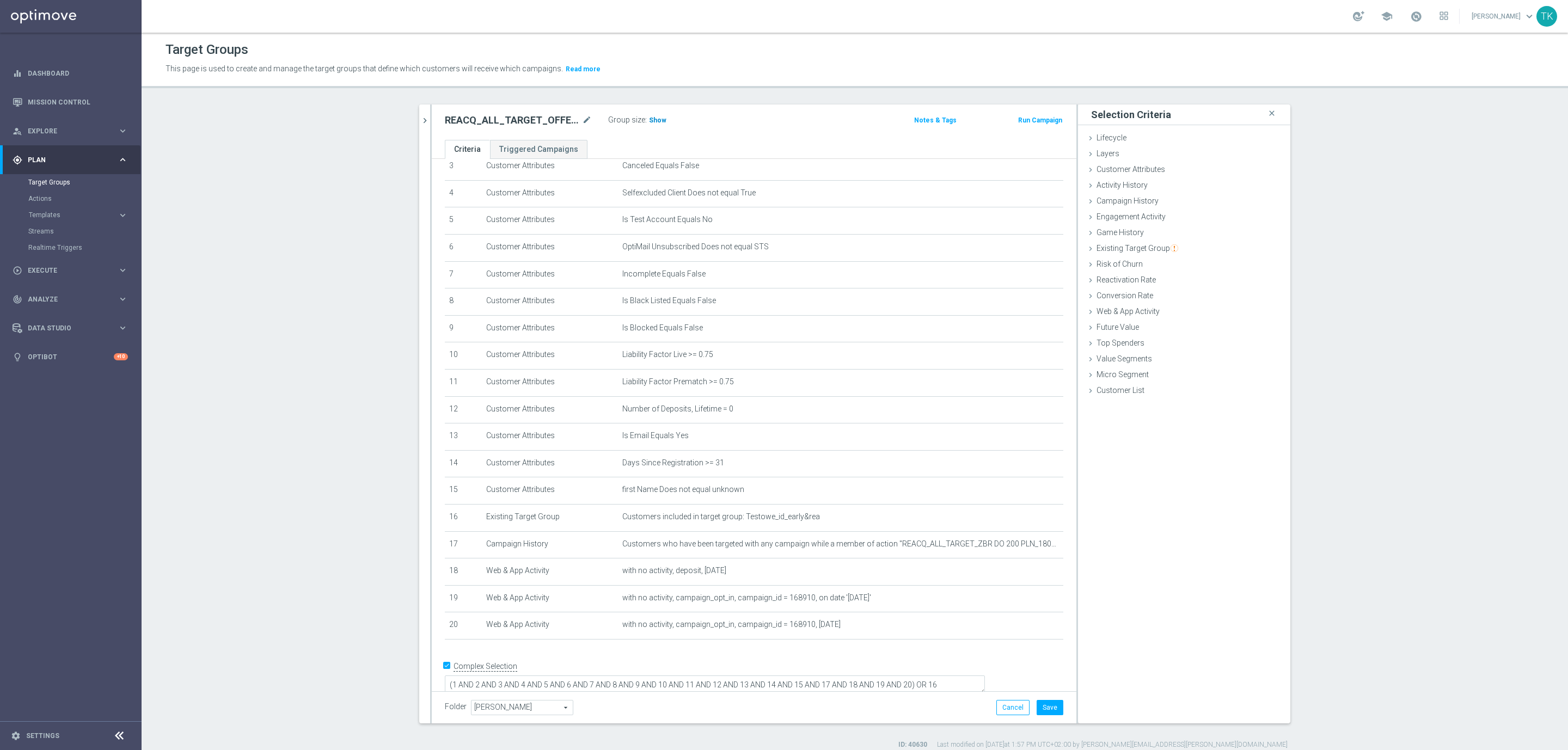
click at [650, 115] on h3 "Show" at bounding box center [658, 120] width 20 height 12
click at [1024, 625] on icon "mode_edit" at bounding box center [1028, 624] width 9 height 9
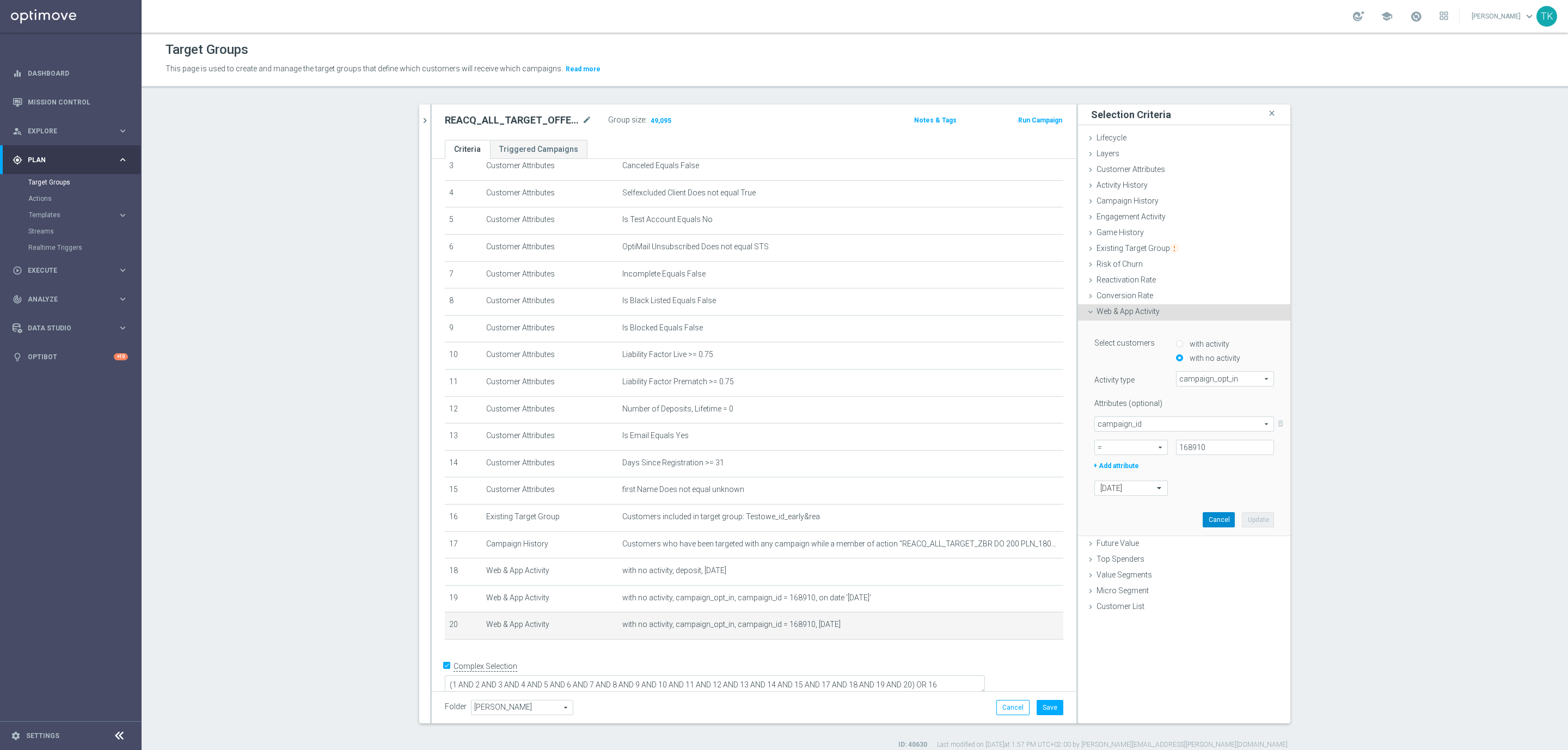
click at [1212, 520] on button "Cancel" at bounding box center [1218, 519] width 32 height 15
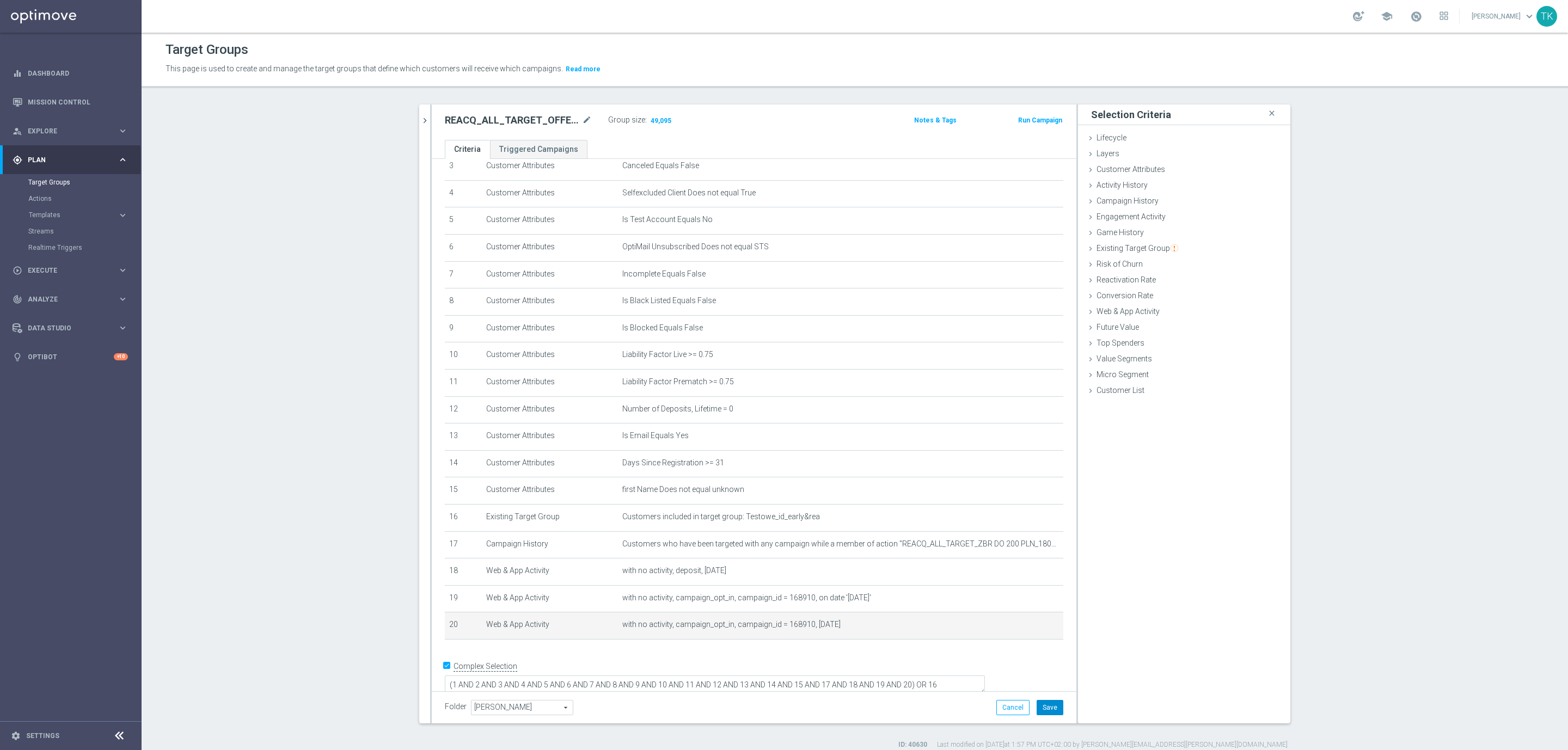
click at [1041, 704] on button "Save" at bounding box center [1050, 707] width 27 height 15
click at [582, 116] on icon "mode_edit" at bounding box center [587, 120] width 9 height 13
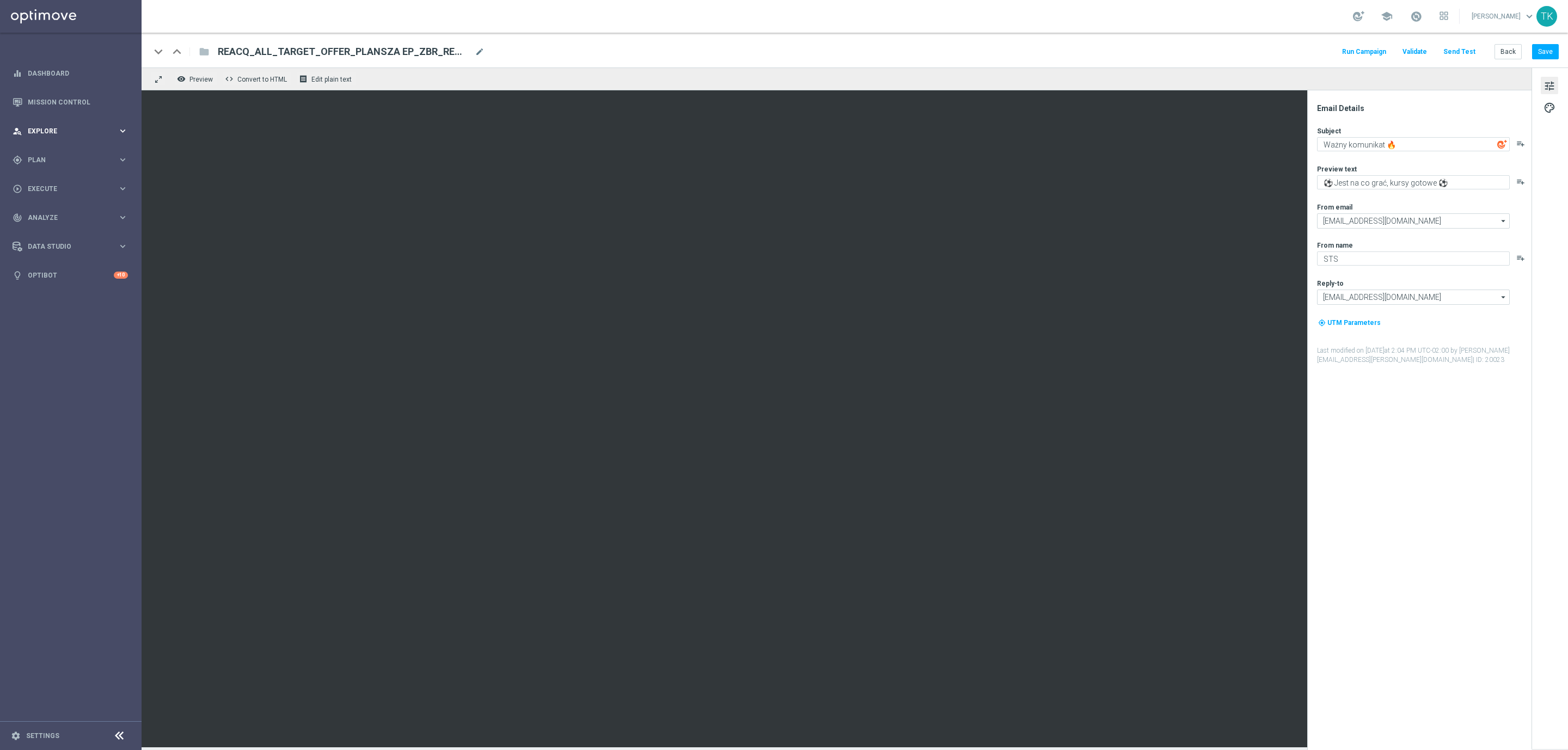
click at [44, 125] on div "person_search Explore keyboard_arrow_right" at bounding box center [70, 130] width 141 height 29
click at [38, 184] on div "play_circle_outline Execute" at bounding box center [65, 188] width 105 height 9
click at [45, 207] on link "Campaign Builder" at bounding box center [71, 210] width 85 height 9
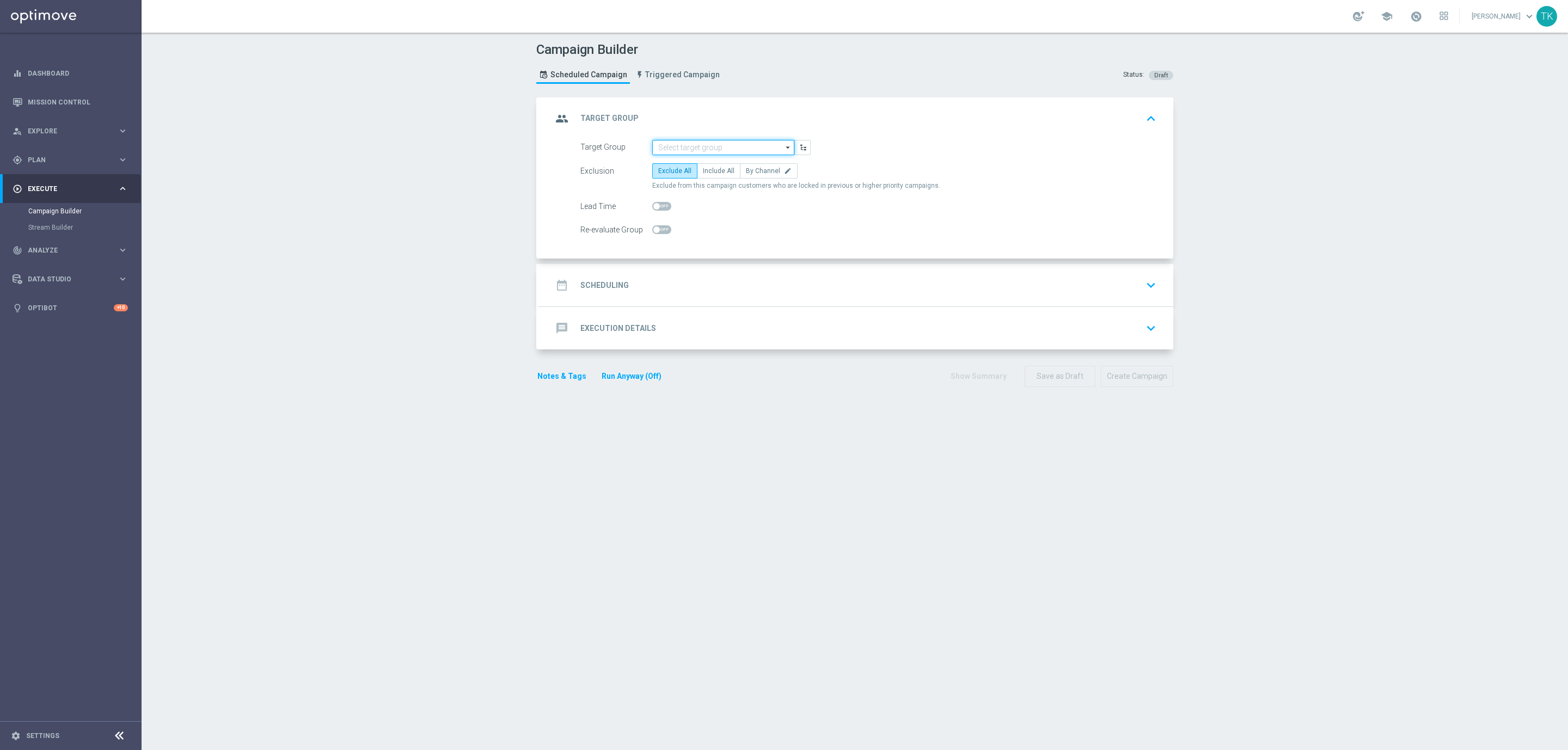
click at [675, 152] on input at bounding box center [723, 147] width 142 height 15
paste input "REACQ_ALL_TARGET_OFFER_PLANSZA EP_ZBR_REM_190825"
click at [675, 168] on div "REACQ_ALL_TARGET_OFFER_PLANSZA EP_ZBR_REM_190825" at bounding box center [732, 168] width 132 height 20
type input "REACQ_ALL_TARGET_OFFER_PLANSZA EP_ZBR_REM_190825"
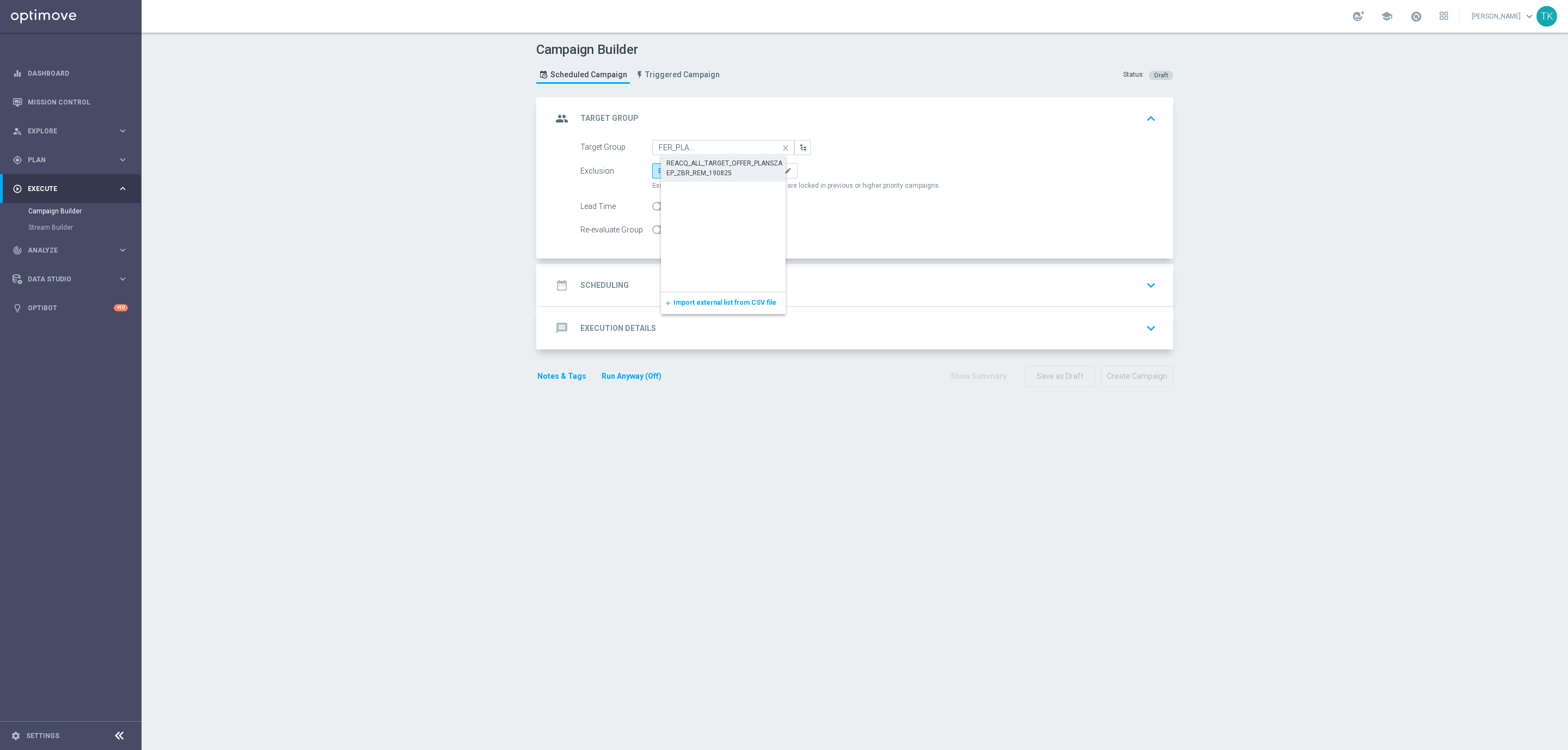
scroll to position [0, 0]
checkbox input "true"
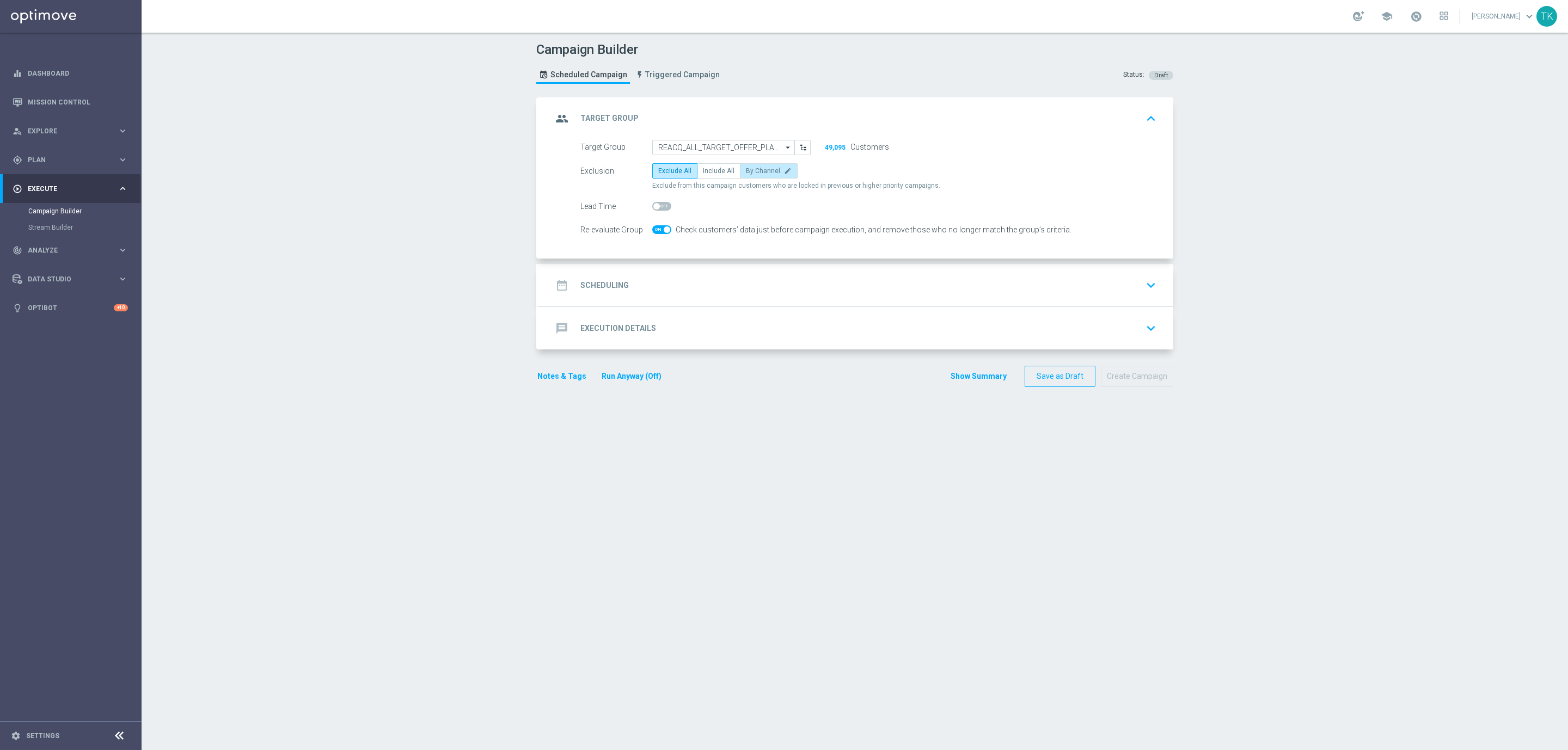
click at [761, 170] on span "By Channel" at bounding box center [763, 171] width 35 height 8
click at [753, 170] on input "By Channel edit" at bounding box center [749, 173] width 7 height 7
radio input "true"
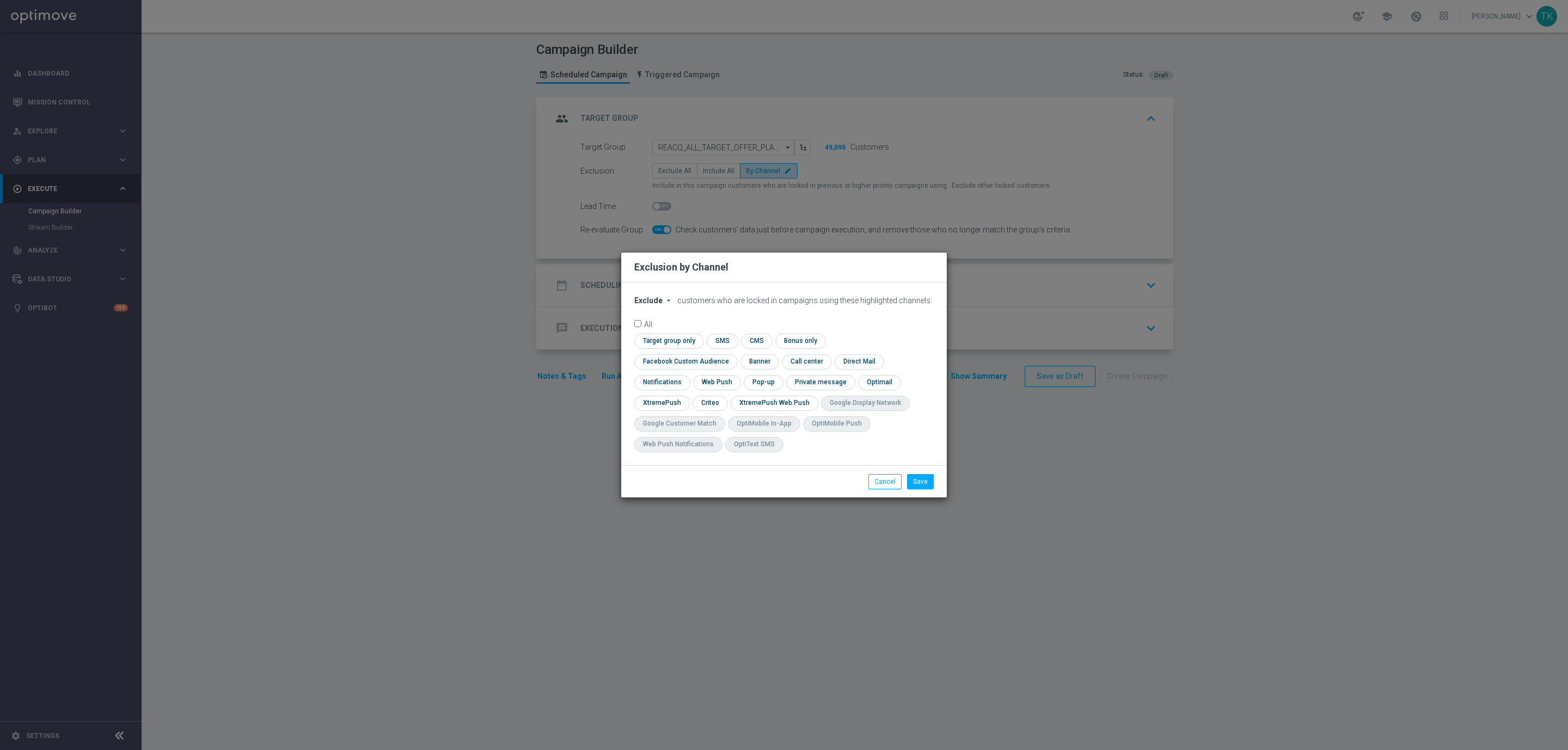
click at [639, 305] on span "Exclude" at bounding box center [648, 300] width 28 height 9
click at [0, 0] on span "Include" at bounding box center [0, 0] width 0 height 0
click at [733, 354] on input "checkbox" at bounding box center [683, 361] width 98 height 15
checkbox input "true"
click at [705, 400] on input "checkbox" at bounding box center [709, 403] width 34 height 15
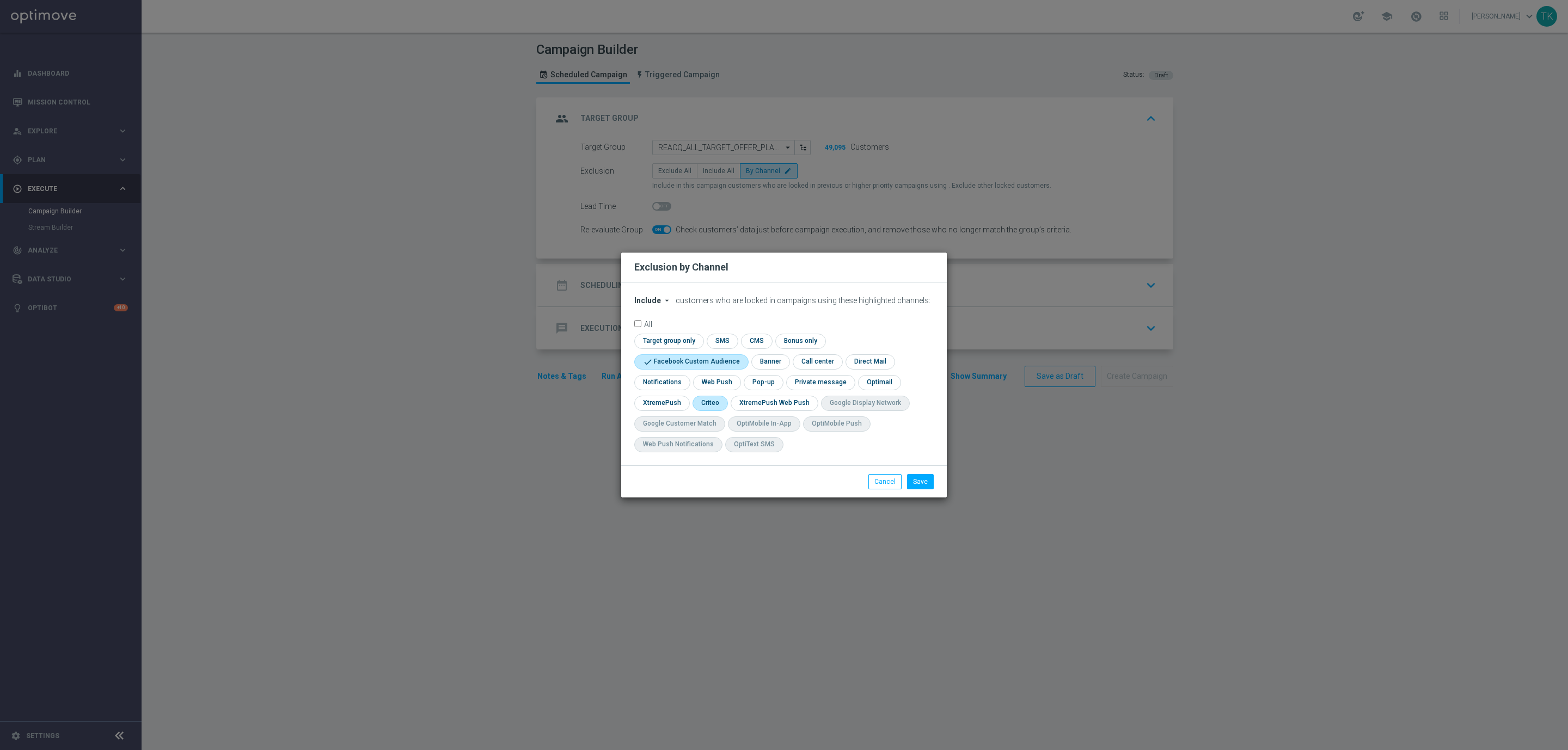
checkbox input "true"
click at [763, 377] on input "checkbox" at bounding box center [763, 382] width 38 height 15
checkbox input "true"
click at [914, 478] on button "Save" at bounding box center [921, 481] width 27 height 15
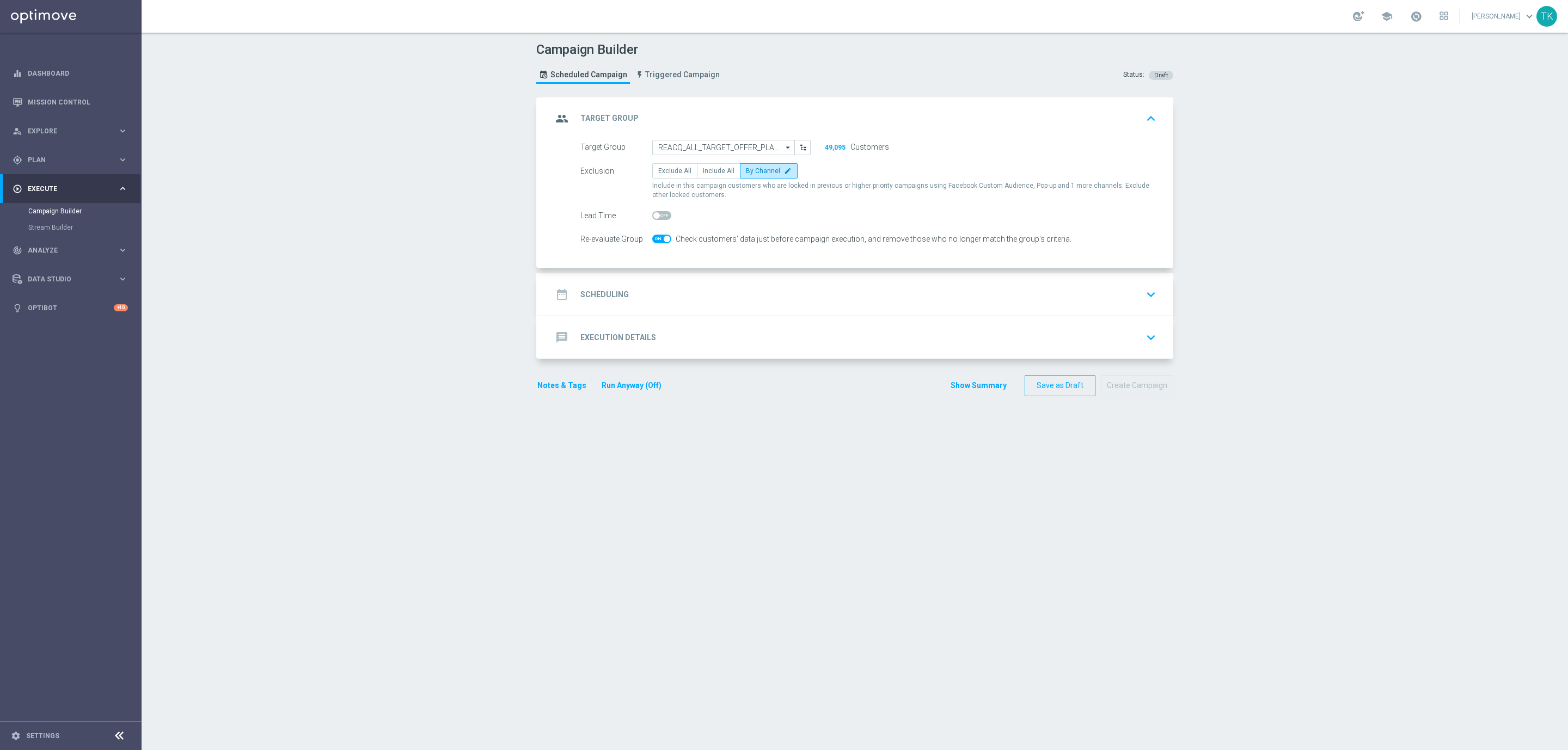
click at [673, 292] on div "date_range Scheduling keyboard_arrow_down" at bounding box center [856, 295] width 608 height 20
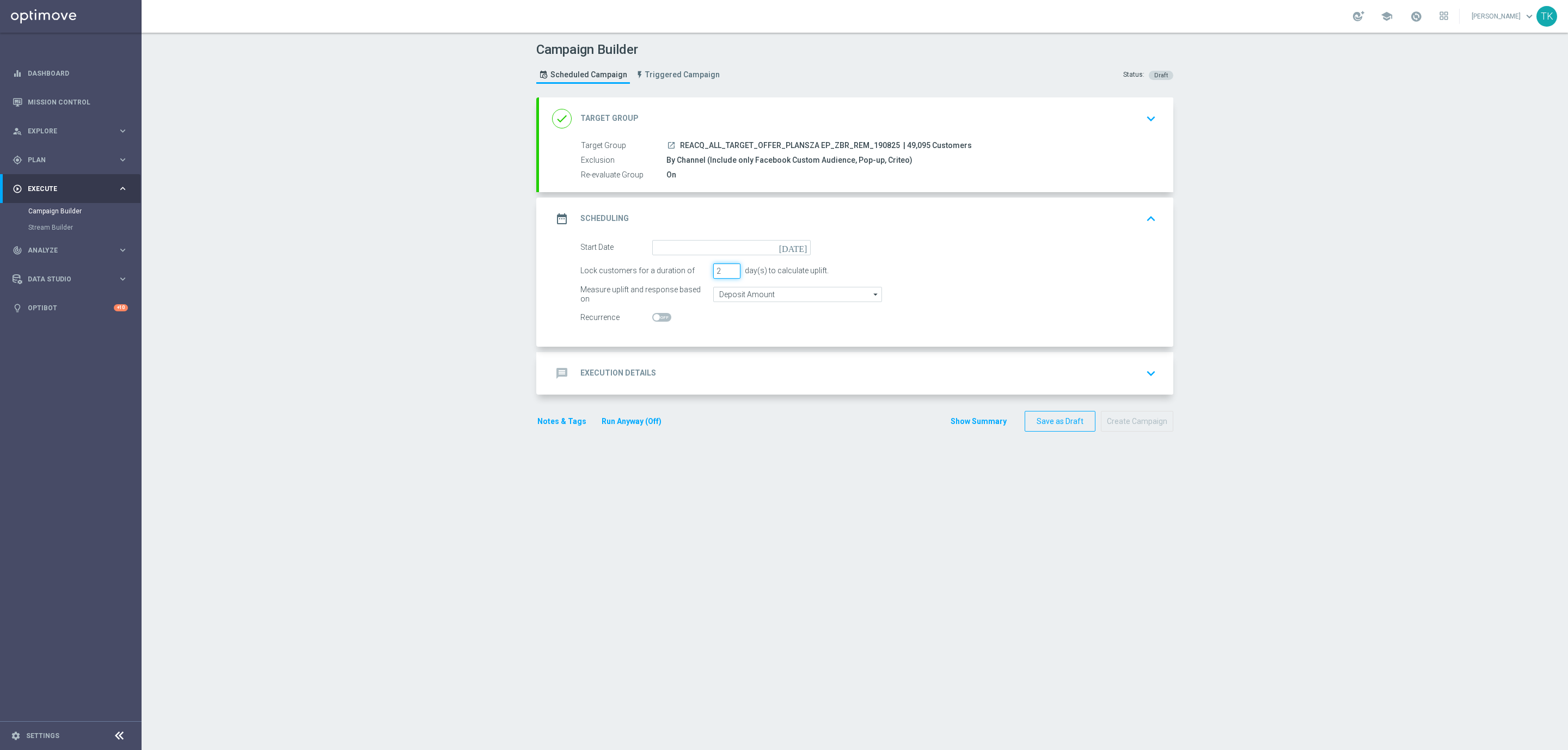
click at [724, 275] on input "2" at bounding box center [727, 270] width 27 height 15
type input "1"
click at [724, 275] on input "1" at bounding box center [727, 270] width 27 height 15
click at [678, 251] on input at bounding box center [731, 247] width 159 height 15
click at [691, 358] on span "19" at bounding box center [696, 360] width 17 height 17
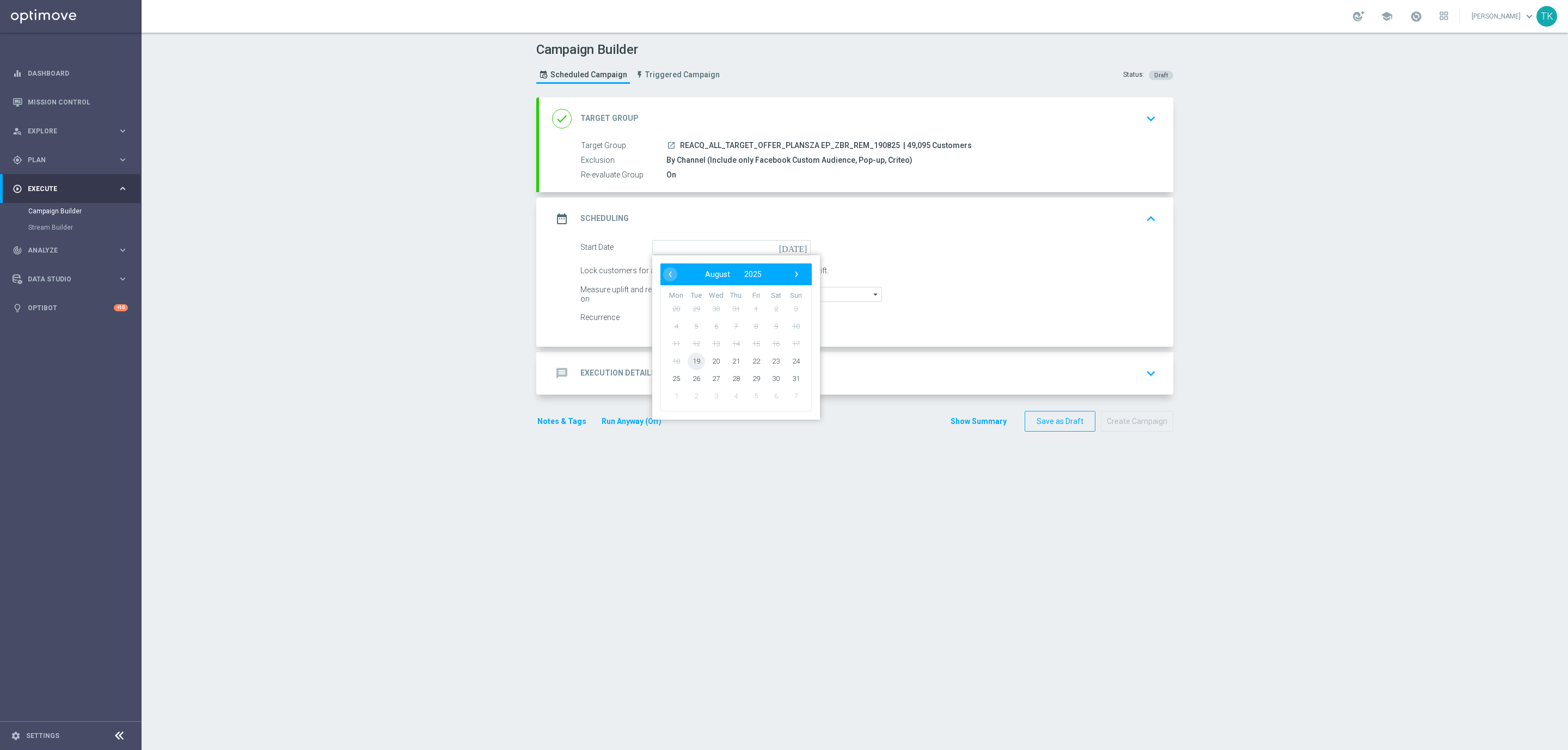
type input "[DATE]"
click at [687, 366] on div "message Execution Details keyboard_arrow_down" at bounding box center [856, 373] width 608 height 20
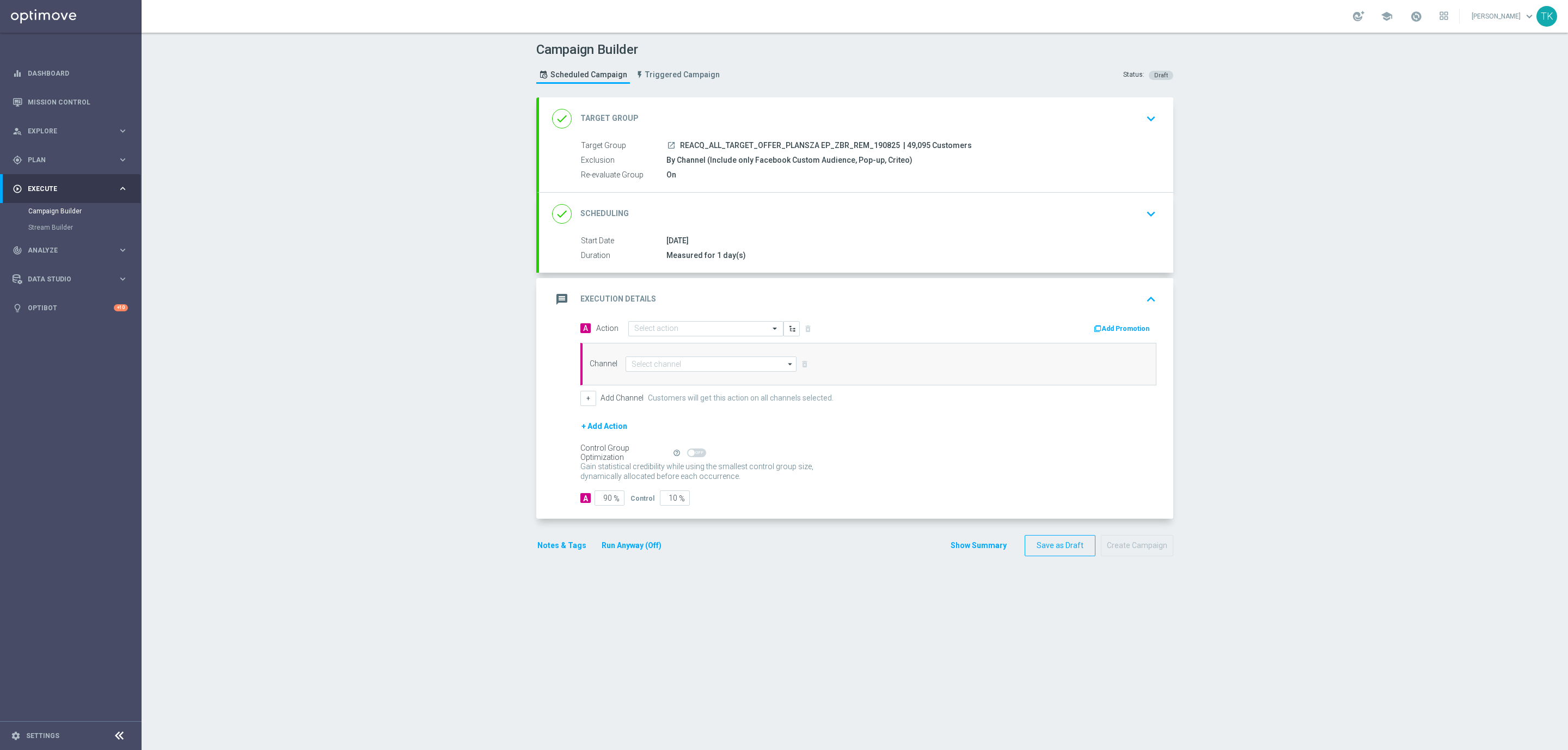
click at [731, 145] on span "REACQ_ALL_TARGET_OFFER_PLANSZA EP_ZBR_REM_190825" at bounding box center [790, 145] width 220 height 9
copy div "REACQ_ALL_TARGET_OFFER_PLANSZA EP_ZBR_REM_190825"
click at [641, 331] on input "text" at bounding box center [694, 329] width 122 height 9
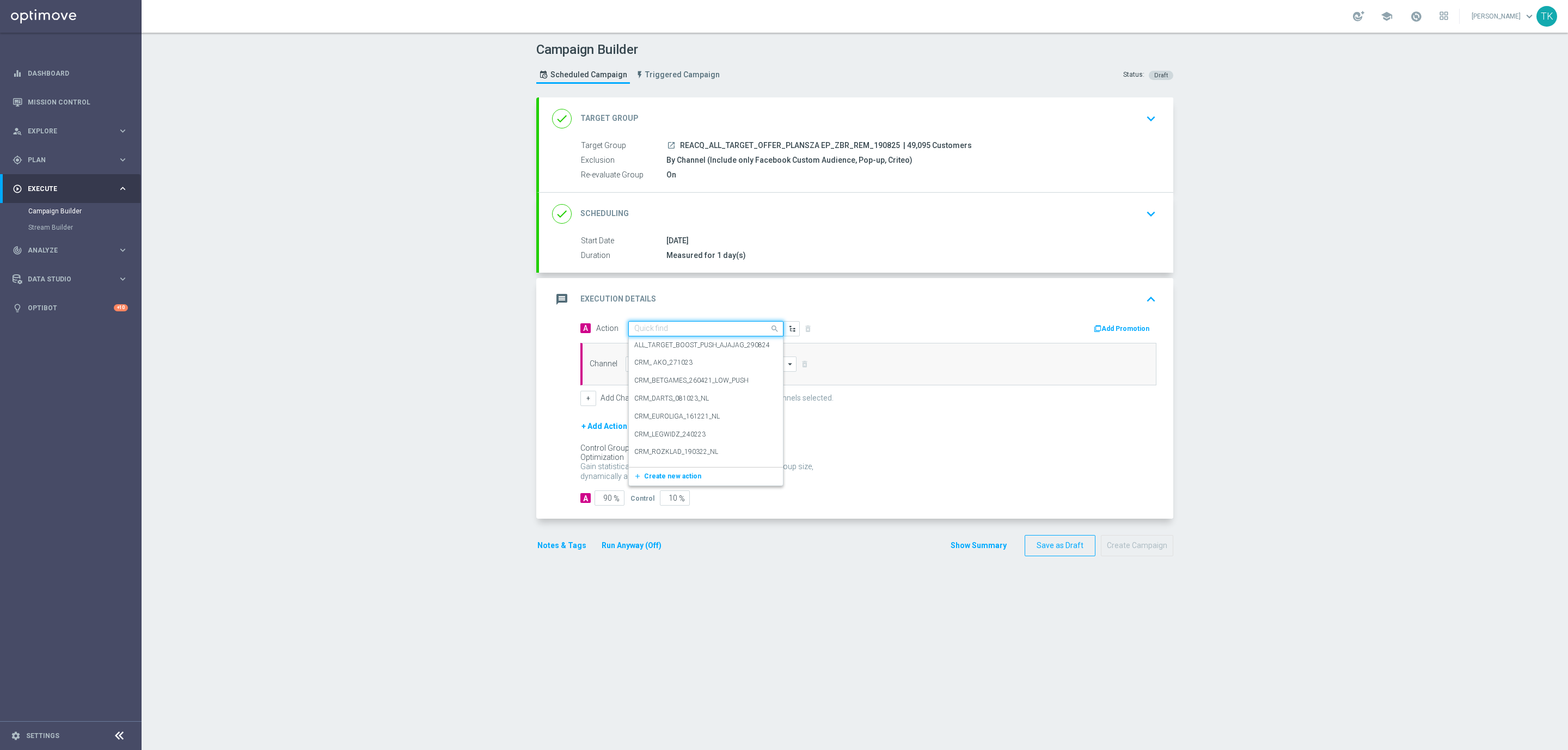
paste input "REACQ_ALL_TARGET_OFFER_PLANSZA EP_ZBR_REM_190825"
type input "REACQ_ALL_TARGET_OFFER_PLANSZA EP_ZBR_REM_190825"
click at [647, 360] on span "Create new action" at bounding box center [672, 363] width 57 height 8
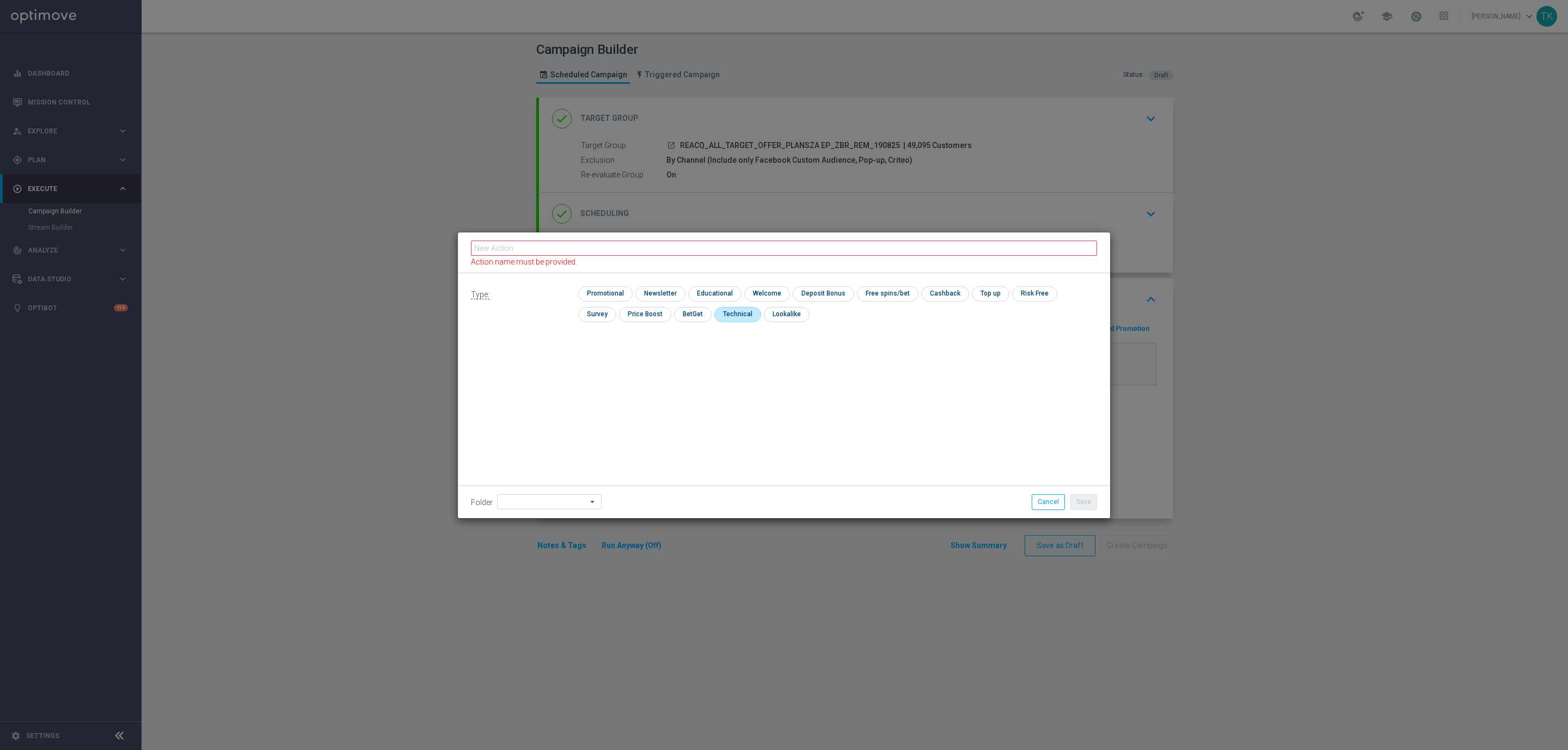
click at [714, 314] on input "checkbox" at bounding box center [736, 314] width 45 height 15
checkbox input "true"
click at [508, 254] on input "text" at bounding box center [783, 247] width 626 height 15
paste input "REACQ_ALL_TARGET_OFFER_PLANSZA EP_ZBR_REM_190825"
type input "REACQ_ALL_TARGET_OFFER_PLANSZA EP_ZBR_REM_190825"
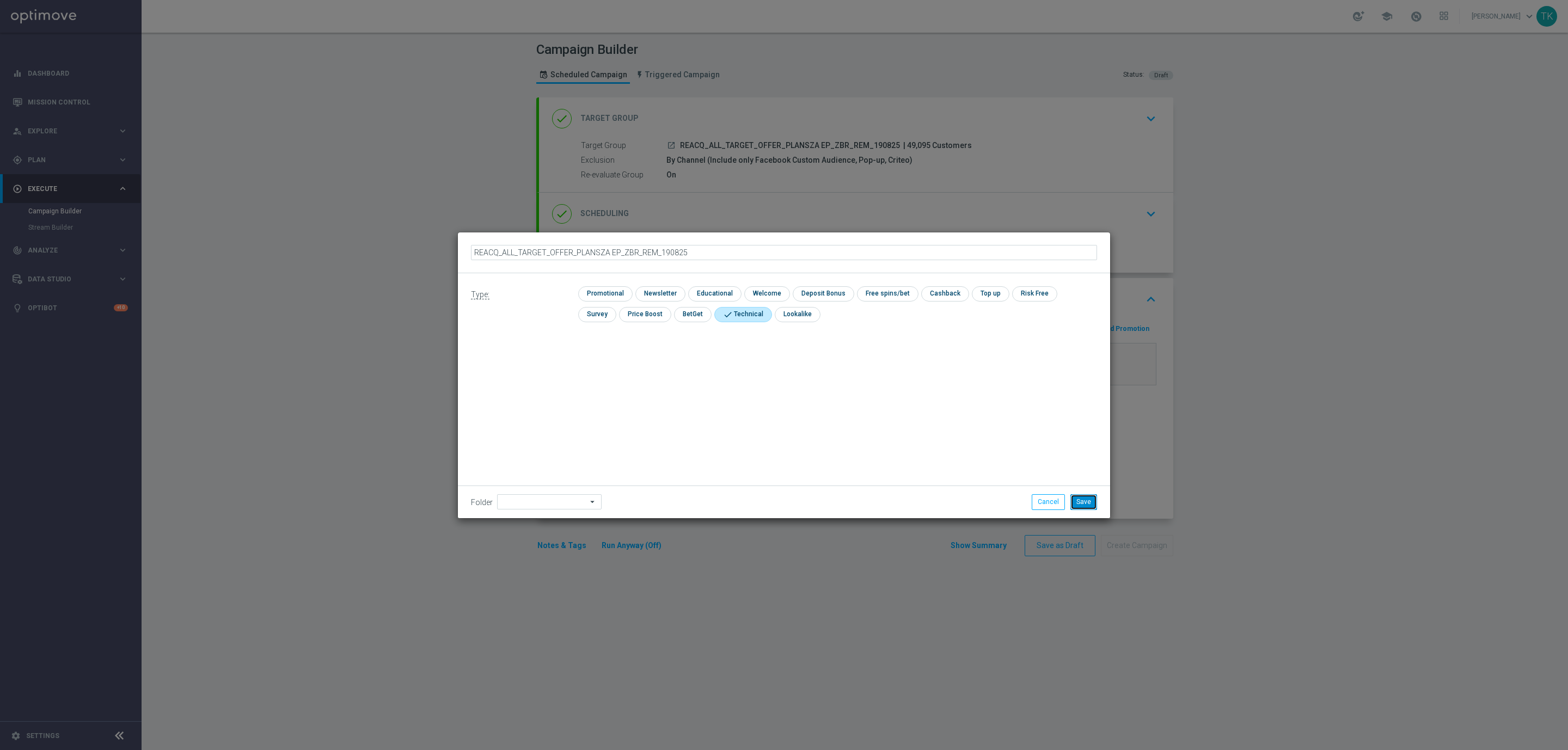
click at [1075, 503] on button "Save" at bounding box center [1084, 501] width 27 height 15
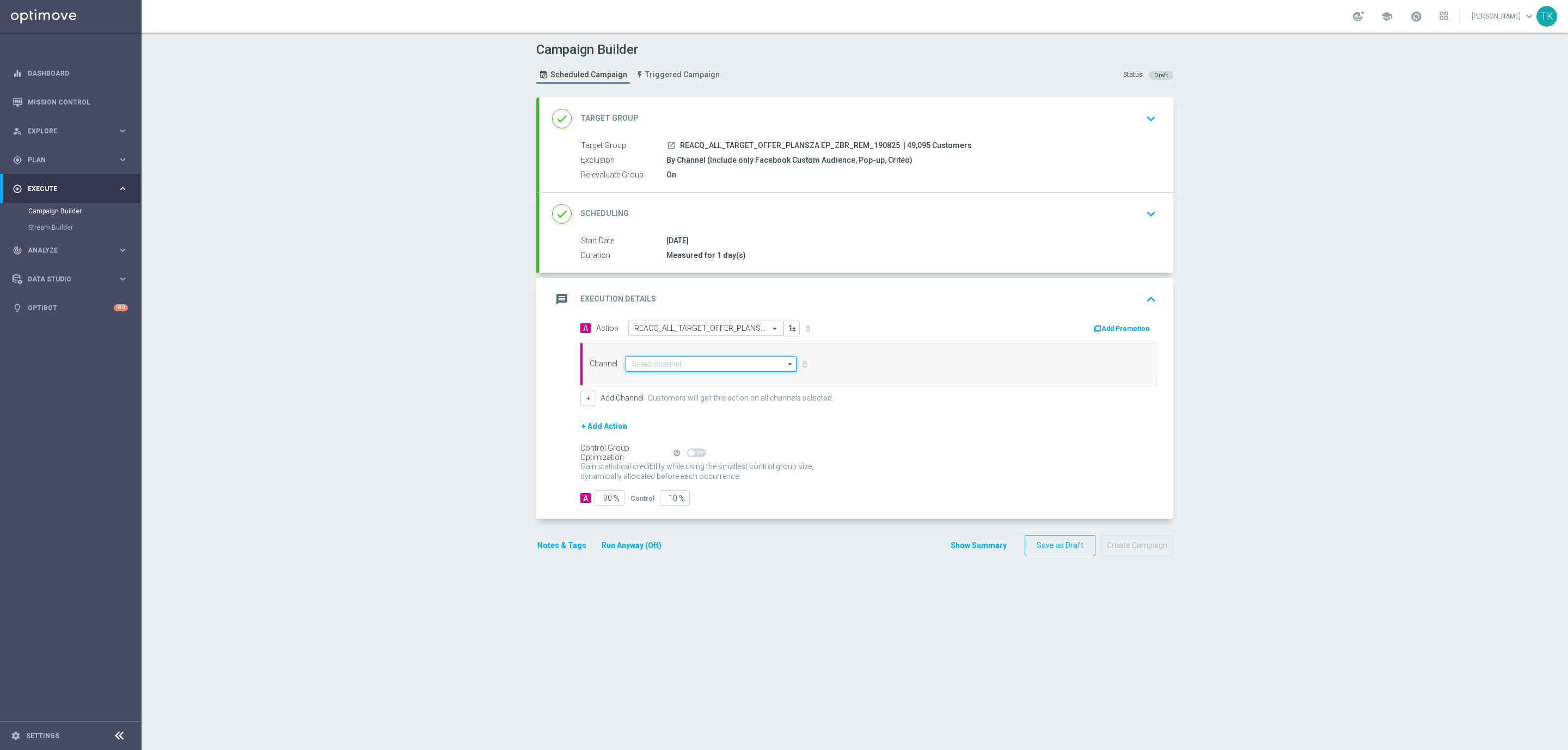
click at [631, 364] on input at bounding box center [711, 364] width 171 height 15
click at [649, 377] on div "Optimail" at bounding box center [652, 380] width 25 height 9
type input "Optimail"
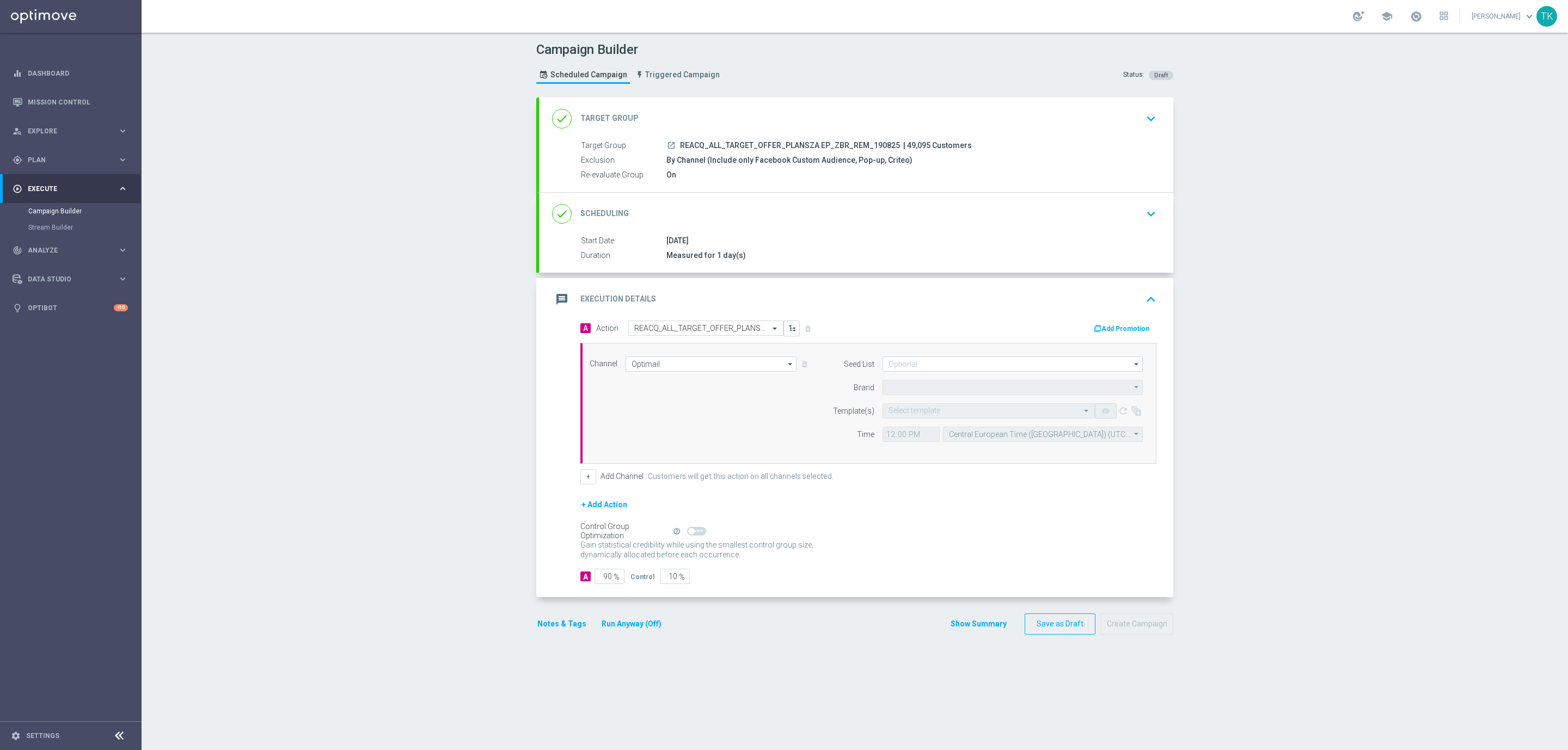
type input "STS"
click at [886, 359] on input at bounding box center [1012, 364] width 260 height 15
click at [918, 419] on div "Brand design" at bounding box center [927, 420] width 40 height 9
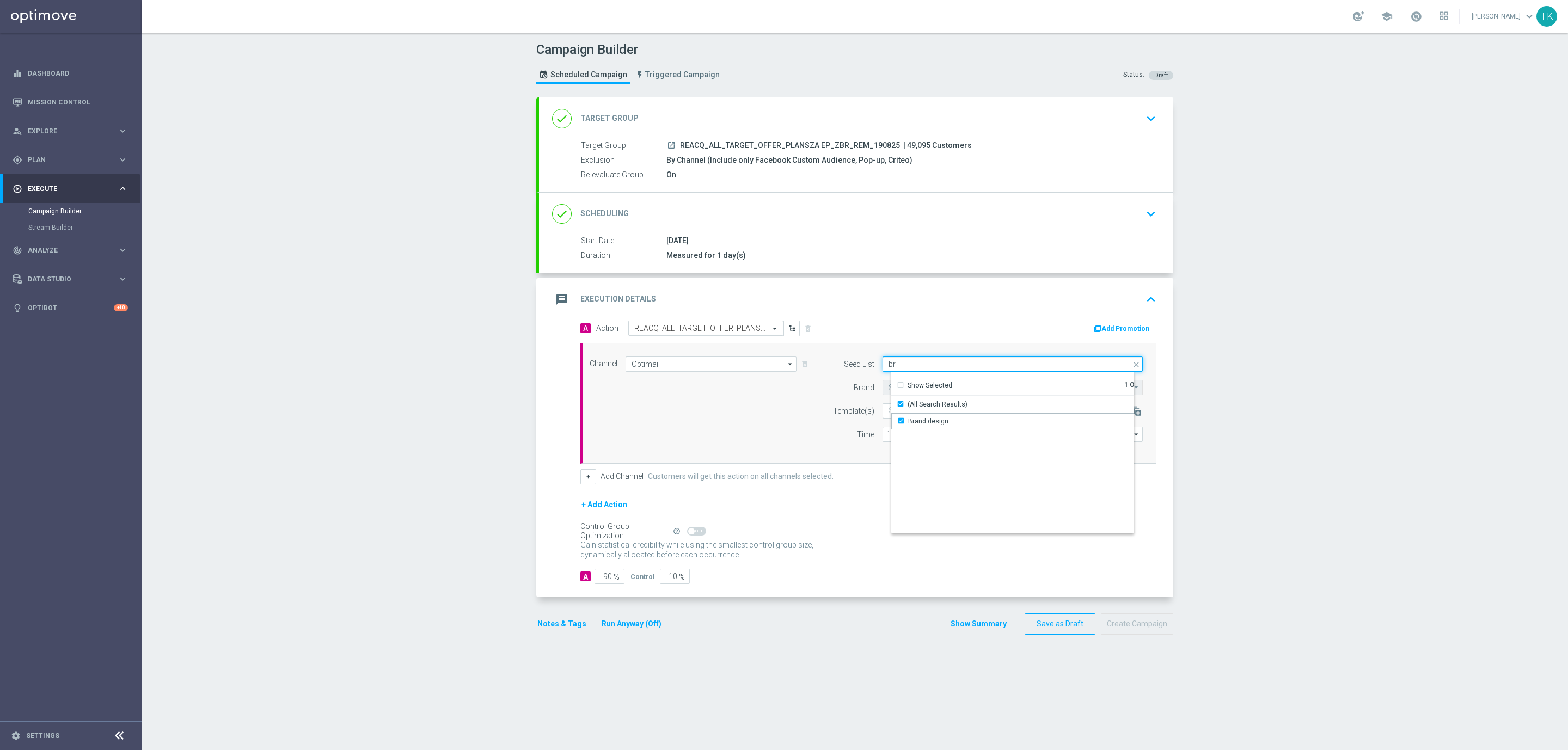
click at [891, 364] on input "br" at bounding box center [1012, 364] width 260 height 15
click at [915, 422] on div "Reactivation" at bounding box center [927, 421] width 38 height 9
click at [829, 377] on form "Seed List rea Selected 2 of 17 close Show Selected 2 of 17 (All Search Results)" at bounding box center [985, 399] width 316 height 86
type input "Selected 2 of 17"
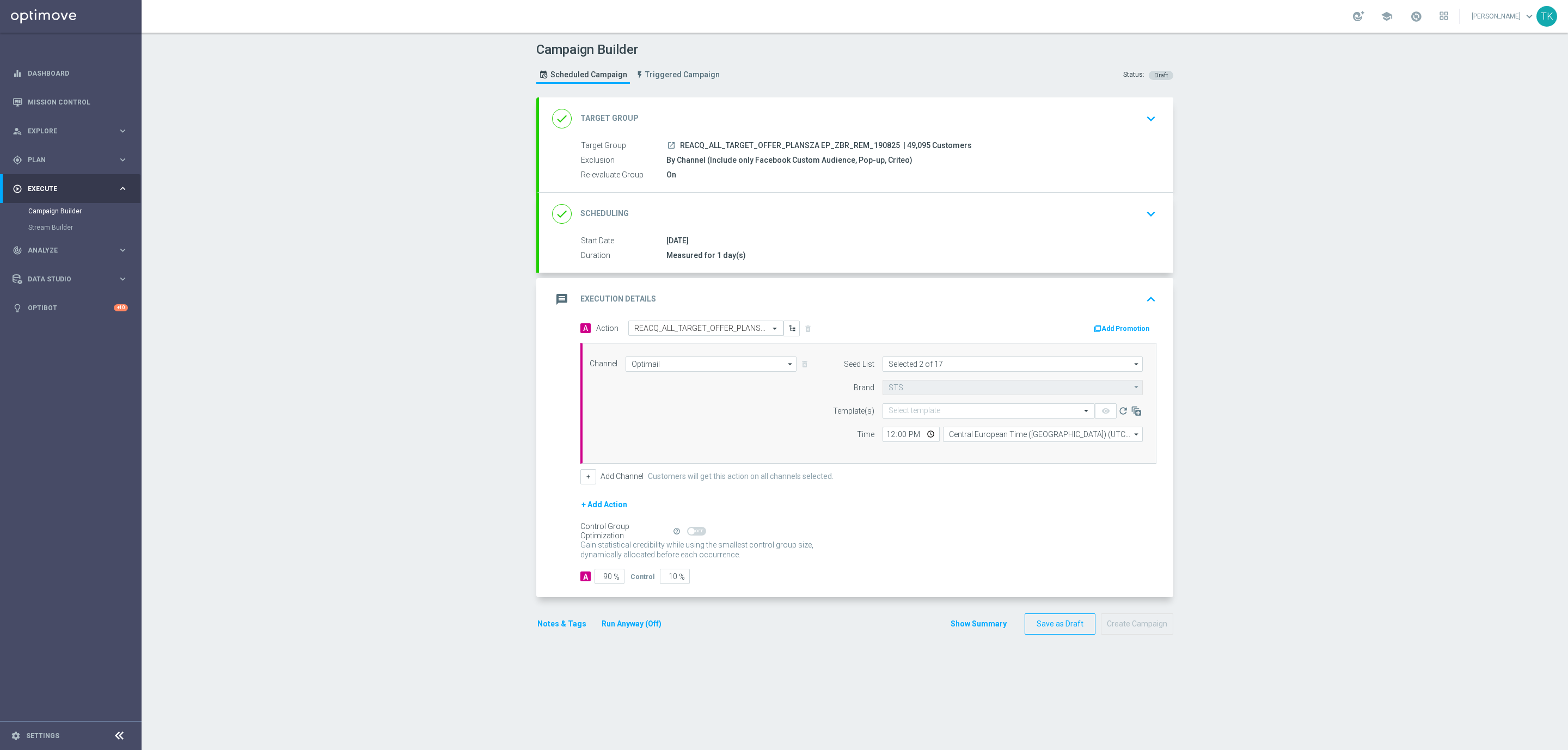
click at [813, 142] on span "REACQ_ALL_TARGET_OFFER_PLANSZA EP_ZBR_REM_190825" at bounding box center [790, 145] width 220 height 9
copy div "REACQ_ALL_TARGET_OFFER_PLANSZA EP_ZBR_REM_190825"
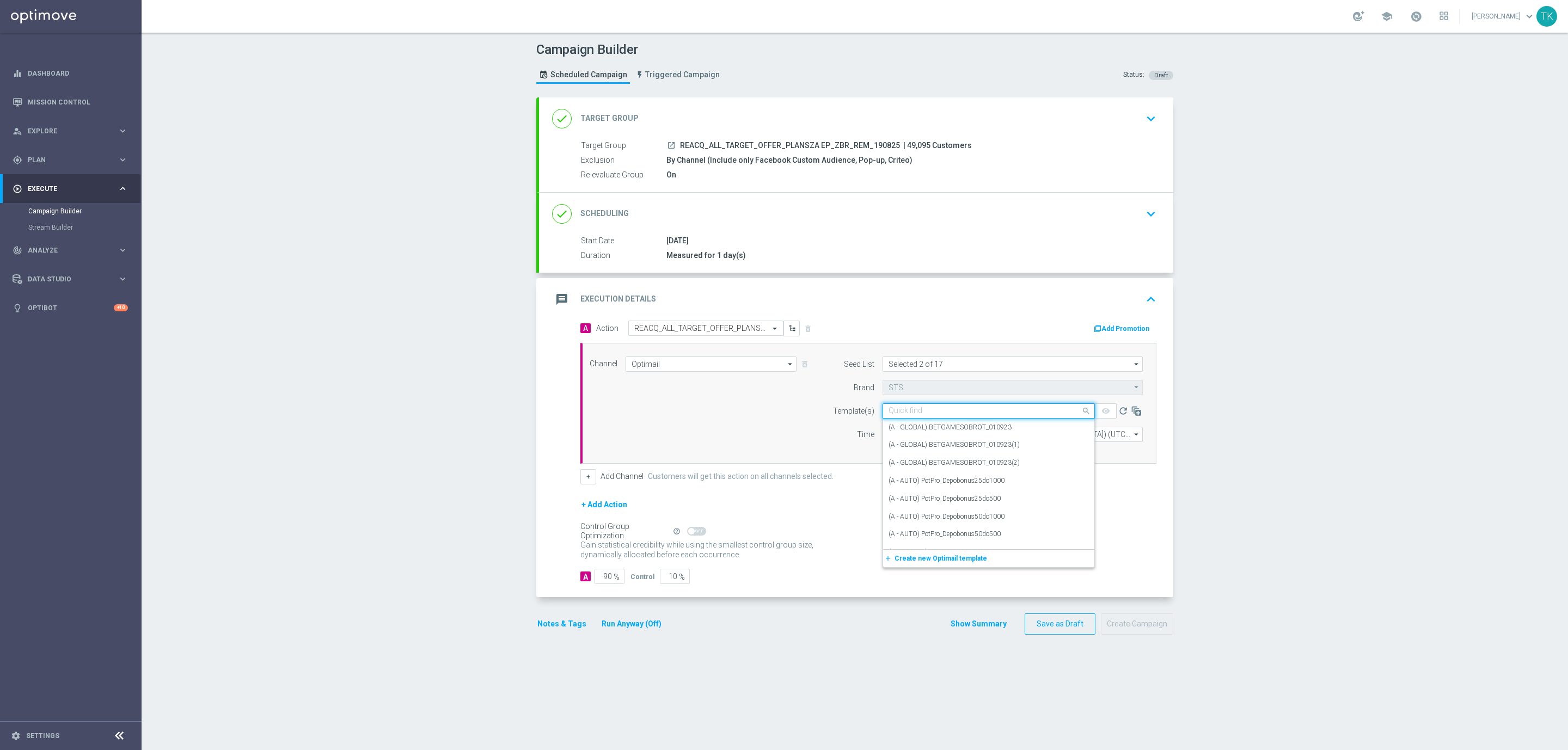
click at [888, 410] on input "text" at bounding box center [977, 412] width 178 height 9
paste input "REACQ_ALL_TARGET_OFFER_PLANSZA EP_ZBR_REM_190825"
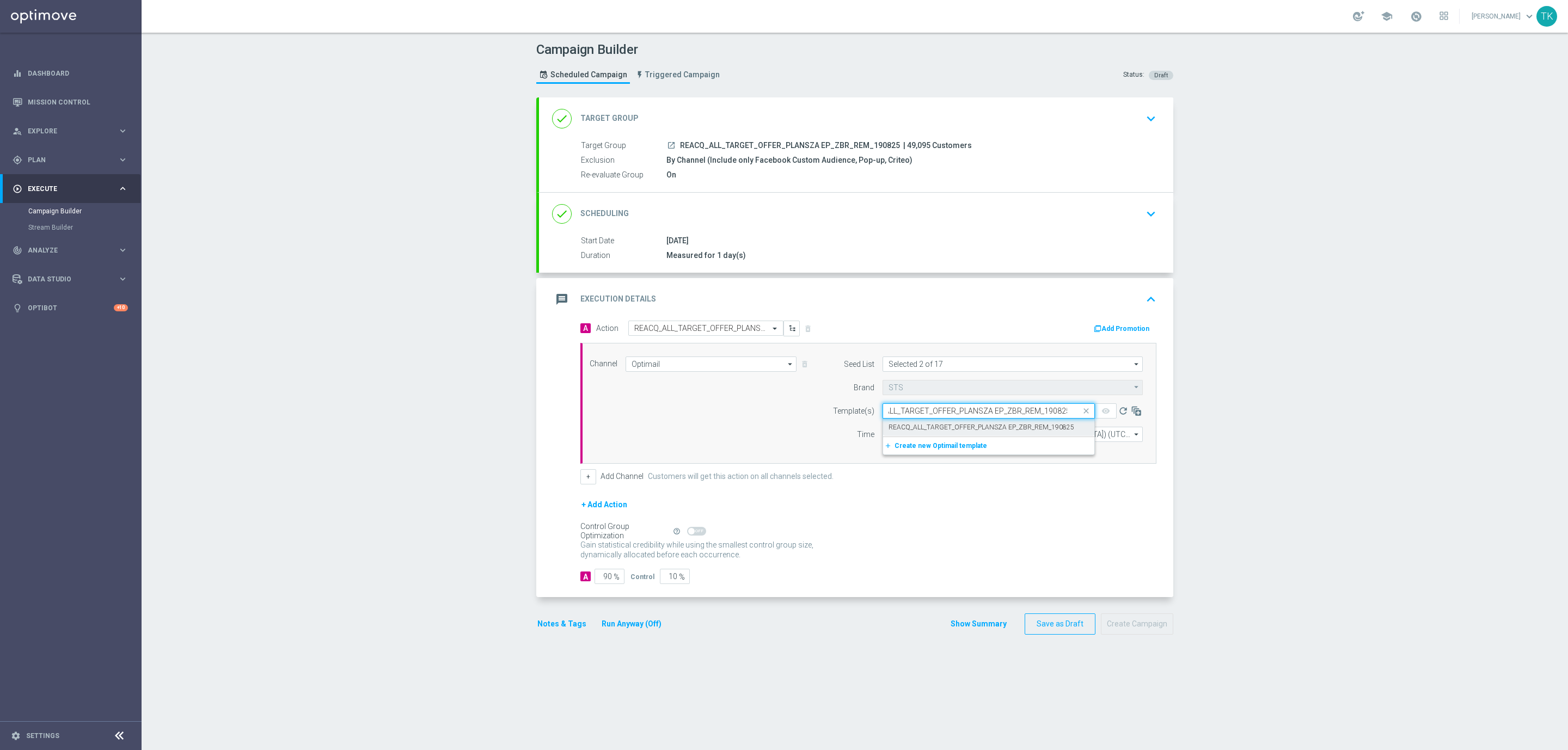
click at [900, 426] on label "REACQ_ALL_TARGET_OFFER_PLANSZA EP_ZBR_REM_190825" at bounding box center [981, 427] width 185 height 9
type input "REACQ_ALL_TARGET_OFFER_PLANSZA EP_ZBR_REM_190825"
click at [882, 434] on input "12:00" at bounding box center [910, 434] width 57 height 15
type input "16:02"
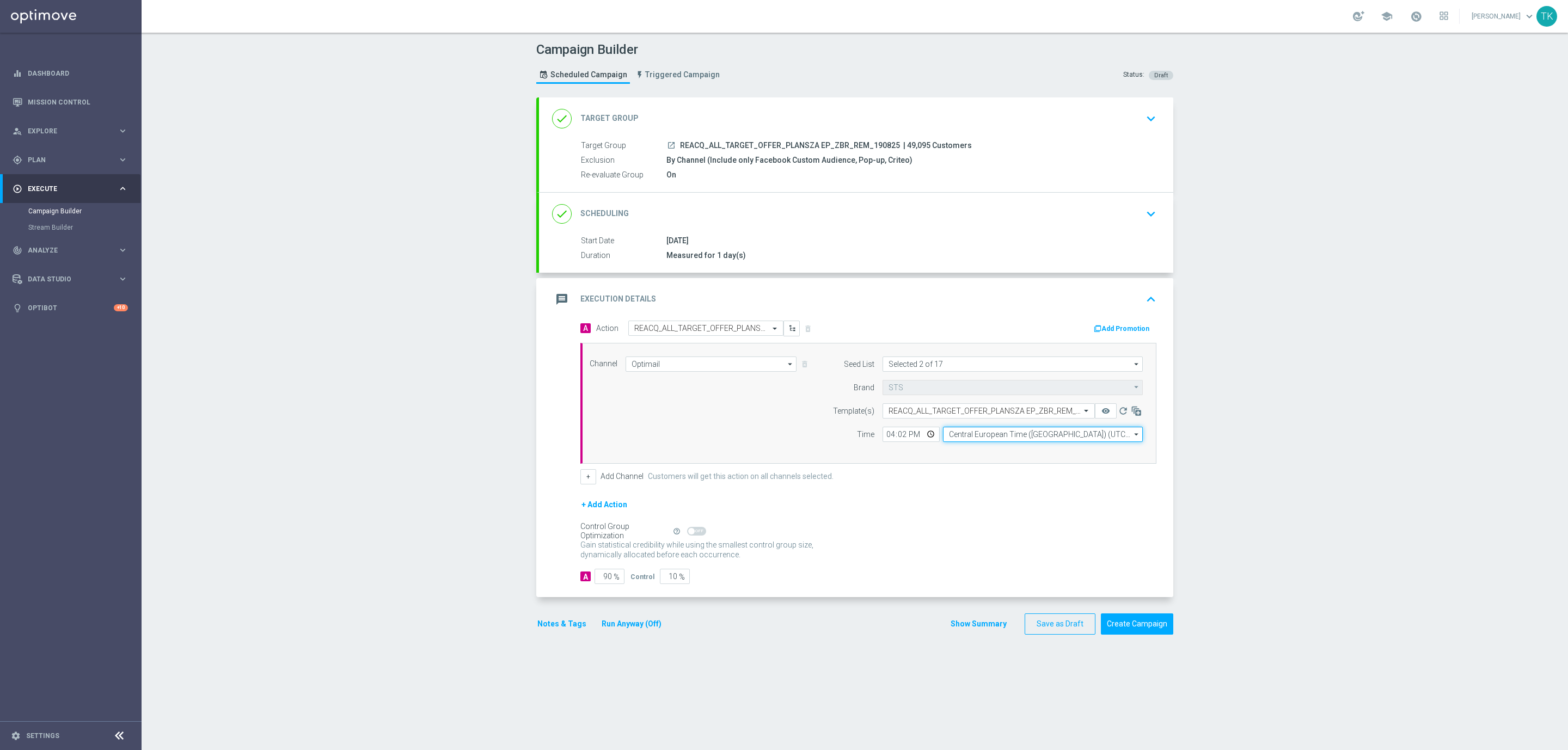
click at [951, 435] on input "Central European Time ([GEOGRAPHIC_DATA]) (UTC +02:00)" at bounding box center [1042, 434] width 200 height 15
click at [964, 455] on div "Central European Time ([GEOGRAPHIC_DATA]) (UTC +02:00)" at bounding box center [1046, 450] width 178 height 9
type input "Central European Time ([GEOGRAPHIC_DATA]) (UTC +02:00)"
click at [968, 627] on button "Show Summary" at bounding box center [978, 624] width 57 height 13
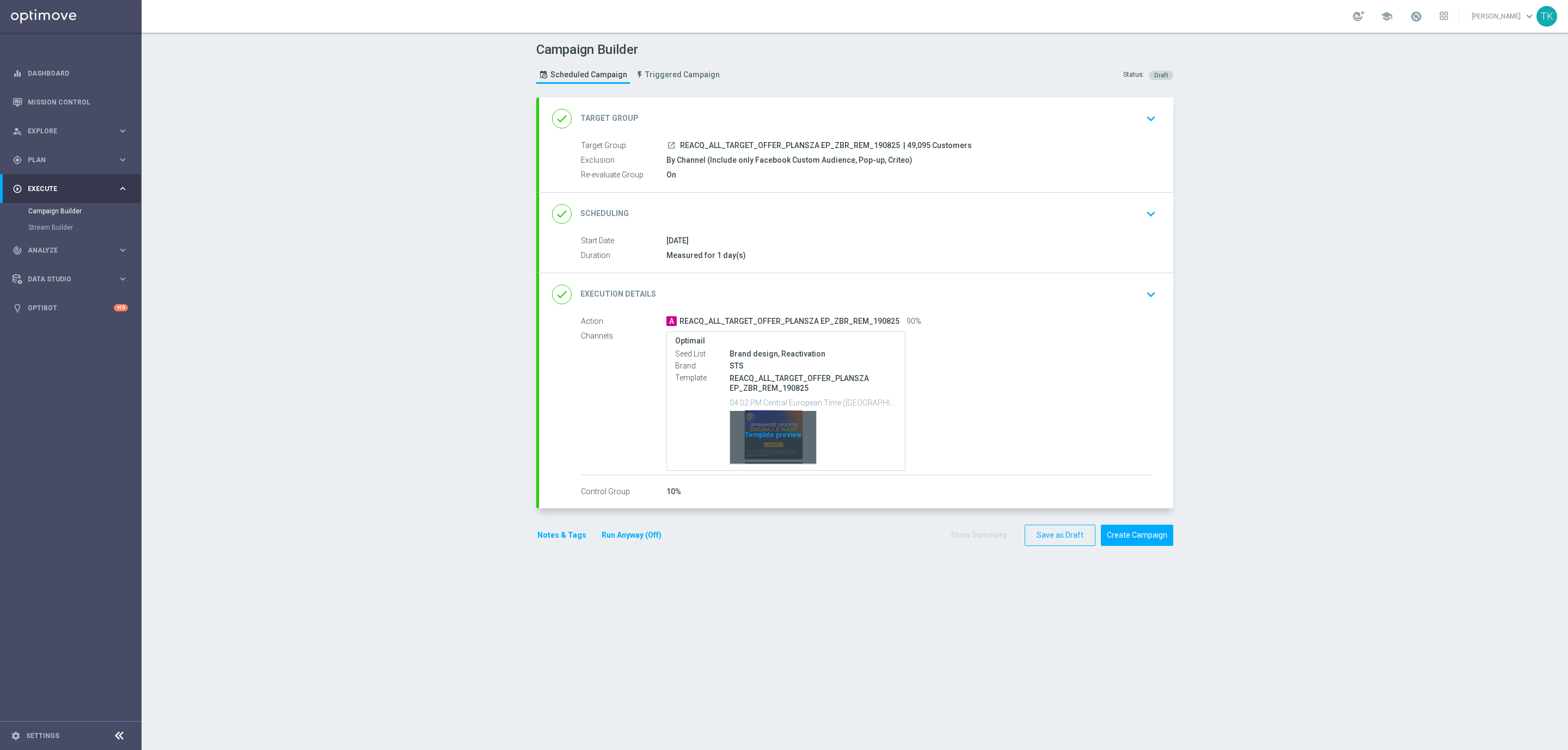
click at [775, 423] on div "Template preview" at bounding box center [772, 437] width 86 height 53
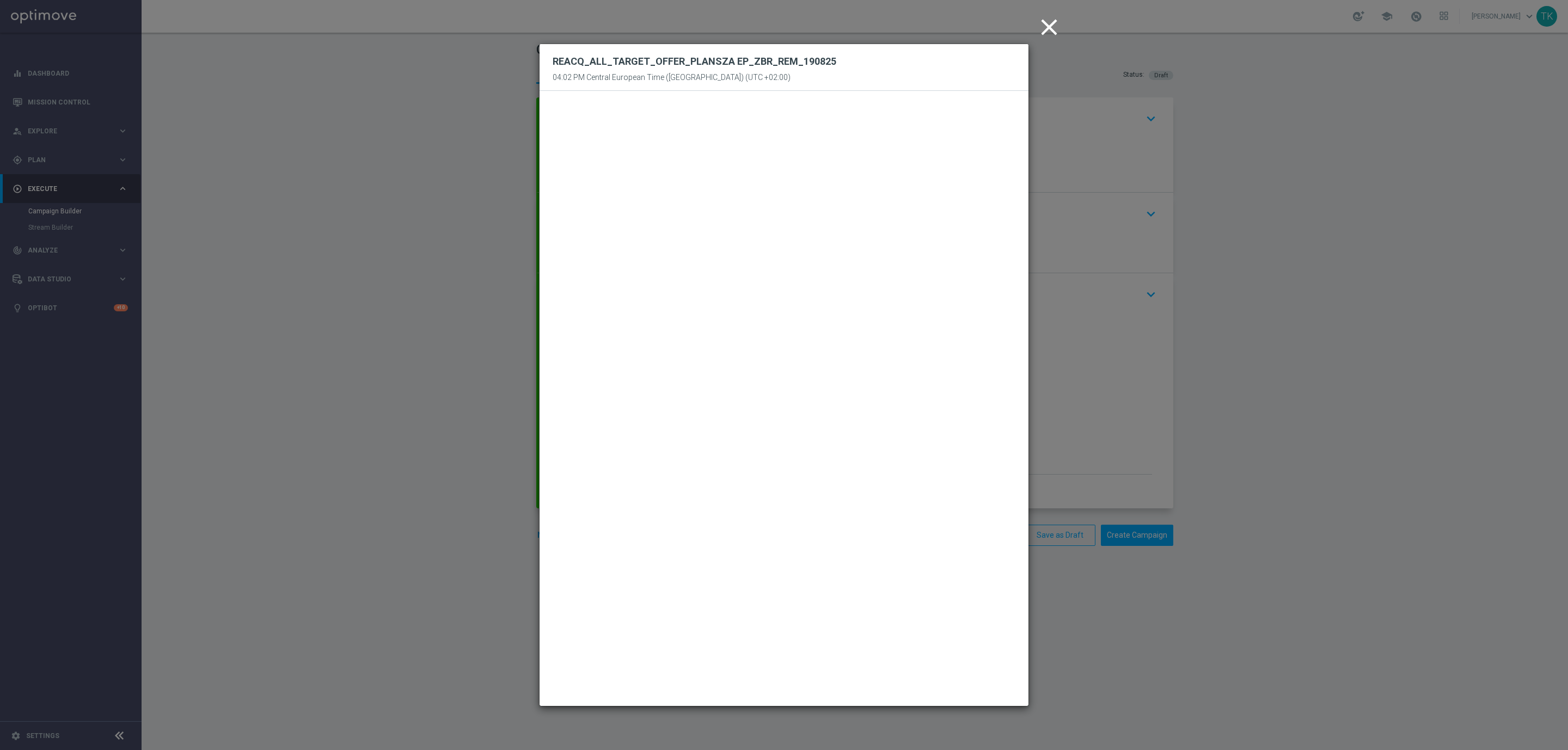
click at [1046, 26] on icon "close" at bounding box center [1049, 27] width 27 height 27
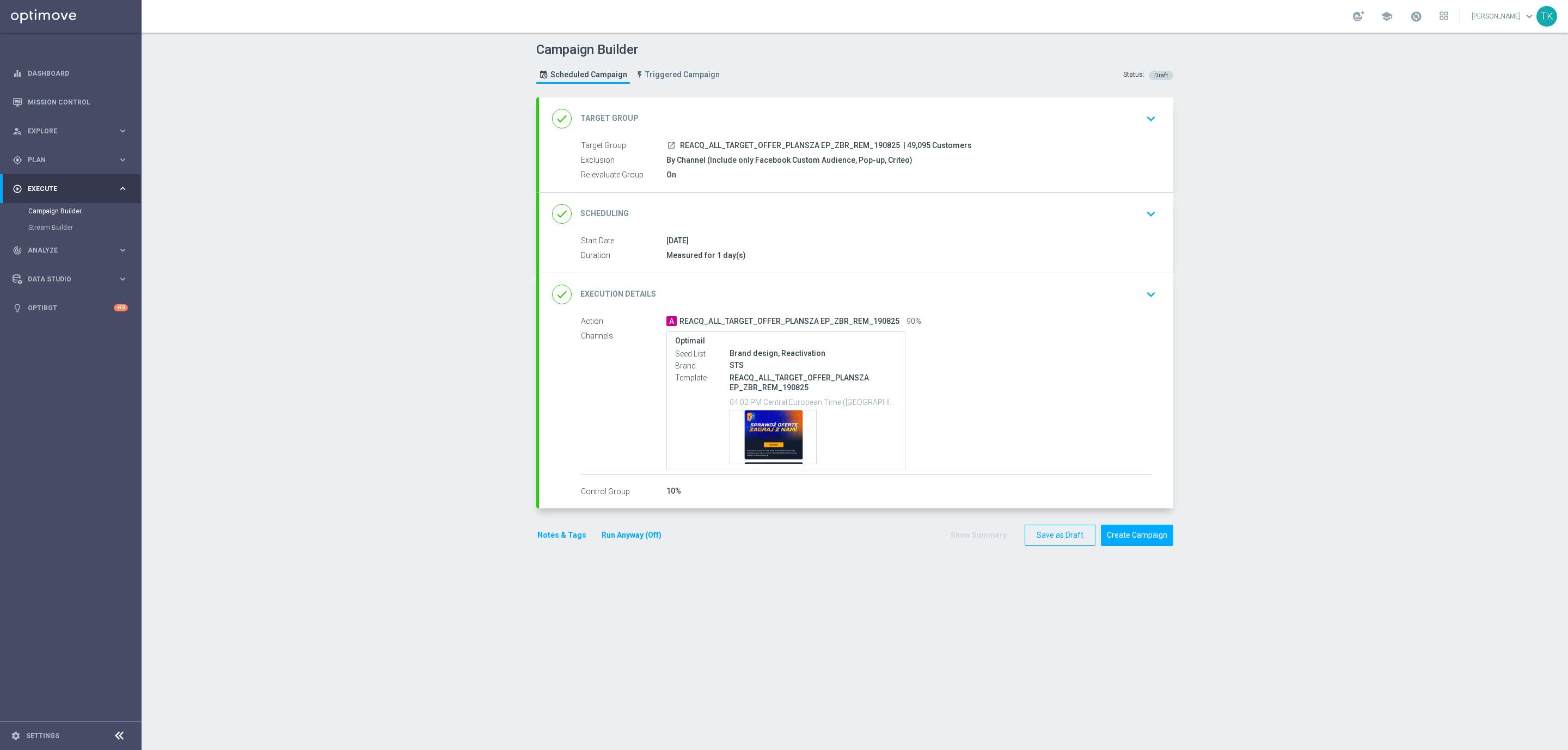
click at [548, 539] on button "Notes & Tags" at bounding box center [562, 535] width 51 height 13
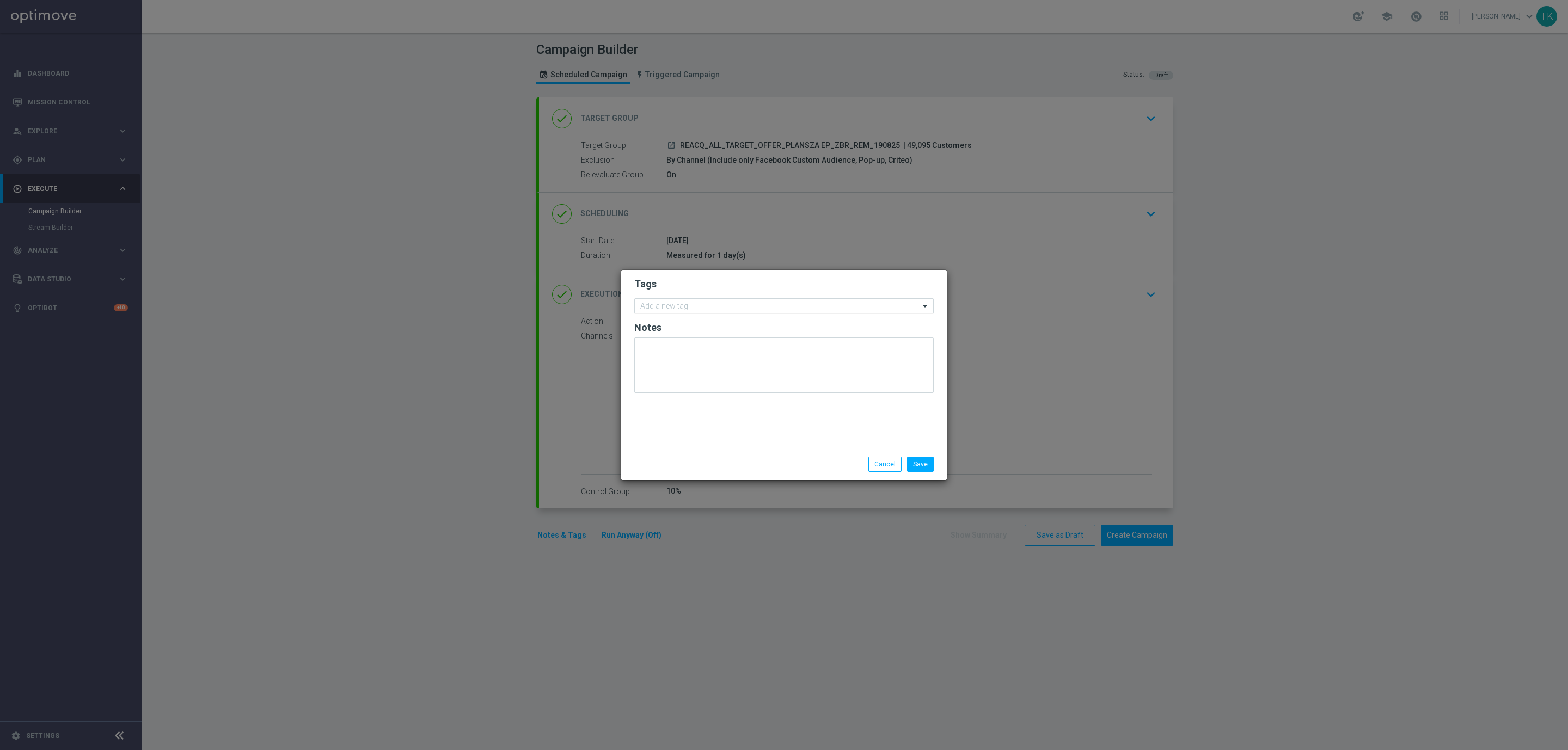
click at [663, 308] on input "text" at bounding box center [780, 307] width 280 height 9
click at [664, 324] on label "REACQ" at bounding box center [662, 322] width 22 height 6
click at [649, 304] on input "REACQ" at bounding box center [780, 307] width 280 height 9
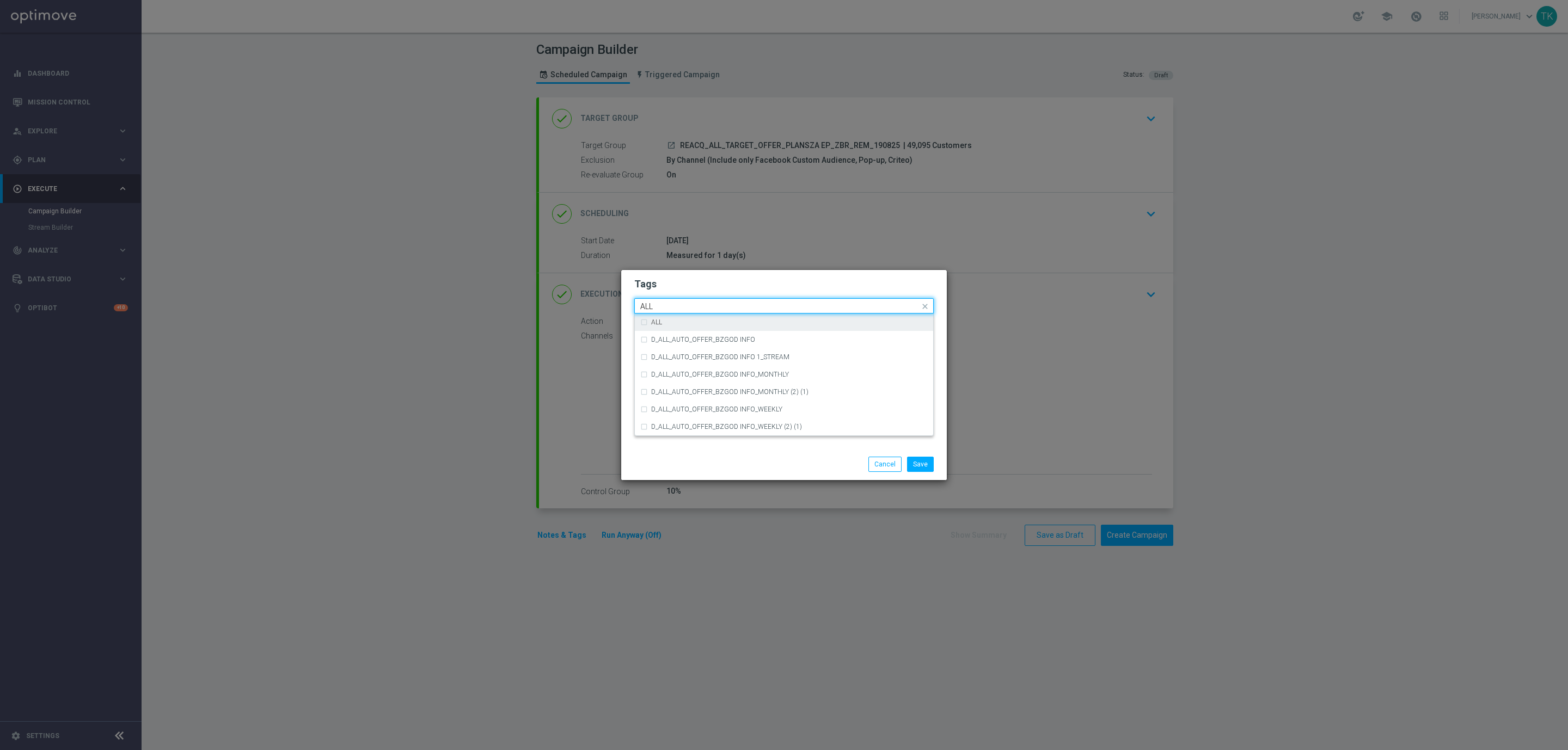
click at [665, 325] on div "ALL" at bounding box center [784, 322] width 288 height 17
click at [664, 307] on input "ALL" at bounding box center [780, 307] width 280 height 9
click at [666, 373] on label "TARGET" at bounding box center [664, 375] width 25 height 6
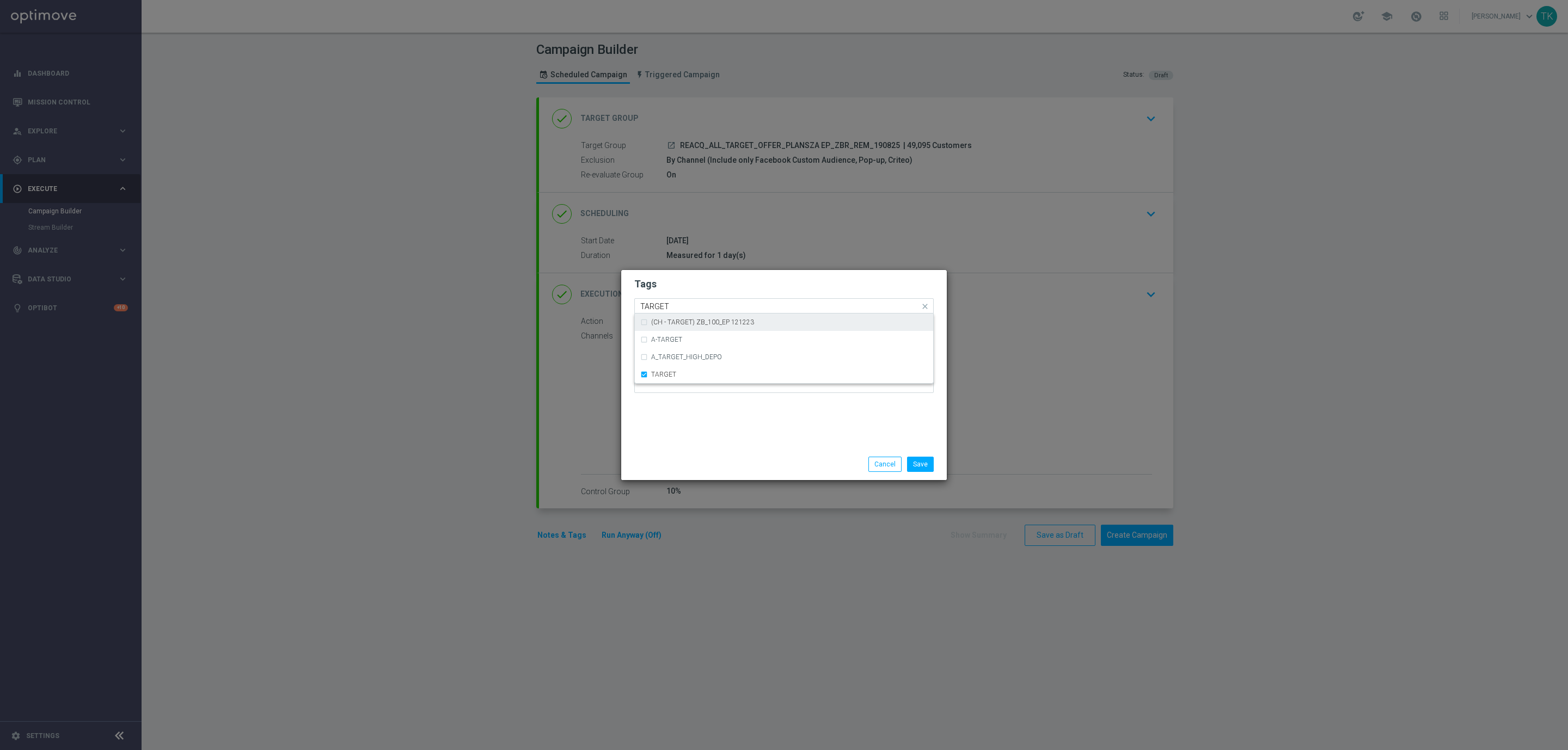
click at [661, 302] on input "TARGET" at bounding box center [780, 307] width 280 height 9
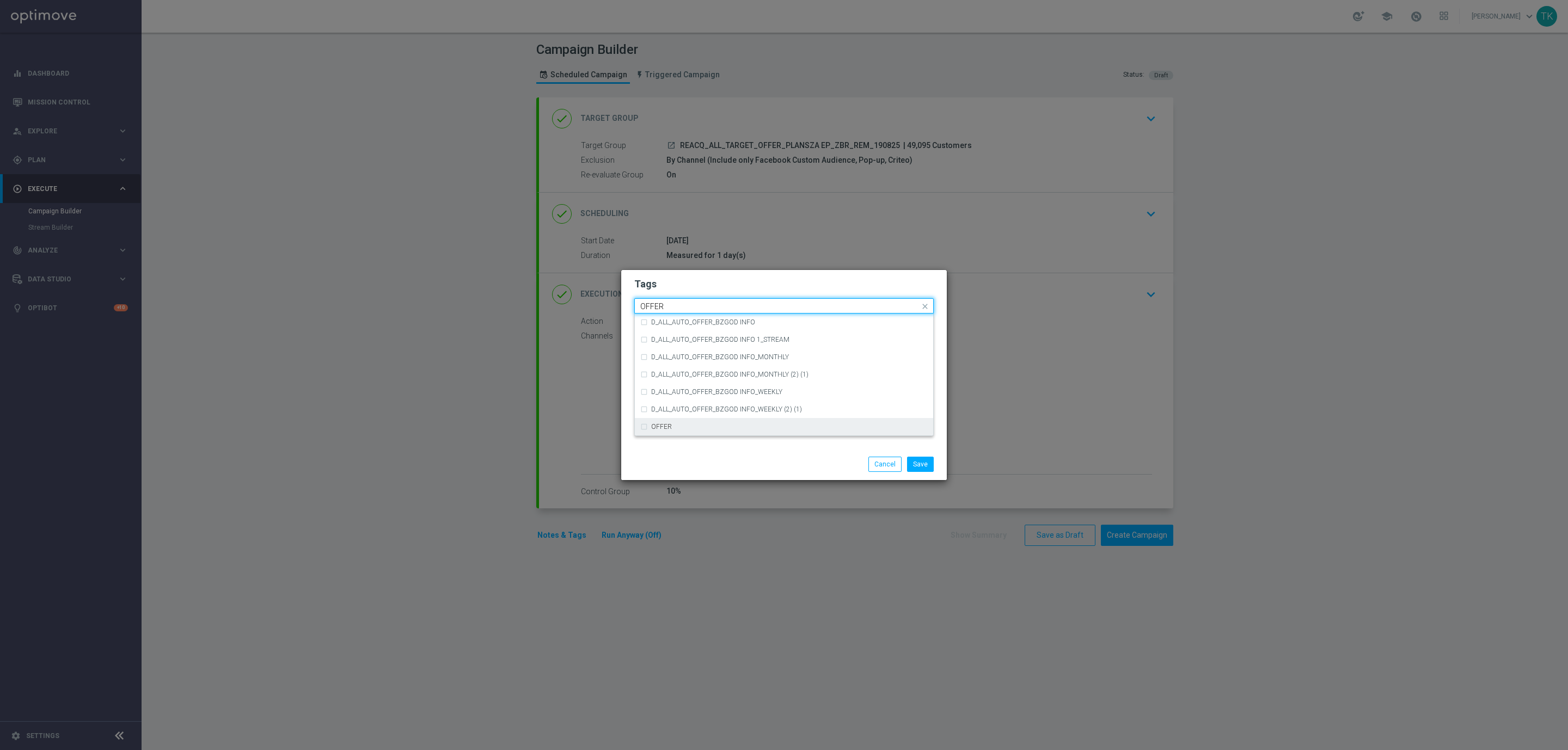
click at [668, 419] on div "OFFER" at bounding box center [784, 426] width 288 height 17
type input "OFFER"
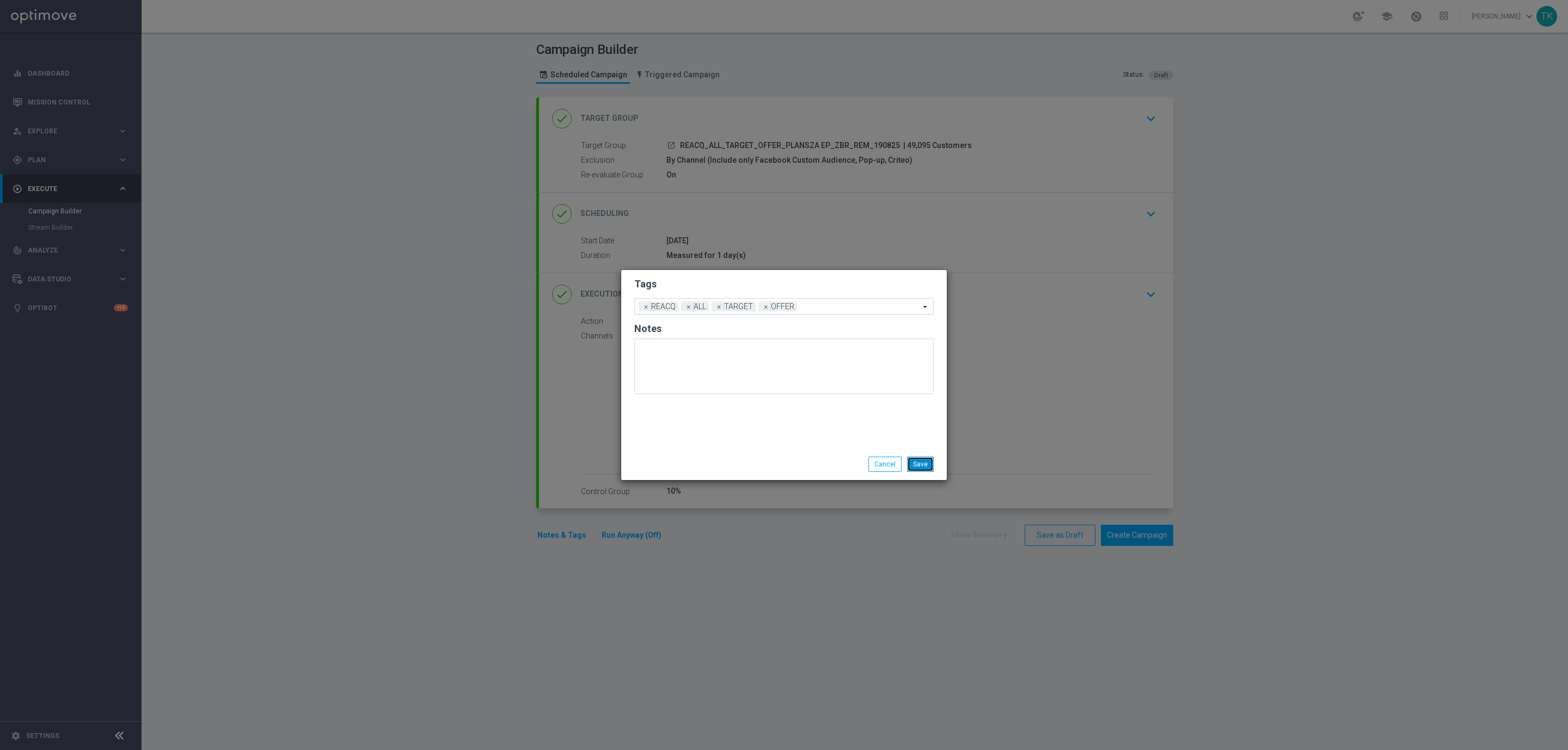
click at [918, 470] on button "Save" at bounding box center [921, 463] width 27 height 15
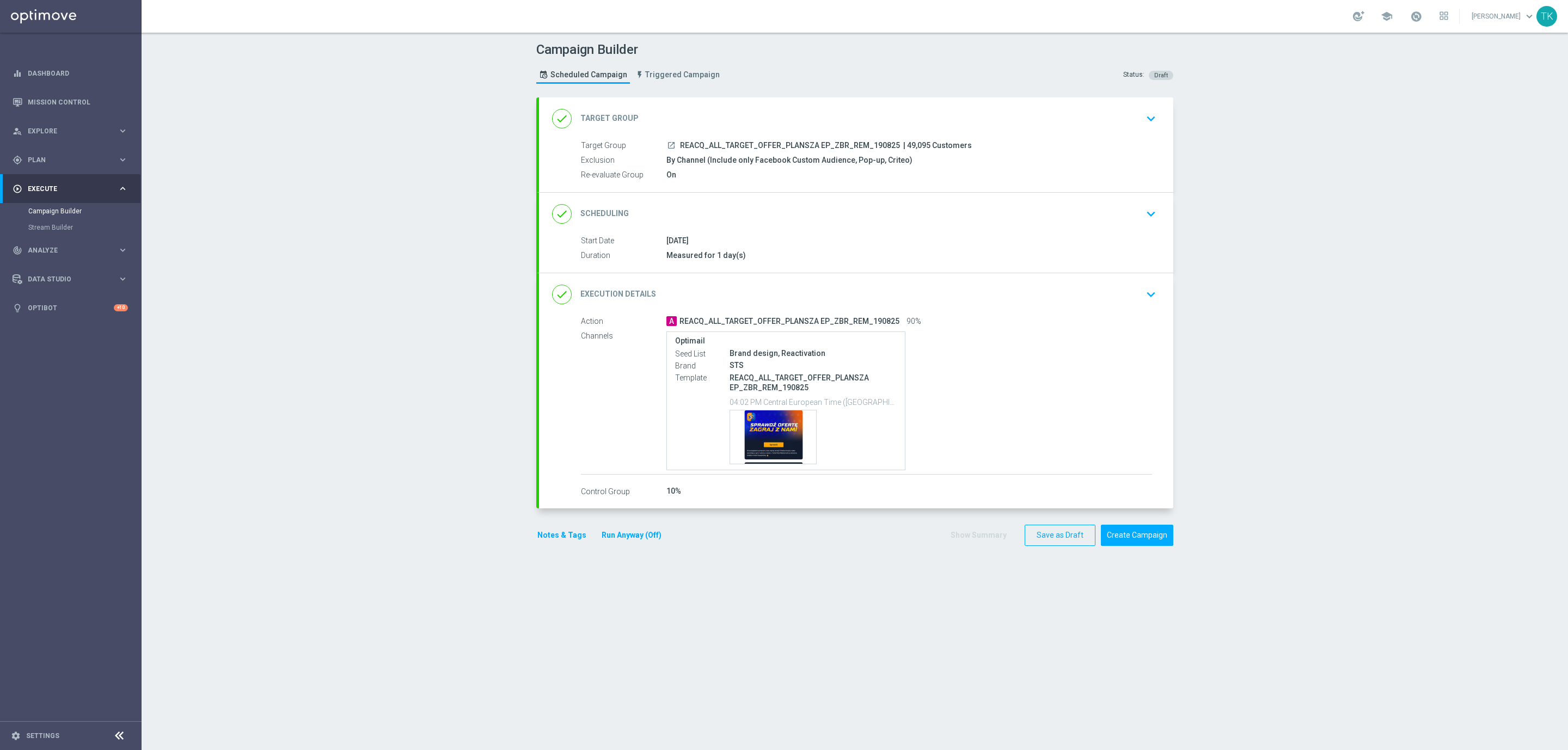
click at [749, 145] on span "REACQ_ALL_TARGET_OFFER_PLANSZA EP_ZBR_REM_190825" at bounding box center [790, 145] width 220 height 9
copy div "REACQ_ALL_TARGET_OFFER_PLANSZA EP_ZBR_REM_190825"
click at [743, 82] on div "Campaign Builder Scheduled Campaign Triggered Campaign Status: Draft" at bounding box center [855, 64] width 654 height 50
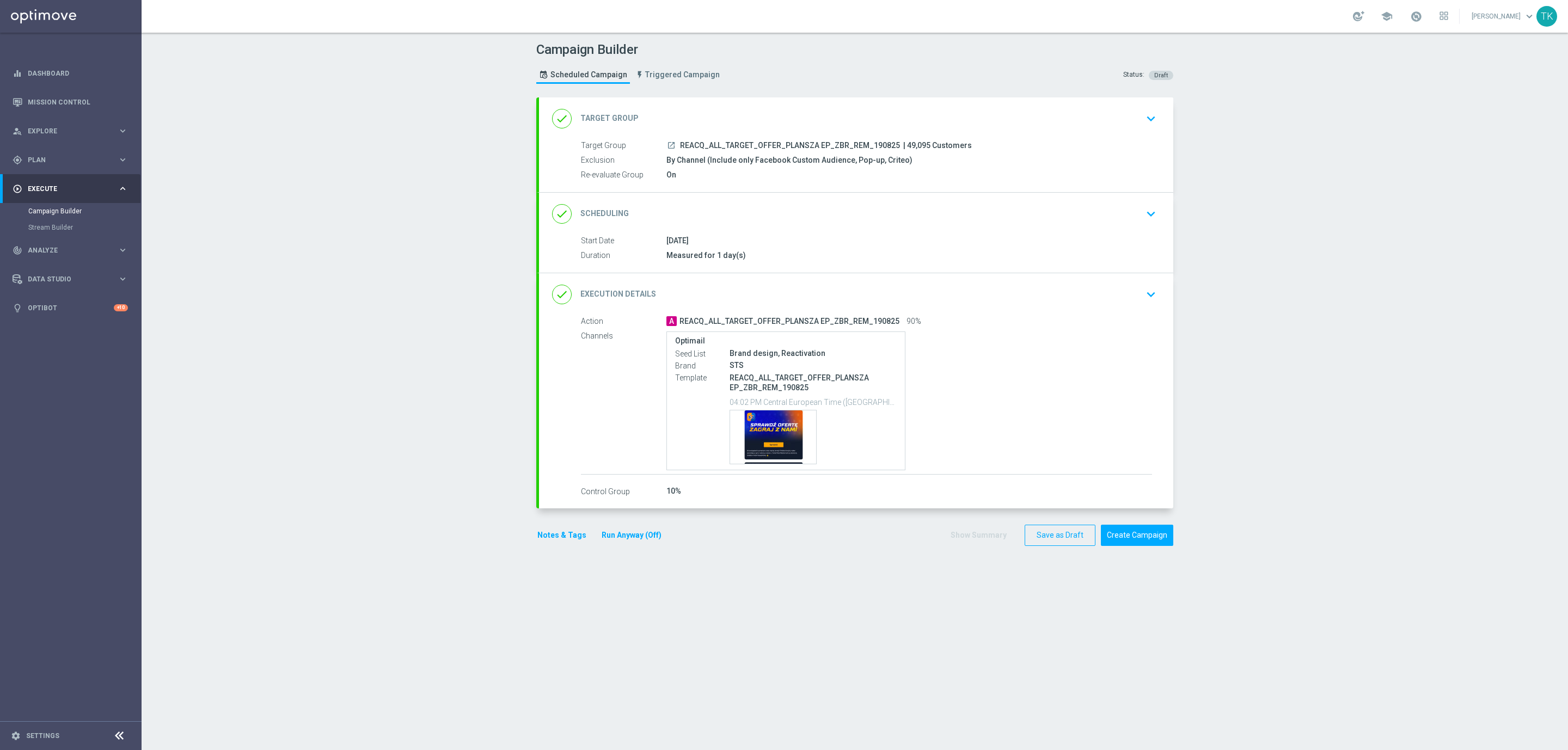
click at [561, 539] on button "Notes & Tags" at bounding box center [562, 535] width 51 height 13
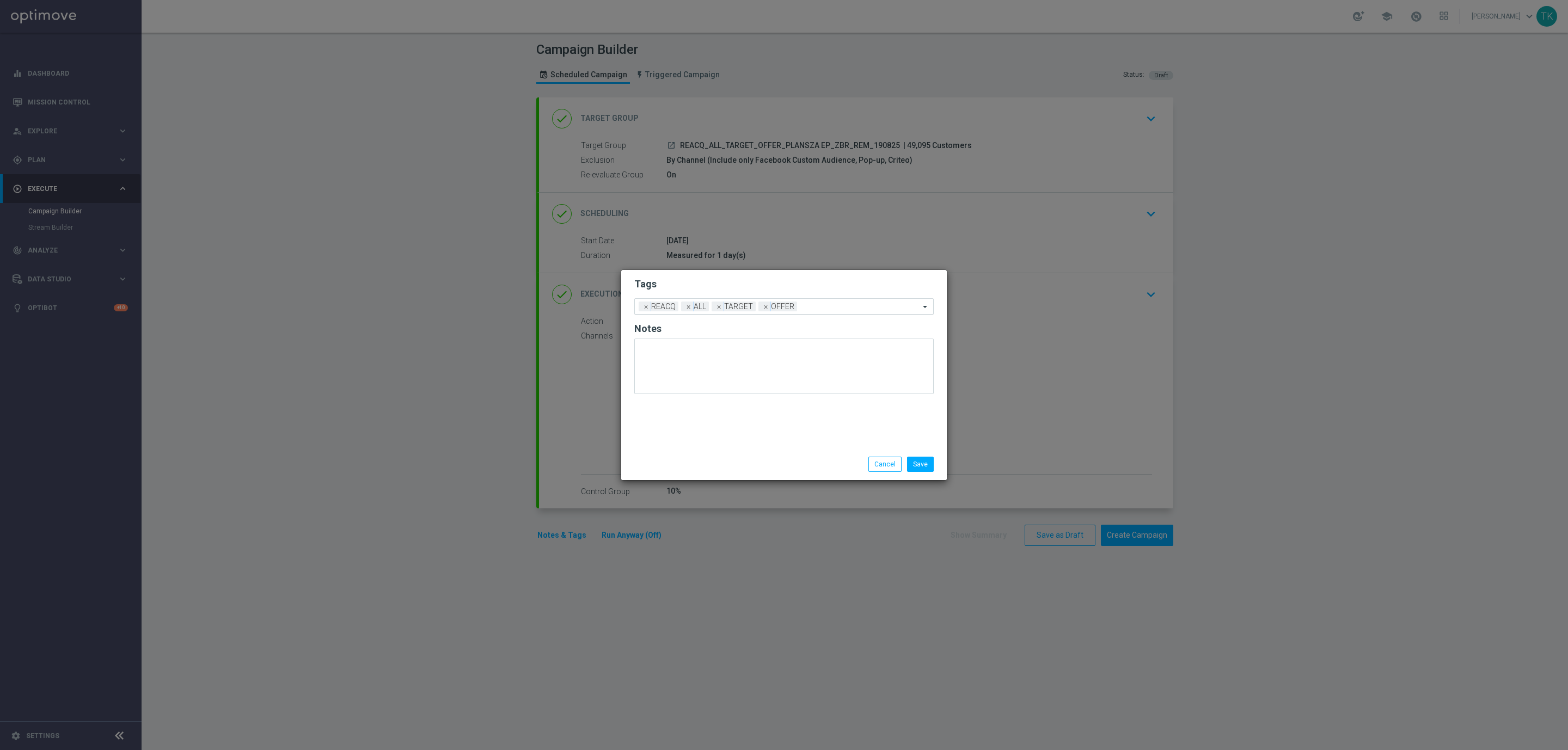
click at [823, 307] on input "text" at bounding box center [860, 307] width 118 height 9
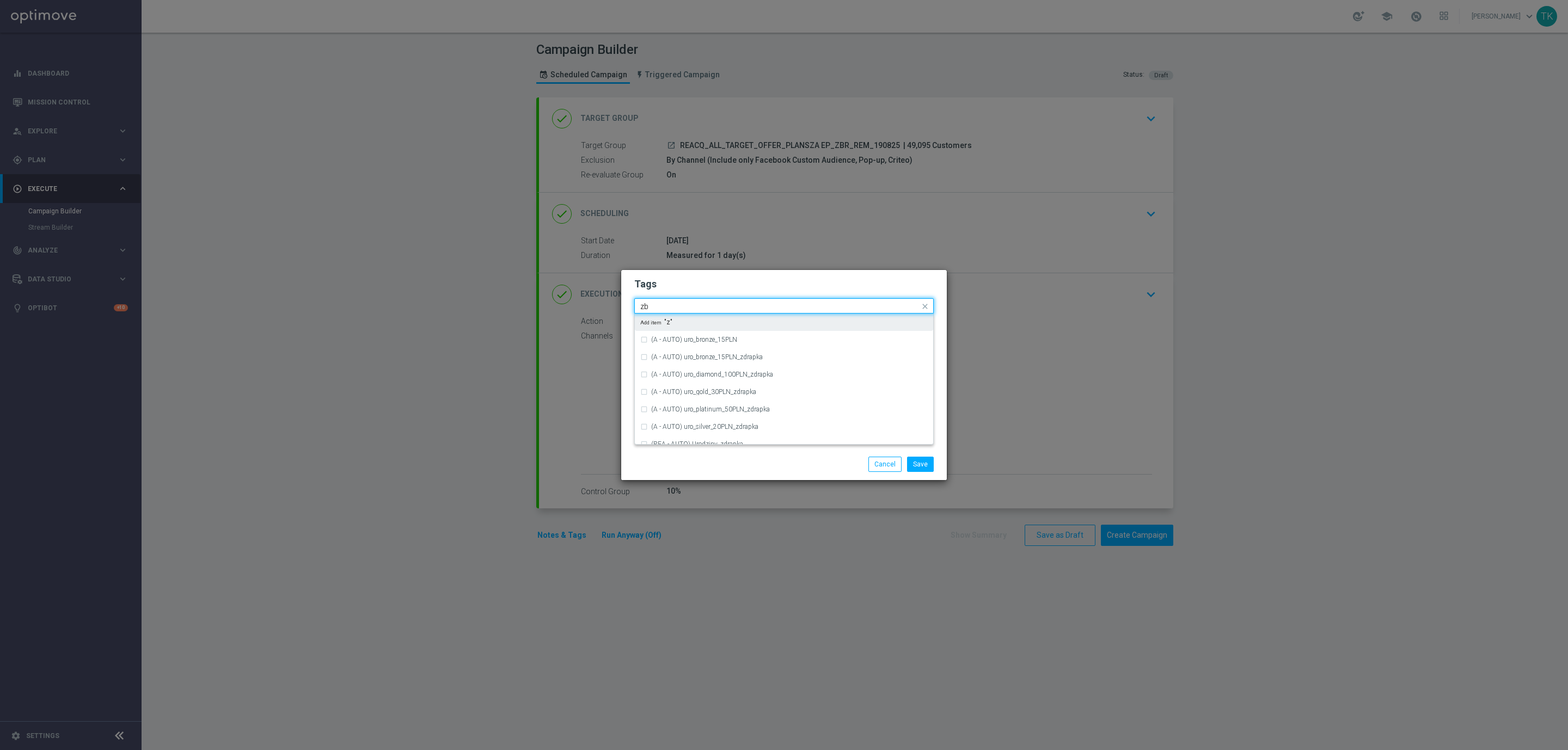
type input "z"
click at [683, 394] on div "ZBR" at bounding box center [784, 401] width 288 height 17
type input "ZBR"
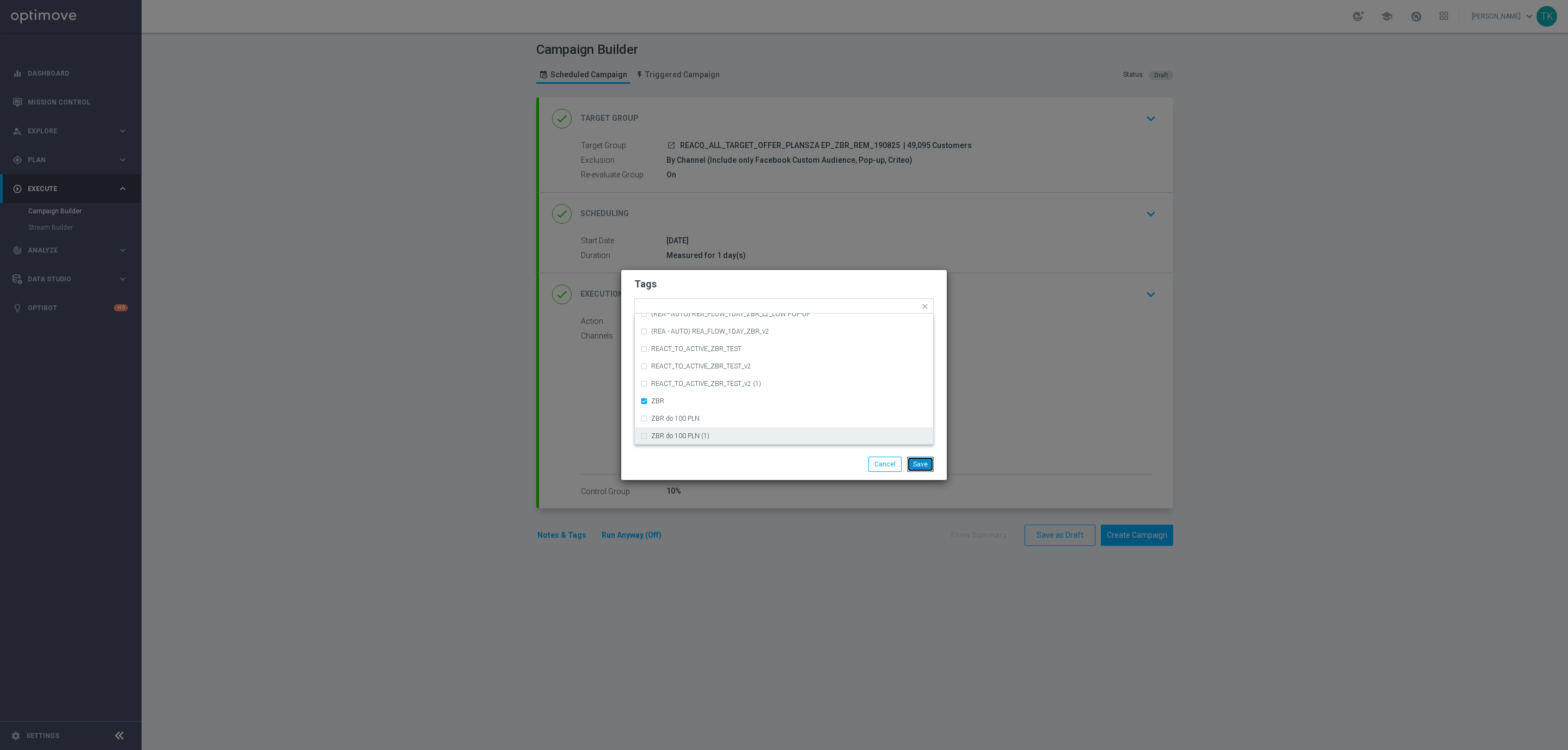
click at [920, 469] on button "Save" at bounding box center [921, 463] width 27 height 15
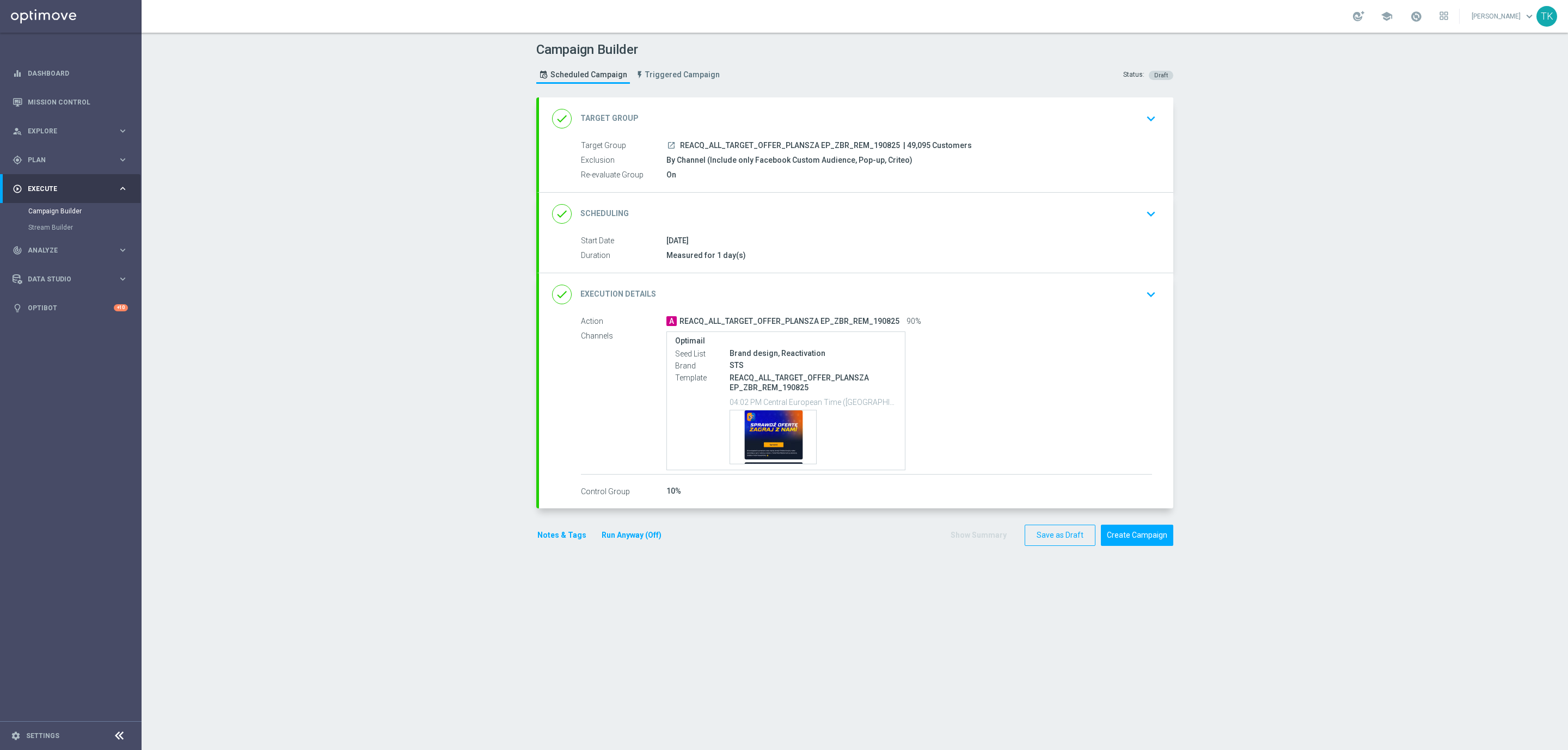
click at [542, 532] on button "Notes & Tags" at bounding box center [562, 535] width 51 height 13
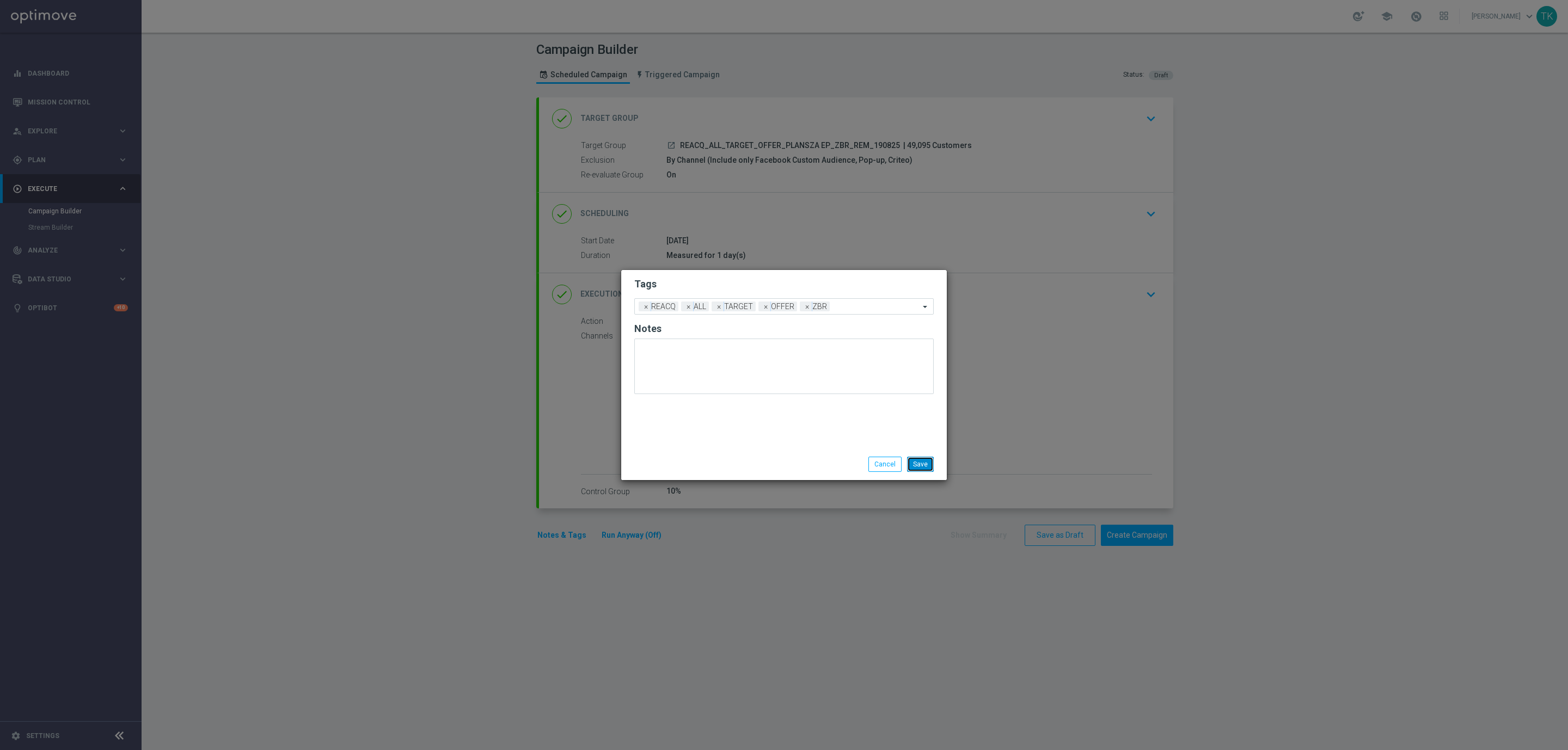
click at [917, 462] on button "Save" at bounding box center [921, 463] width 27 height 15
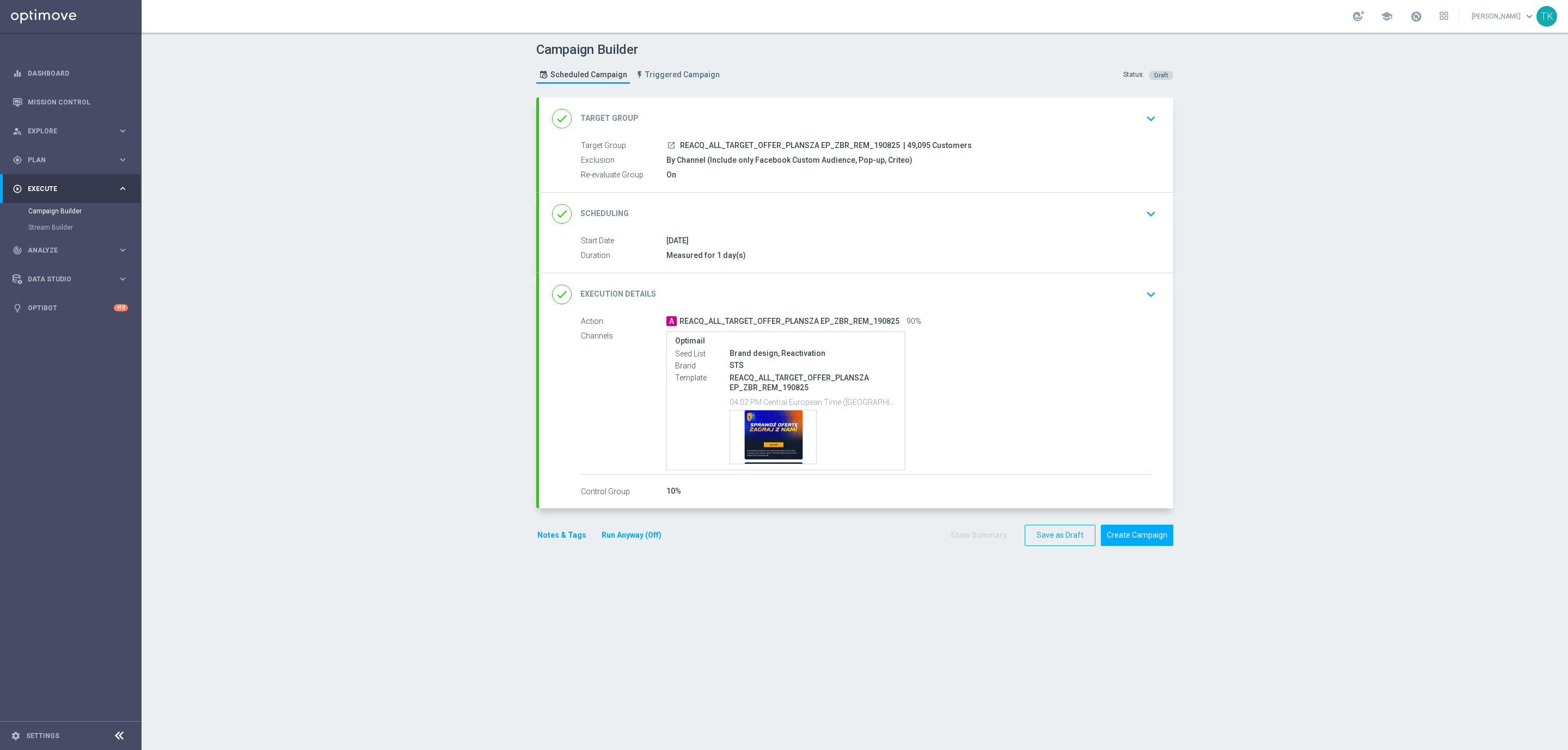
click at [559, 540] on button "Notes & Tags" at bounding box center [562, 535] width 51 height 13
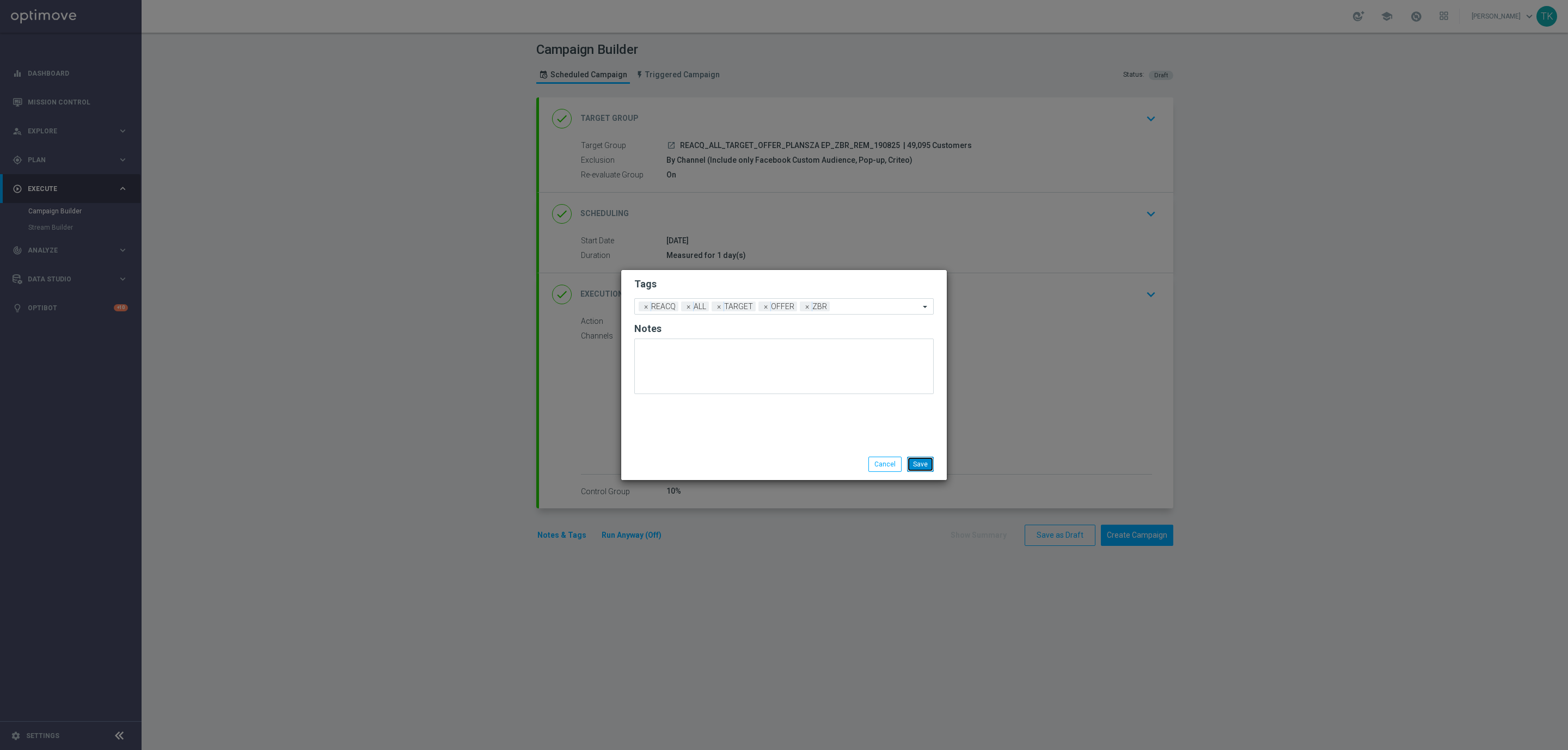
click at [921, 463] on button "Save" at bounding box center [921, 463] width 27 height 15
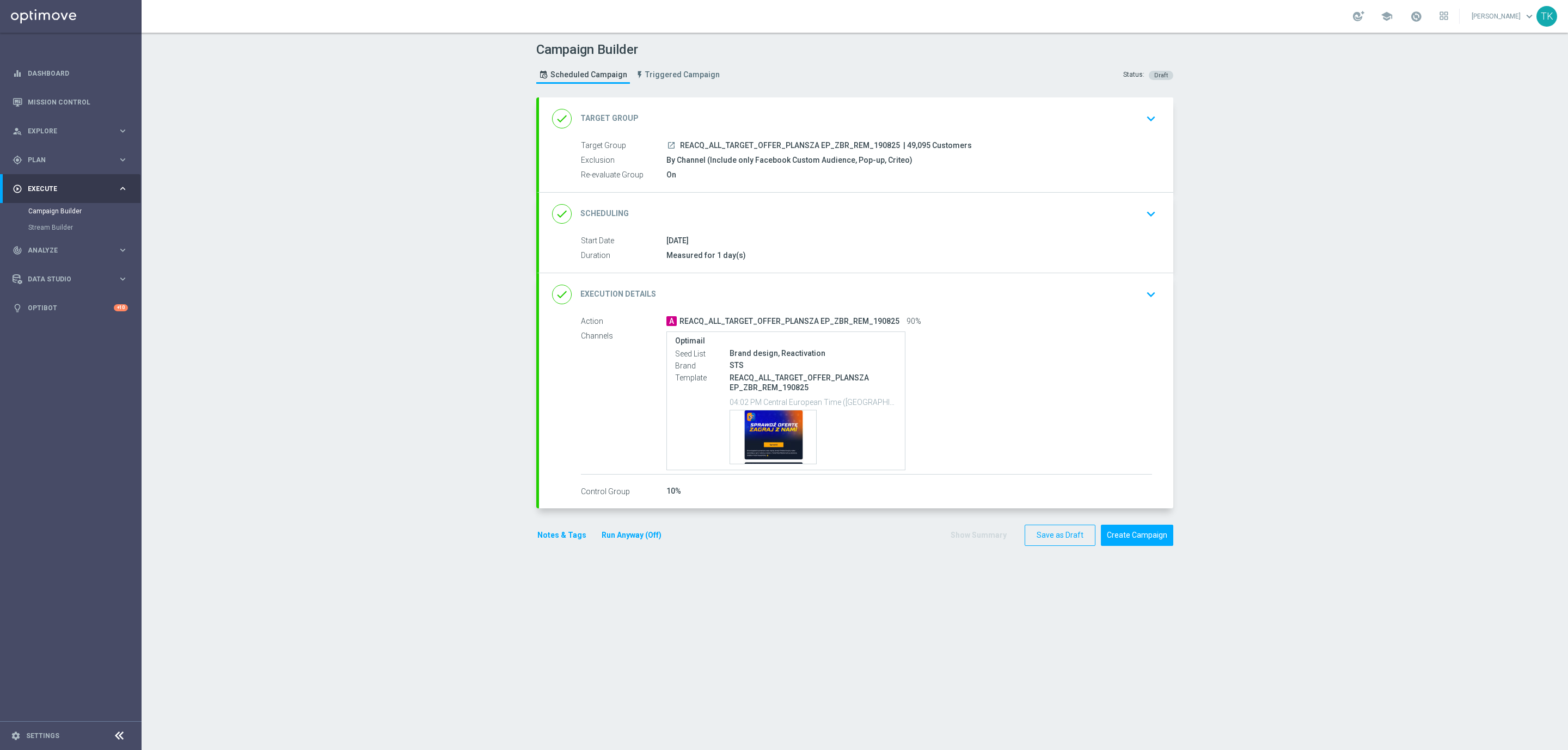
click at [884, 218] on div "done Scheduling keyboard_arrow_down" at bounding box center [856, 214] width 608 height 20
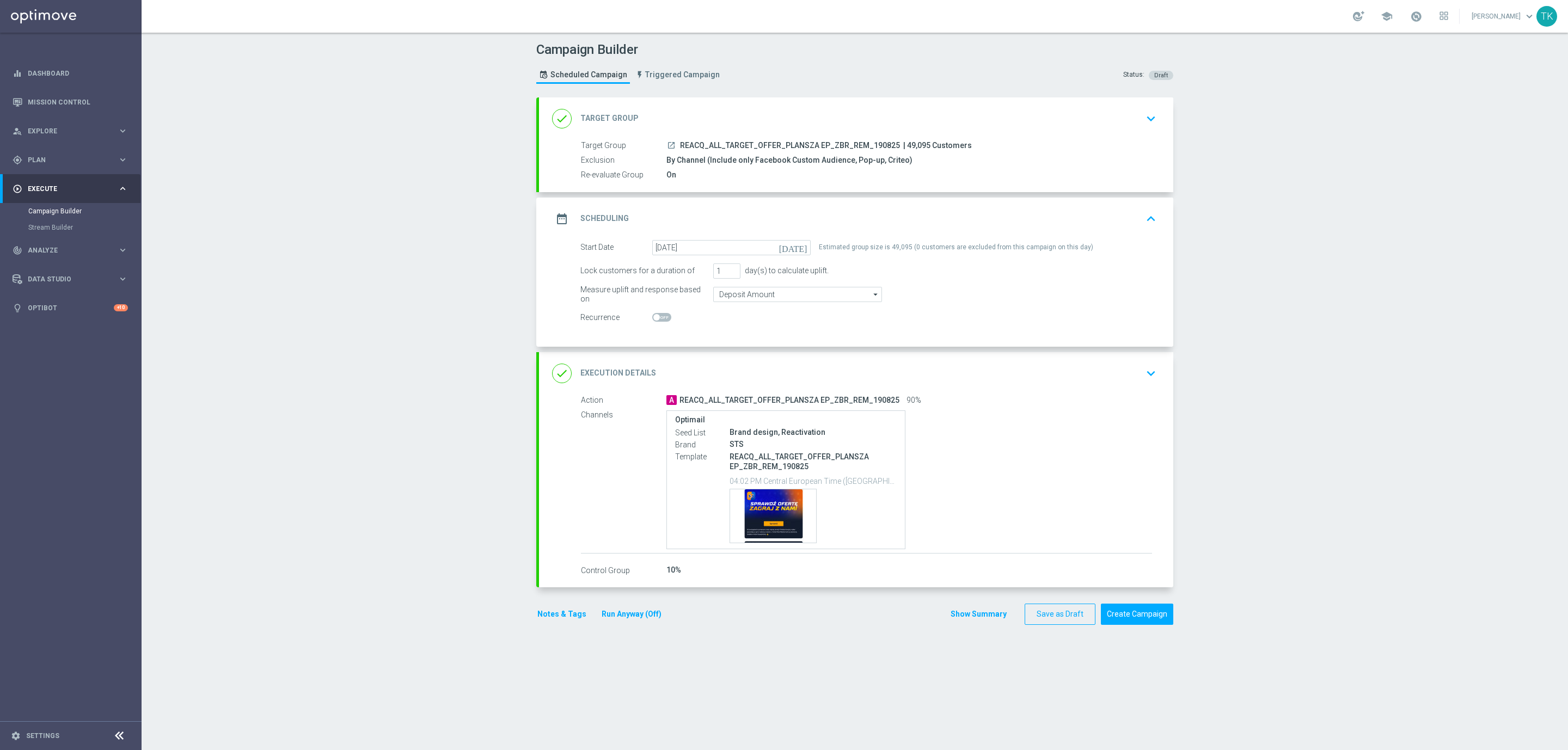
click at [887, 218] on div "date_range Scheduling keyboard_arrow_up" at bounding box center [856, 218] width 608 height 20
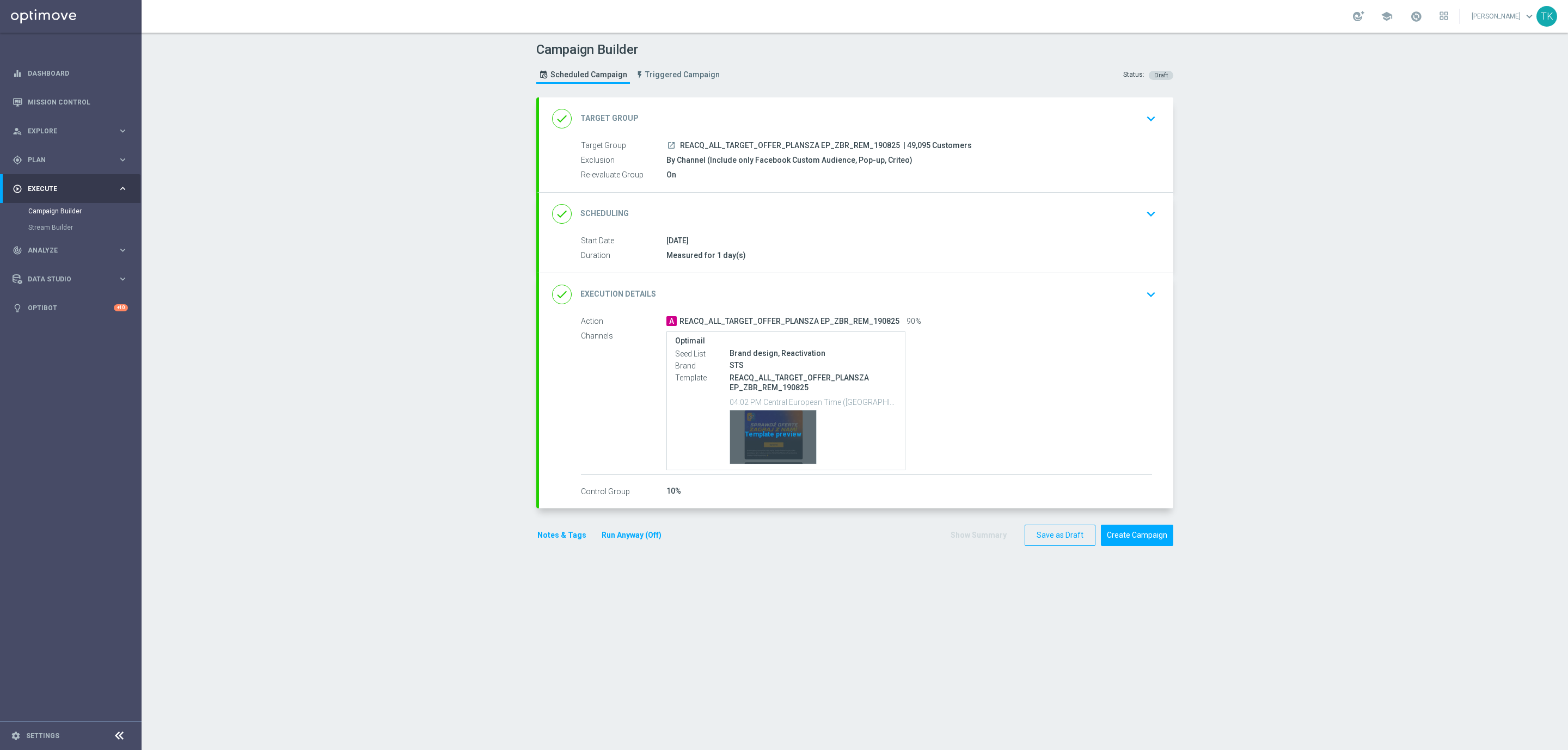
click at [766, 428] on div "Template preview" at bounding box center [772, 437] width 86 height 53
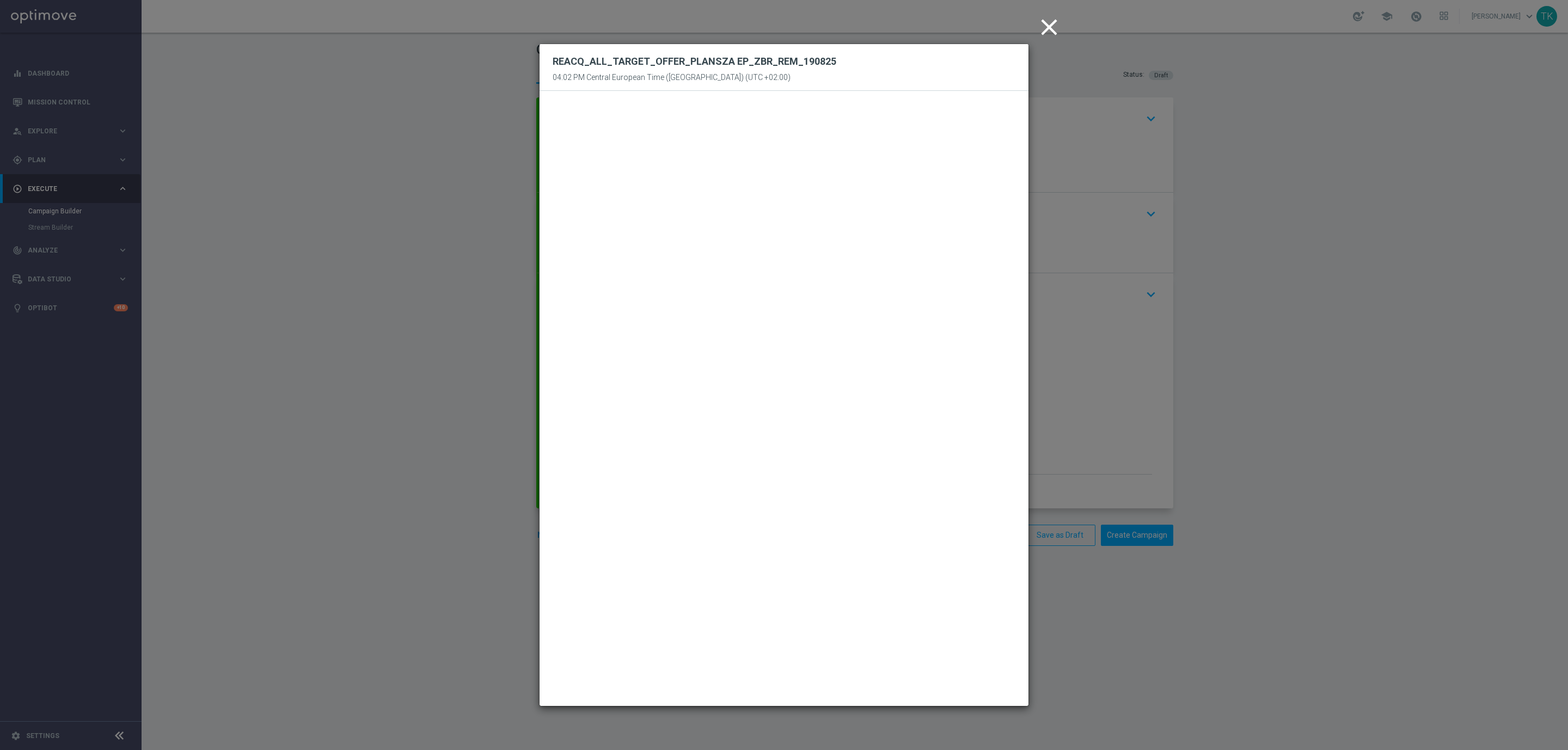
click at [1047, 33] on icon "close" at bounding box center [1049, 27] width 27 height 27
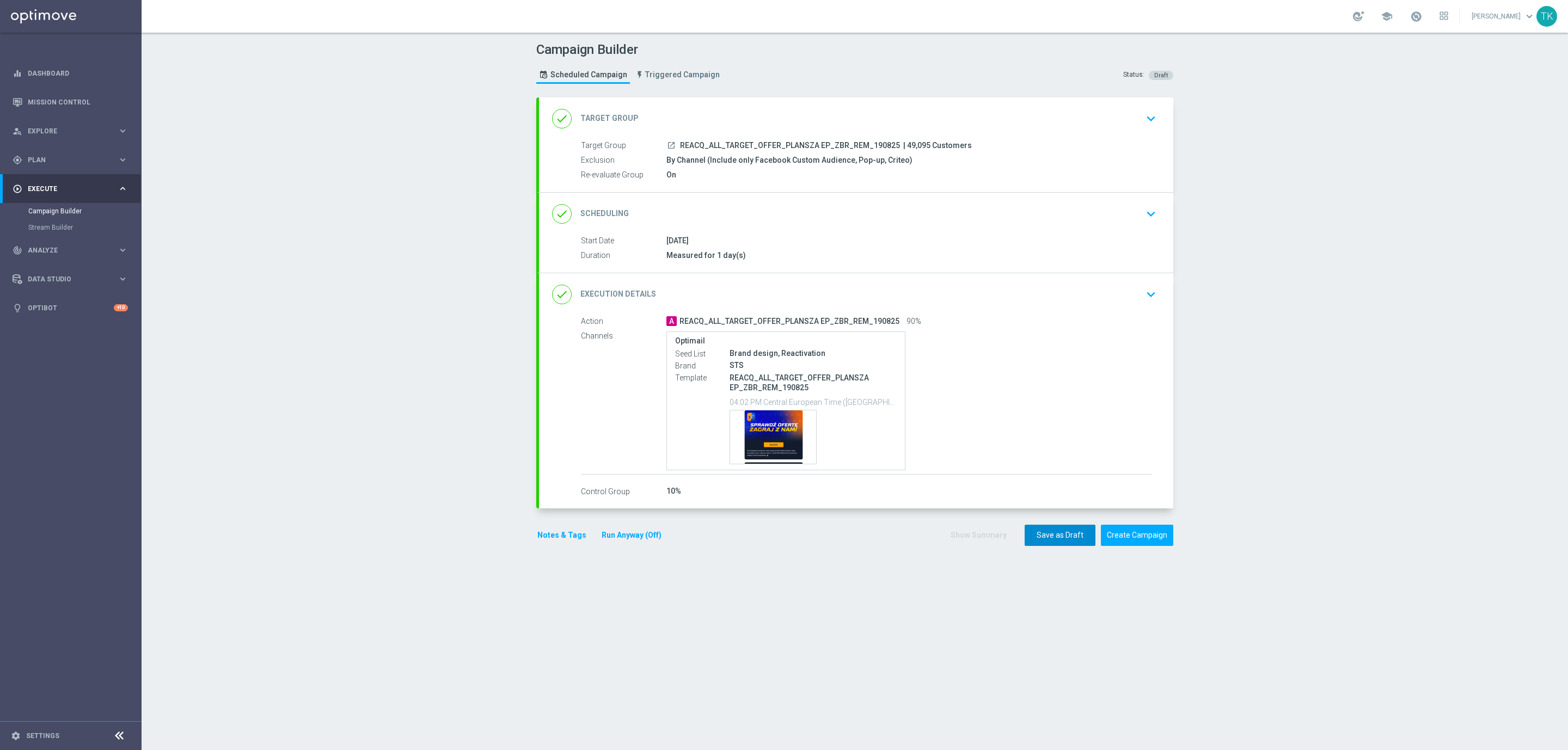
click at [1039, 536] on button "Save as Draft" at bounding box center [1060, 535] width 71 height 21
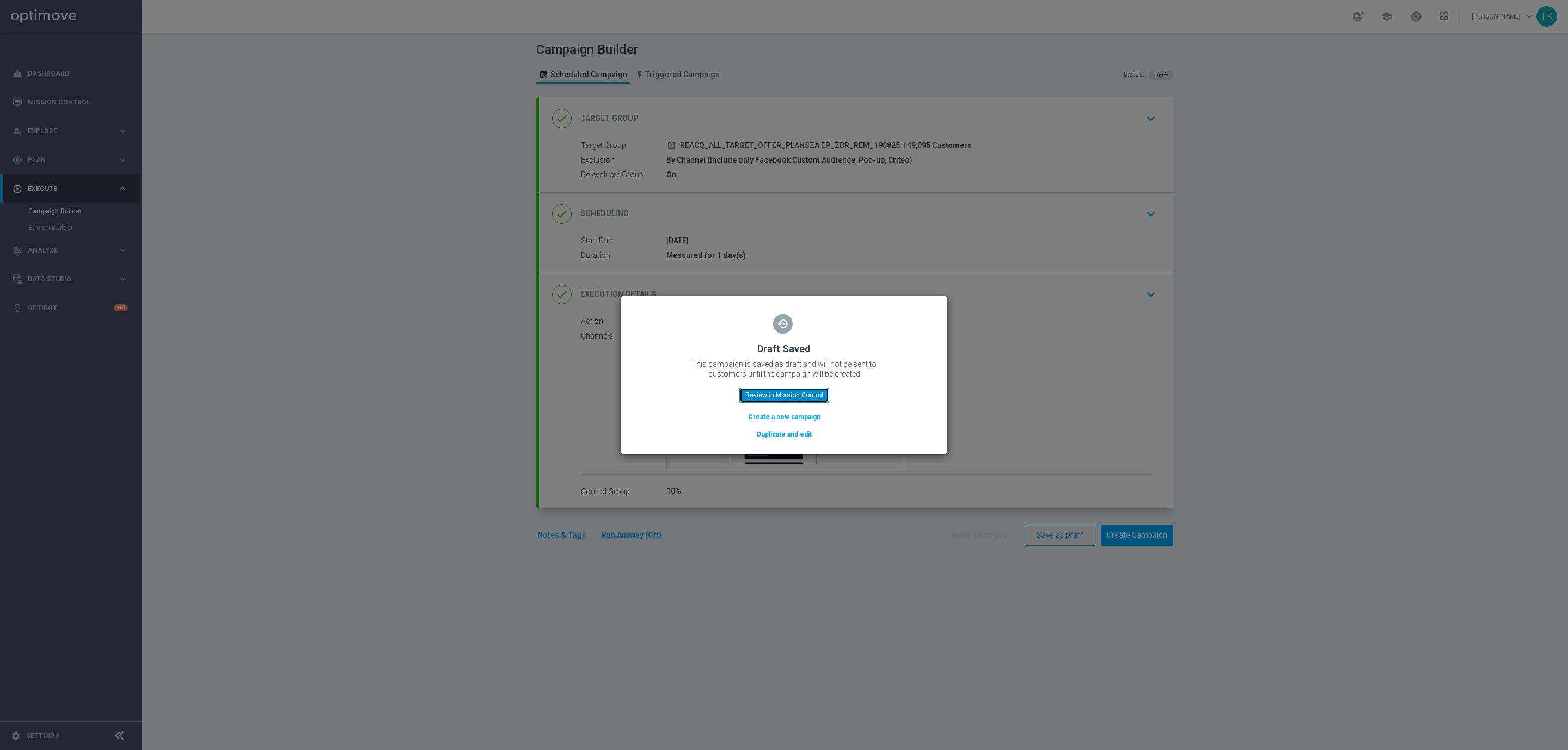
click at [768, 396] on button "Review in Mission Control" at bounding box center [784, 394] width 90 height 15
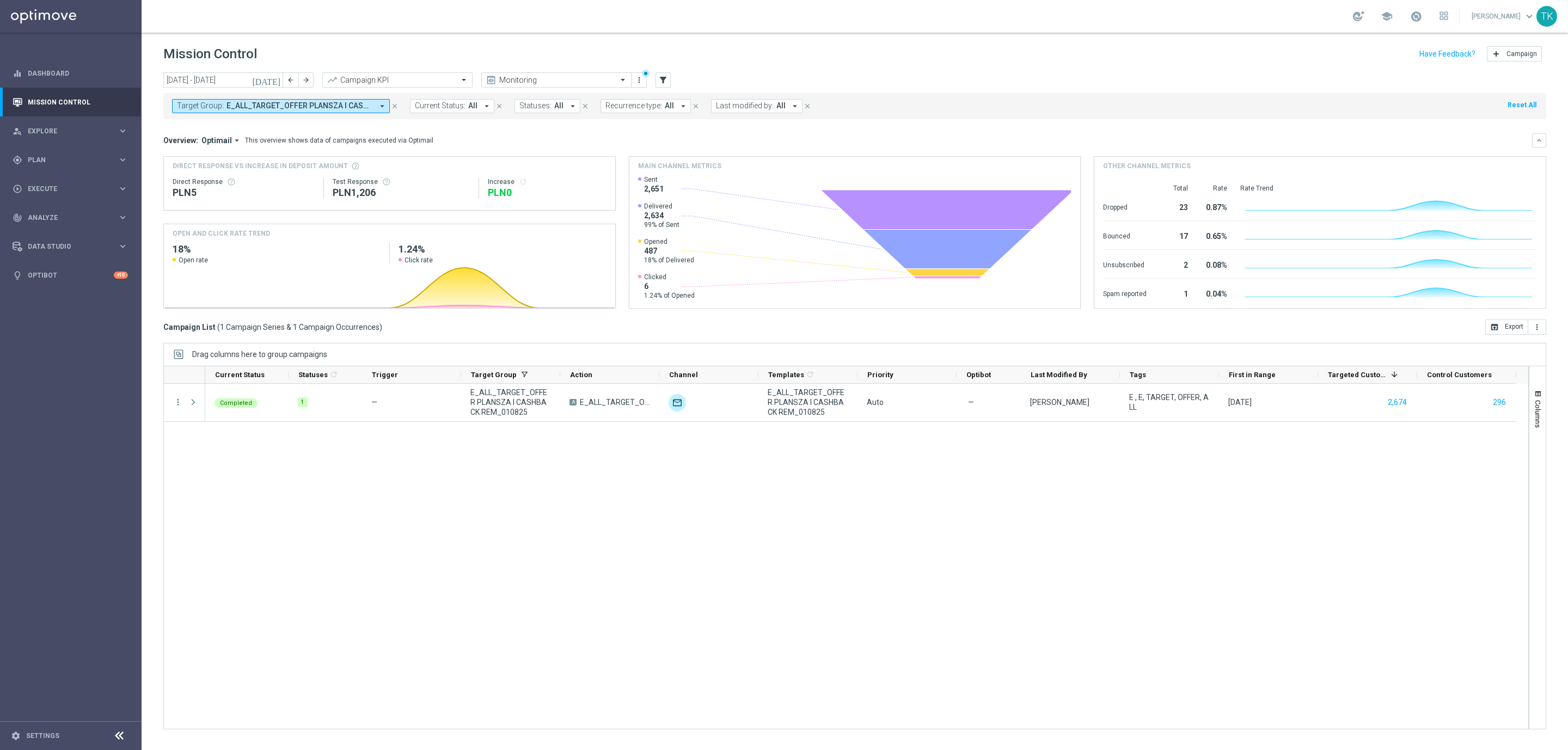
click at [302, 110] on span "E_ALL_TARGET_OFFER PLANSZA I CASHBACK REM_010825" at bounding box center [299, 106] width 146 height 9
click at [0, 0] on div "Clear" at bounding box center [0, 0] width 0 height 0
click at [232, 121] on div at bounding box center [261, 126] width 165 height 13
paste input "REACQ_ALL_TARGET_OFFER_PLANSZA EP_ZBR_REM_190825"
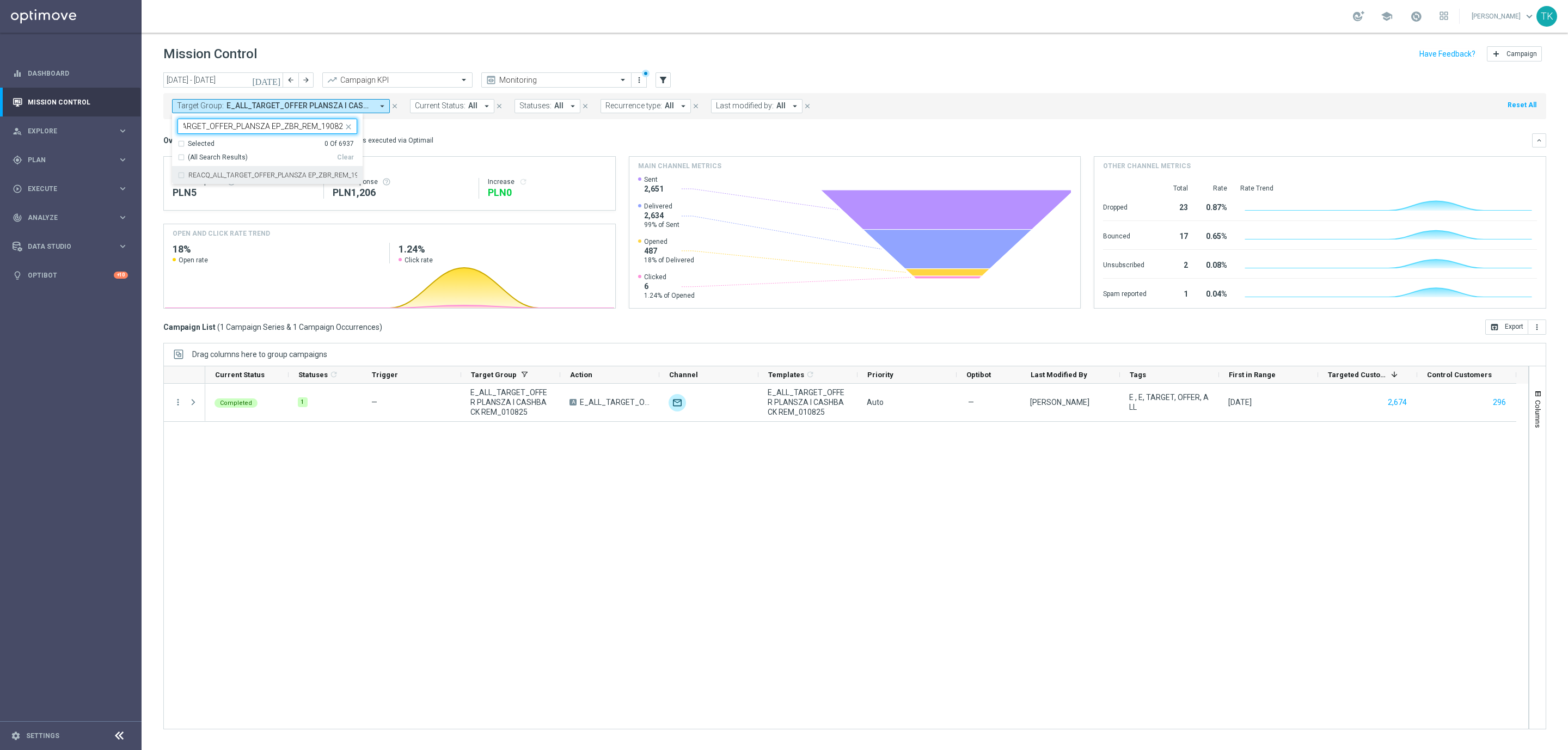
click at [233, 172] on label "REACQ_ALL_TARGET_OFFER_PLANSZA EP_ZBR_REM_190825" at bounding box center [273, 175] width 169 height 6
type input "REACQ_ALL_TARGET_OFFER_PLANSZA EP_ZBR_REM_190825"
click at [150, 136] on div "[DATE] [DATE] - [DATE] arrow_back arrow_forward Campaign KPI trending_up Monito…" at bounding box center [855, 406] width 1427 height 668
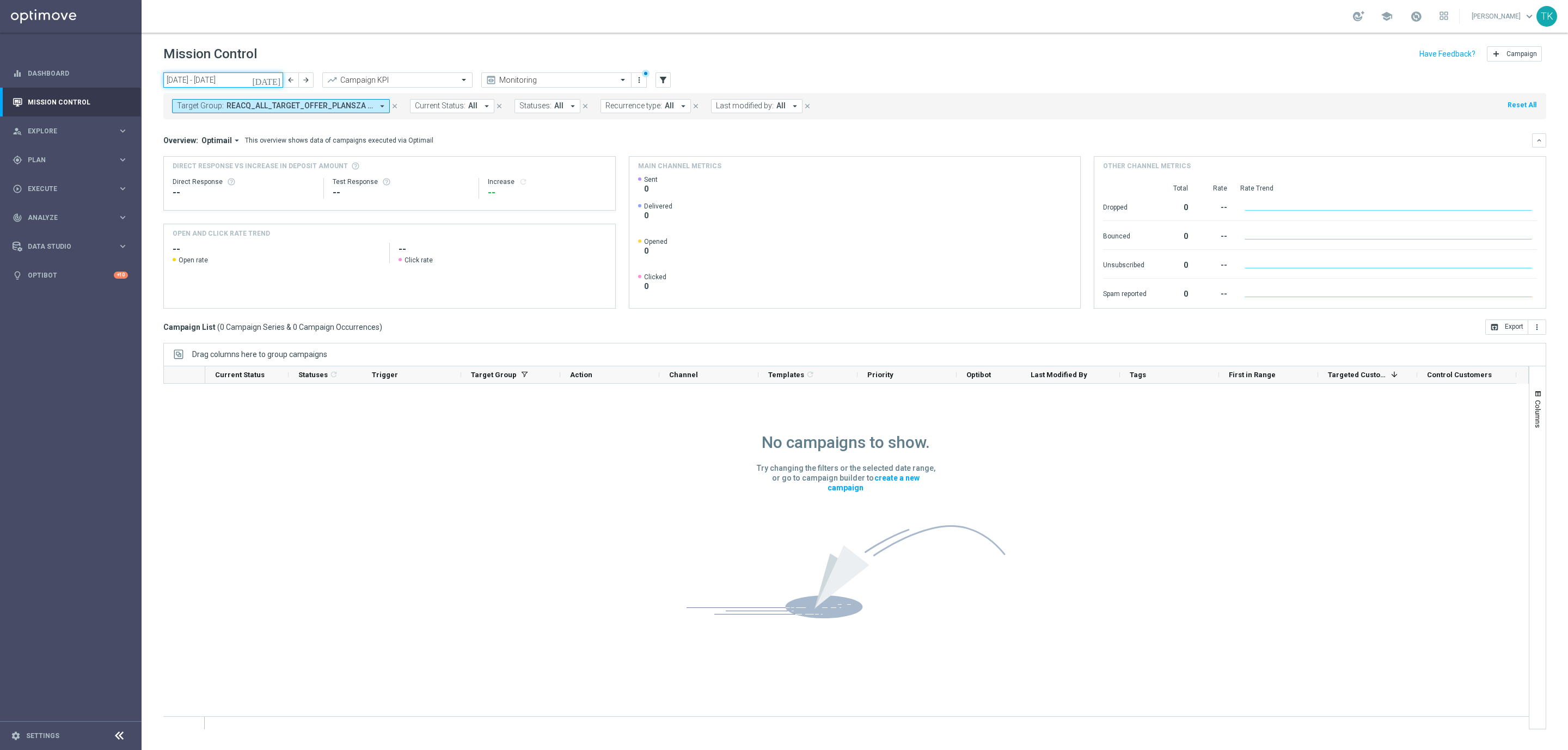
click at [239, 80] on input "[DATE] - [DATE]" at bounding box center [223, 79] width 119 height 15
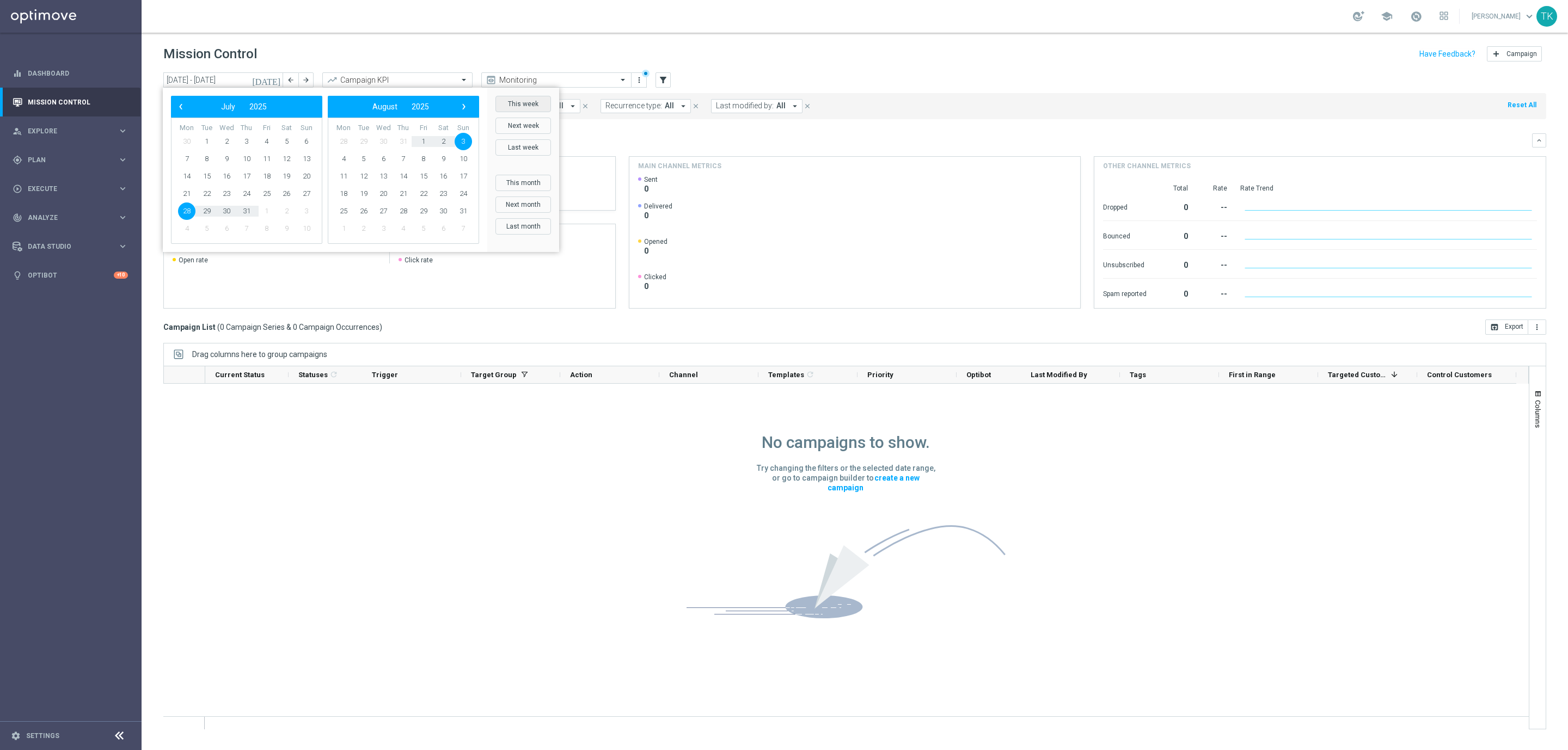
click at [535, 104] on button "This week" at bounding box center [523, 104] width 56 height 16
type input "[DATE] - [DATE]"
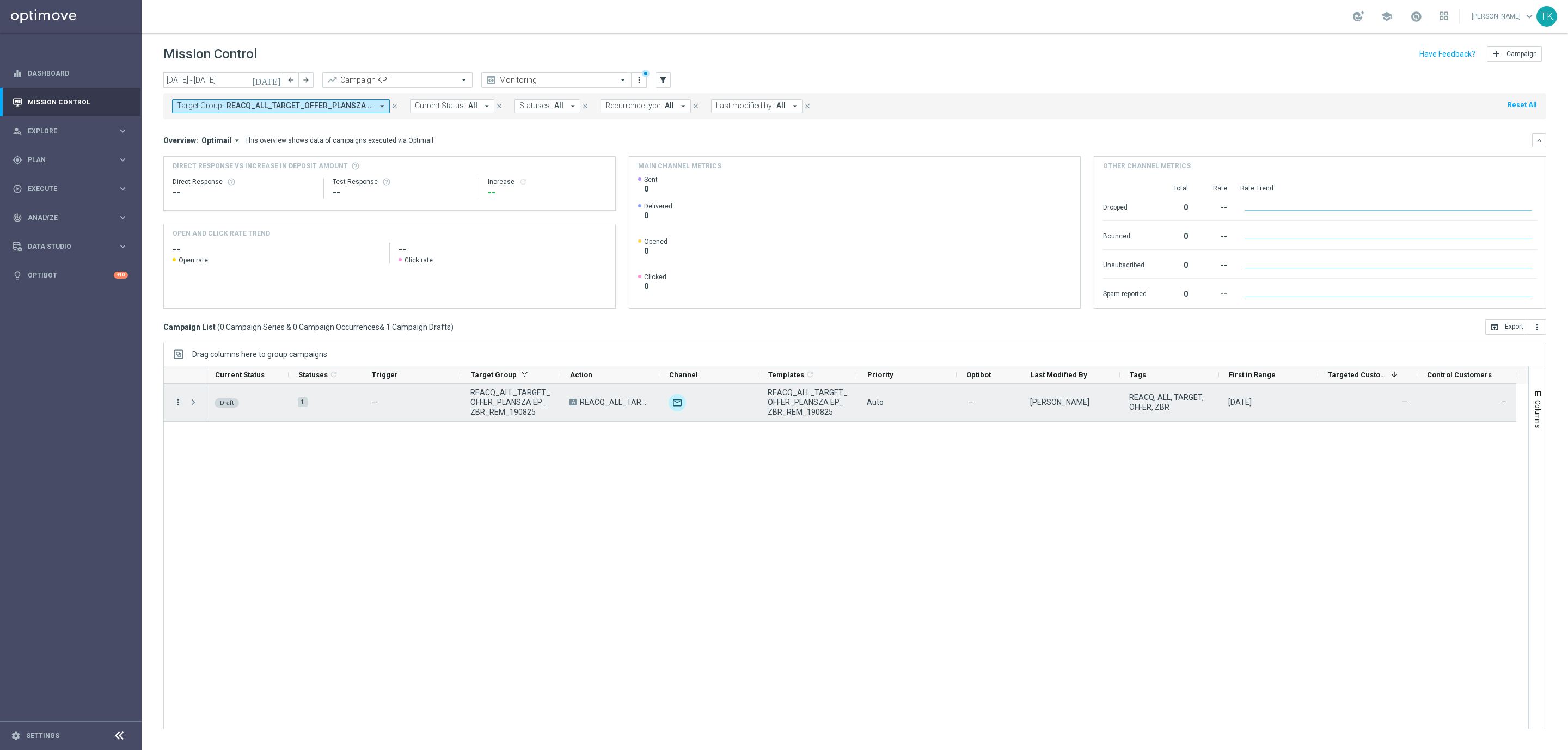
click at [178, 401] on icon "more_vert" at bounding box center [178, 402] width 9 height 9
click at [222, 443] on div "Edit" at bounding box center [250, 445] width 101 height 8
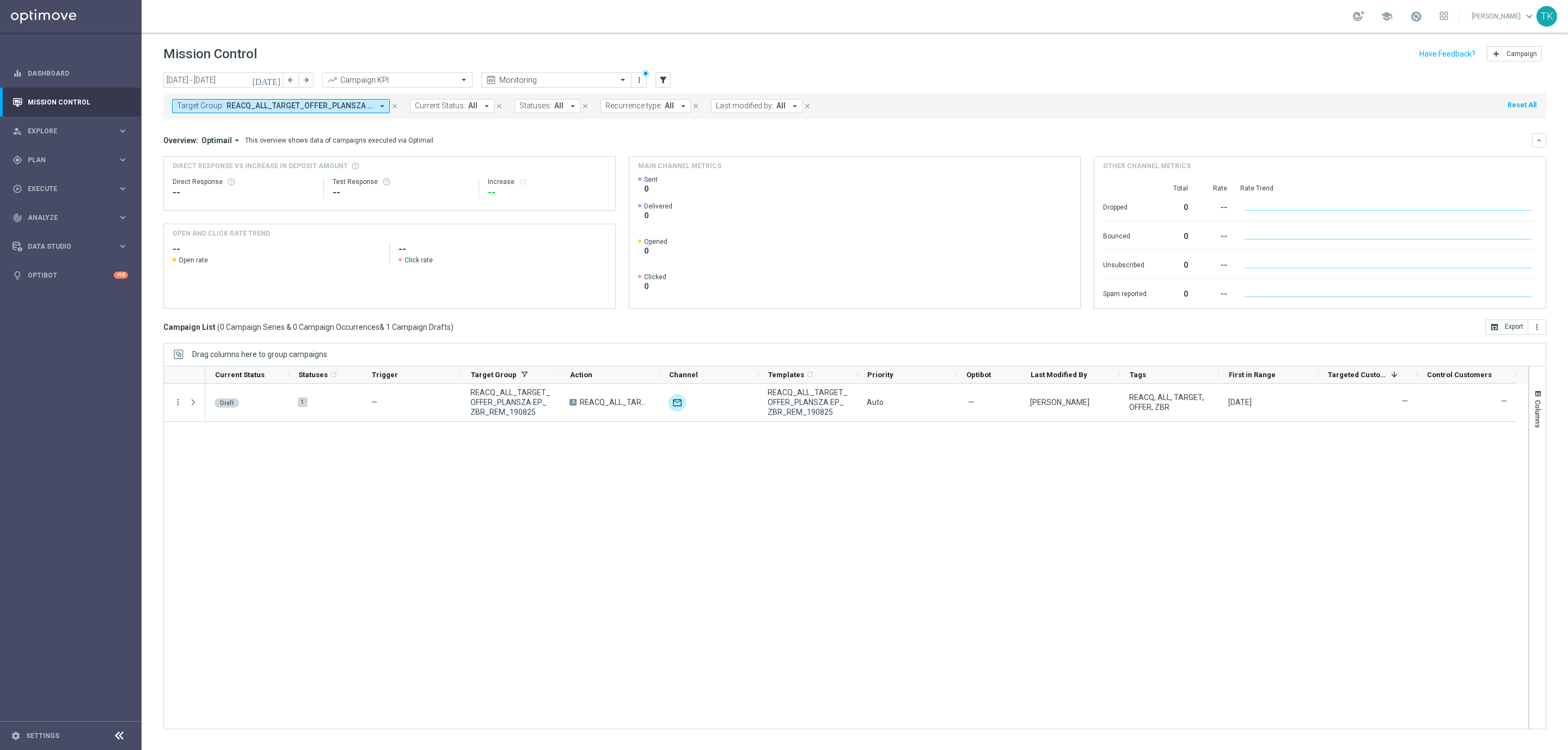
click at [304, 109] on span "REACQ_ALL_TARGET_OFFER_PLANSZA EP_ZBR_REM_190825" at bounding box center [299, 106] width 146 height 9
click at [0, 0] on div "Clear" at bounding box center [0, 0] width 0 height 0
click at [242, 127] on input "text" at bounding box center [263, 126] width 159 height 9
paste input "REACQ_ALL_TARGET_OFFER_PLANSZA EP_ZBR_REM_190825"
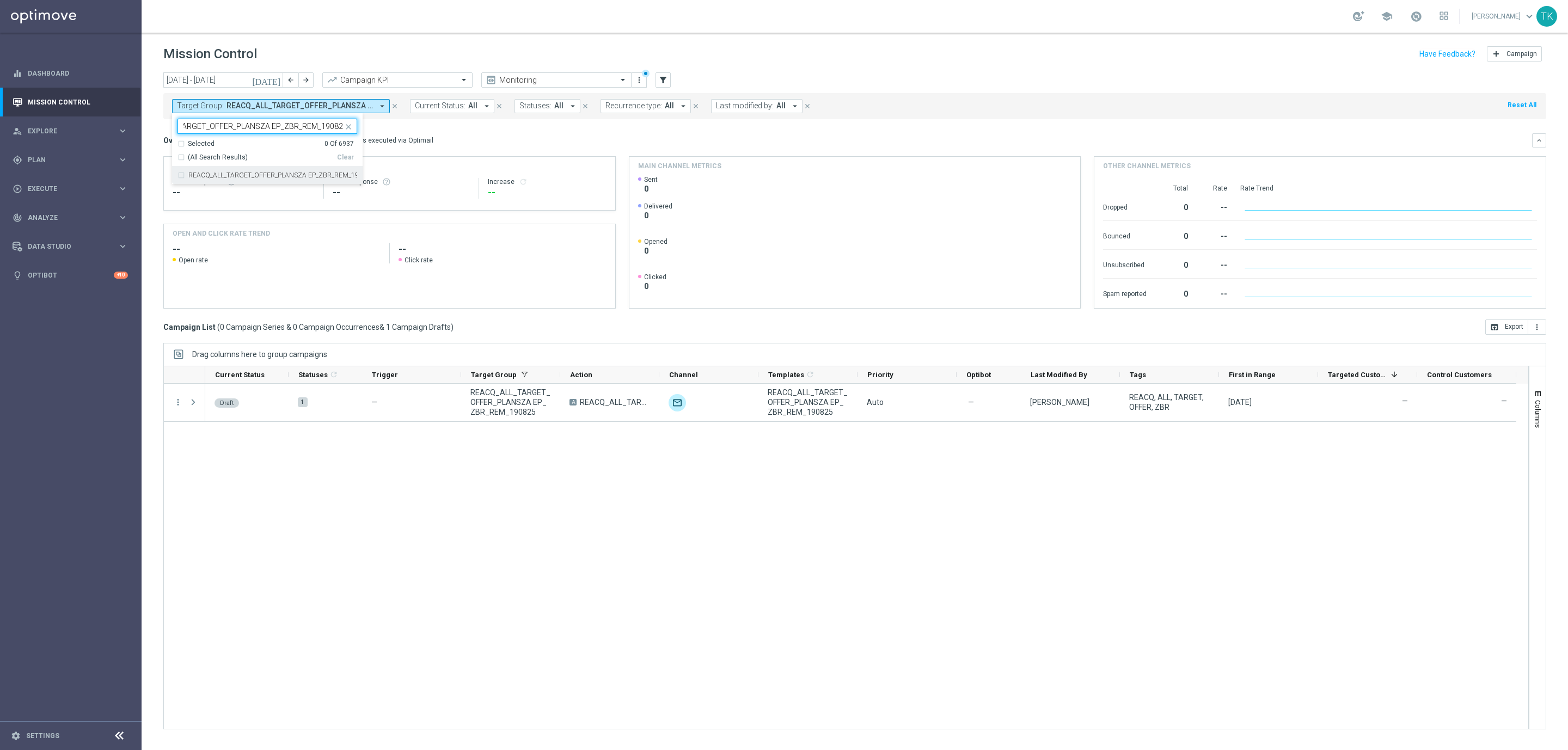
click at [235, 174] on label "REACQ_ALL_TARGET_OFFER_PLANSZA EP_ZBR_REM_190825" at bounding box center [273, 175] width 169 height 6
type input "REACQ_ALL_TARGET_OFFER_PLANSZA EP_ZBR_REM_190825"
click at [152, 132] on div "today 18 Aug 2025 - 24 Aug 2025 arrow_back arrow_forward Campaign KPI trending_…" at bounding box center [855, 406] width 1427 height 668
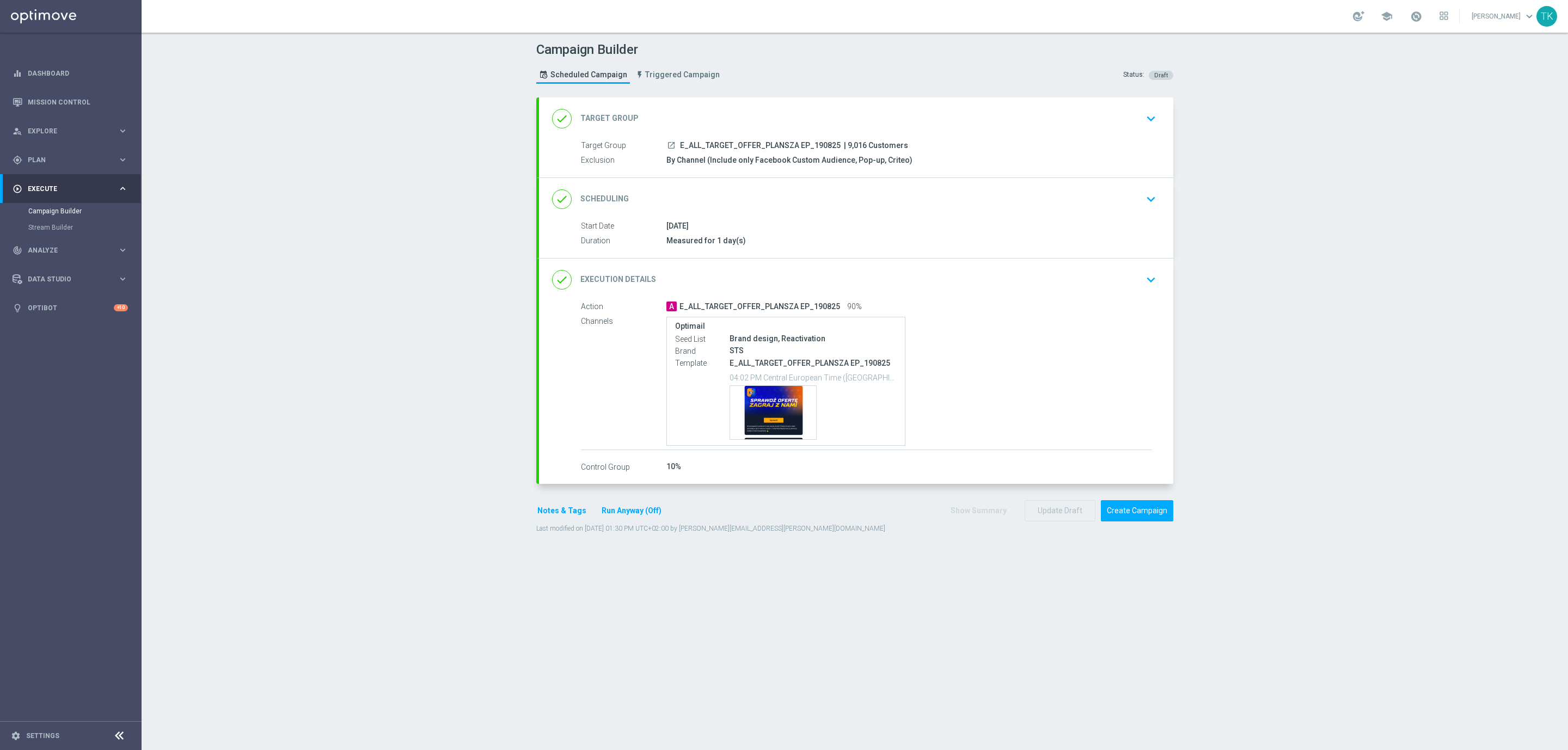
click at [698, 147] on span "E_ALL_TARGET_OFFER_PLANSZA EP_190825" at bounding box center [760, 145] width 160 height 9
copy div "E_ALL_TARGET_OFFER_PLANSZA EP_190825"
click at [771, 86] on div "Campaign Builder Scheduled Campaign Triggered Campaign Status: Draft" at bounding box center [855, 64] width 654 height 50
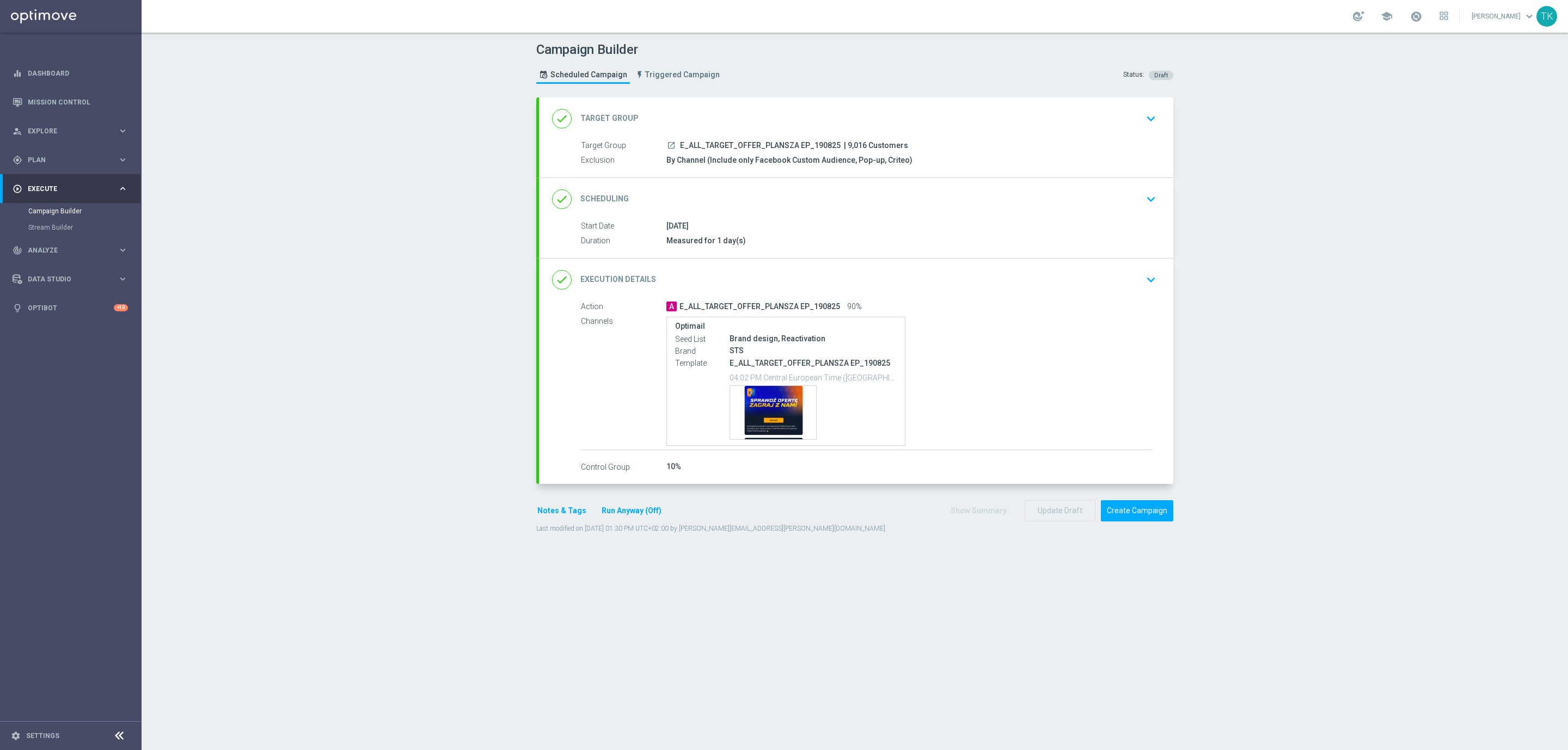
click at [552, 516] on button "Notes & Tags" at bounding box center [562, 510] width 51 height 13
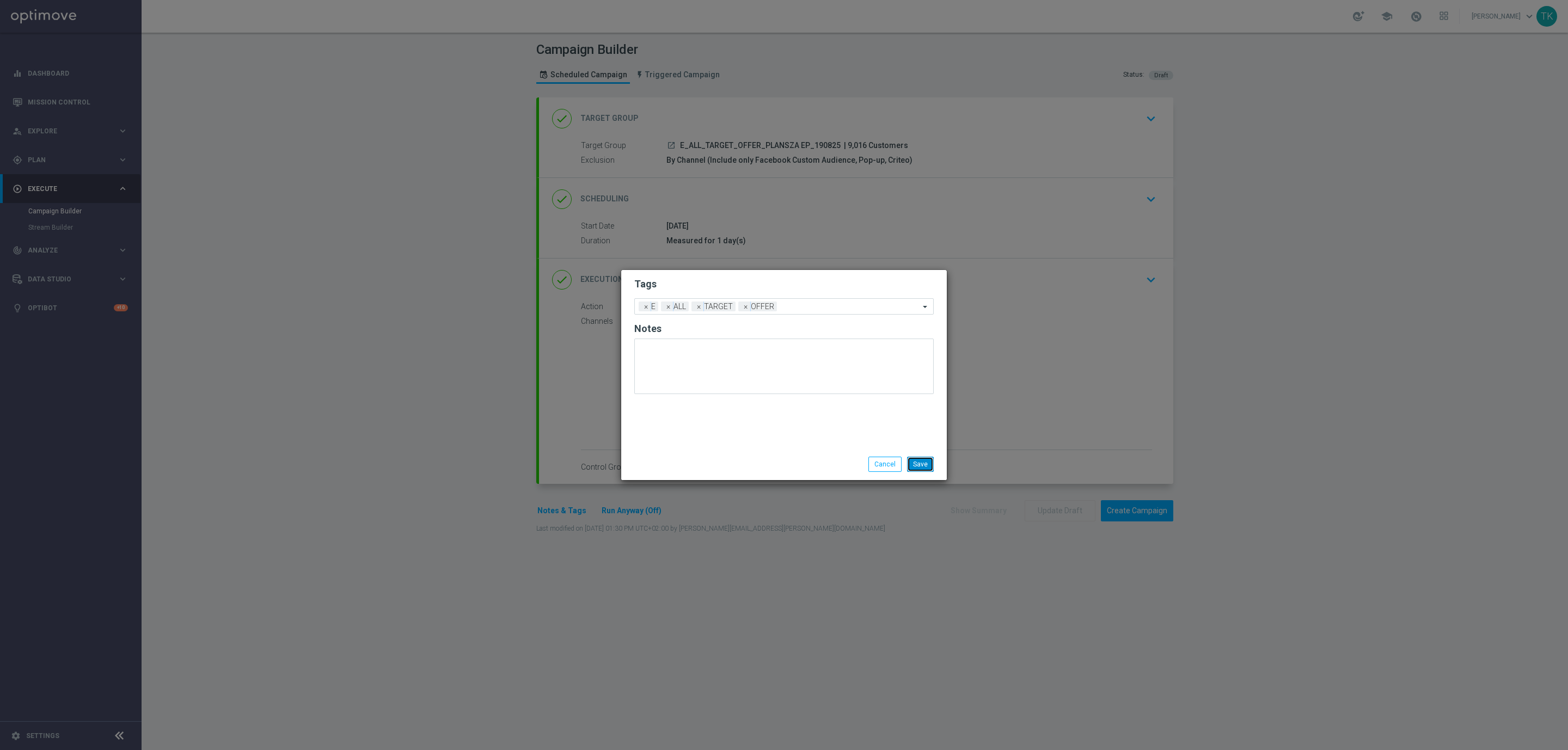
click at [918, 464] on button "Save" at bounding box center [921, 463] width 27 height 15
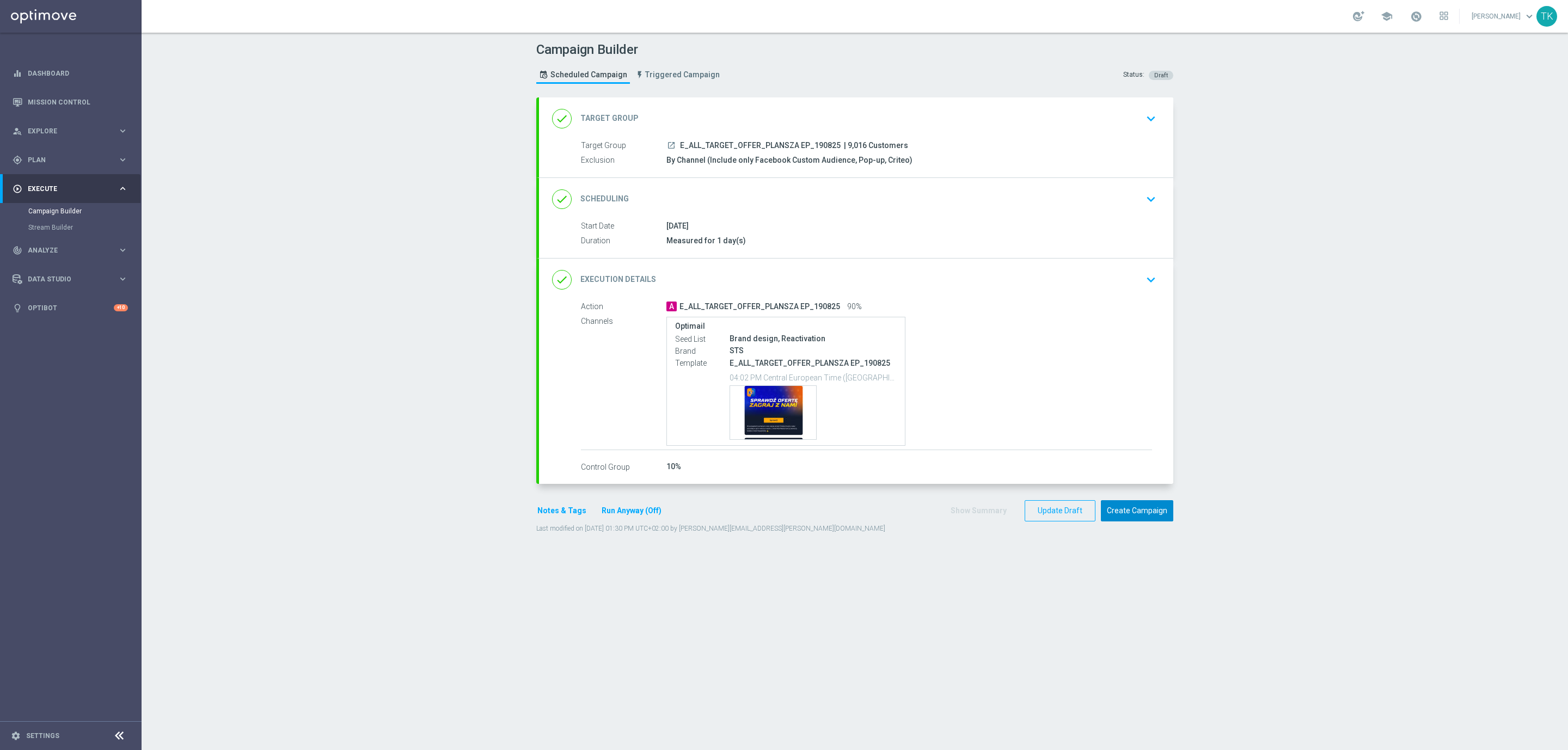
click at [1129, 513] on button "Create Campaign" at bounding box center [1137, 510] width 72 height 21
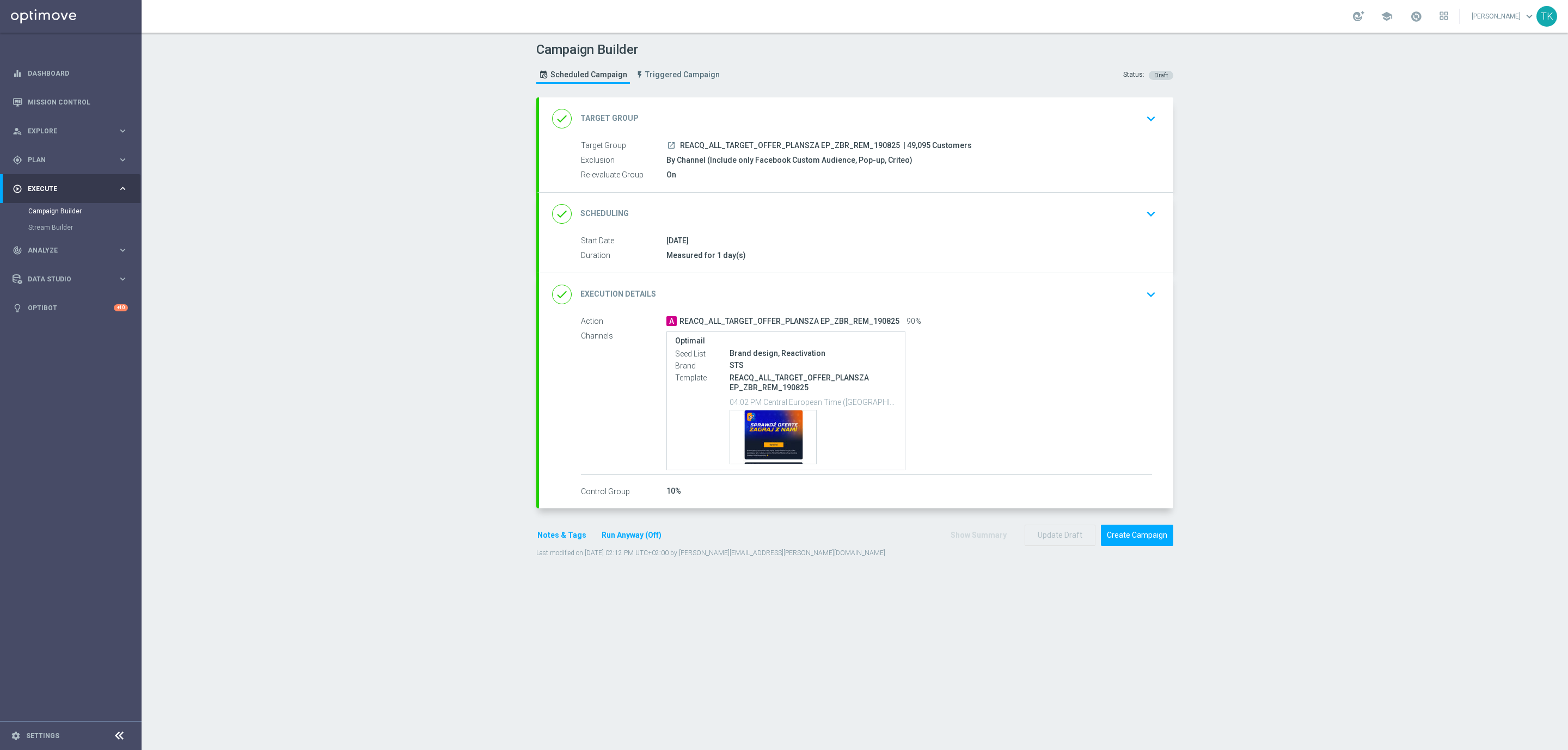
click at [716, 145] on span "REACQ_ALL_TARGET_OFFER_PLANSZA EP_ZBR_REM_190825" at bounding box center [790, 145] width 220 height 9
copy div "REACQ_ALL_TARGET_OFFER_PLANSZA EP_ZBR_REM_190825"
click at [738, 82] on div "Campaign Builder Scheduled Campaign Triggered Campaign Status: Draft" at bounding box center [855, 64] width 654 height 50
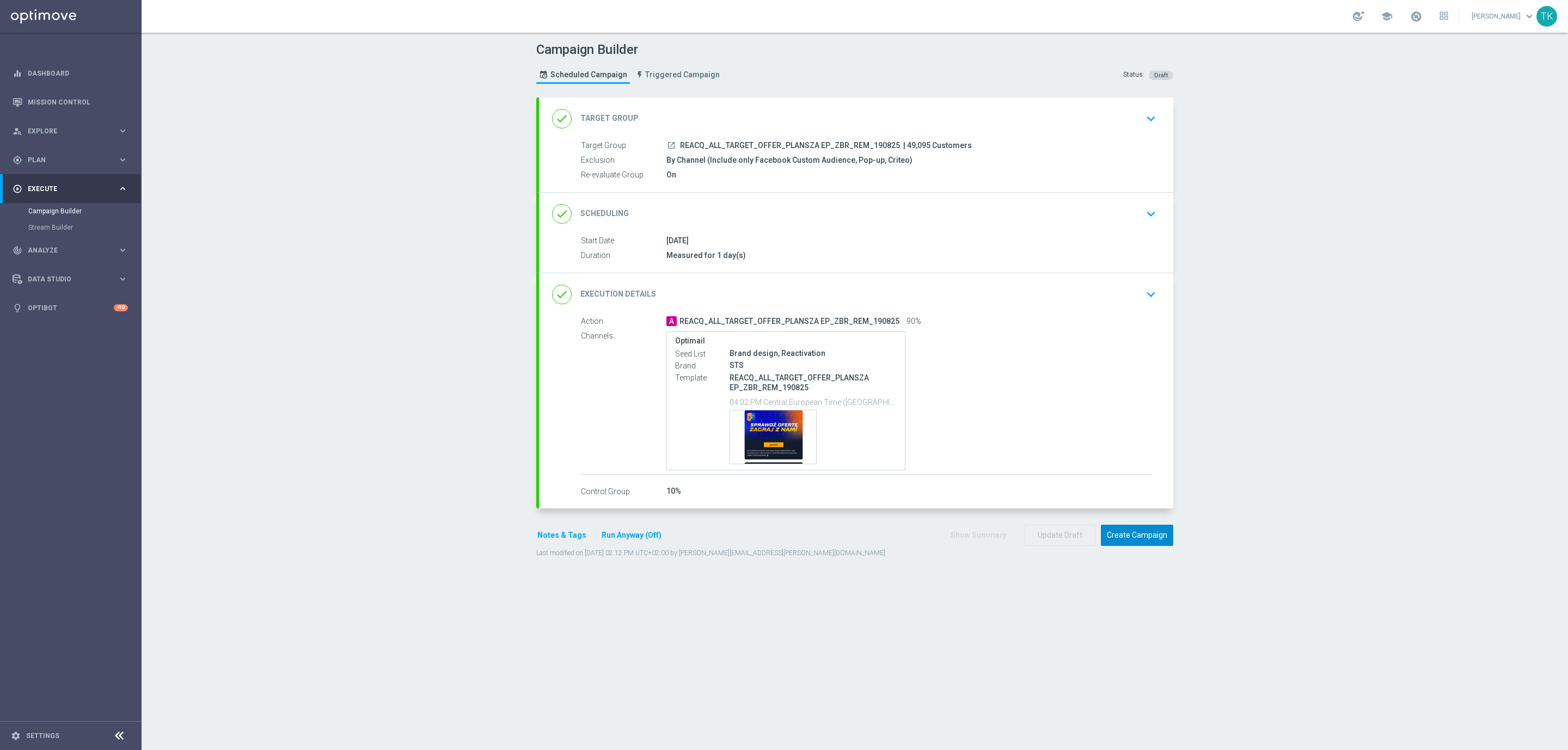
click at [1119, 541] on button "Create Campaign" at bounding box center [1137, 535] width 72 height 21
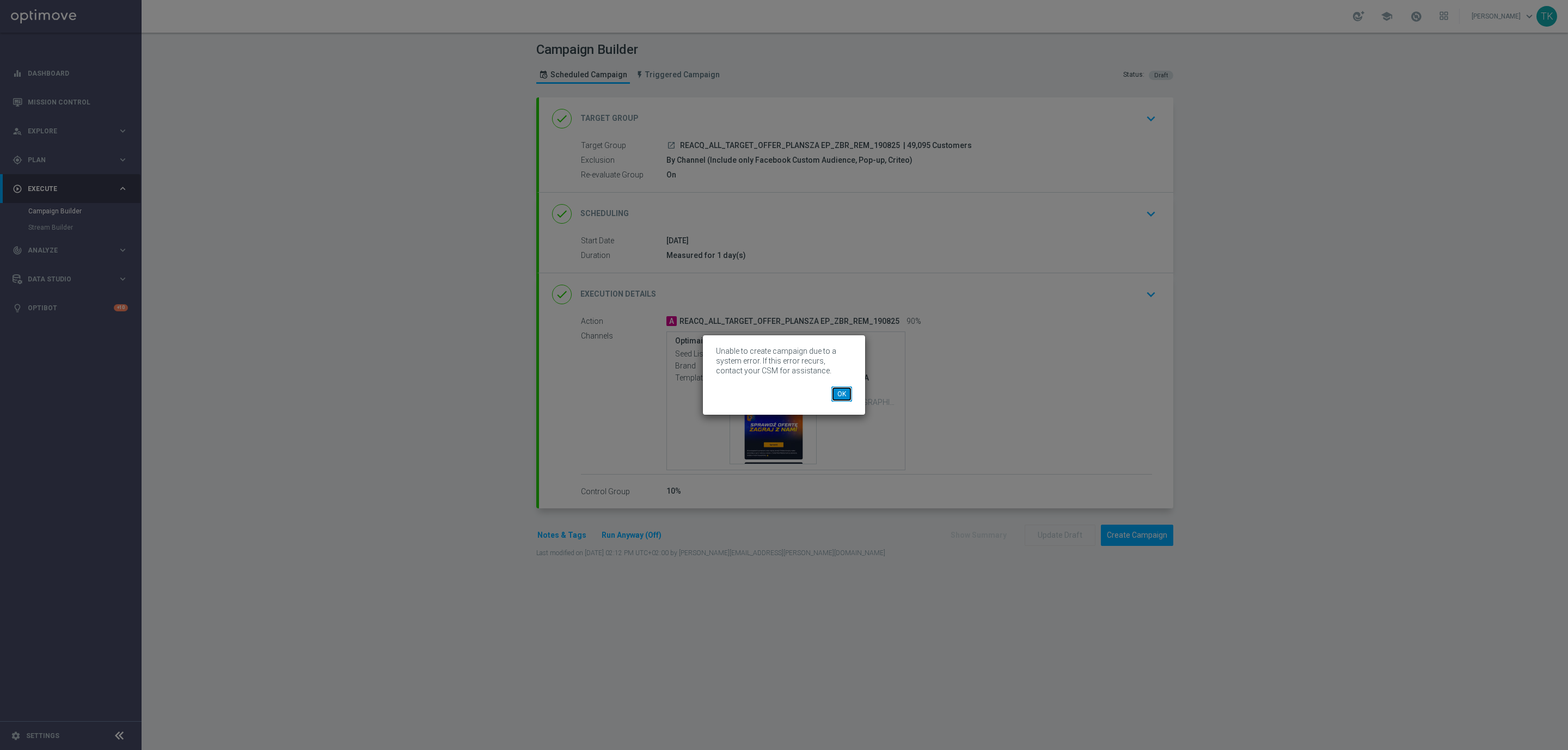
click at [838, 396] on button "OK" at bounding box center [841, 393] width 20 height 15
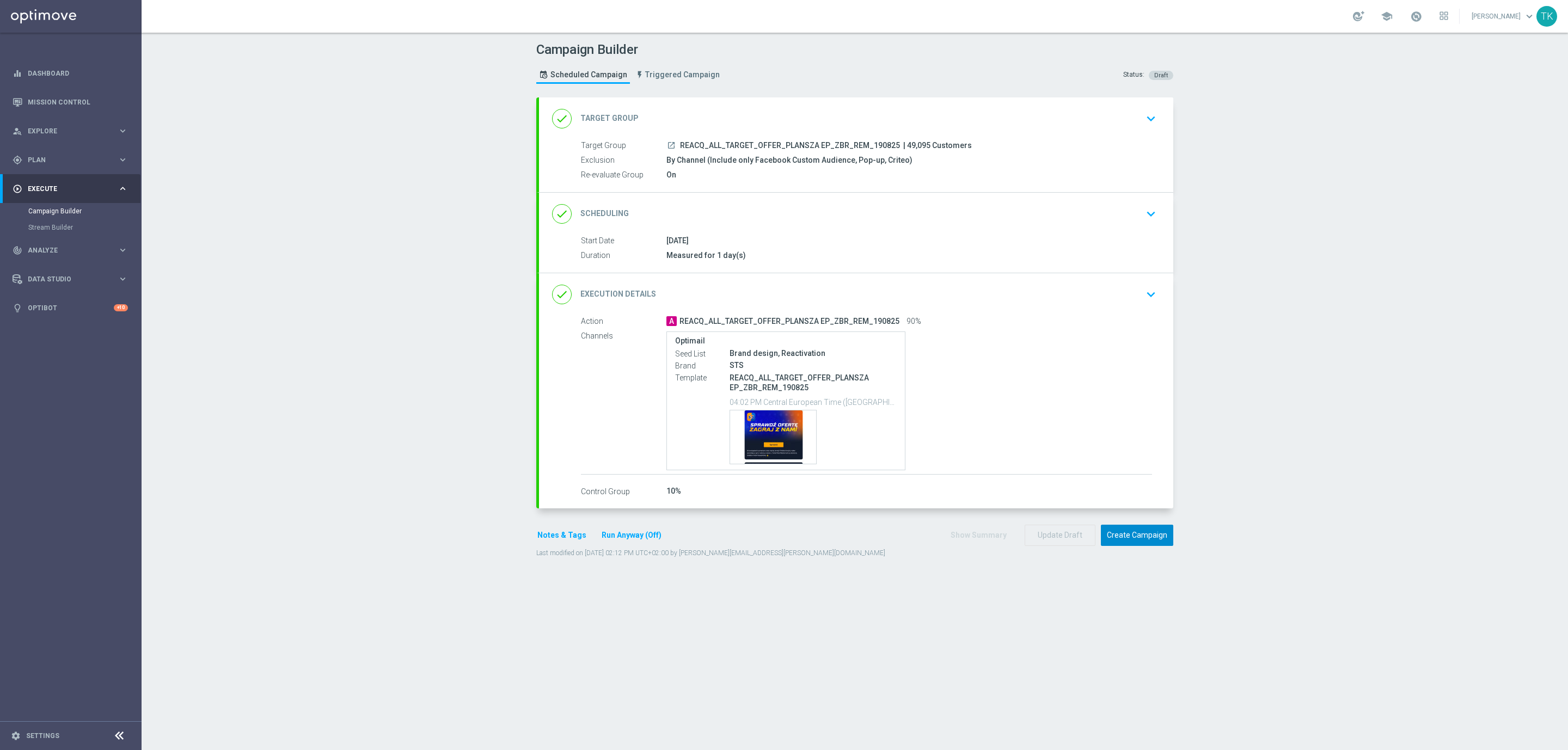
click at [1141, 538] on button "Create Campaign" at bounding box center [1137, 535] width 72 height 21
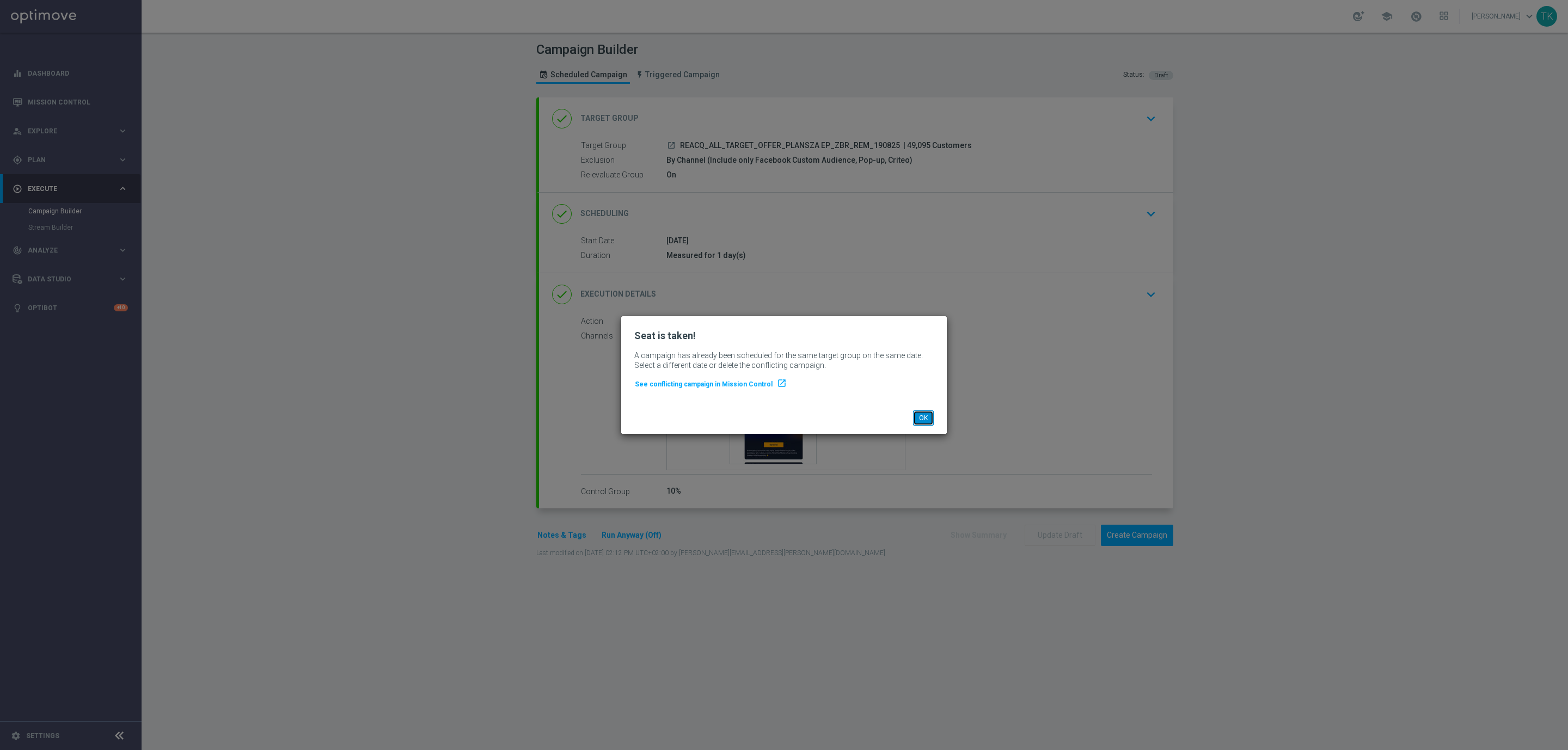
click at [921, 417] on button "OK" at bounding box center [923, 418] width 20 height 15
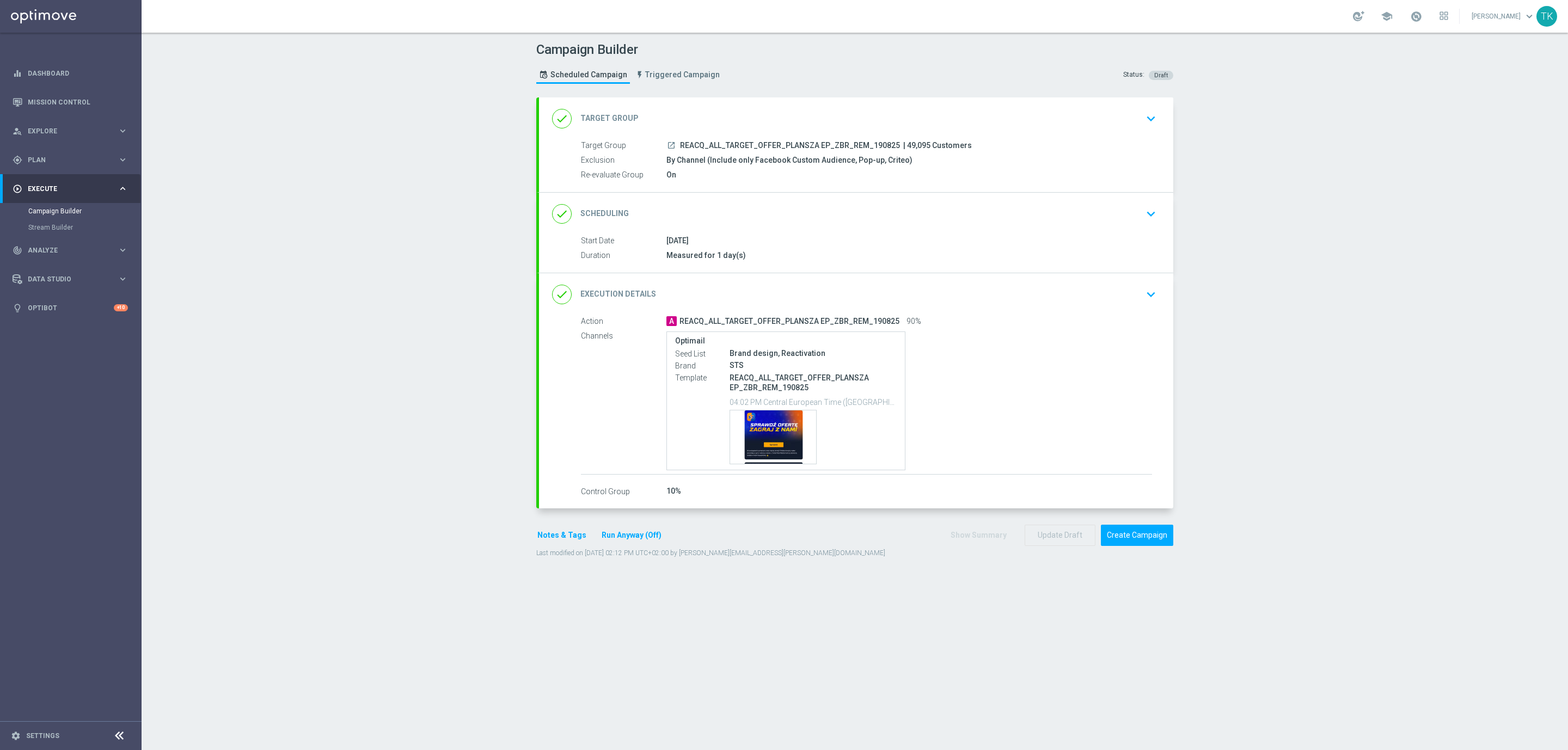
click at [774, 137] on div "done Target Group keyboard_arrow_down" at bounding box center [855, 119] width 634 height 42
click at [774, 137] on div "done Target Group keyboard_arrow_down Target Group launch REACQ_ALL_TARGET_OFFE…" at bounding box center [855, 145] width 634 height 95
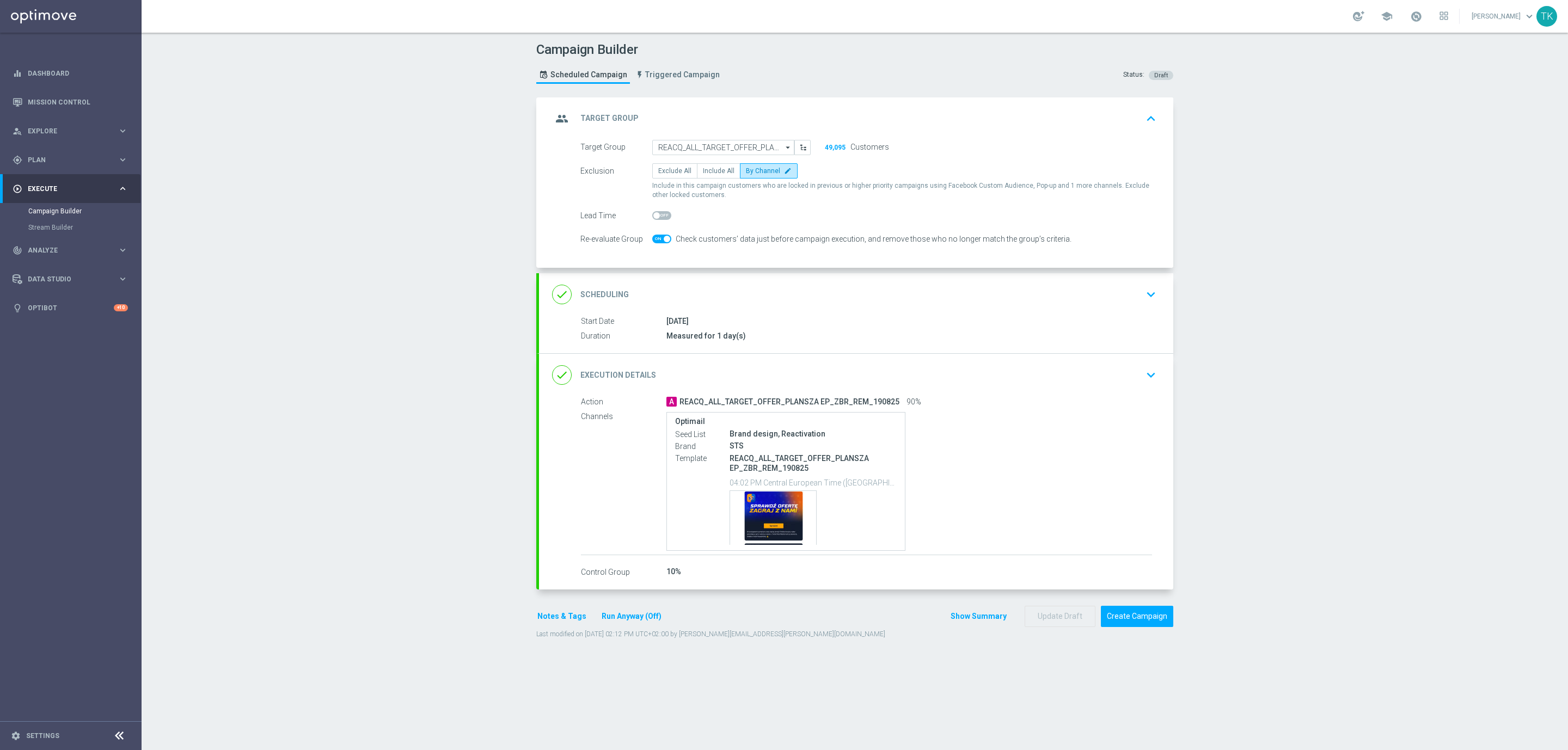
click at [774, 118] on div "group Target Group keyboard_arrow_up" at bounding box center [856, 119] width 608 height 20
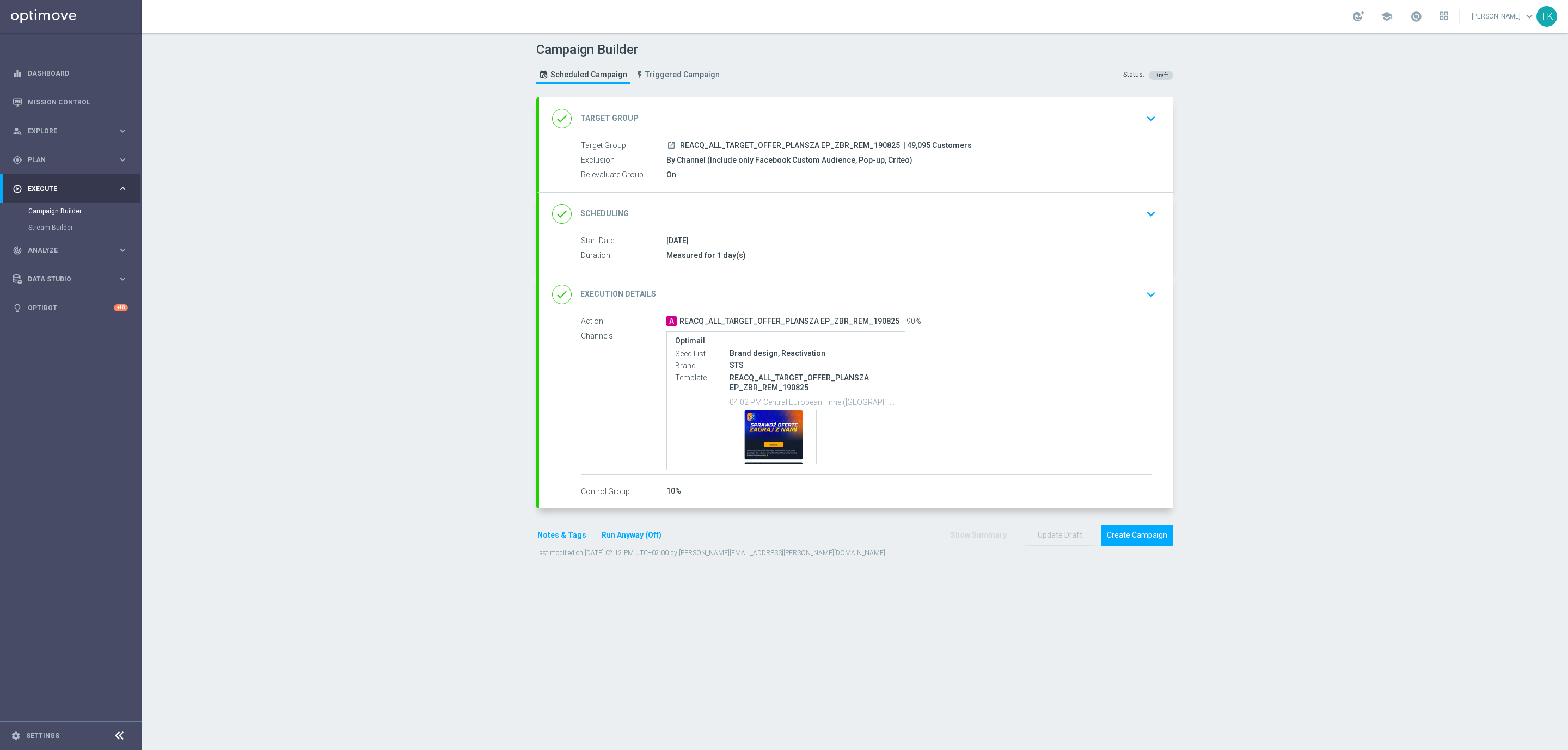
drag, startPoint x: 755, startPoint y: 148, endPoint x: 705, endPoint y: 148, distance: 50.0
click at [705, 148] on span "REACQ_ALL_TARGET_OFFER_PLANSZA EP_ZBR_REM_190825" at bounding box center [790, 145] width 220 height 9
copy div "REACQ_ALL_TARGET_OFFER_PLANSZA EP_ZBR_REM_190825"
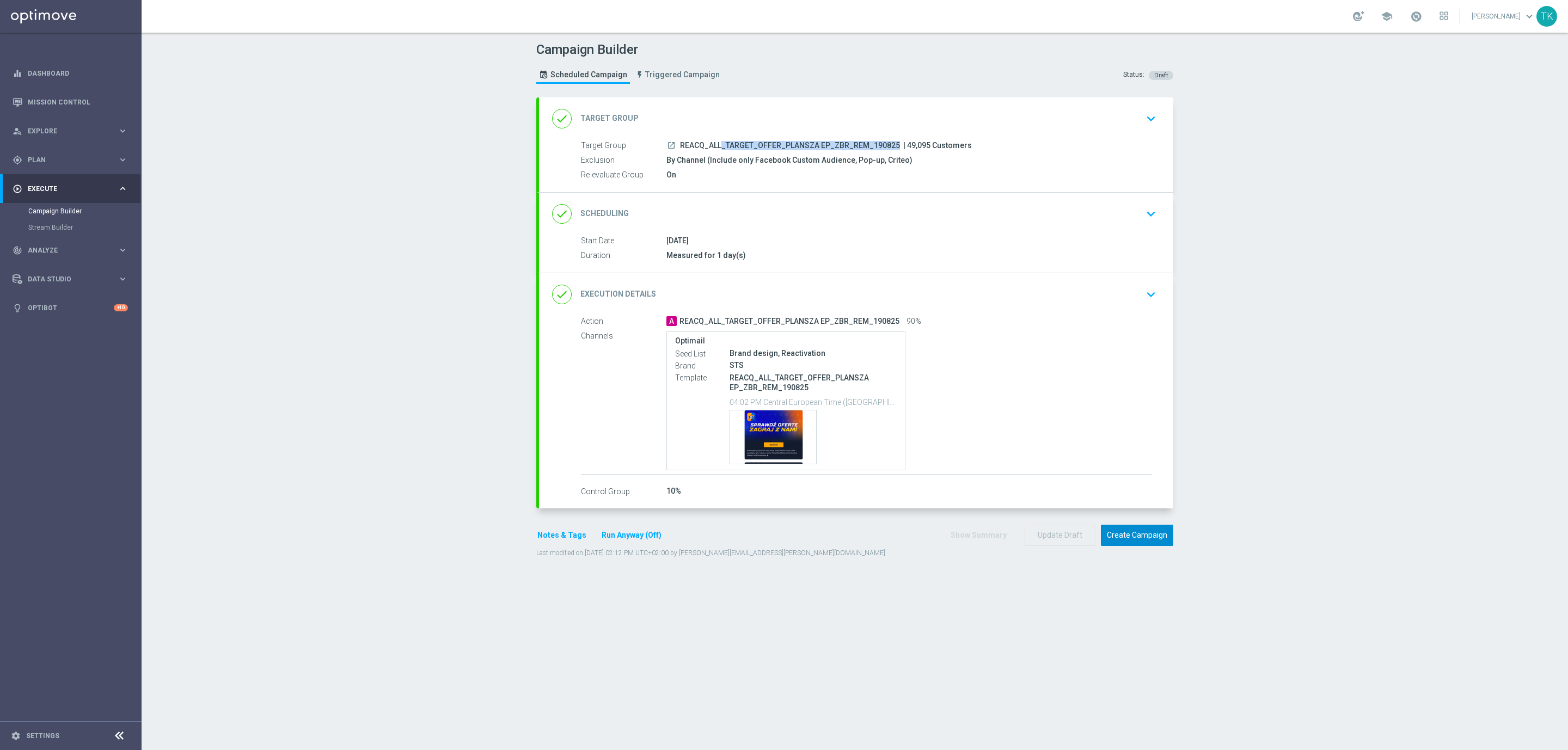
click at [1134, 536] on button "Create Campaign" at bounding box center [1137, 535] width 72 height 21
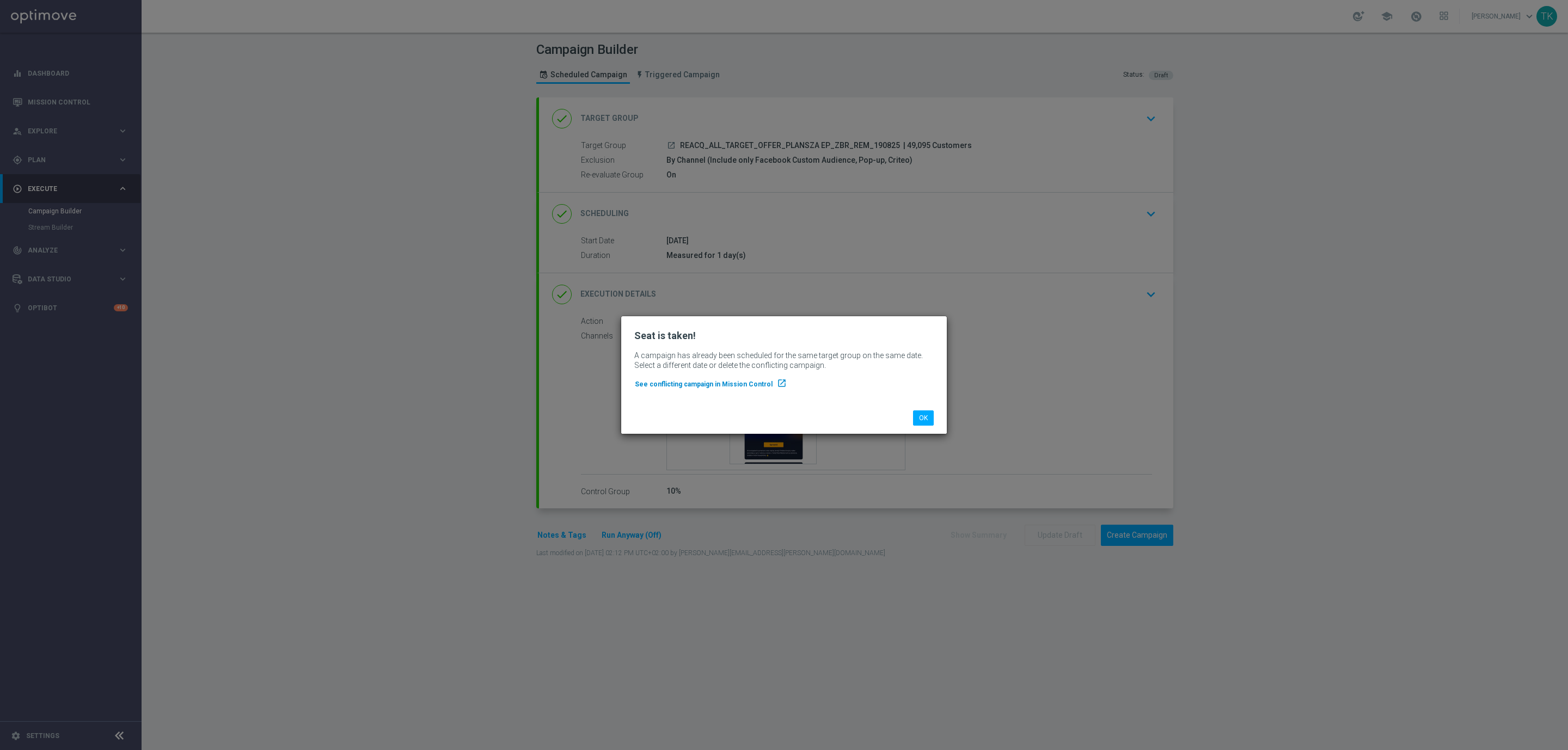
click at [714, 386] on span "See conflicting campaign in Mission Control" at bounding box center [703, 384] width 137 height 8
